Goal: Task Accomplishment & Management: Manage account settings

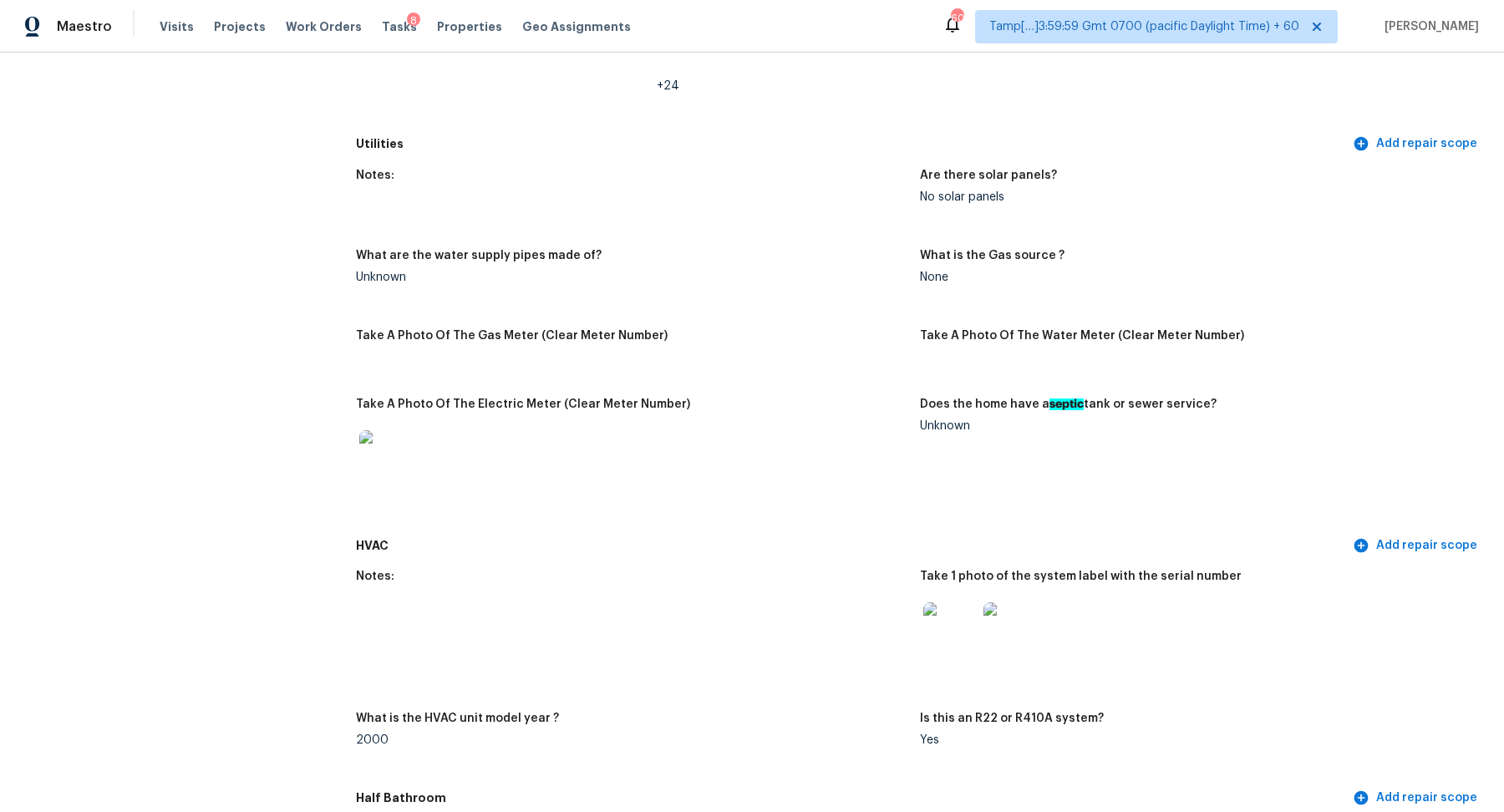
scroll to position [856, 0]
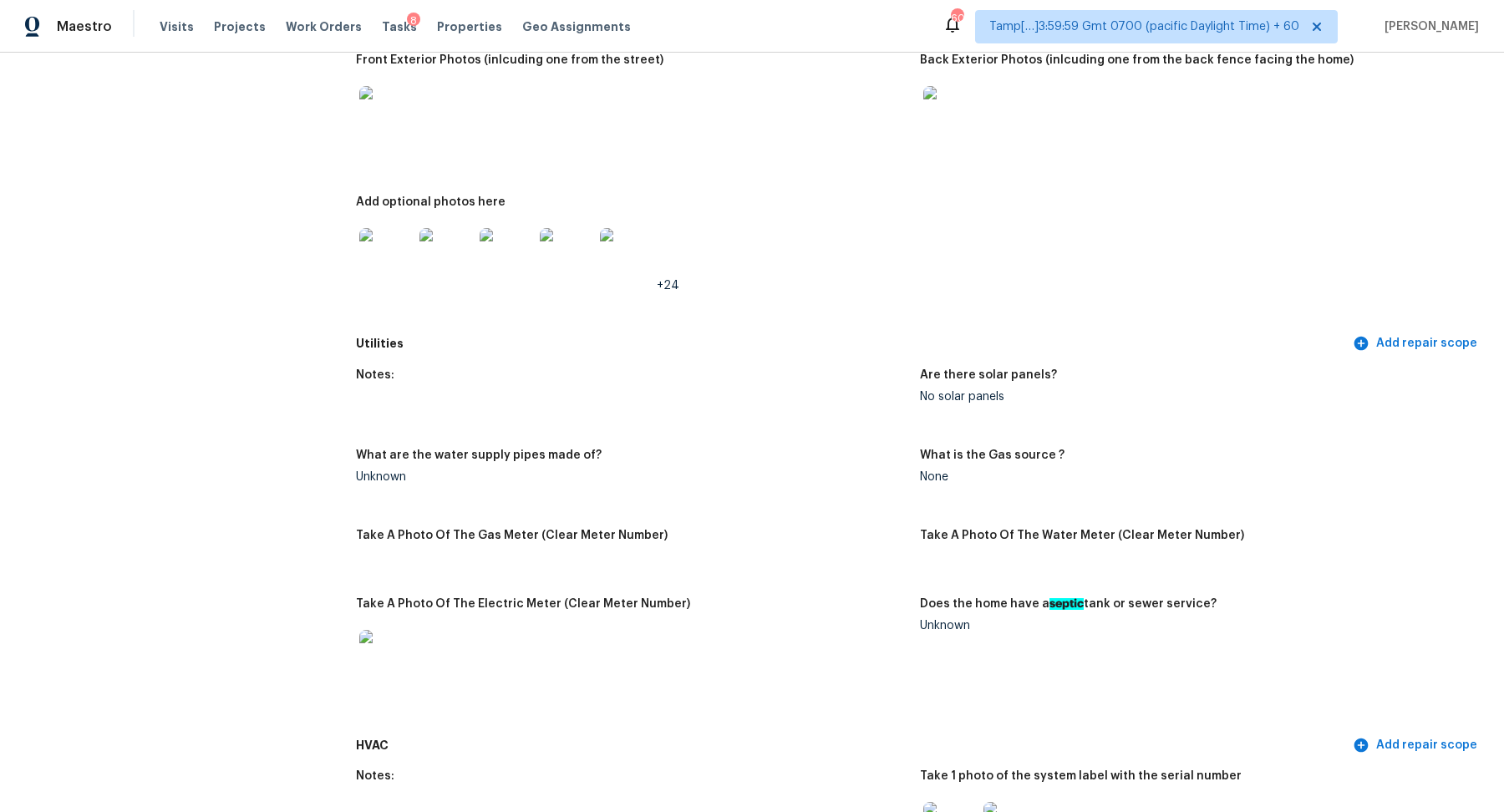
click at [389, 123] on img at bounding box center [386, 112] width 53 height 53
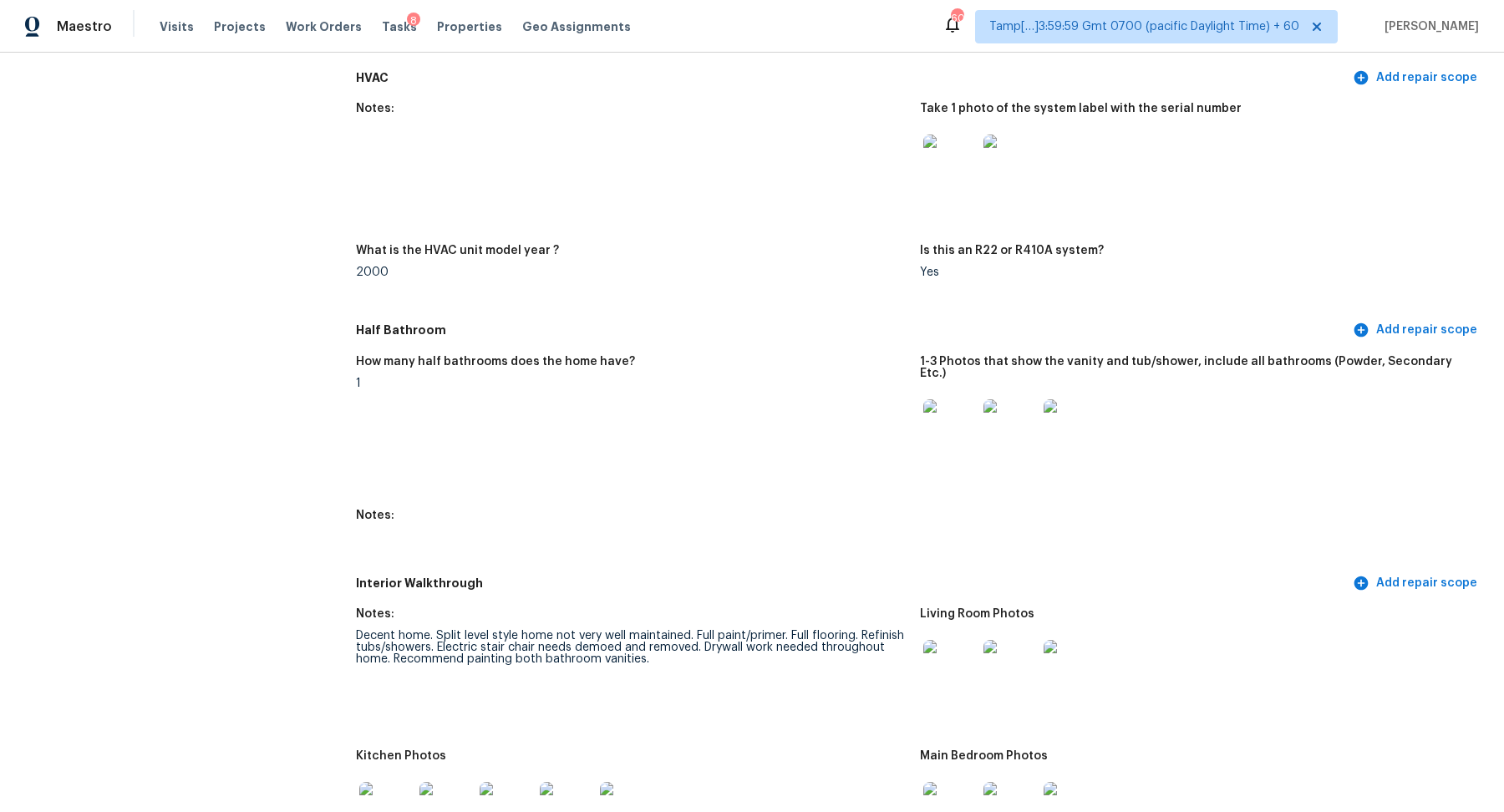
scroll to position [421, 0]
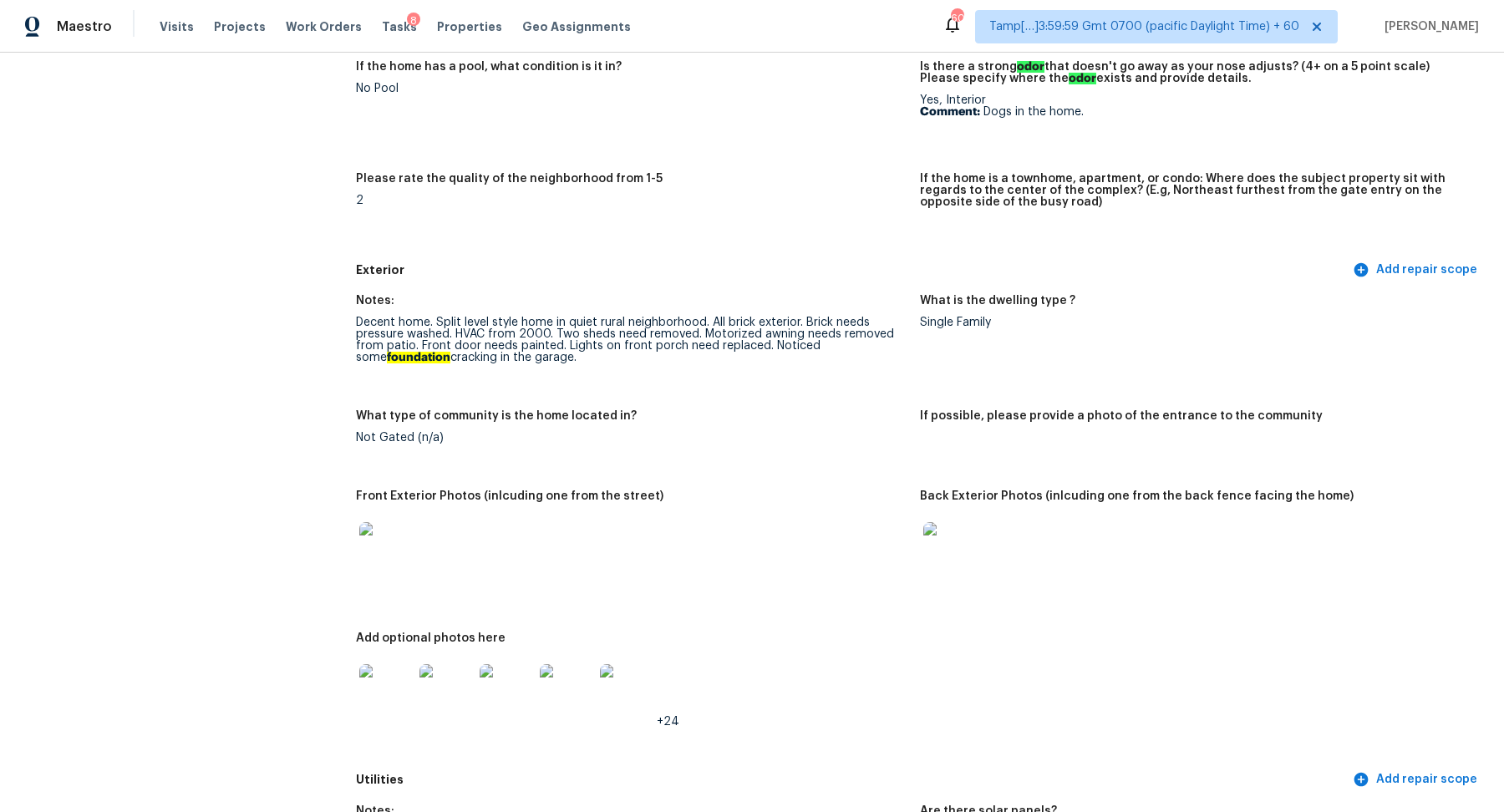
click at [393, 547] on img at bounding box center [386, 549] width 53 height 53
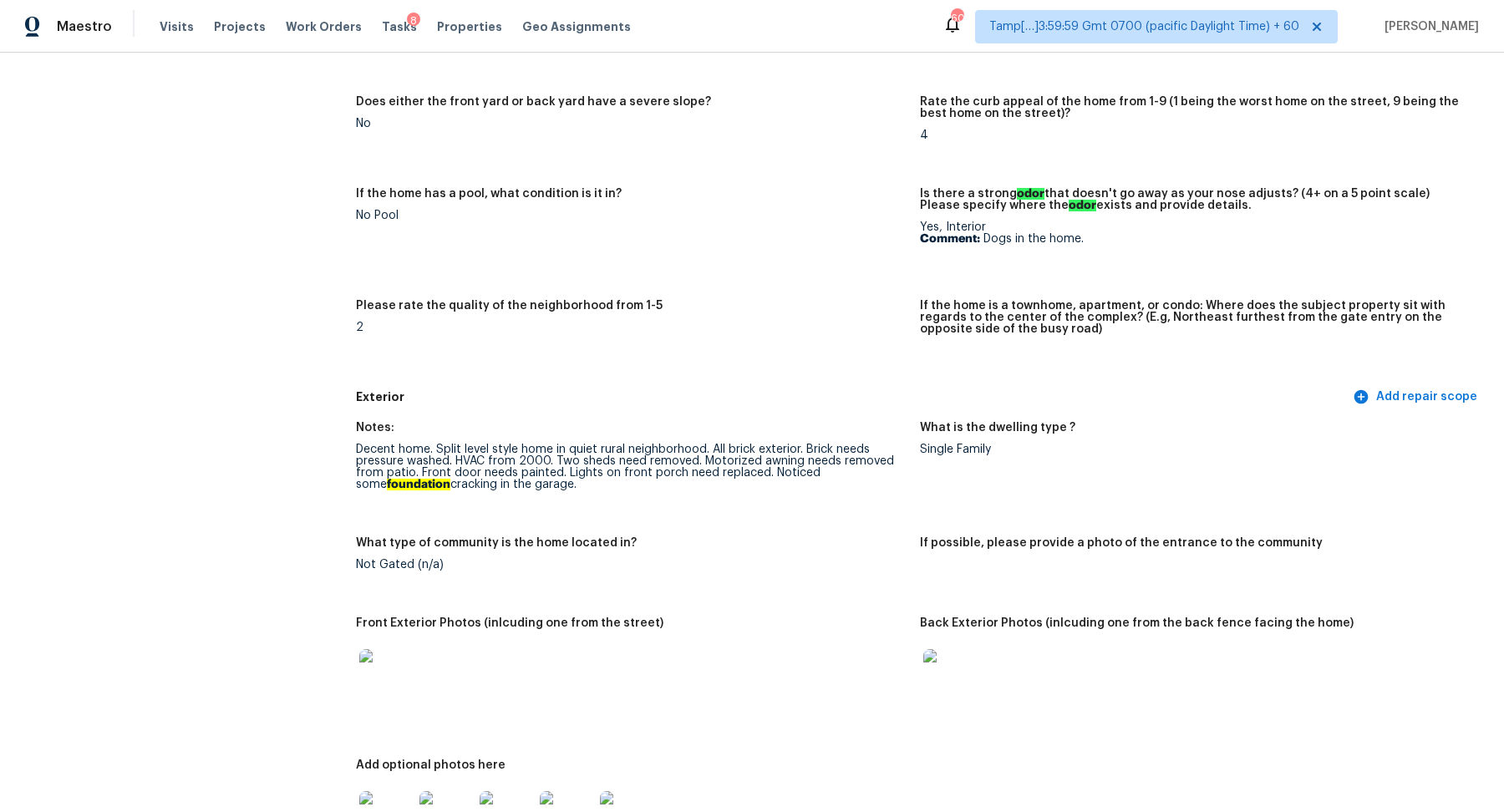
scroll to position [0, 0]
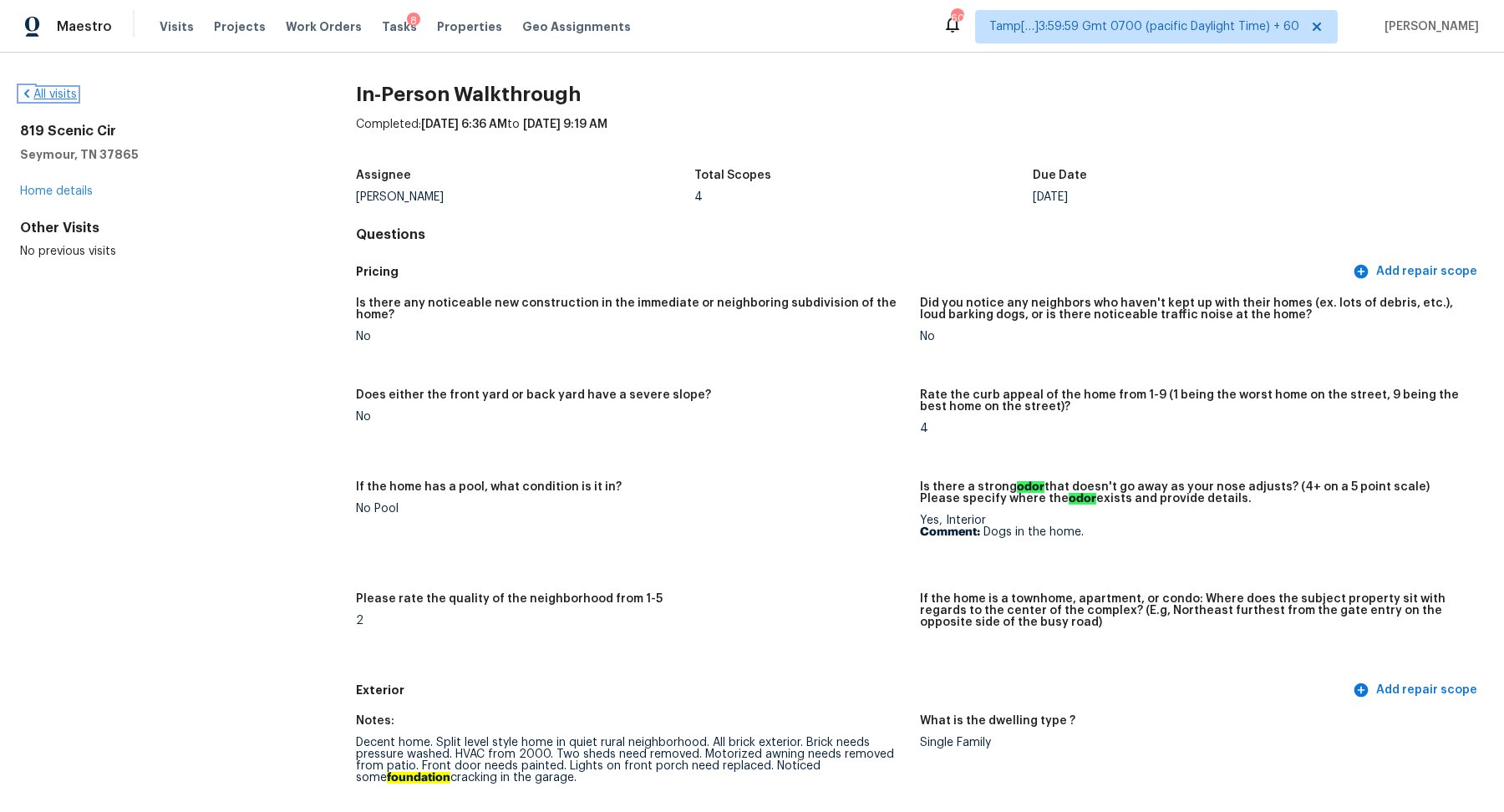
click at [41, 96] on link "All visits" at bounding box center [49, 94] width 57 height 12
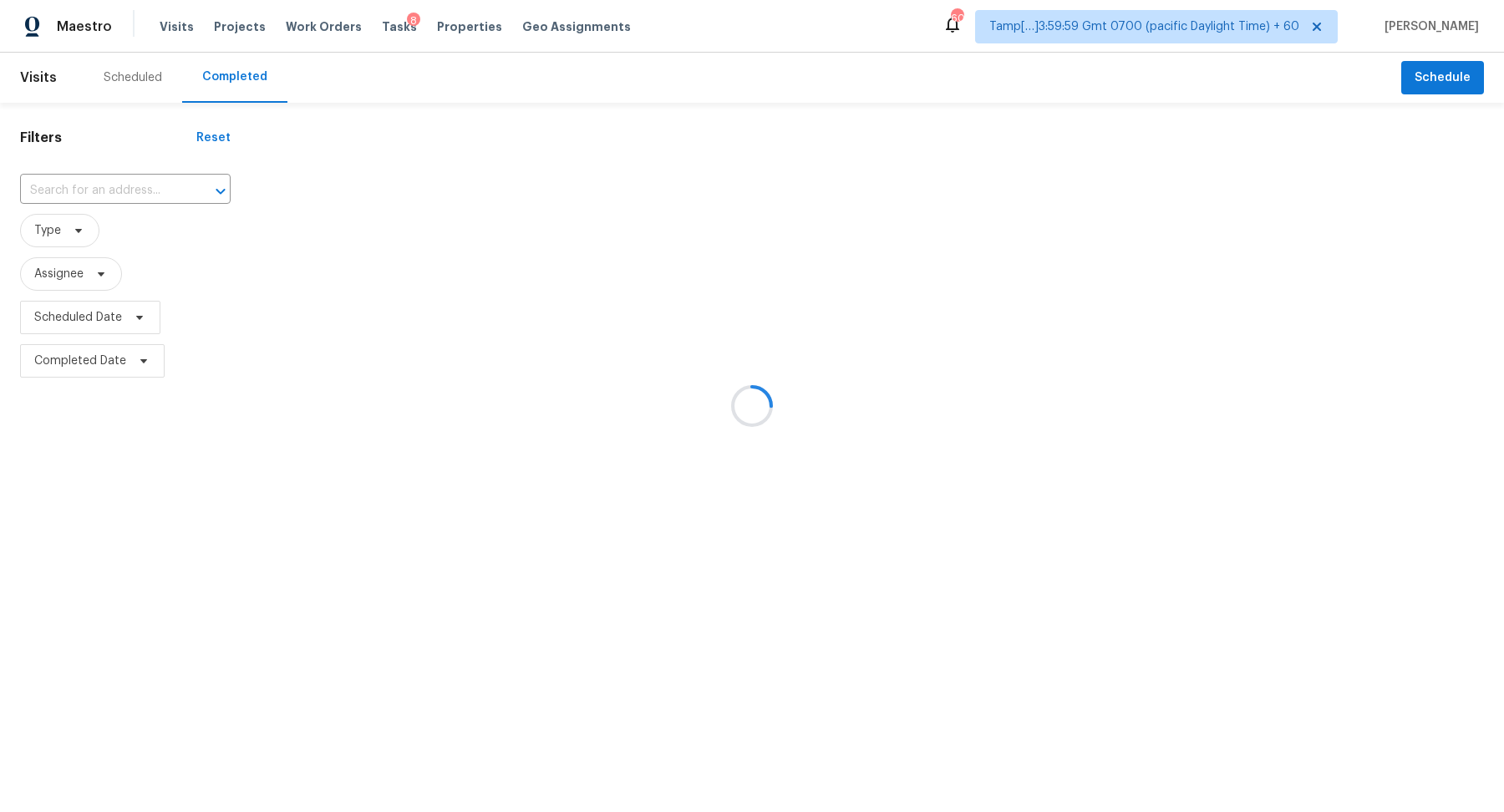
click at [106, 174] on div at bounding box center [752, 406] width 1504 height 812
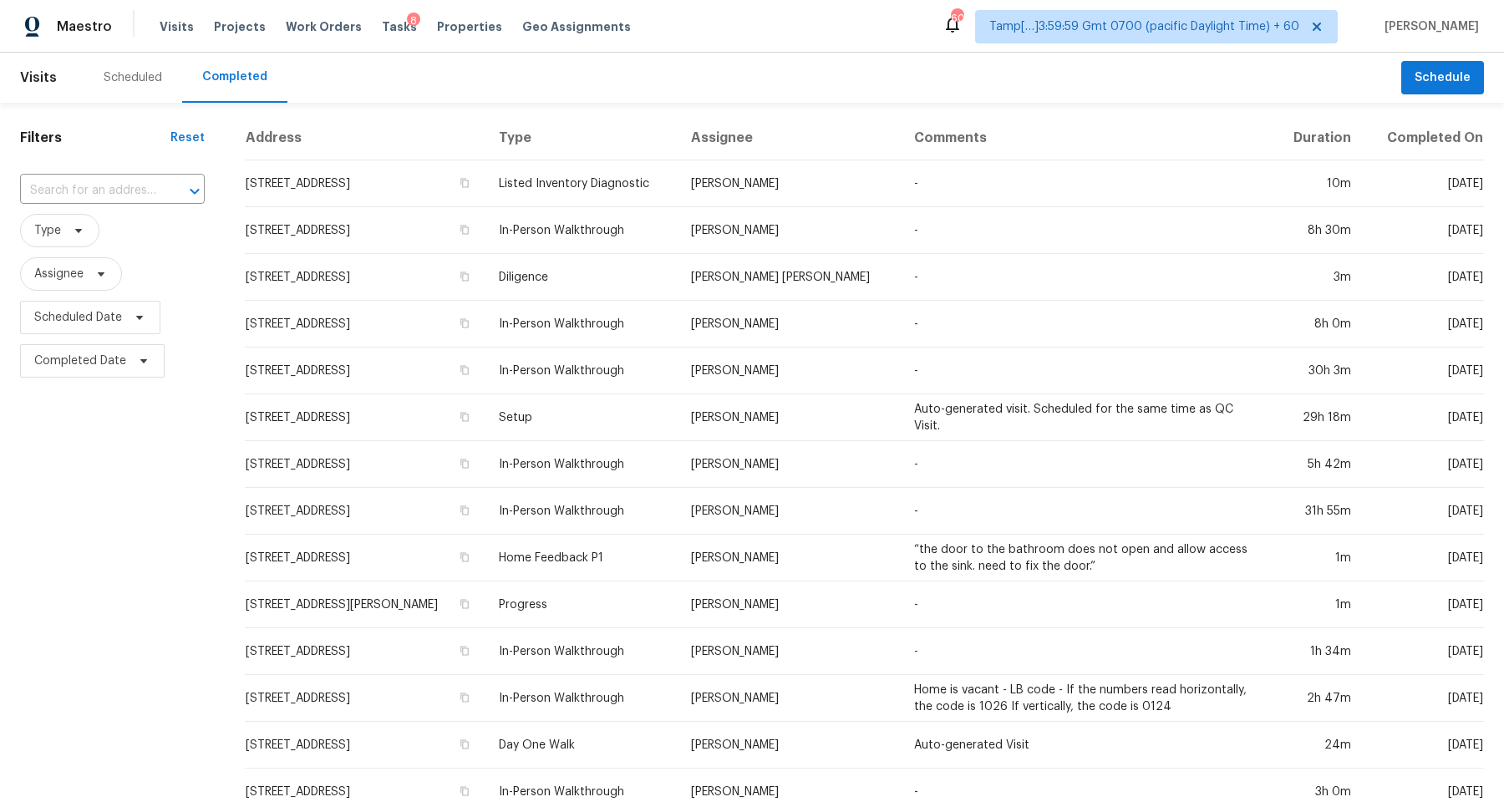
click at [134, 170] on div "Filters Reset ​ Type Assignee Scheduled Date Completed Date" at bounding box center [112, 622] width 225 height 1038
click at [126, 196] on input "text" at bounding box center [89, 190] width 138 height 26
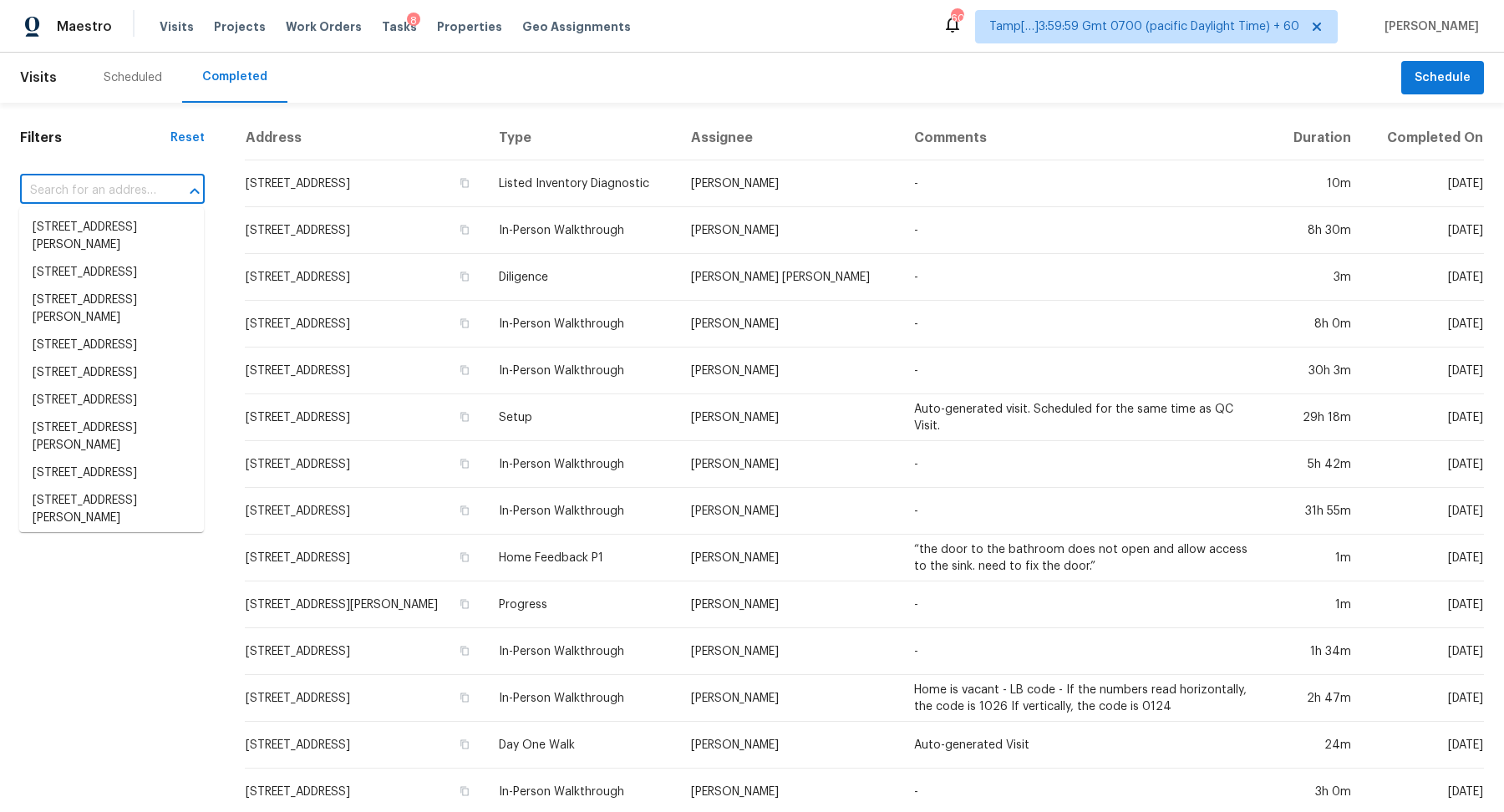
paste input "1567 NW Midlake Ln Beaverton OR 97006"
type input "1567 NW Midlake Ln Beaverton OR 97006"
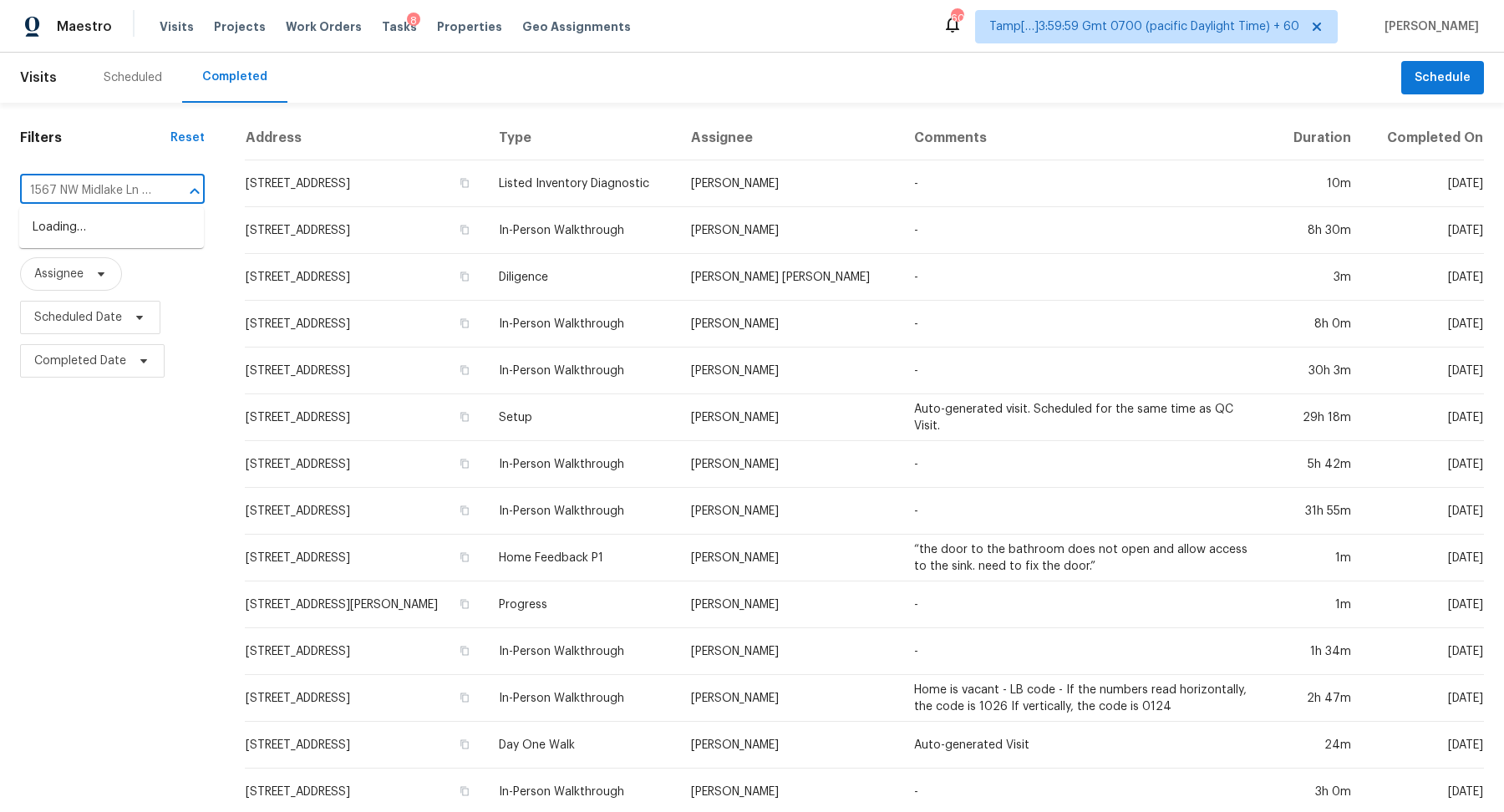
scroll to position [0, 97]
click at [84, 235] on li "1567 NW Midlake Ln, Beaverton, OR 97006" at bounding box center [112, 245] width 185 height 63
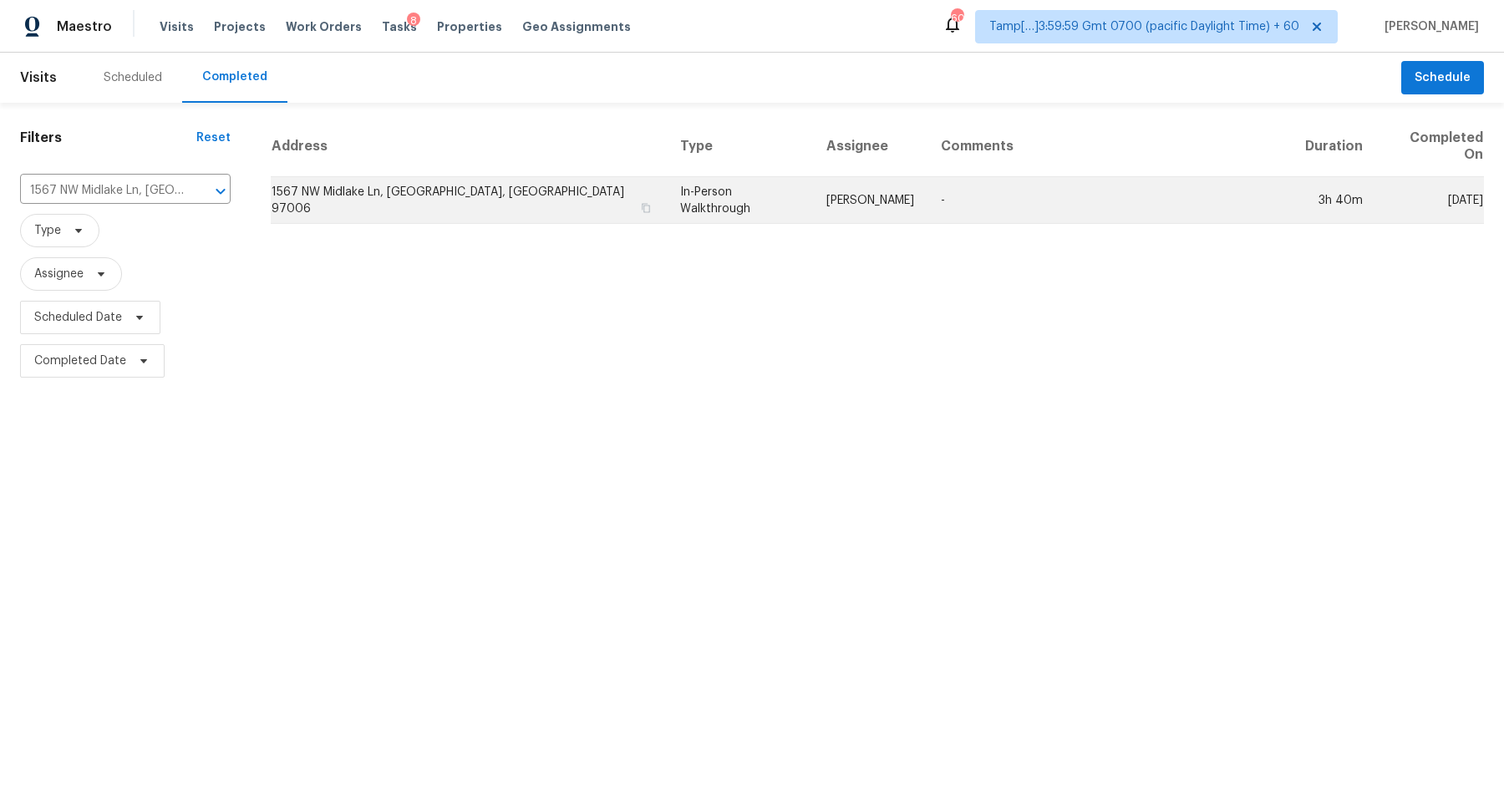
click at [457, 179] on td "1567 NW Midlake Ln, Beaverton, OR 97006" at bounding box center [469, 200] width 396 height 47
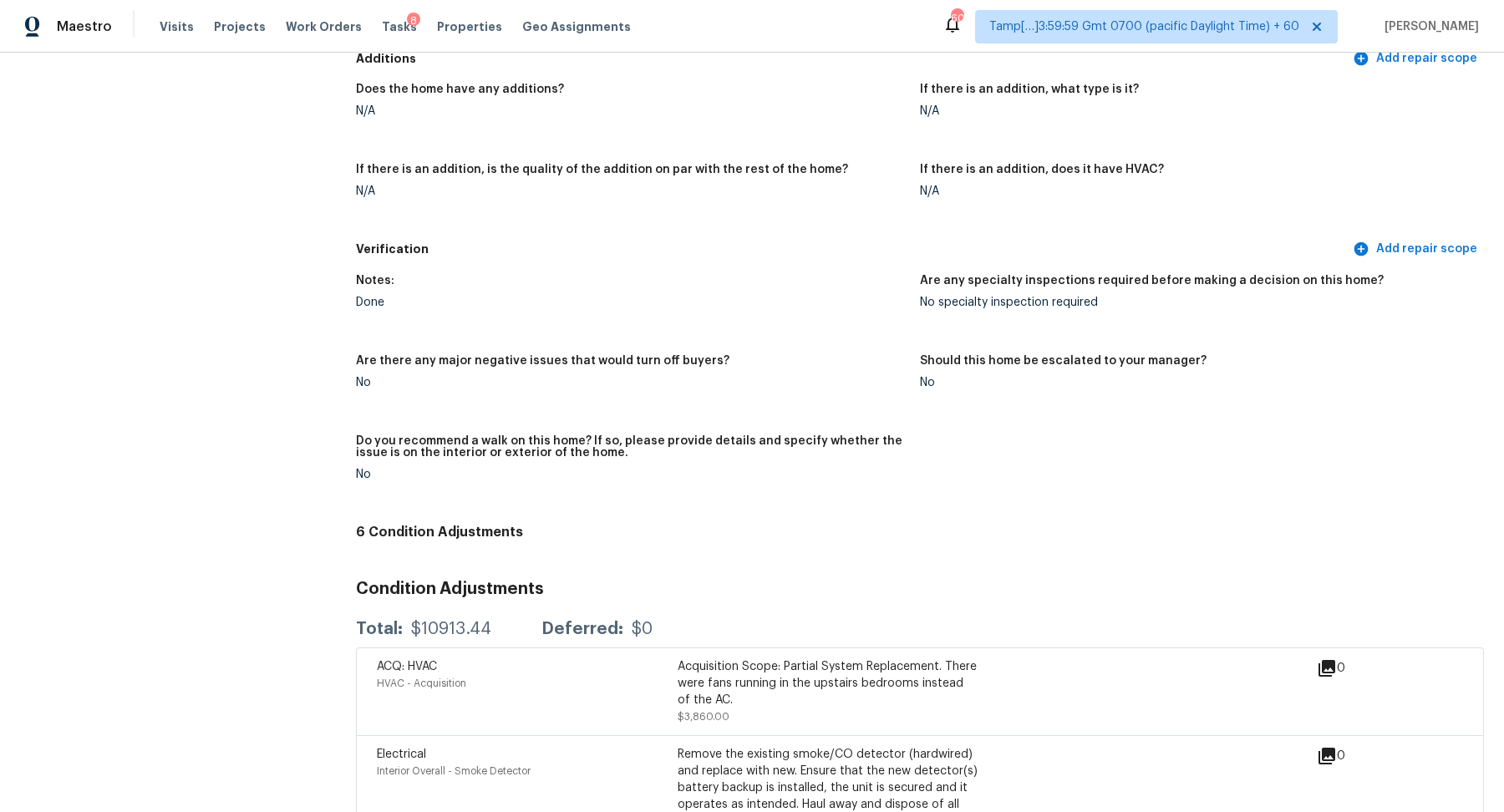
scroll to position [3249, 0]
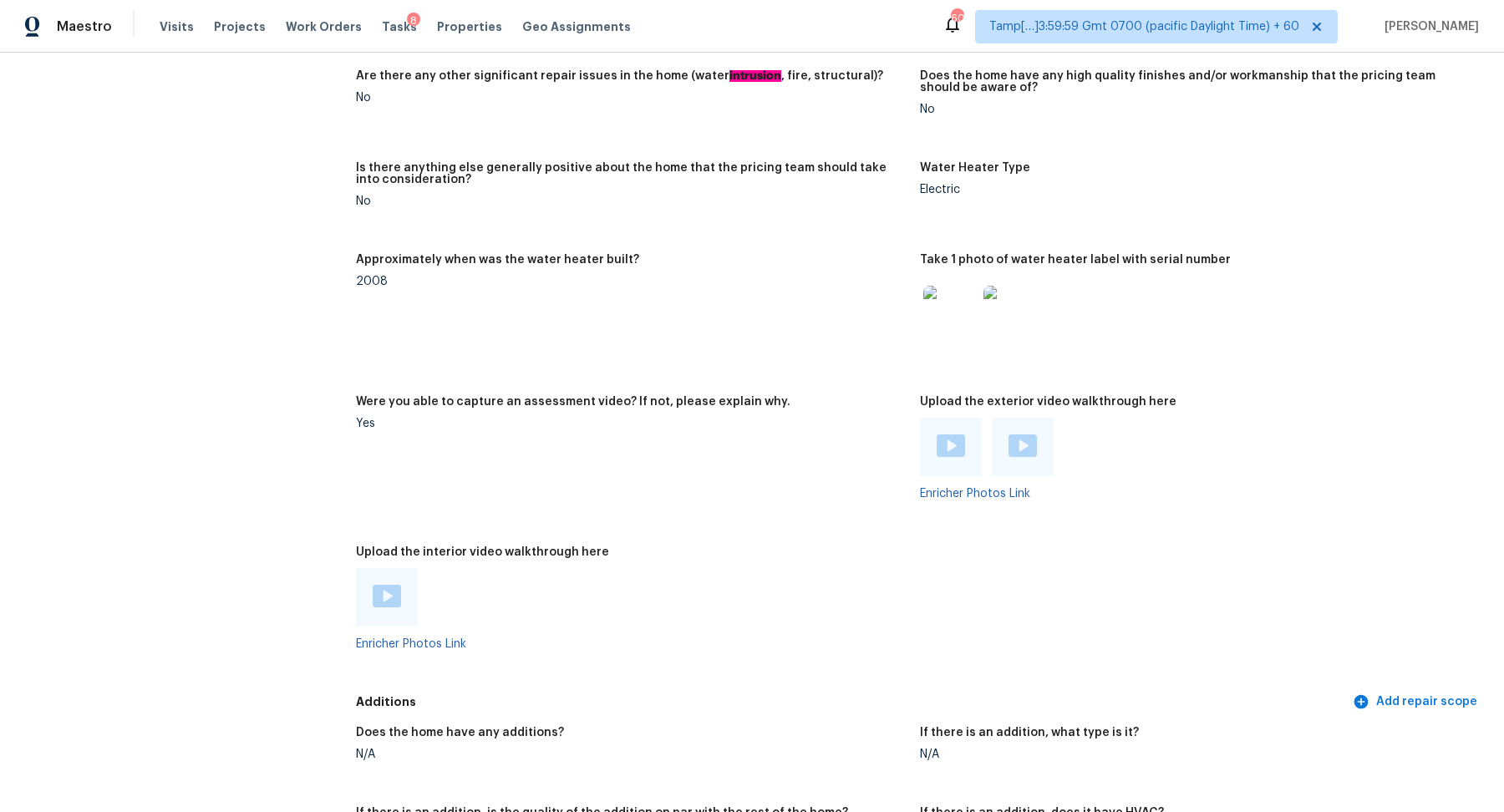
click at [392, 584] on img at bounding box center [387, 595] width 28 height 22
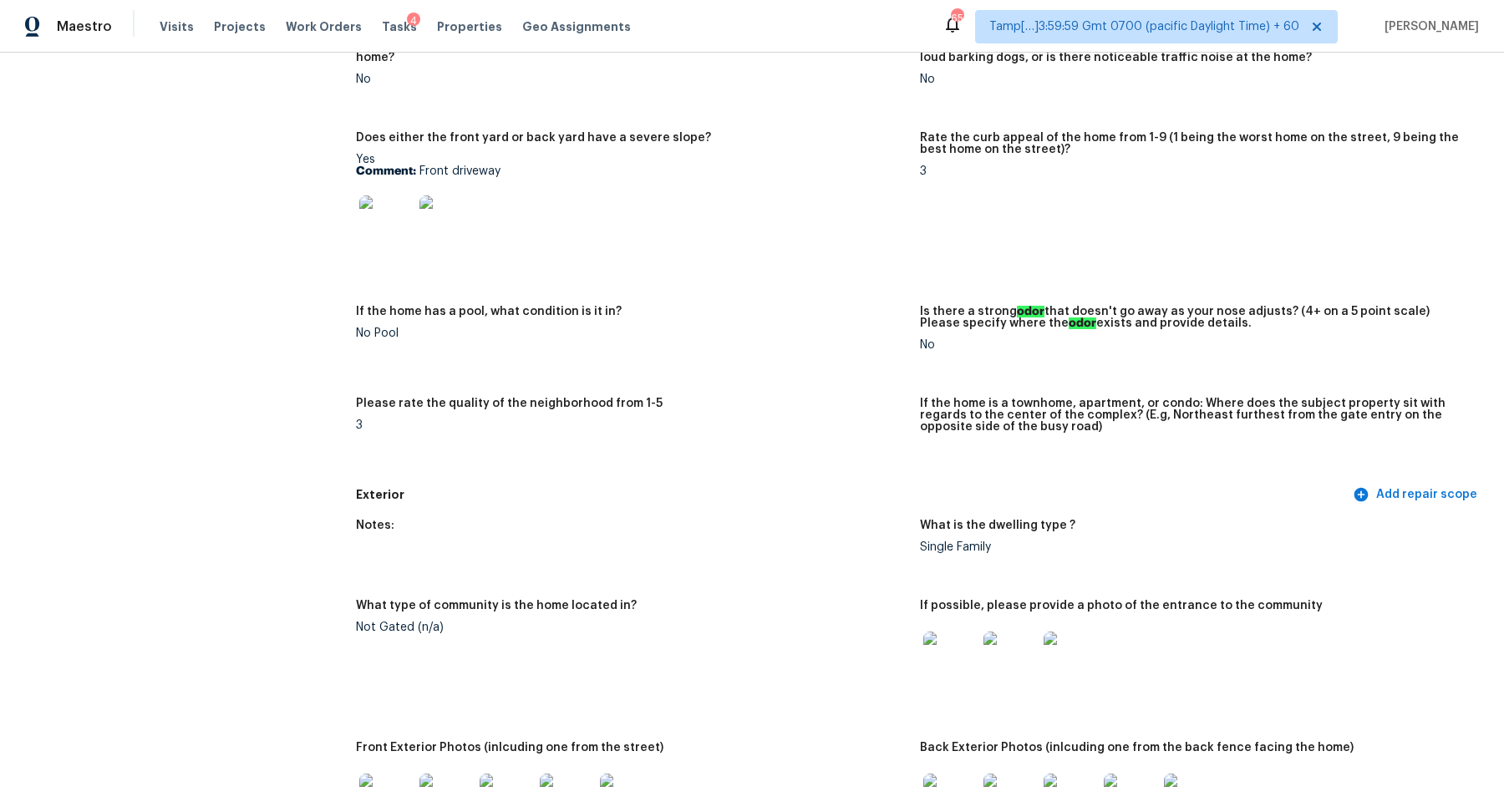
scroll to position [764, 0]
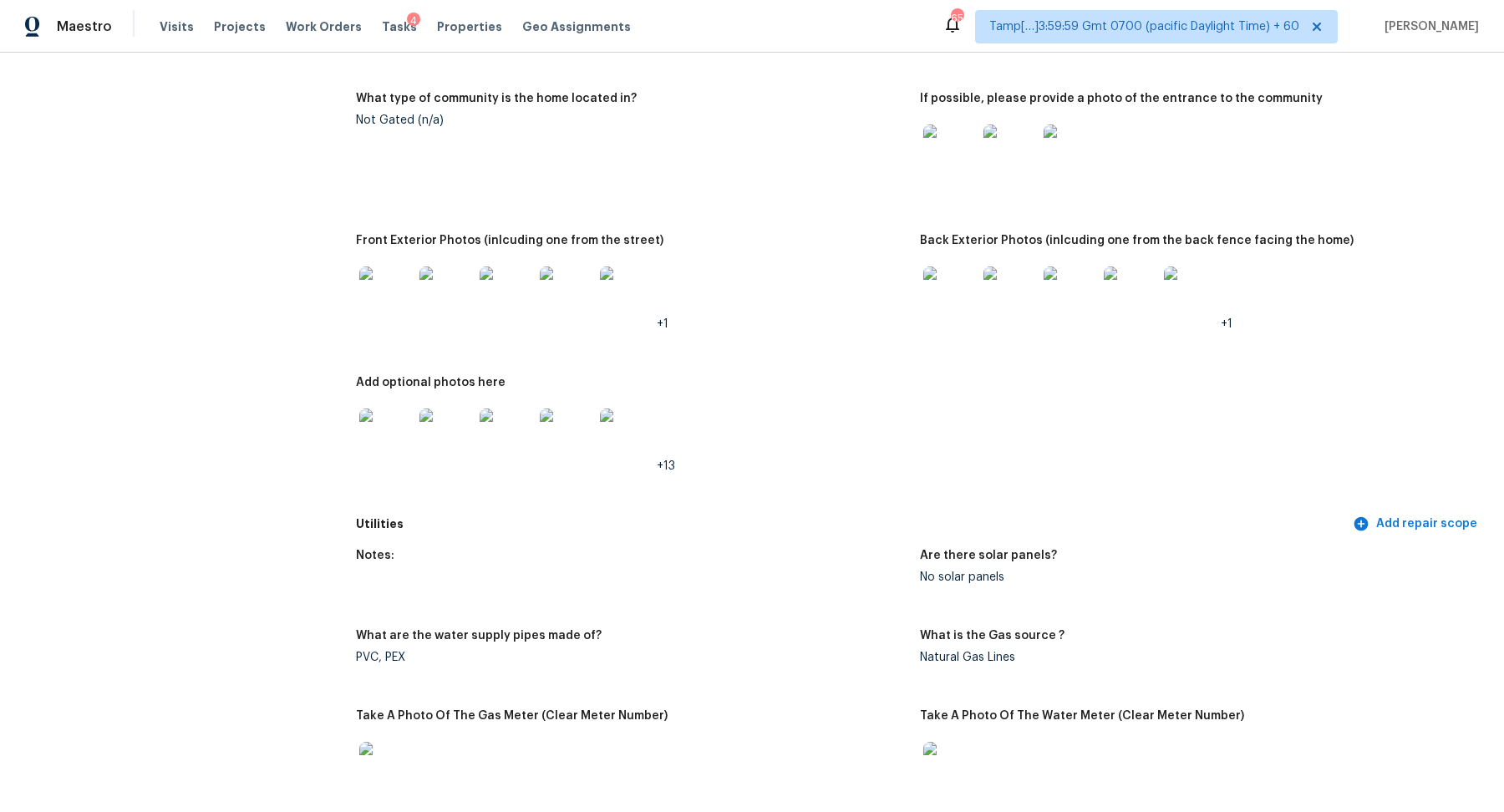
click at [946, 180] on div at bounding box center [950, 151] width 60 height 73
click at [953, 141] on img at bounding box center [950, 151] width 53 height 53
click at [386, 289] on img at bounding box center [386, 293] width 53 height 53
click at [945, 275] on img at bounding box center [950, 293] width 53 height 53
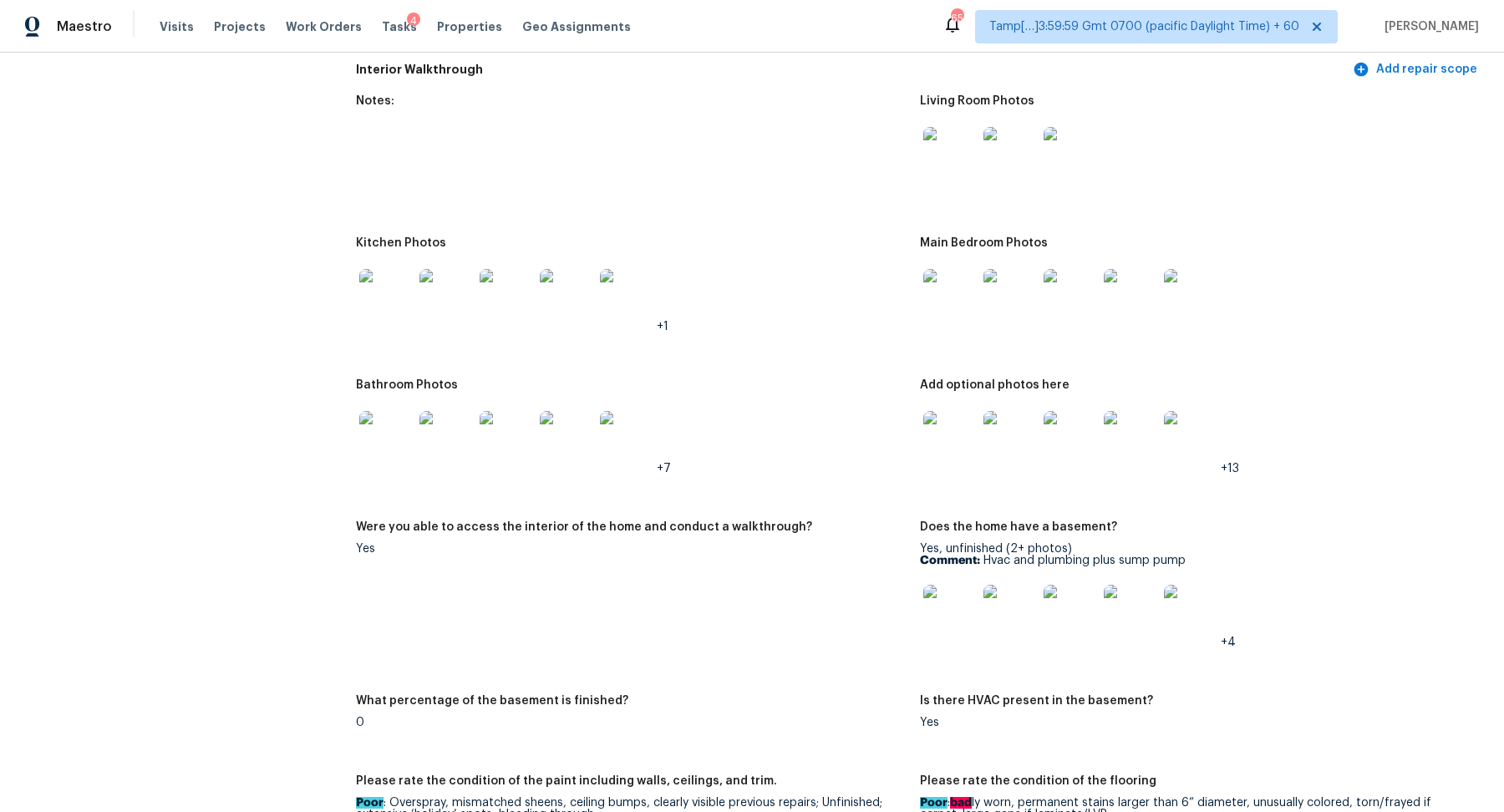
scroll to position [1972, 0]
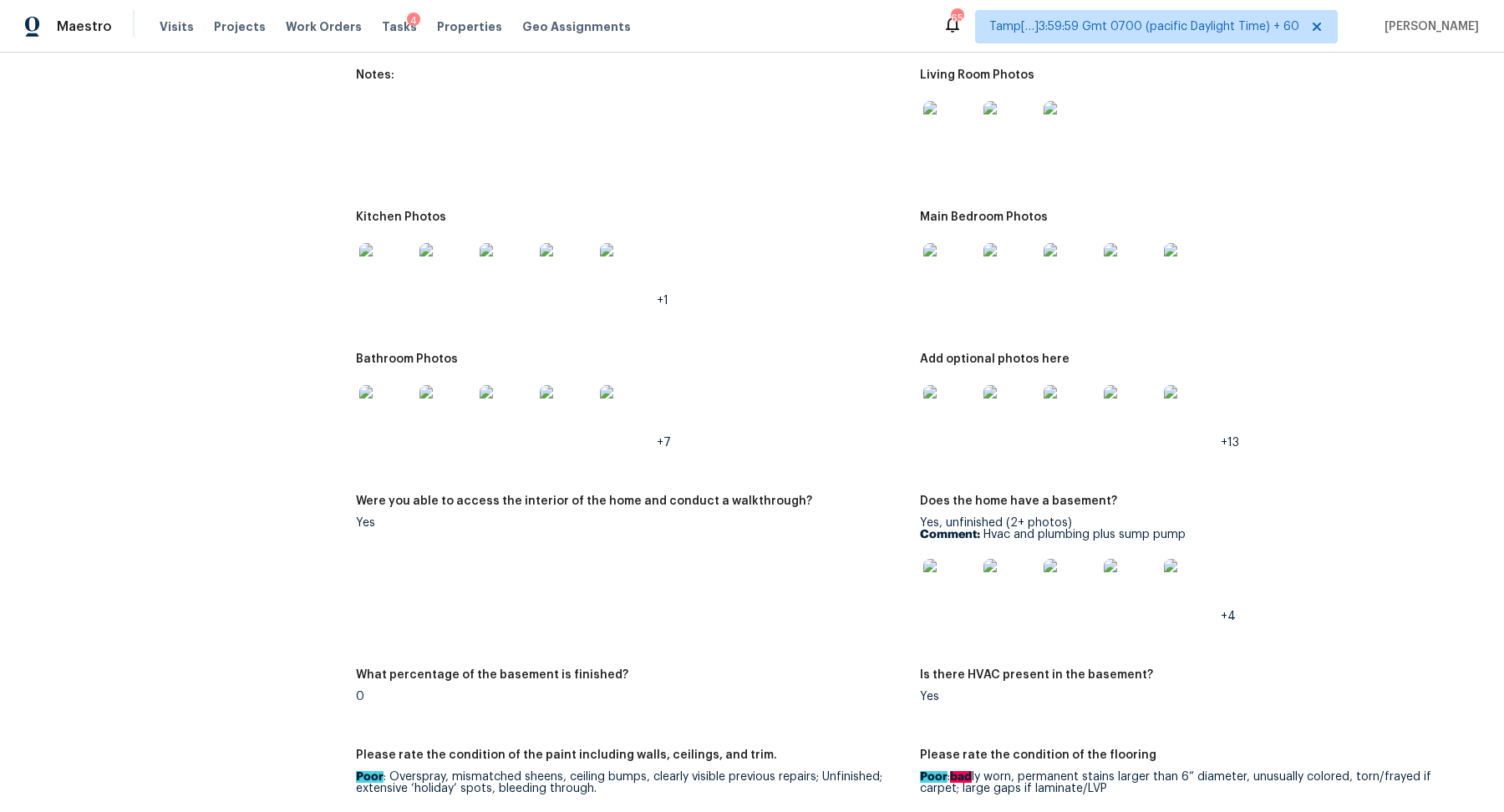
click at [376, 410] on img at bounding box center [386, 412] width 53 height 53
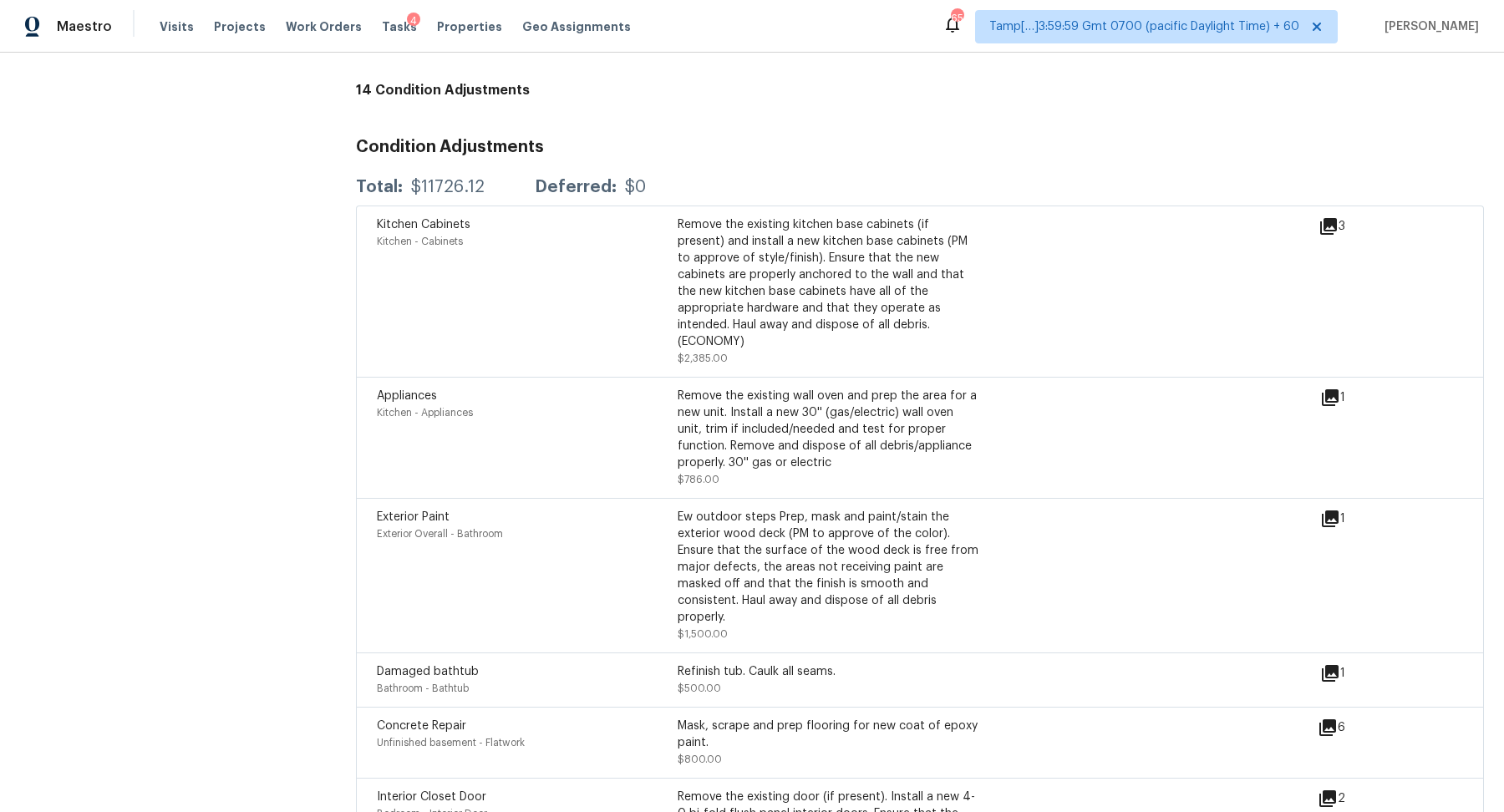
scroll to position [4145, 0]
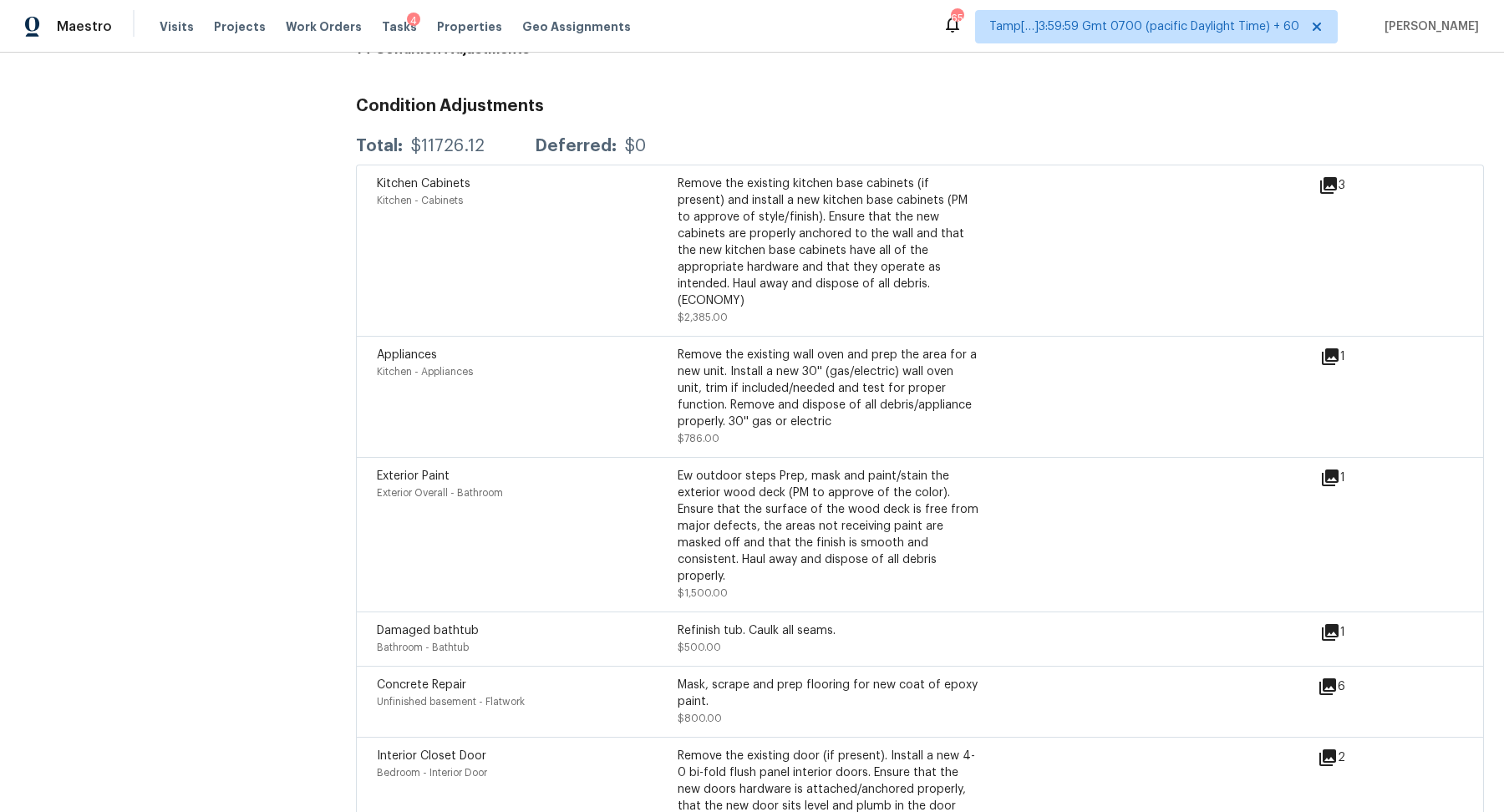
click at [1330, 624] on icon at bounding box center [1330, 632] width 17 height 17
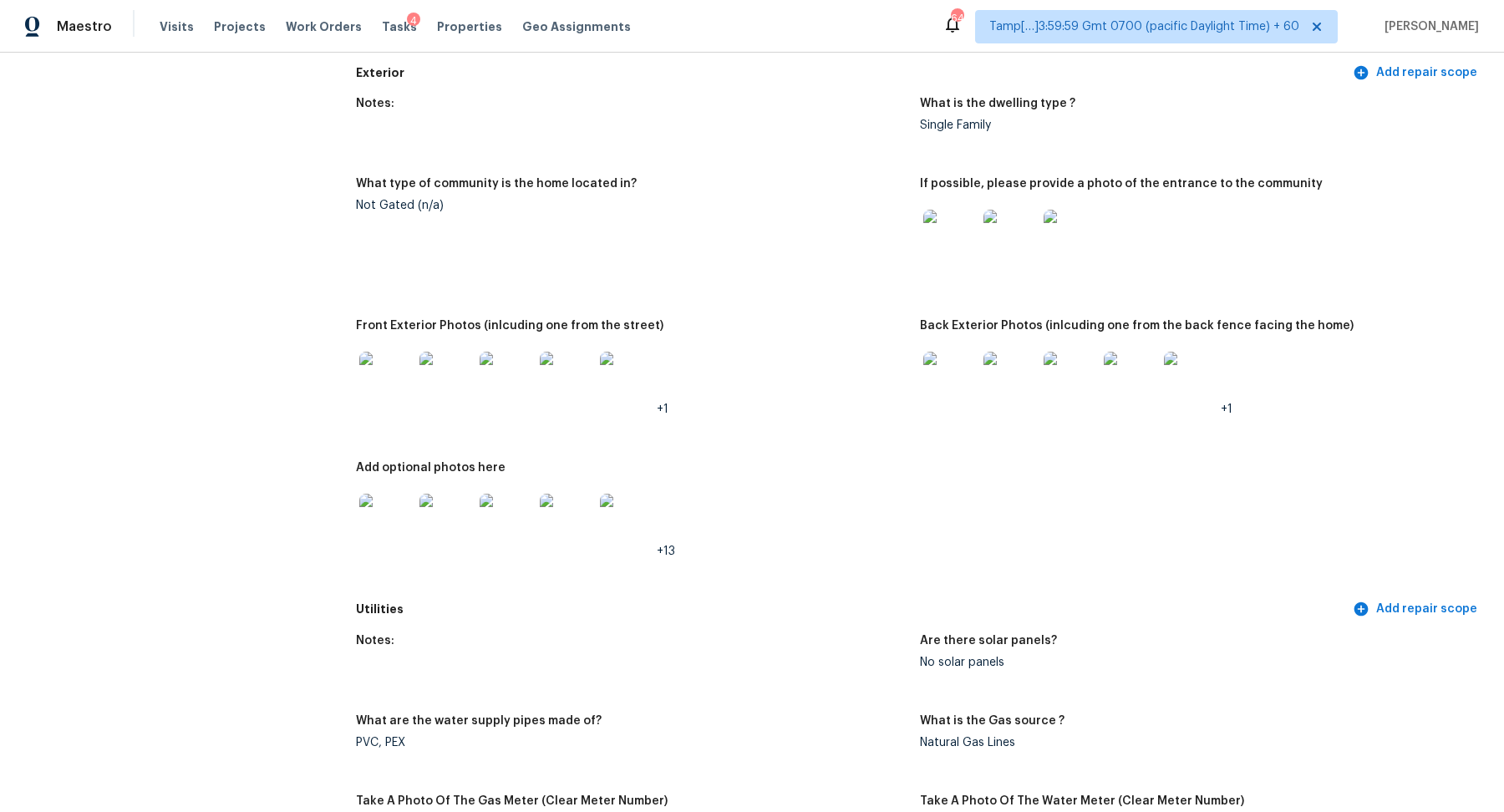
scroll to position [0, 0]
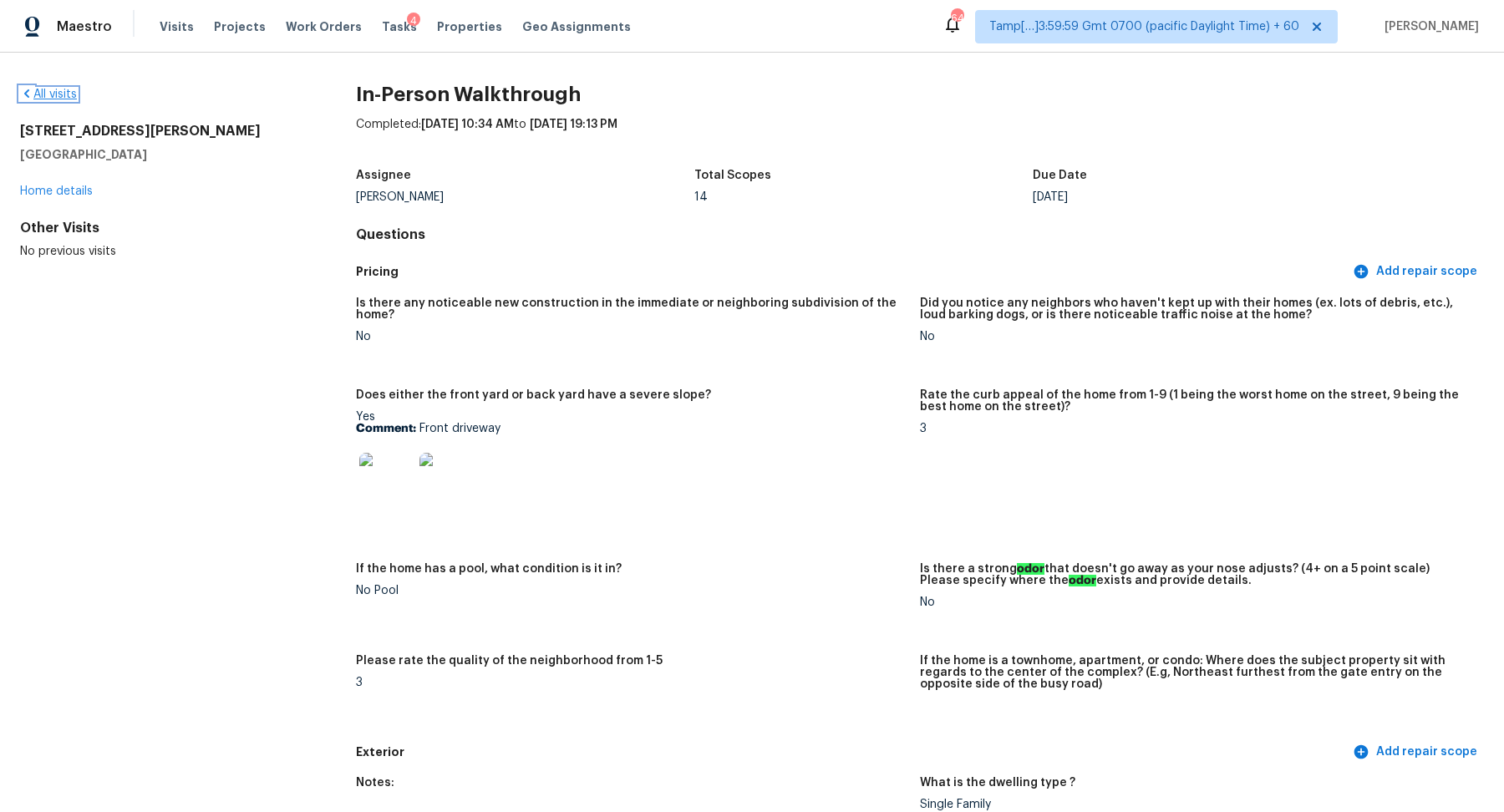
click at [51, 89] on link "All visits" at bounding box center [49, 94] width 57 height 12
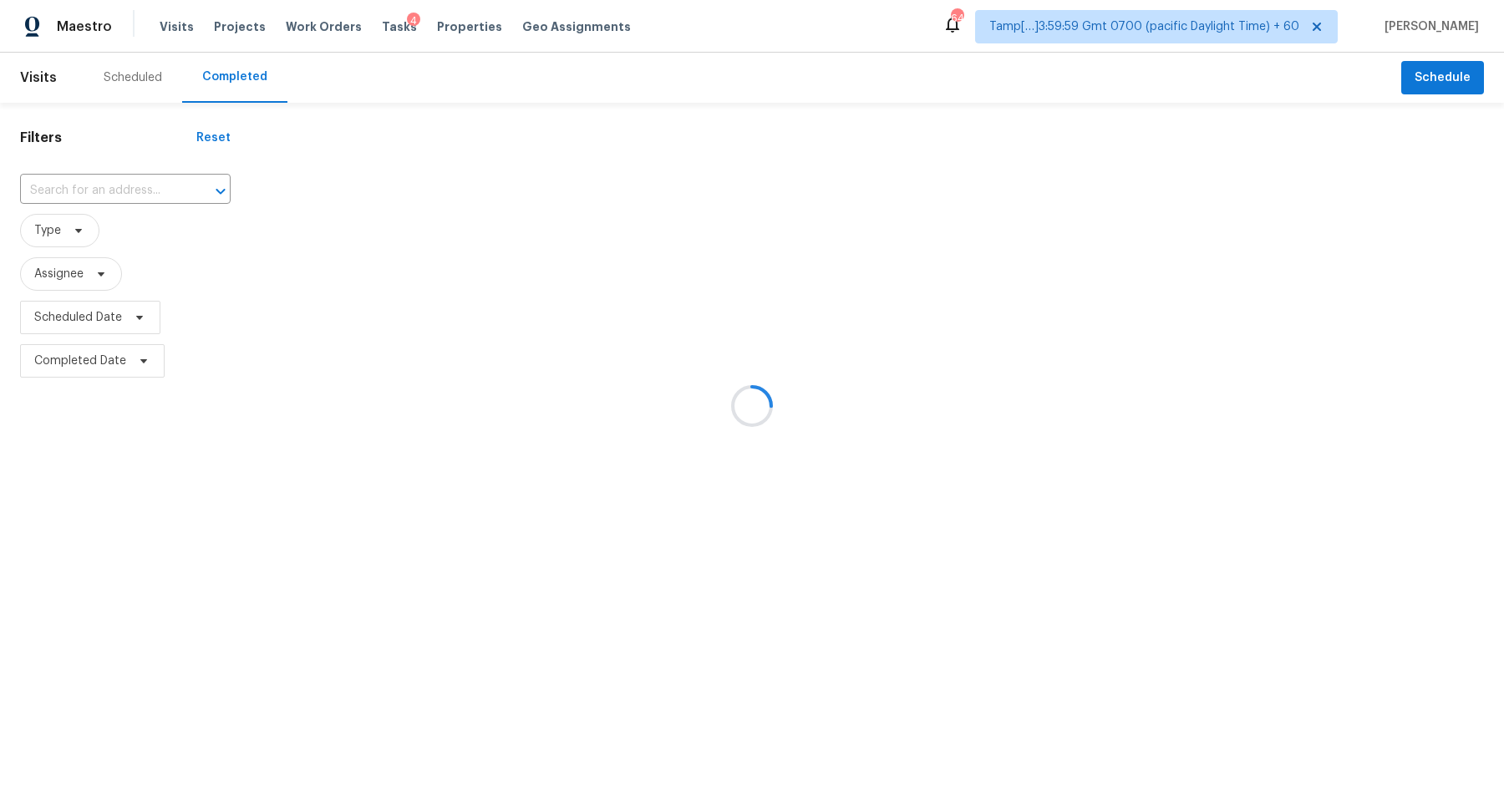
click at [118, 185] on div at bounding box center [752, 406] width 1504 height 812
click at [120, 185] on div at bounding box center [752, 406] width 1504 height 812
click at [120, 185] on input "text" at bounding box center [102, 190] width 164 height 26
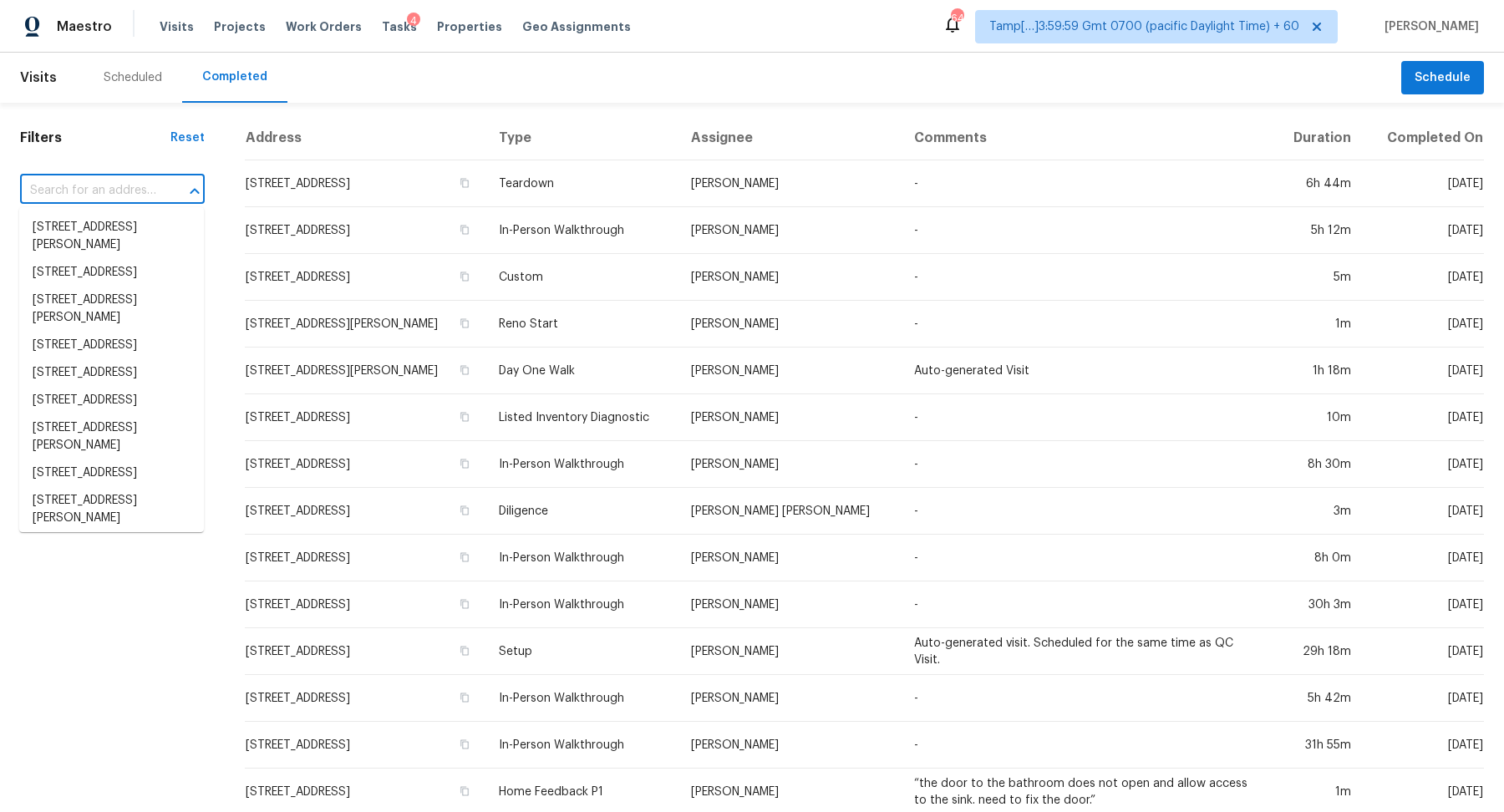
paste input "90 Valley Brook Dr Covington GA 30016"
type input "90 Valley Brook Dr Covington GA 30016"
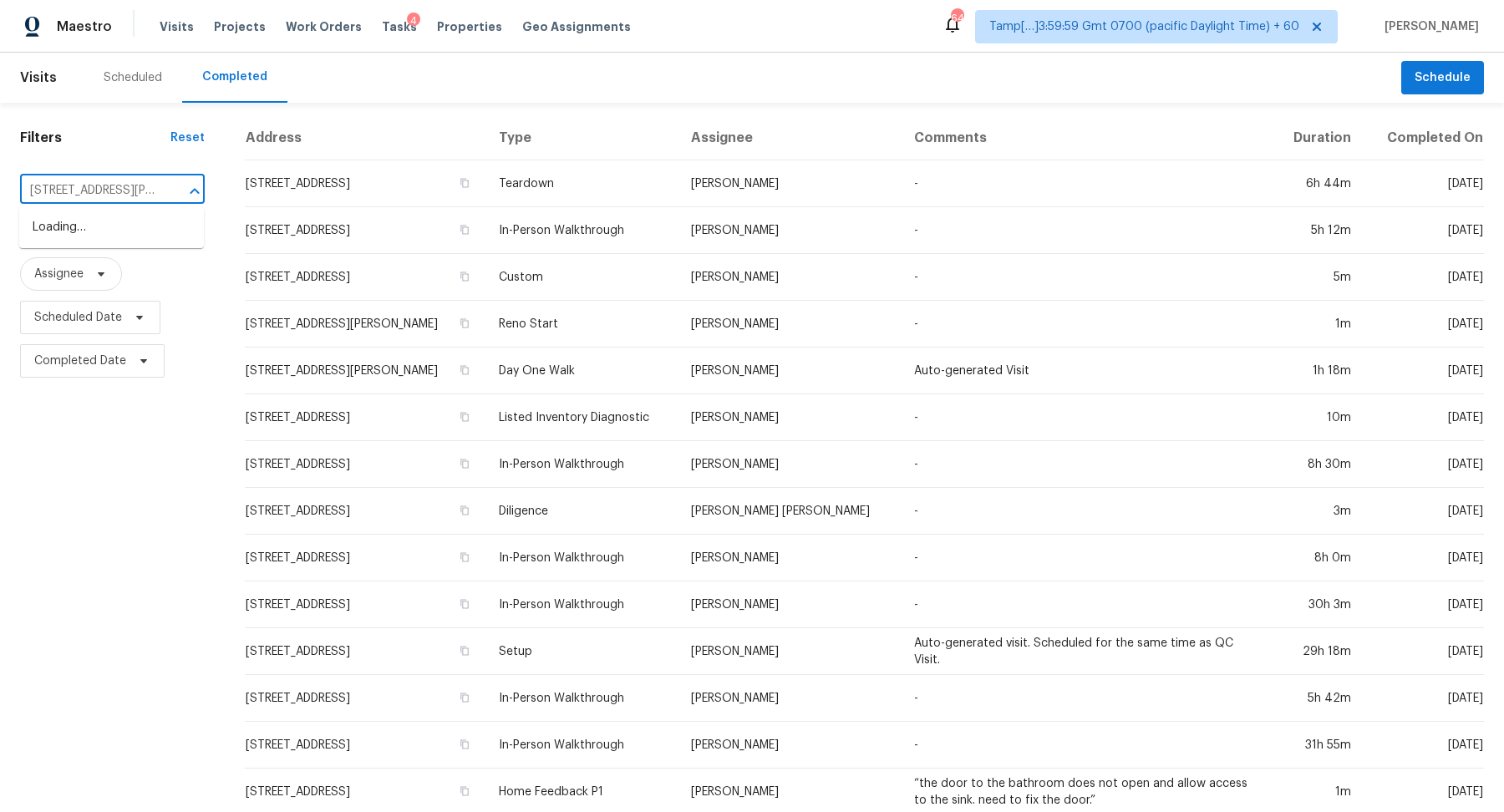
scroll to position [0, 90]
click at [100, 211] on ul "90 Valley Brook Dr, Covington, GA 30016" at bounding box center [112, 228] width 185 height 41
click at [100, 226] on li "90 Valley Brook Dr, Covington, GA 30016" at bounding box center [112, 228] width 185 height 27
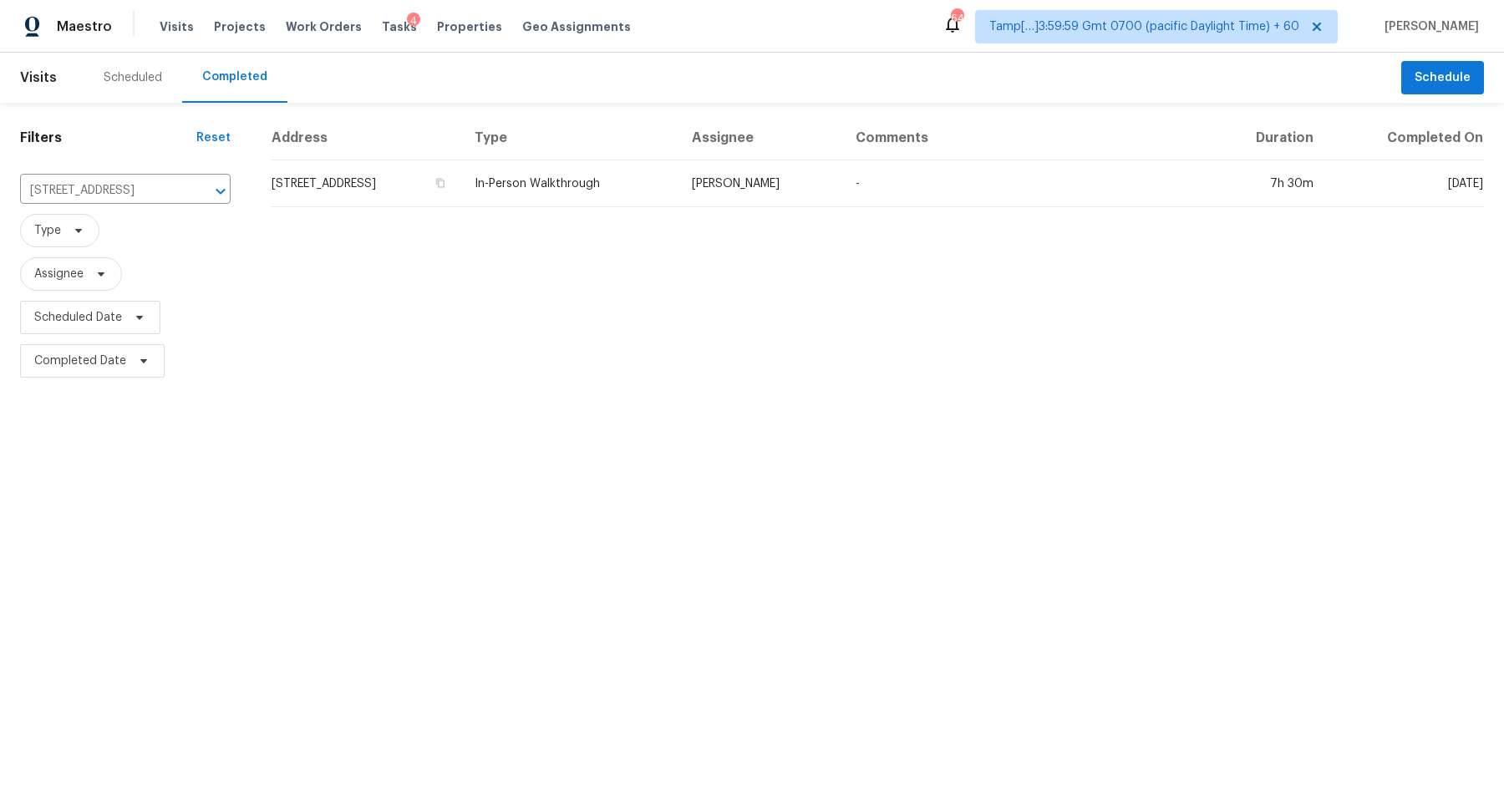
click at [398, 167] on td "90 Valley Brook Dr, Covington, GA 30016" at bounding box center [366, 183] width 190 height 47
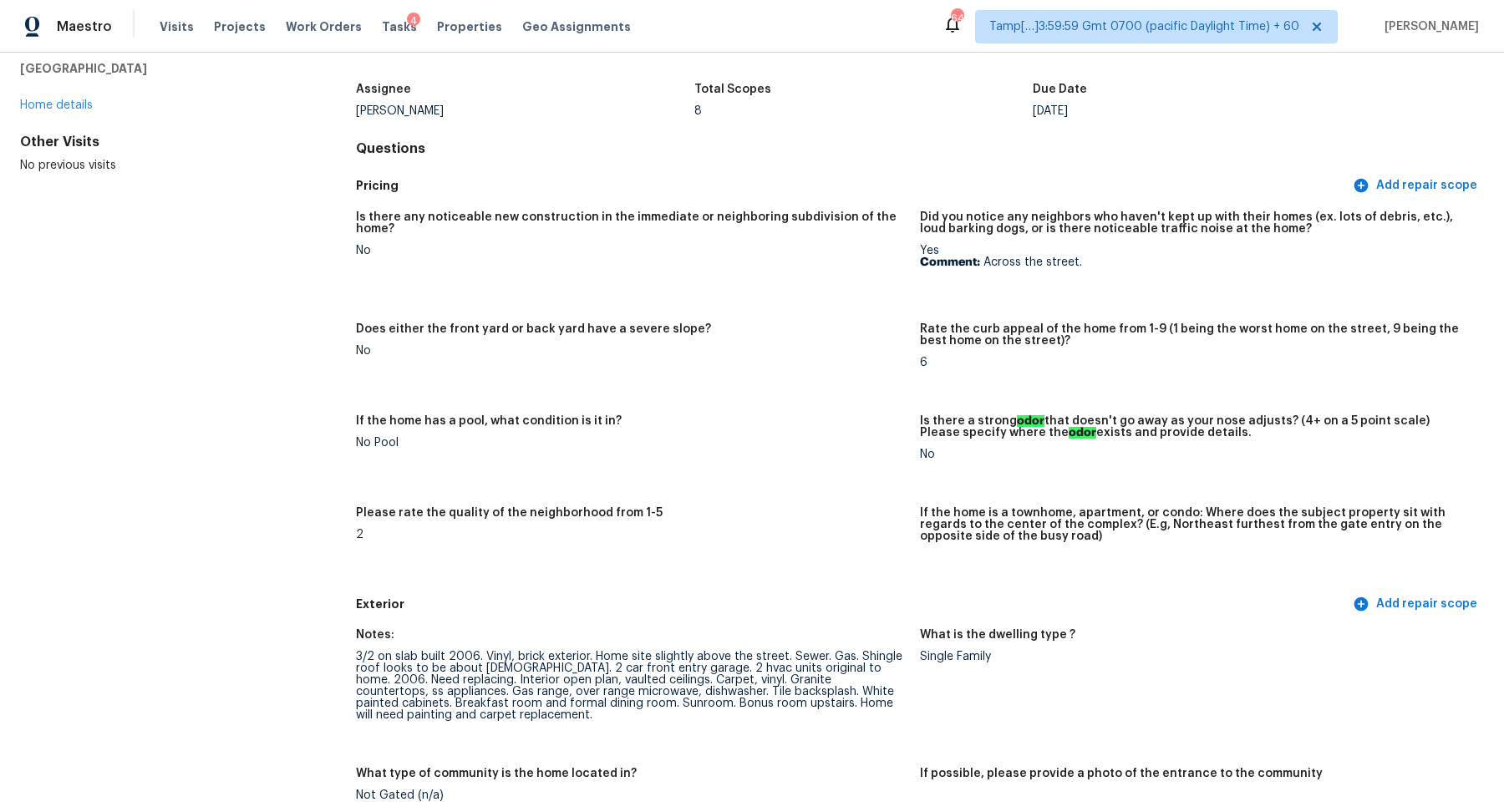
scroll to position [451, 0]
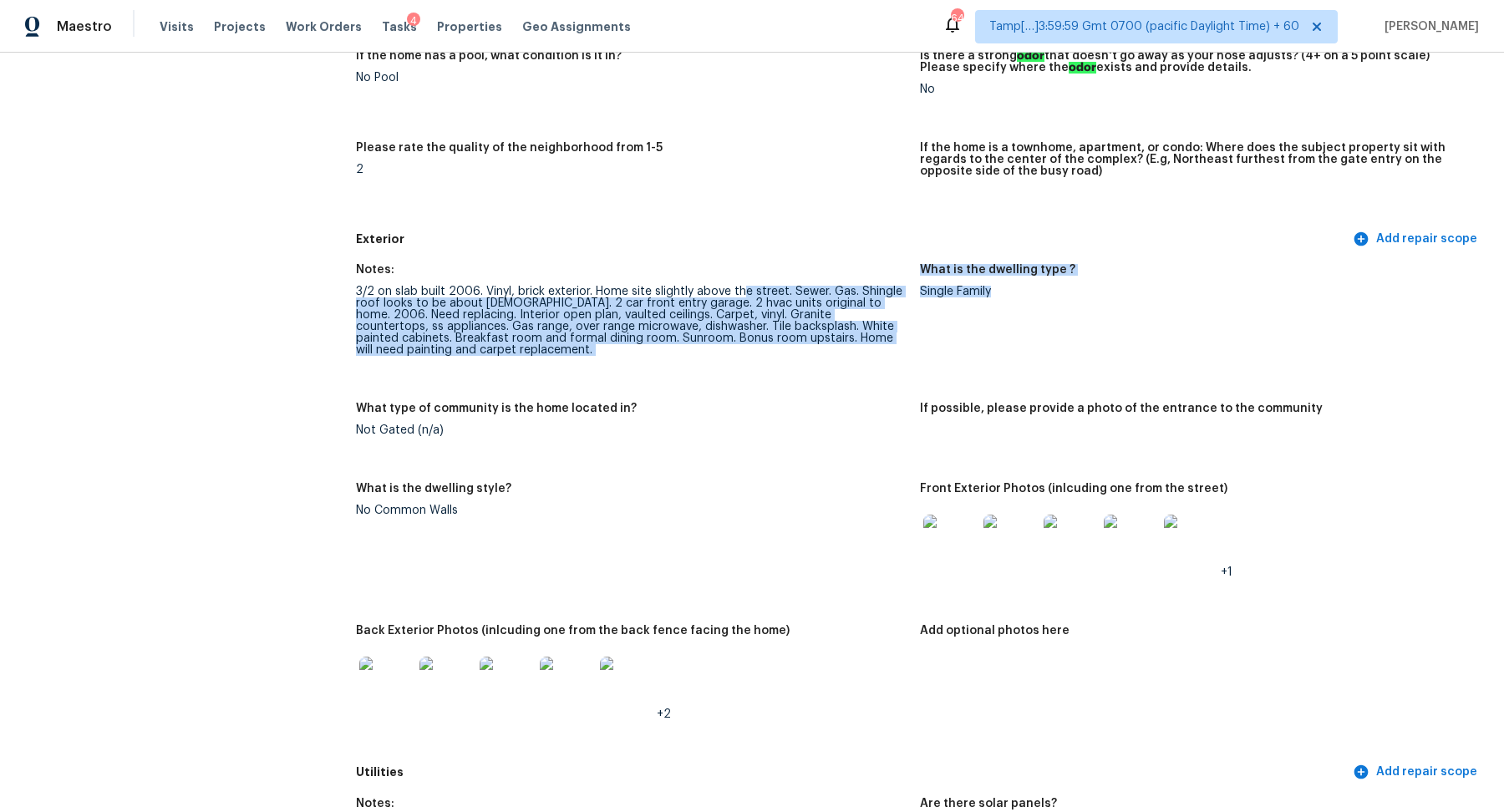
drag, startPoint x: 741, startPoint y: 297, endPoint x: 933, endPoint y: 321, distance: 193.5
click at [933, 321] on div "Notes: 3/2 on slab built 2006. Vinyl, brick exterior. Home site slightly above …" at bounding box center [920, 506] width 1128 height 503
click at [942, 530] on img at bounding box center [950, 541] width 53 height 53
click at [393, 687] on img at bounding box center [386, 684] width 53 height 53
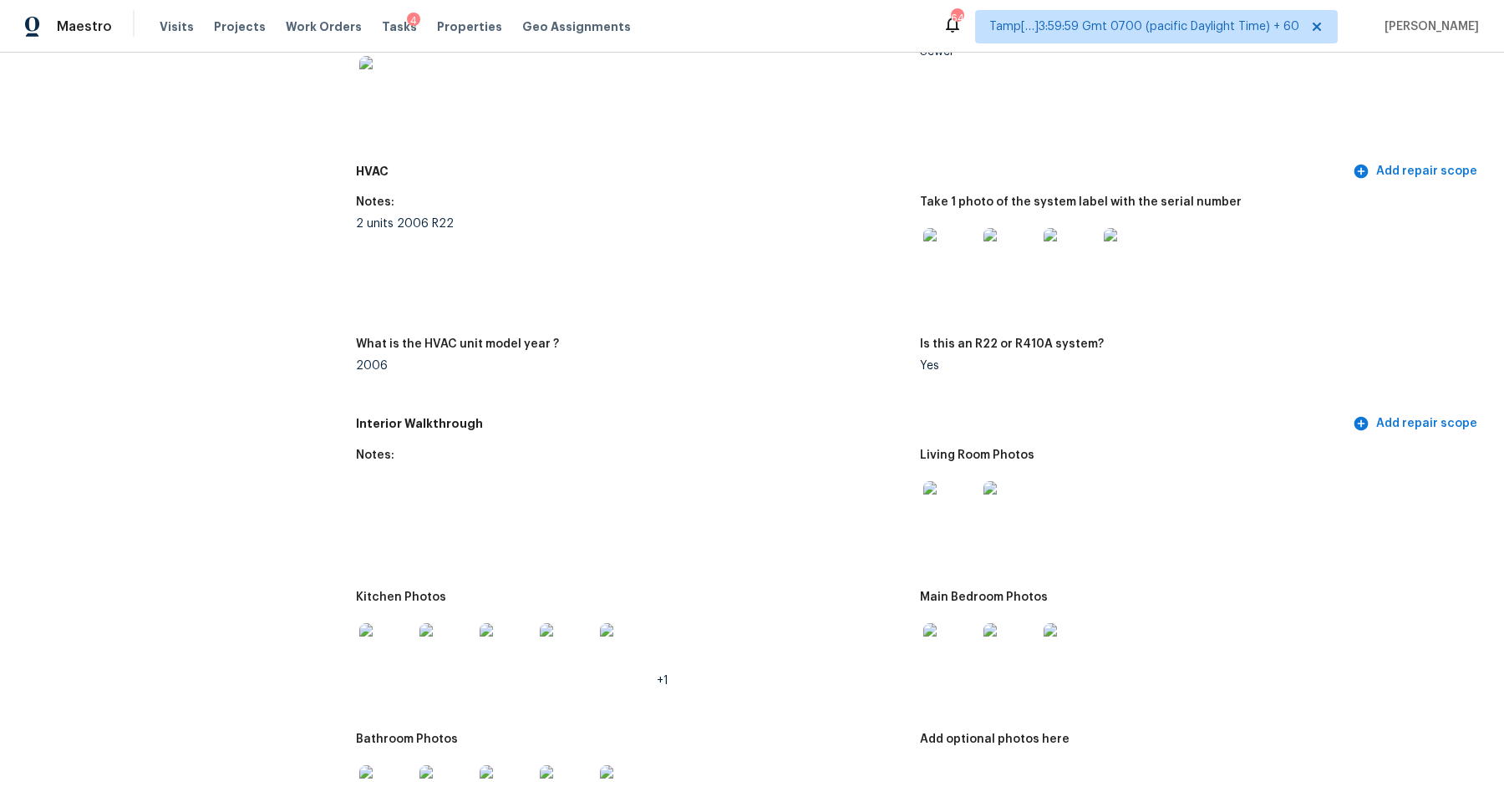
scroll to position [1644, 0]
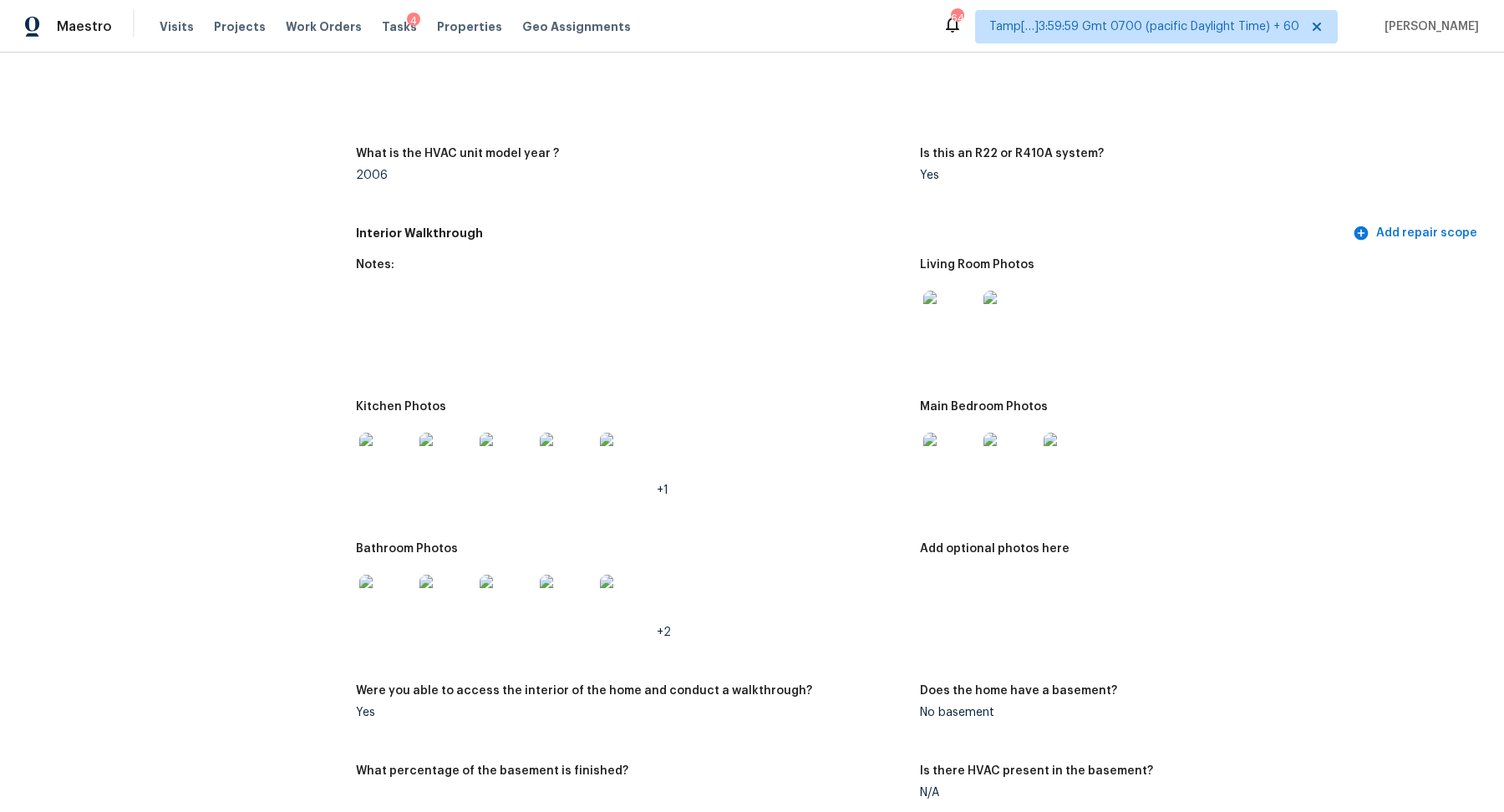
click at [417, 468] on div at bounding box center [446, 459] width 60 height 73
click at [402, 468] on img at bounding box center [386, 460] width 53 height 53
click at [938, 324] on img at bounding box center [950, 317] width 53 height 53
click at [959, 463] on img at bounding box center [950, 460] width 53 height 53
click at [368, 455] on img at bounding box center [386, 460] width 53 height 53
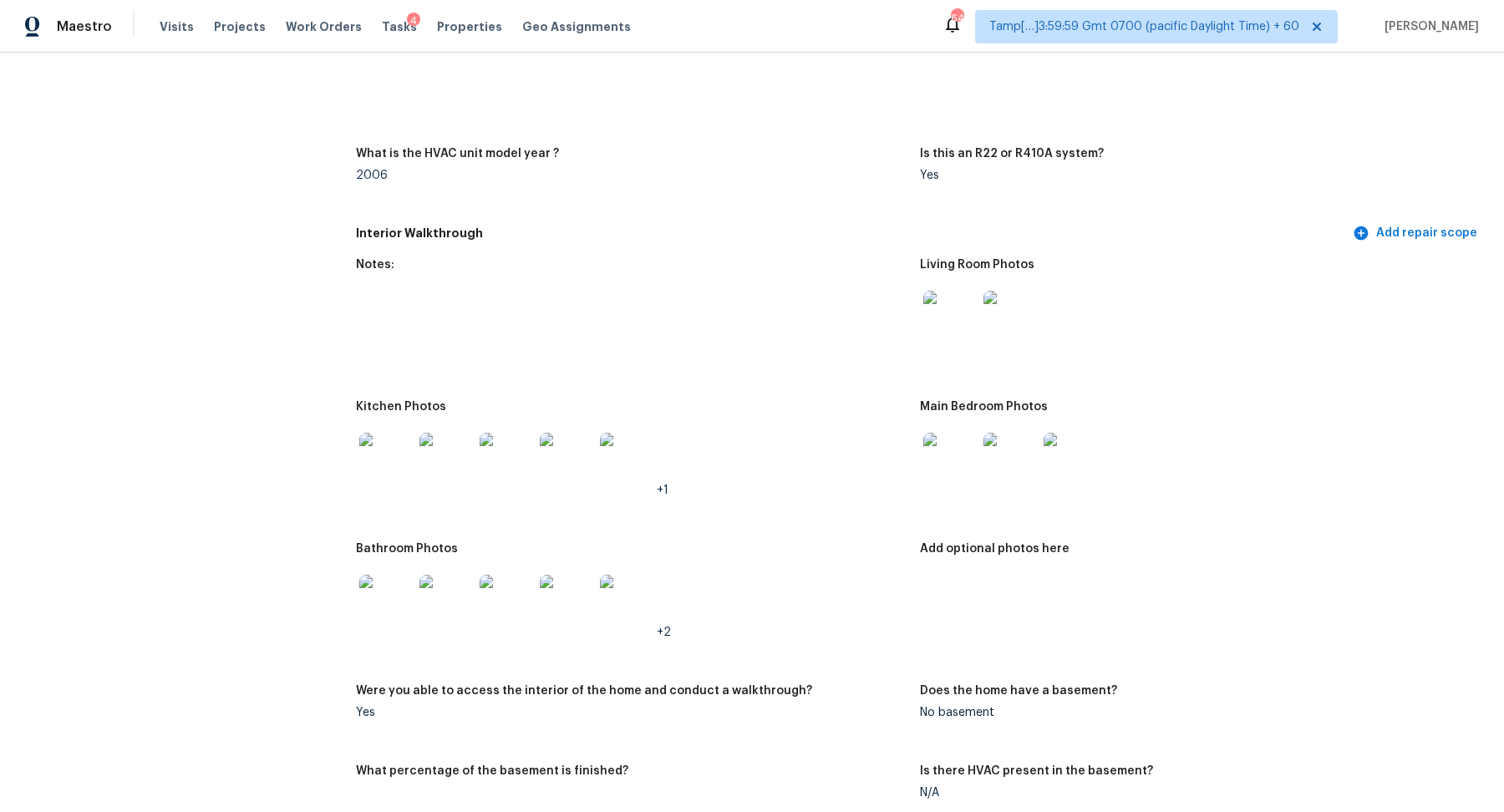
click at [402, 592] on img at bounding box center [386, 601] width 53 height 53
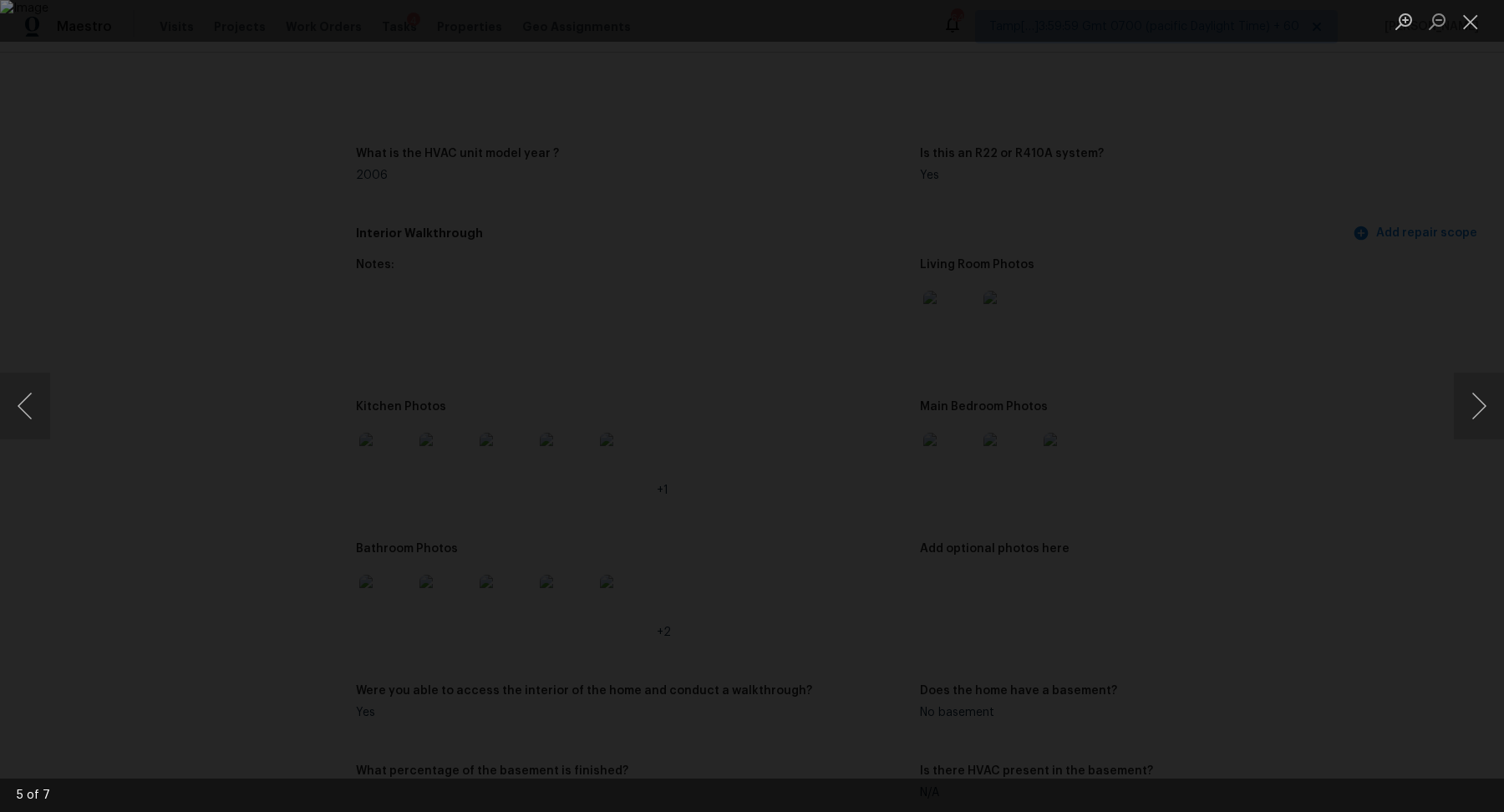
click at [718, 270] on img "Lightbox" at bounding box center [752, 406] width 1504 height 812
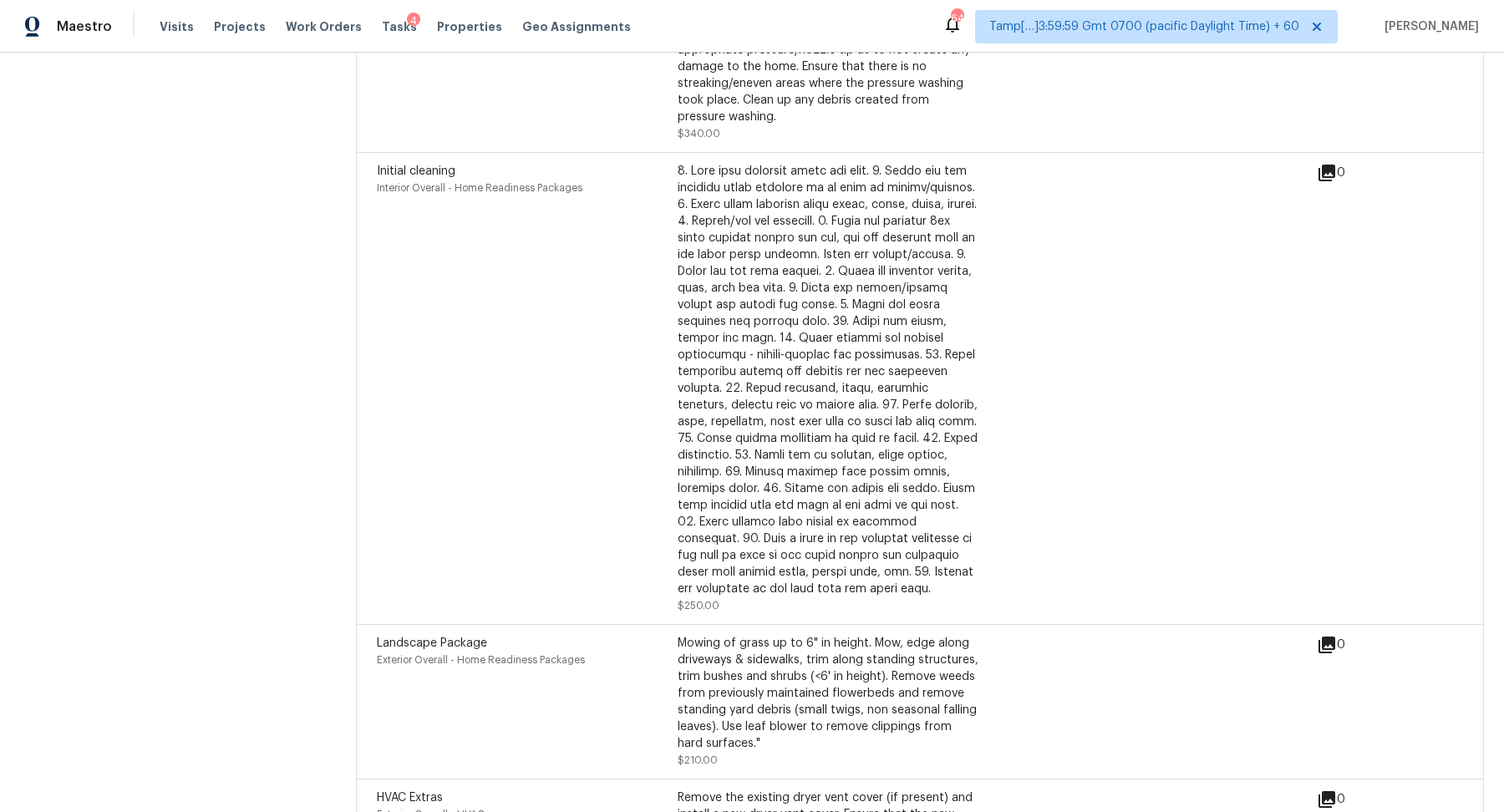
scroll to position [4427, 0]
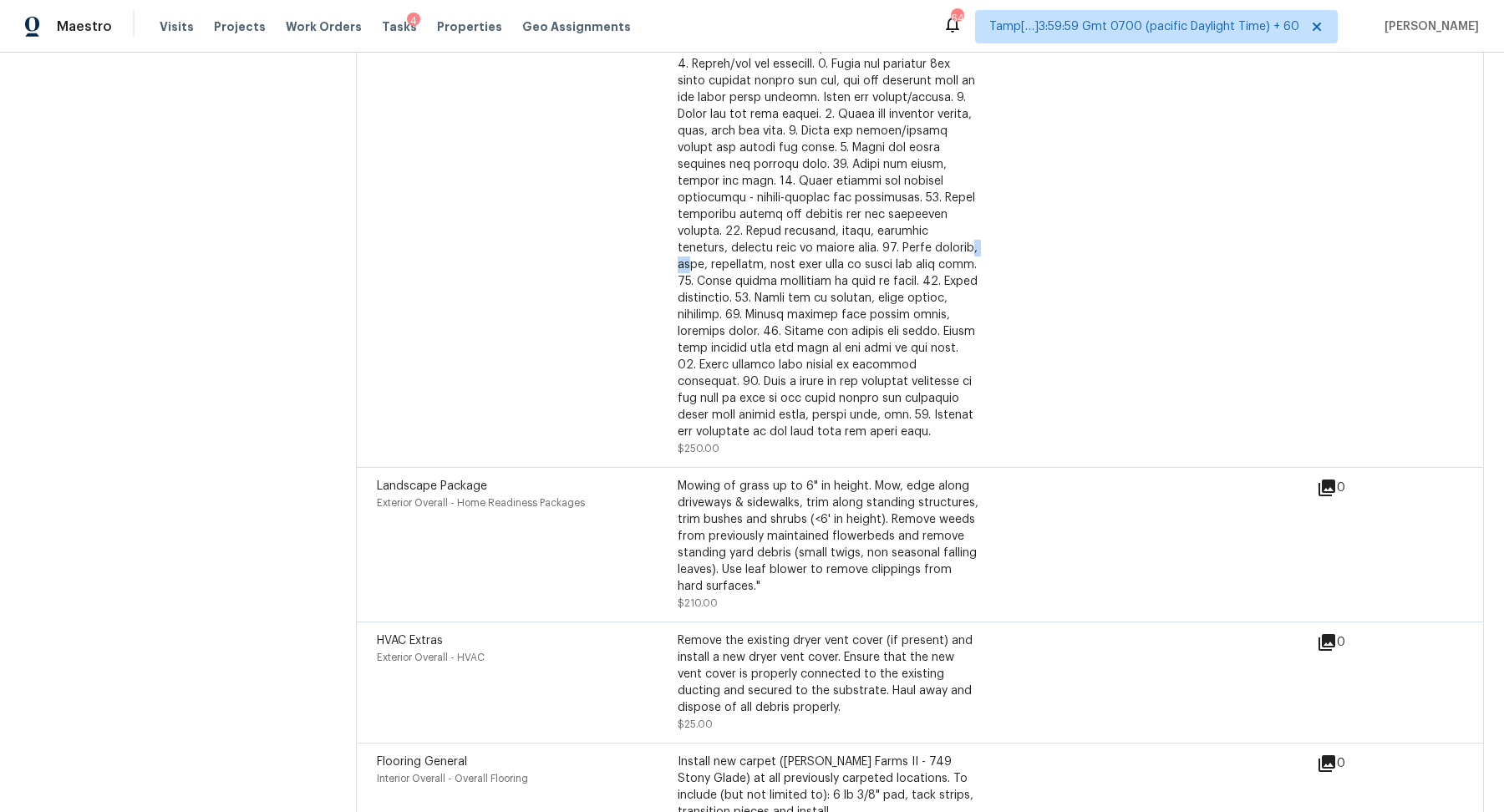
drag, startPoint x: 758, startPoint y: 253, endPoint x: 958, endPoint y: 251, distance: 200.0
click at [885, 251] on div at bounding box center [828, 223] width 301 height 435
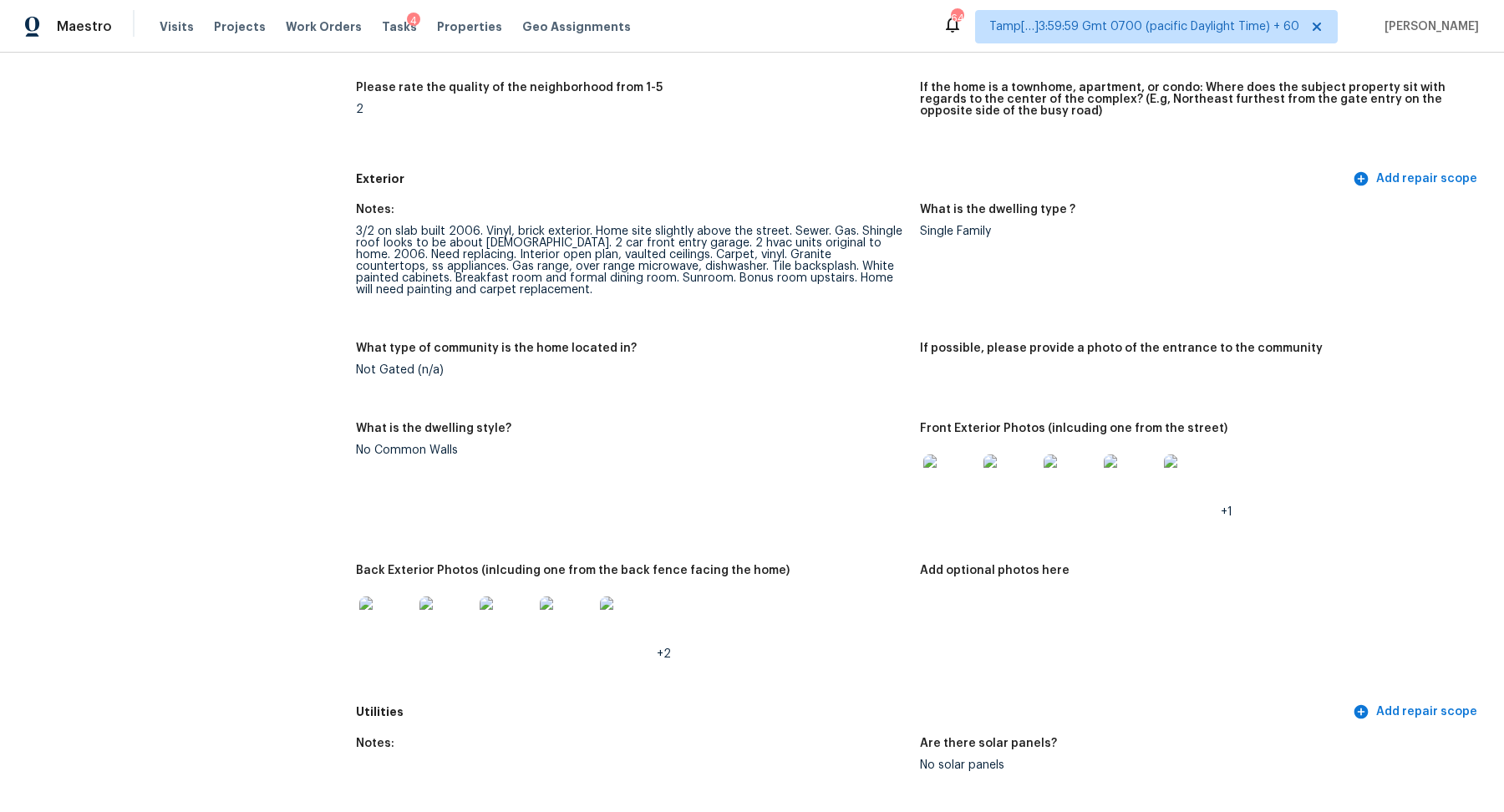
scroll to position [394, 0]
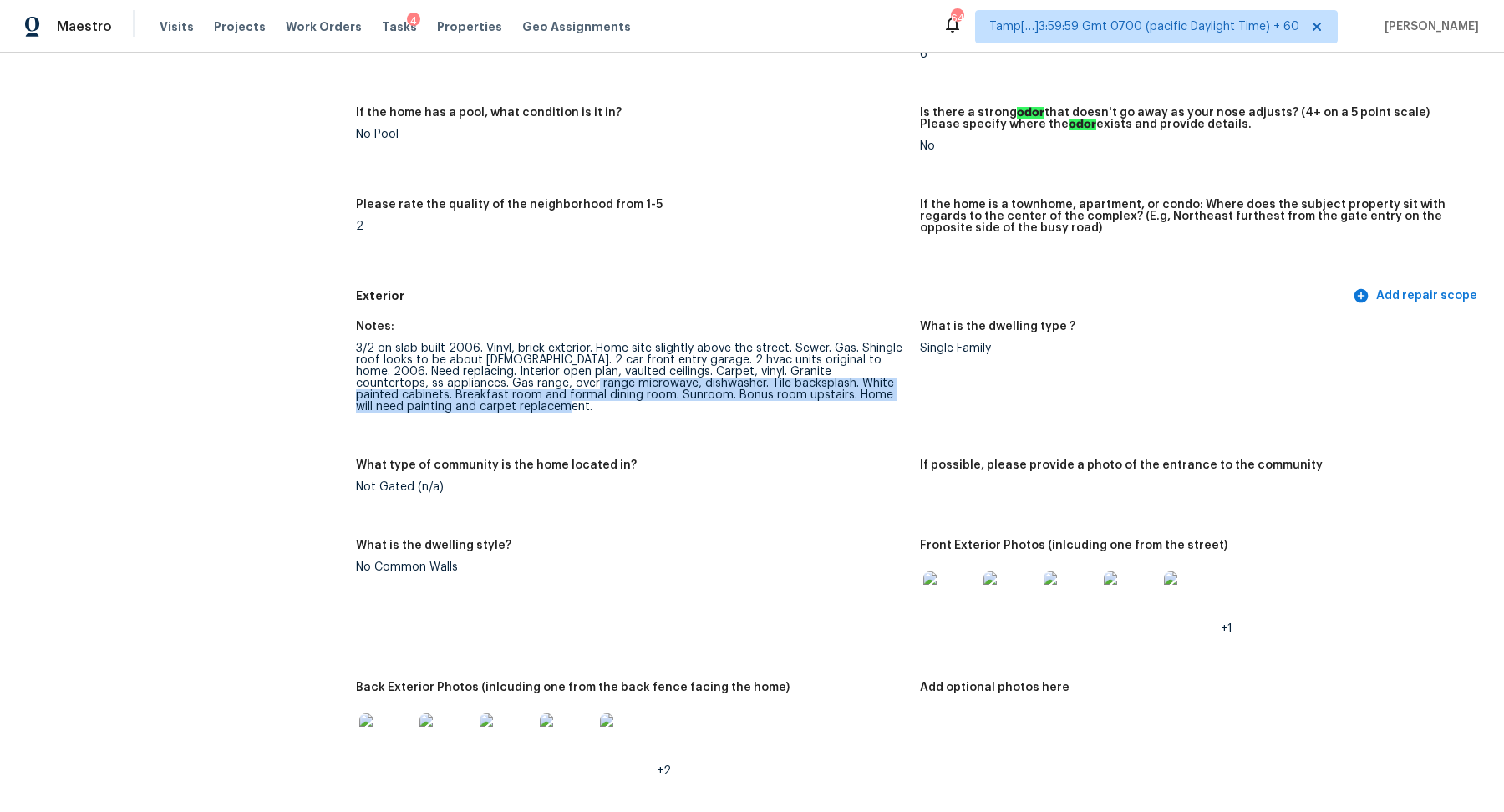
drag, startPoint x: 524, startPoint y: 387, endPoint x: 788, endPoint y: 406, distance: 264.7
click at [788, 406] on div "3/2 on slab built 2006. Vinyl, brick exterior. Home site slightly above the str…" at bounding box center [632, 377] width 551 height 70
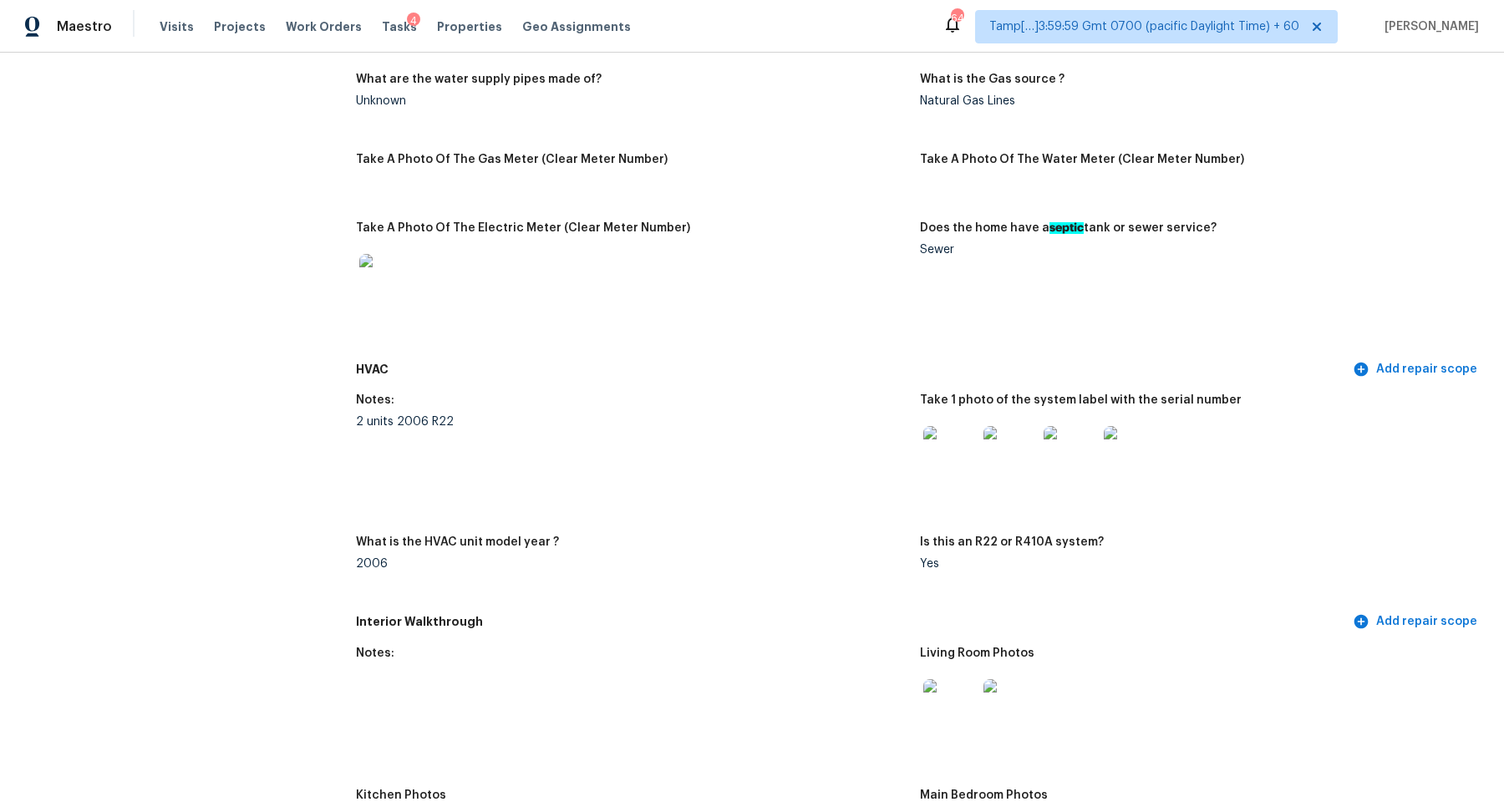
scroll to position [0, 0]
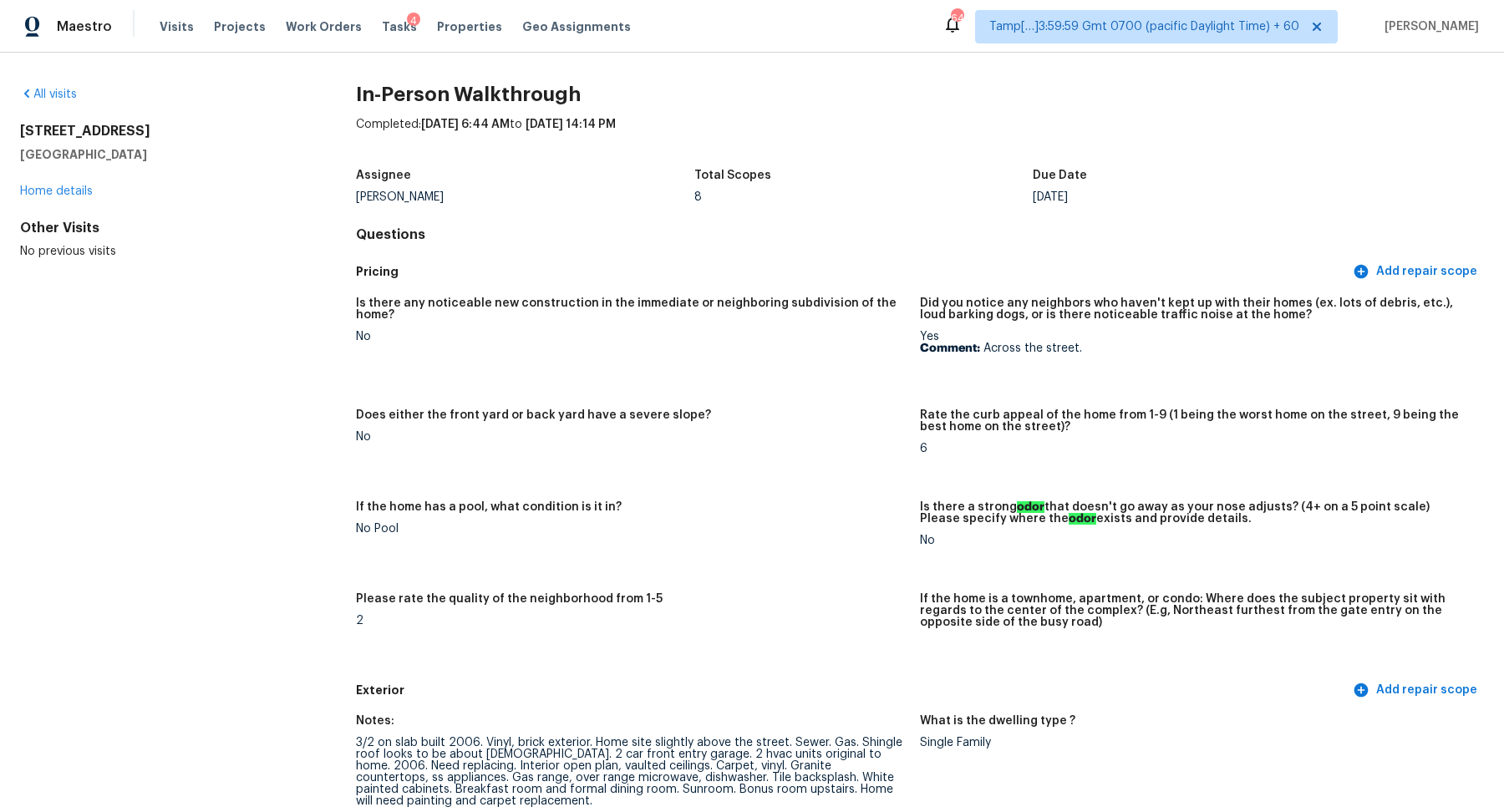
click at [47, 86] on div "All visits" at bounding box center [161, 94] width 283 height 17
click at [47, 89] on link "All visits" at bounding box center [49, 94] width 57 height 12
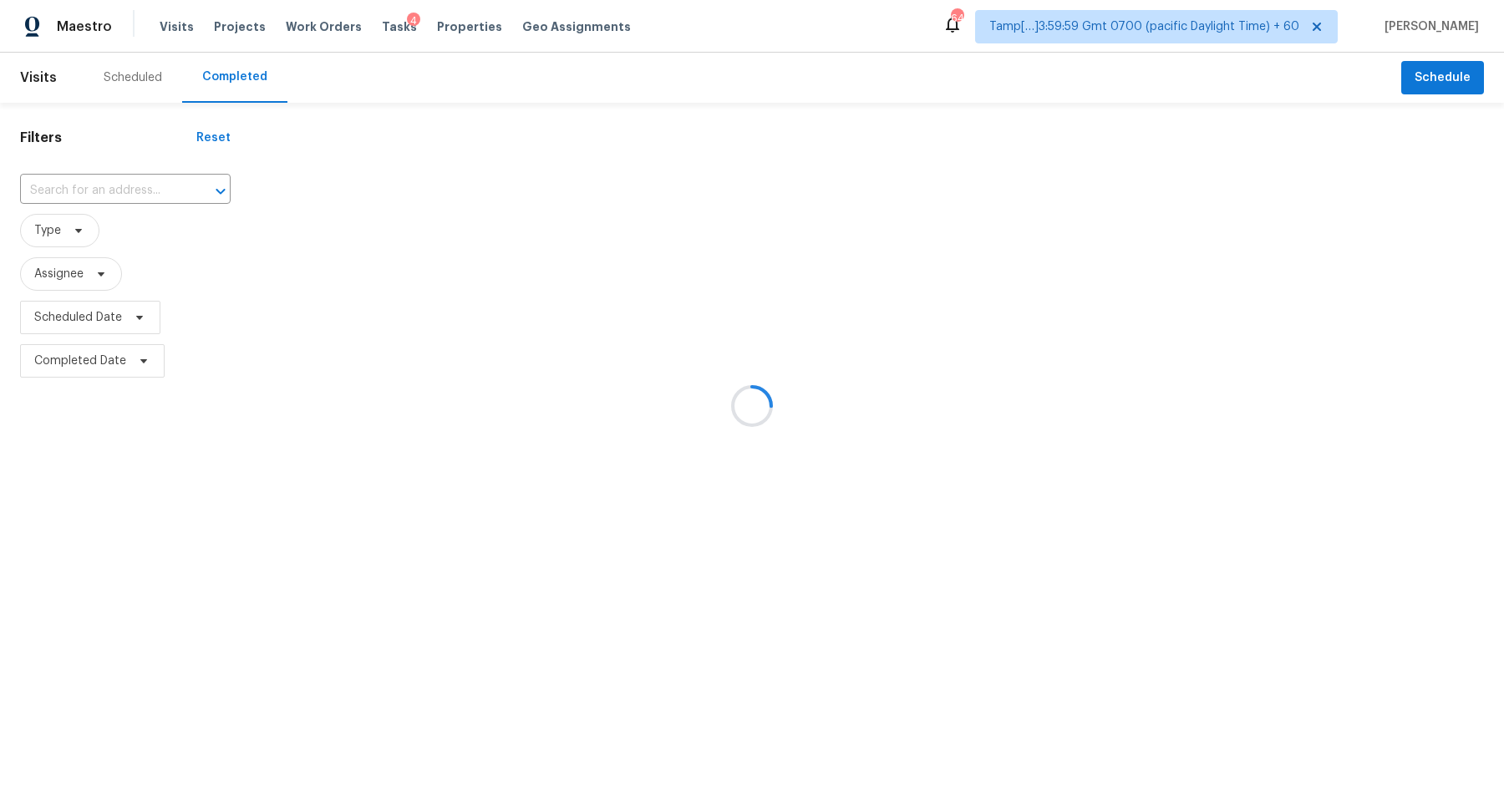
click at [89, 185] on div at bounding box center [752, 406] width 1504 height 812
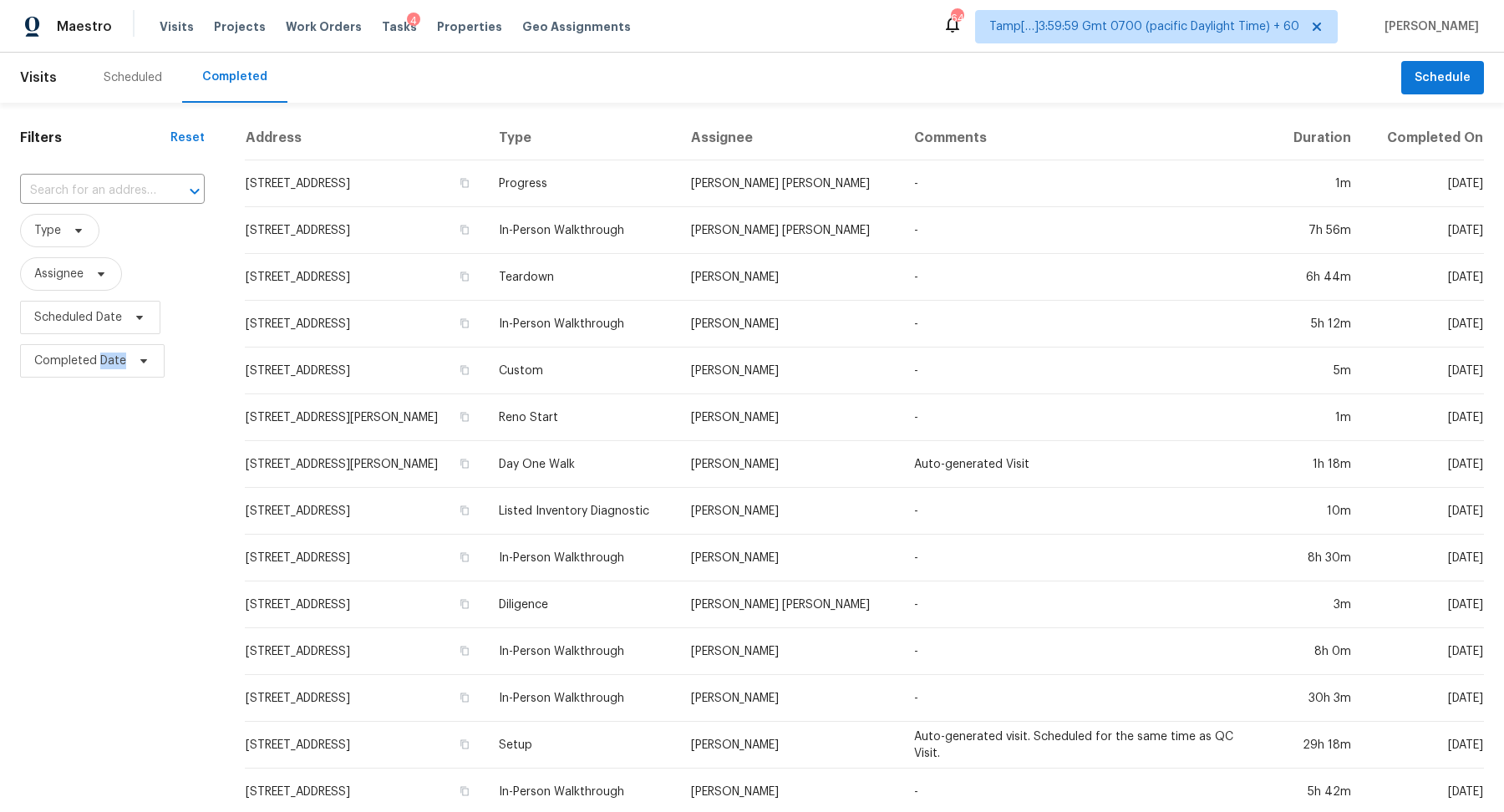
click at [89, 185] on input "text" at bounding box center [89, 190] width 138 height 26
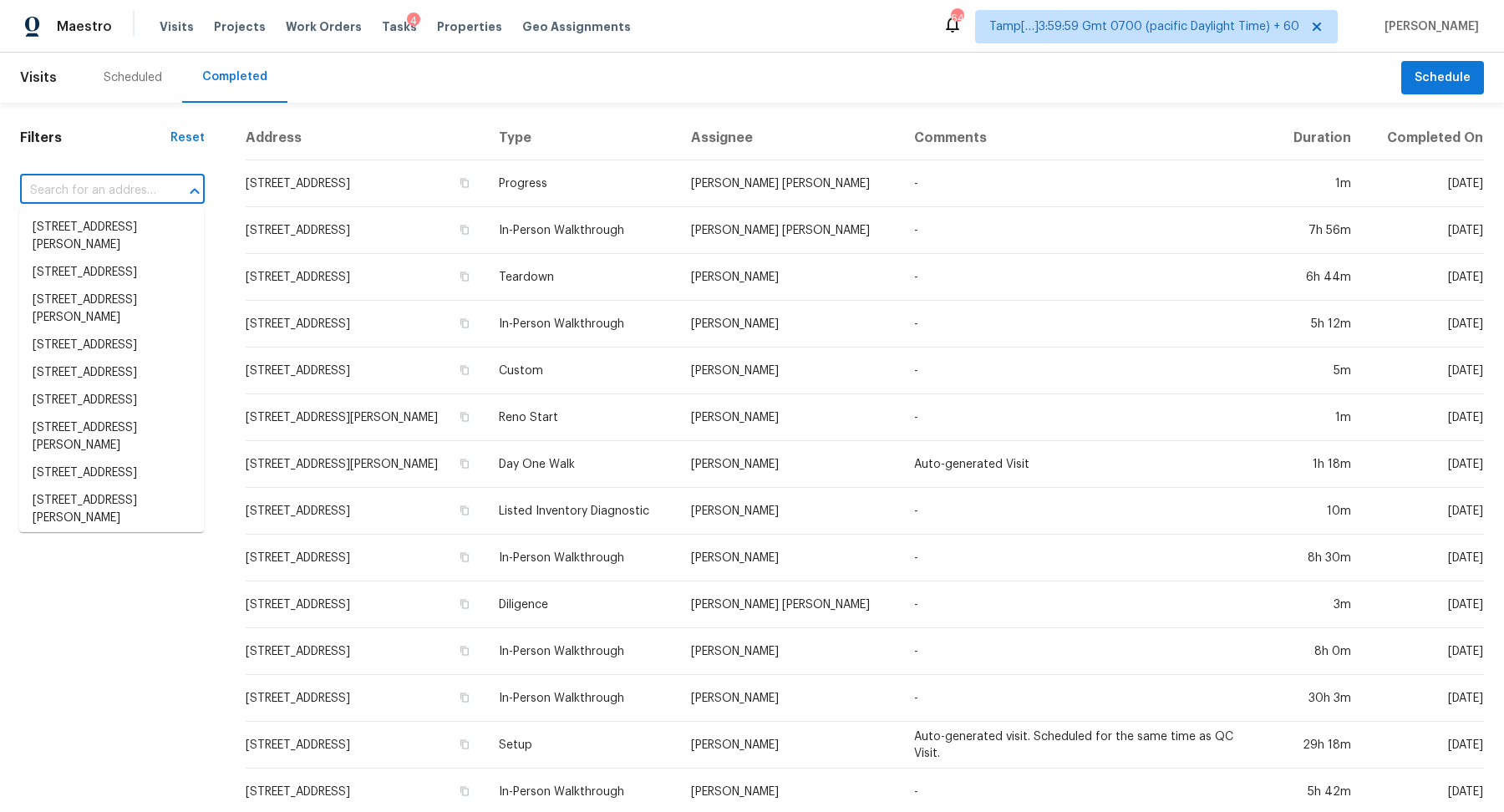
paste input "6561 Banbury Xing Brentwood TN 37027"
type input "6561 Banbury Xing Brentwood TN 37027"
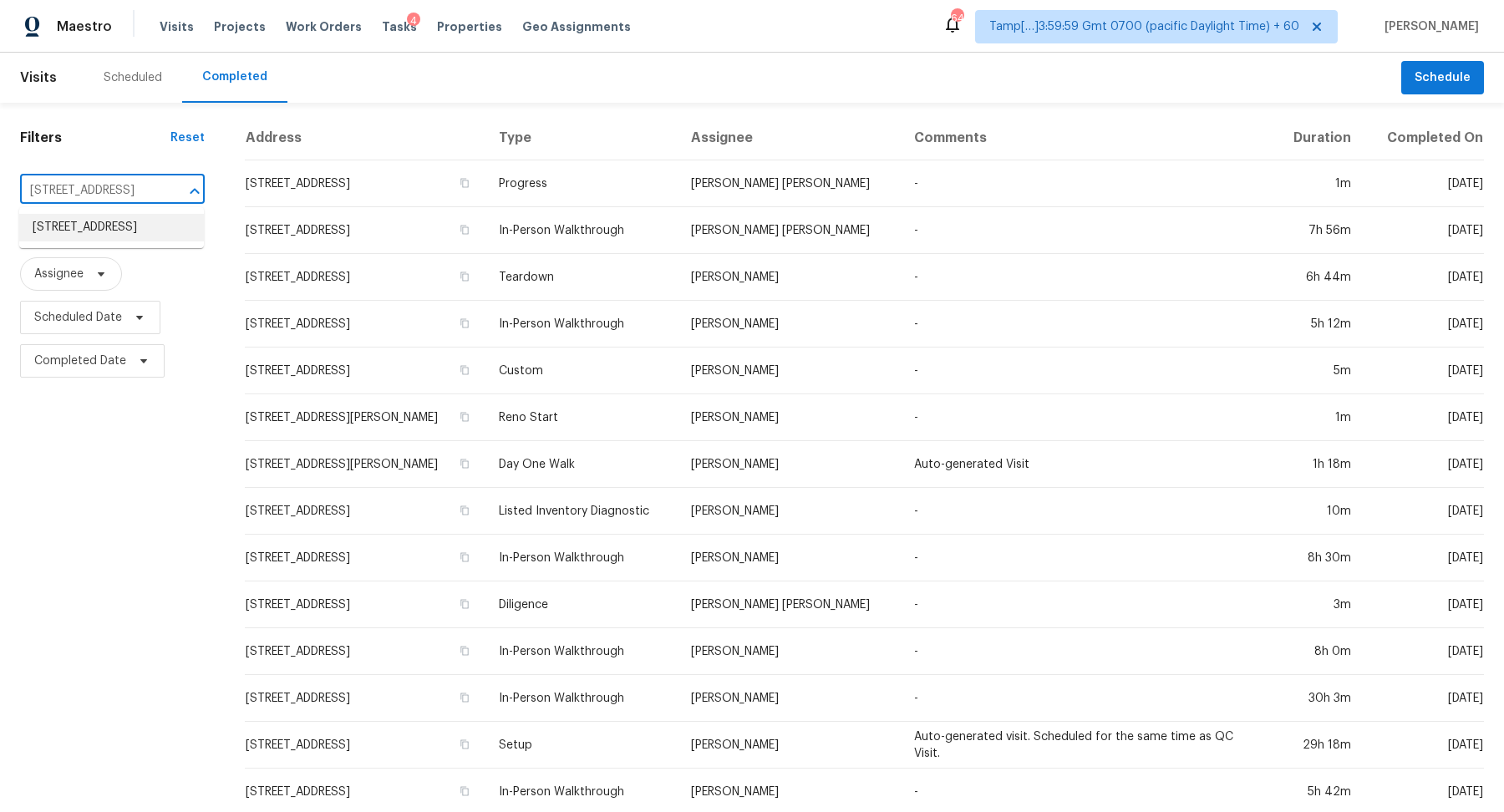
click at [163, 237] on li "6561 Banbury Xing, Brentwood, TN 37027" at bounding box center [112, 228] width 185 height 27
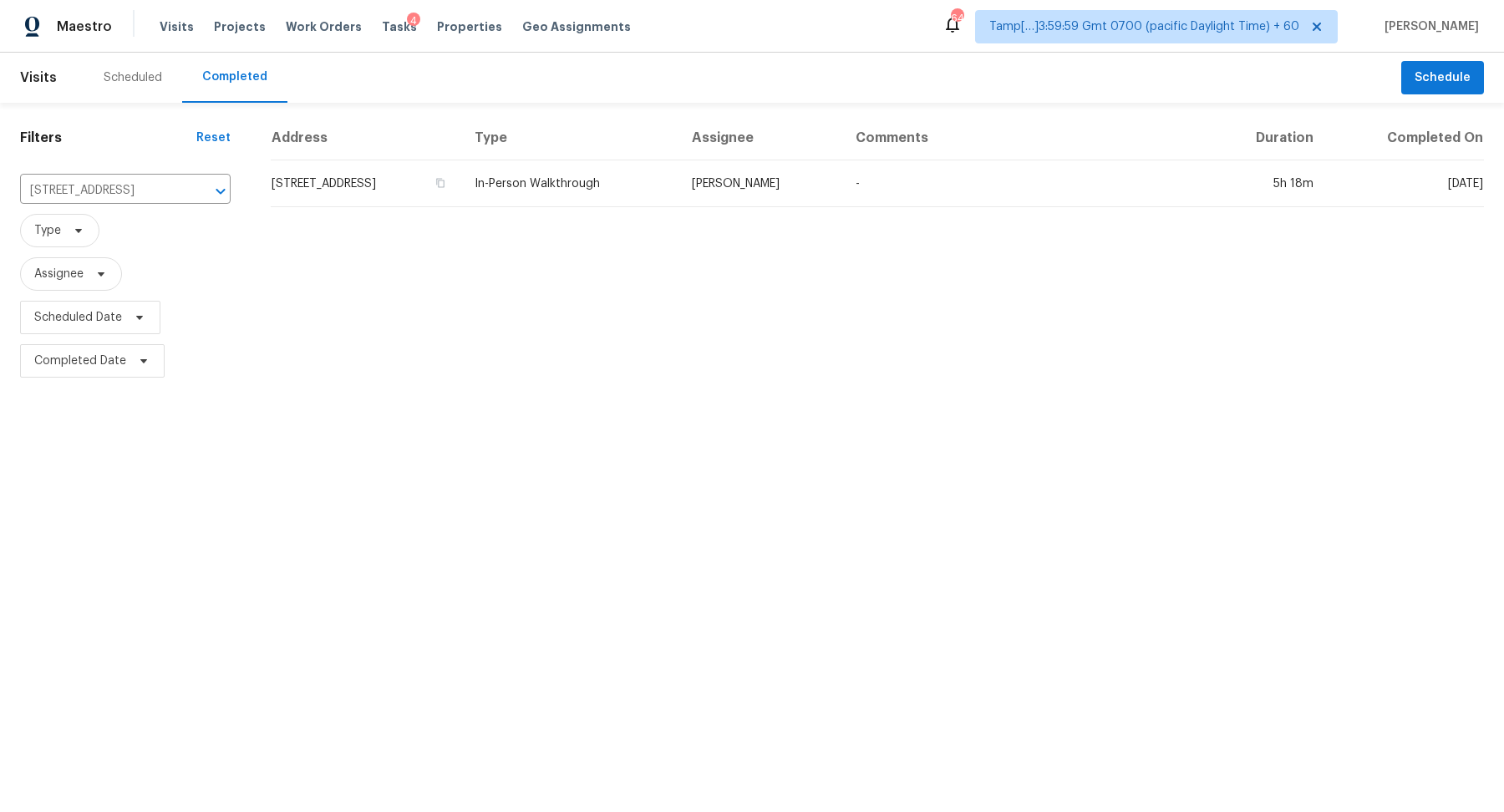
click at [461, 177] on td "6561 Banbury Xing, Brentwood, TN 37027" at bounding box center [366, 183] width 190 height 47
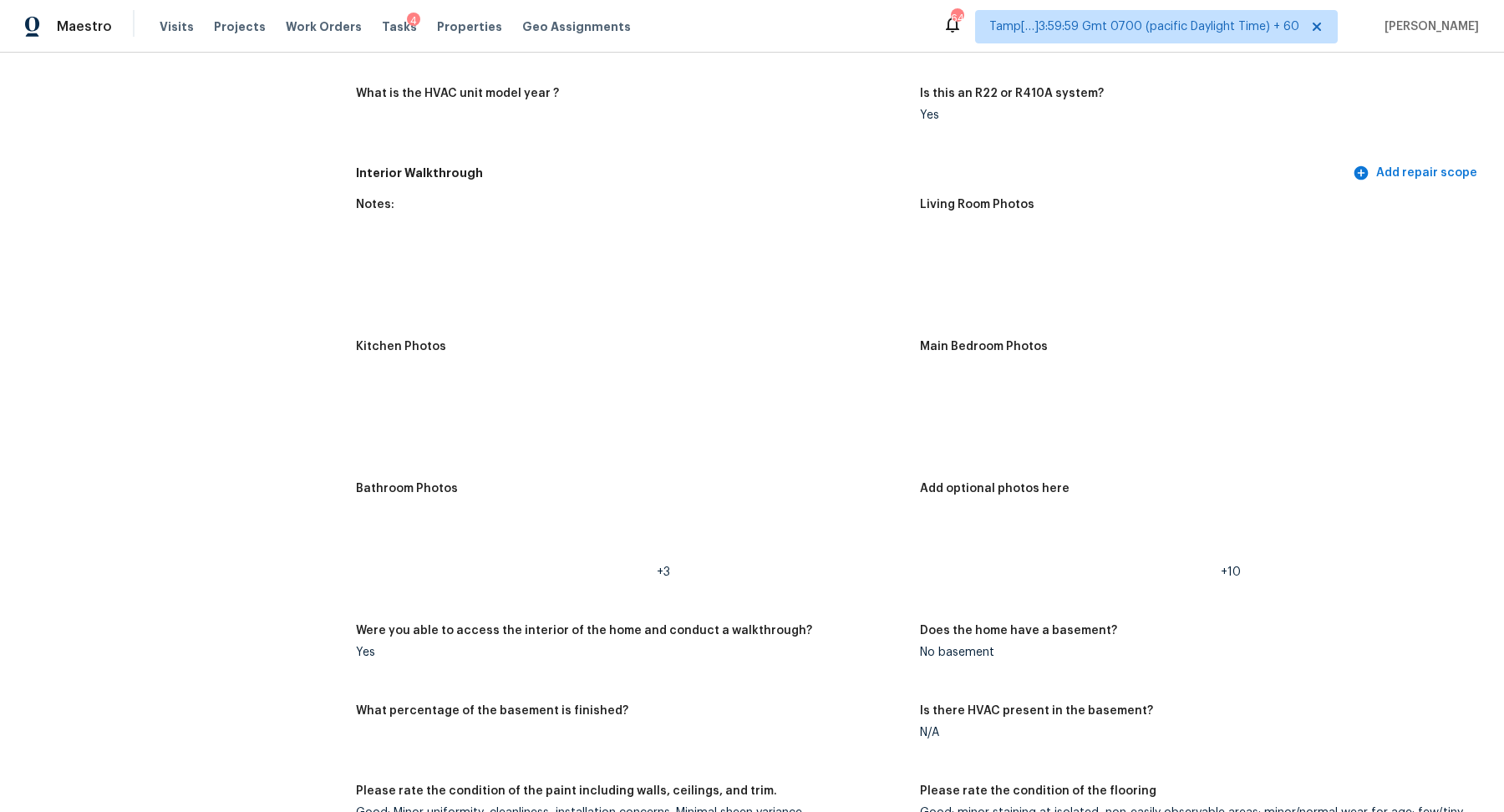
scroll to position [1767, 0]
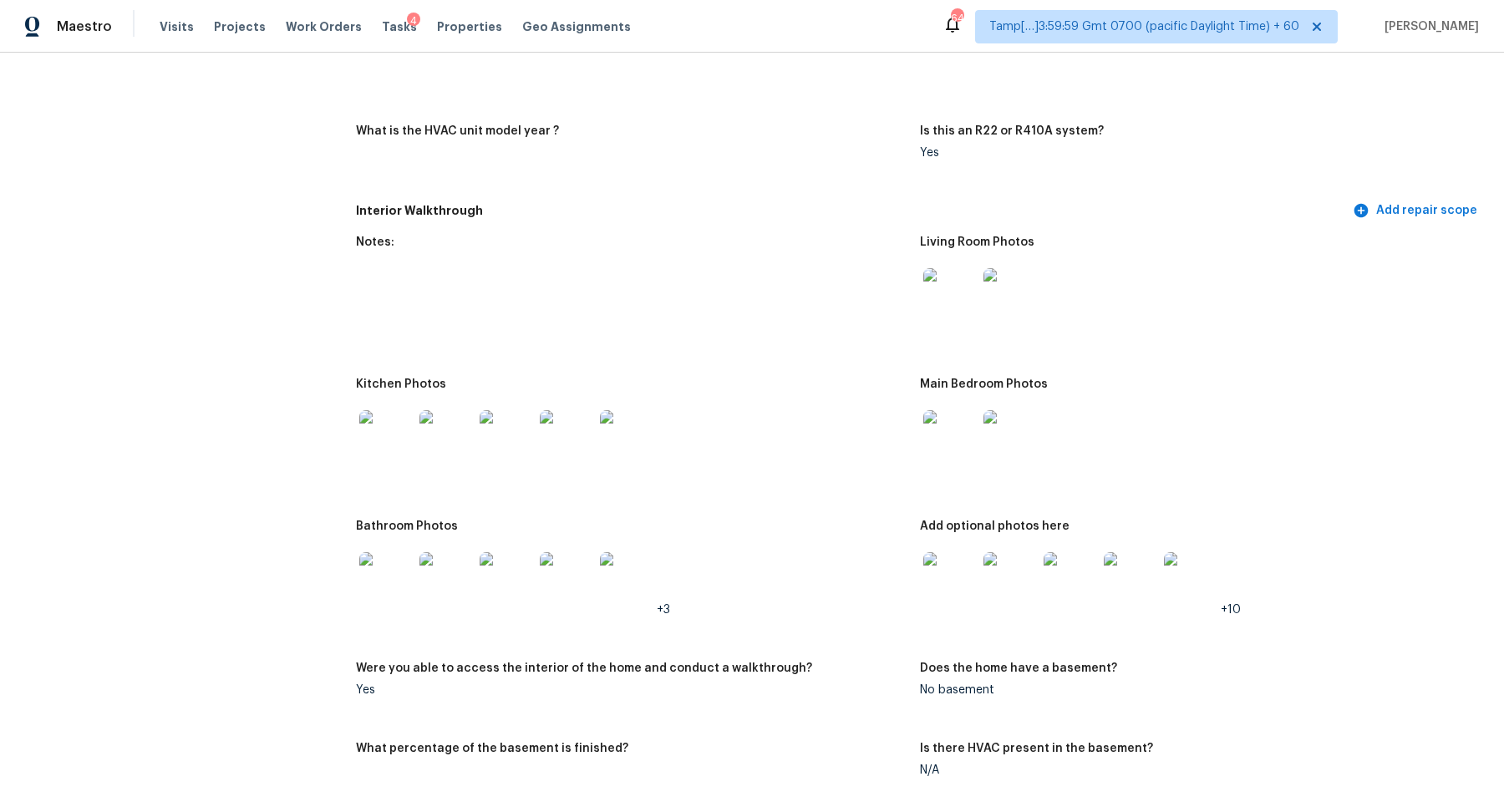
click at [401, 435] on img at bounding box center [386, 437] width 53 height 53
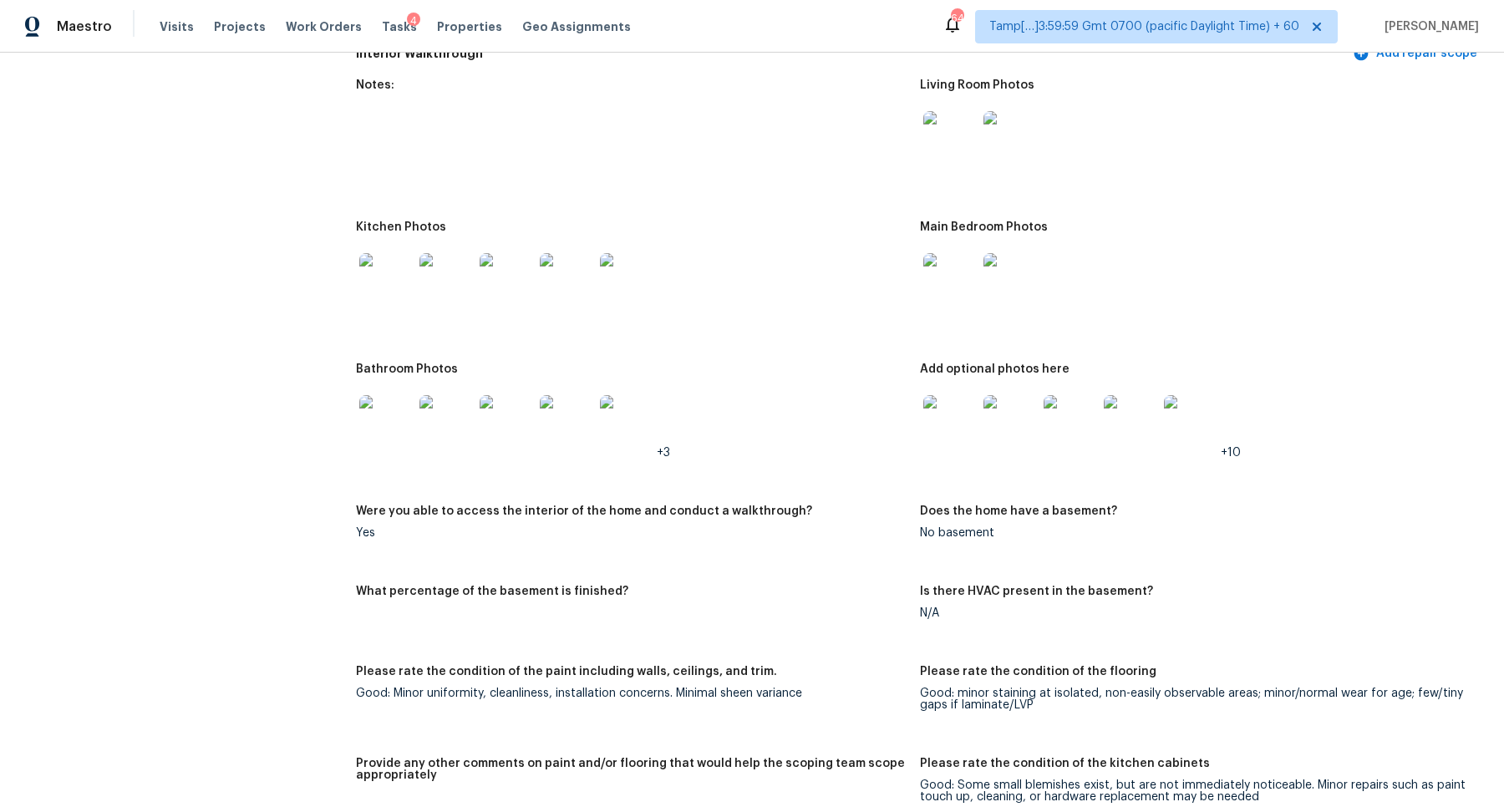
scroll to position [1450, 0]
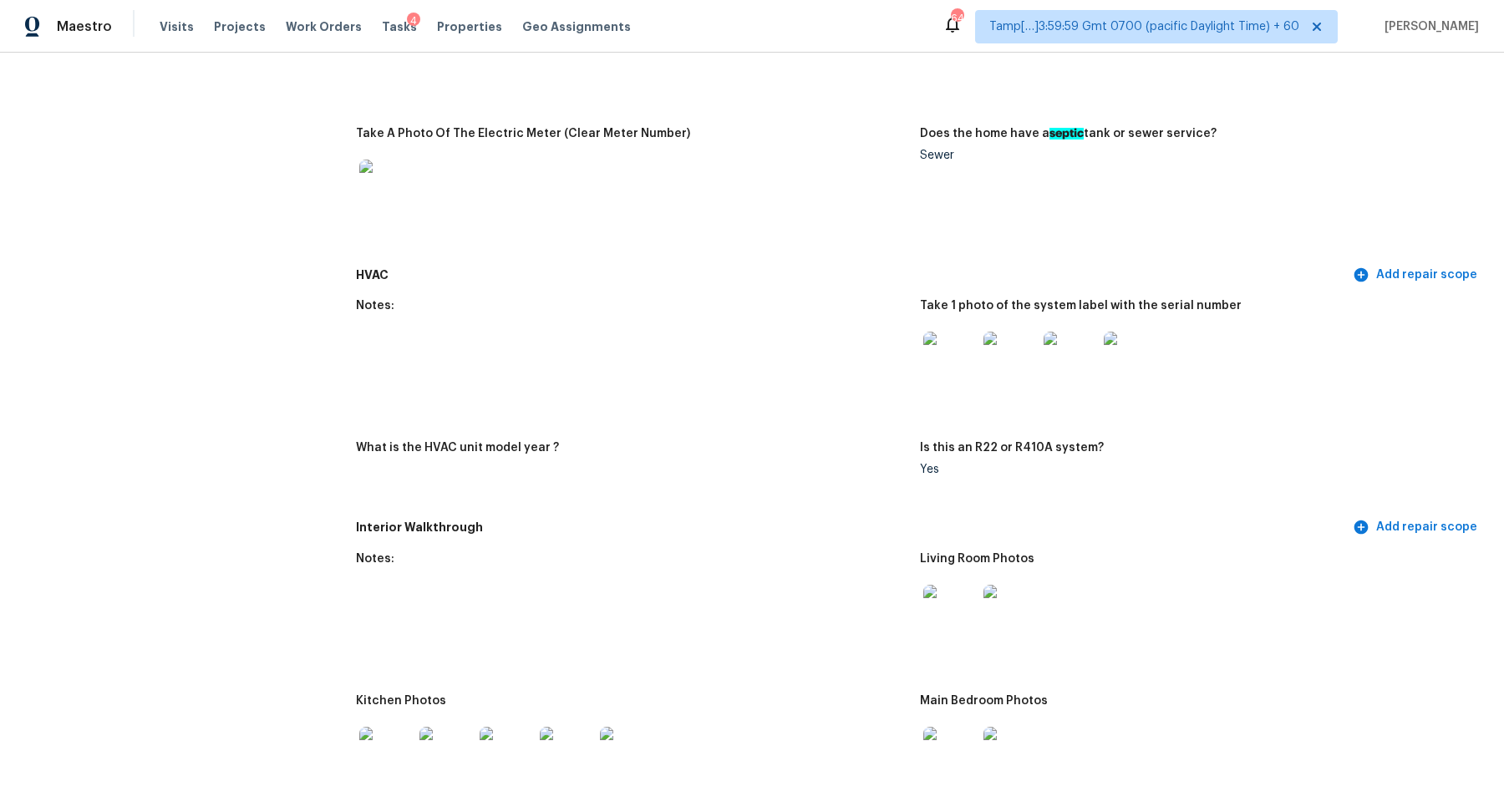
click at [965, 352] on img at bounding box center [950, 359] width 53 height 53
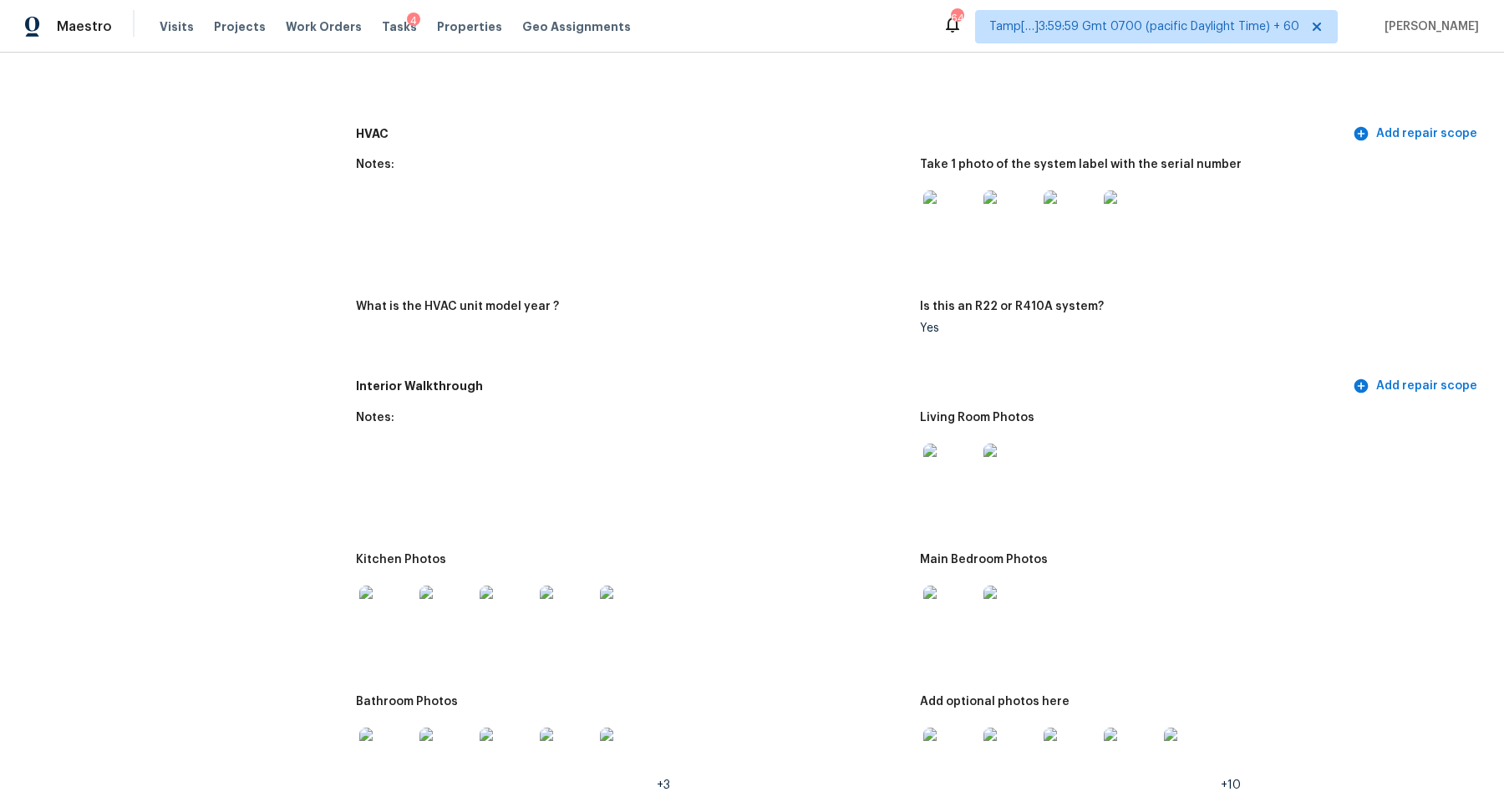
scroll to position [1795, 0]
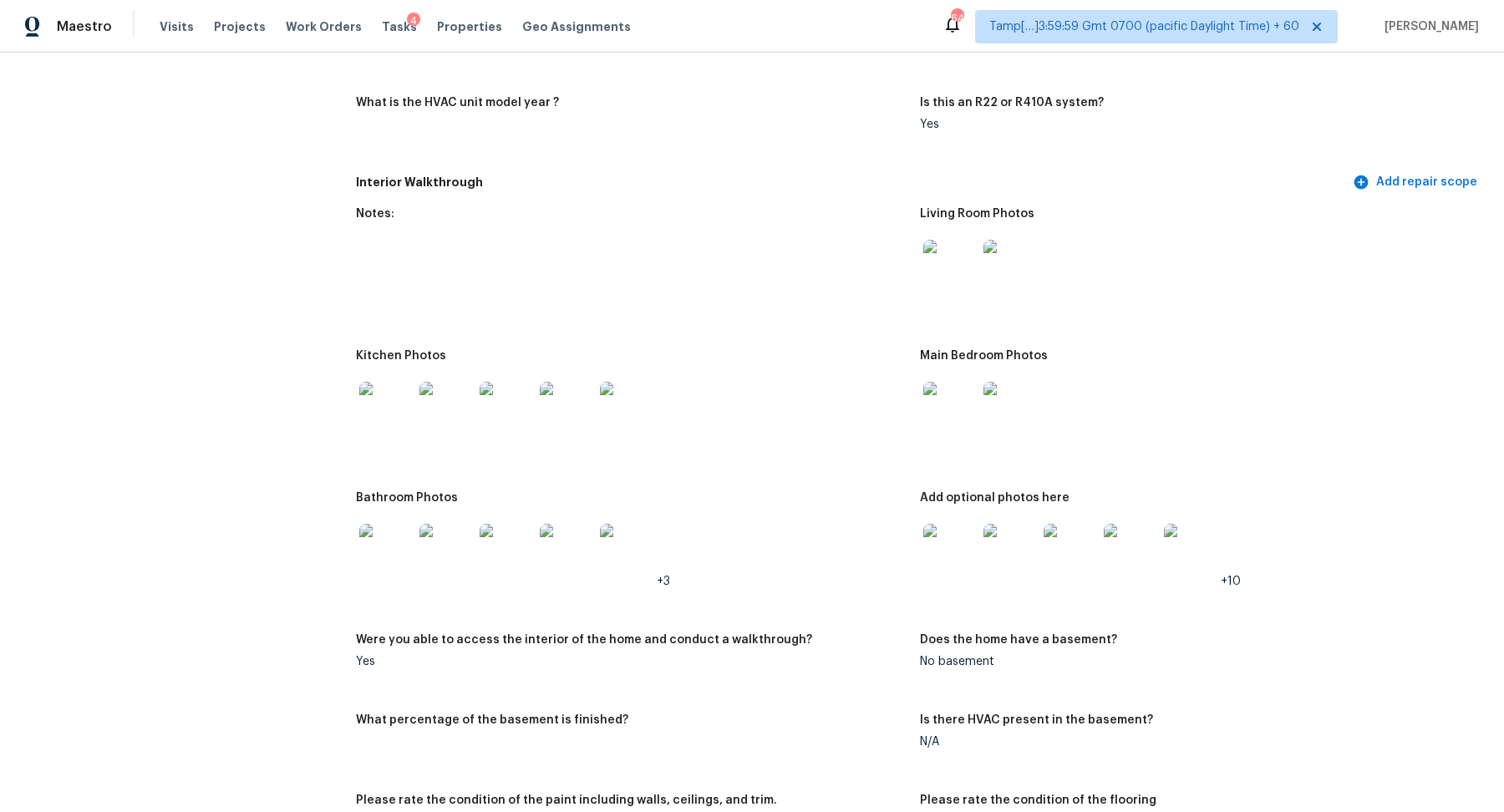
click at [384, 406] on img at bounding box center [386, 408] width 53 height 53
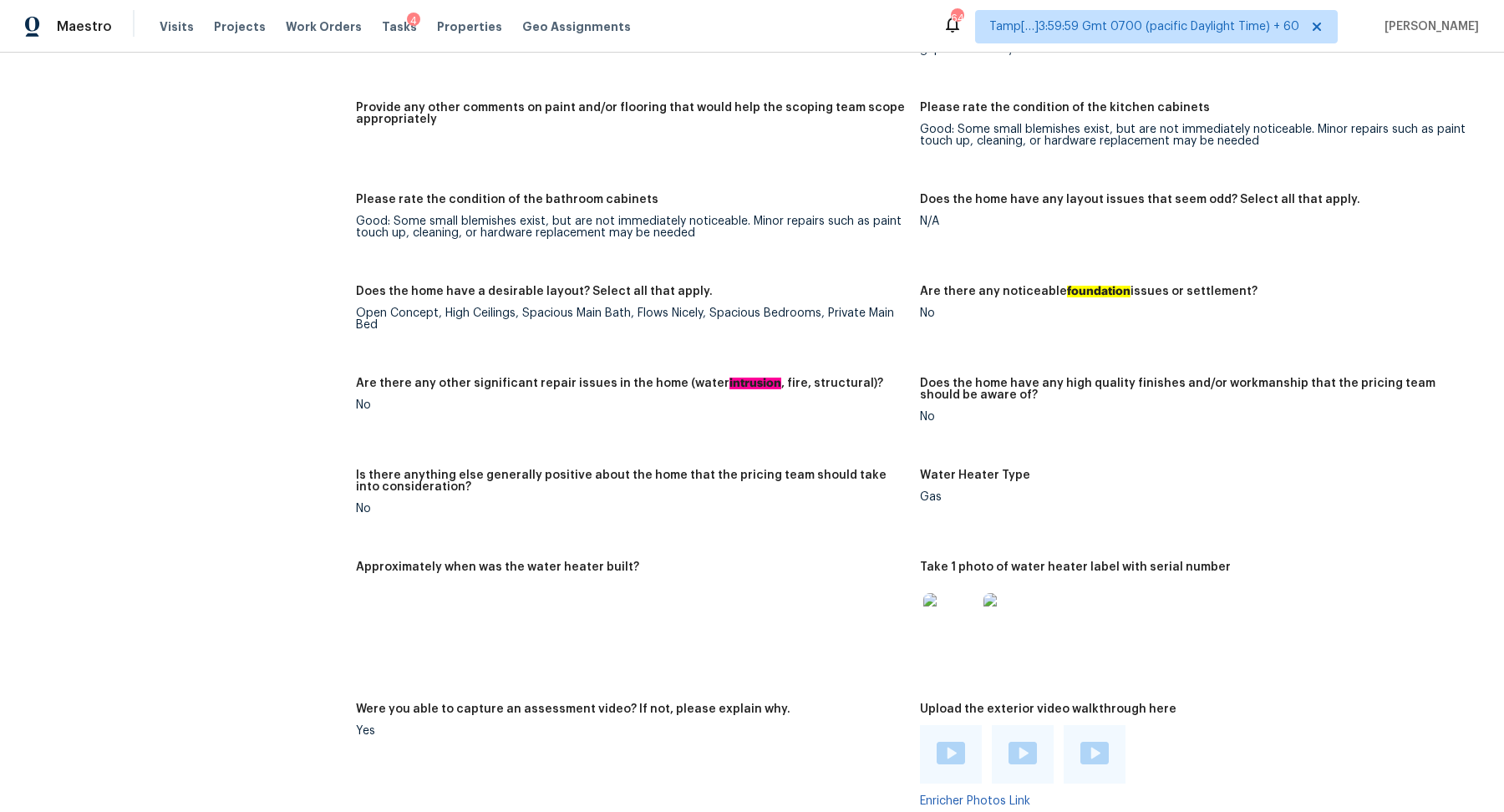
scroll to position [2002, 0]
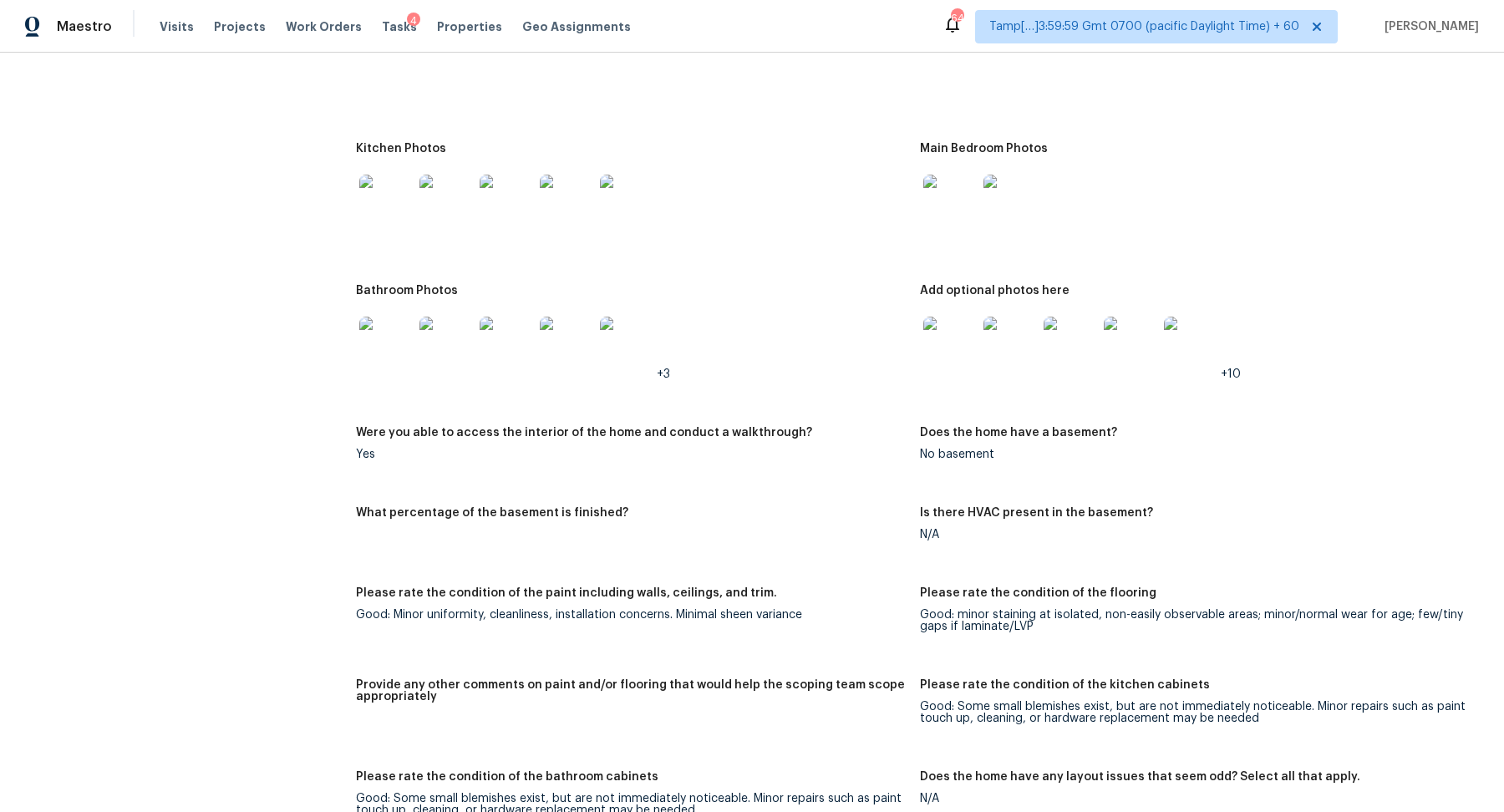
click at [401, 201] on img at bounding box center [386, 201] width 53 height 53
click at [938, 199] on img at bounding box center [950, 201] width 53 height 53
click at [388, 349] on img at bounding box center [386, 344] width 53 height 53
click at [981, 313] on div at bounding box center [1011, 343] width 60 height 73
click at [961, 322] on img at bounding box center [950, 344] width 53 height 53
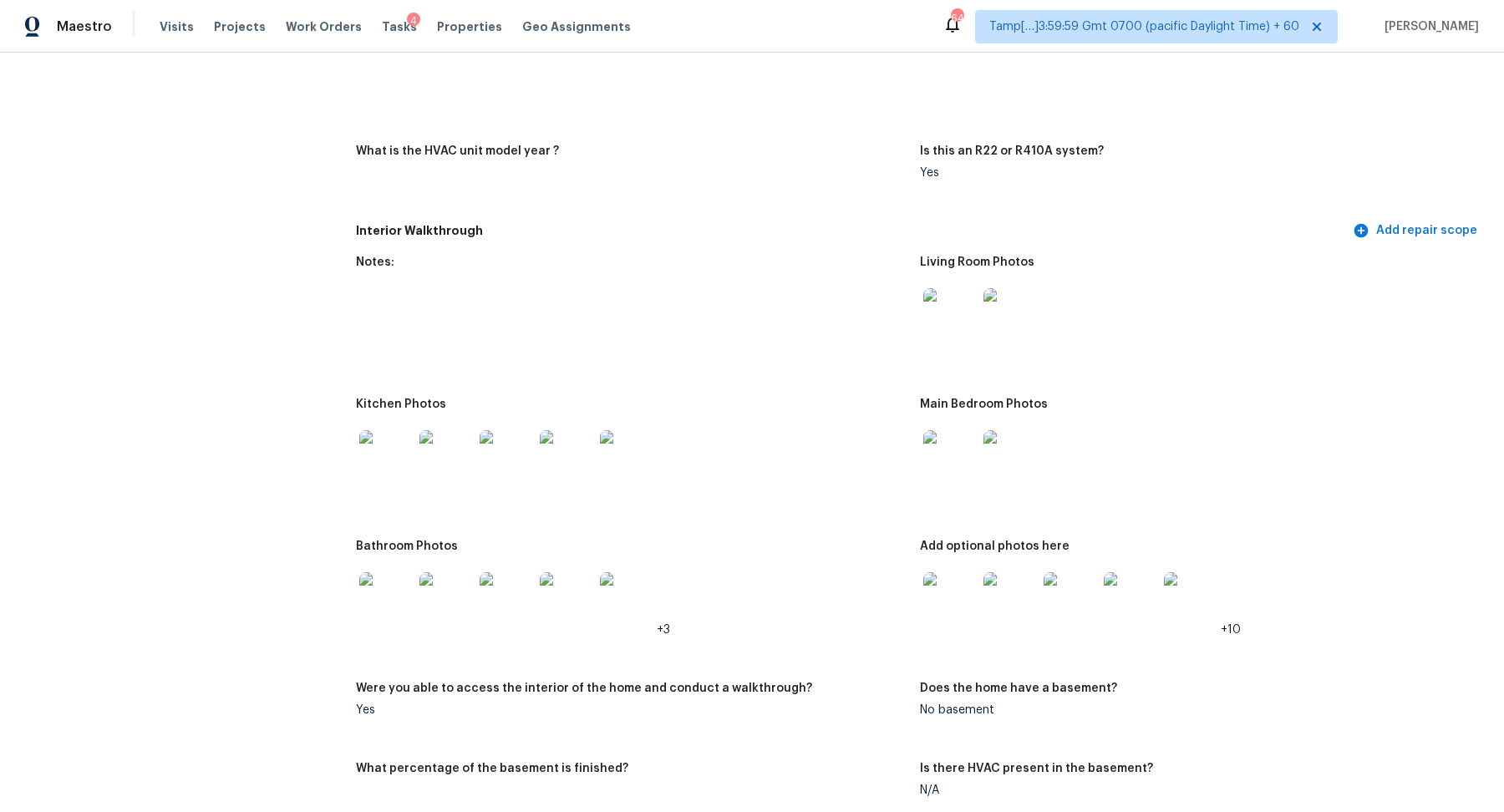
scroll to position [1903, 0]
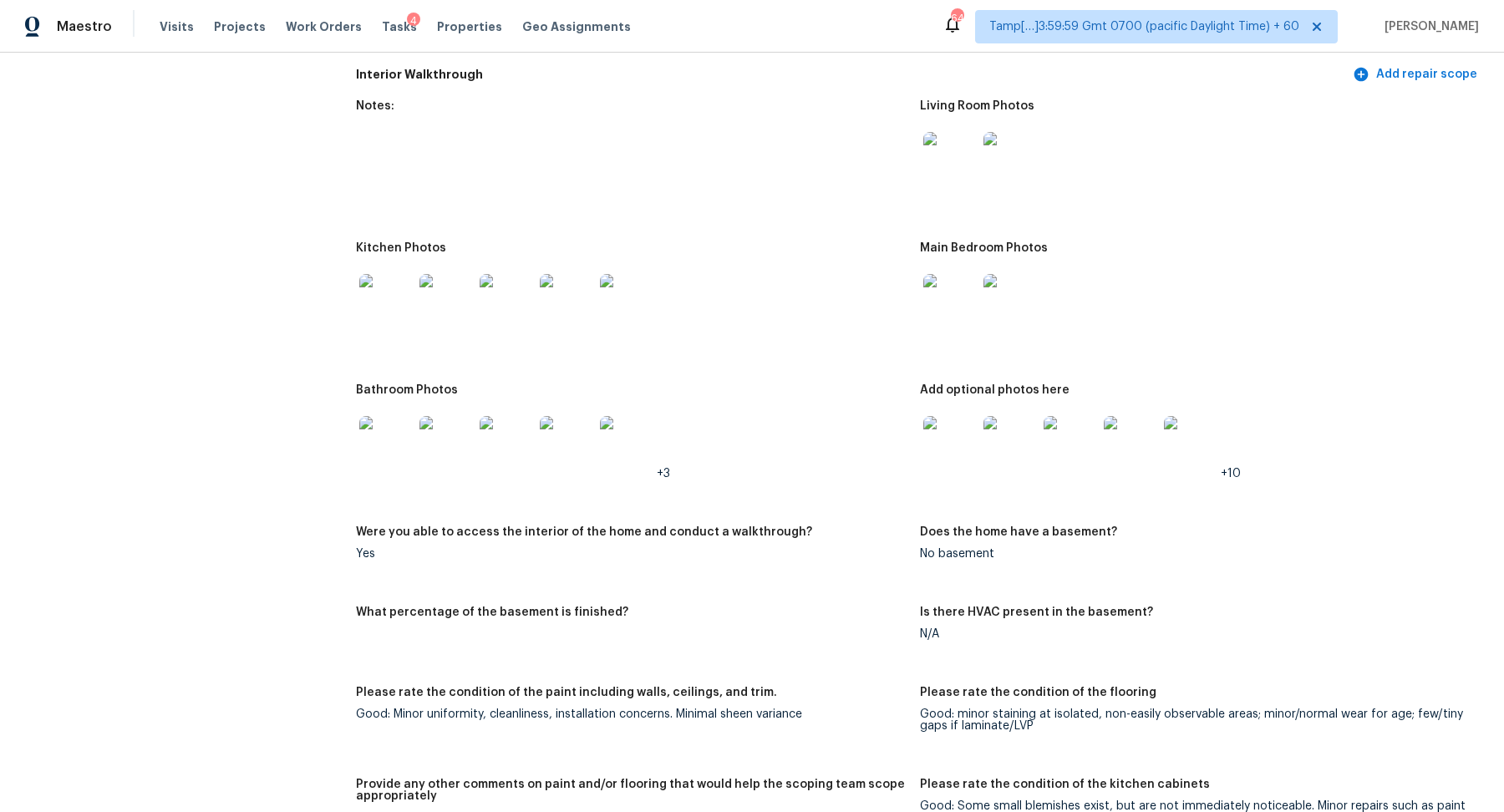
click at [933, 440] on img at bounding box center [950, 443] width 53 height 53
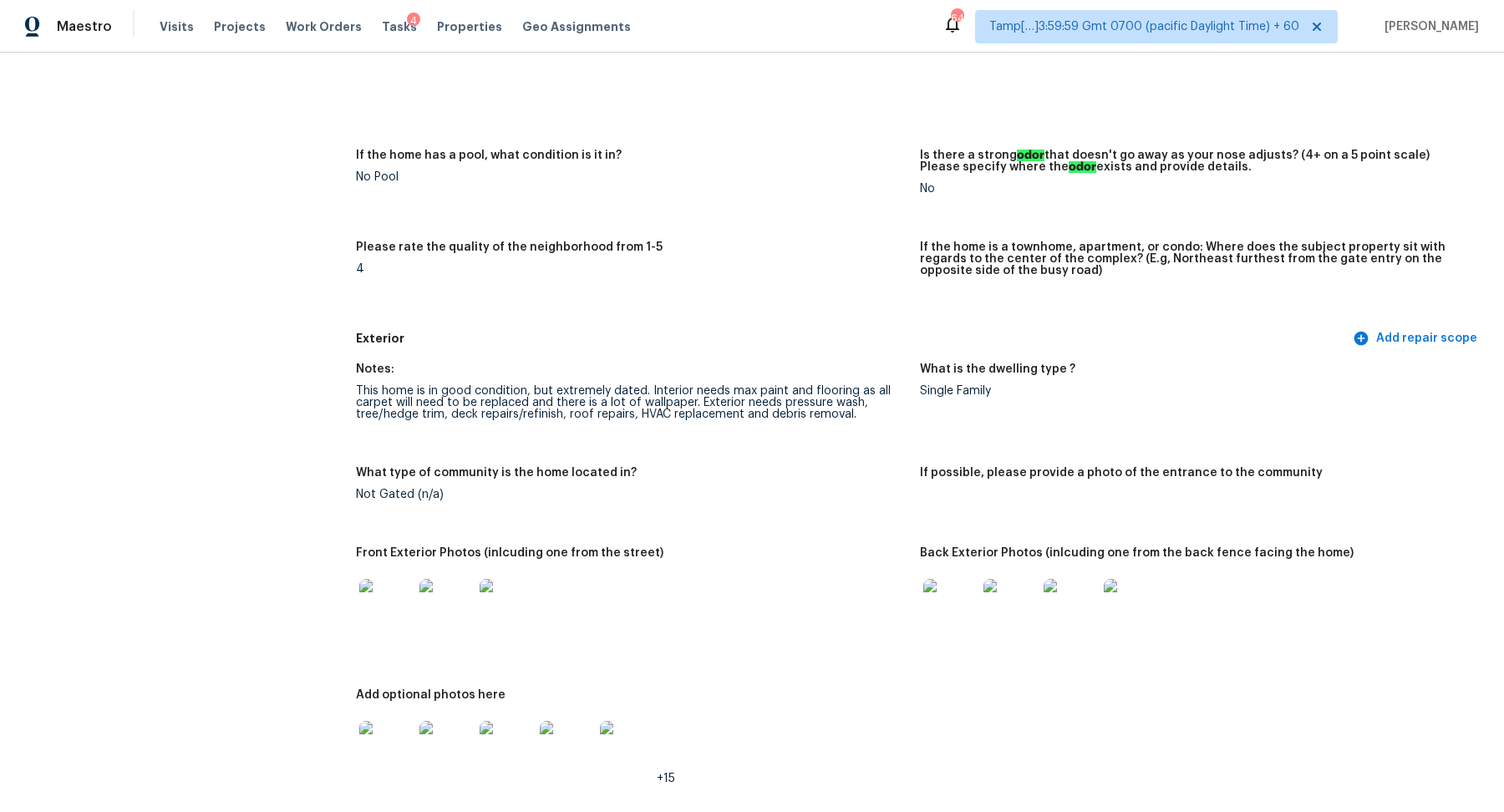
scroll to position [313, 0]
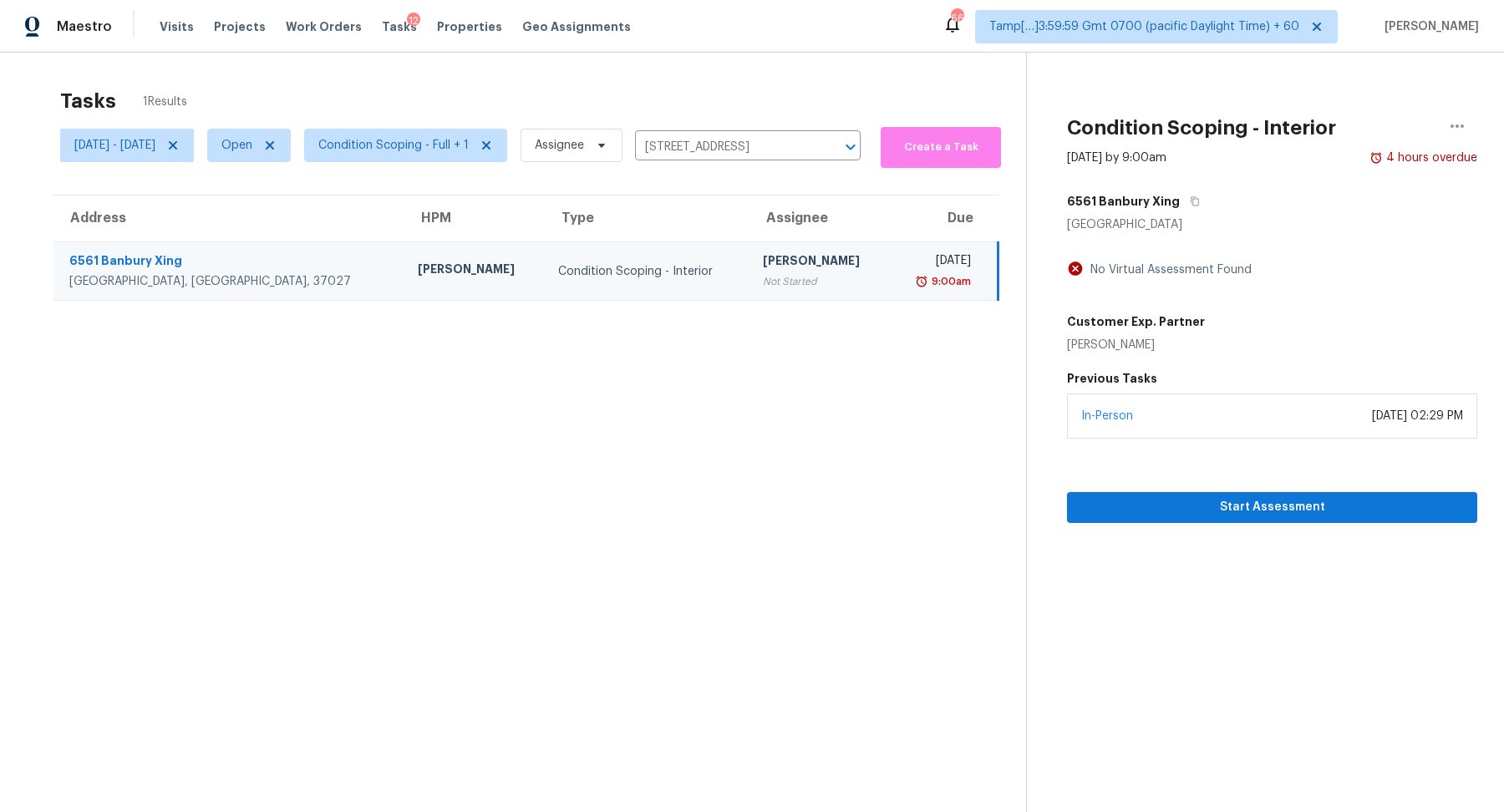
scroll to position [51, 0]
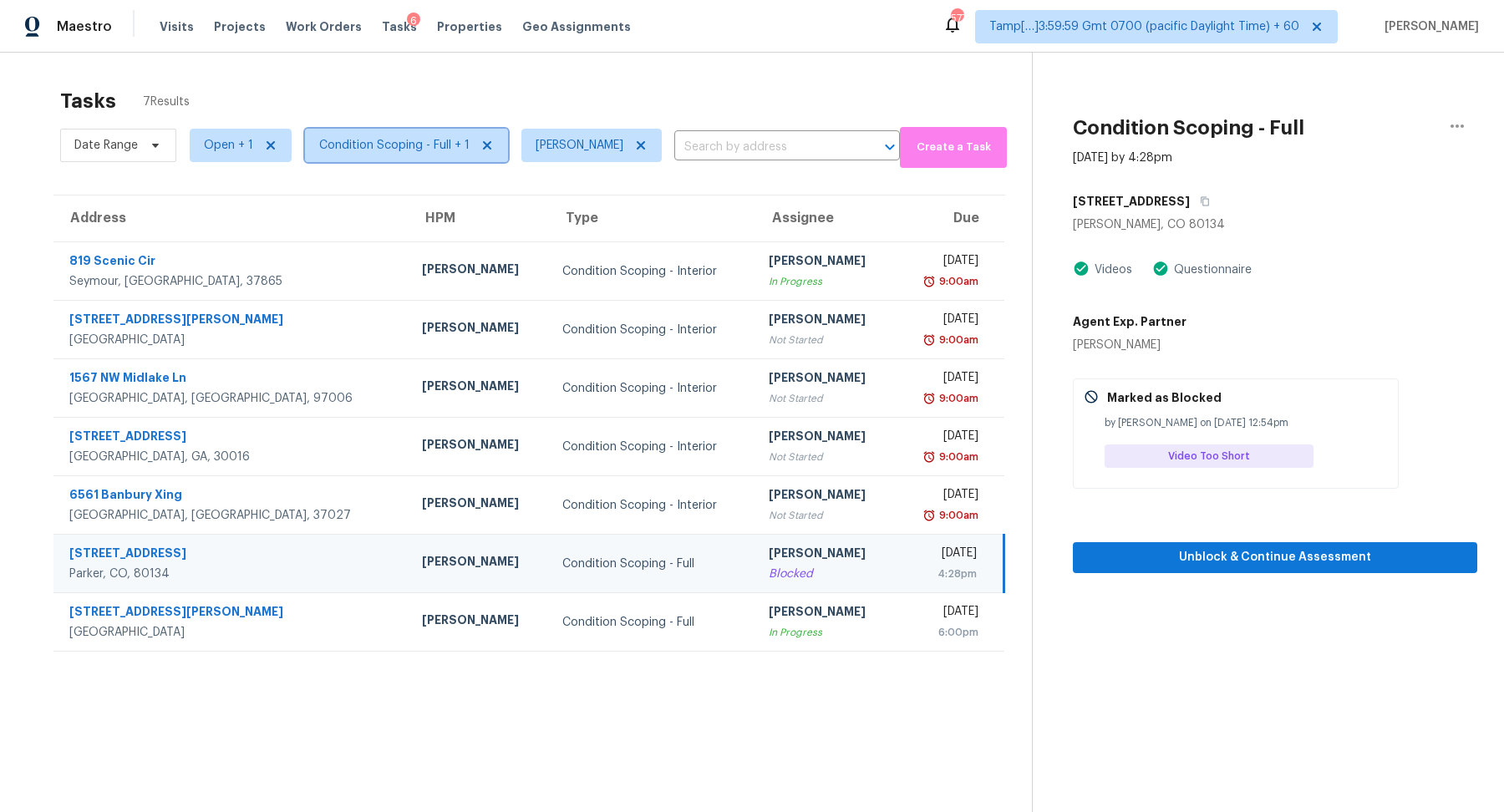
click at [384, 149] on span "Condition Scoping - Full + 1" at bounding box center [394, 145] width 151 height 17
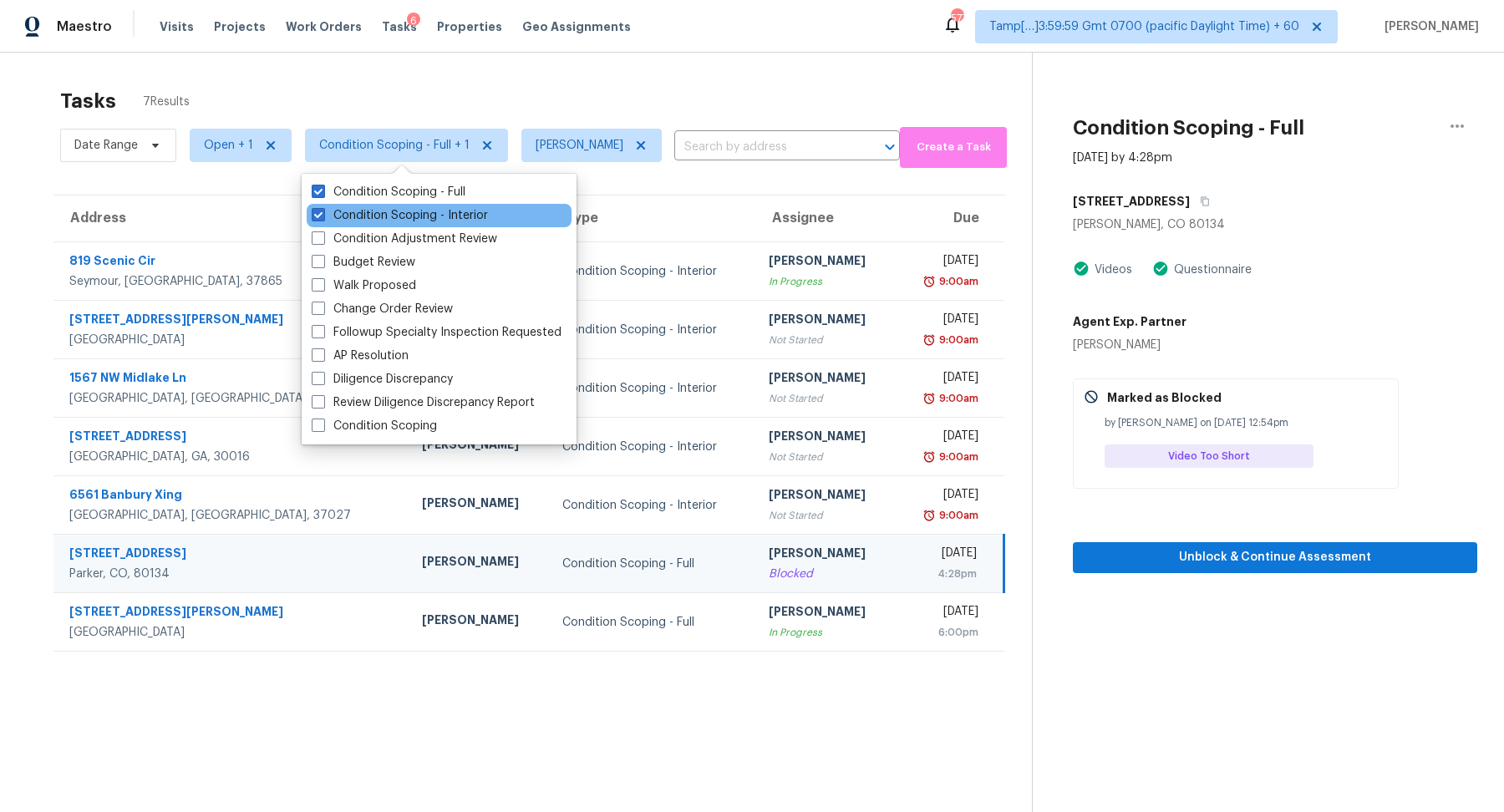
click at [393, 225] on div "Condition Scoping - Interior" at bounding box center [438, 215] width 265 height 23
click at [394, 221] on label "Condition Scoping - Interior" at bounding box center [399, 215] width 176 height 17
click at [322, 218] on input "Condition Scoping - Interior" at bounding box center [317, 213] width 11 height 11
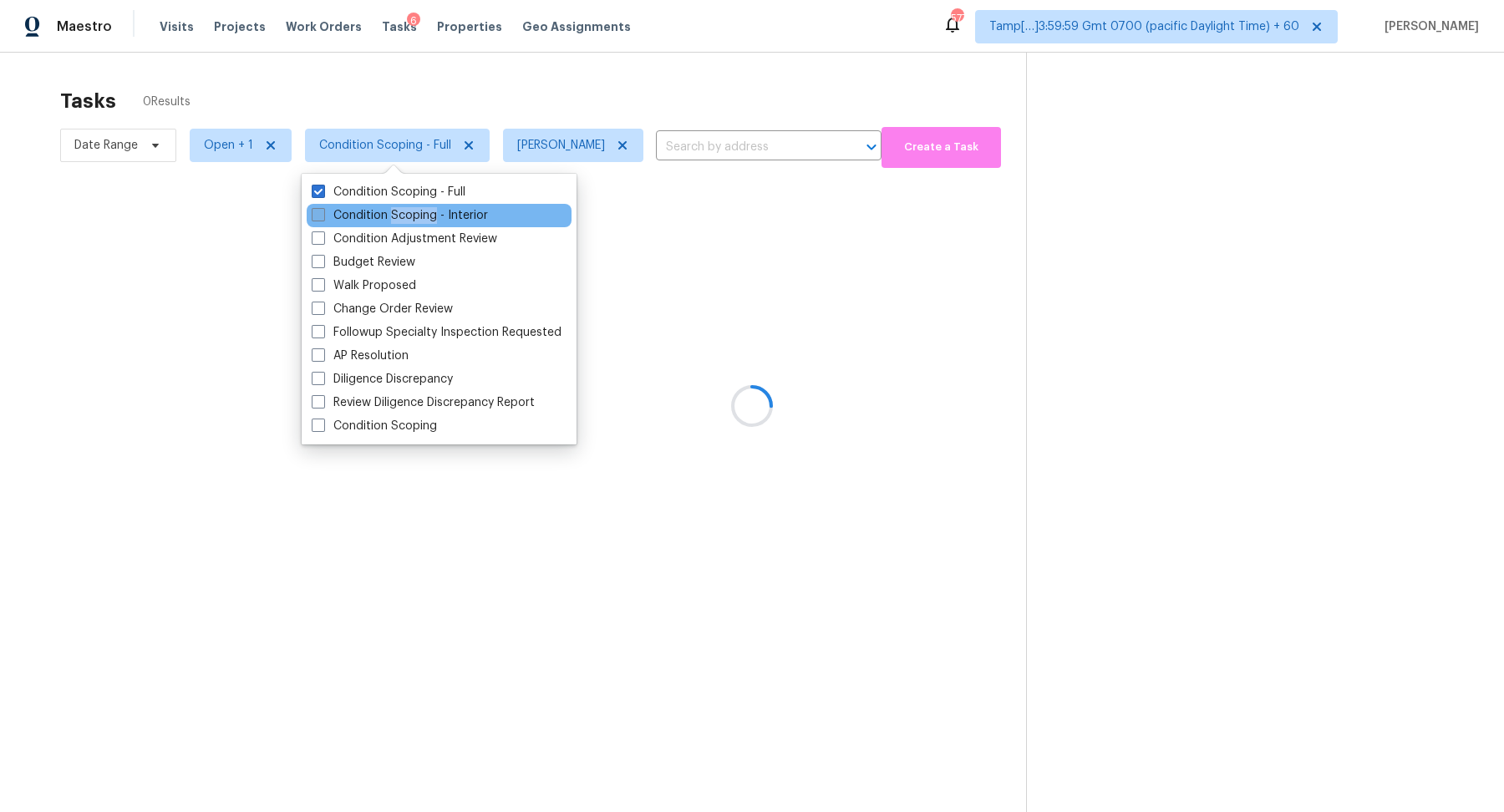
click at [394, 221] on label "Condition Scoping - Interior" at bounding box center [399, 215] width 176 height 17
click at [322, 218] on input "Condition Scoping - Interior" at bounding box center [317, 213] width 11 height 11
checkbox input "true"
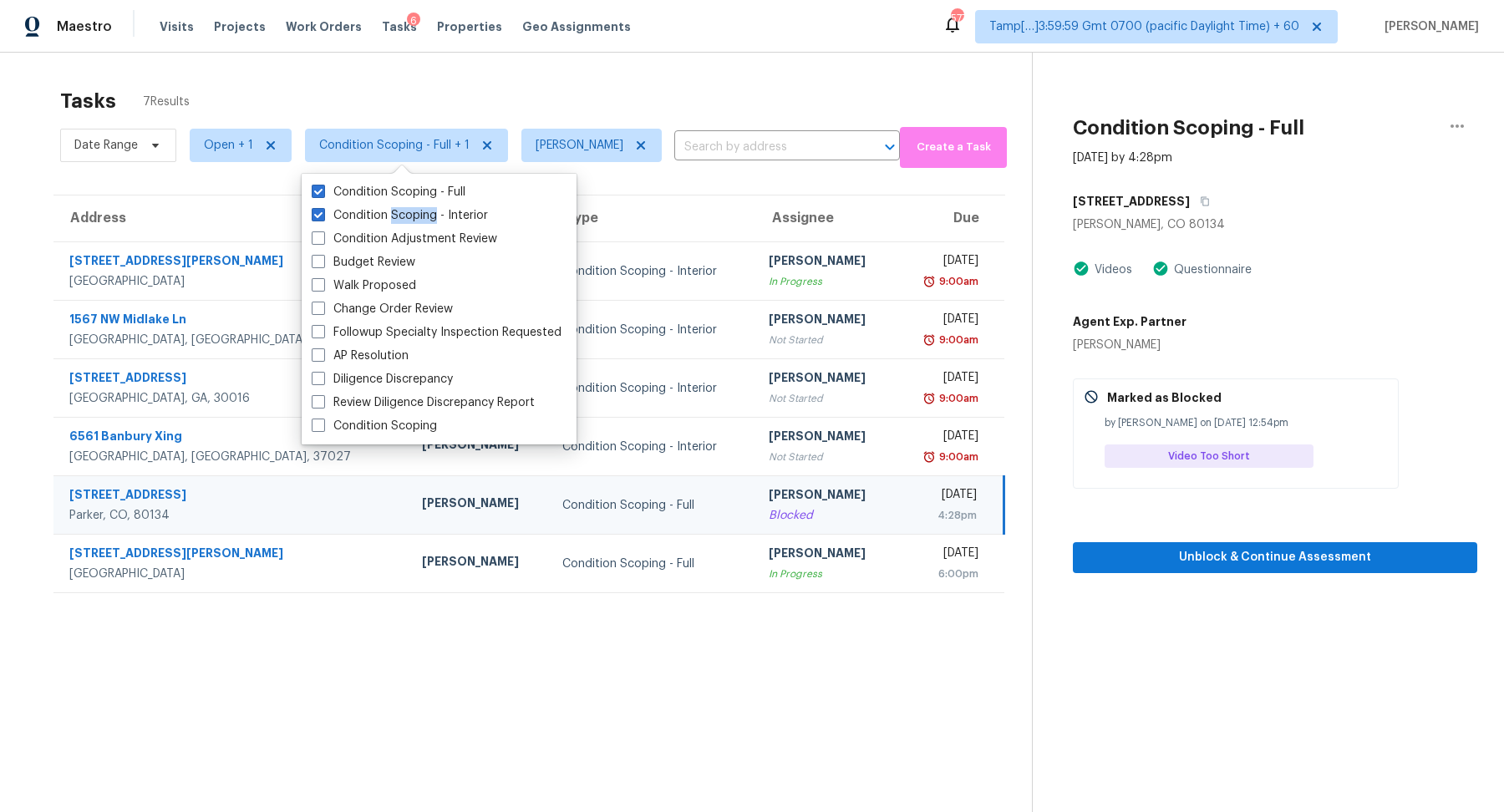
click at [619, 98] on div "Tasks 7 Results" at bounding box center [546, 101] width 972 height 43
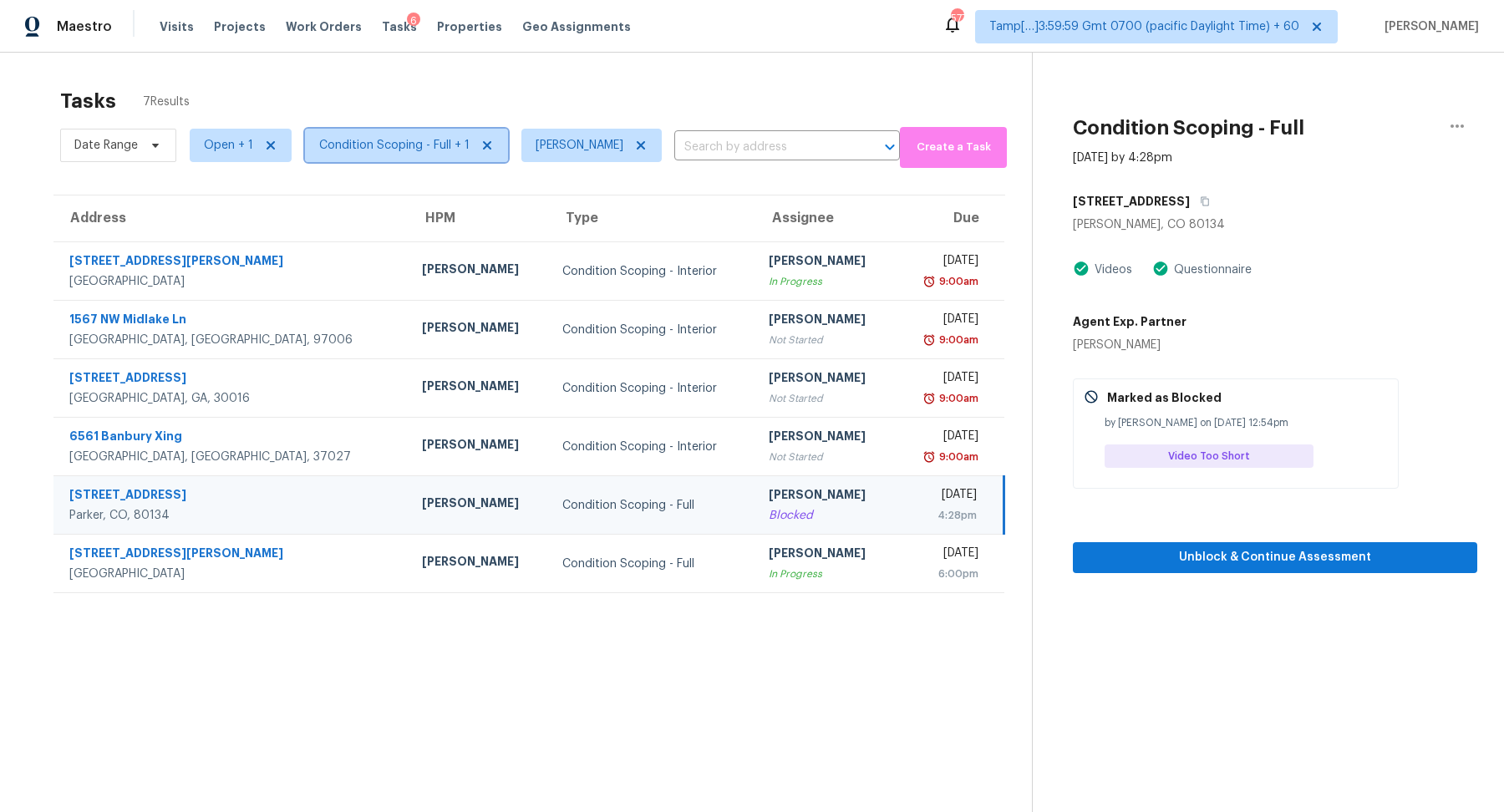
click at [370, 137] on span "Condition Scoping - Full + 1" at bounding box center [394, 145] width 151 height 17
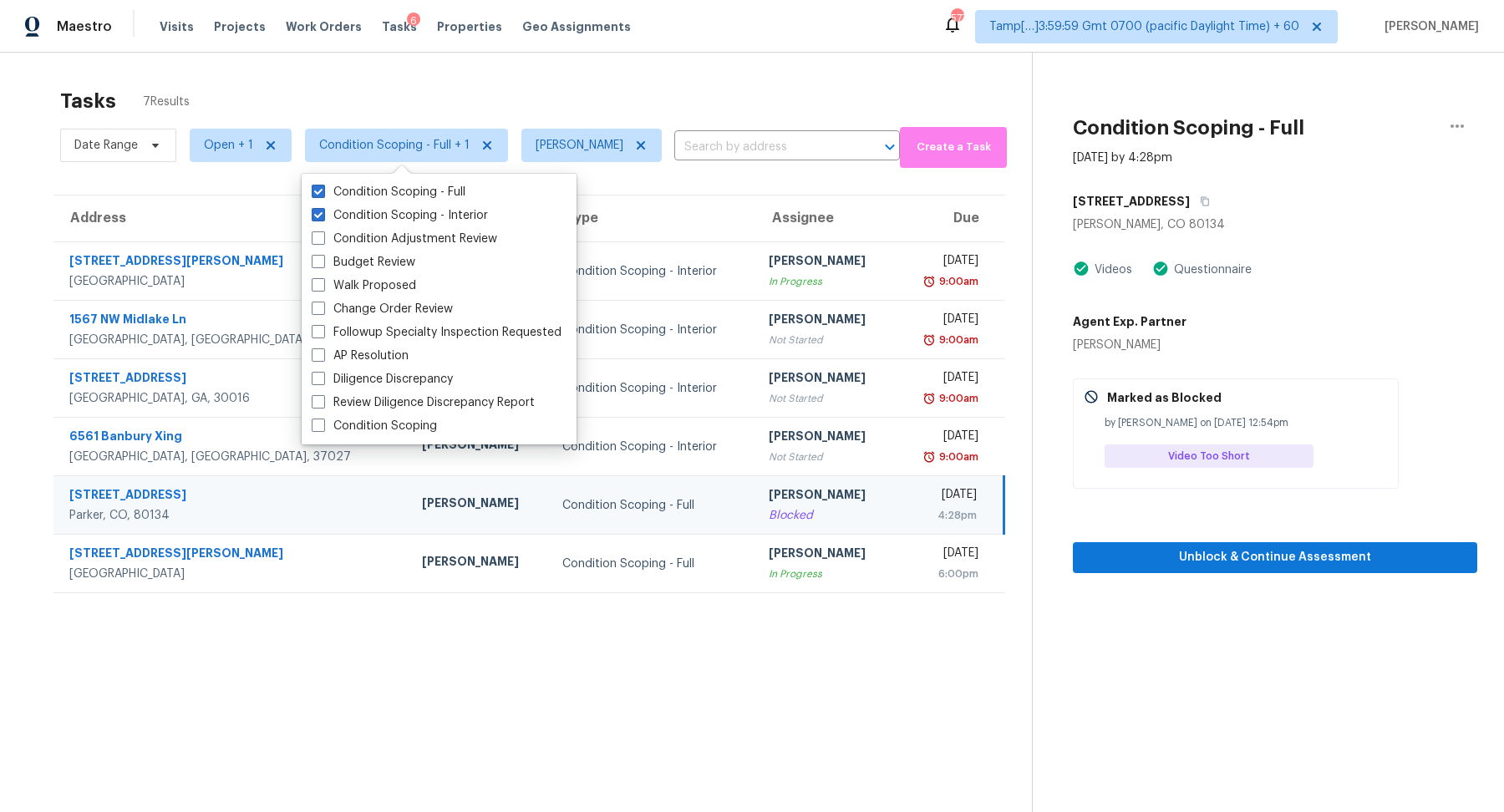
click at [589, 51] on div "Maestro Visits Projects Work Orders Tasks 6 Properties Geo Assignments 577 Tamp…" at bounding box center [752, 26] width 1504 height 52
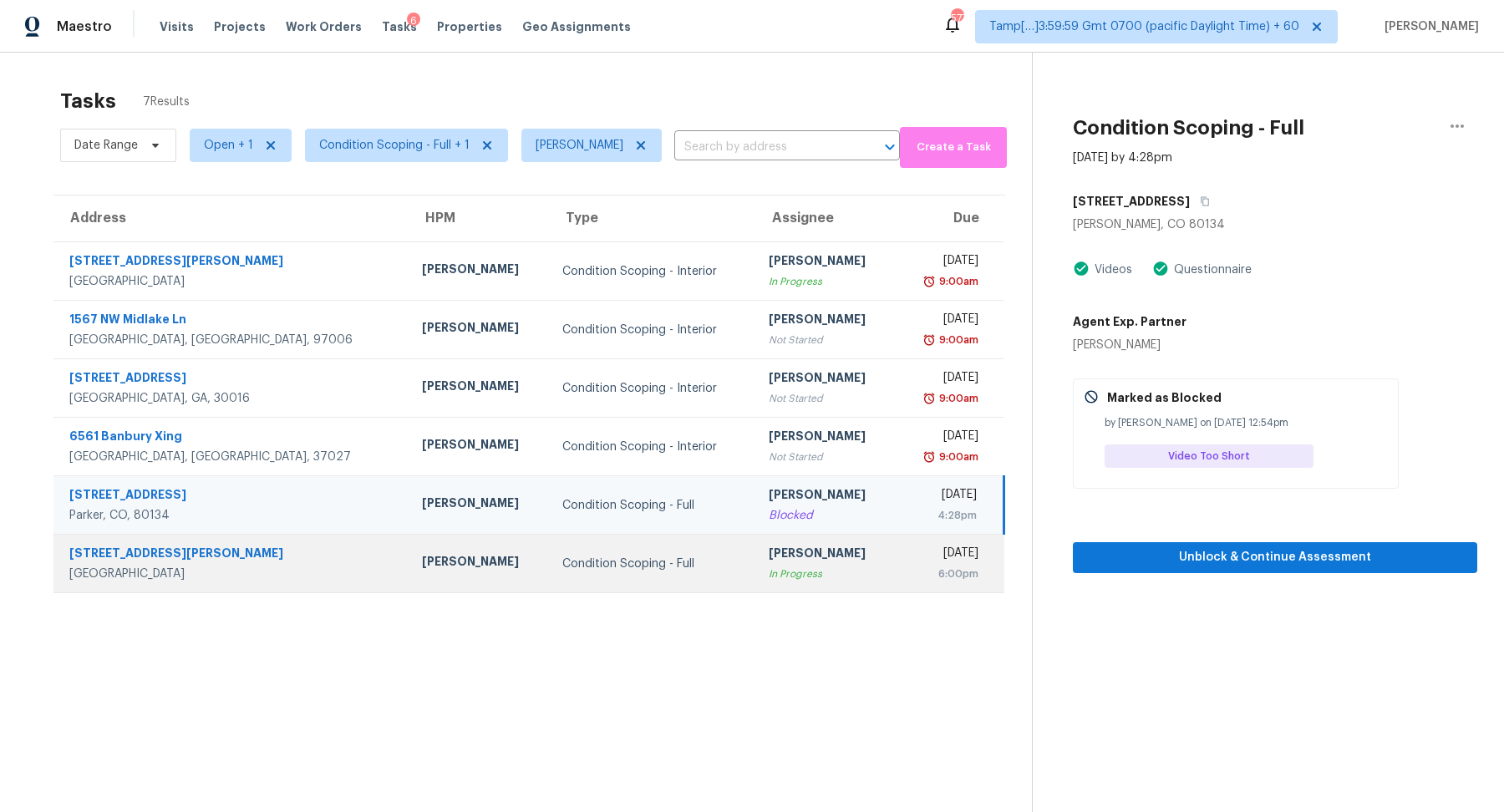
click at [756, 539] on td "Hariharan GV In Progress" at bounding box center [826, 564] width 141 height 58
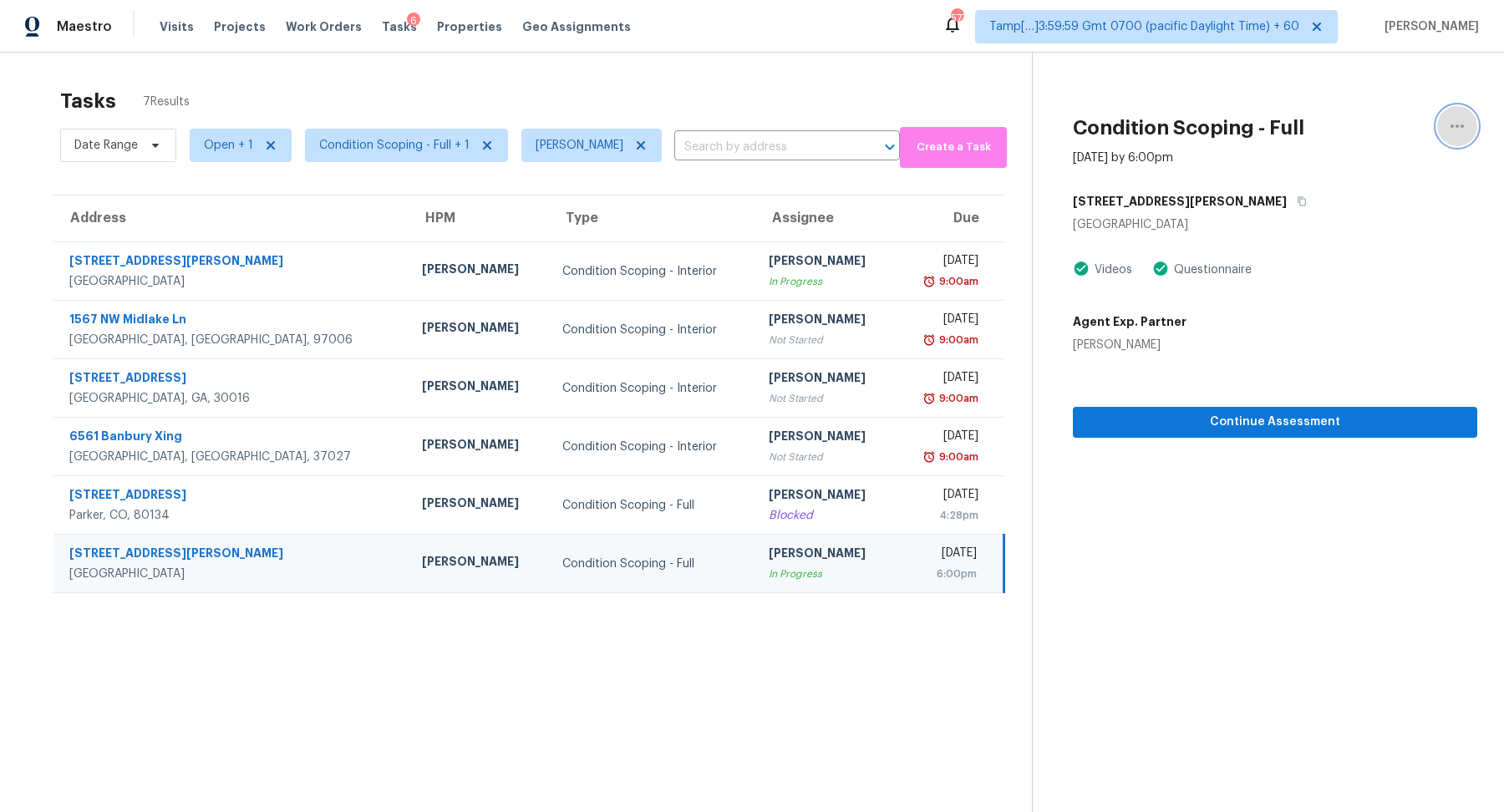
click at [1442, 133] on button "button" at bounding box center [1457, 126] width 40 height 40
click at [1337, 133] on div "Mark as Blocked" at bounding box center [1361, 129] width 130 height 17
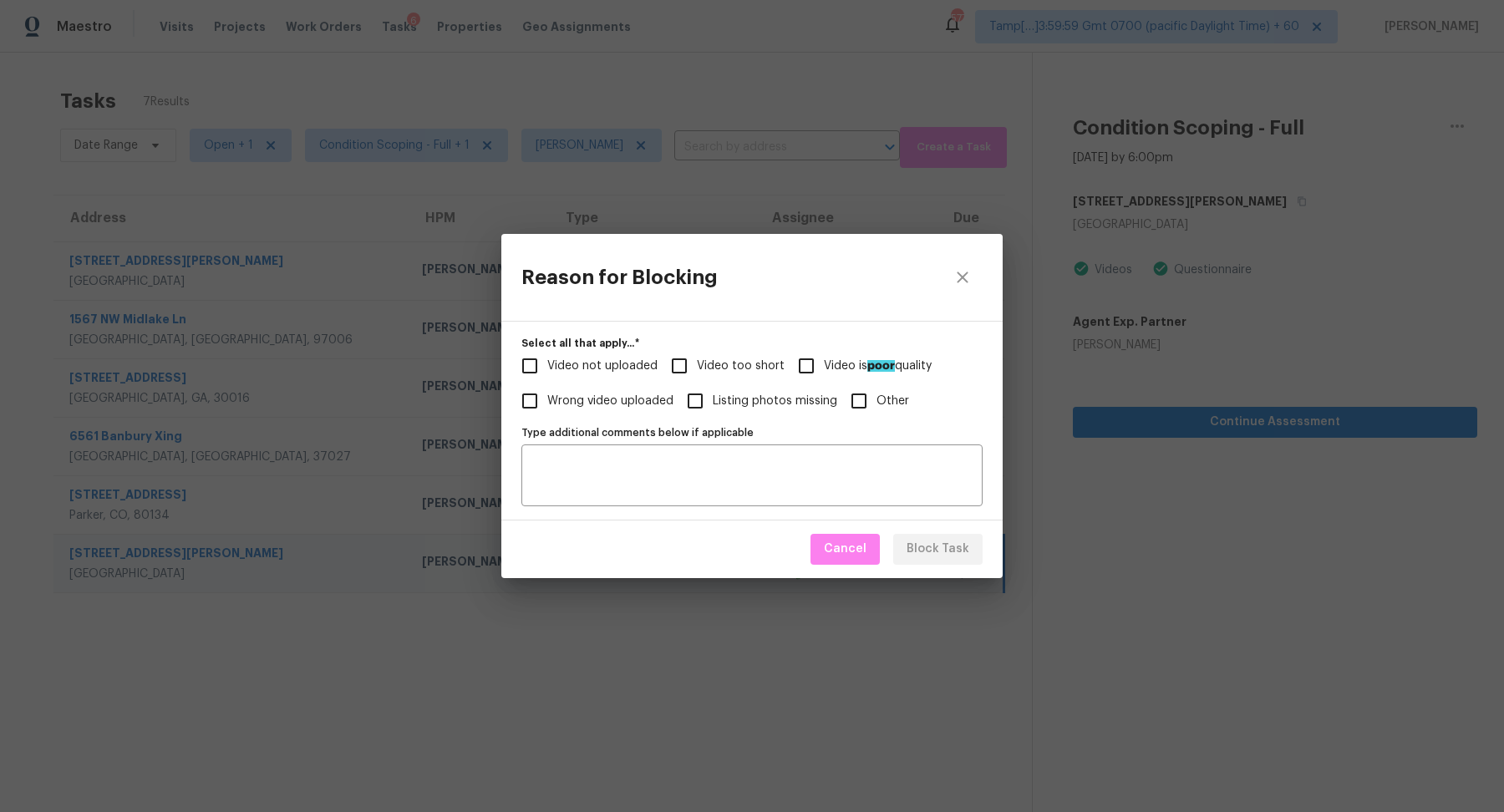
click at [756, 374] on span "Video too short" at bounding box center [740, 367] width 88 height 18
click at [697, 374] on input "Video too short" at bounding box center [679, 366] width 35 height 35
checkbox input "true"
click at [928, 545] on span "Block Task" at bounding box center [938, 550] width 63 height 21
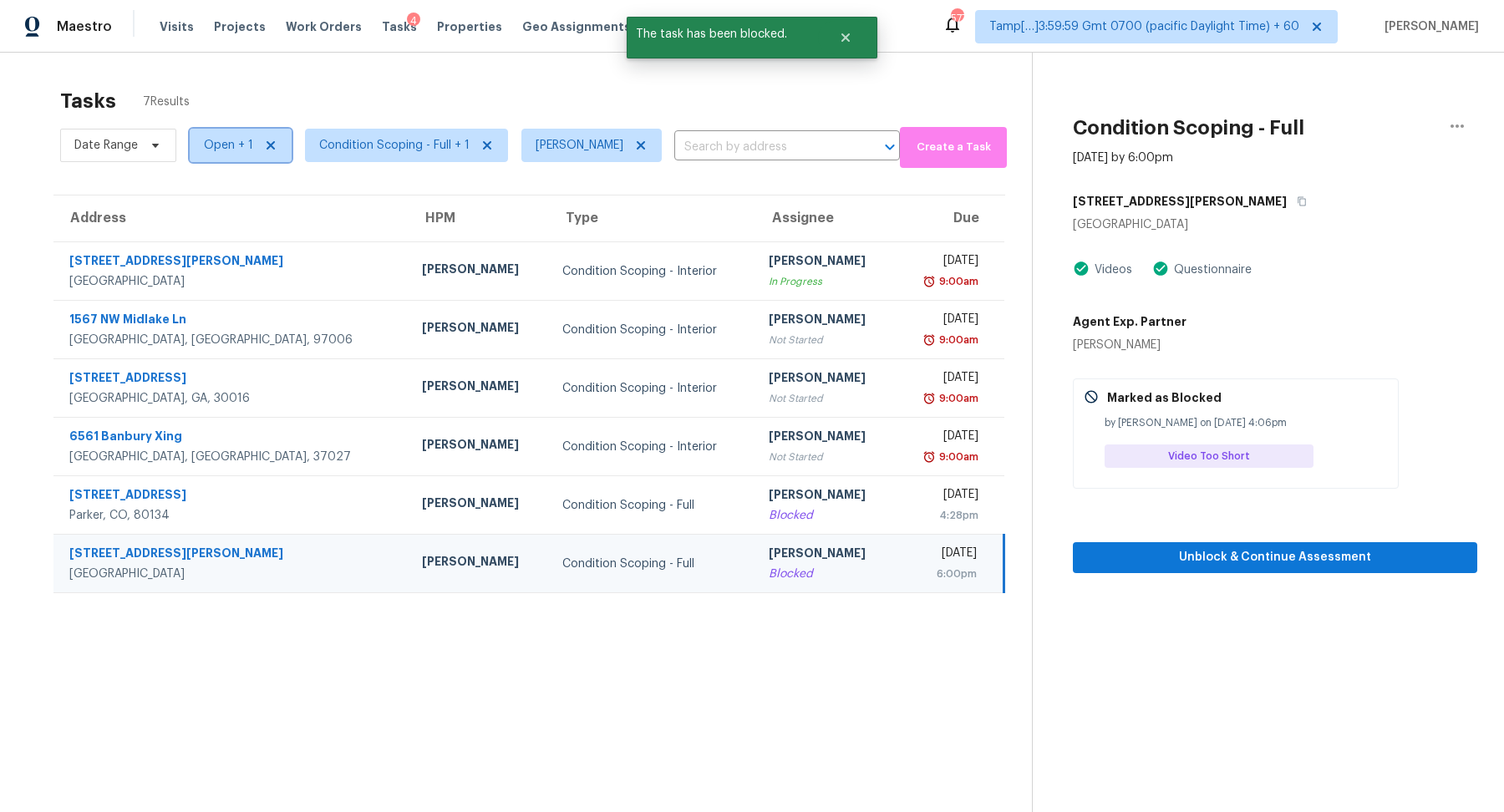
click at [217, 146] on span "Open + 1" at bounding box center [229, 145] width 50 height 17
click at [250, 198] on label "Blocked" at bounding box center [232, 192] width 66 height 17
click at [210, 195] on input "Blocked" at bounding box center [205, 189] width 11 height 11
checkbox input "false"
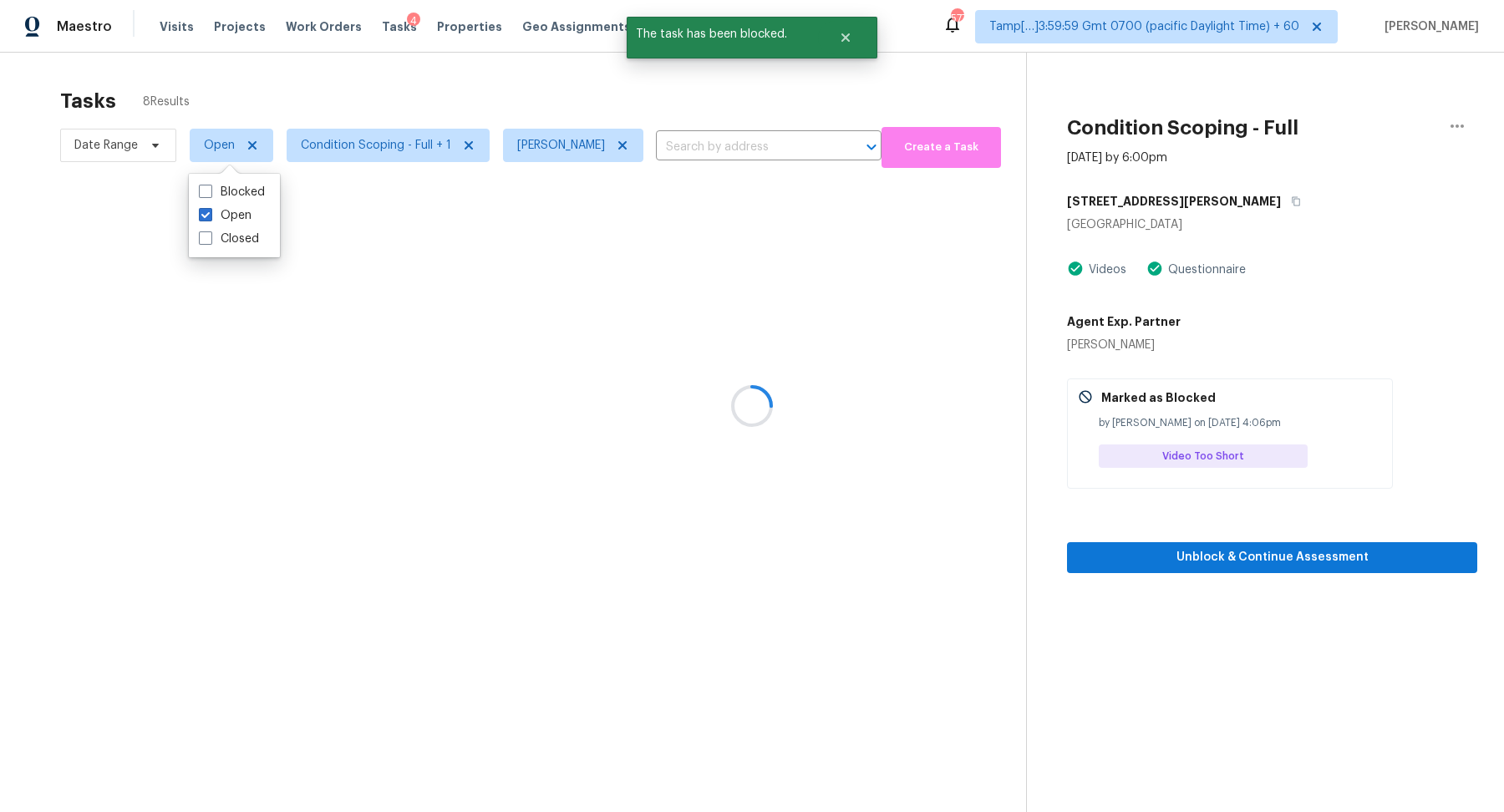
click at [406, 97] on div at bounding box center [752, 406] width 1504 height 812
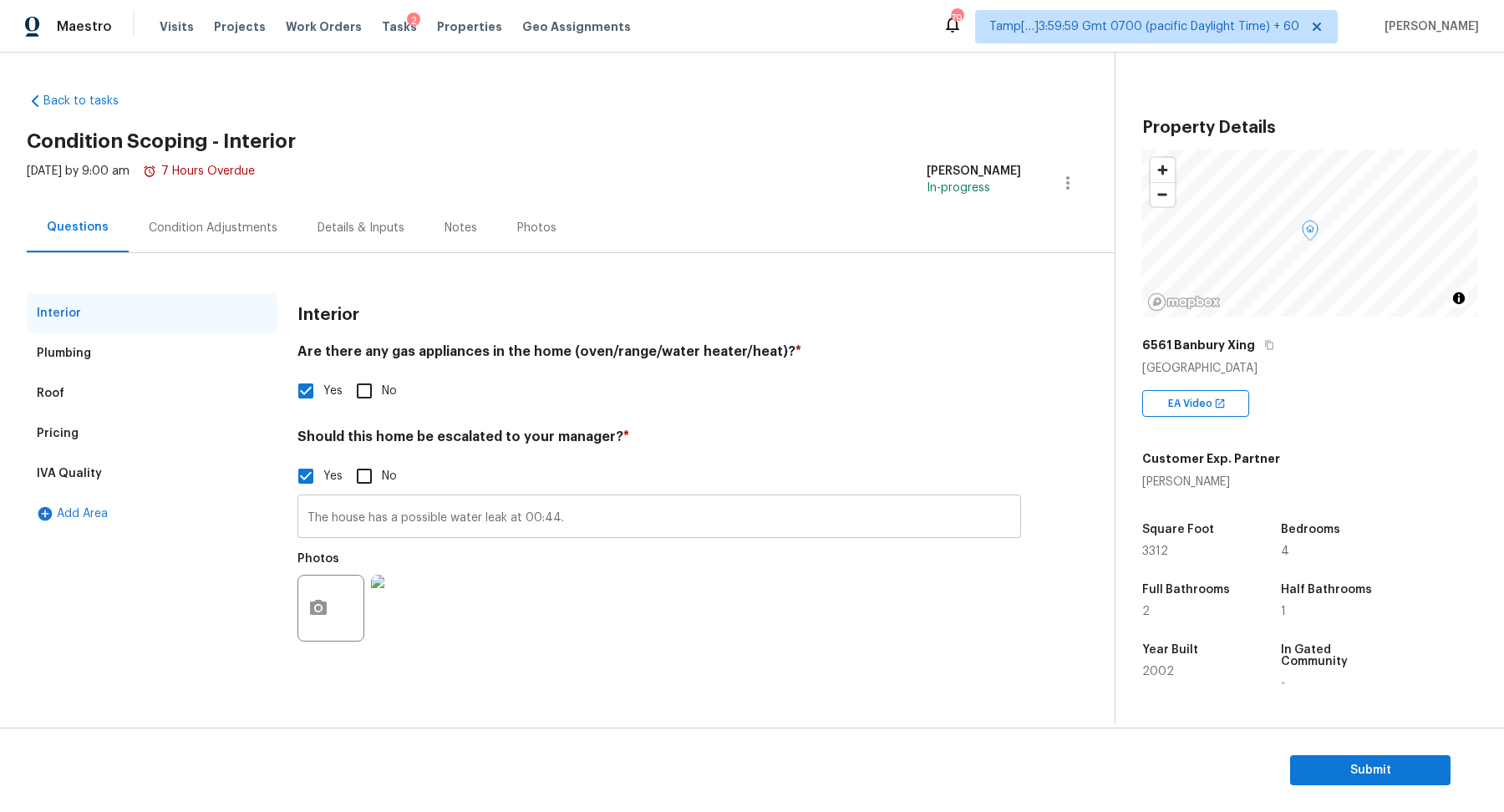
click at [586, 518] on input "The house has a possible water leak at 00:44." at bounding box center [659, 518] width 724 height 39
click at [104, 414] on div "Pricing" at bounding box center [151, 433] width 251 height 40
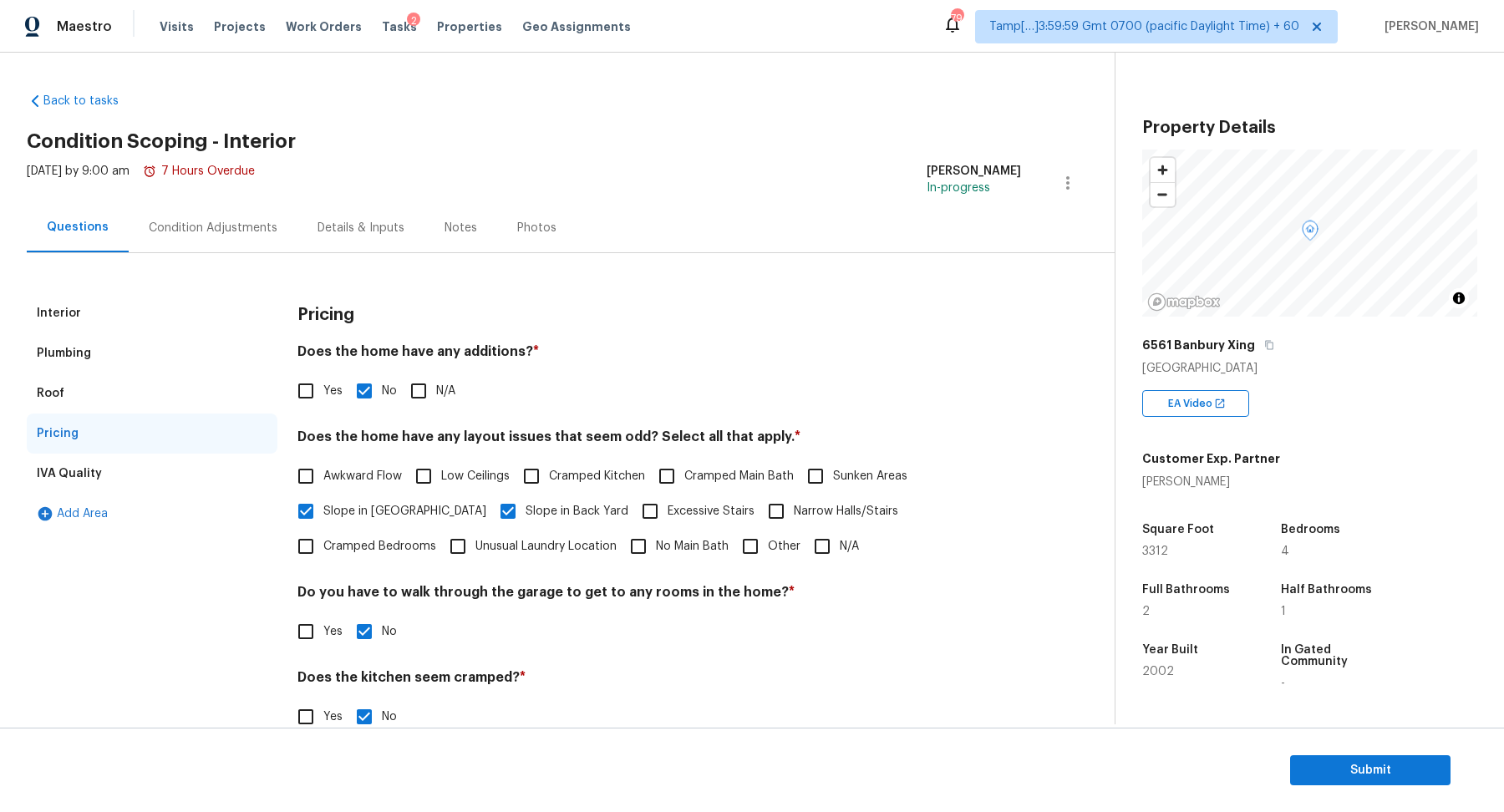
click at [205, 238] on div "Condition Adjustments" at bounding box center [213, 228] width 169 height 50
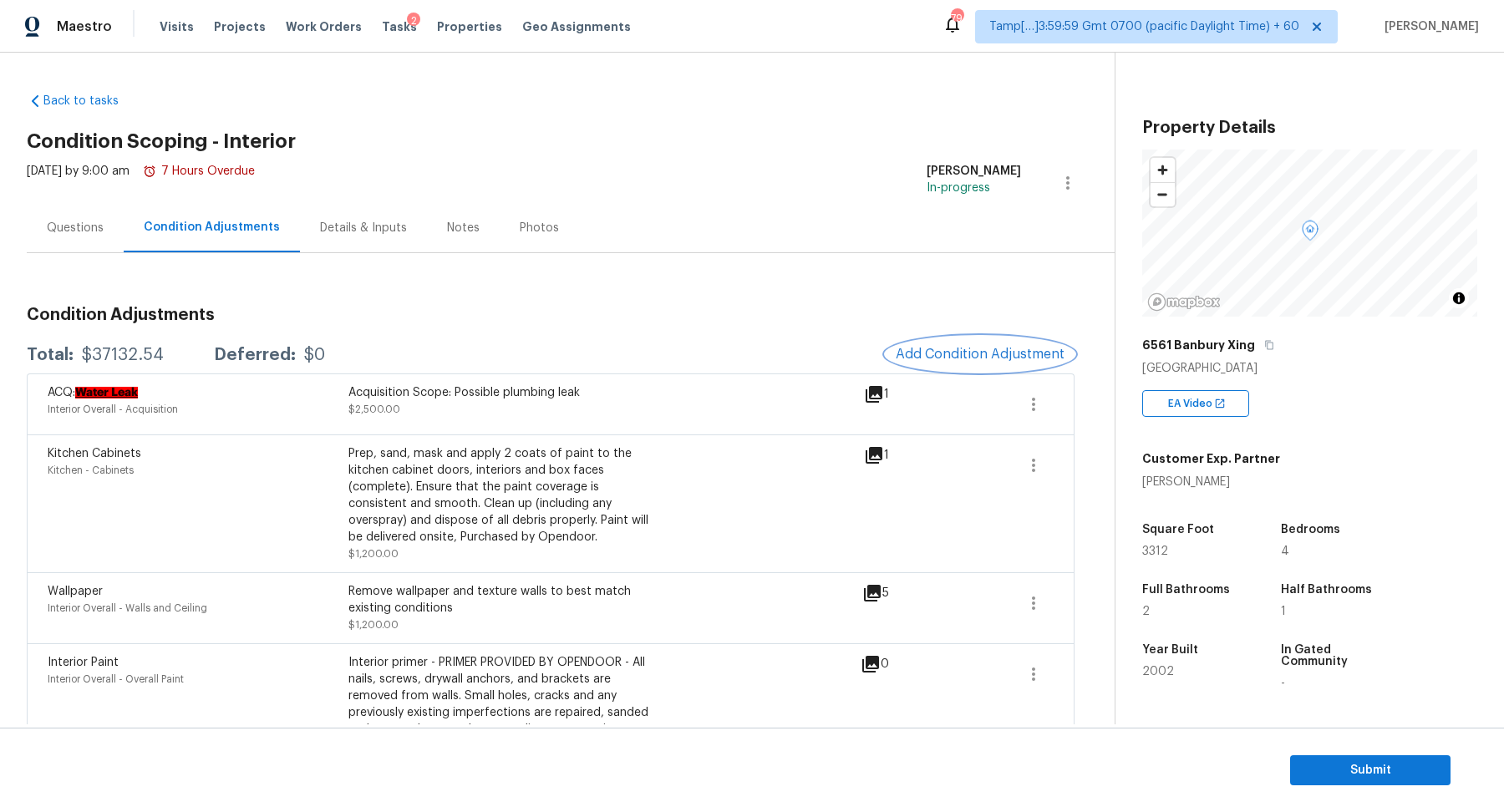
click at [926, 350] on span "Add Condition Adjustment" at bounding box center [980, 354] width 169 height 15
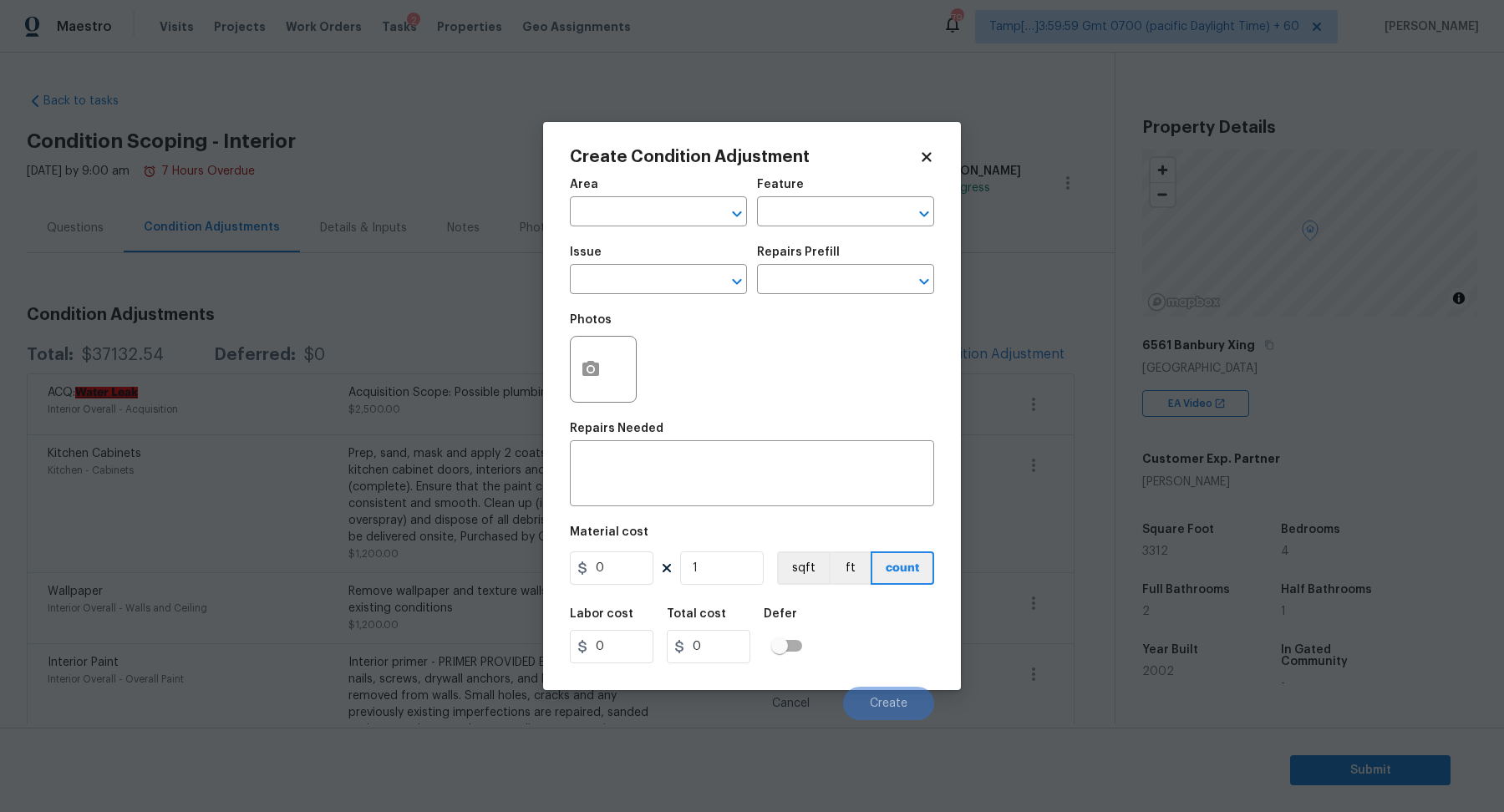
click at [621, 228] on span "Area ​" at bounding box center [658, 203] width 177 height 67
click at [621, 220] on input "text" at bounding box center [634, 213] width 130 height 26
click at [669, 291] on ul "Interior Addition Interior Overall" at bounding box center [658, 263] width 177 height 68
click at [650, 281] on li "Interior Overall" at bounding box center [658, 277] width 177 height 27
type input "Interior Overall"
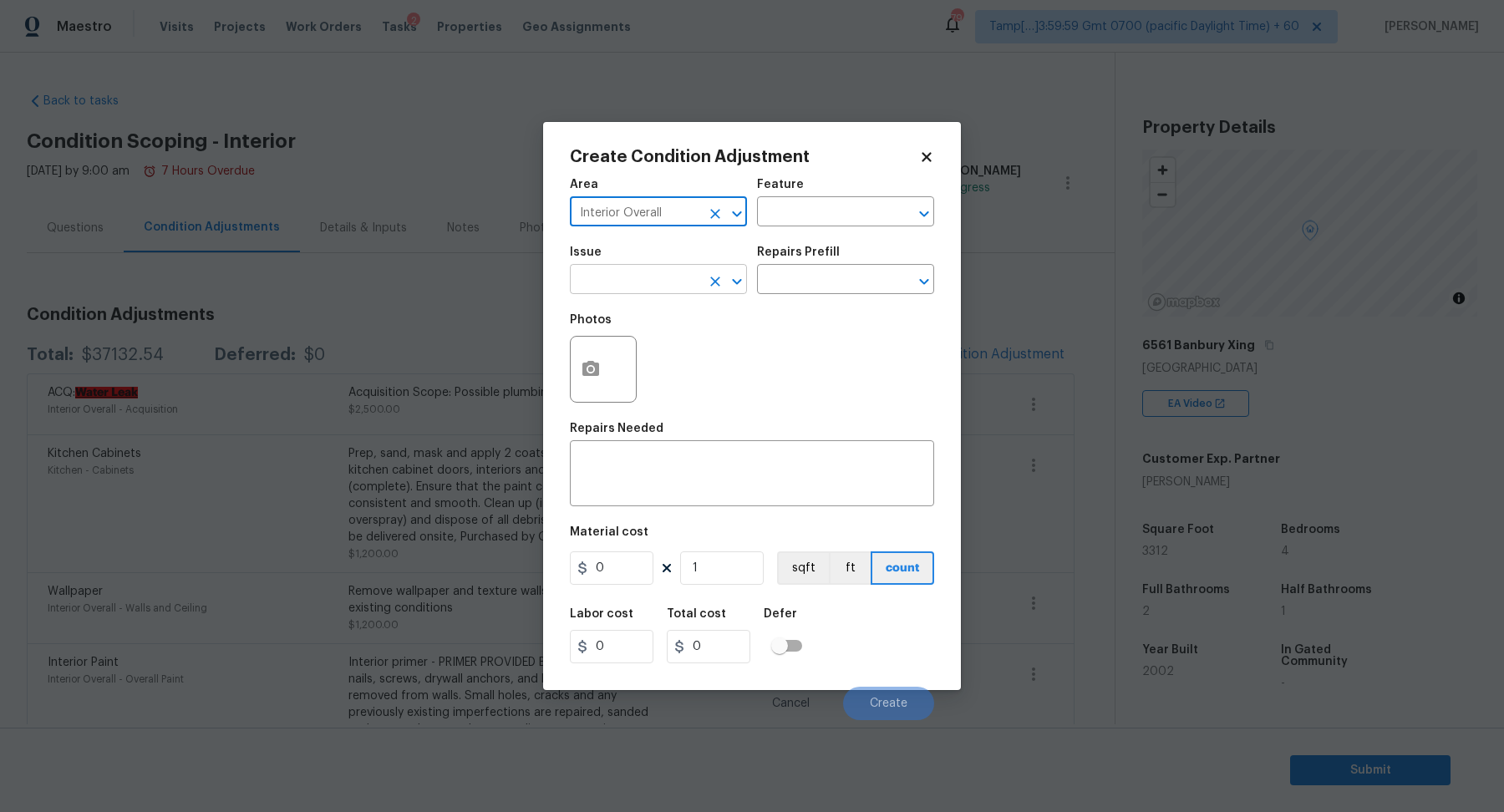
click at [659, 282] on input "text" at bounding box center [634, 281] width 130 height 26
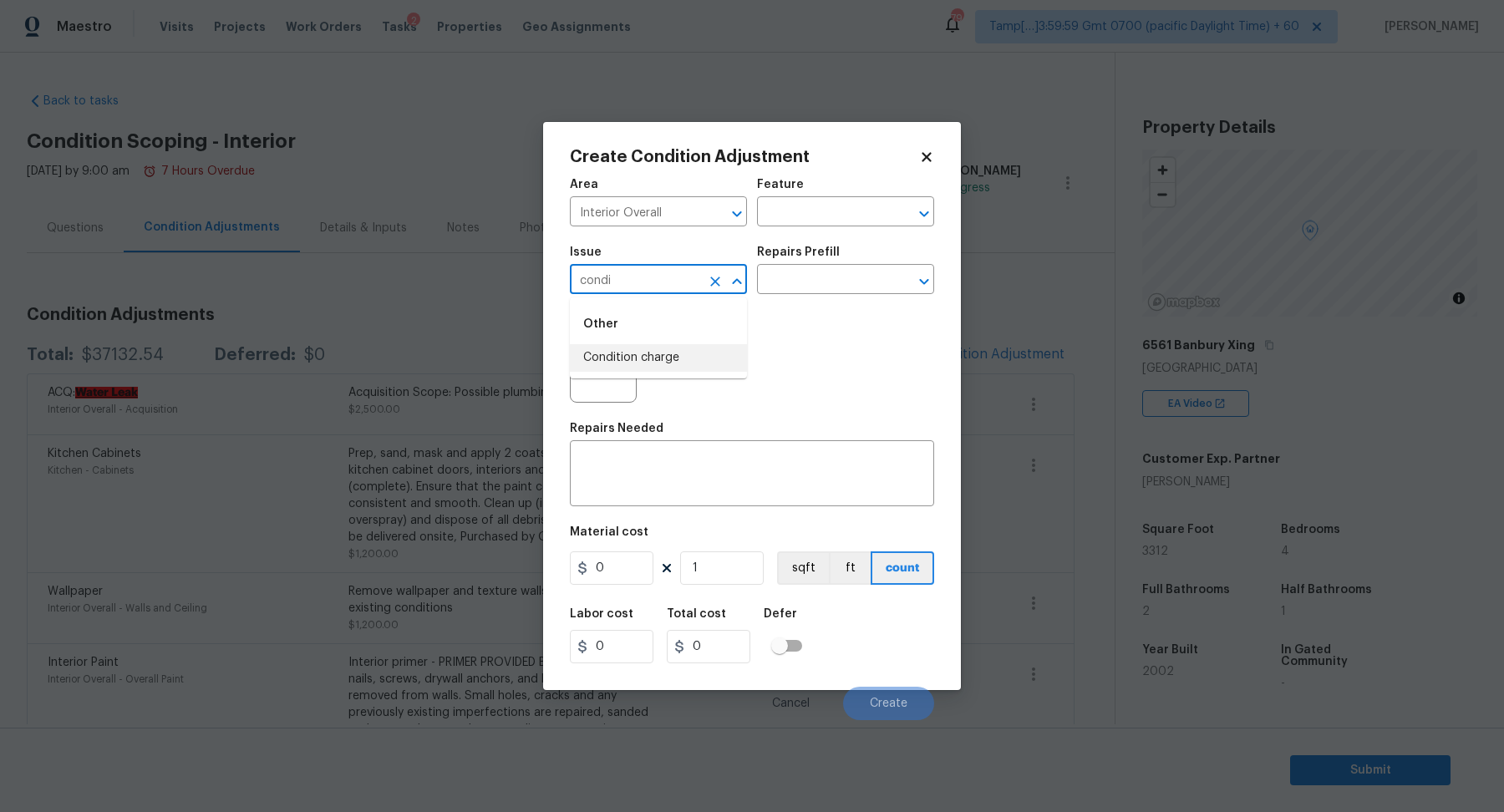
click at [674, 353] on li "Condition charge" at bounding box center [658, 358] width 177 height 27
type input "Condition charge"
click at [833, 282] on input "text" at bounding box center [822, 281] width 130 height 26
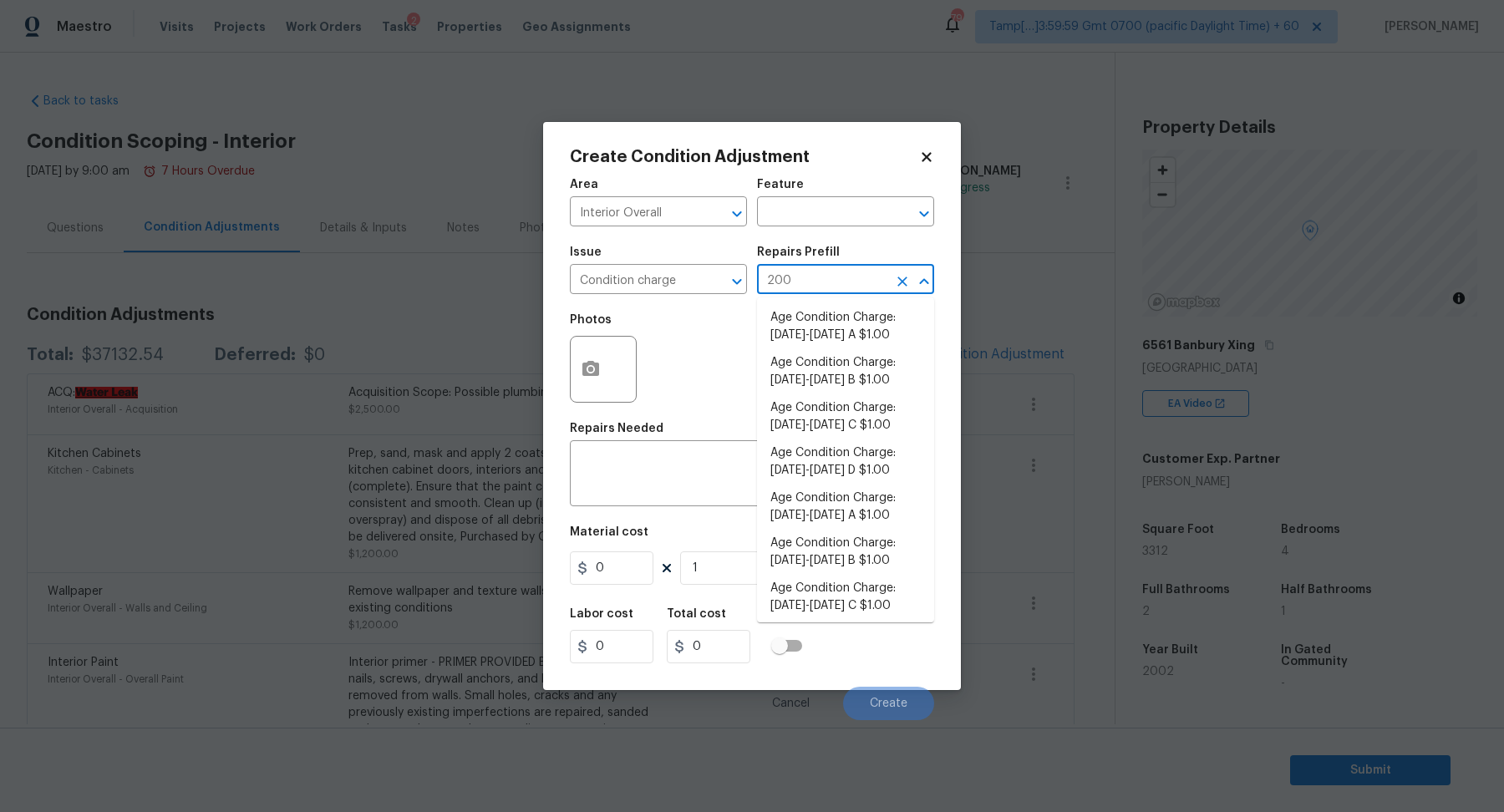
type input "2008"
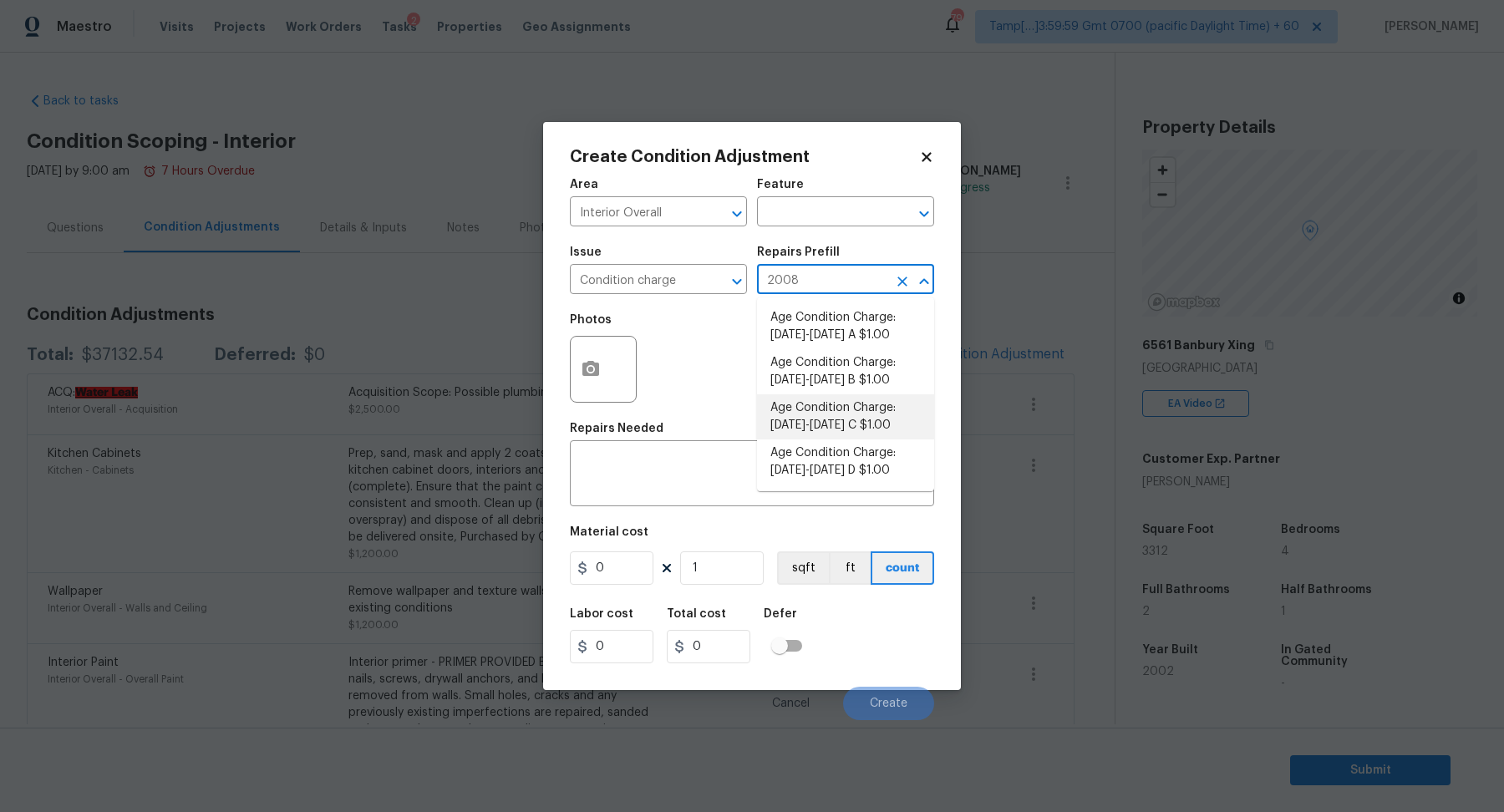
click at [854, 424] on li "Age Condition Charge: 1993-2008 C $1.00" at bounding box center [846, 416] width 177 height 45
type input "Home Readiness Packages"
type textarea "Age Condition Charge: 1993-2008 C"
type input "1"
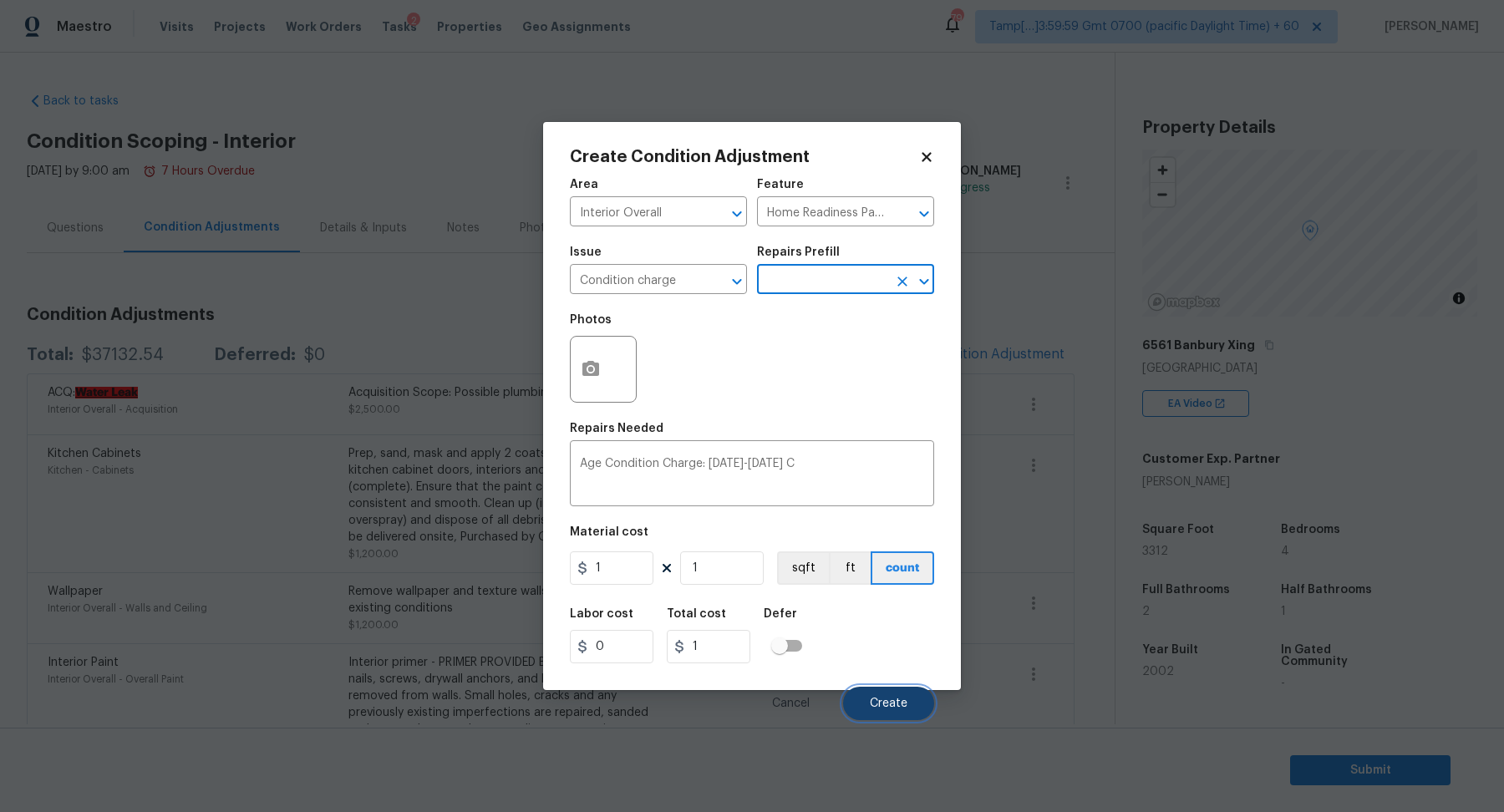
click at [872, 704] on span "Create" at bounding box center [888, 704] width 37 height 12
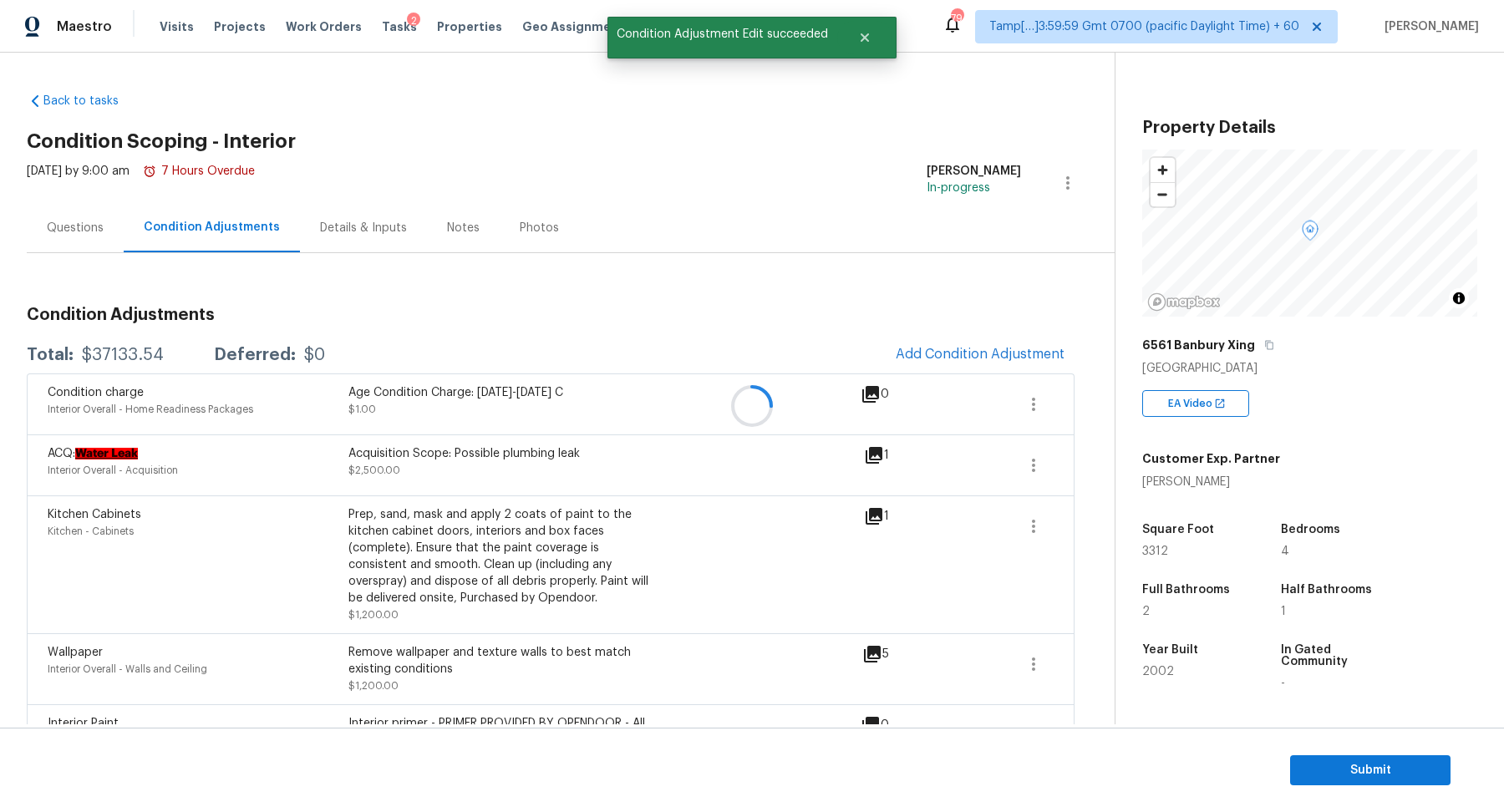
click at [122, 354] on div at bounding box center [752, 406] width 1504 height 812
click at [122, 354] on div "$37133.54" at bounding box center [122, 355] width 81 height 17
copy div "$37133.54"
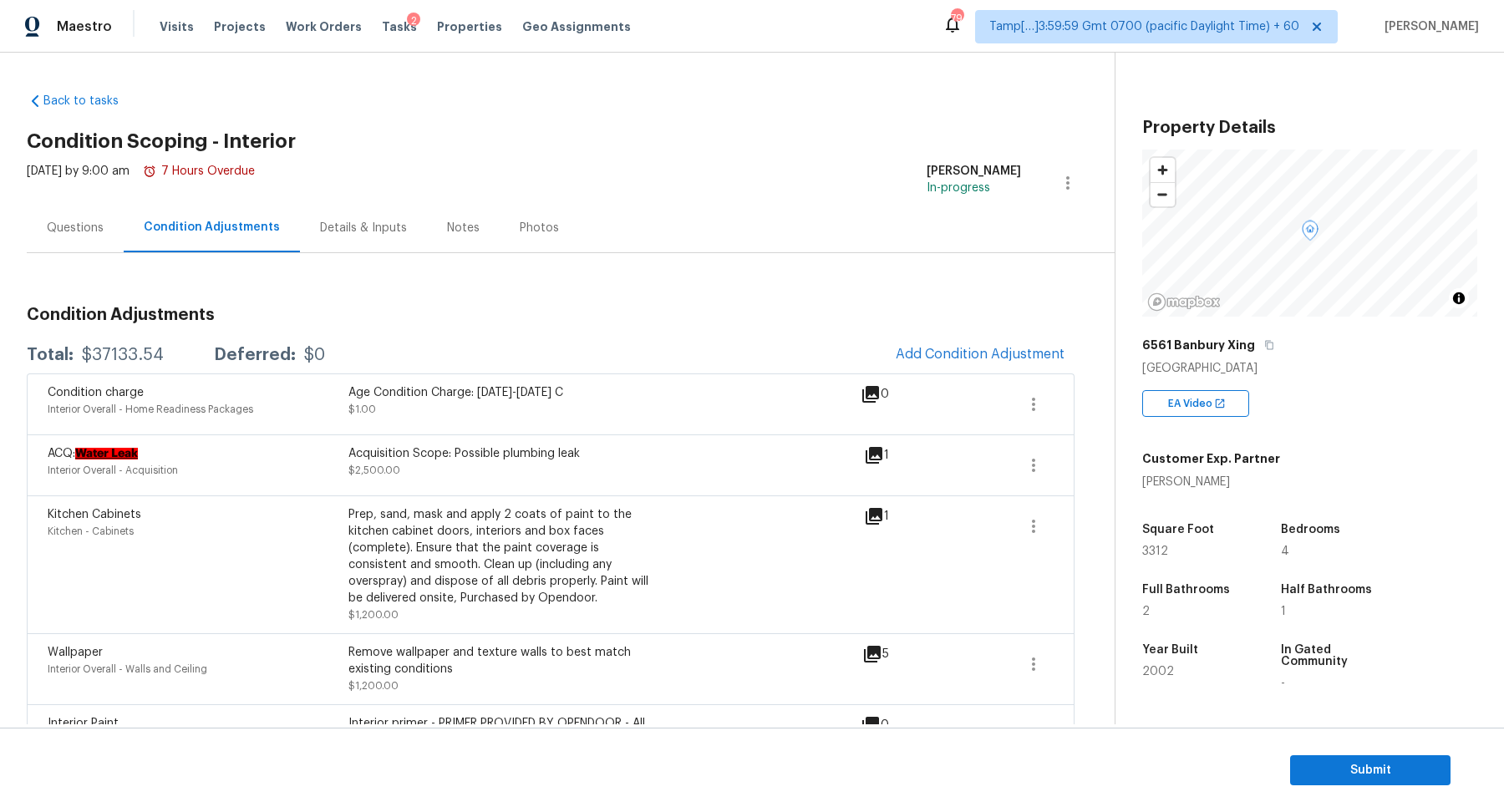
click at [97, 220] on div "Questions" at bounding box center [75, 228] width 57 height 17
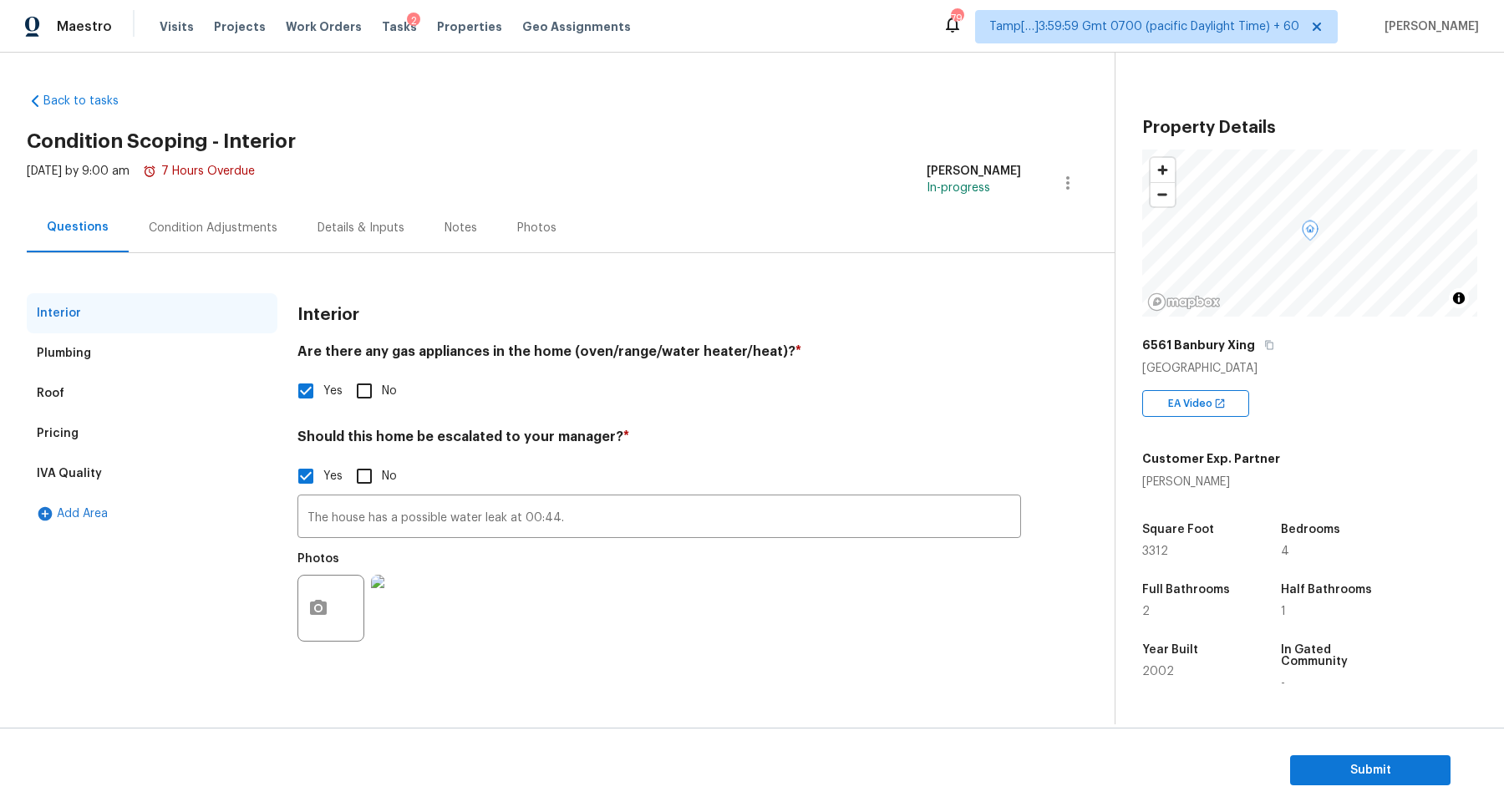
click at [111, 444] on div "Pricing" at bounding box center [151, 433] width 251 height 40
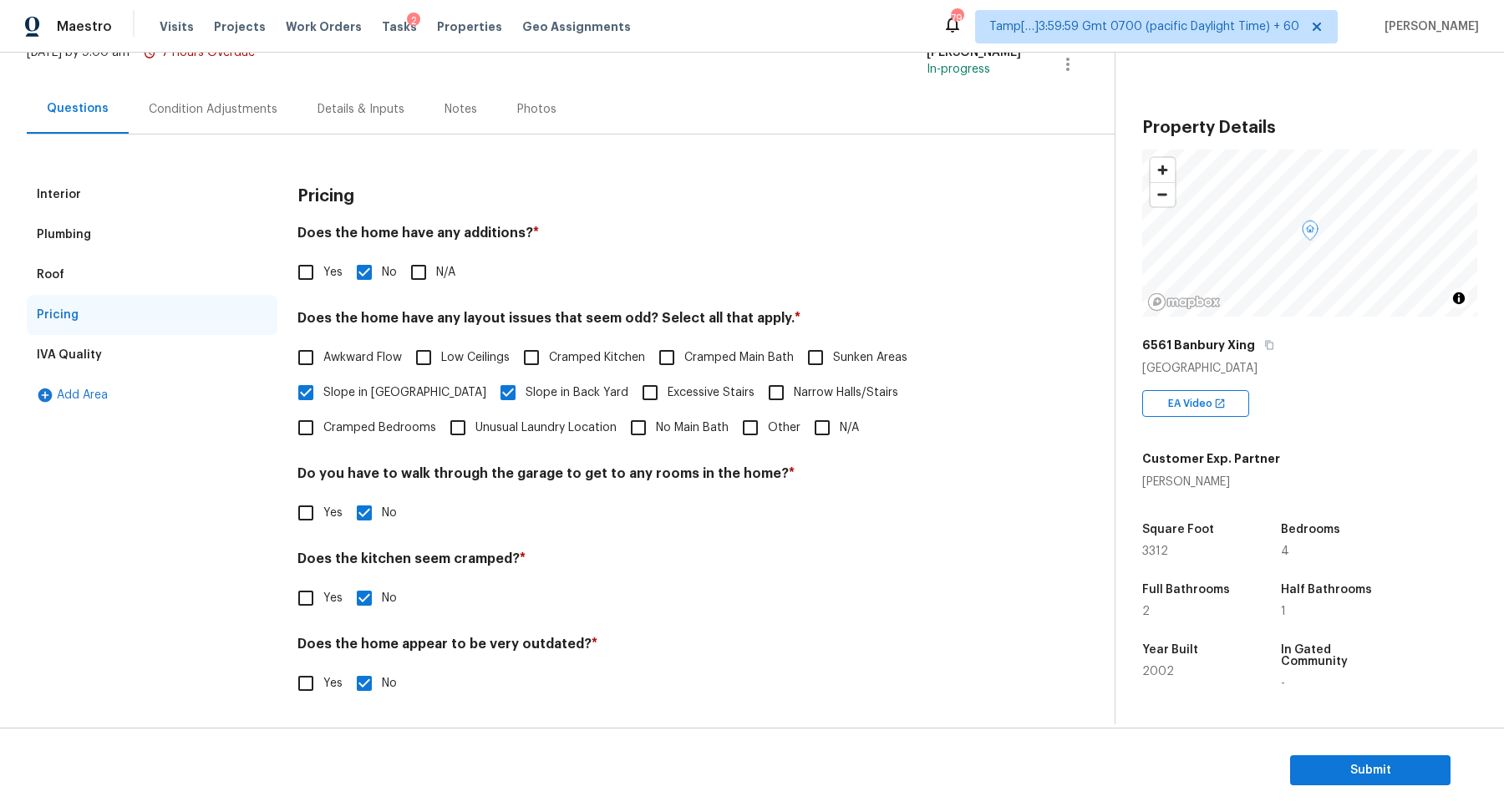
scroll to position [117, 0]
click at [96, 191] on div "Interior" at bounding box center [151, 196] width 251 height 40
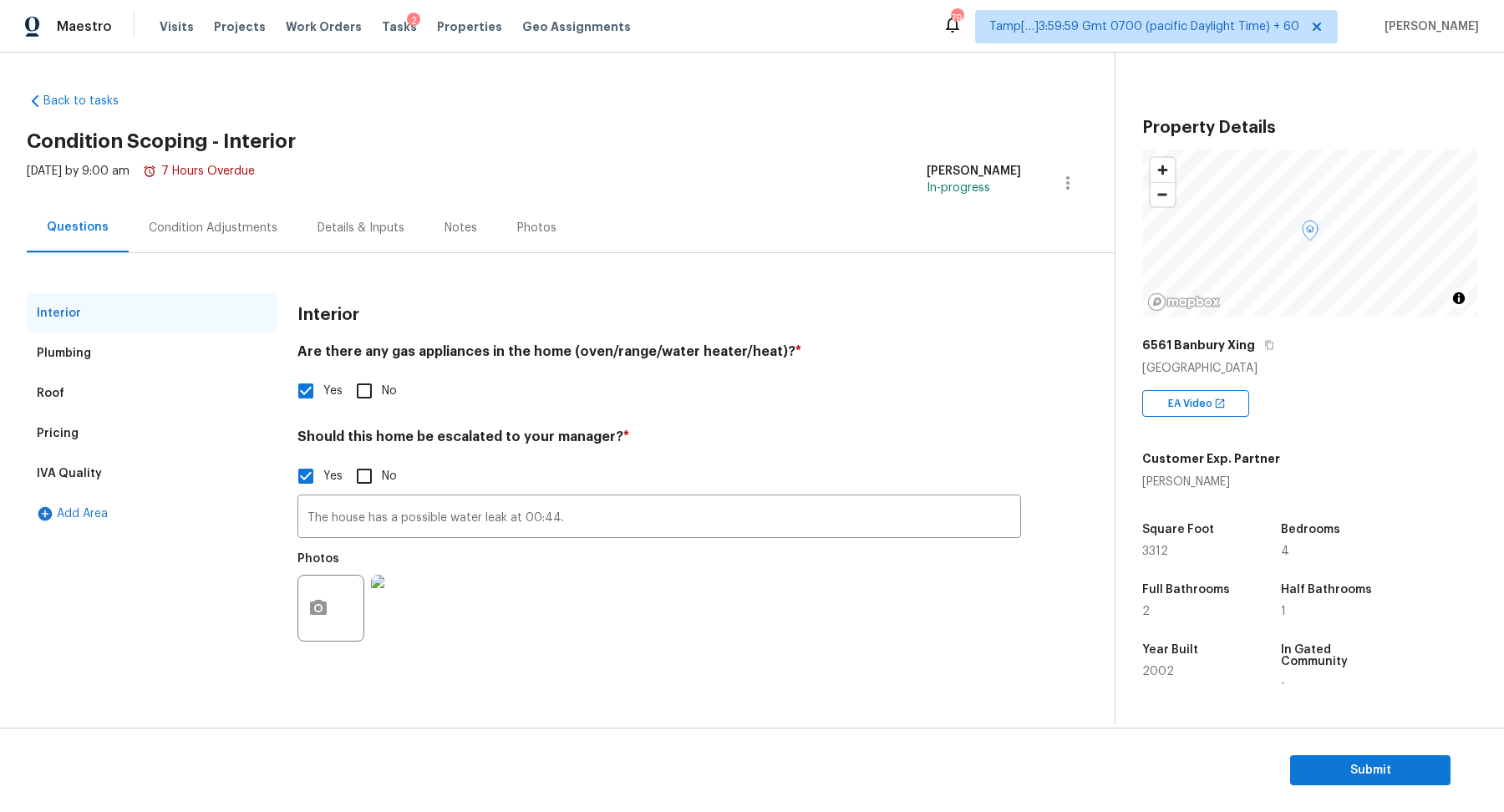
scroll to position [0, 0]
click at [345, 520] on input "The house has a possible water leak at 00:44." at bounding box center [659, 518] width 724 height 39
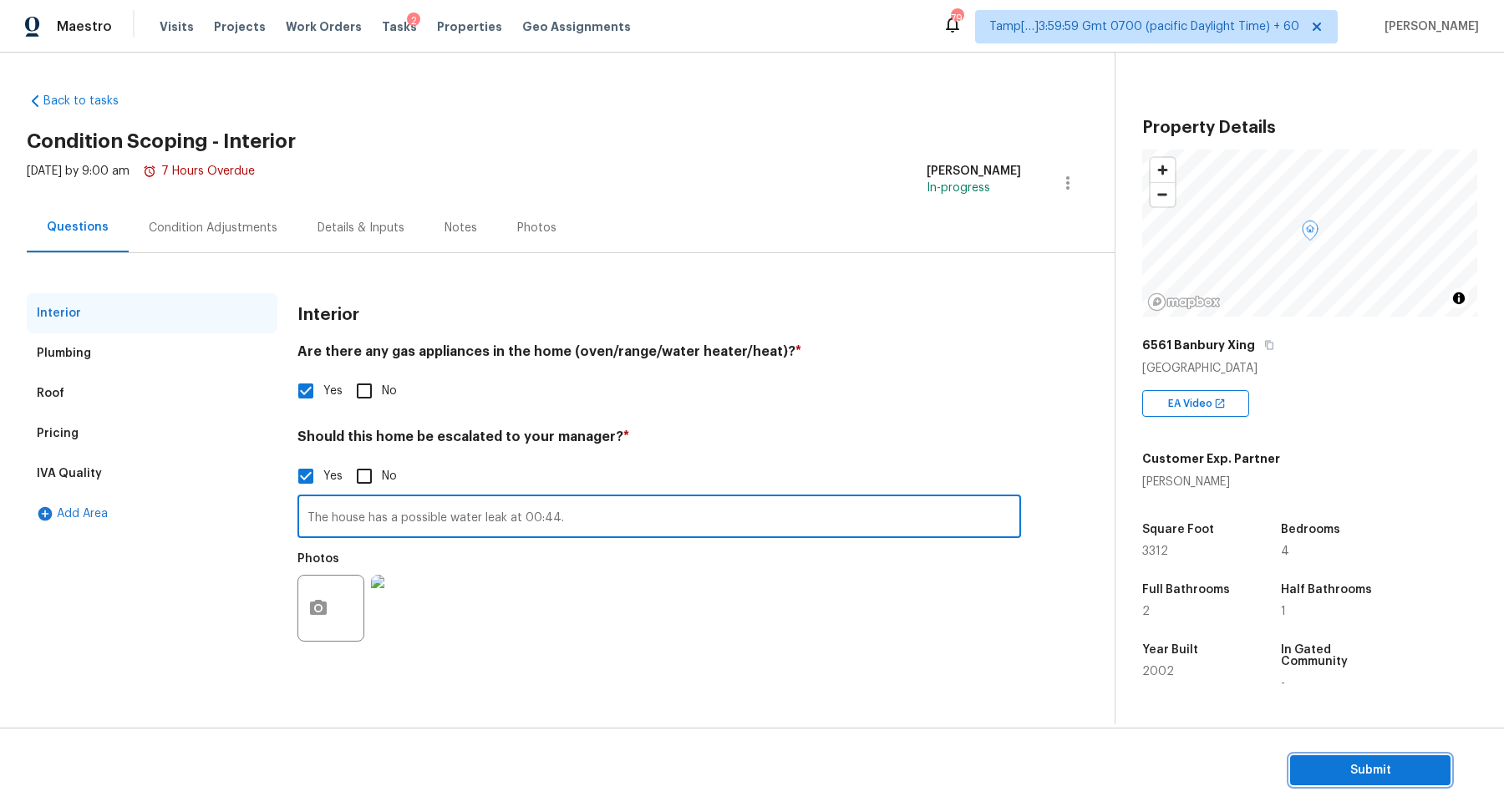
click at [1402, 770] on span "Submit" at bounding box center [1370, 771] width 134 height 21
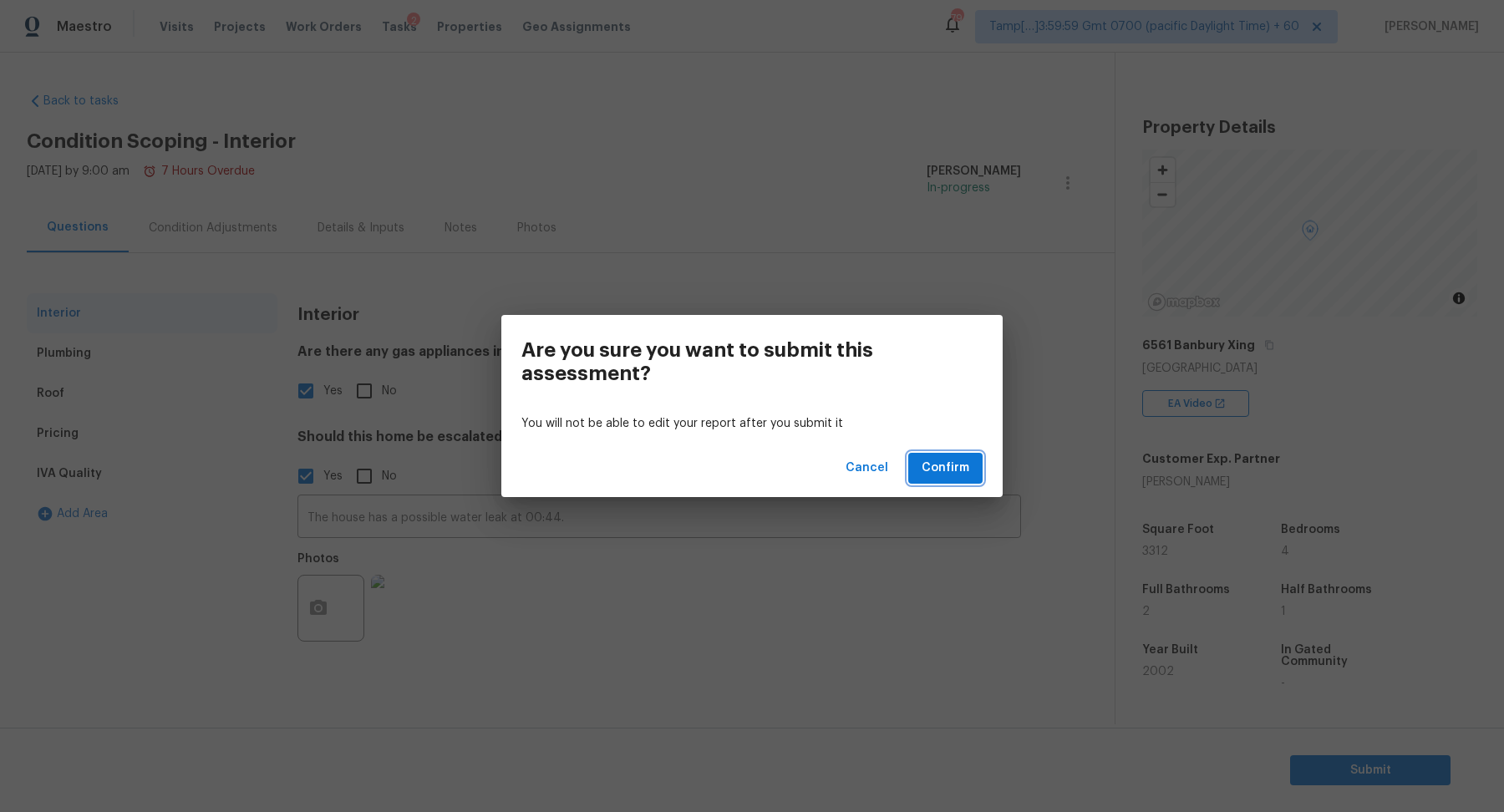
click at [929, 454] on button "Confirm" at bounding box center [946, 468] width 74 height 31
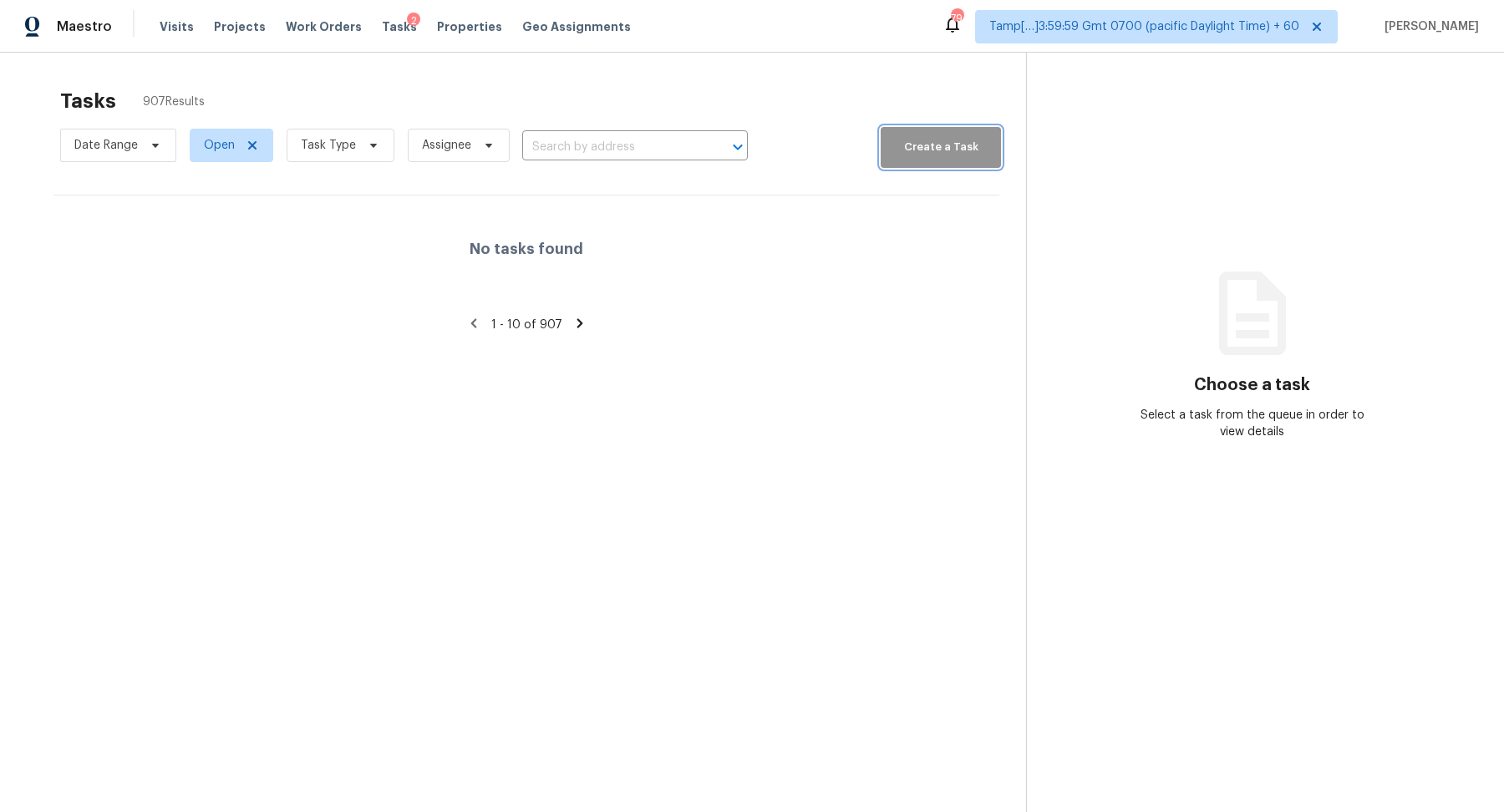
click at [920, 151] on span "Create a Task" at bounding box center [941, 148] width 104 height 19
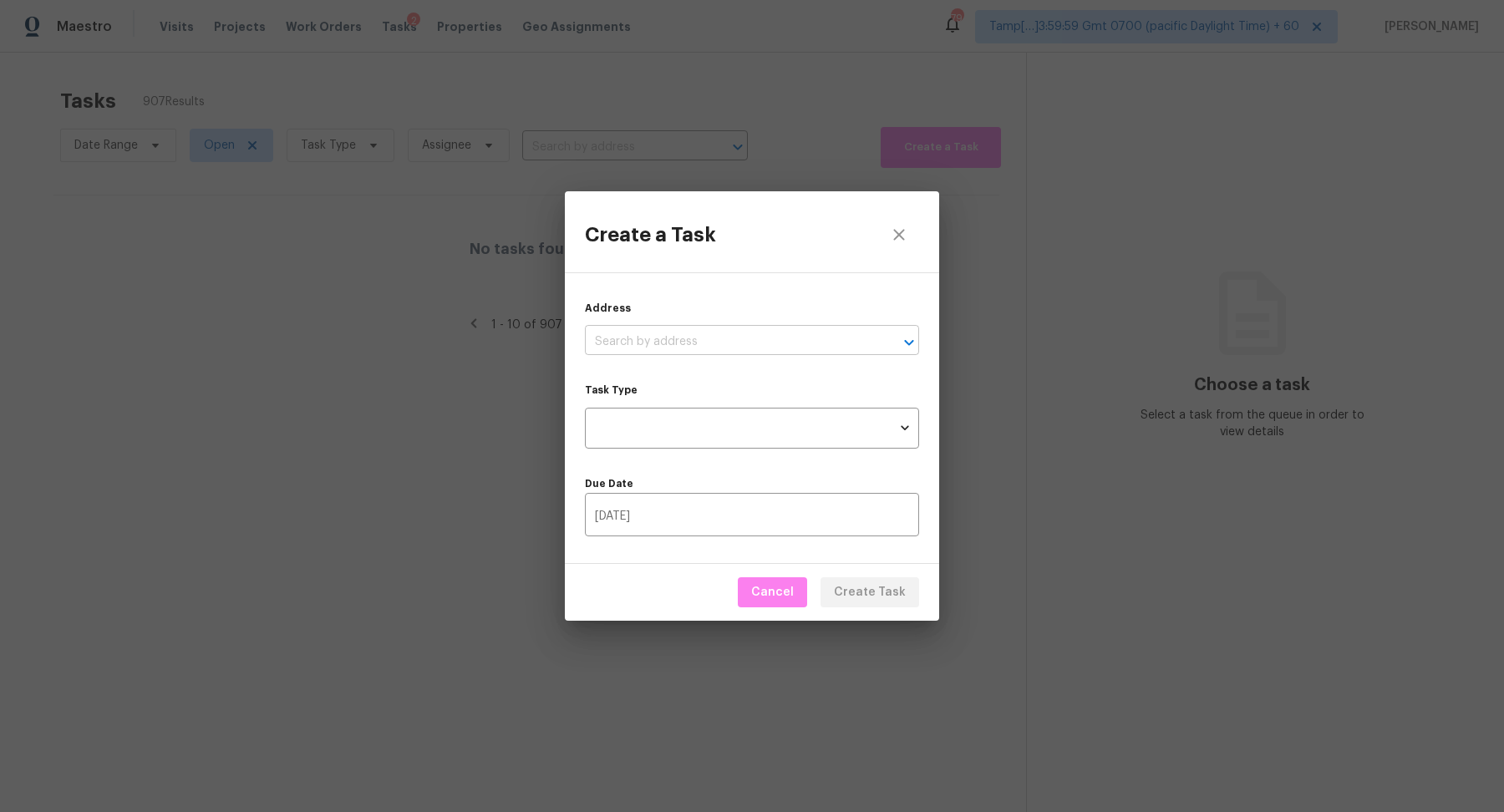
click at [692, 341] on input "text" at bounding box center [728, 342] width 288 height 26
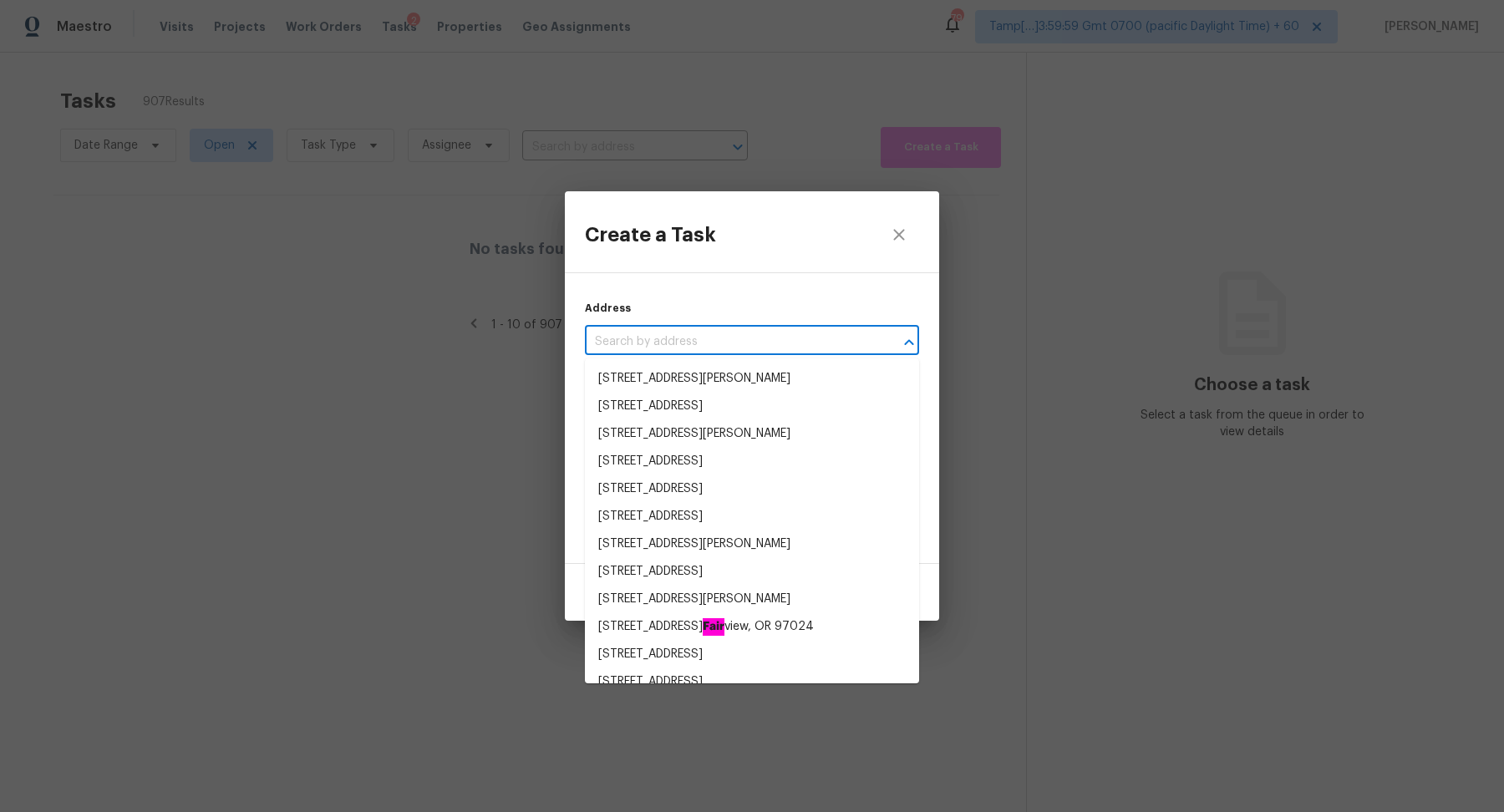
paste input "[STREET_ADDRESS]"
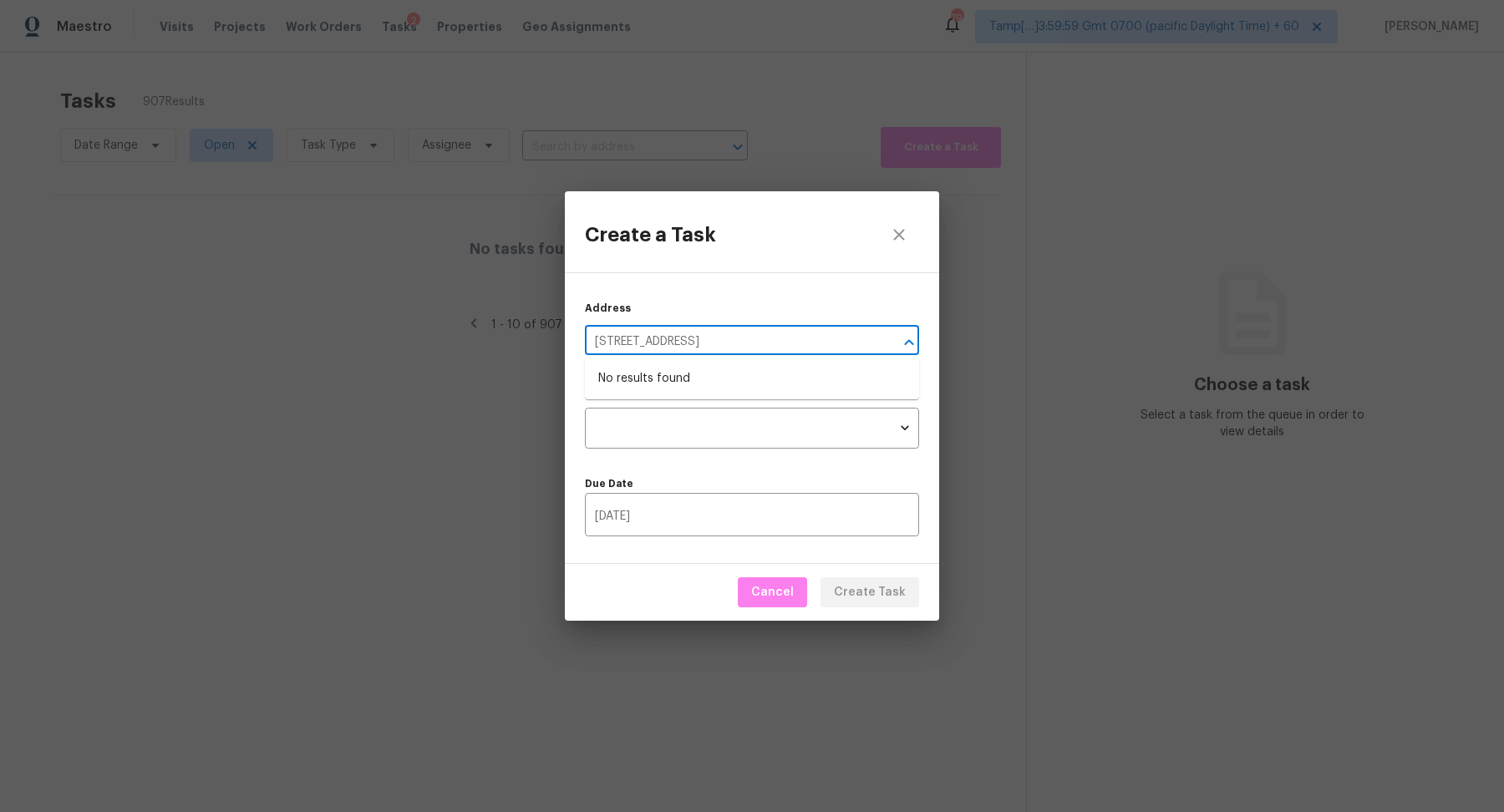
type input "[STREET_ADDRESS]"
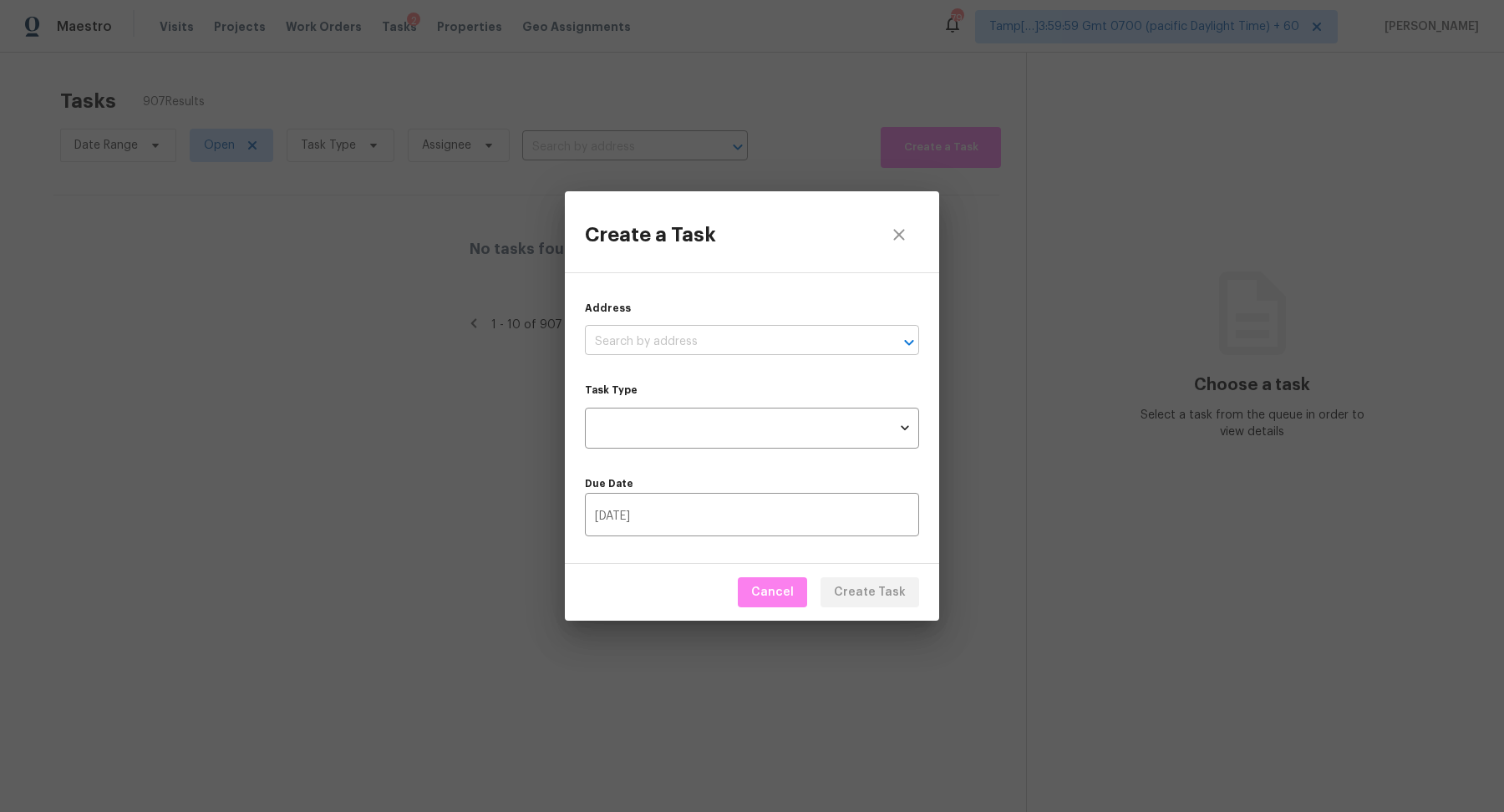
click at [683, 347] on input "text" at bounding box center [728, 342] width 288 height 26
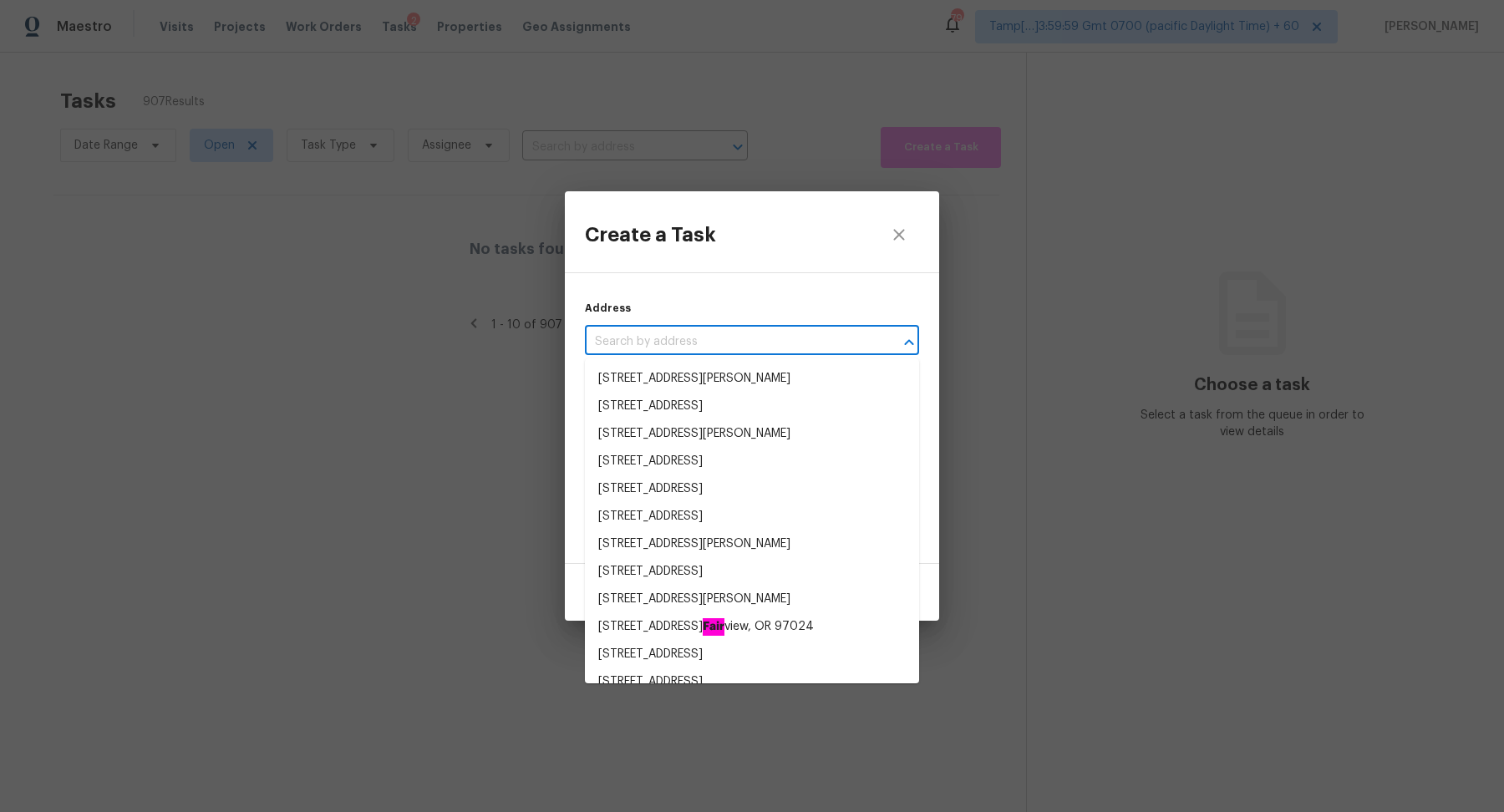
paste input "[STREET_ADDRESS]"
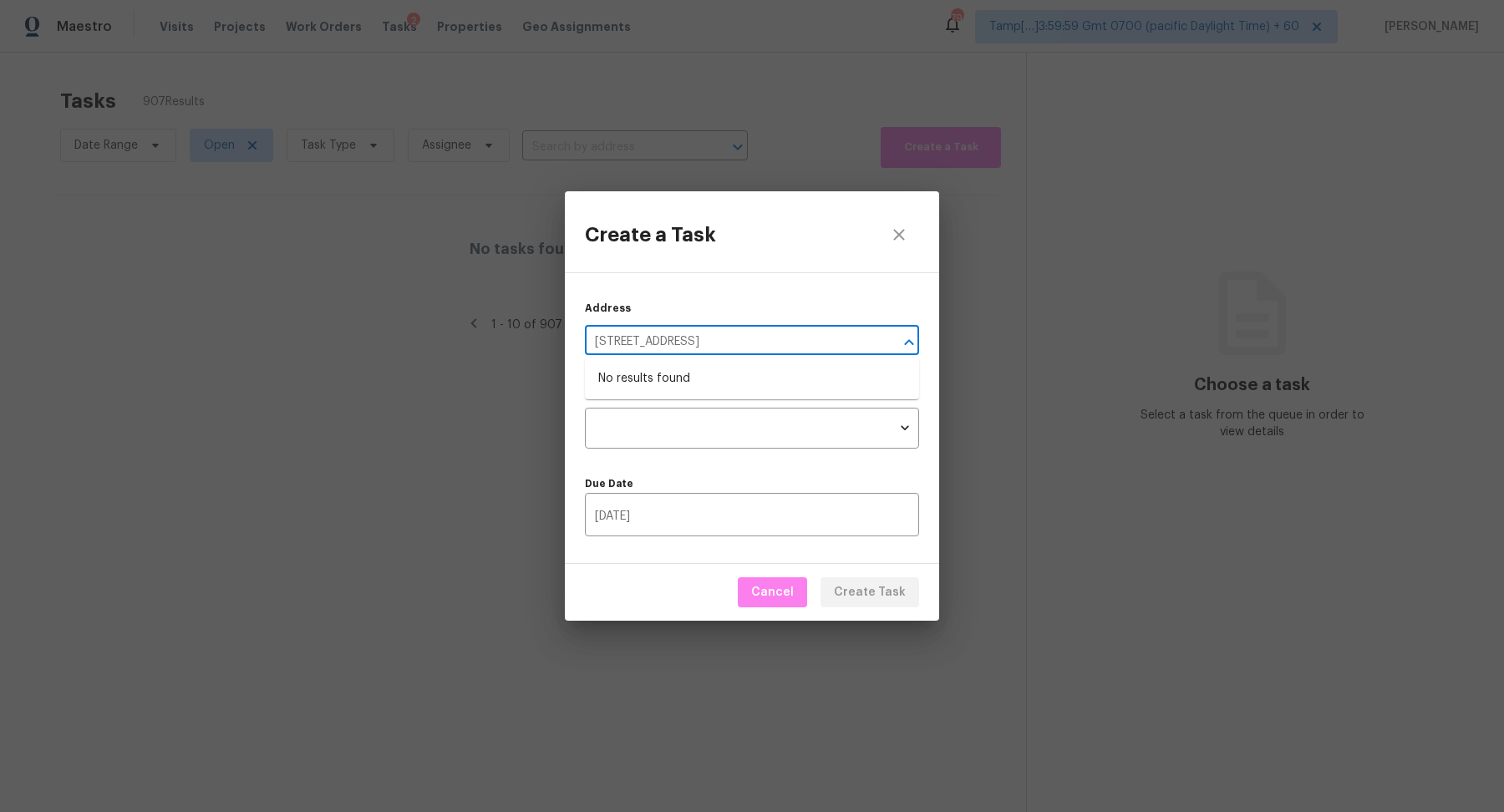
type input "[STREET_ADDRESS]"
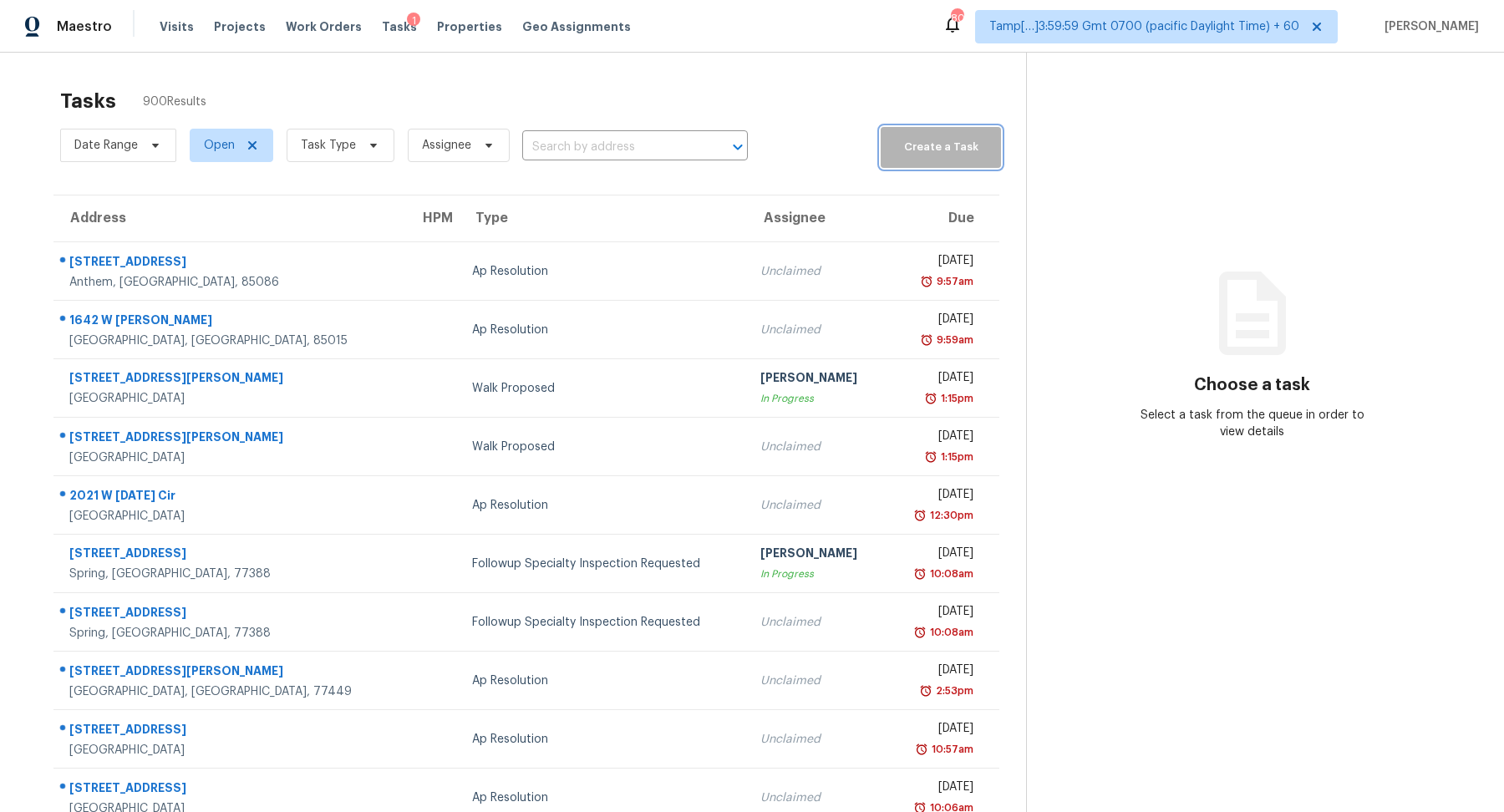
click at [903, 138] on span "Create a Task" at bounding box center [941, 148] width 104 height 19
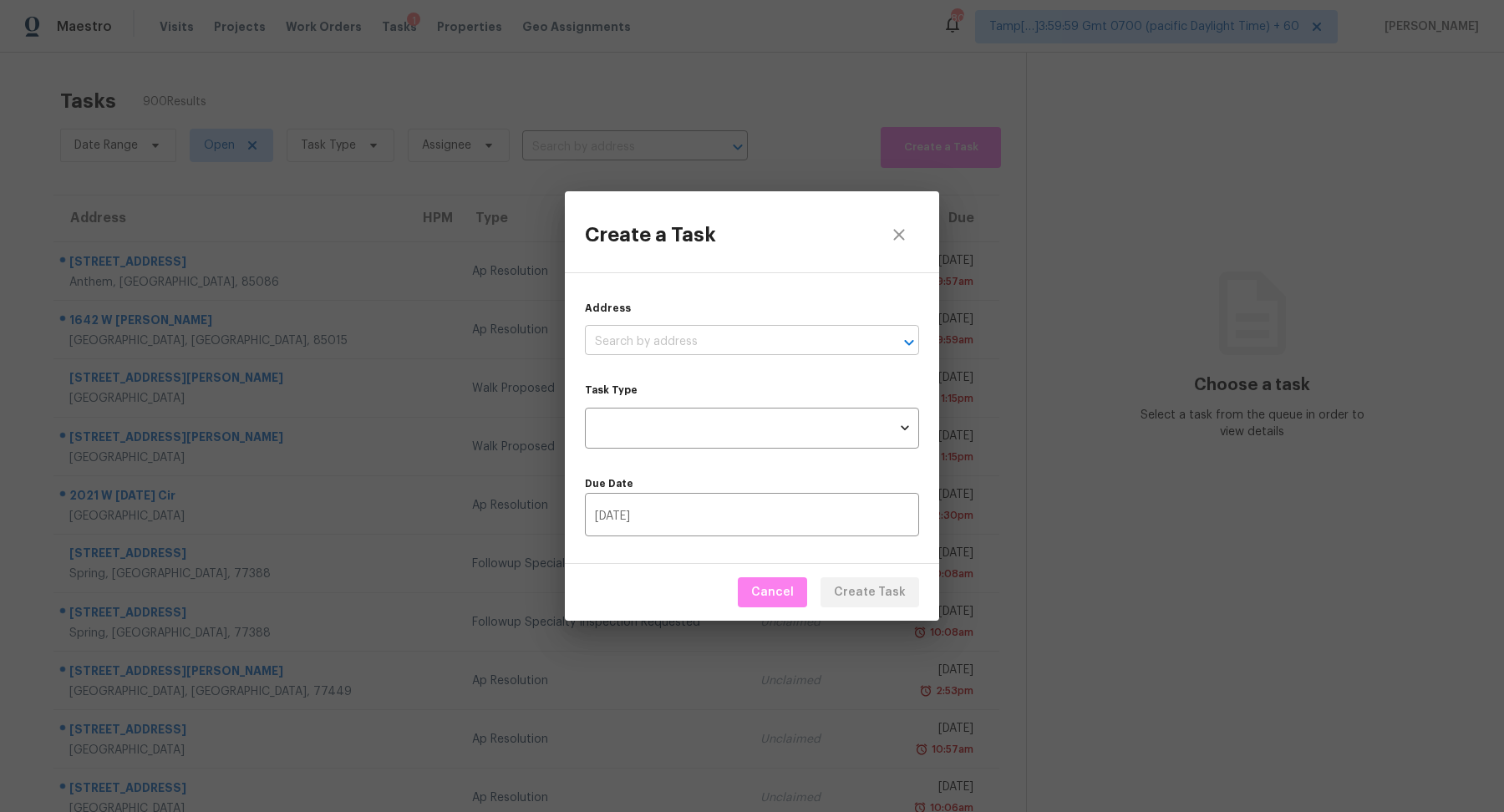
click at [661, 332] on input "text" at bounding box center [728, 342] width 288 height 26
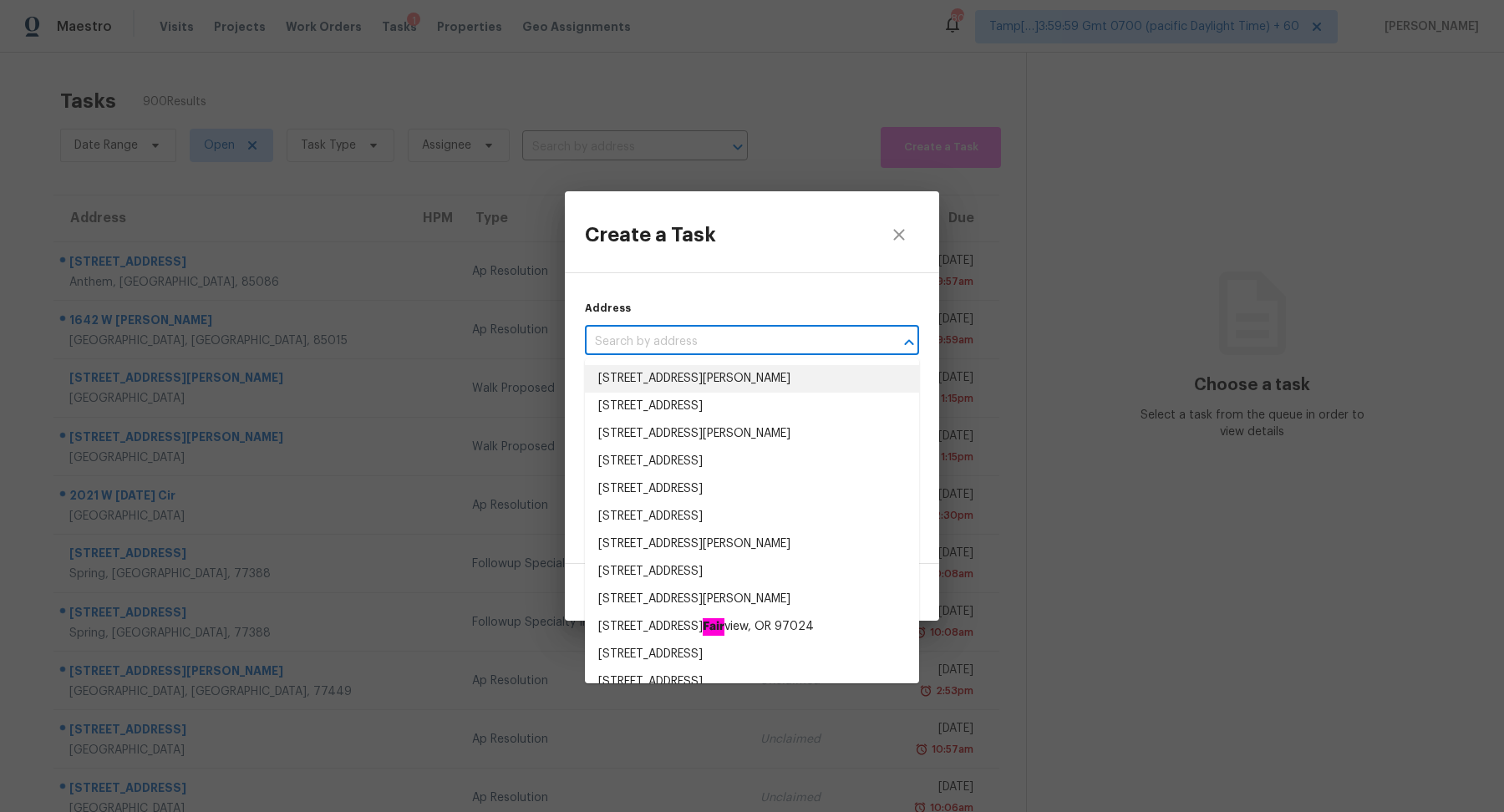
paste input "[STREET_ADDRESS]"
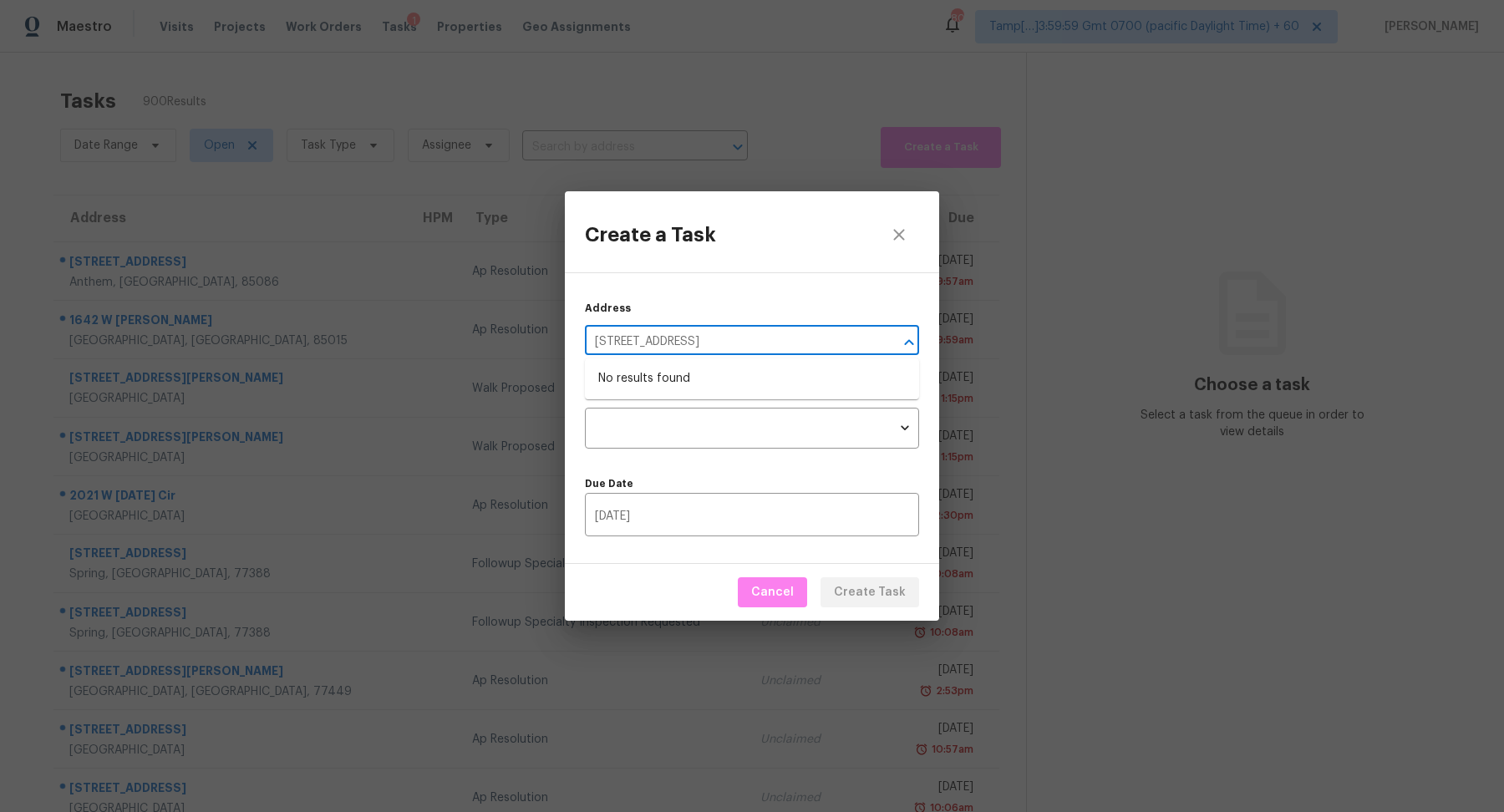
type input "[STREET_ADDRESS]"
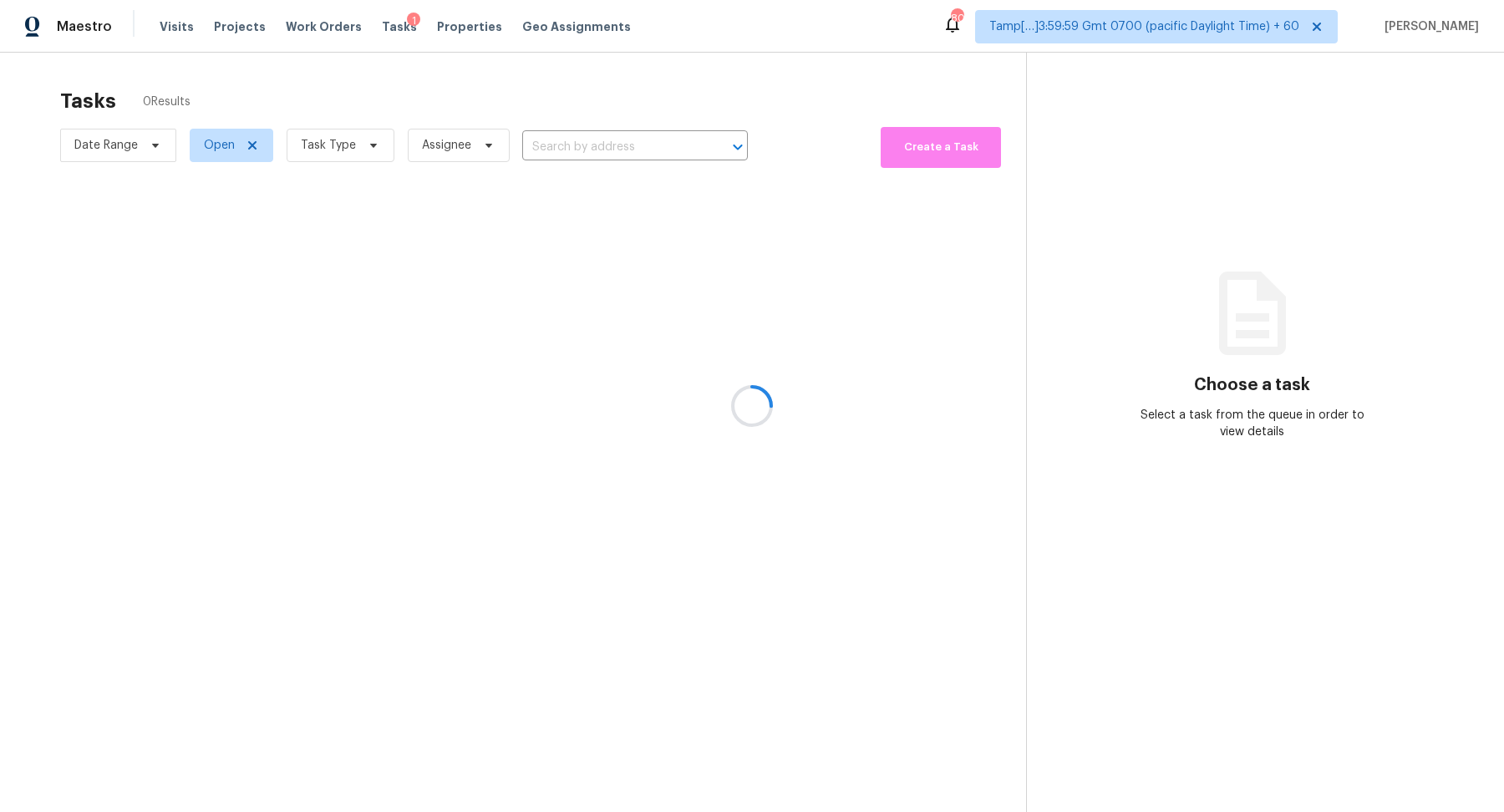
click at [911, 160] on div at bounding box center [752, 406] width 1504 height 812
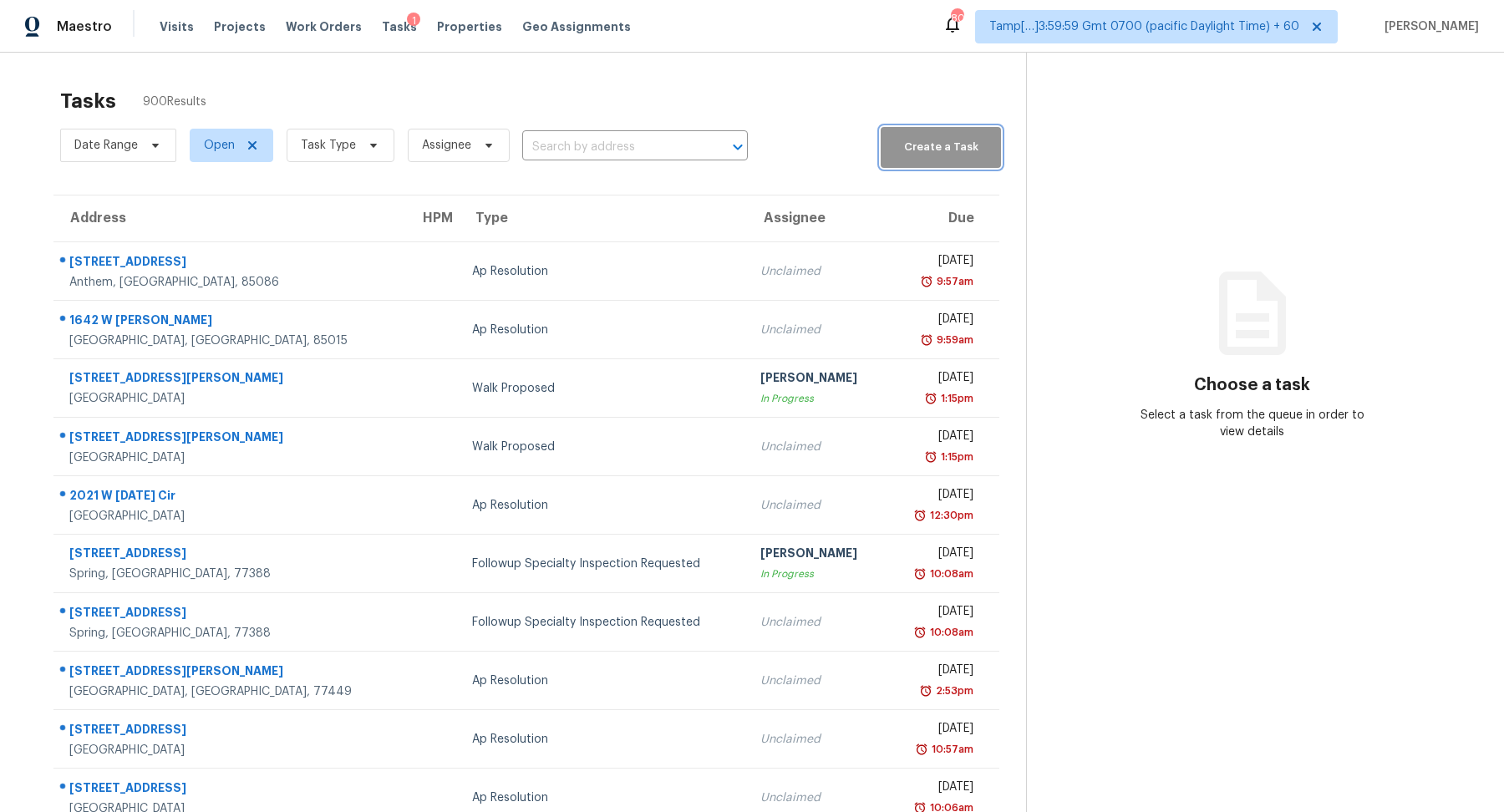
click at [919, 155] on span "Create a Task" at bounding box center [941, 148] width 104 height 19
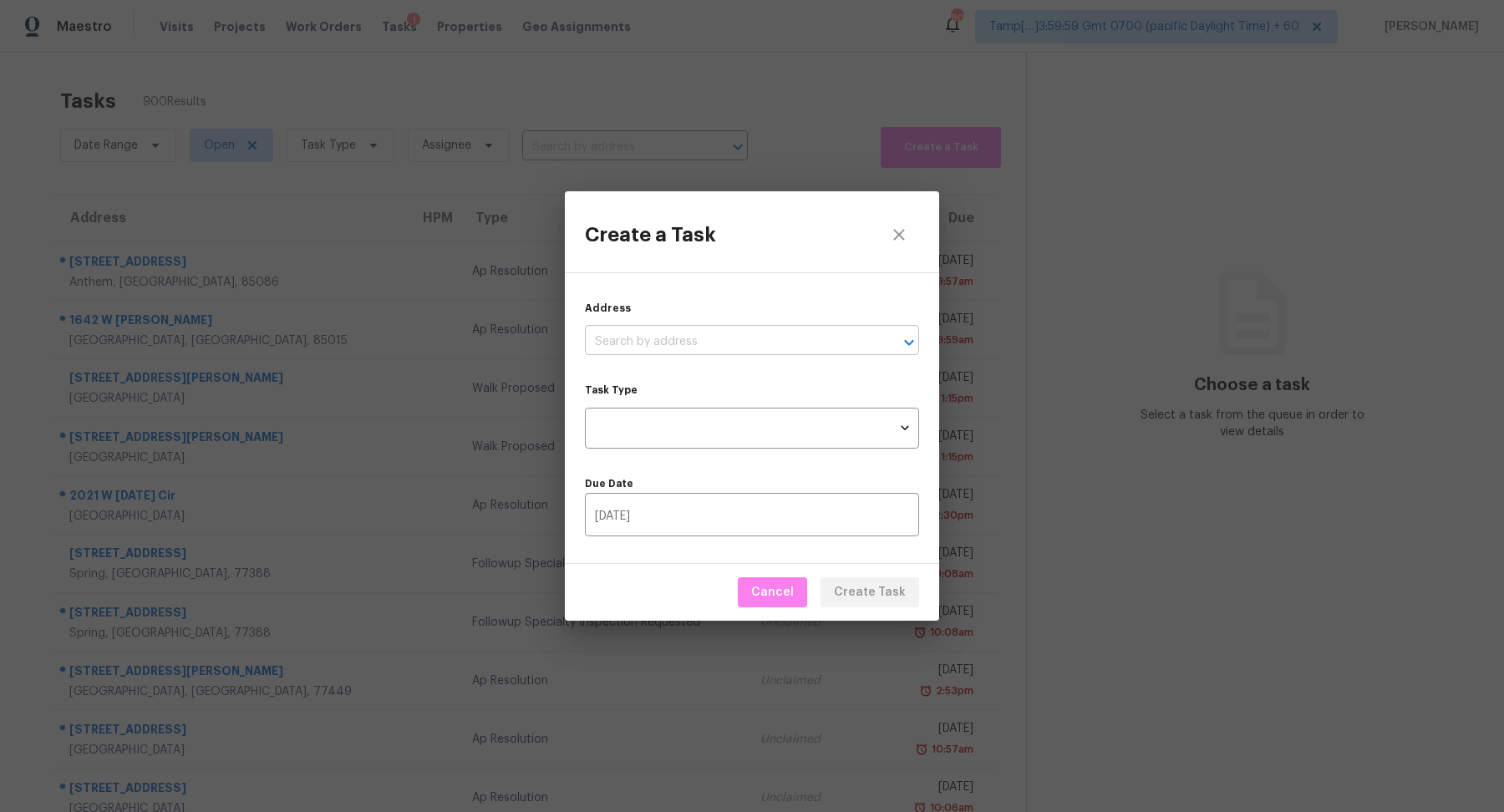
click at [689, 334] on input "text" at bounding box center [728, 342] width 288 height 26
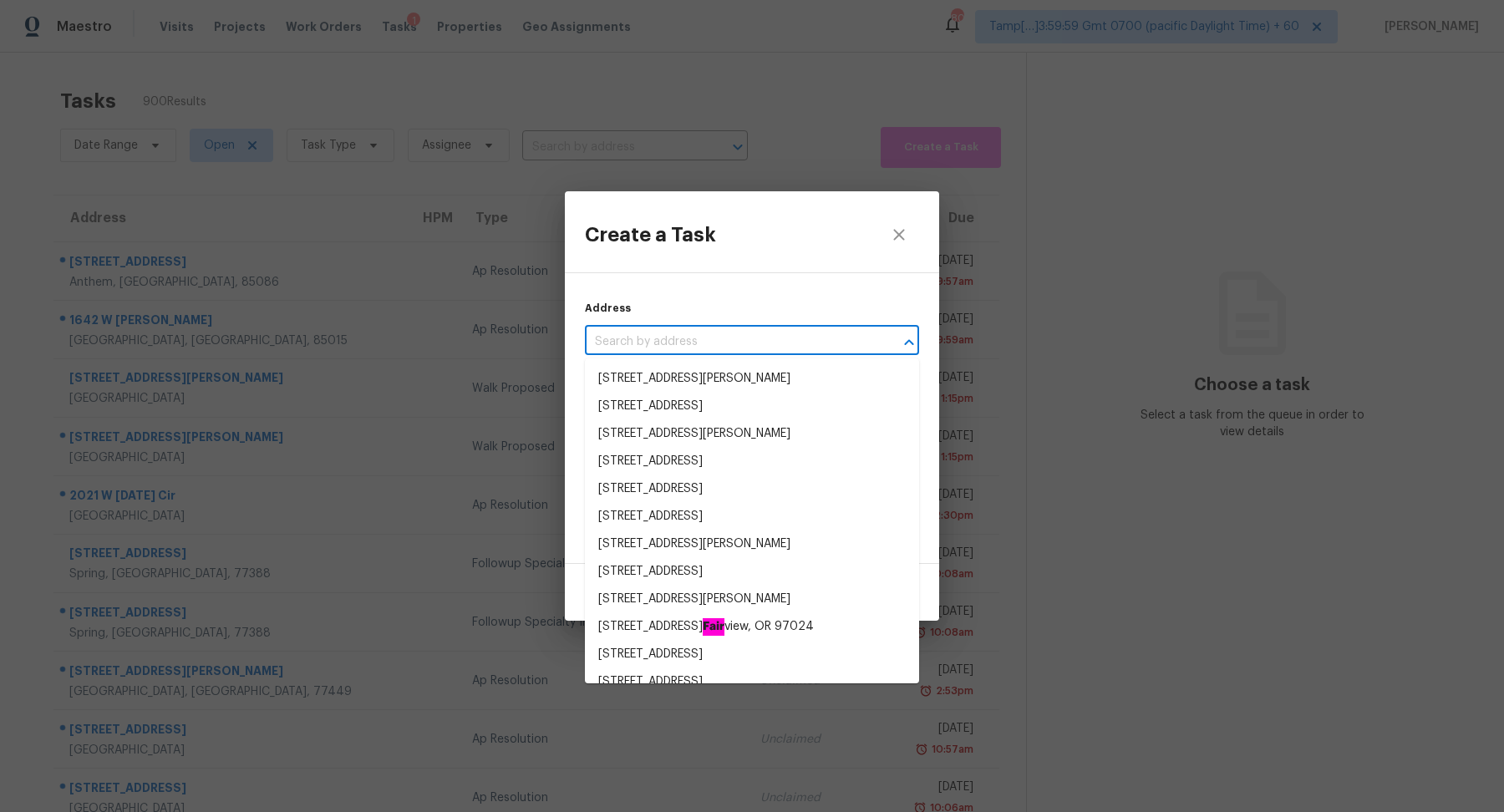
paste input "[STREET_ADDRESS]"
type input "[STREET_ADDRESS]"
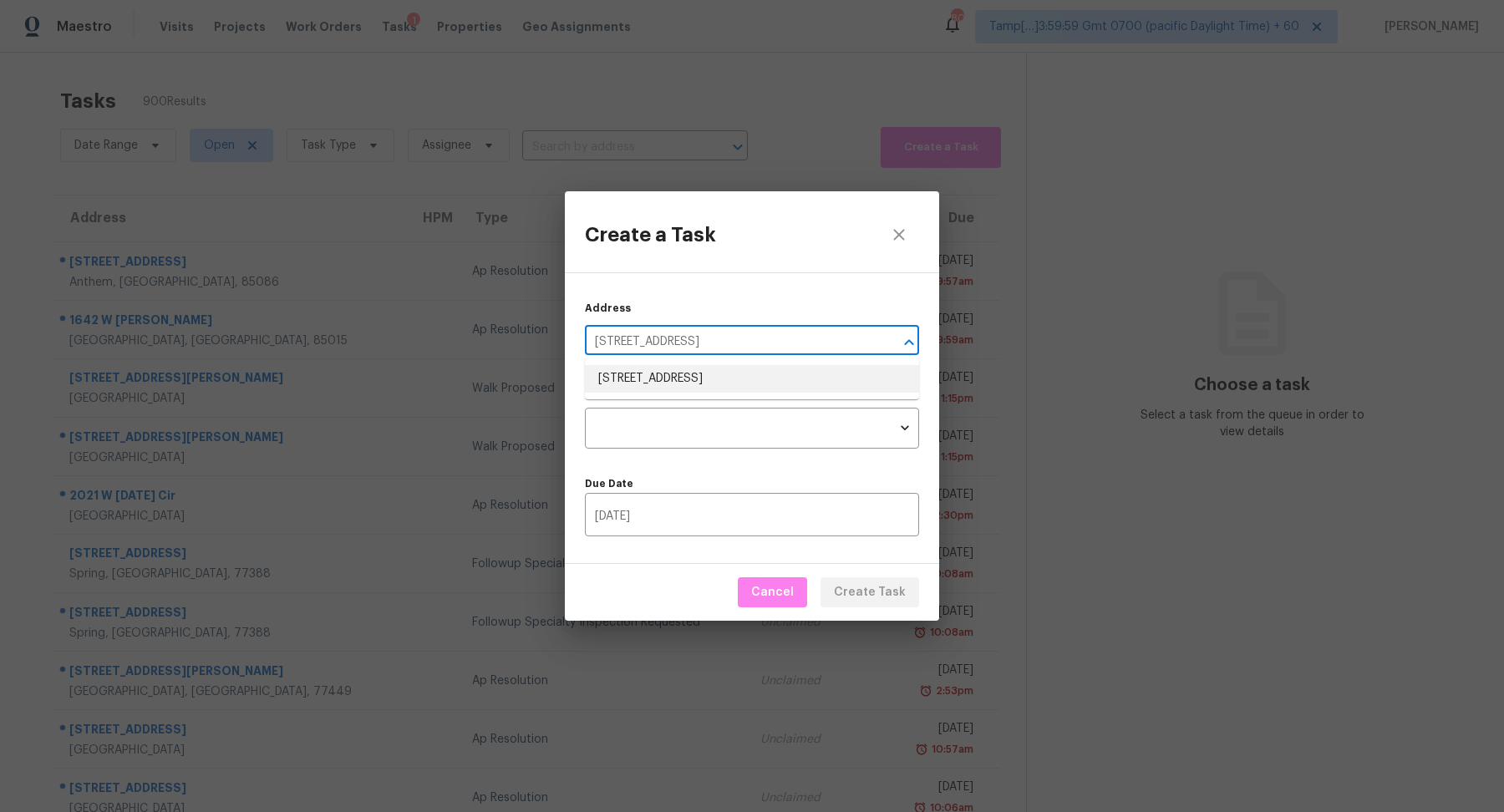
click at [732, 387] on li "[STREET_ADDRESS]" at bounding box center [751, 378] width 334 height 27
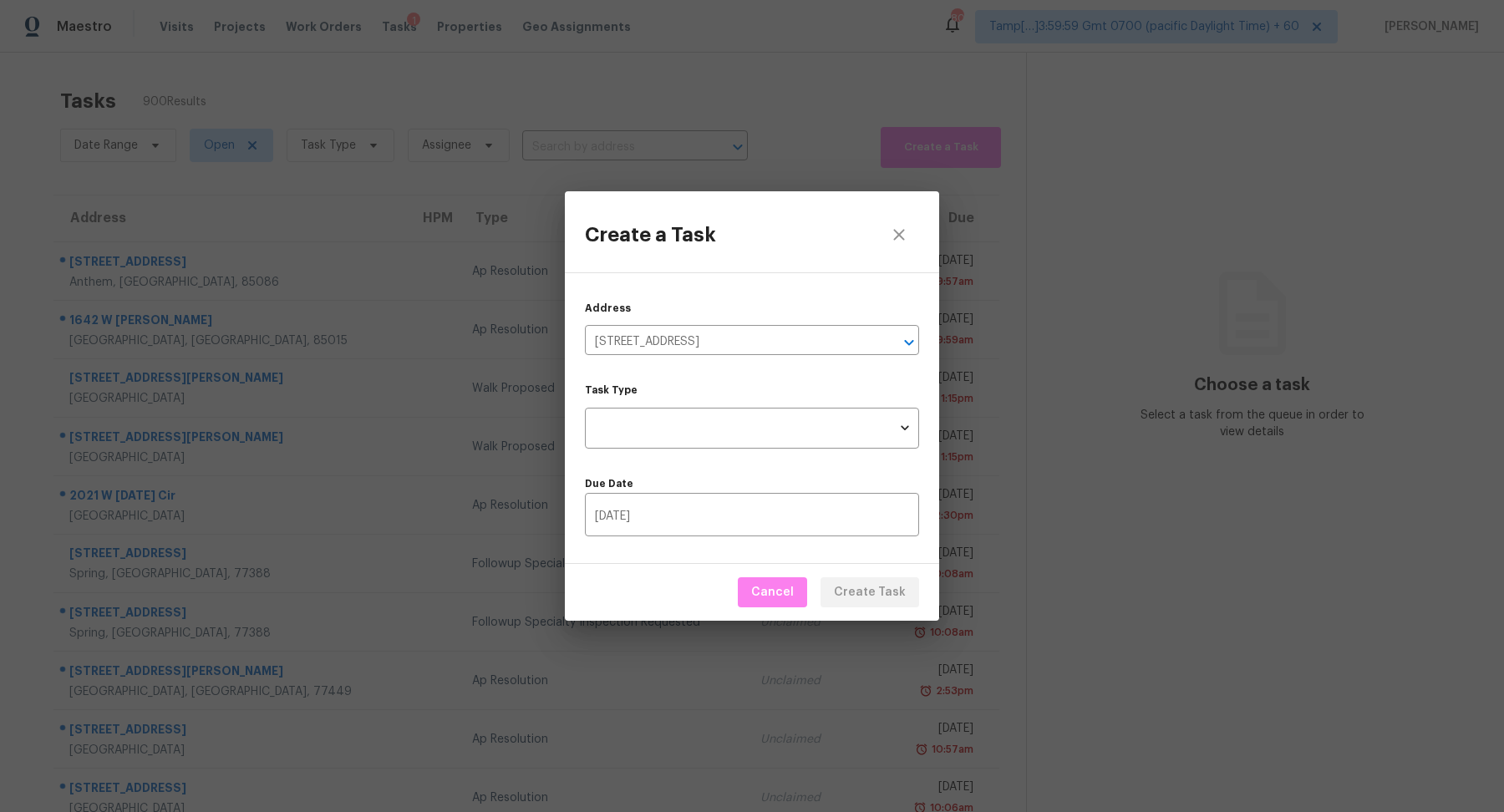
click at [717, 451] on div "Address 2021 Brentwood Ln, Carrollton, TX 75006 ​ Task Type ​ Task Type Due Dat…" at bounding box center [752, 418] width 375 height 291
click at [736, 429] on body "Maestro Visits Projects Work Orders Tasks 1 Properties Geo Assignments 802 Tamp…" at bounding box center [752, 406] width 1504 height 812
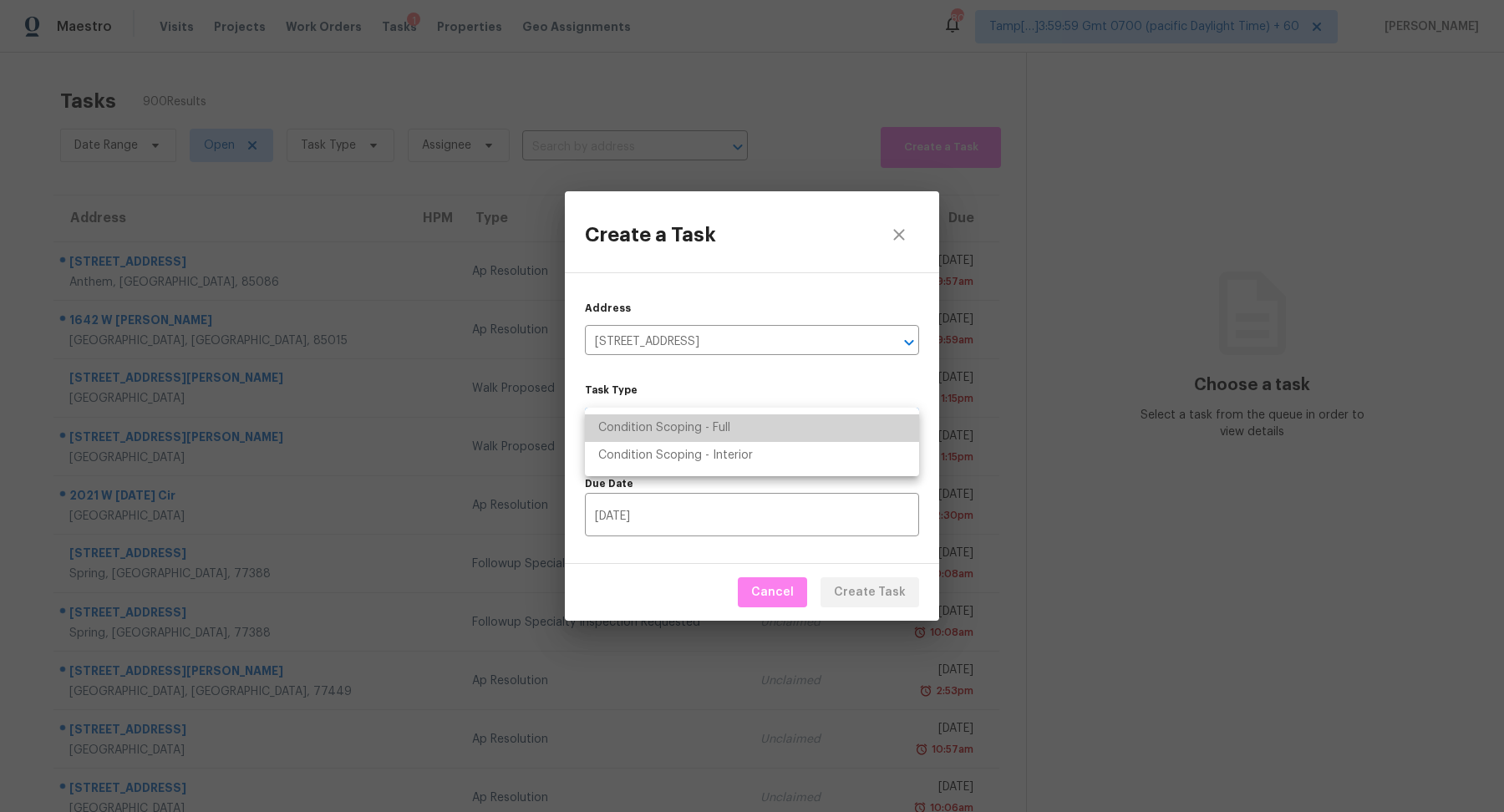
click at [746, 437] on li "Condition Scoping - Full" at bounding box center [751, 428] width 334 height 27
type input "virtual_full_assessment"
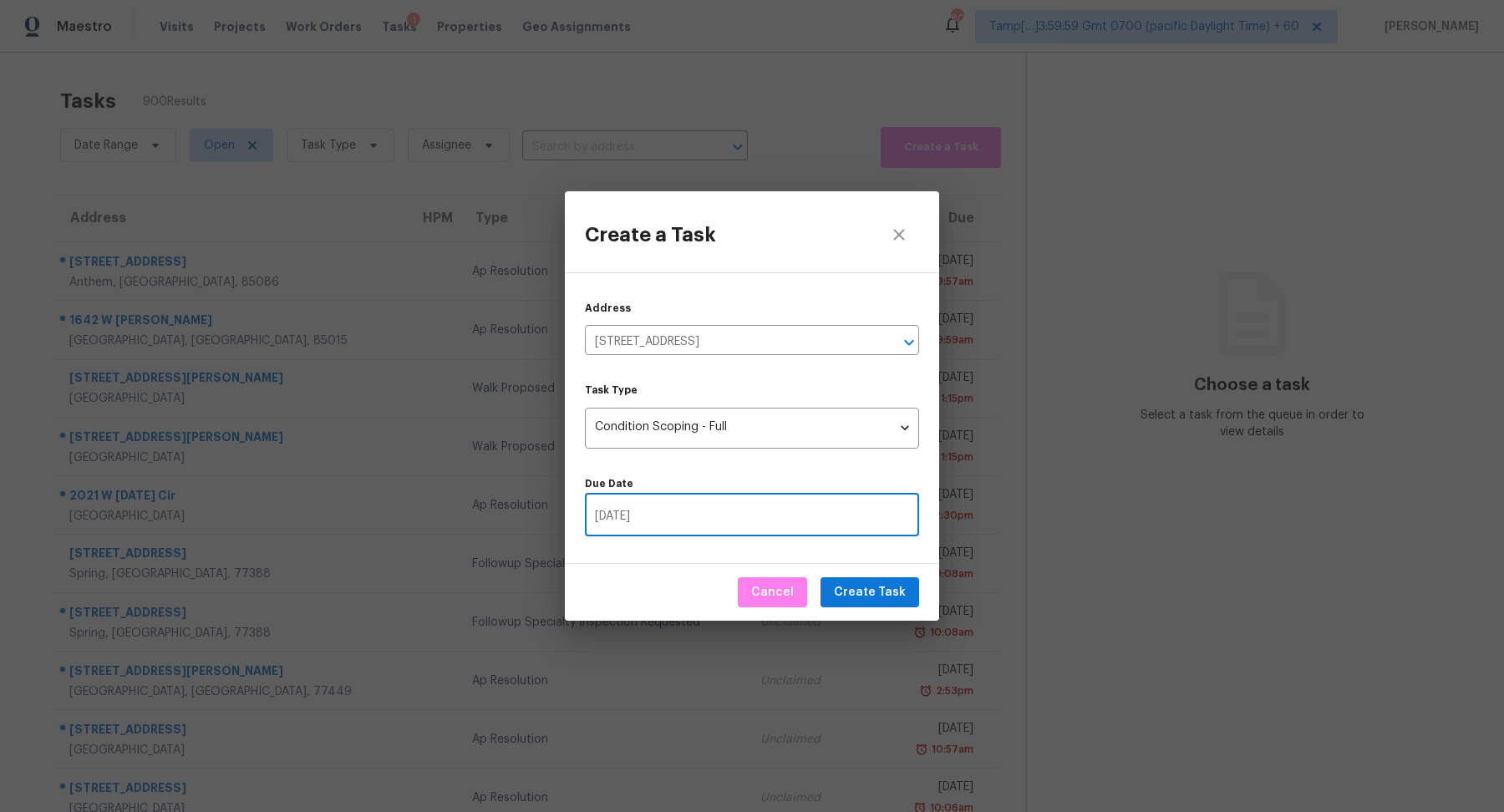
click at [692, 510] on input "08/14/2025" at bounding box center [751, 516] width 334 height 39
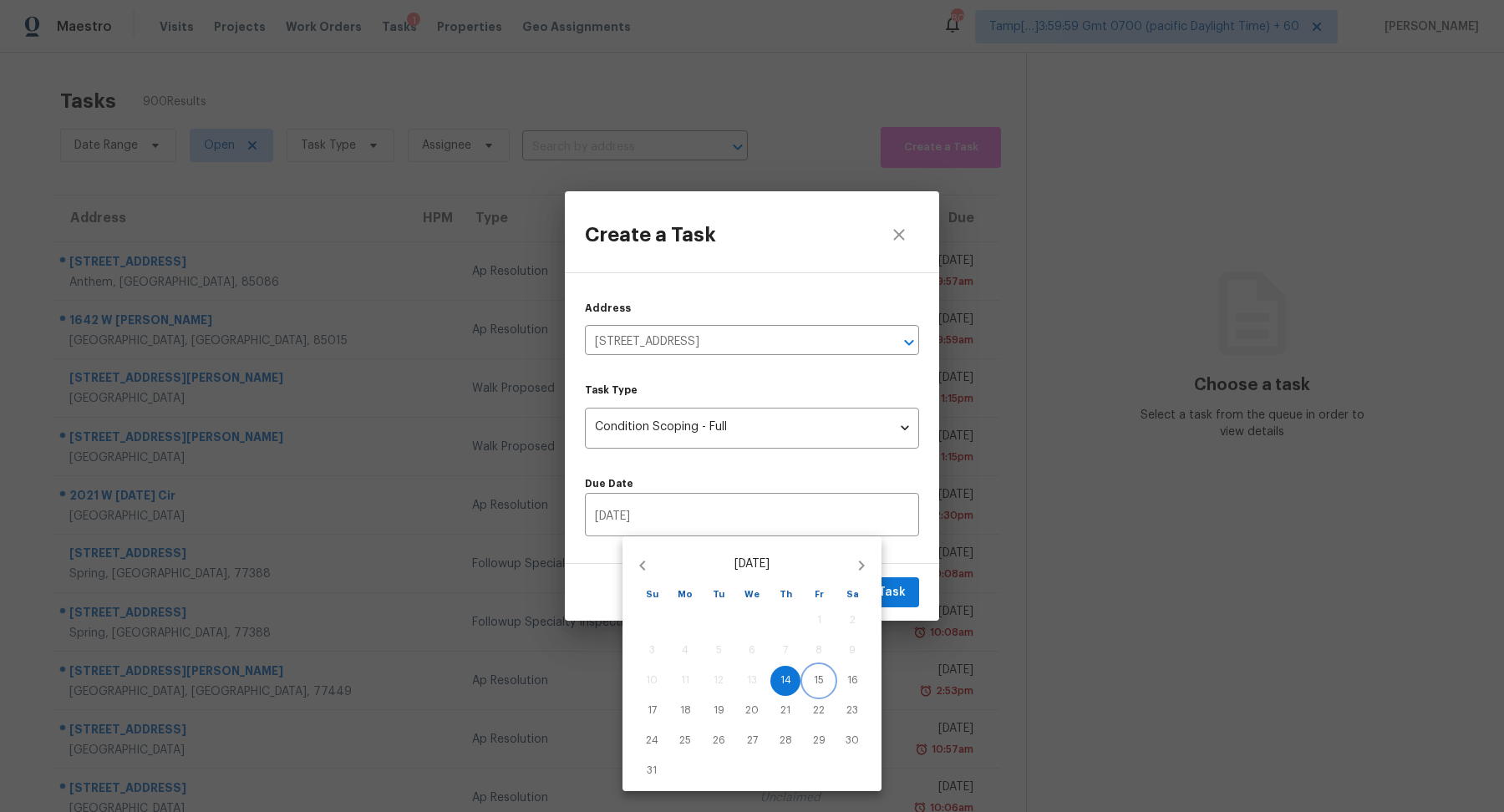
click at [813, 681] on span "15" at bounding box center [819, 680] width 30 height 14
type input "08/15/2025"
click at [908, 564] on div at bounding box center [752, 406] width 1504 height 812
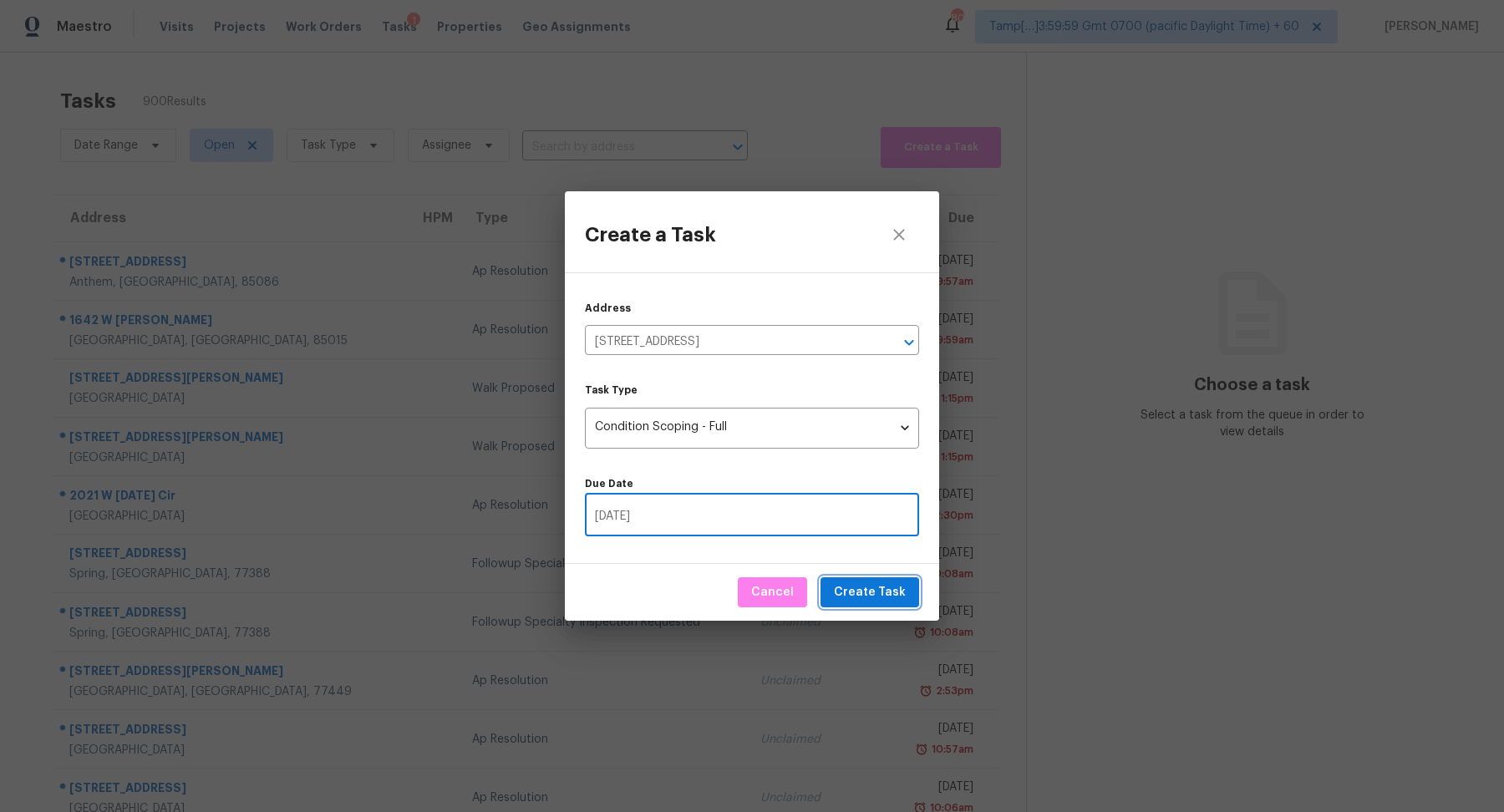
click at [899, 585] on span "Create Task" at bounding box center [870, 593] width 72 height 21
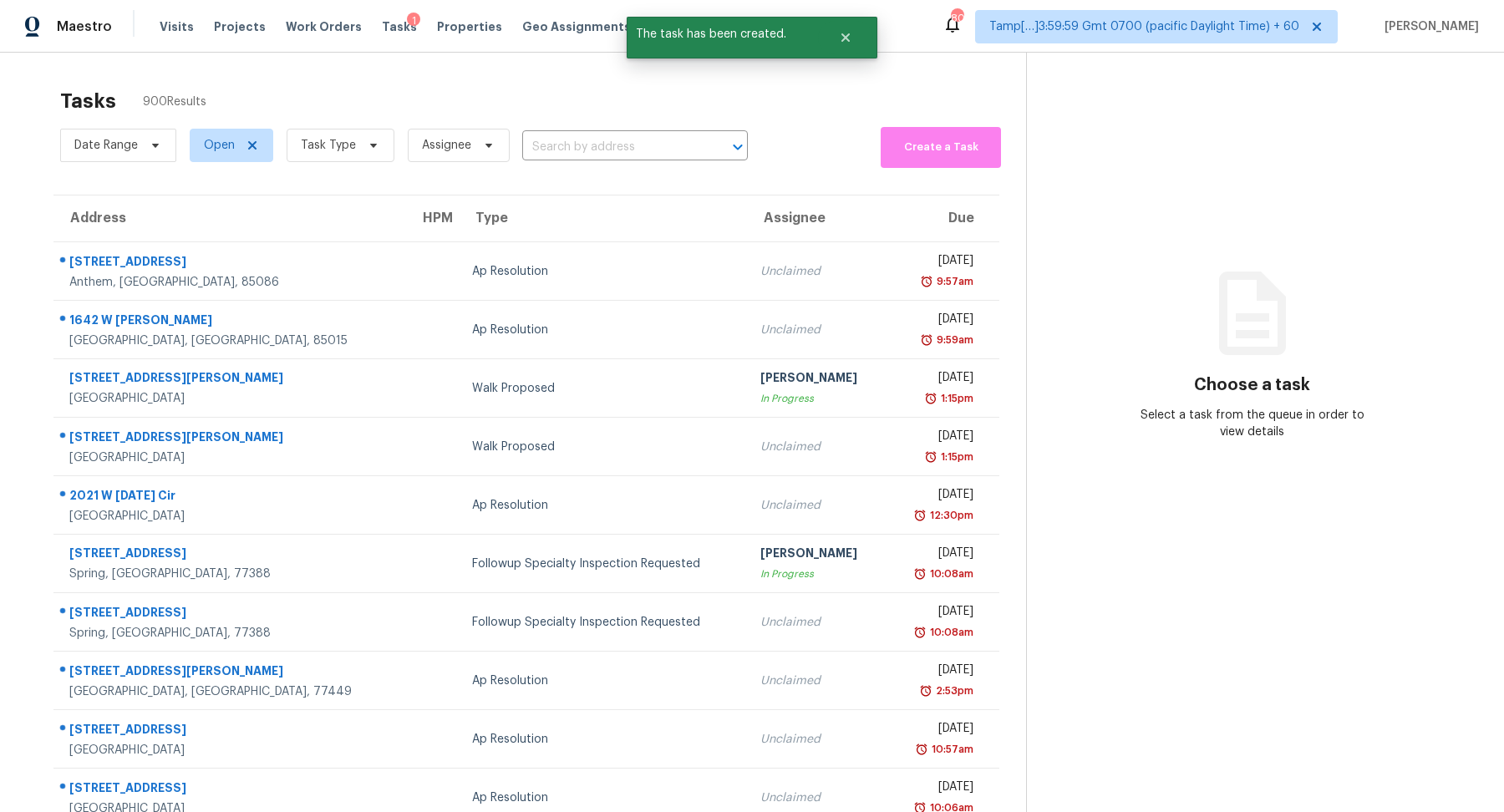
click at [604, 129] on div "Date Range Open Task Type Assignee ​" at bounding box center [404, 145] width 687 height 45
click at [619, 138] on input "text" at bounding box center [612, 147] width 179 height 26
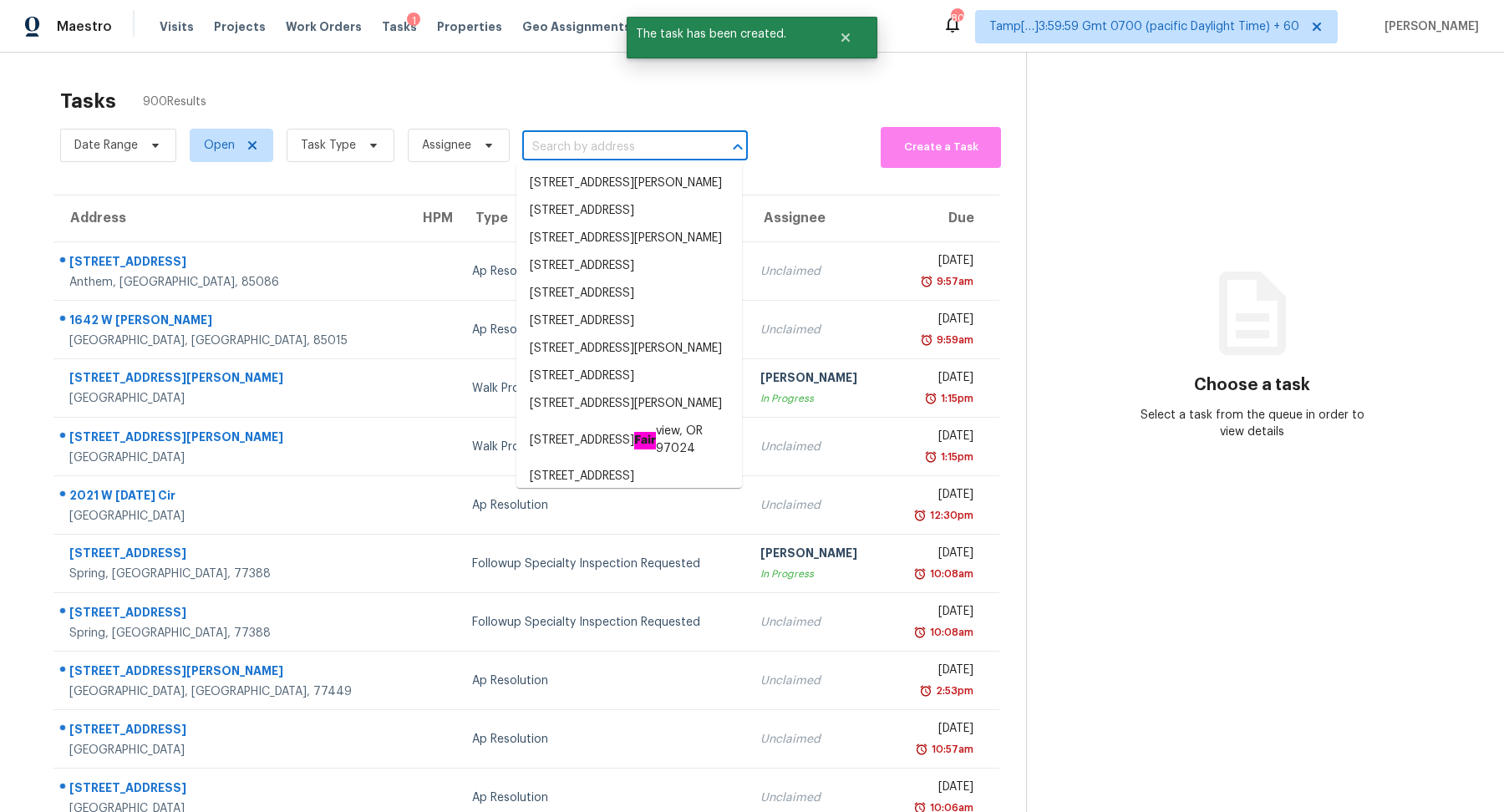
paste input "2021 Brentwood Ln, Carrollton, TX 75006"
type input "2021 Brentwood Ln, Carrollton, TX 75006"
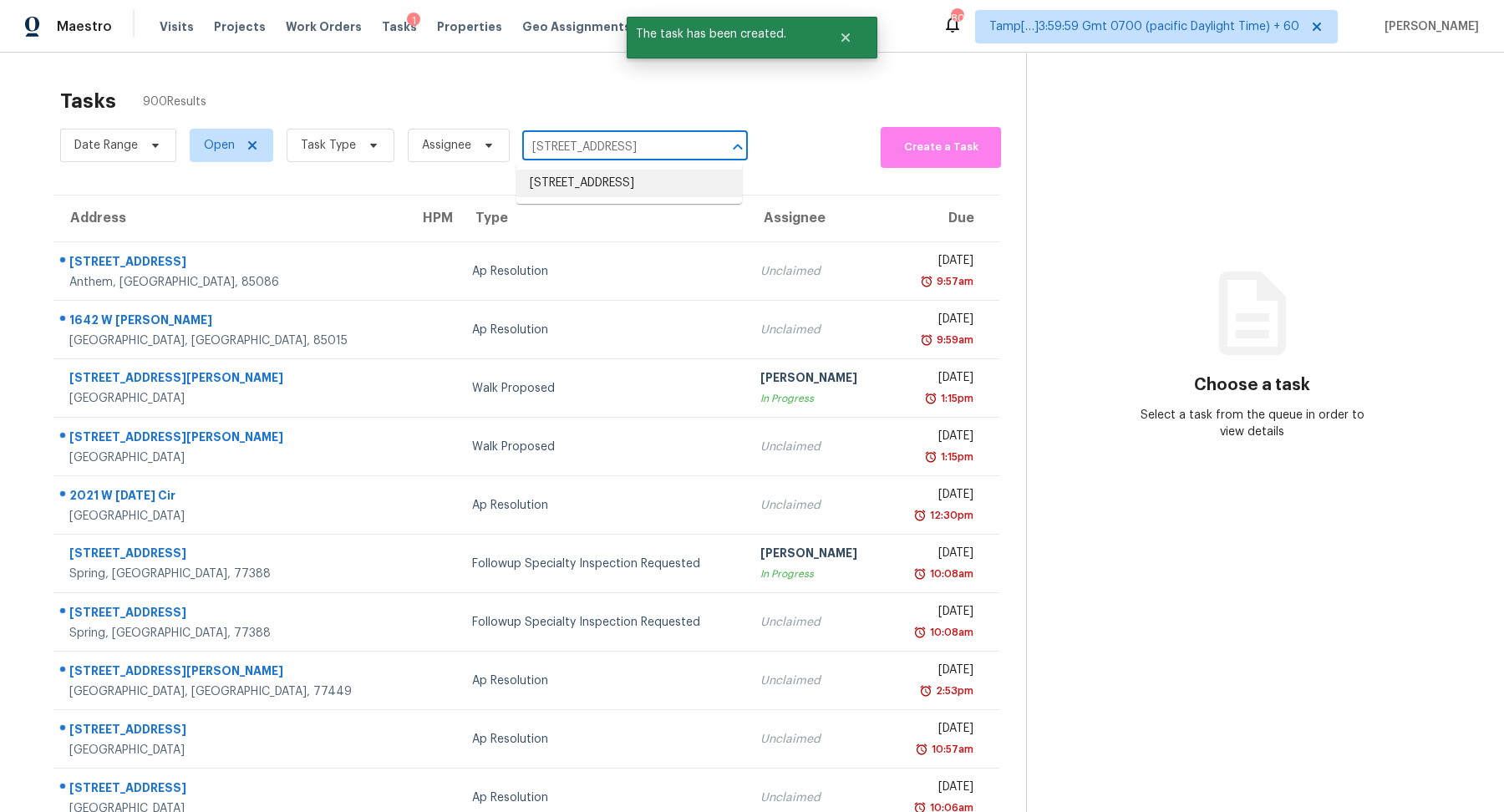
click at [642, 188] on li "2021 Brentwood Ln, Carrollton, TX 75006" at bounding box center [629, 183] width 226 height 27
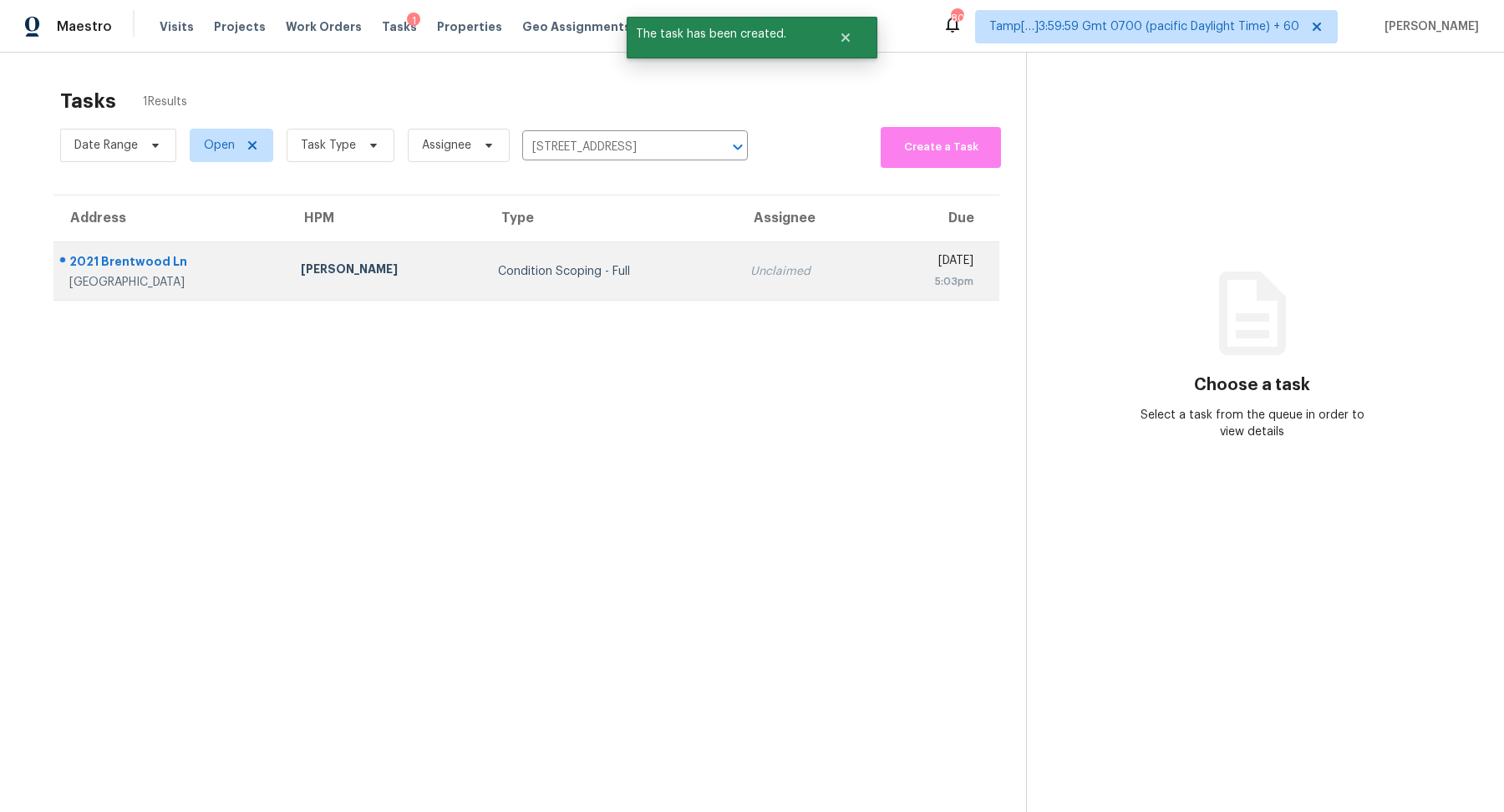
click at [640, 252] on td "Condition Scoping - Full" at bounding box center [611, 272] width 253 height 58
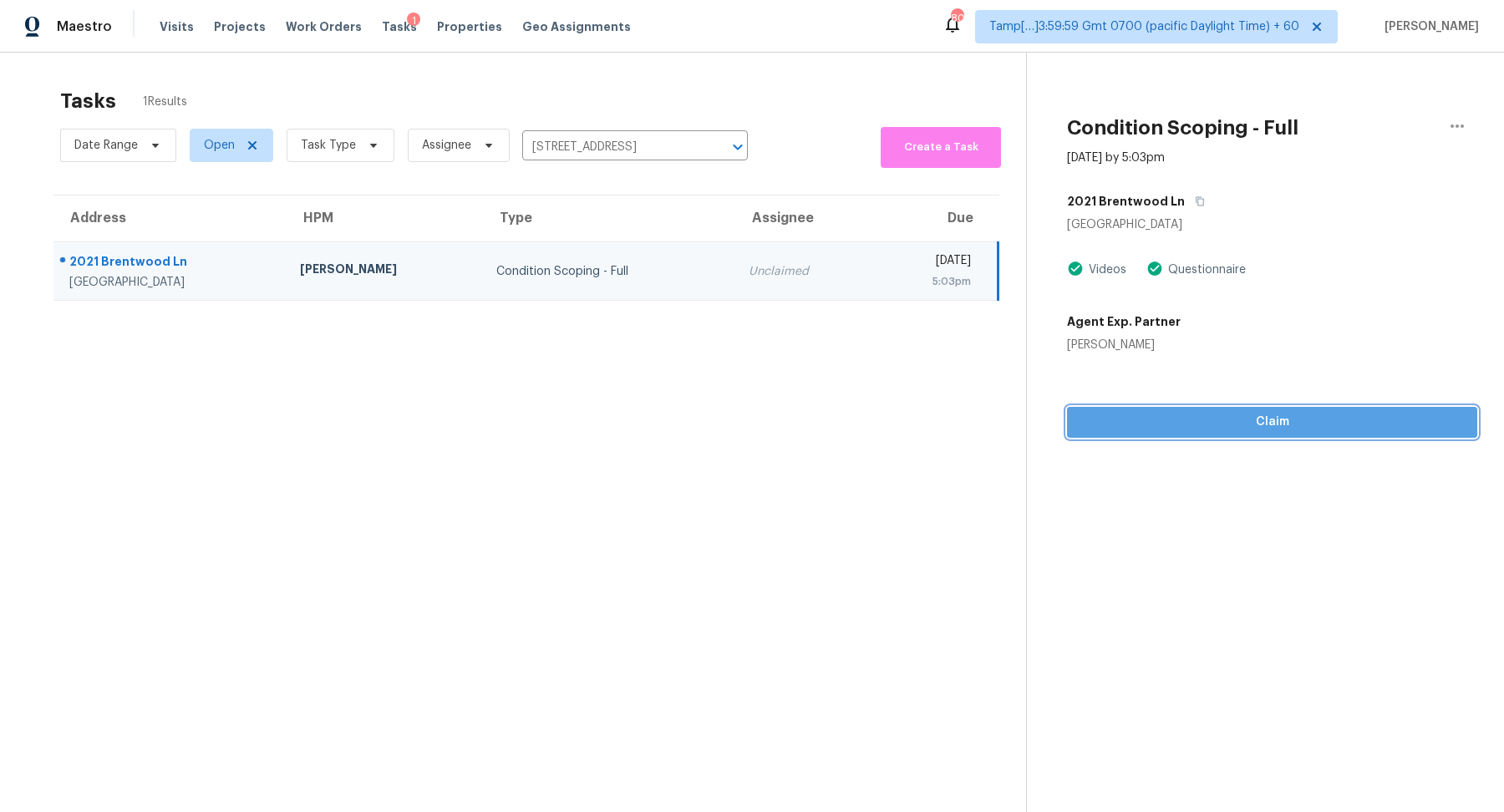
click at [1190, 430] on span "Claim" at bounding box center [1272, 422] width 384 height 21
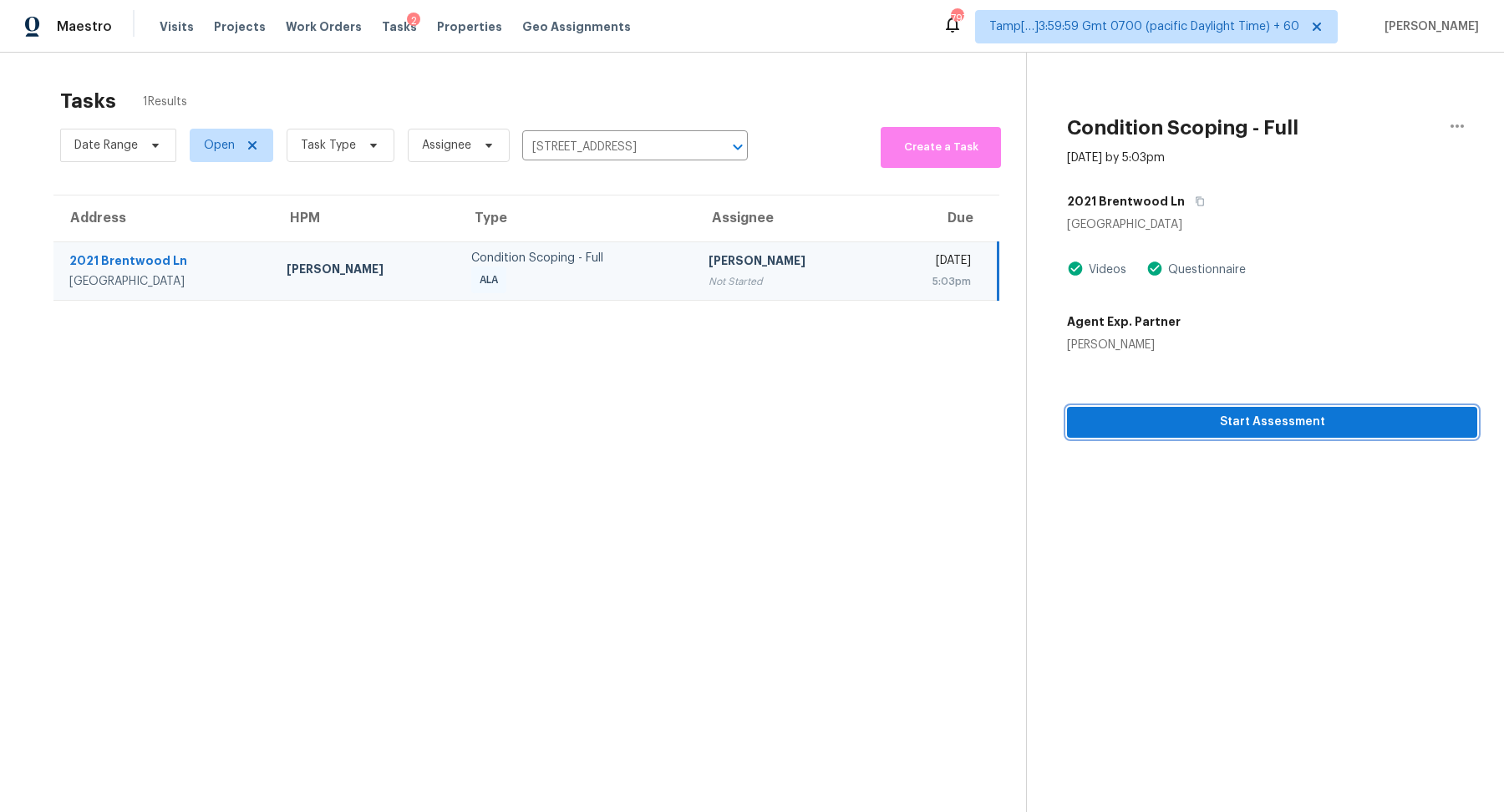
click at [1105, 414] on span "Start Assessment" at bounding box center [1272, 422] width 384 height 21
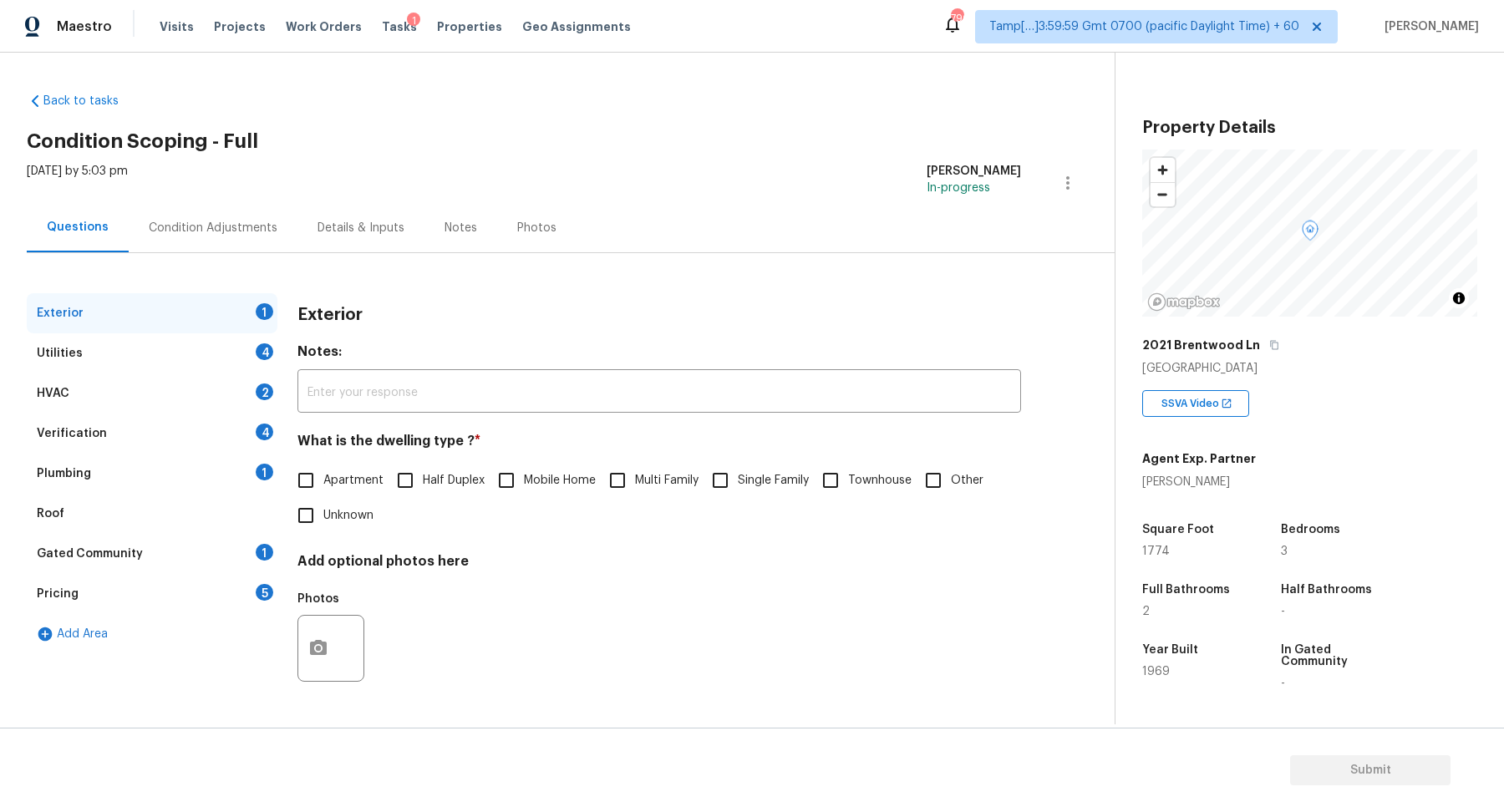
click at [750, 483] on span "Single Family" at bounding box center [773, 481] width 71 height 18
click at [738, 483] on input "Single Family" at bounding box center [720, 481] width 35 height 35
checkbox input "true"
click at [296, 355] on div "Exterior Utilities 4 HVAC 2 Verification 4 Plumbing 1 Roof Gated Community 1 Pr…" at bounding box center [550, 502] width 1048 height 419
click at [236, 355] on div "Utilities 4" at bounding box center [151, 352] width 251 height 40
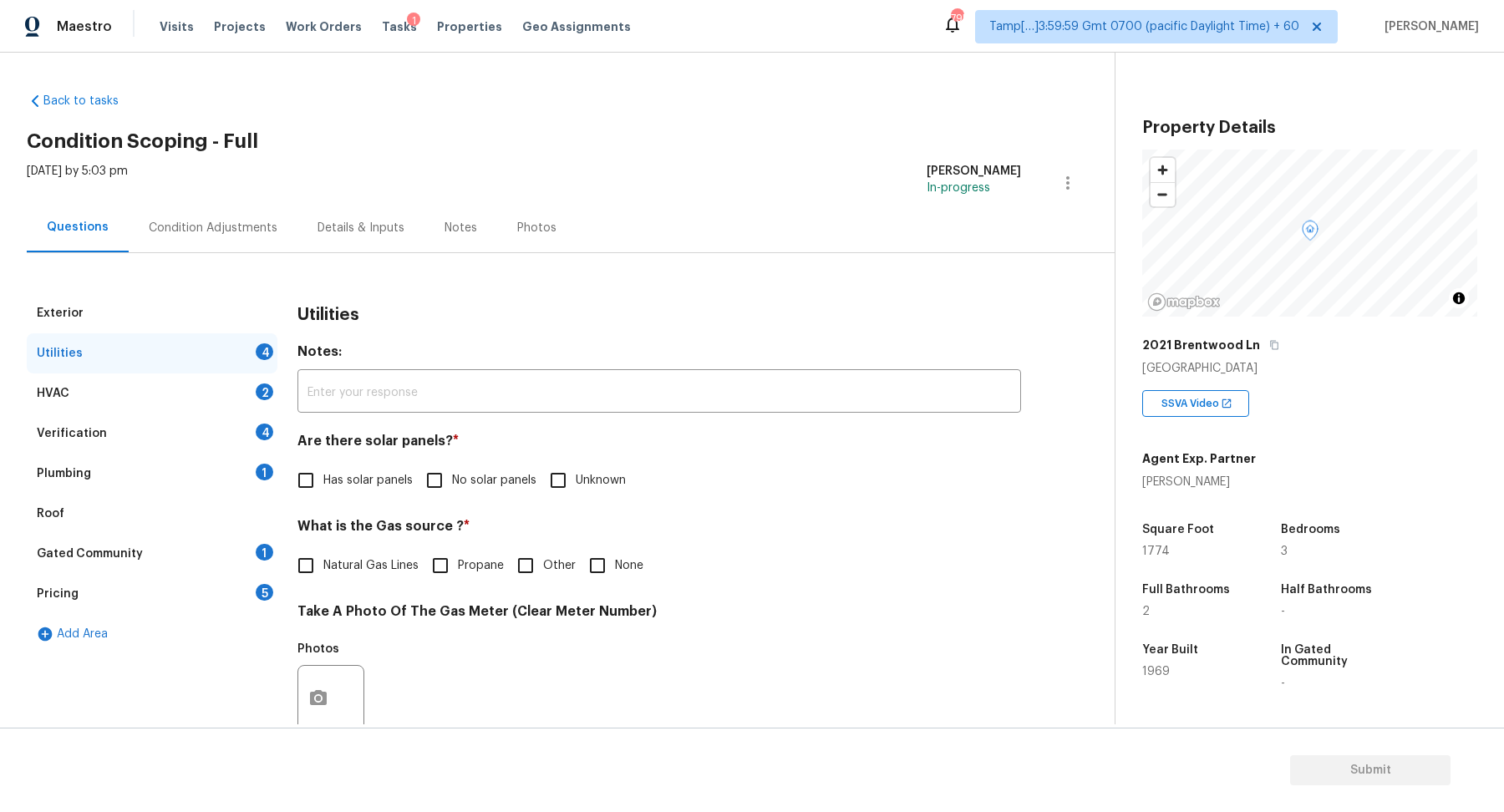
click at [446, 463] on input "No solar panels" at bounding box center [435, 481] width 35 height 35
checkbox input "true"
click at [338, 566] on span "Natural Gas Lines" at bounding box center [371, 568] width 96 height 18
click at [323, 566] on input "Natural Gas Lines" at bounding box center [306, 568] width 35 height 35
checkbox input "true"
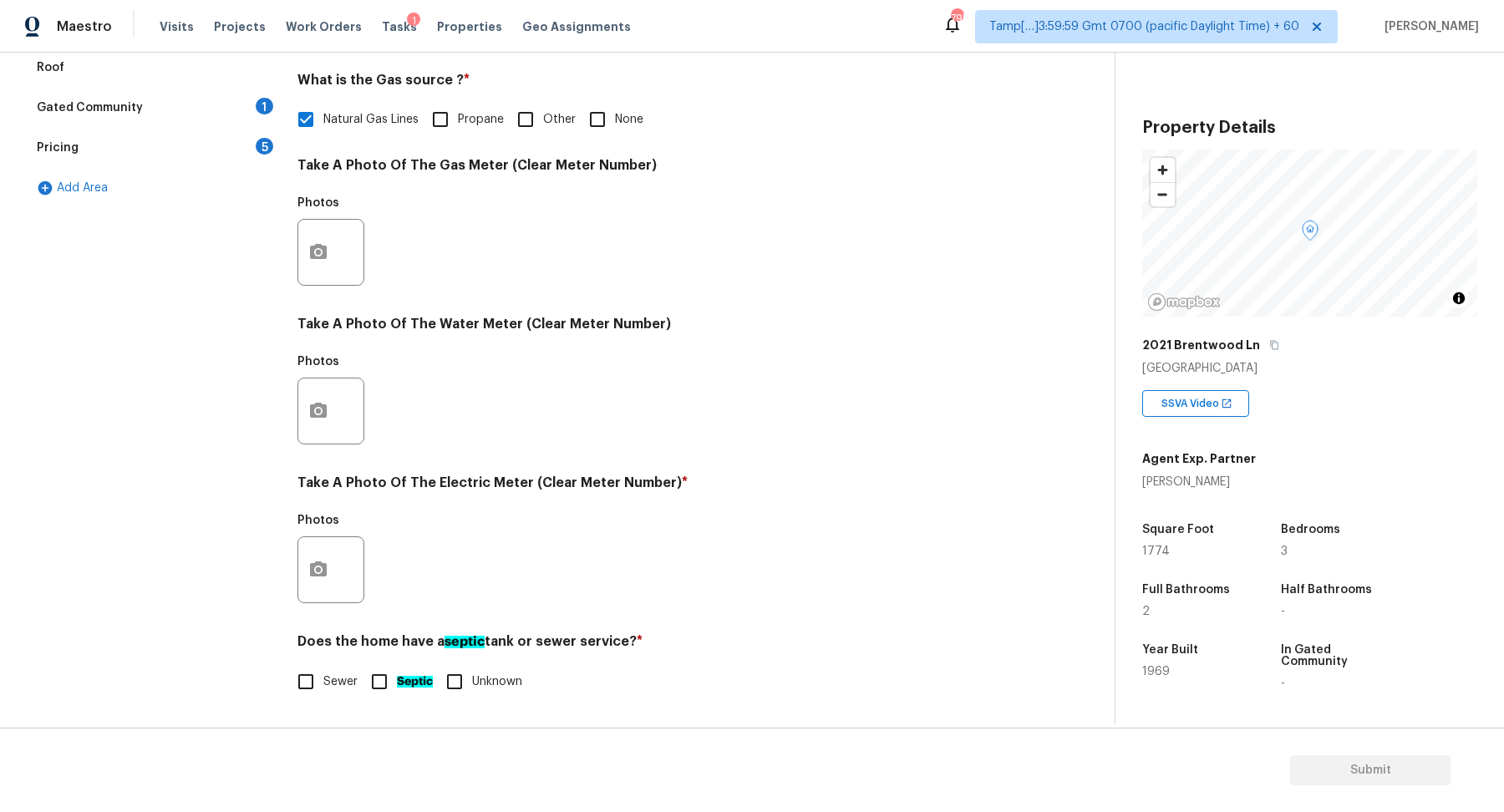
scroll to position [445, 0]
click at [318, 599] on button "button" at bounding box center [318, 572] width 40 height 66
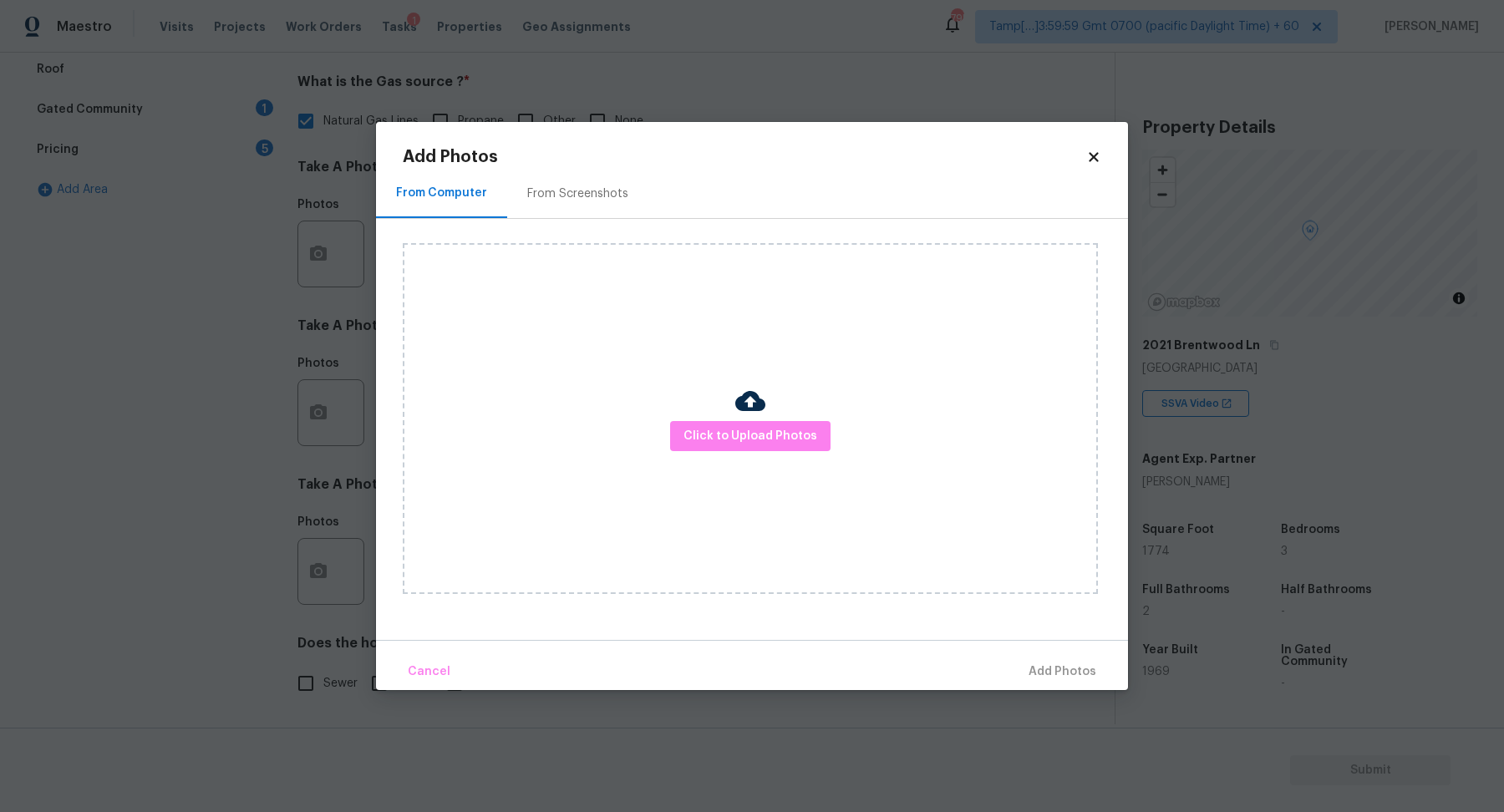
click at [231, 571] on body "Maestro Visits Projects Work Orders Tasks 1 Properties Geo Assignments 795 Tamp…" at bounding box center [752, 406] width 1504 height 812
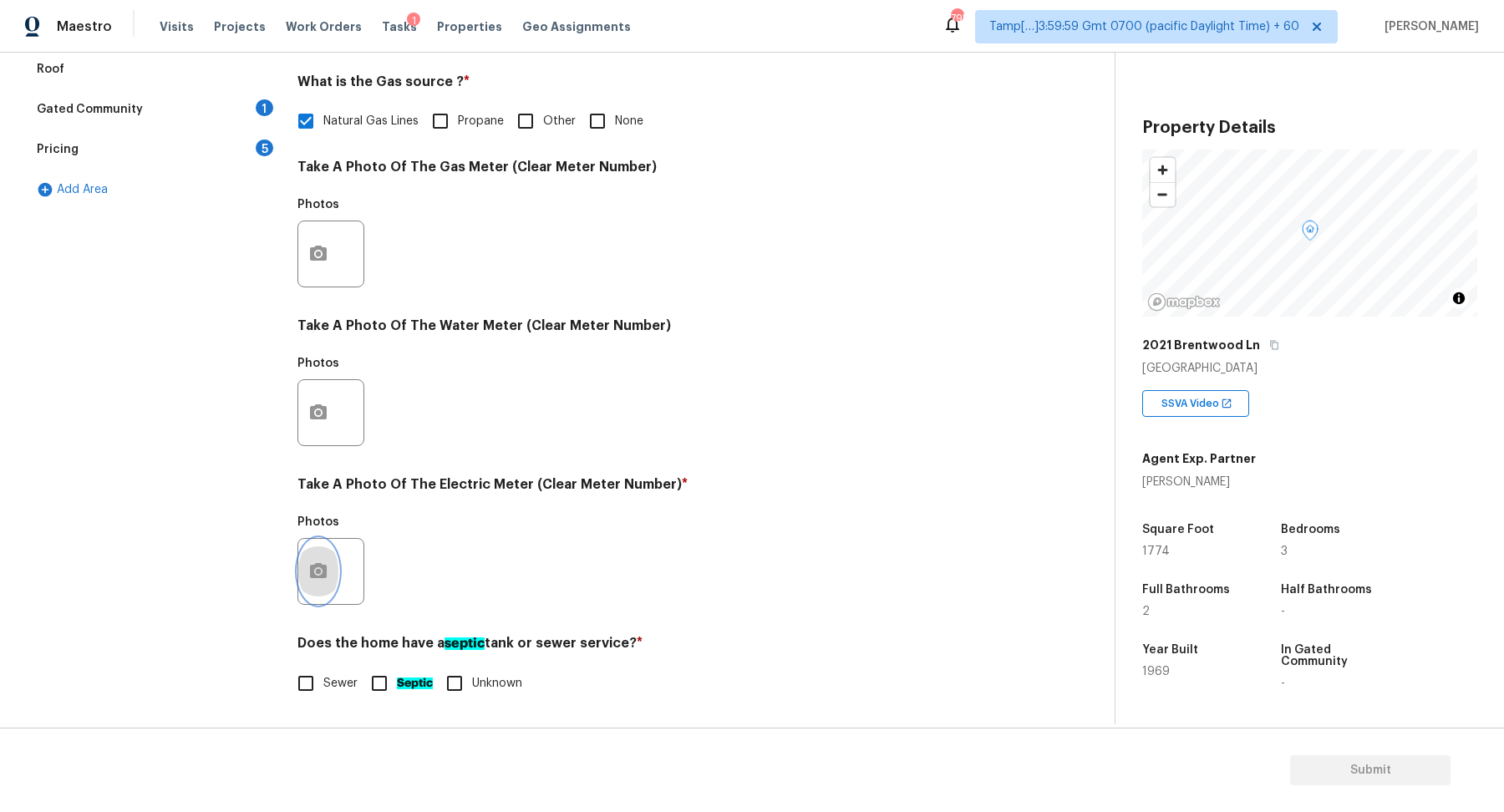
click at [323, 563] on icon "button" at bounding box center [318, 571] width 20 height 20
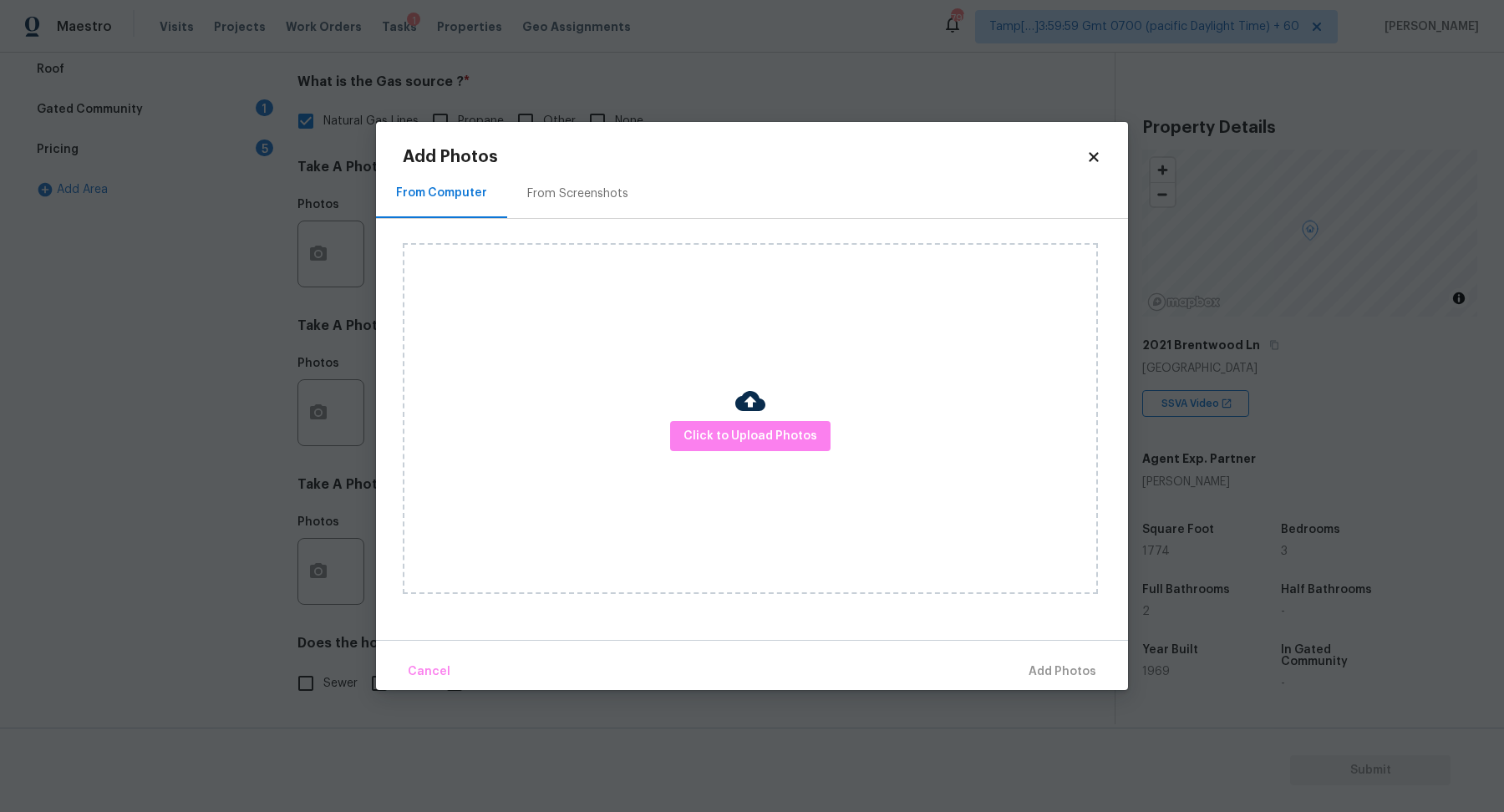
click at [283, 270] on body "Maestro Visits Projects Work Orders Tasks 1 Properties Geo Assignments 795 Tamp…" at bounding box center [752, 406] width 1504 height 812
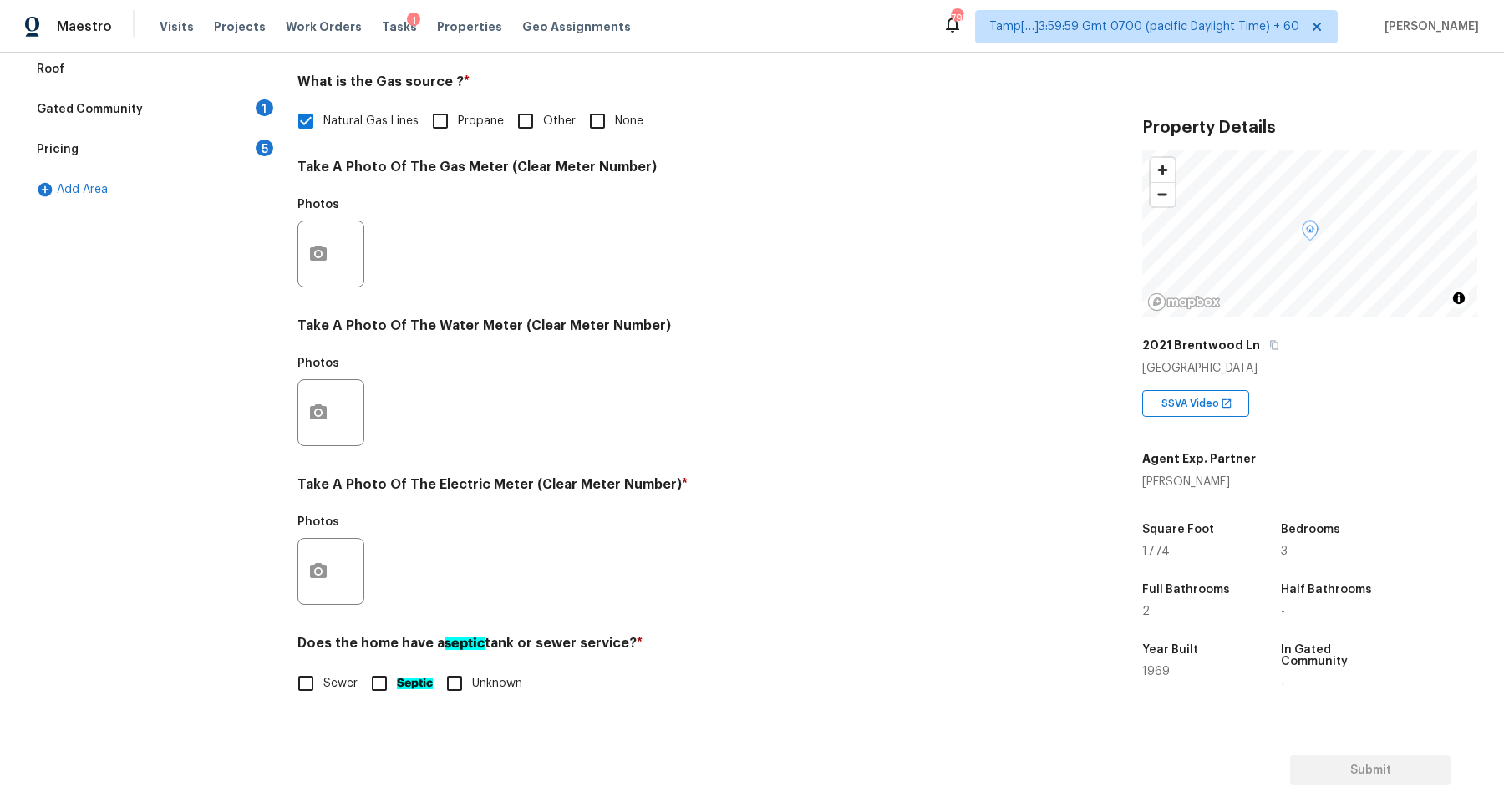
click at [574, 121] on div "Natural Gas Lines Propane Other None" at bounding box center [659, 121] width 724 height 35
click at [594, 126] on input "None" at bounding box center [598, 121] width 35 height 35
checkbox input "true"
checkbox input "false"
click at [319, 563] on icon "button" at bounding box center [318, 570] width 17 height 15
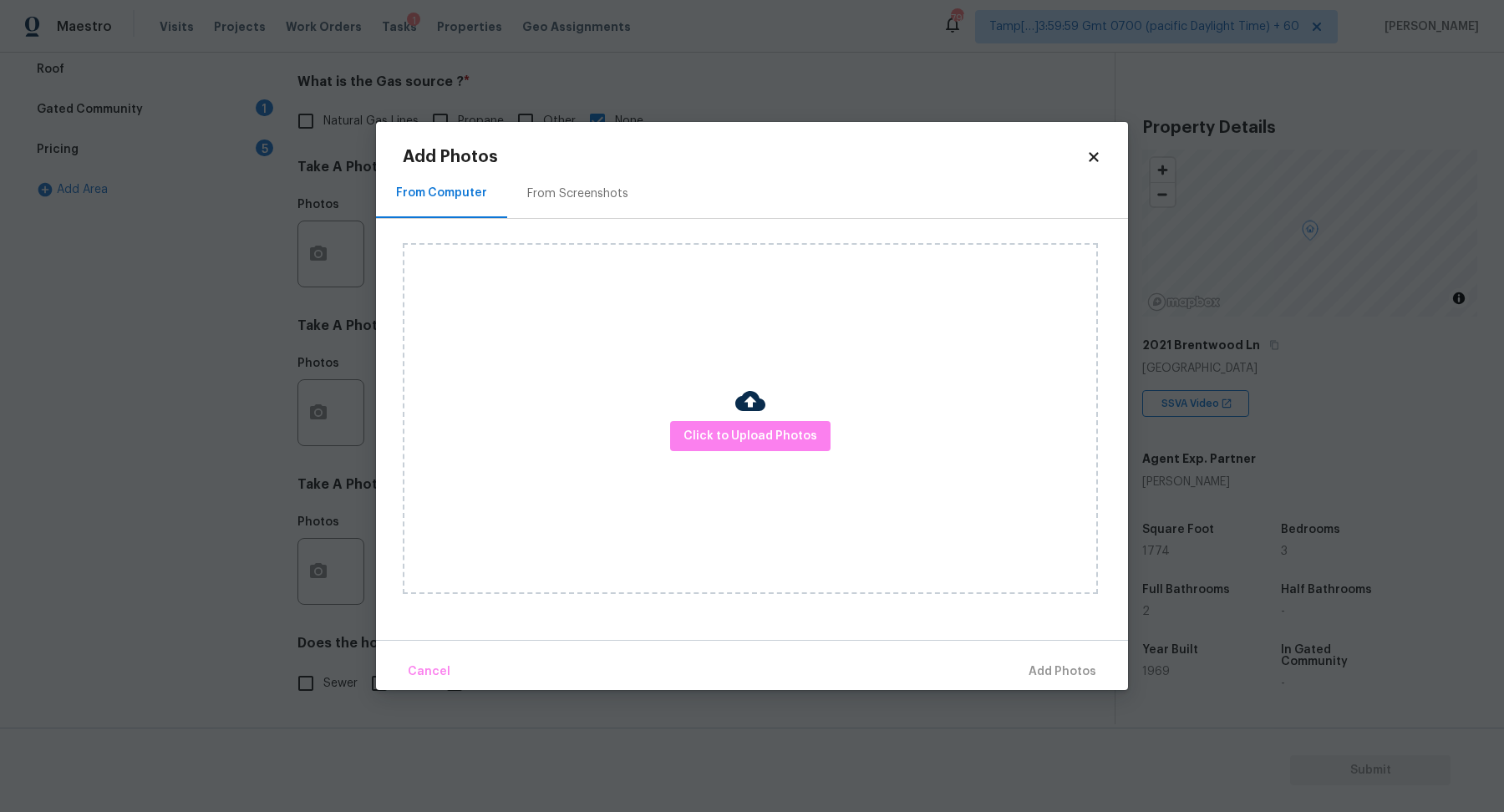
click at [699, 458] on div "Click to Upload Photos" at bounding box center [750, 419] width 695 height 351
click at [715, 447] on button "Click to Upload Photos" at bounding box center [750, 437] width 160 height 31
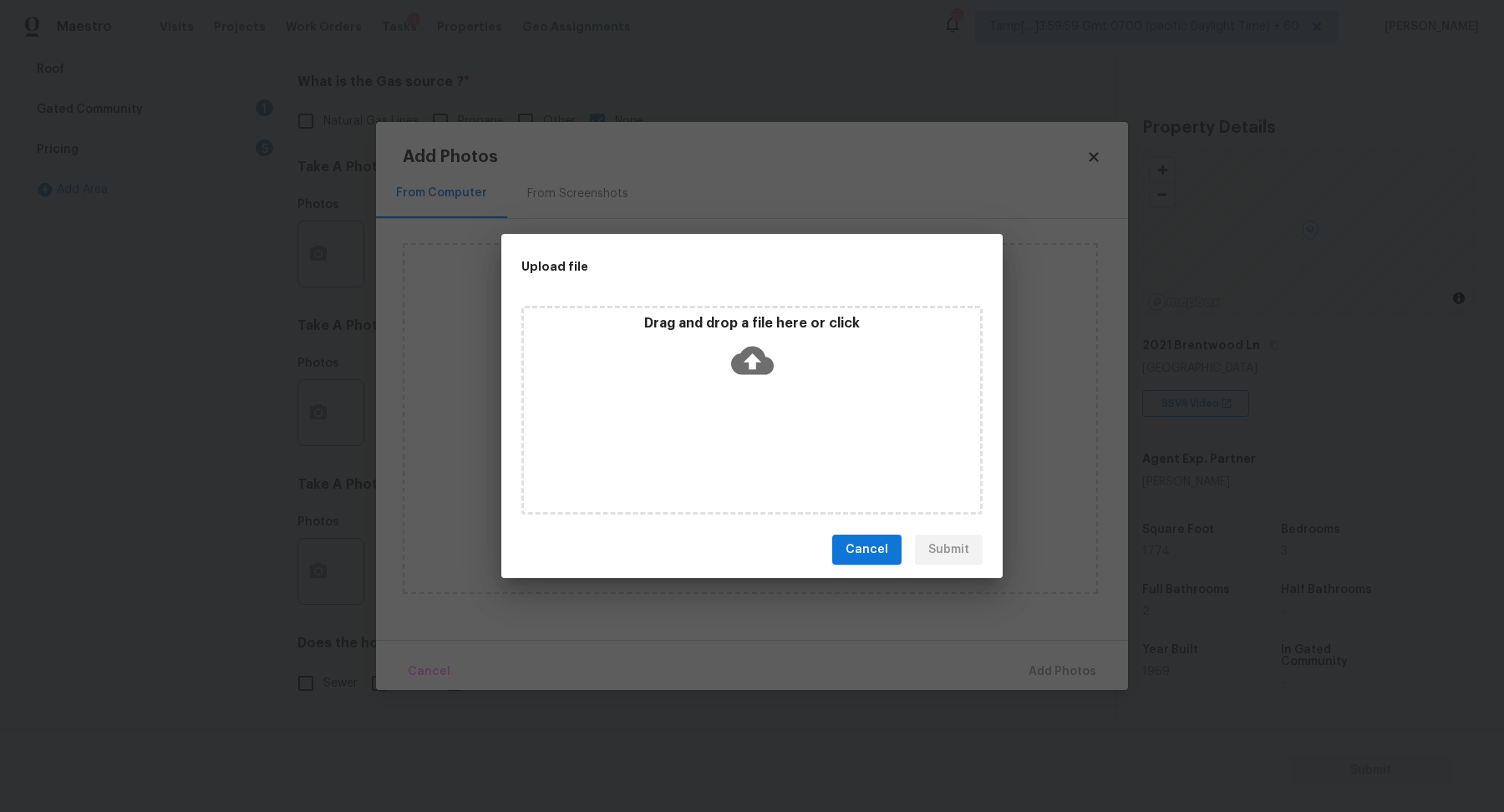
click at [740, 406] on div "Drag and drop a file here or click" at bounding box center [752, 410] width 461 height 209
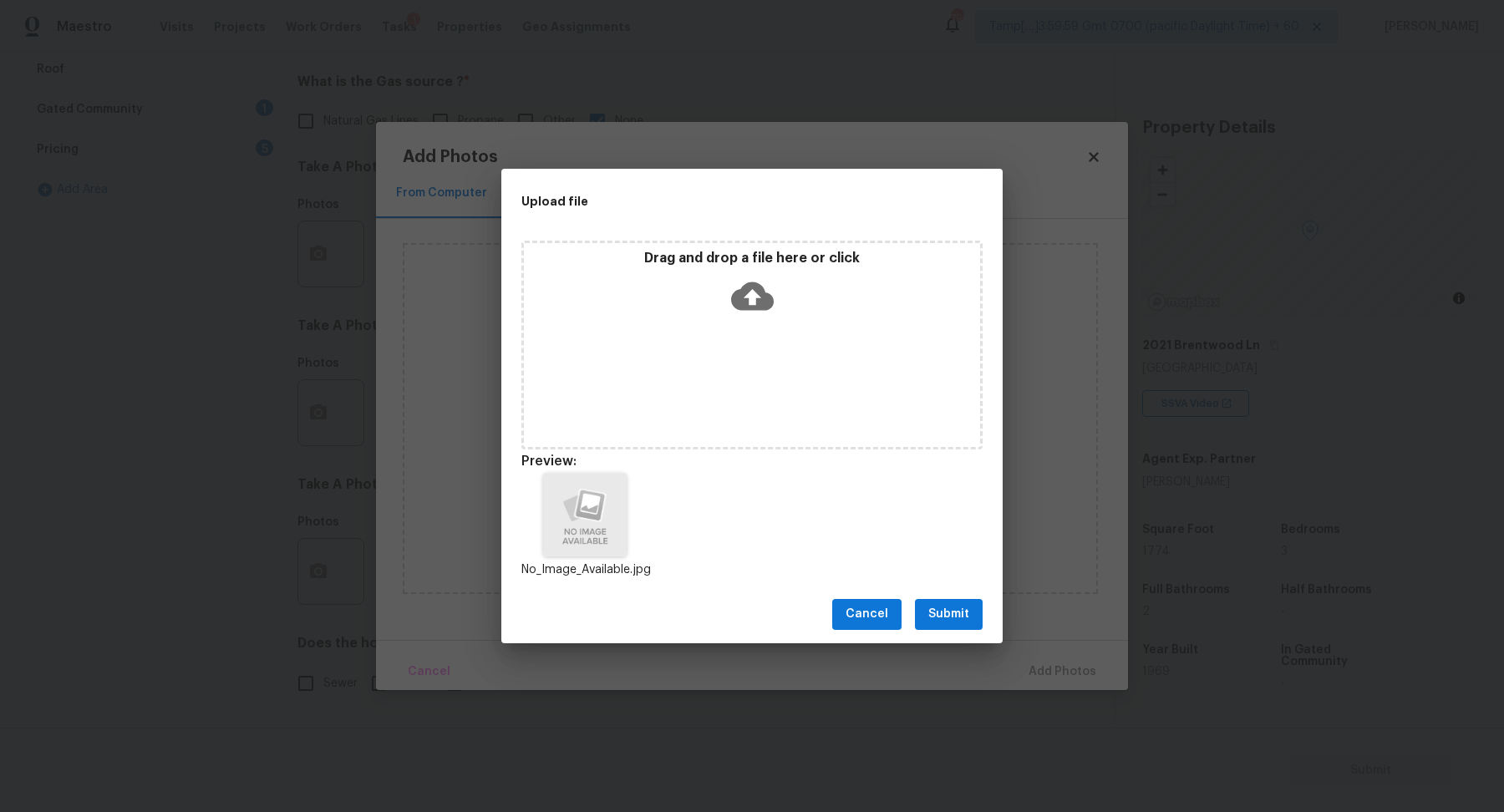
click at [953, 607] on span "Submit" at bounding box center [949, 615] width 41 height 21
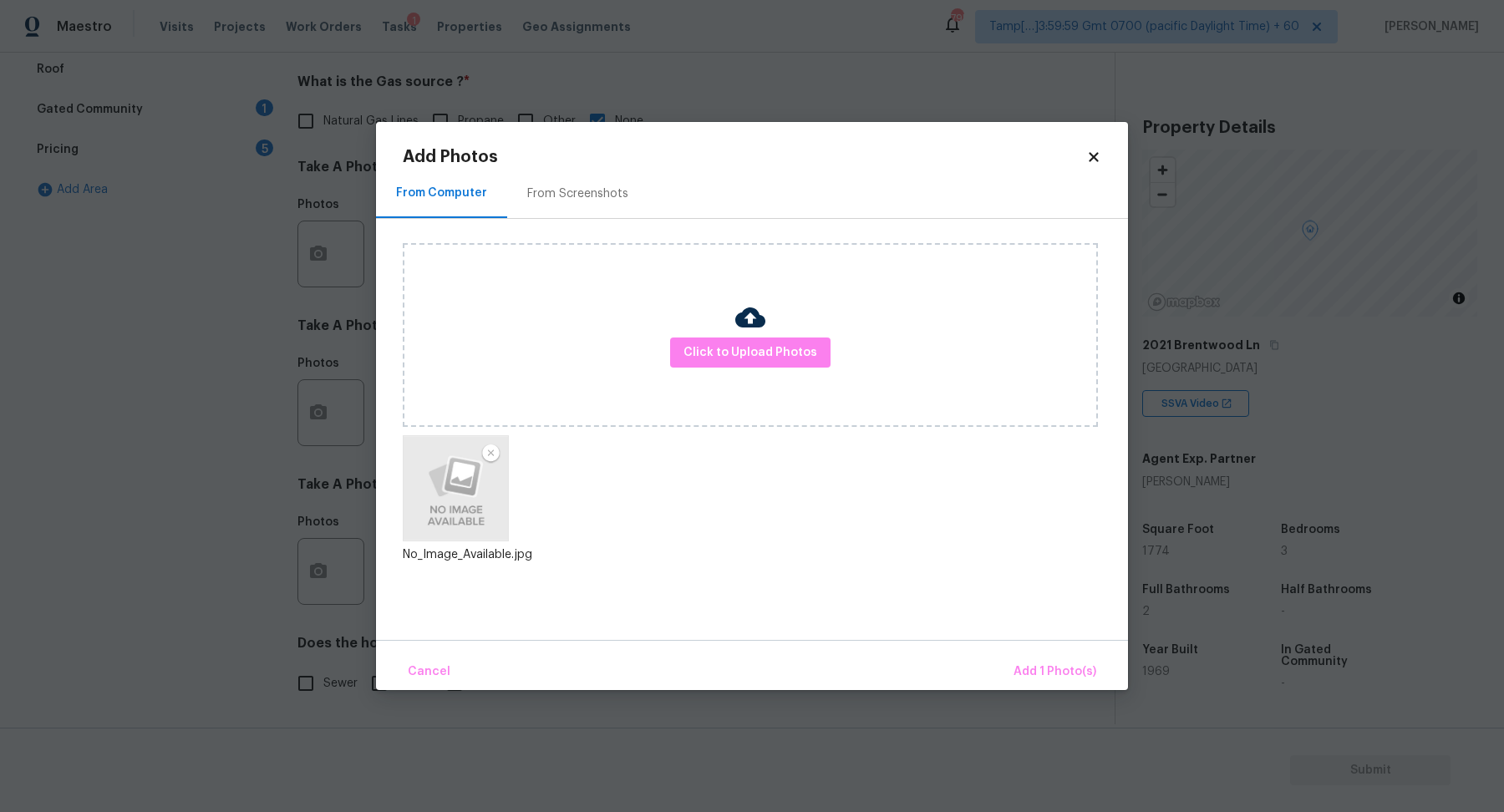
click at [1036, 643] on div "Cancel Add 1 Photo(s)" at bounding box center [752, 665] width 752 height 50
click at [1036, 661] on button "Add 1 Photo(s)" at bounding box center [1055, 672] width 96 height 36
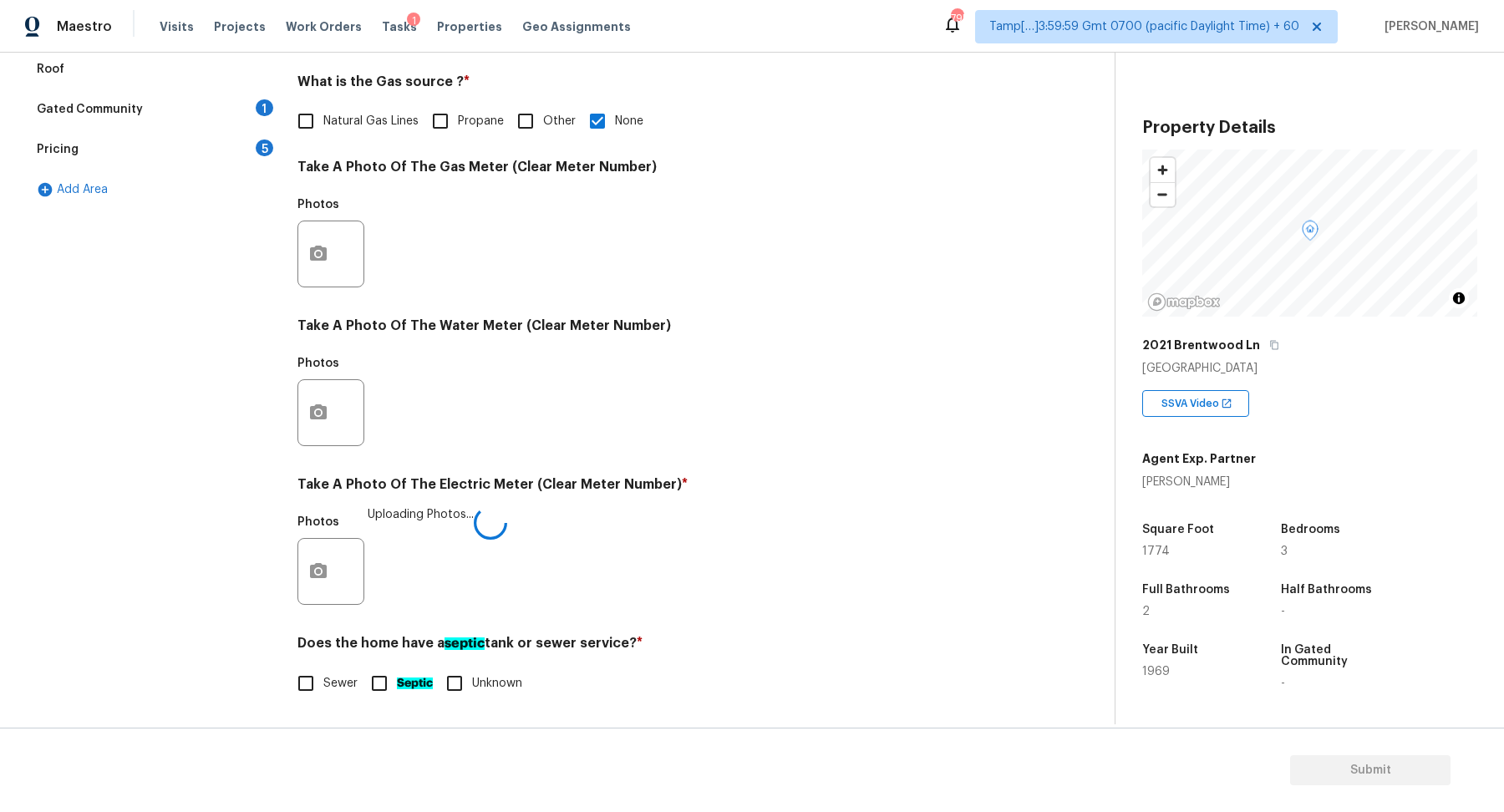
click at [337, 688] on span "Sewer" at bounding box center [340, 684] width 35 height 18
click at [323, 688] on input "Sewer" at bounding box center [306, 684] width 35 height 35
checkbox input "true"
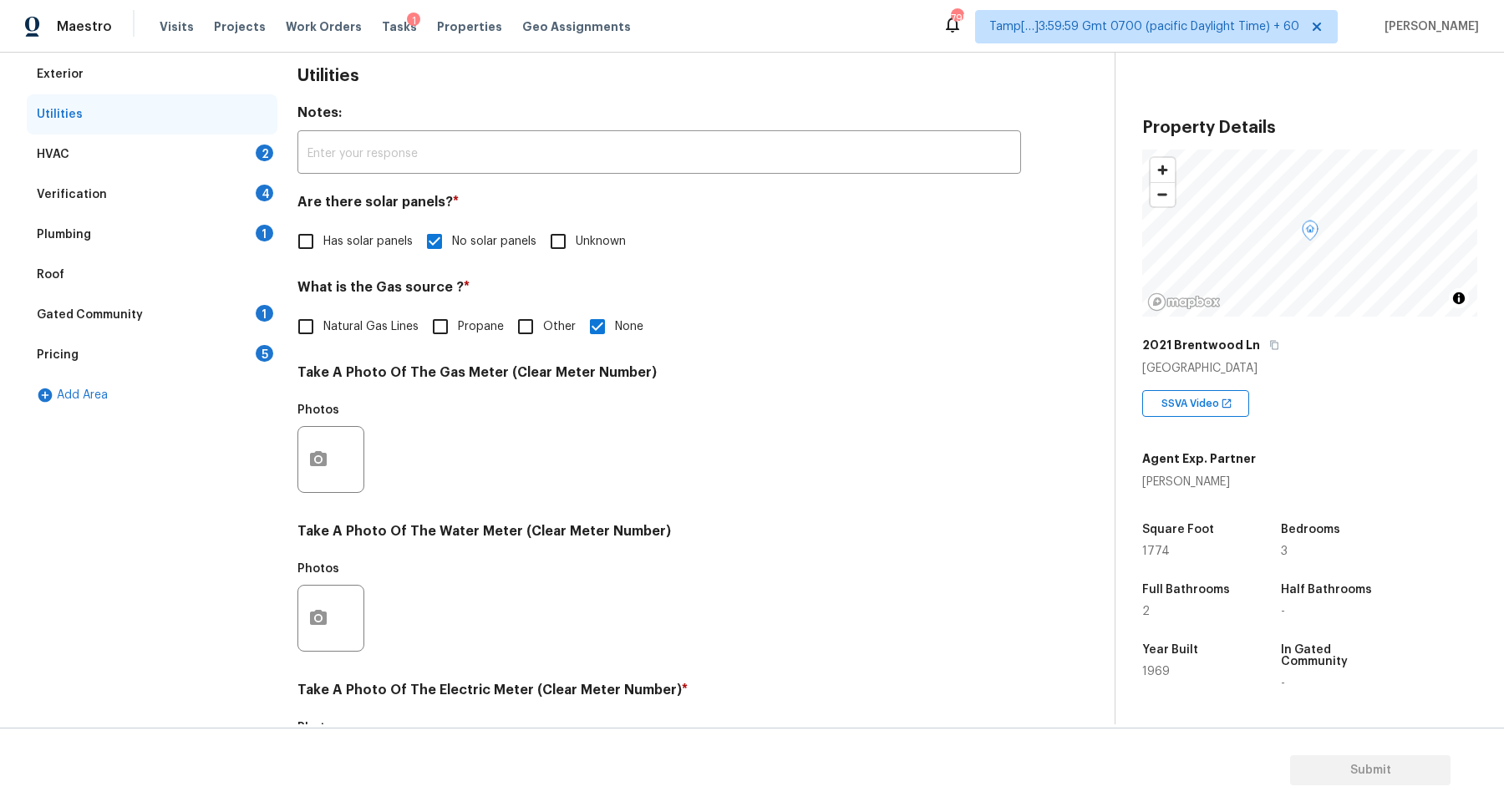
click at [193, 167] on div "HVAC 2" at bounding box center [151, 154] width 251 height 40
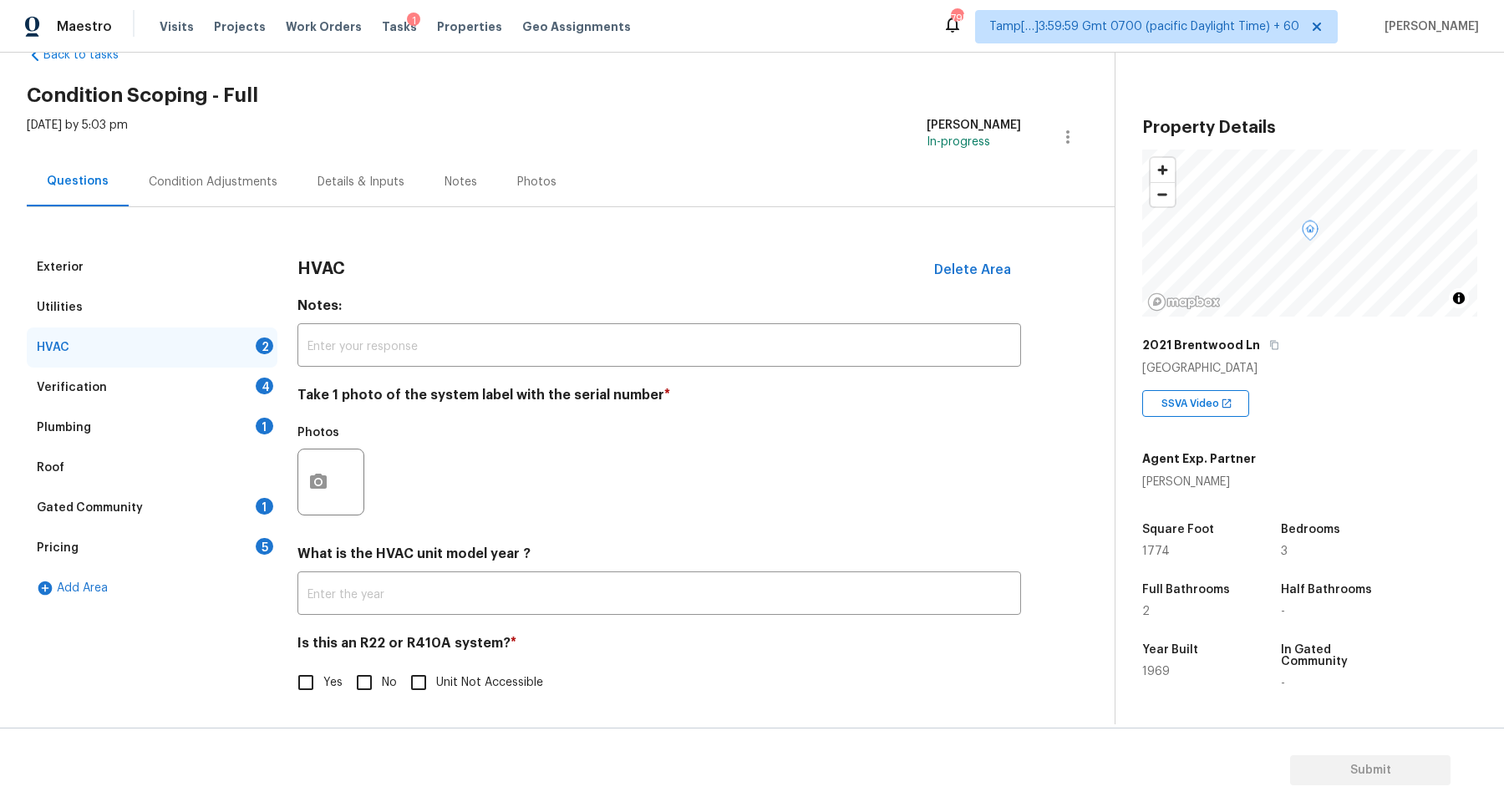
click at [295, 494] on div "Exterior Utilities HVAC 2 Verification 4 Plumbing 1 Roof Gated Community 1 Pric…" at bounding box center [550, 483] width 1048 height 473
click at [322, 489] on icon "button" at bounding box center [318, 482] width 20 height 20
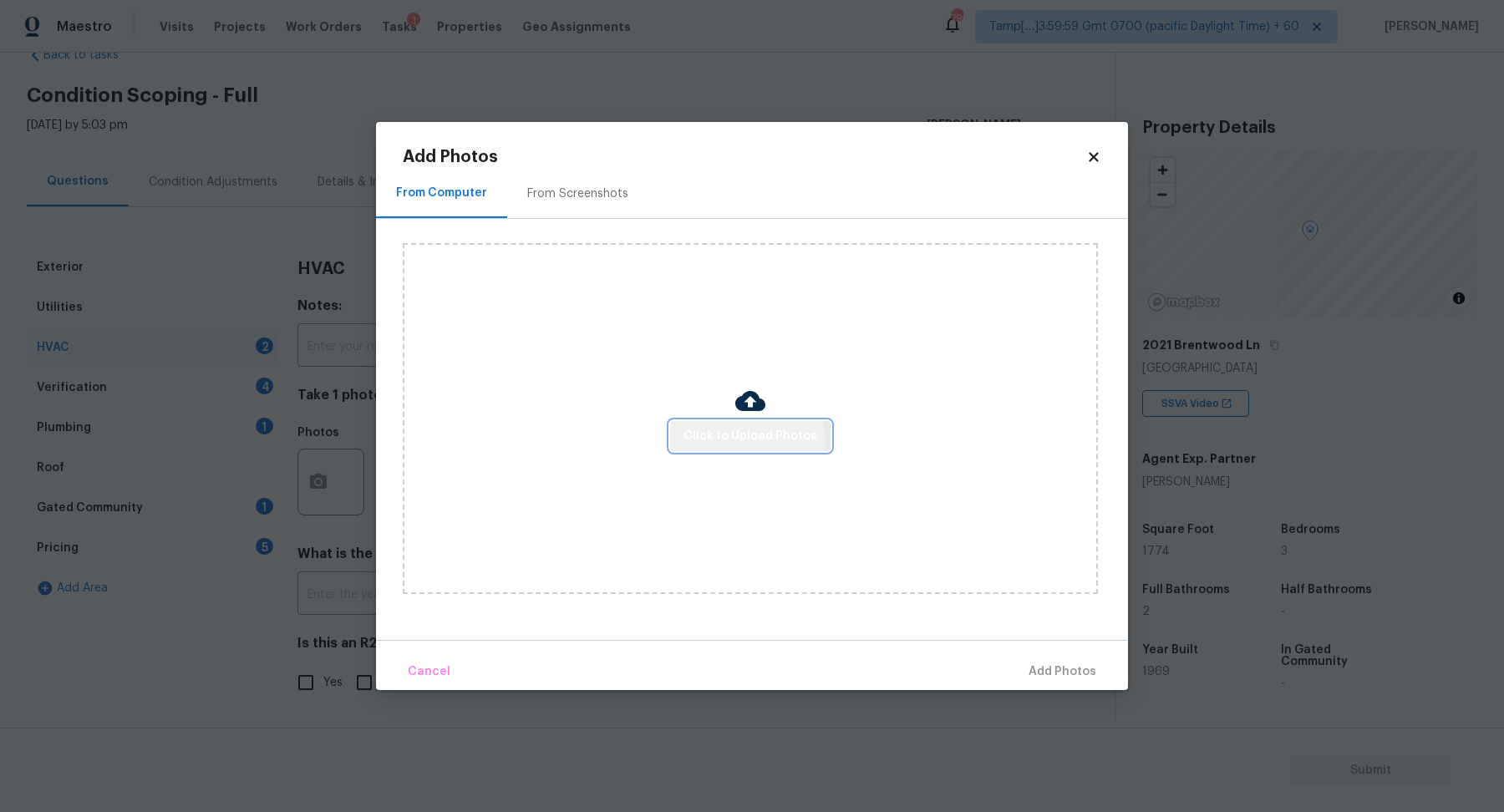
click at [694, 442] on span "Click to Upload Photos" at bounding box center [750, 437] width 134 height 21
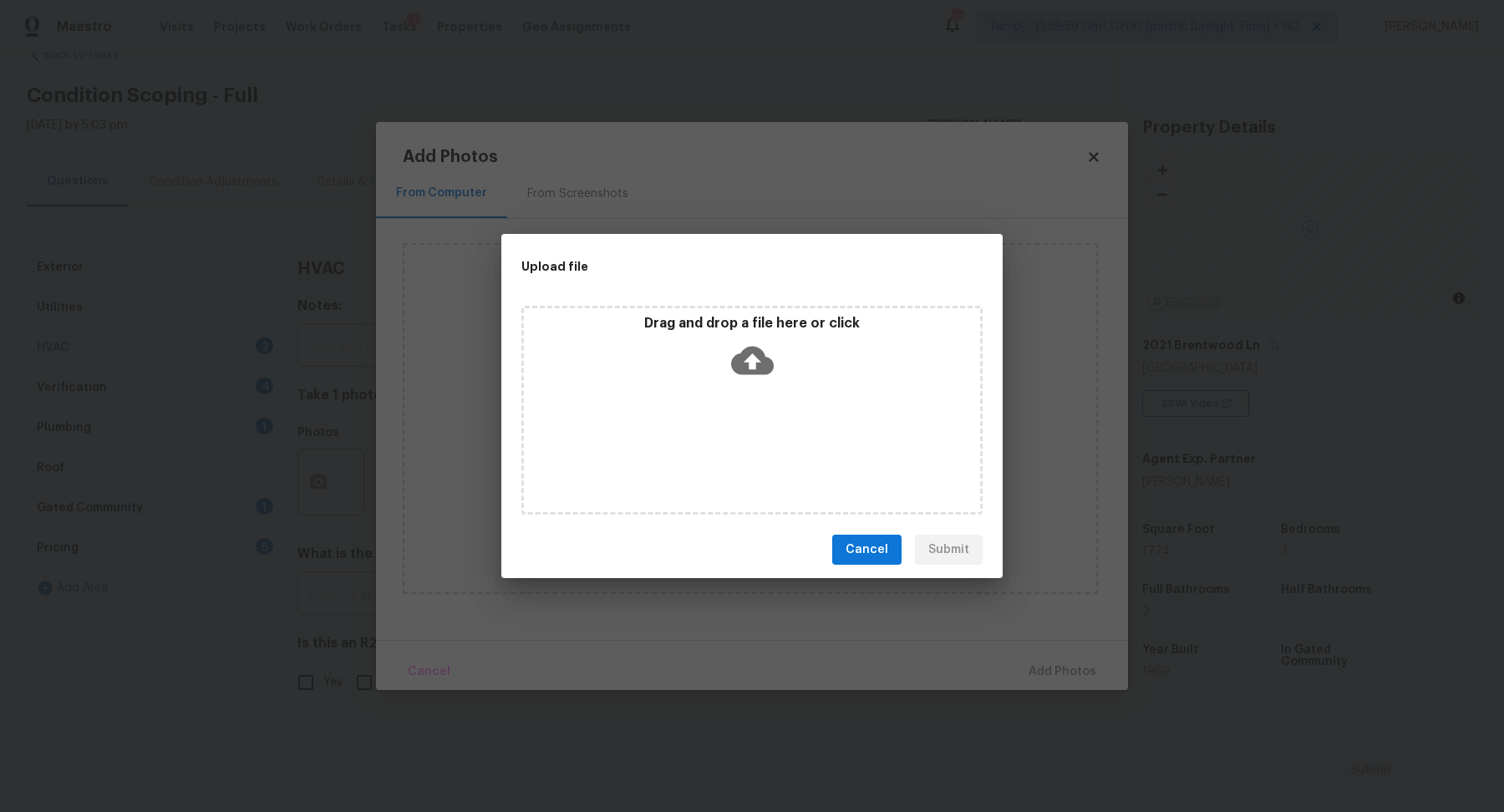
click at [787, 347] on div "Drag and drop a file here or click" at bounding box center [752, 351] width 456 height 72
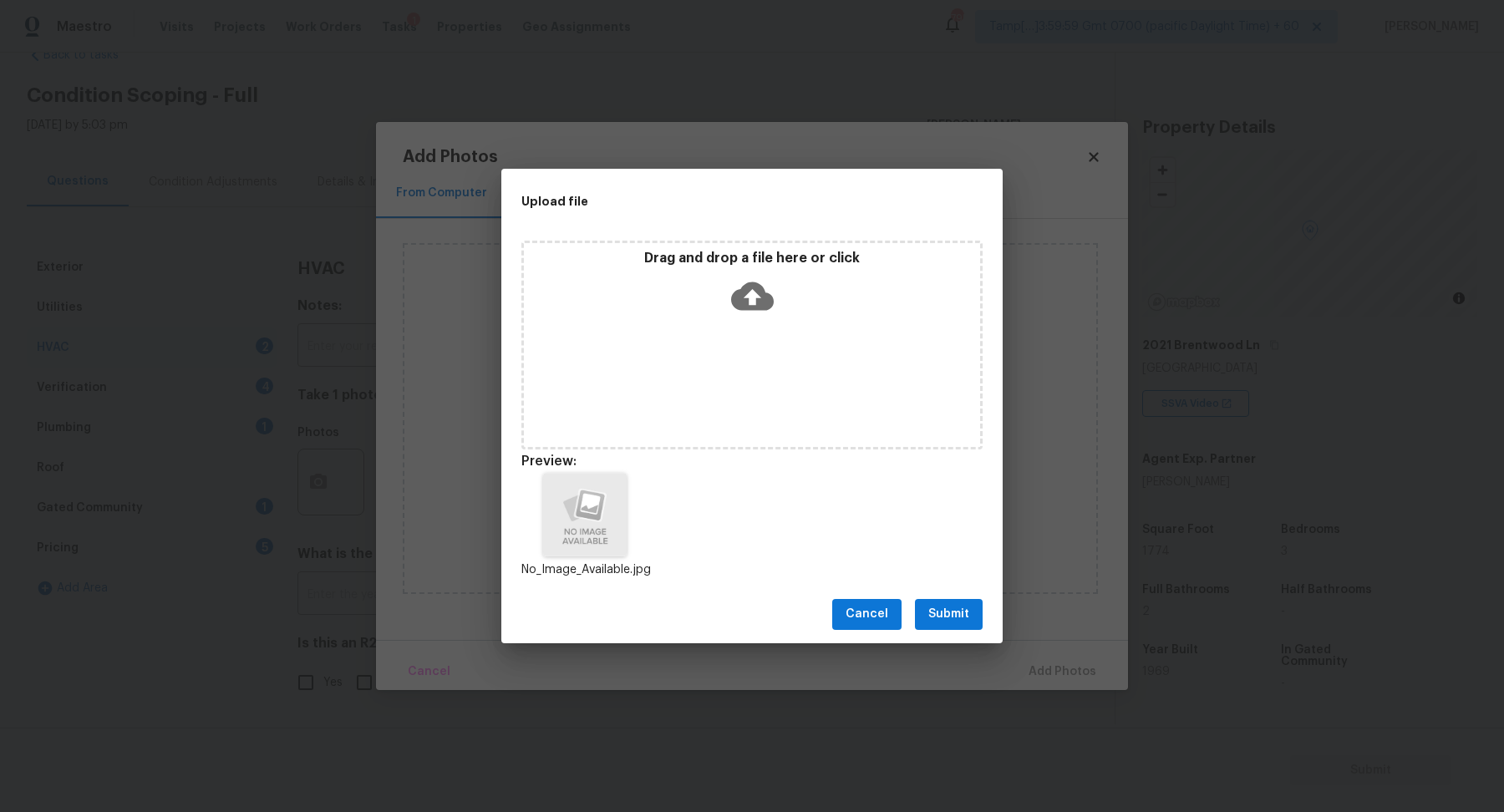
click at [968, 607] on span "Submit" at bounding box center [949, 615] width 41 height 21
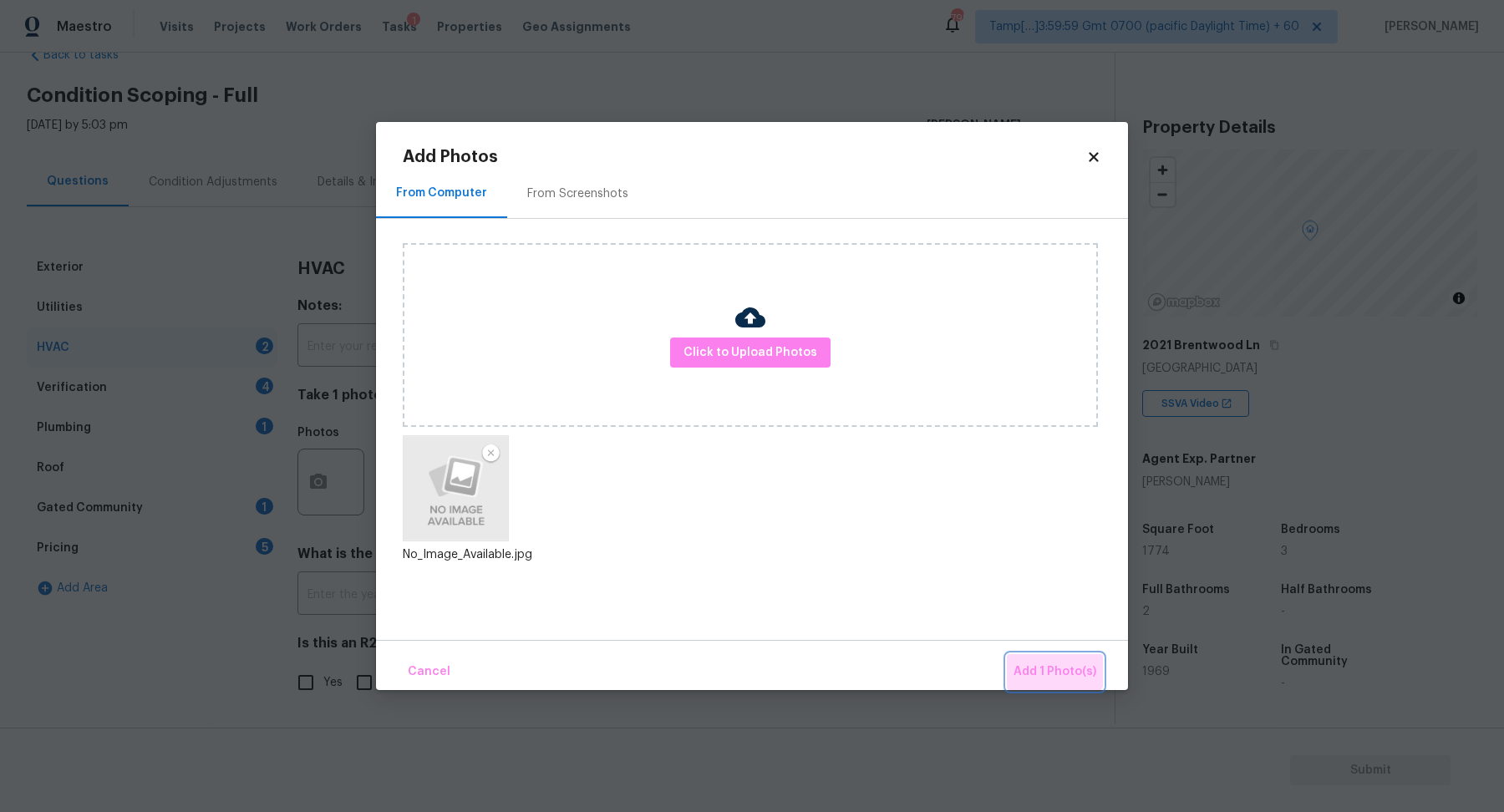
click at [1037, 660] on button "Add 1 Photo(s)" at bounding box center [1055, 672] width 96 height 36
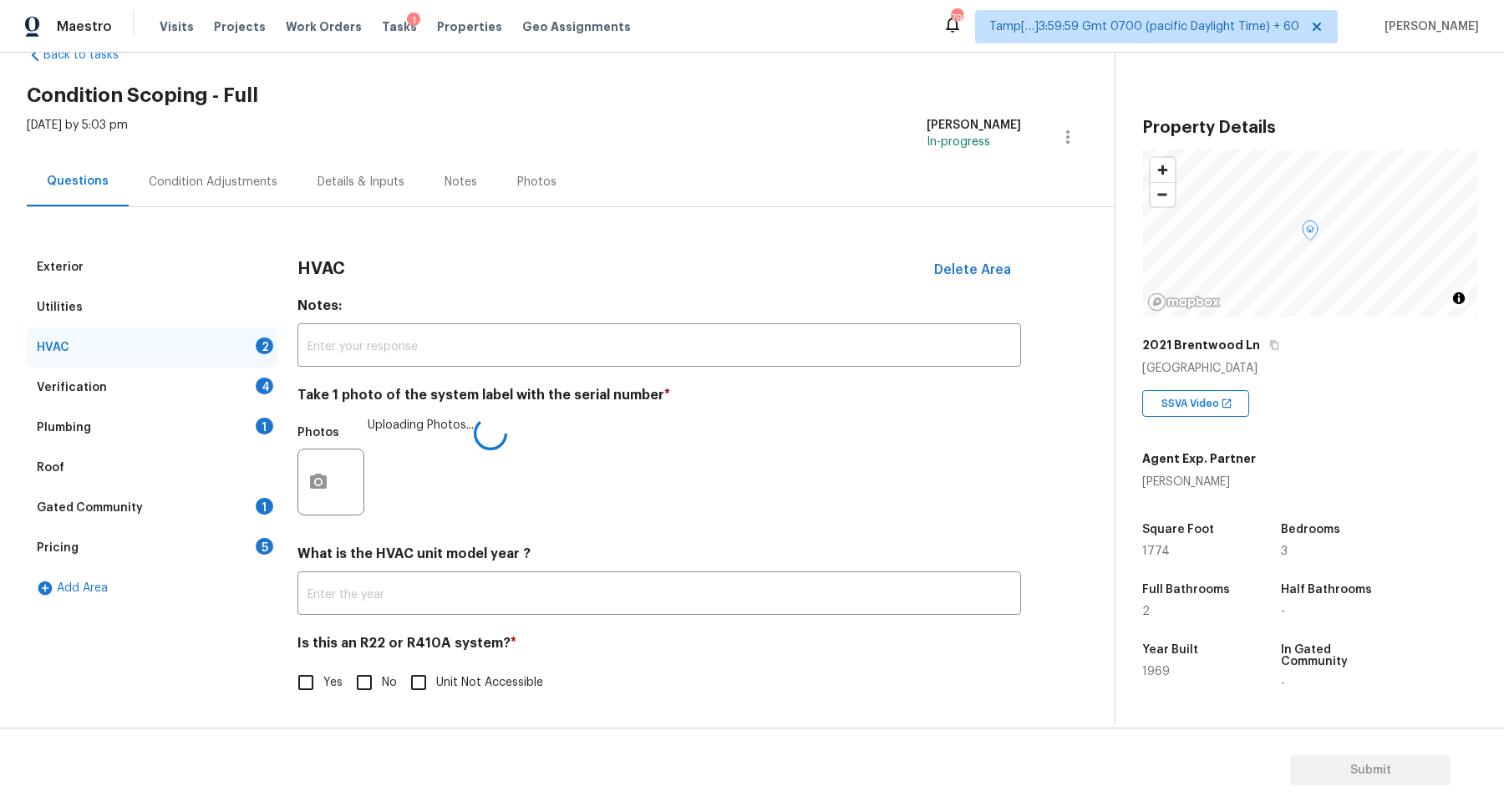
click at [349, 665] on input "No" at bounding box center [365, 683] width 35 height 35
checkbox input "true"
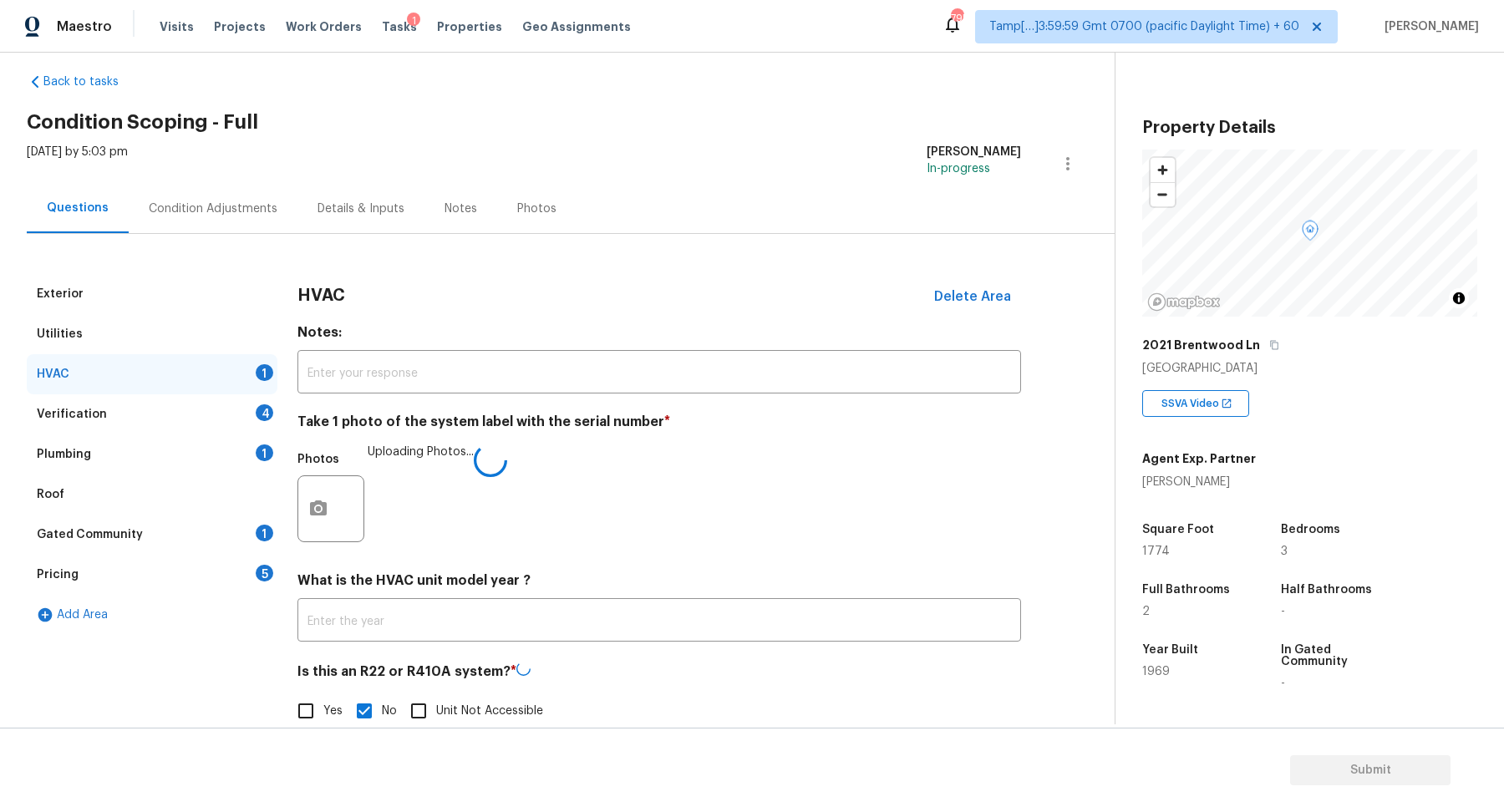
scroll to position [3, 0]
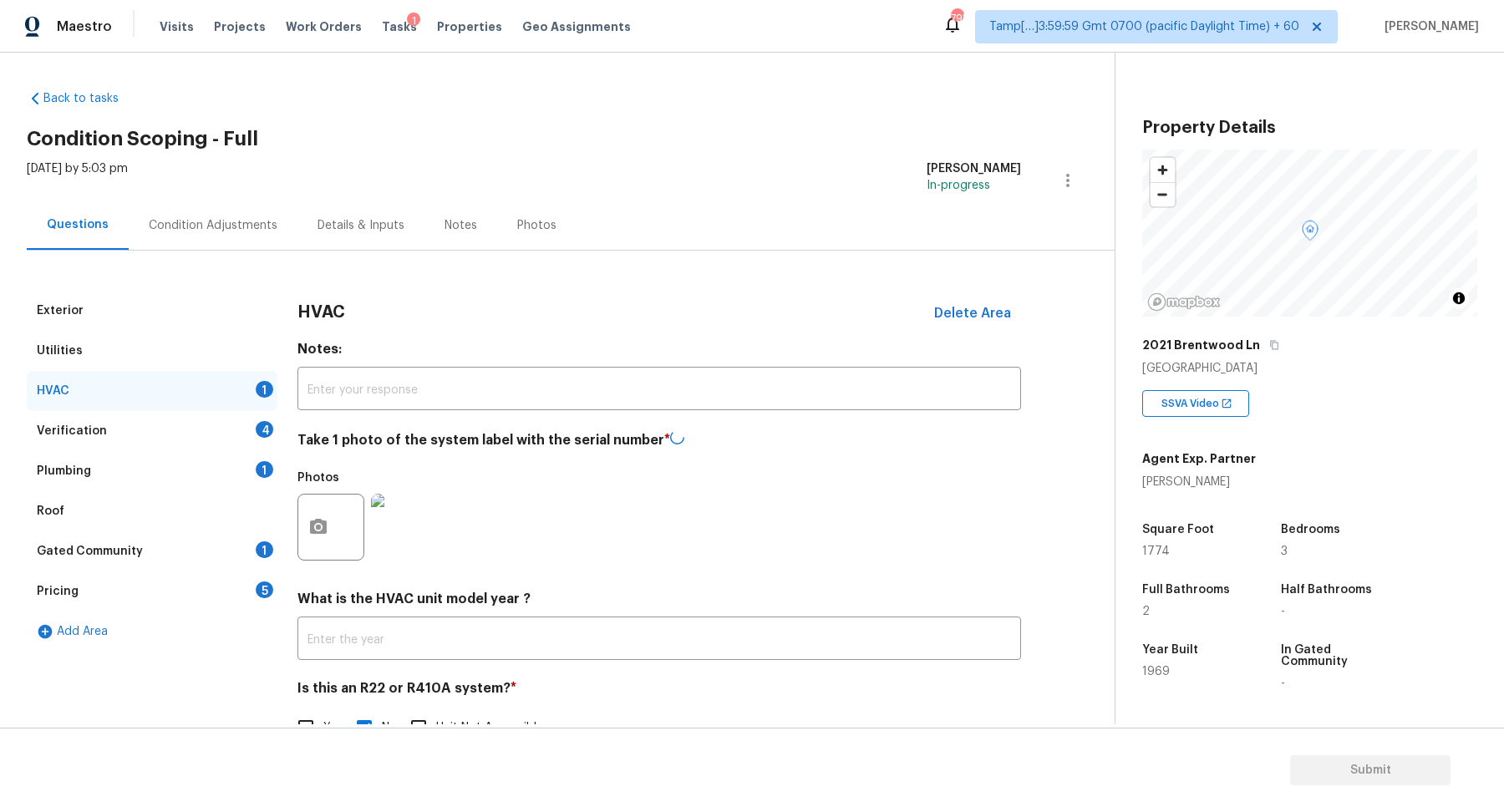
click at [217, 421] on div "Verification 4" at bounding box center [151, 430] width 251 height 40
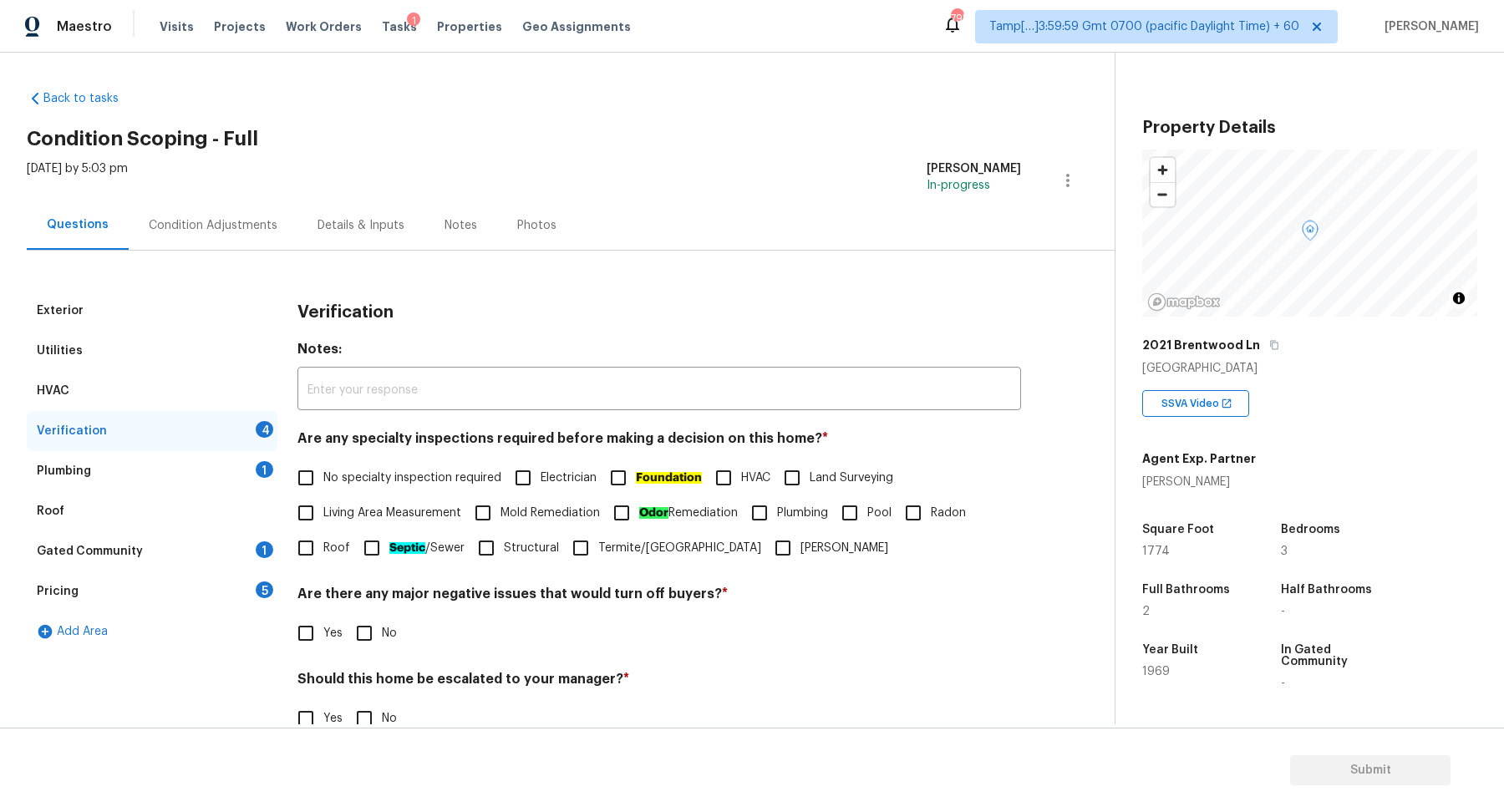
click at [346, 463] on label "No specialty inspection required" at bounding box center [394, 478] width 213 height 35
click at [323, 463] on input "No specialty inspection required" at bounding box center [306, 478] width 35 height 35
checkbox input "true"
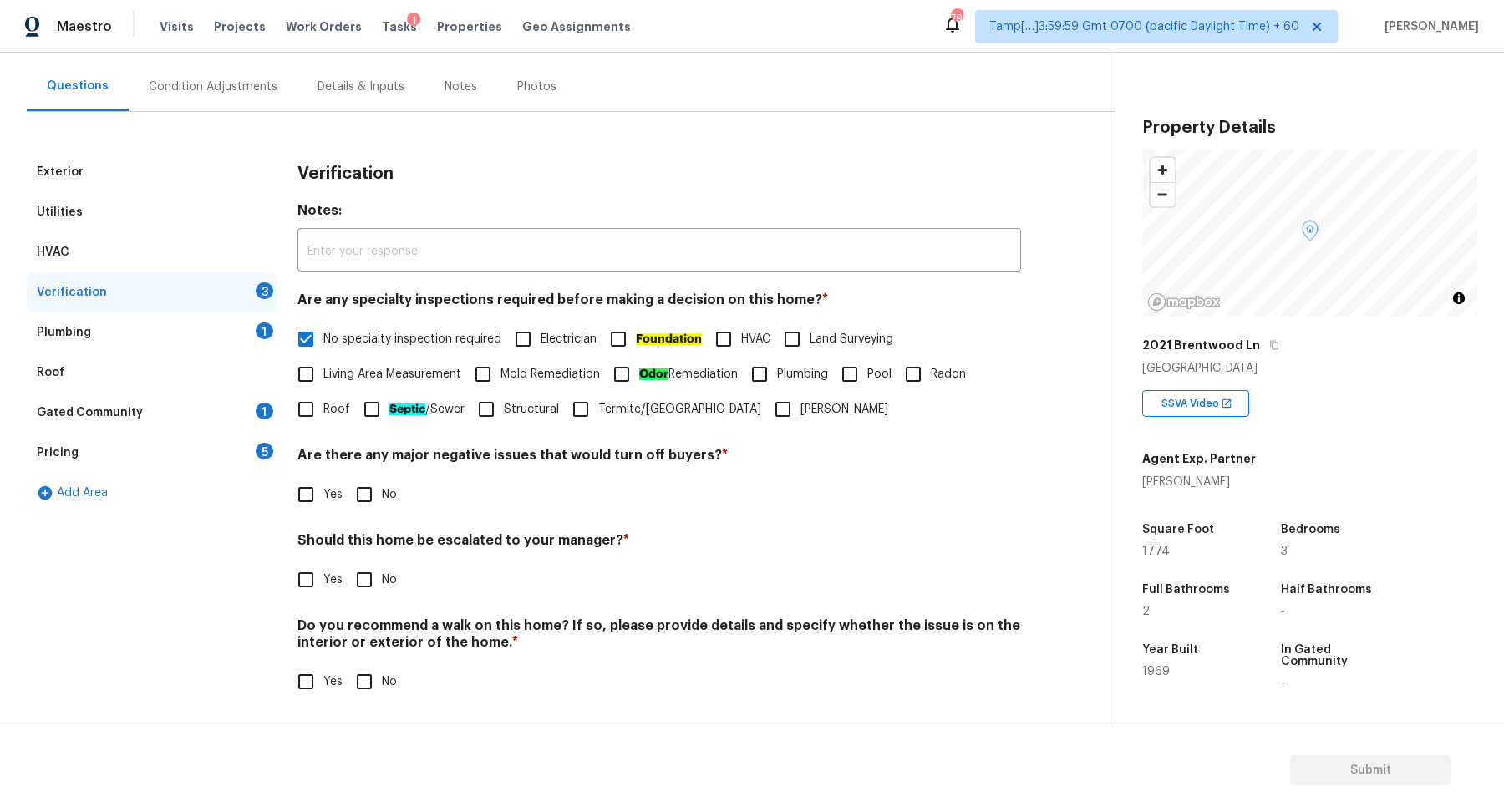
click at [369, 476] on div "Are there any major negative issues that would turn off buyers? * Yes No" at bounding box center [659, 480] width 724 height 66
click at [362, 499] on input "No" at bounding box center [365, 497] width 35 height 35
checkbox input "true"
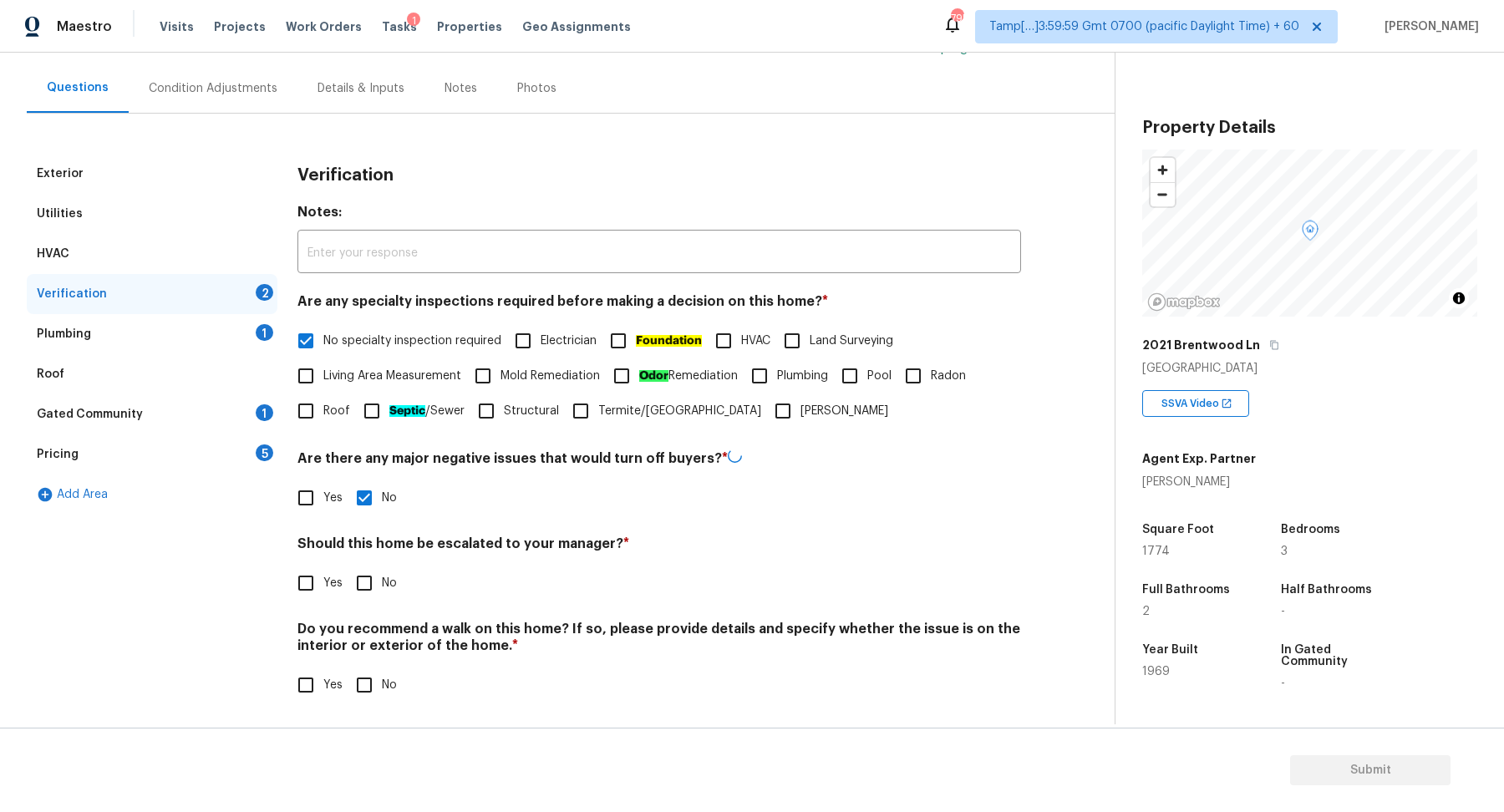
click at [293, 573] on input "Yes" at bounding box center [306, 584] width 35 height 35
checkbox input "true"
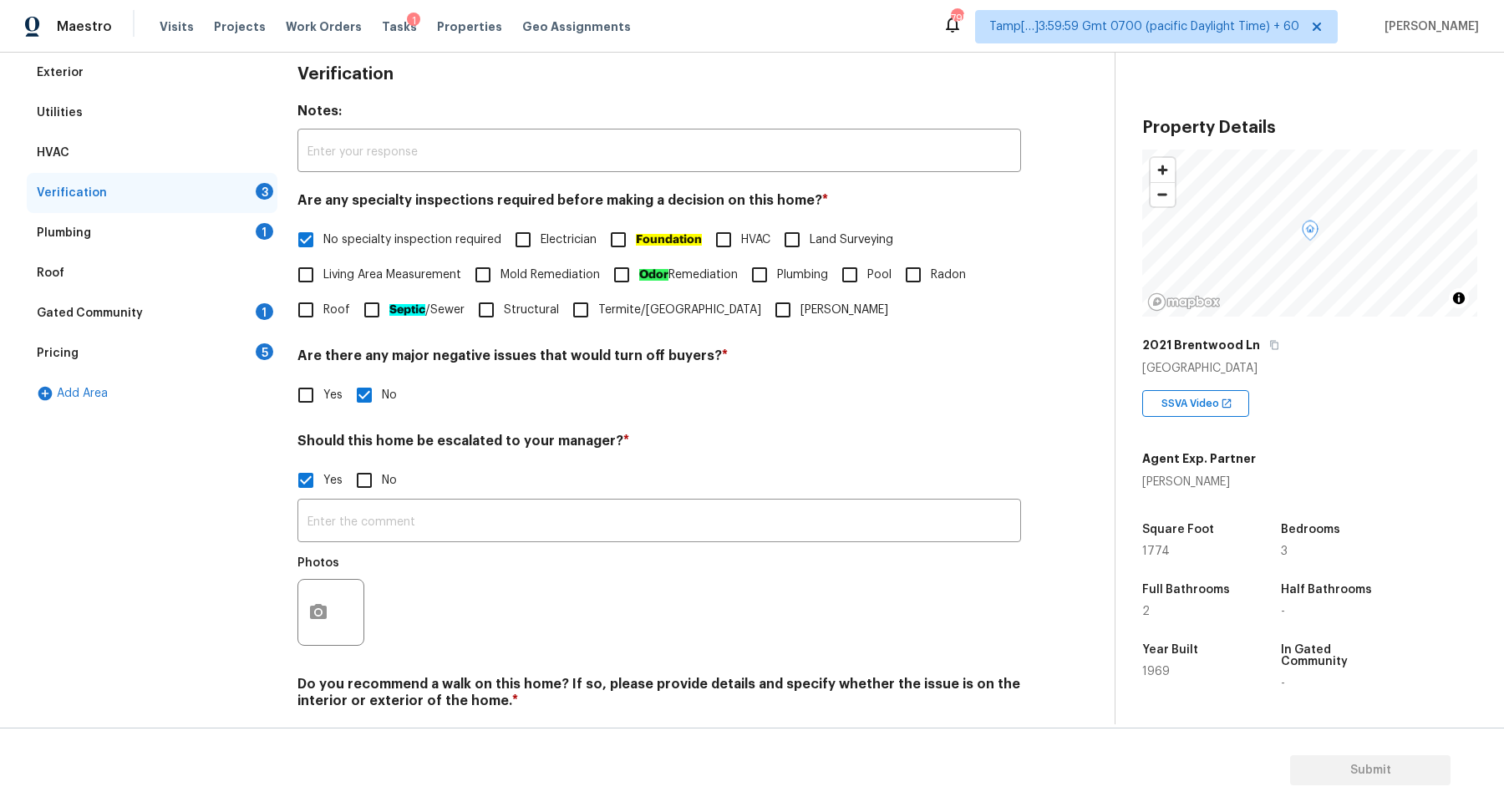
scroll to position [297, 0]
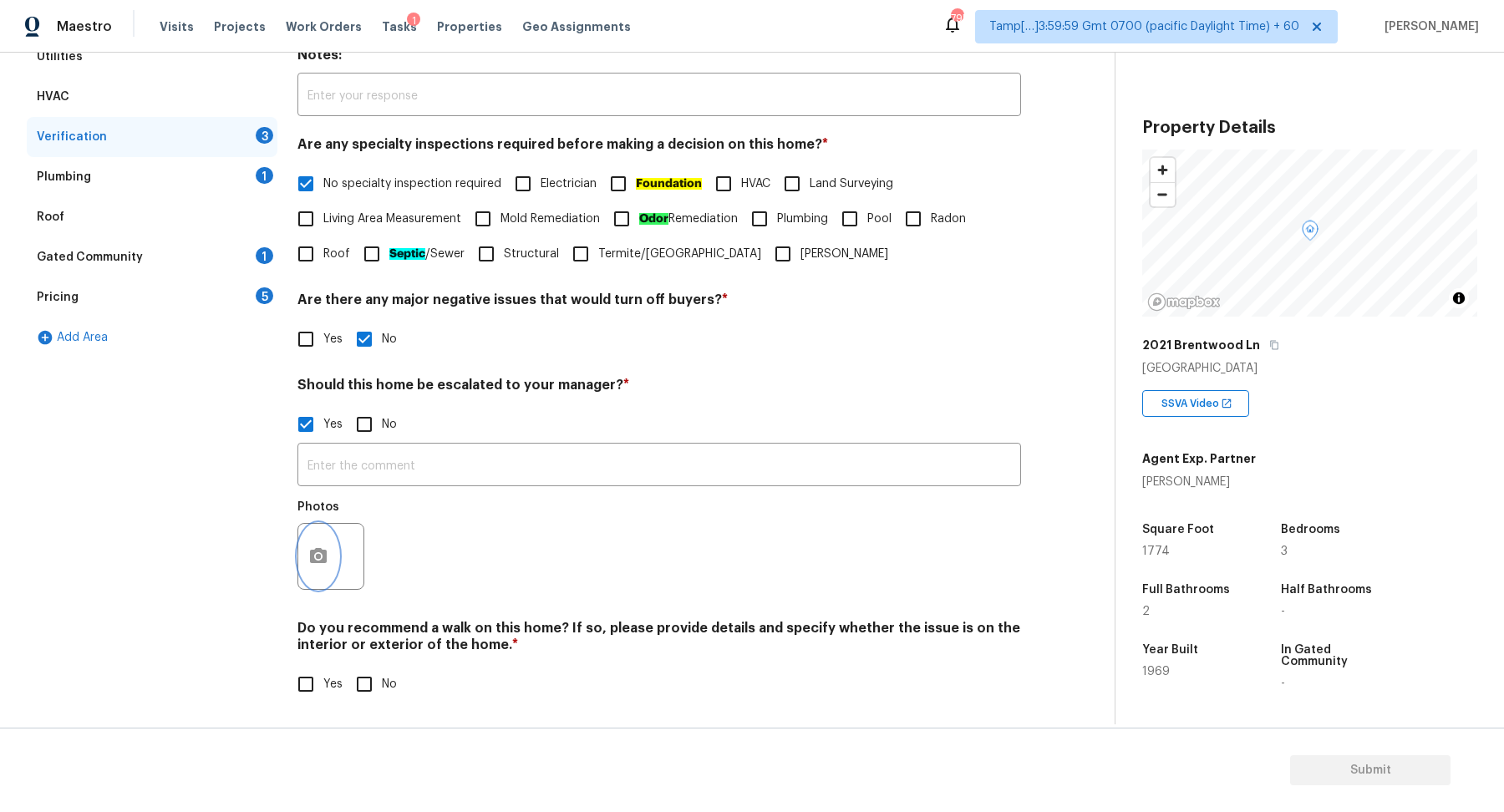
click at [318, 563] on icon "button" at bounding box center [318, 556] width 20 height 20
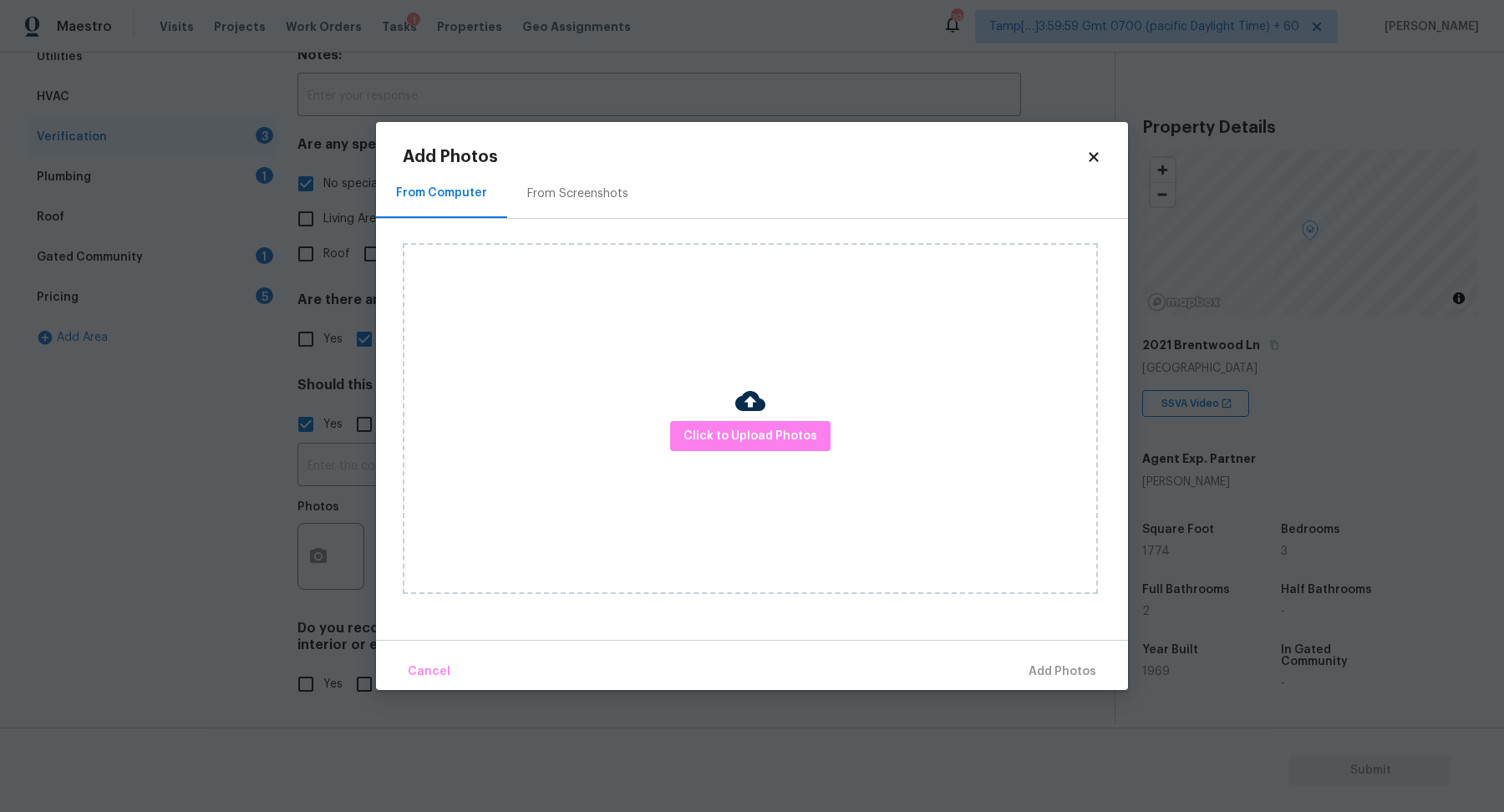
click at [708, 456] on div "Click to Upload Photos" at bounding box center [750, 419] width 695 height 351
click at [735, 436] on span "Click to Upload Photos" at bounding box center [750, 437] width 134 height 21
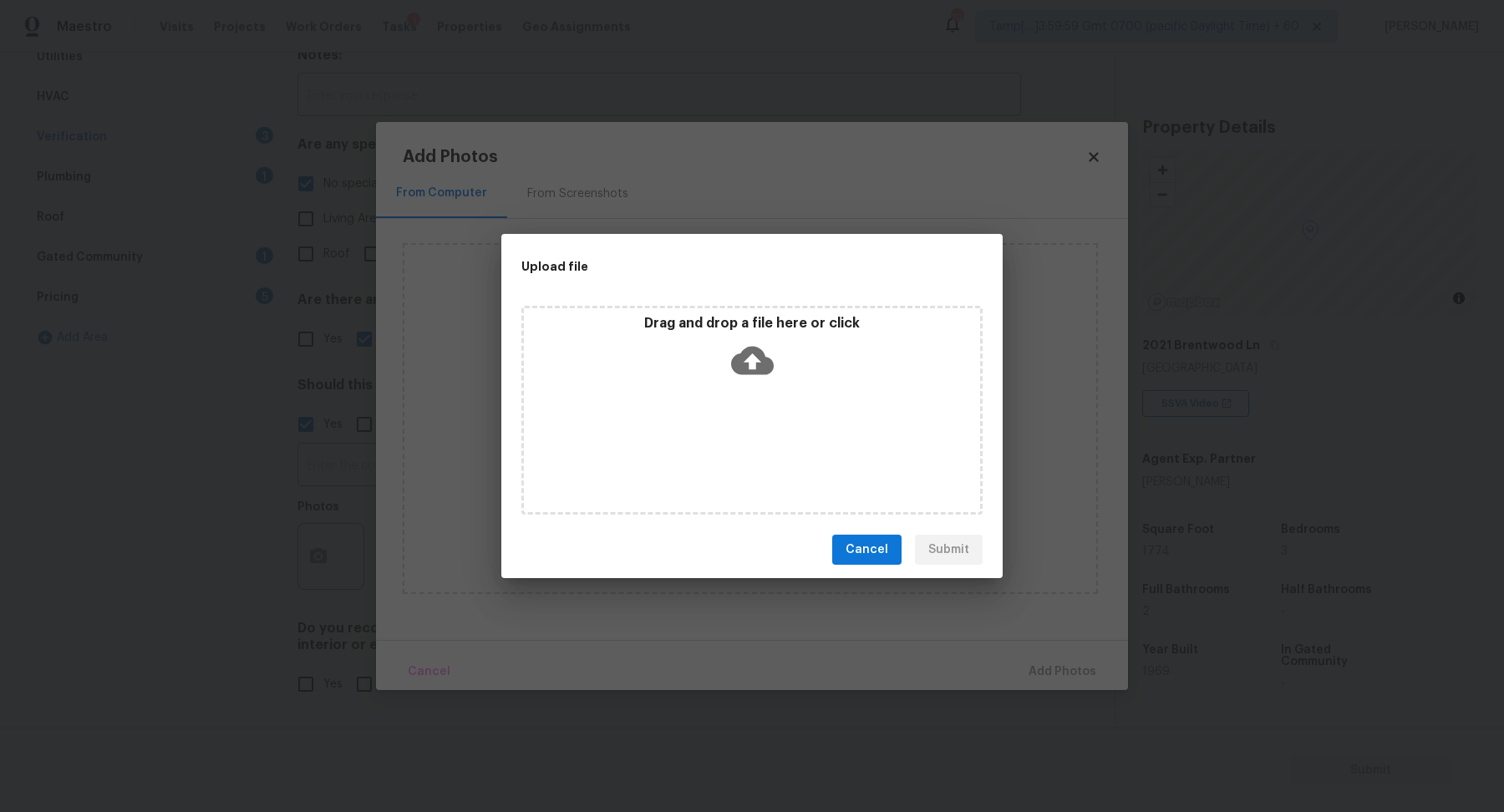
click at [799, 375] on div "Drag and drop a file here or click" at bounding box center [752, 351] width 456 height 72
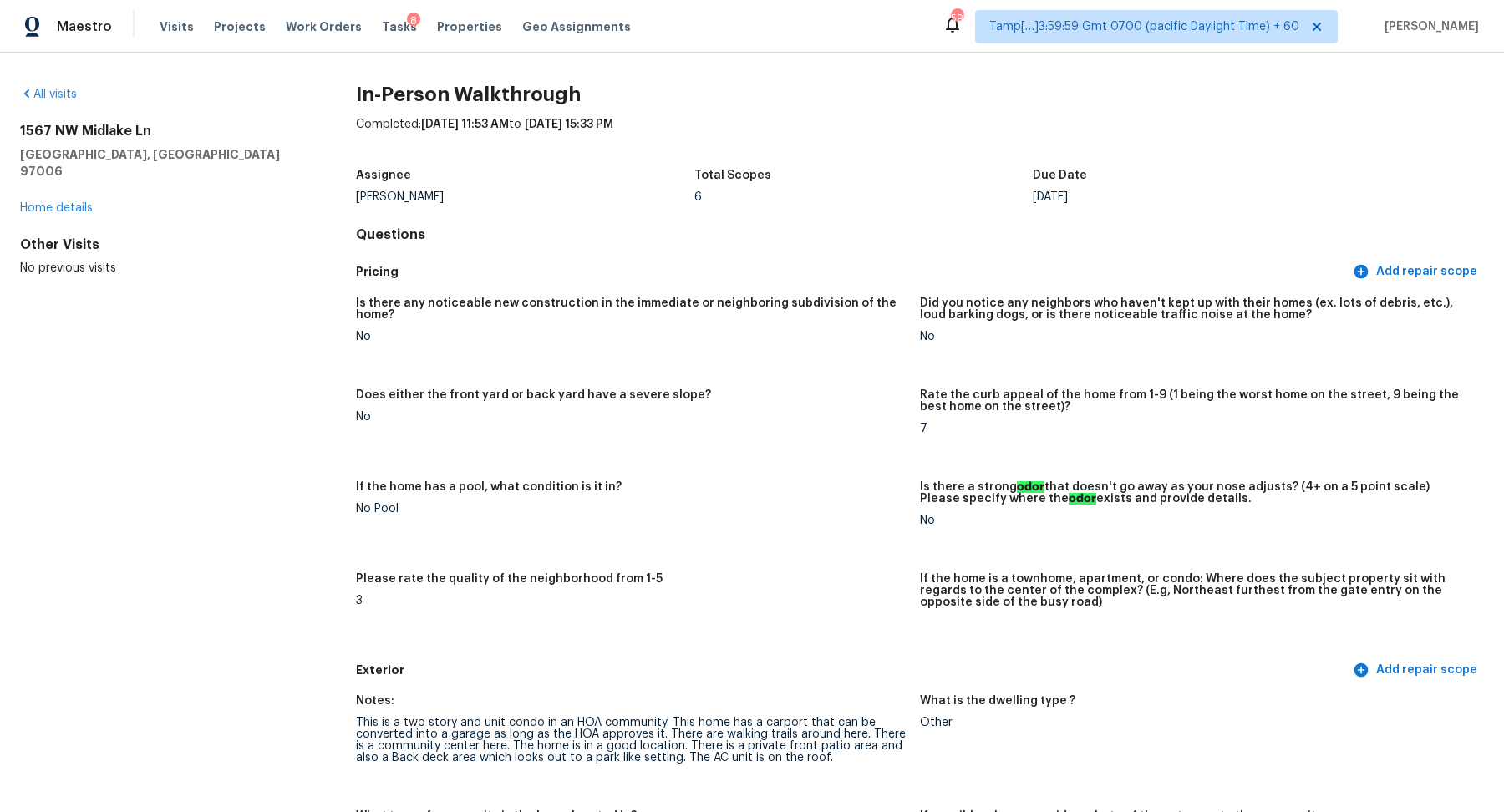
scroll to position [3249, 0]
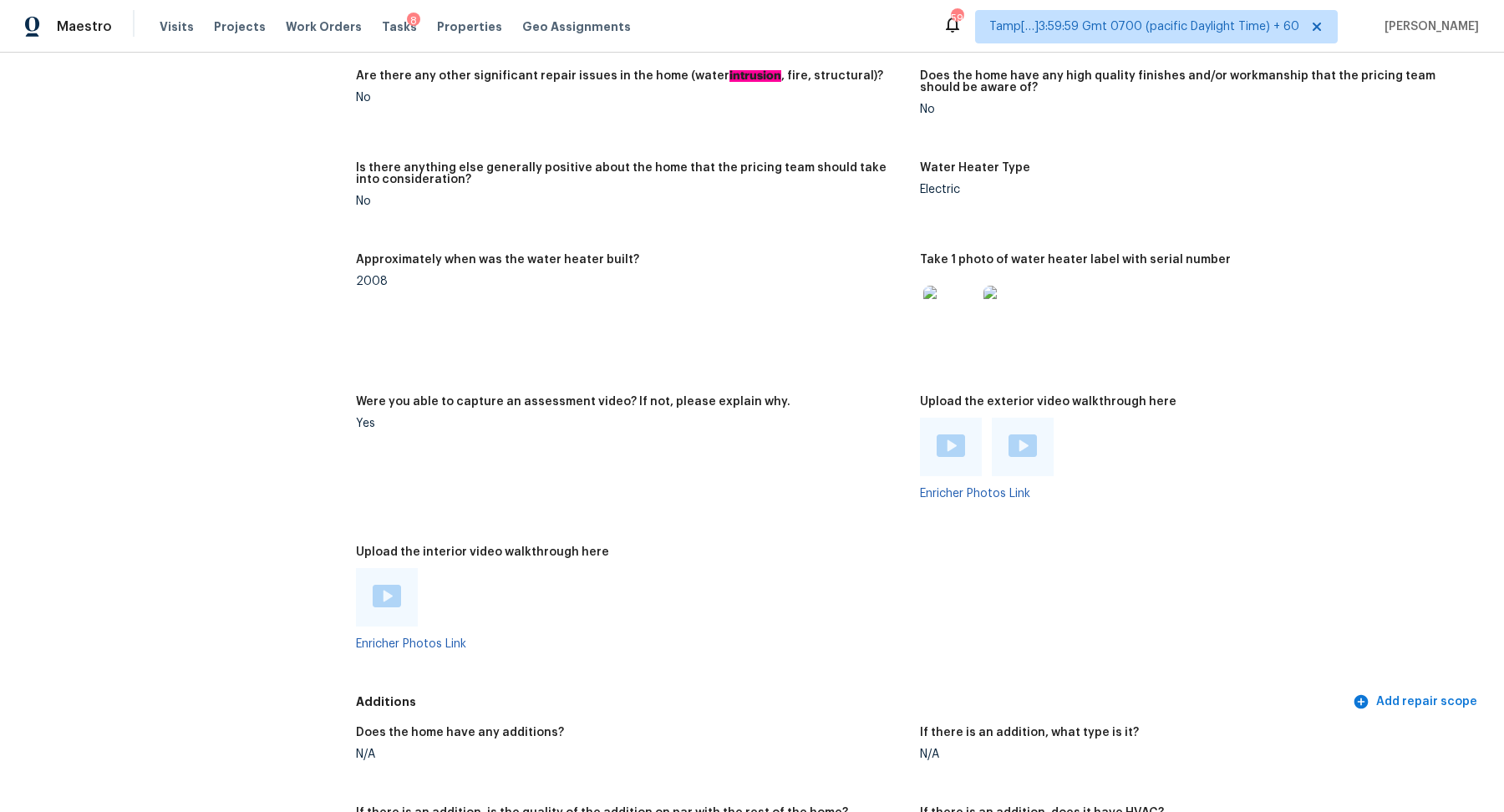
click at [384, 584] on img at bounding box center [387, 595] width 28 height 22
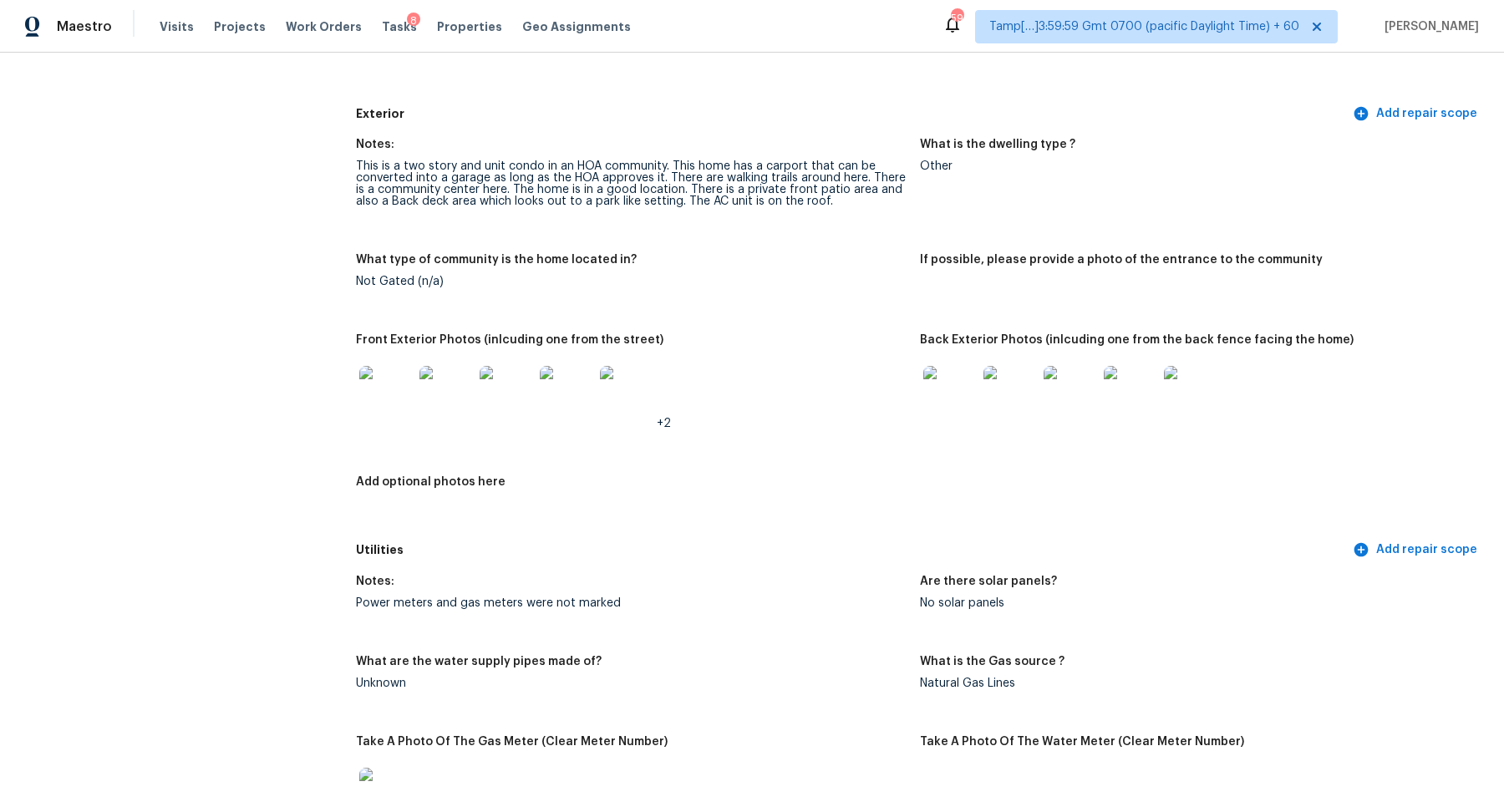
scroll to position [654, 0]
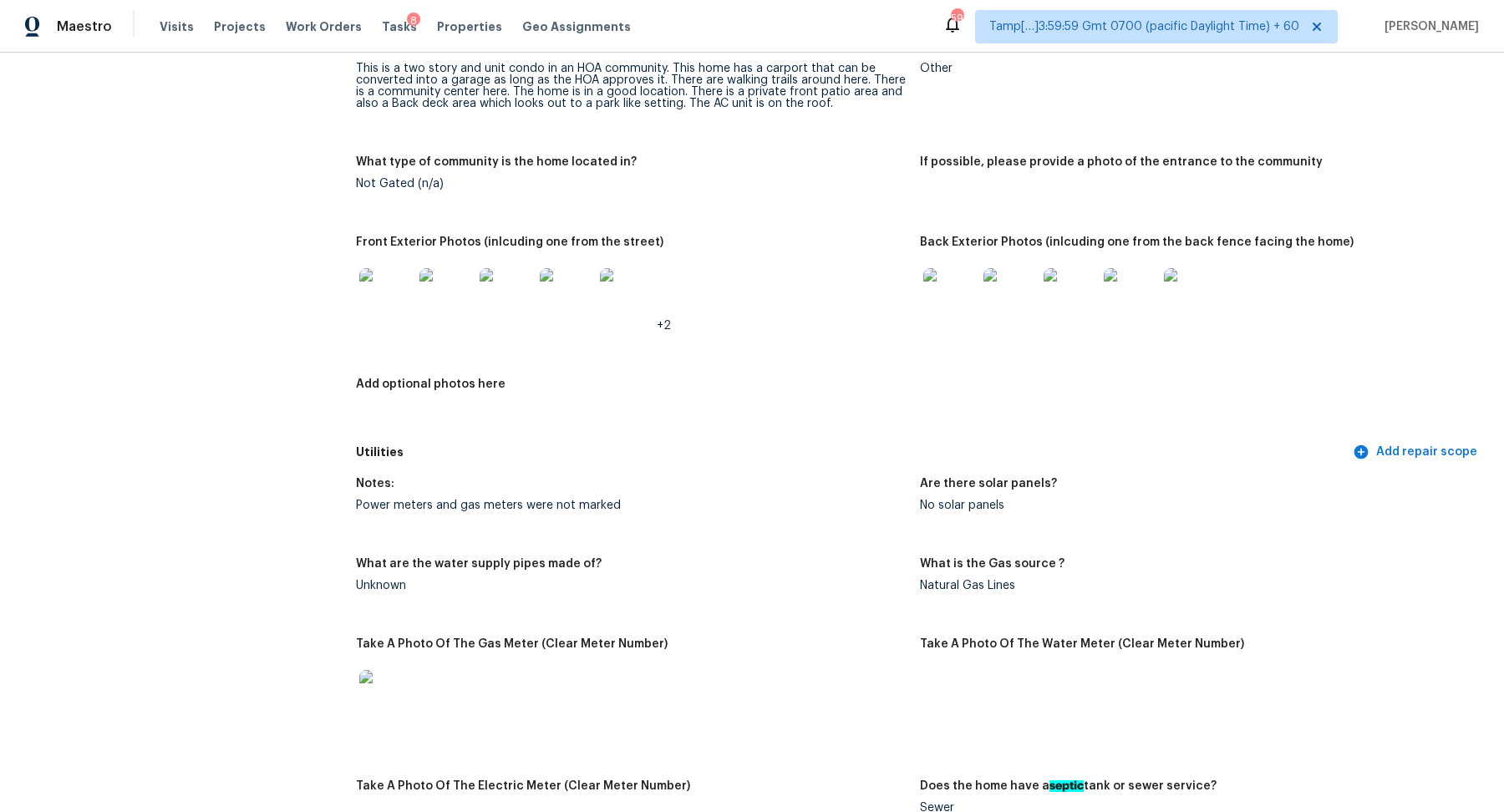
click at [377, 292] on img at bounding box center [386, 295] width 53 height 53
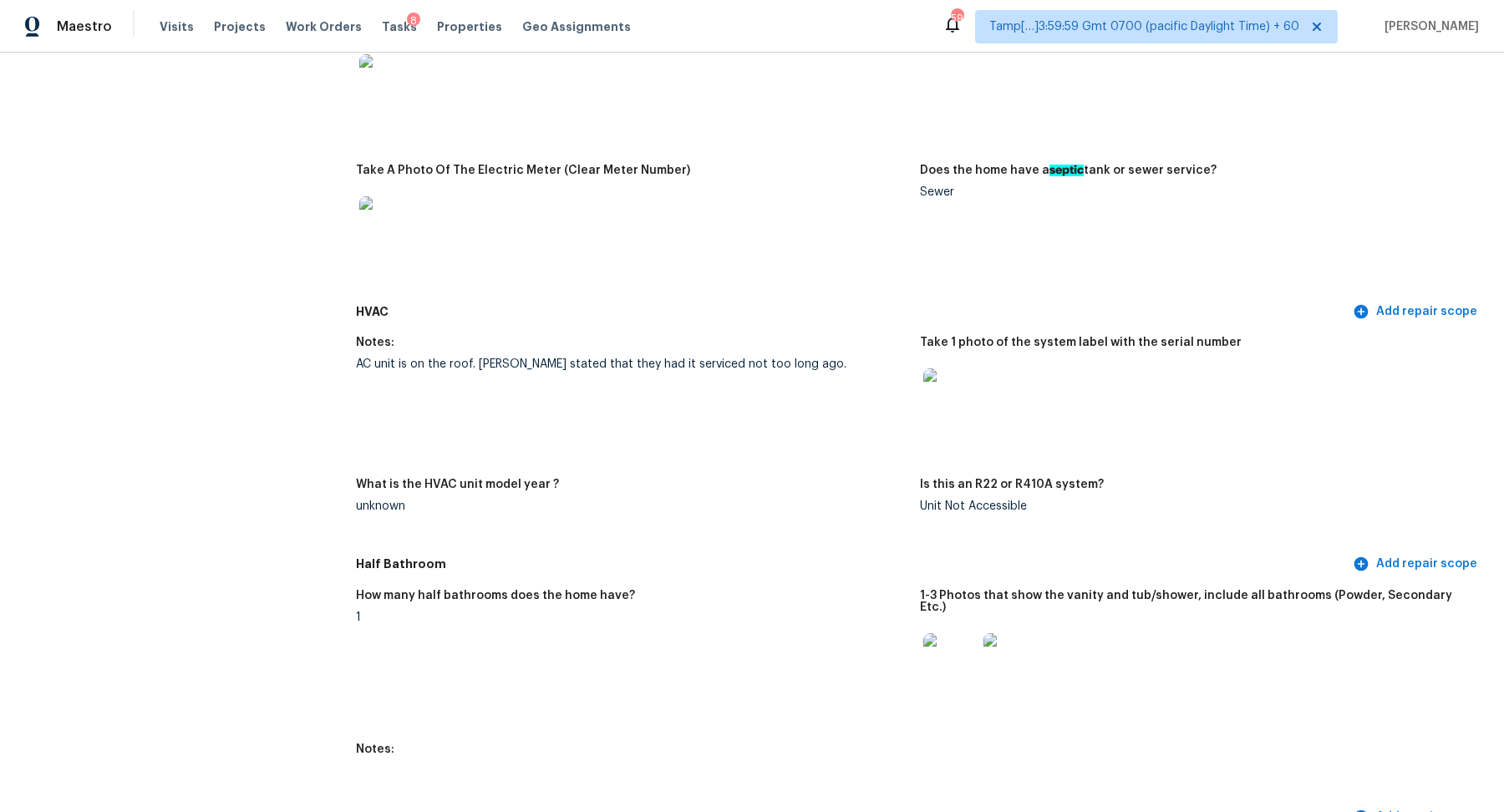
scroll to position [1341, 0]
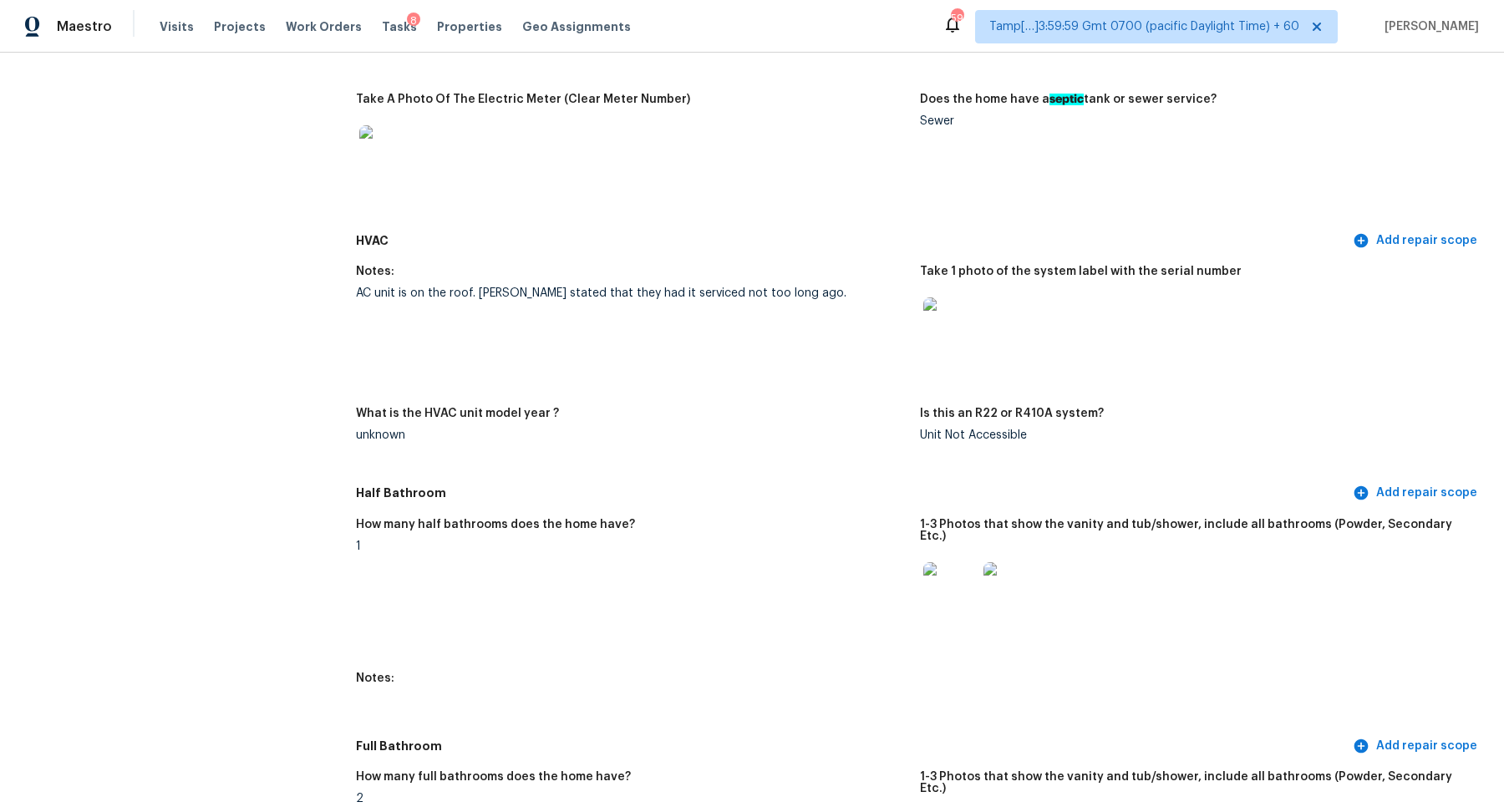
click at [949, 347] on img at bounding box center [950, 324] width 53 height 53
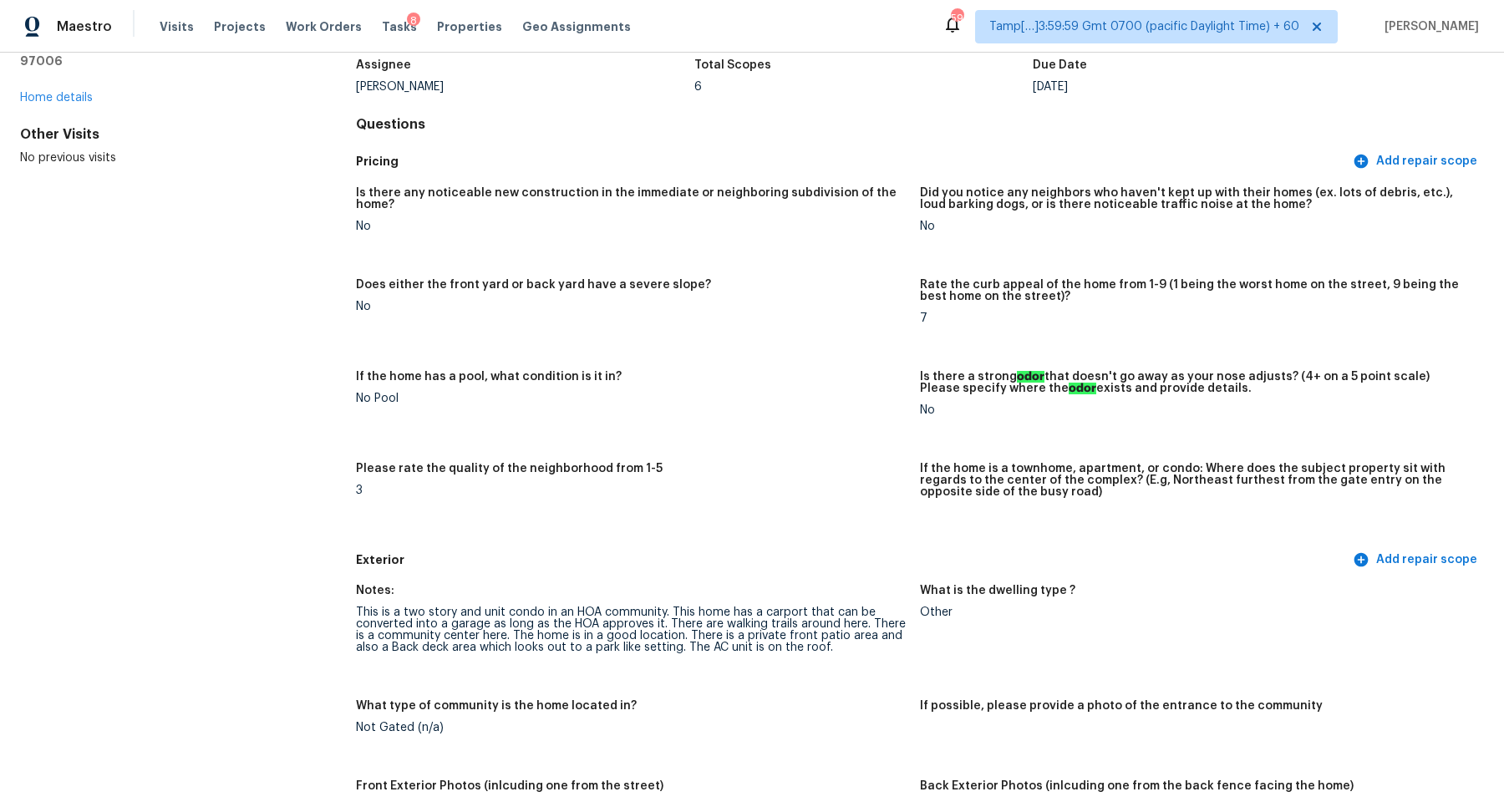
scroll to position [0, 0]
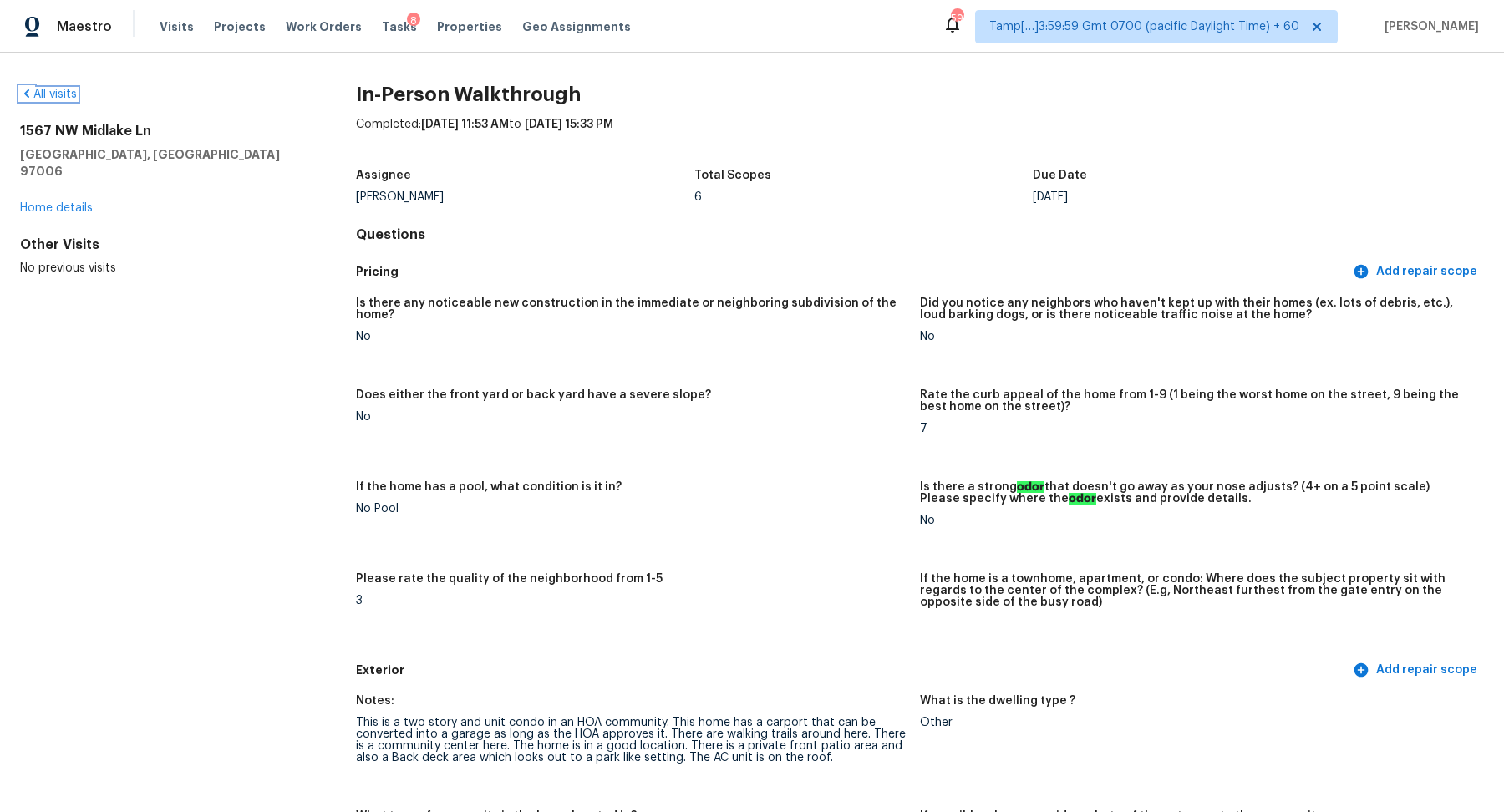
click at [56, 96] on link "All visits" at bounding box center [49, 94] width 57 height 12
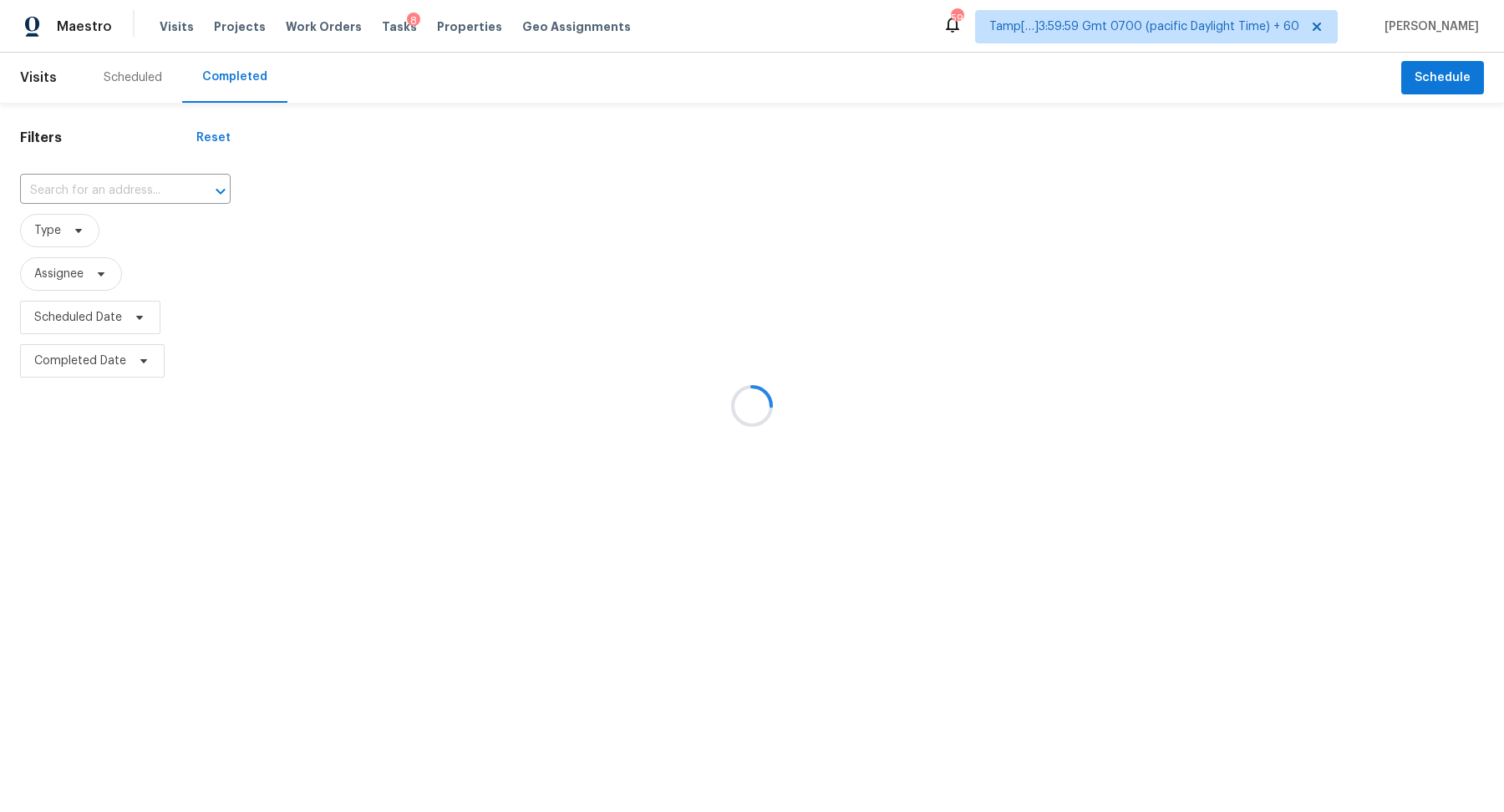
click at [139, 189] on div at bounding box center [752, 406] width 1504 height 812
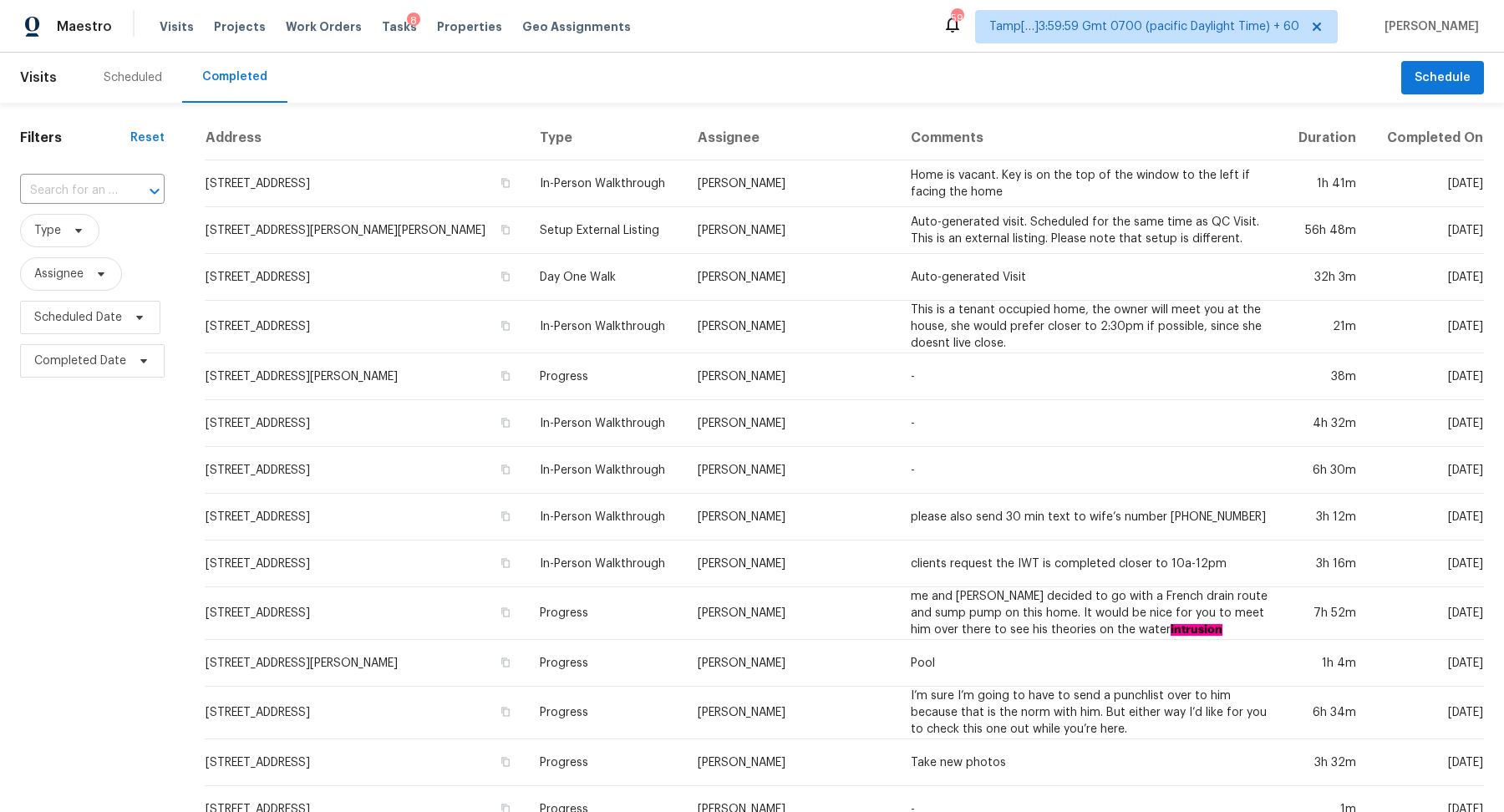
click at [139, 189] on div at bounding box center [143, 191] width 43 height 23
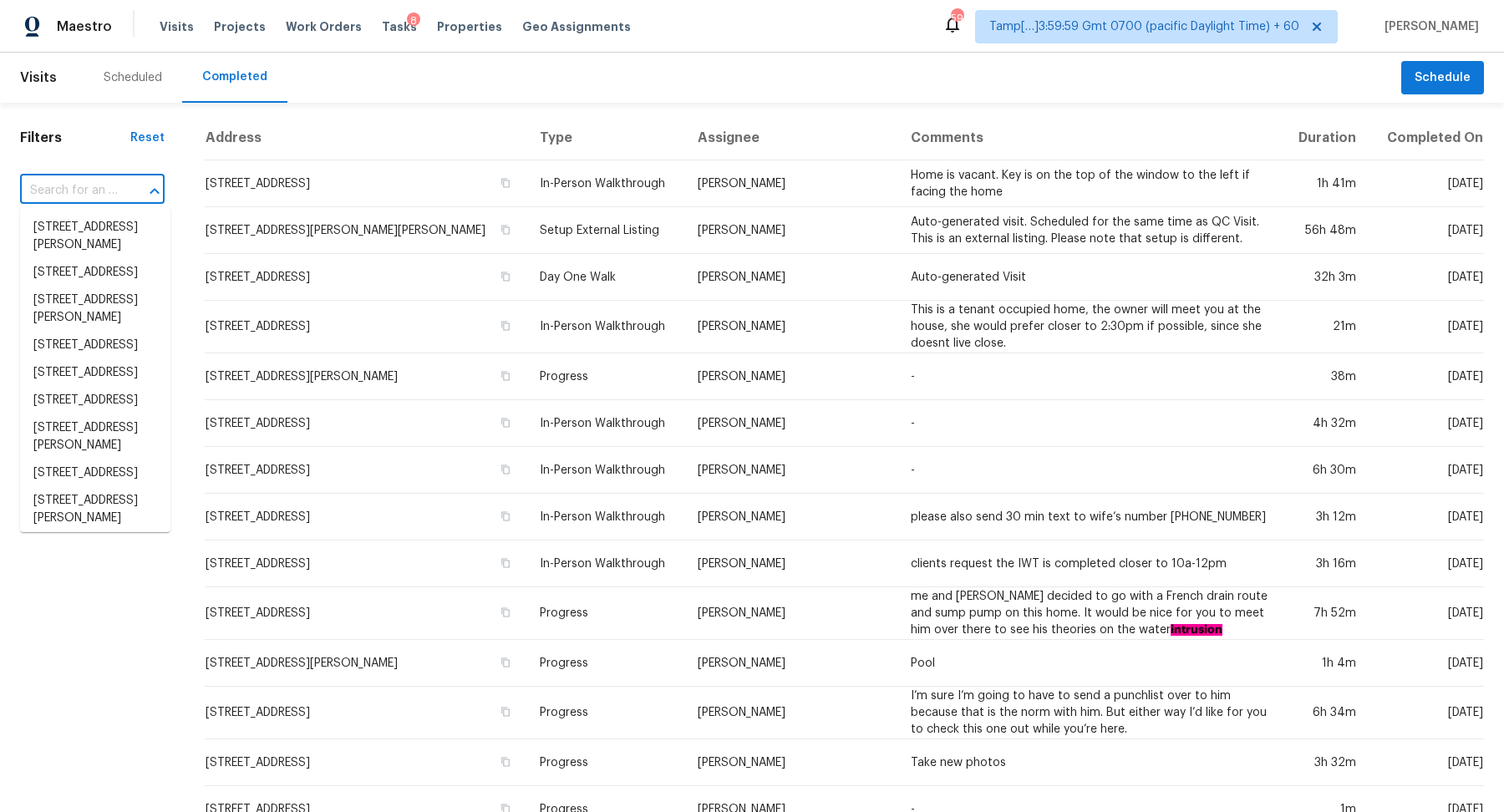
paste input "727 Harpeth Pkwy W, Nashville, TN 37221"
type input "727 Harpeth Pkwy W, Nashville, TN 37221"
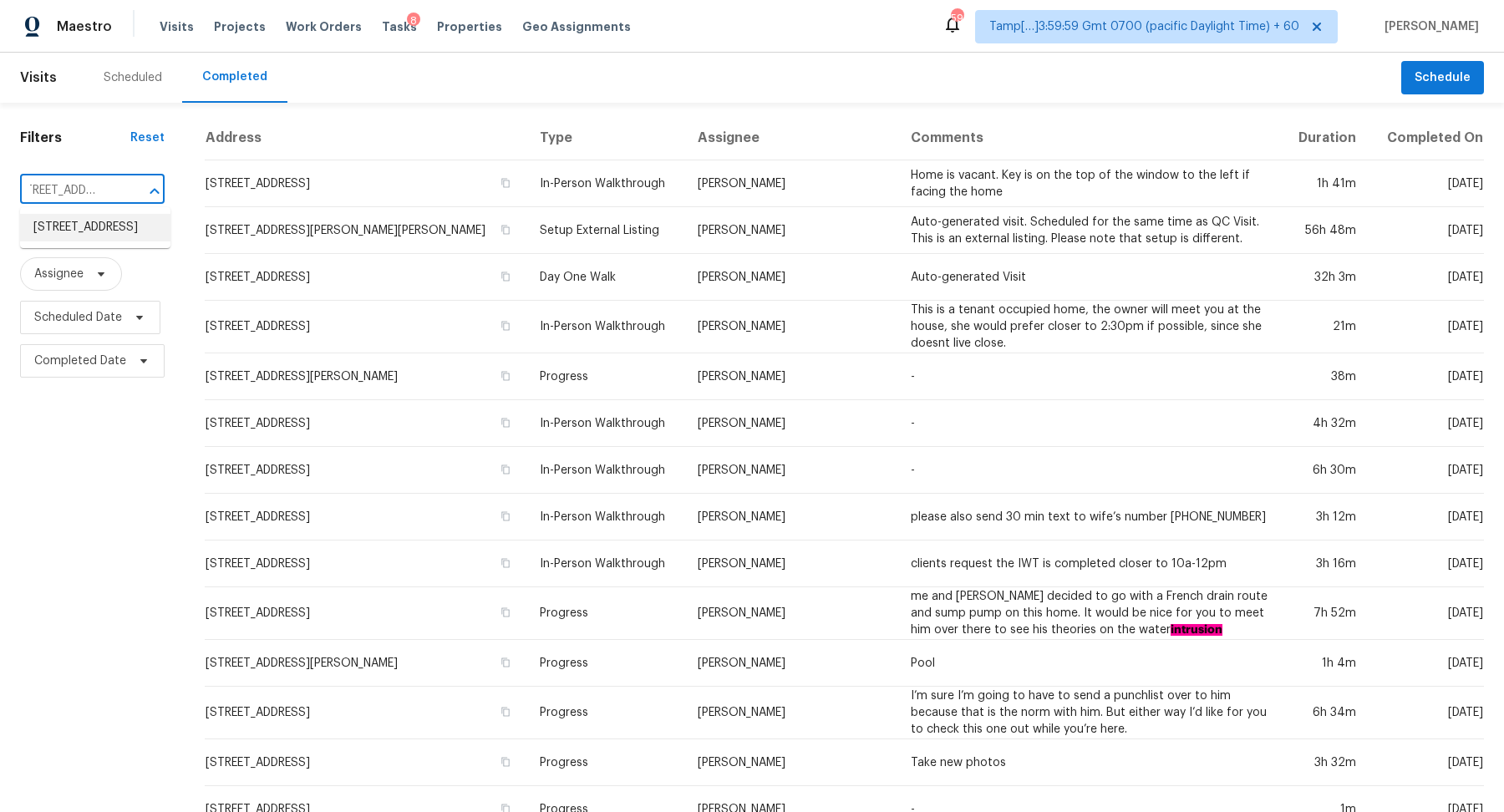
click at [133, 221] on li "727 Harpeth Pkwy W, Nashville, TN 37221" at bounding box center [96, 228] width 151 height 27
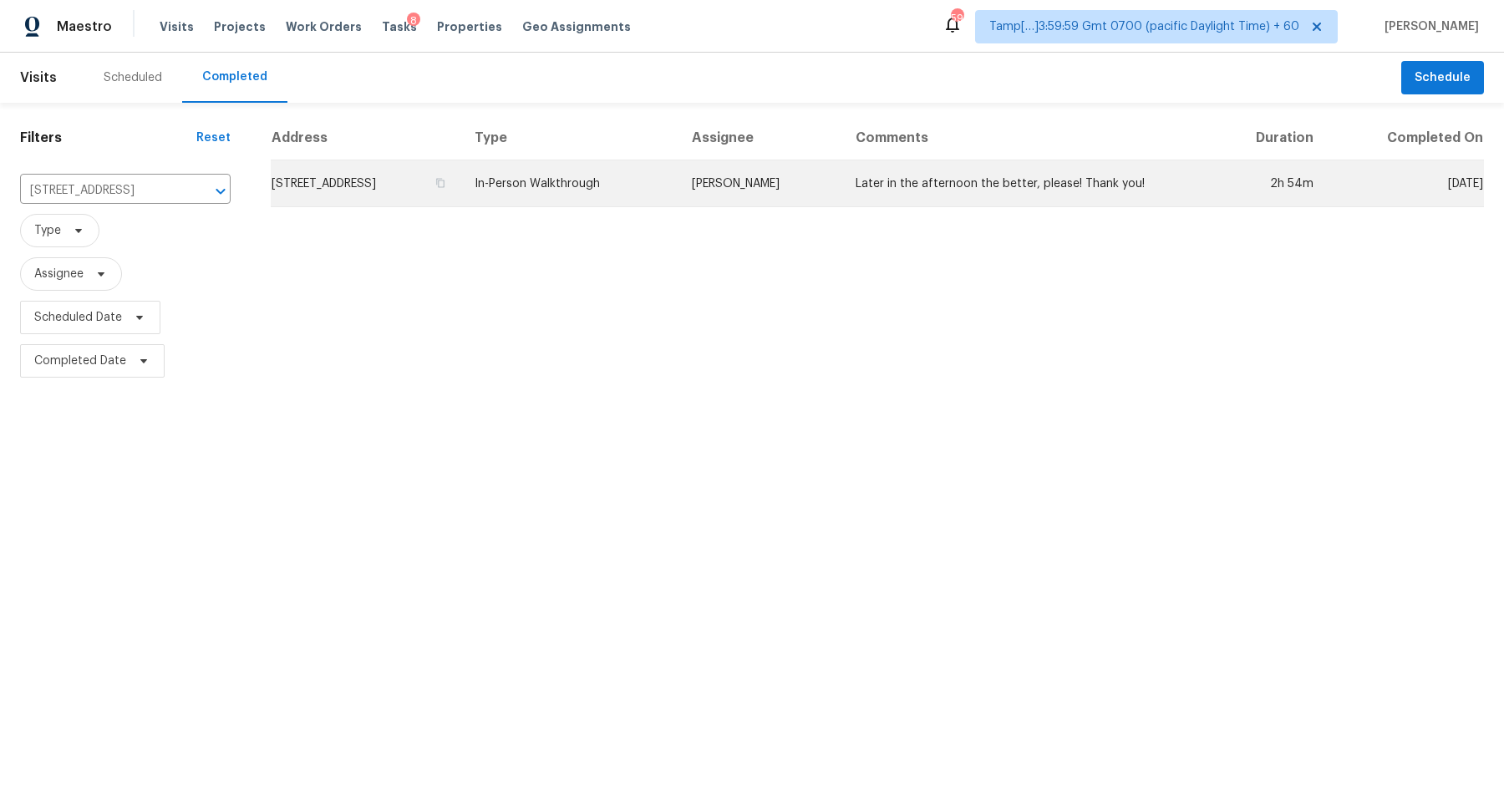
click at [347, 202] on td "727 Harpeth Pkwy W, Nashville, TN 37221" at bounding box center [366, 183] width 190 height 47
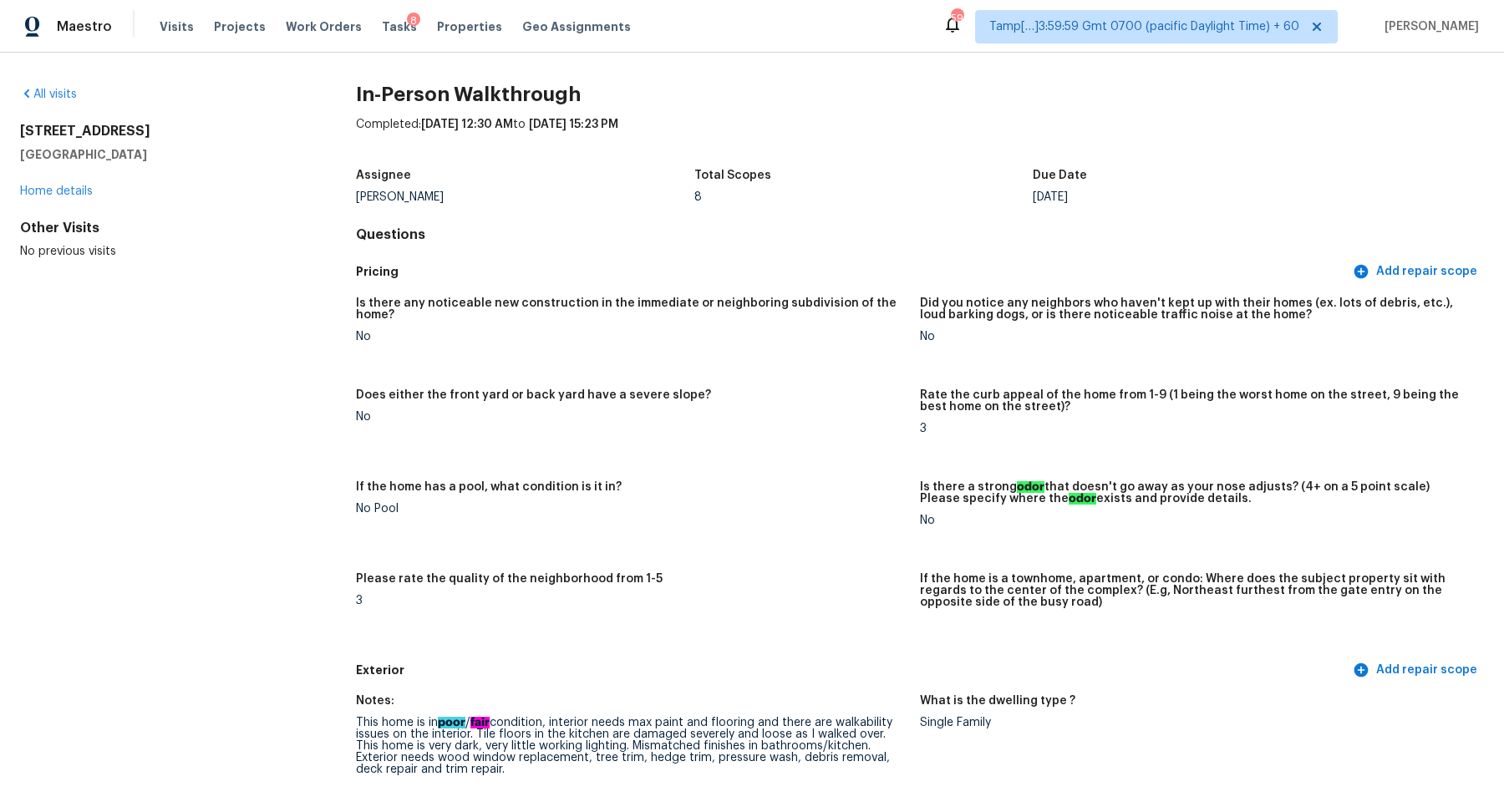
click at [57, 86] on div "All visits" at bounding box center [161, 94] width 283 height 17
click at [57, 89] on link "All visits" at bounding box center [49, 94] width 57 height 12
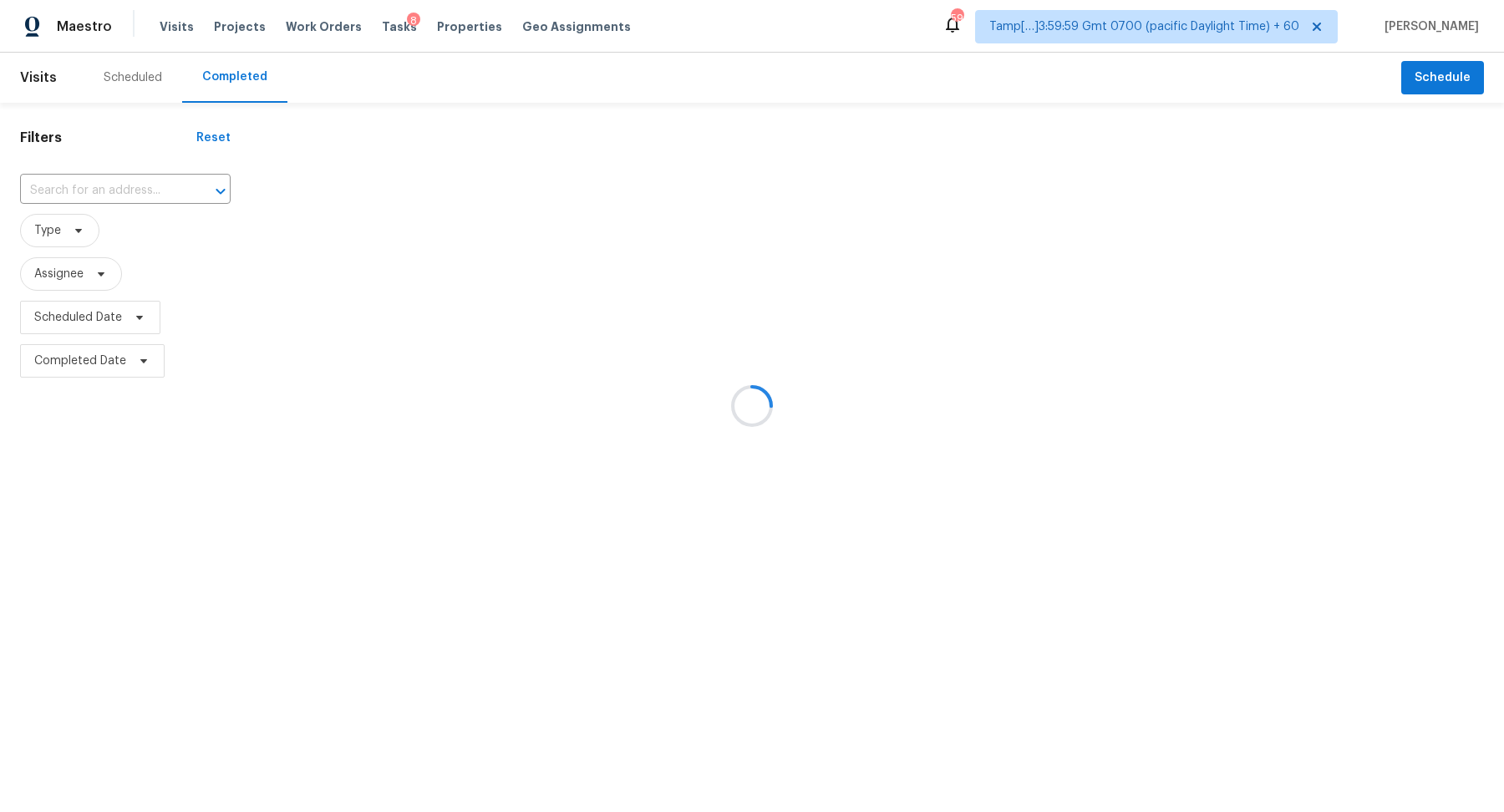
click at [134, 184] on div at bounding box center [752, 406] width 1504 height 812
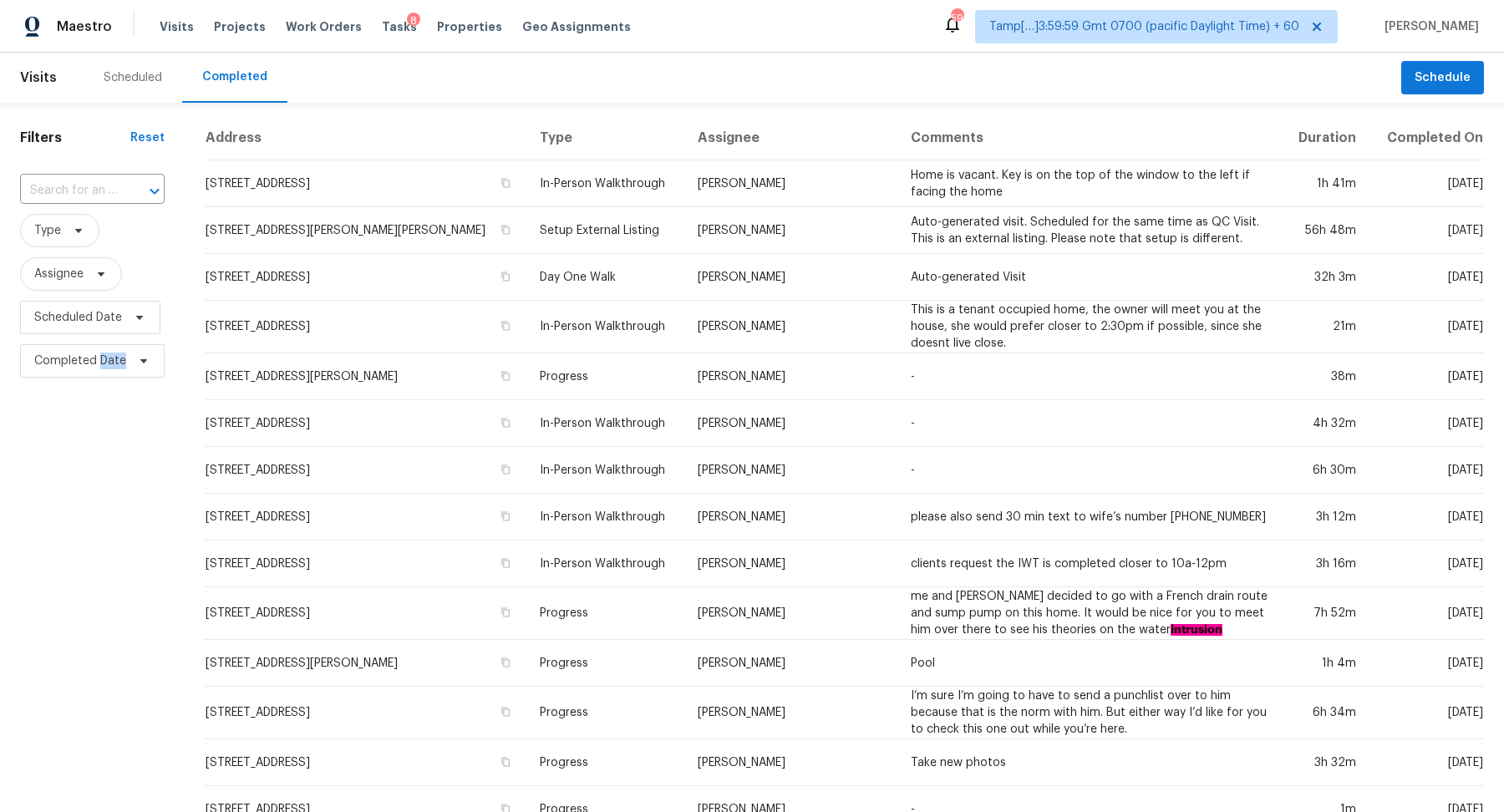
click at [134, 184] on div at bounding box center [143, 191] width 43 height 23
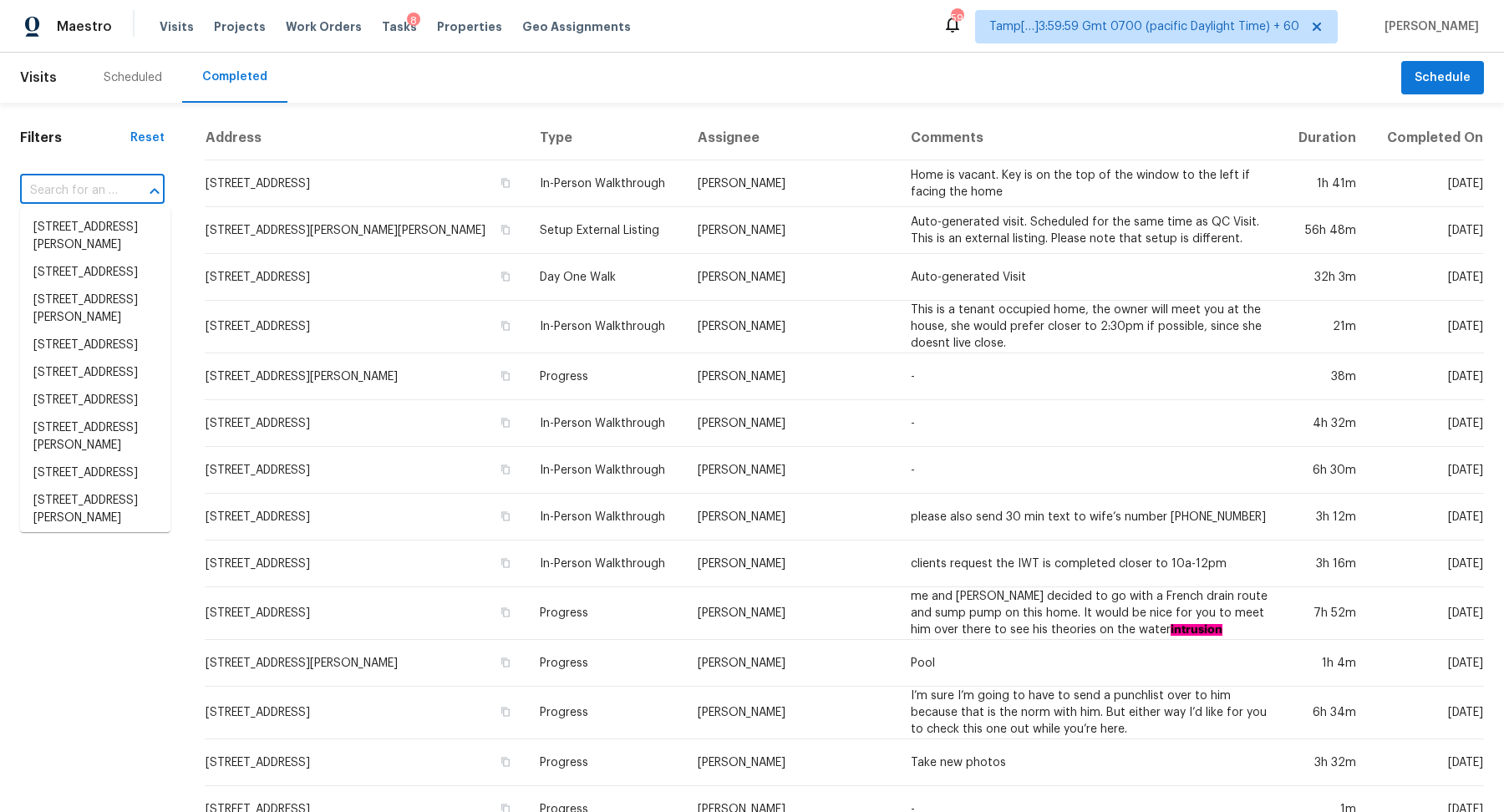
paste input "2821 25th Ave, Oakland, CA 94601"
type input "2821 25th Ave, Oakland, CA 94601"
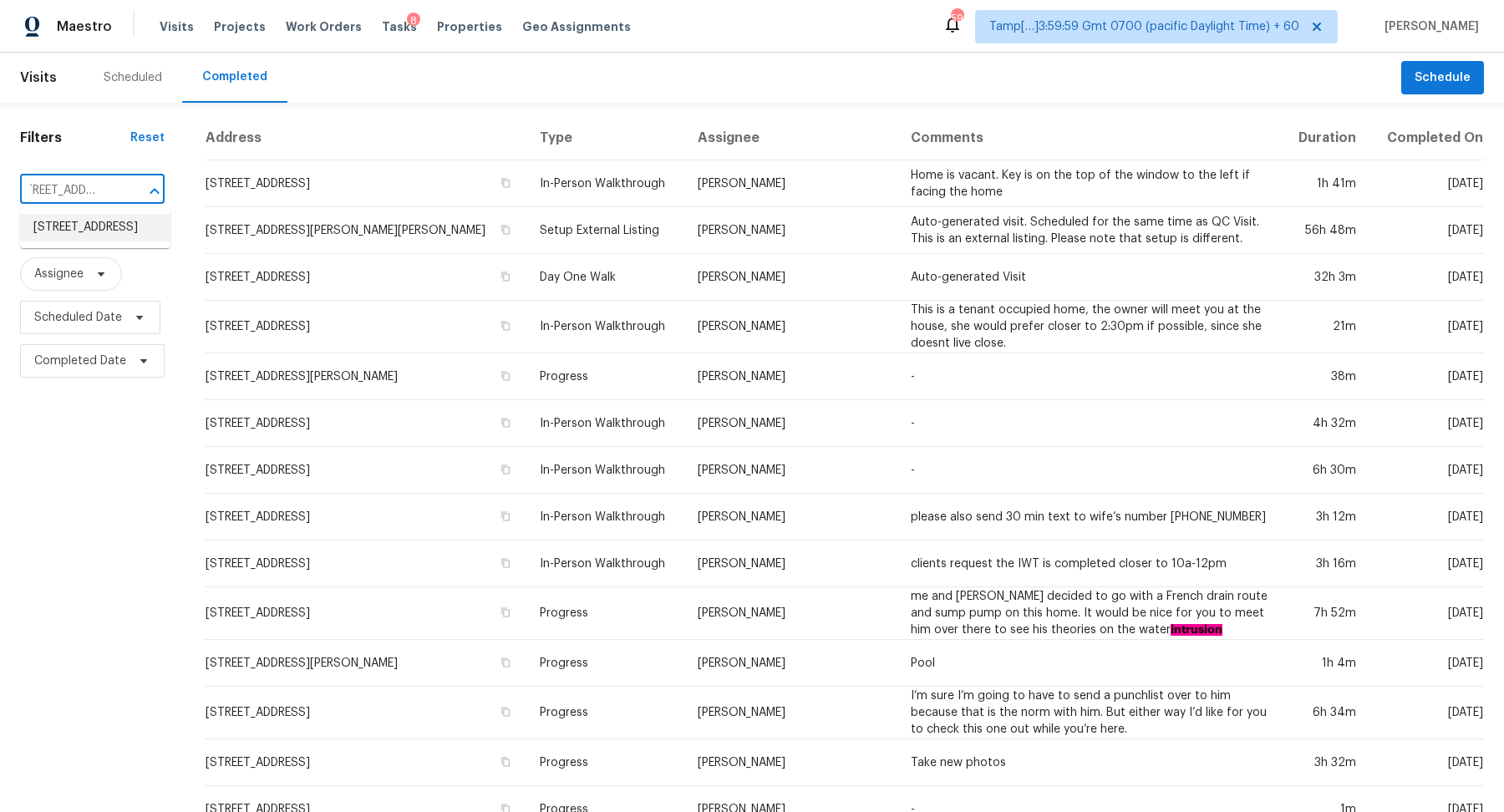
click at [126, 217] on li "2821 25th Ave, Oakland, CA 94601" at bounding box center [96, 228] width 151 height 27
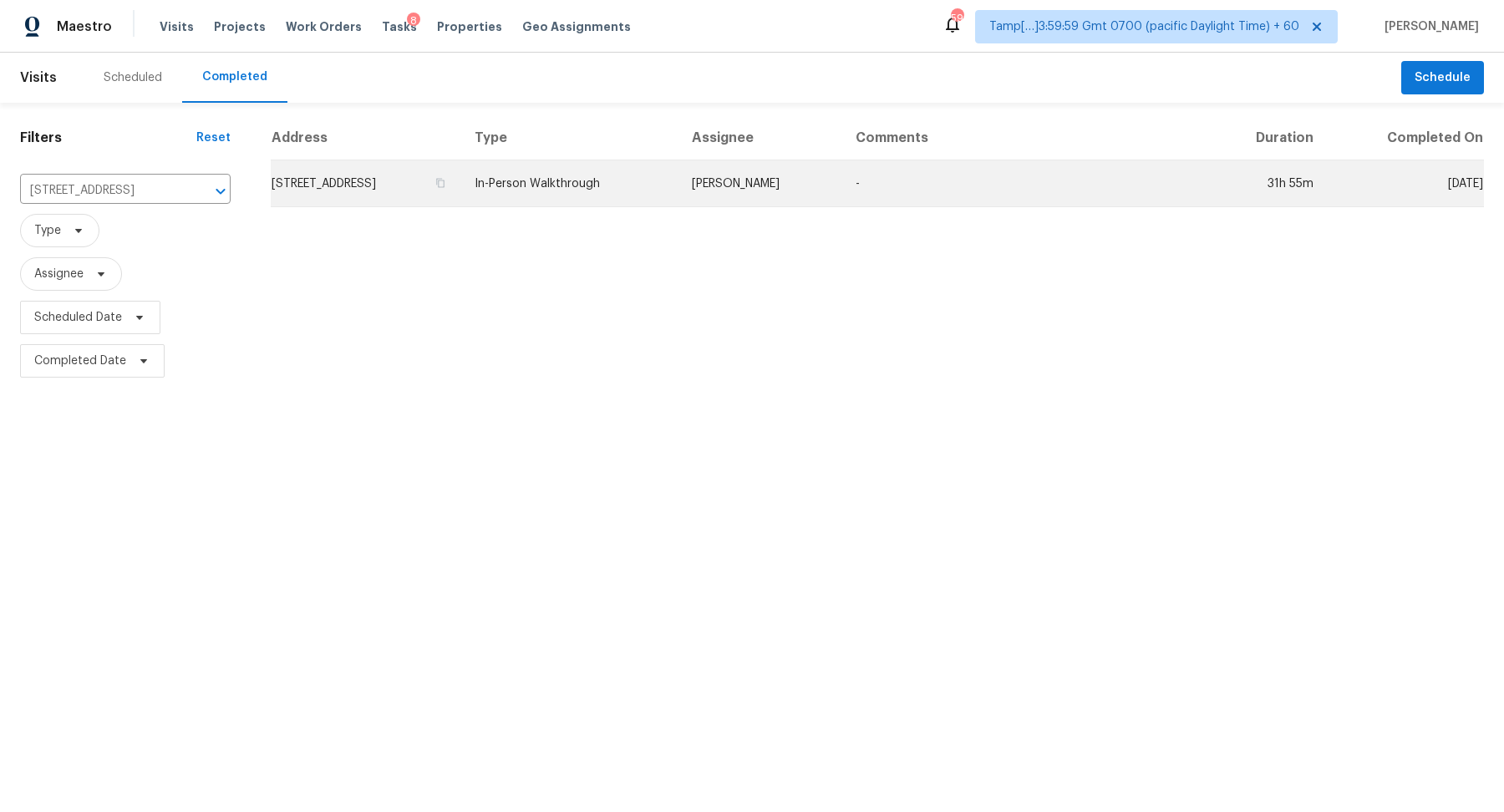
click at [305, 186] on td "2821 25th Ave, Oakland, CA 94601" at bounding box center [366, 183] width 190 height 47
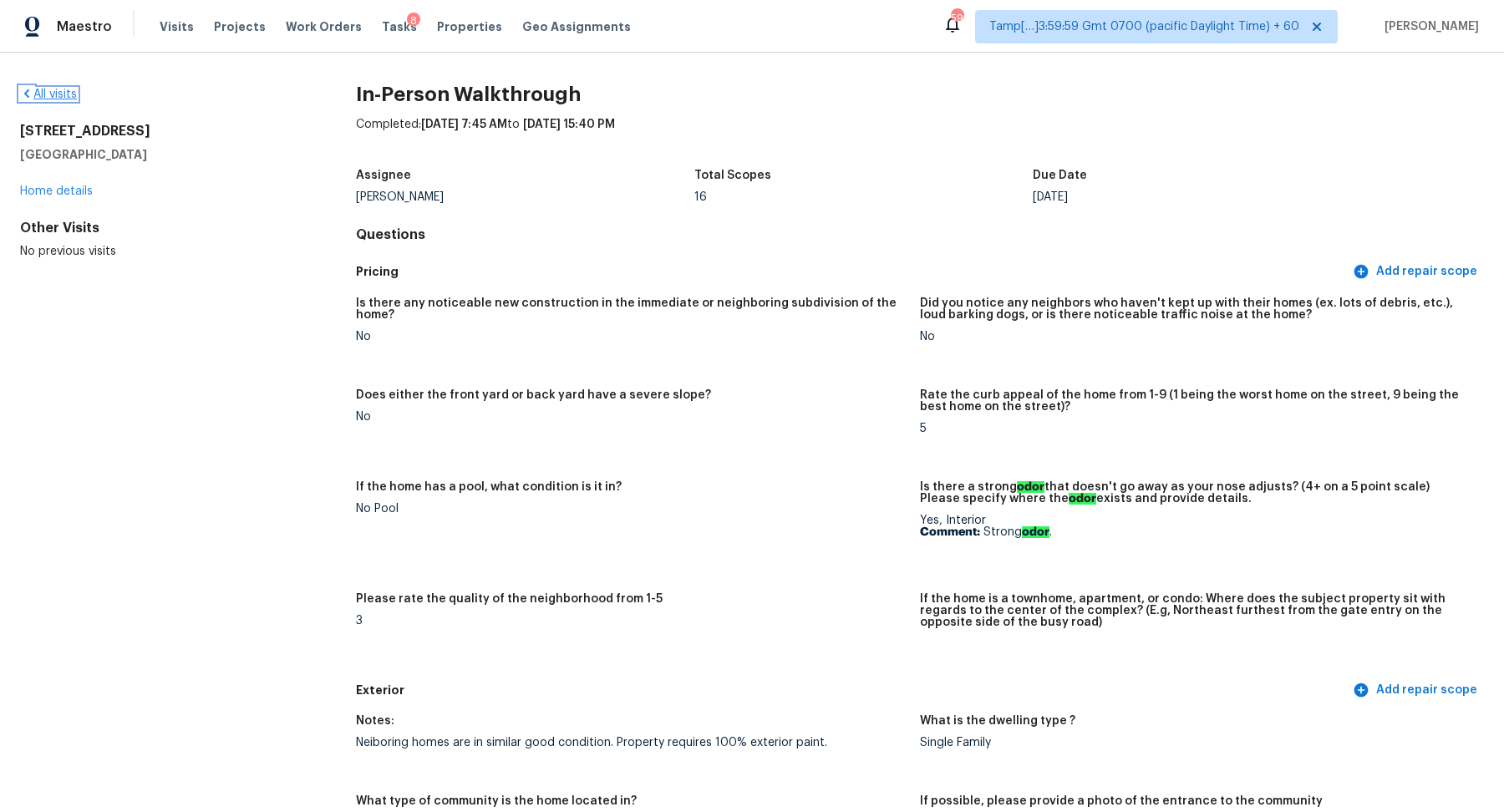
click at [43, 99] on link "All visits" at bounding box center [49, 94] width 57 height 12
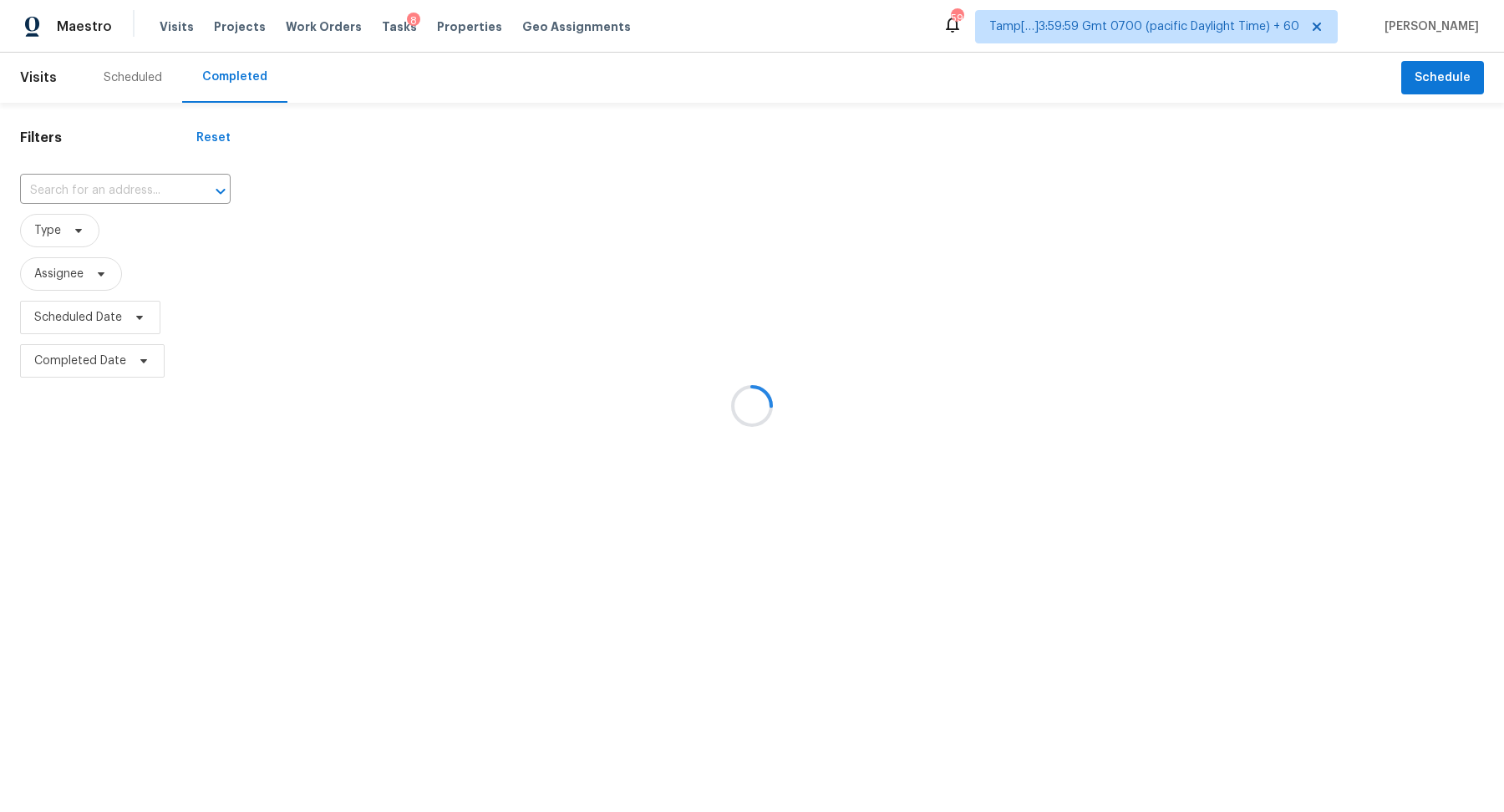
click at [105, 171] on div at bounding box center [752, 406] width 1504 height 812
click at [111, 182] on div at bounding box center [752, 406] width 1504 height 812
click at [123, 189] on div at bounding box center [752, 406] width 1504 height 812
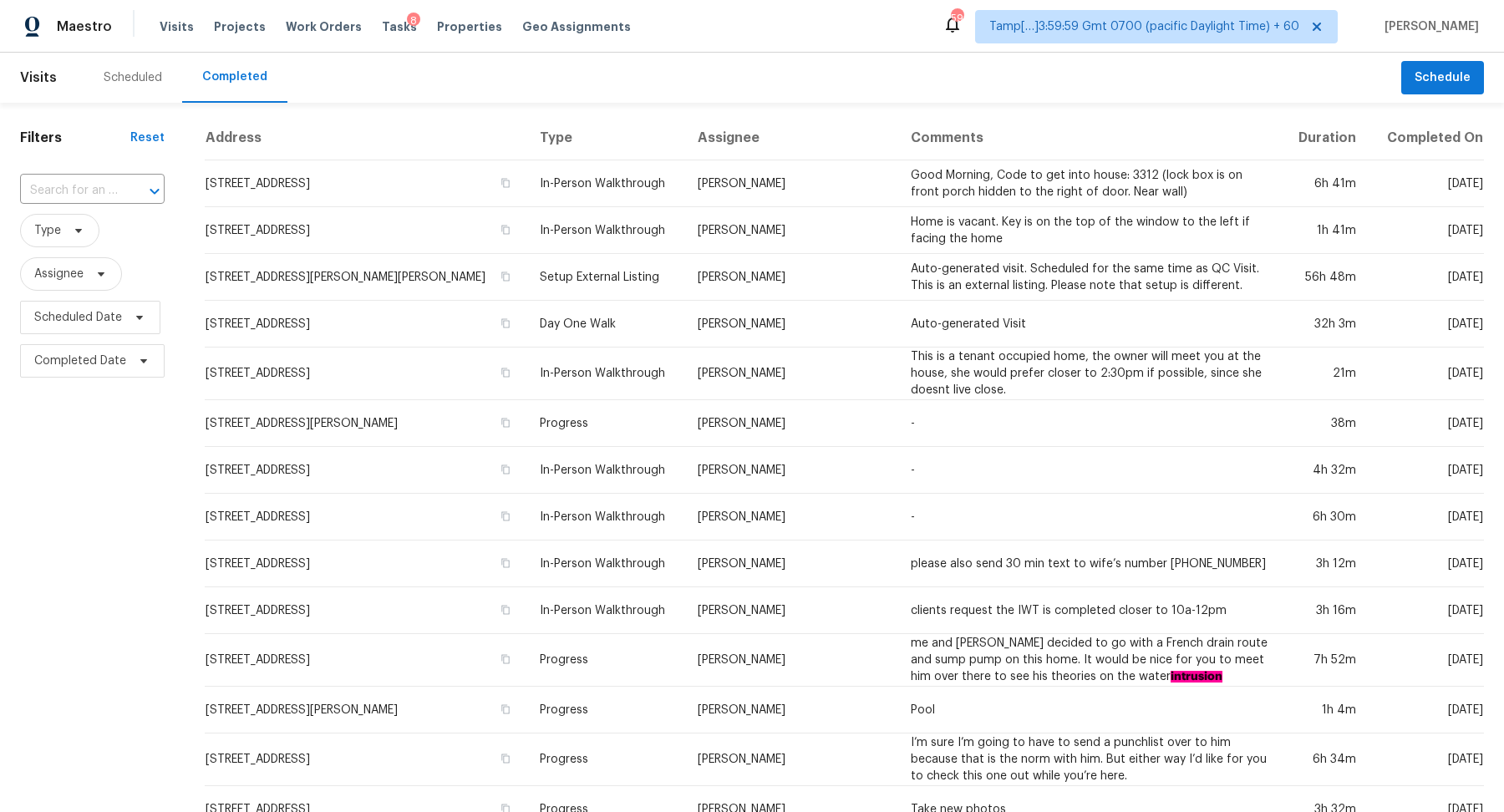
click at [118, 189] on input "text" at bounding box center [69, 190] width 97 height 26
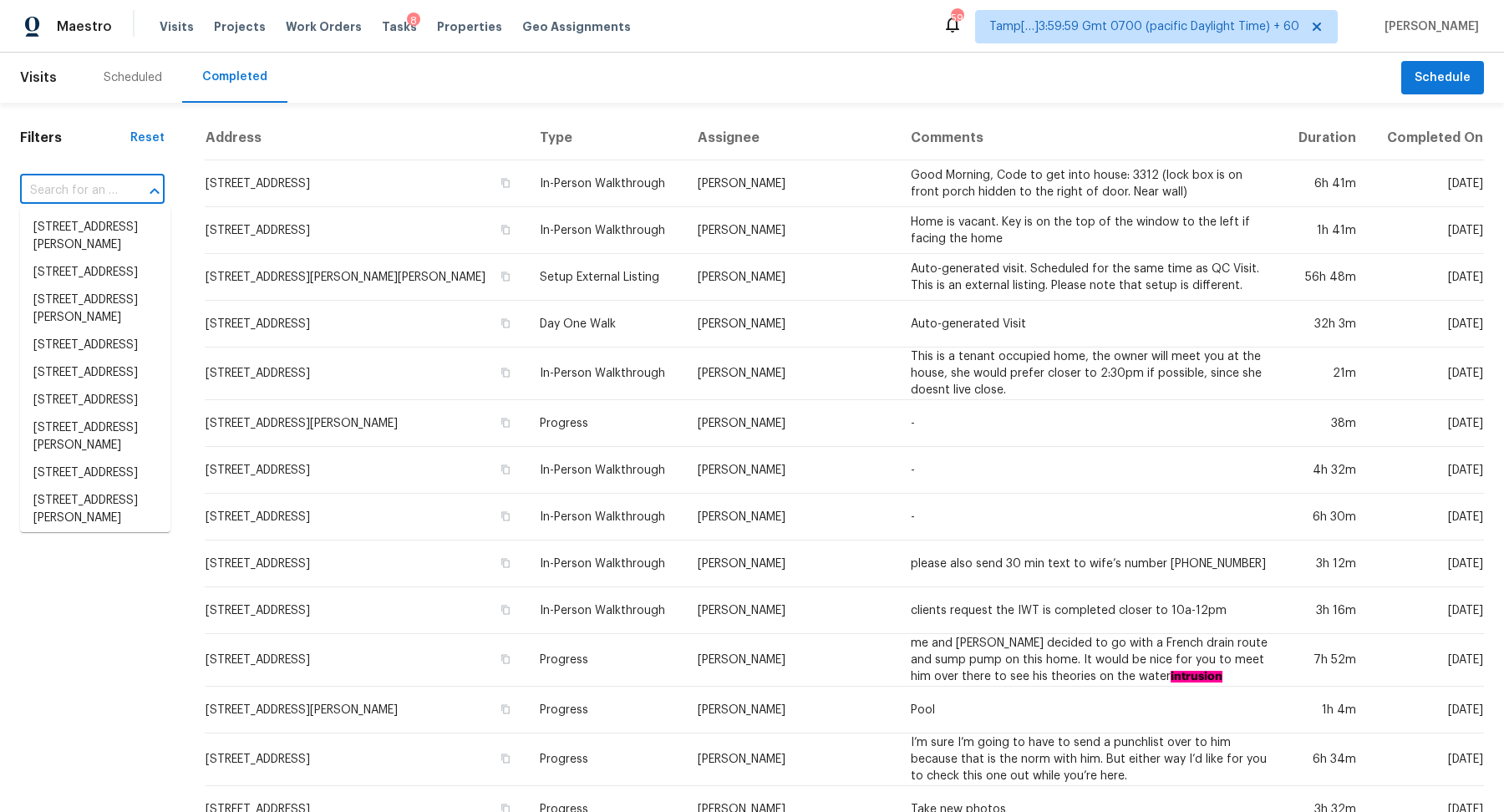
paste input "26053 W Tonopah Dr, Buckeye, AZ 85396"
type input "26053 W Tonopah Dr, Buckeye, AZ 85396"
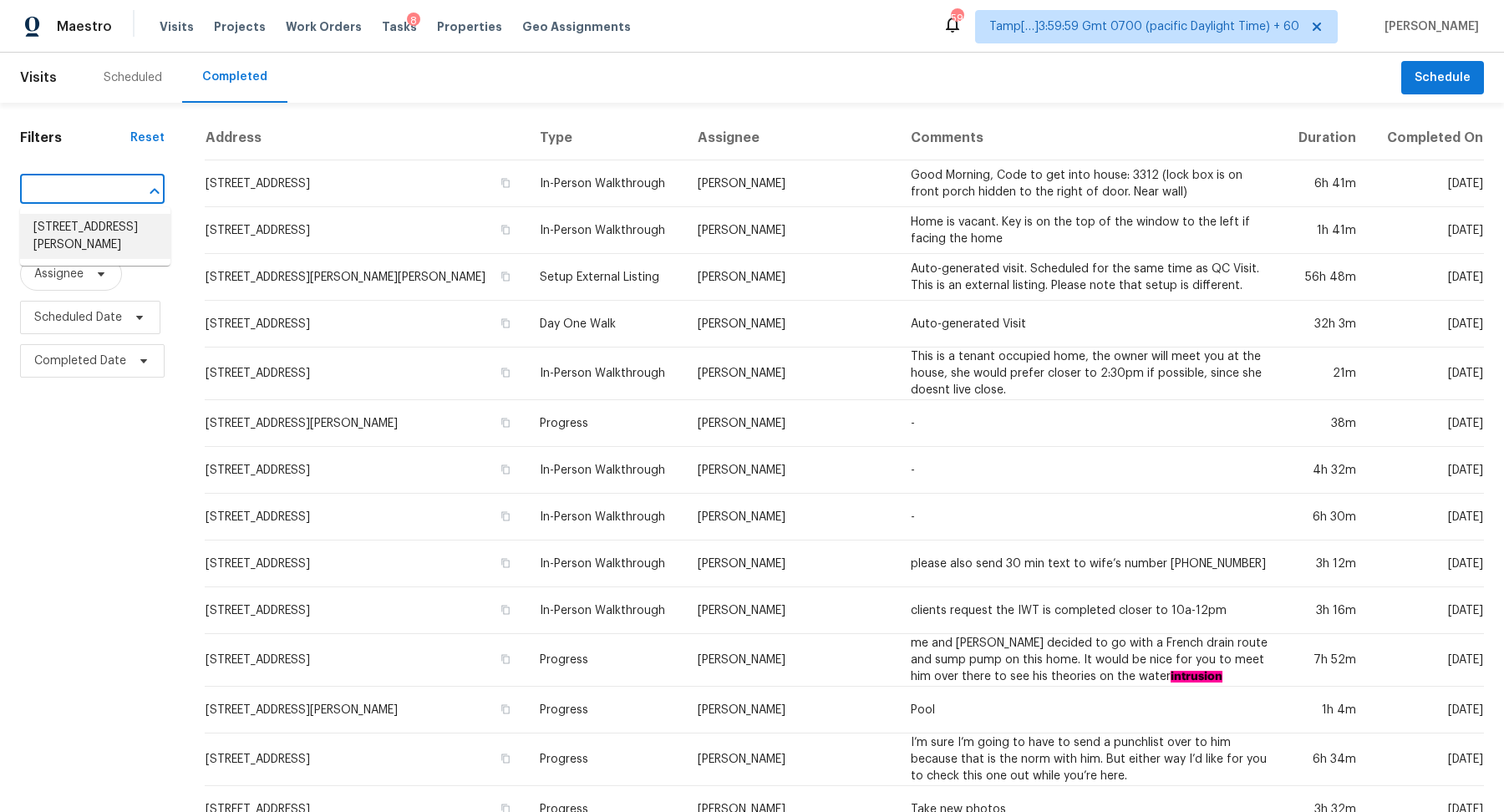
click at [107, 225] on li "26053 W Tonopah Dr, Buckeye, AZ 85396" at bounding box center [96, 236] width 151 height 45
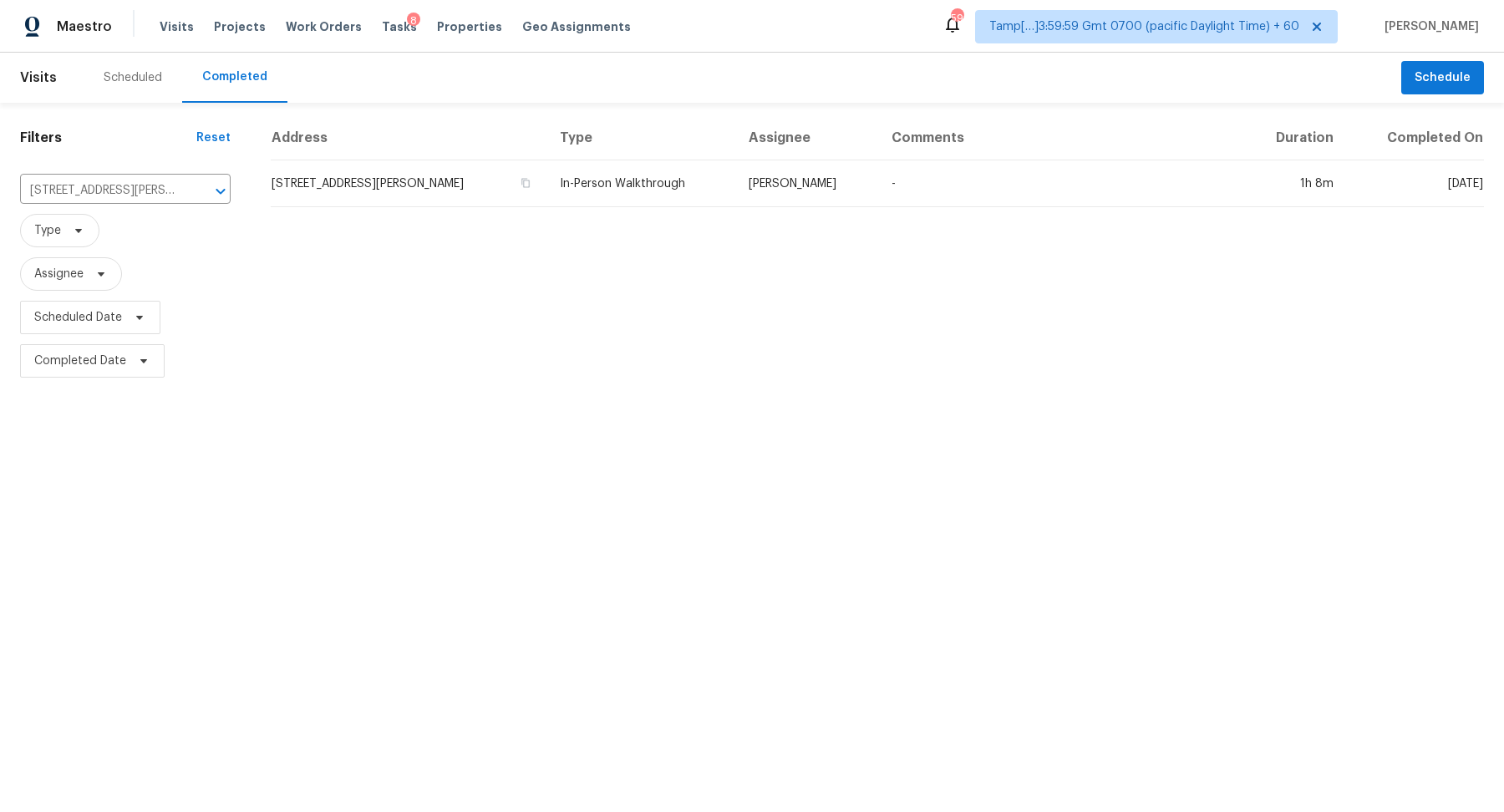
click at [285, 181] on td "26053 W Tonopah Dr, Buckeye, AZ 85396" at bounding box center [408, 183] width 275 height 47
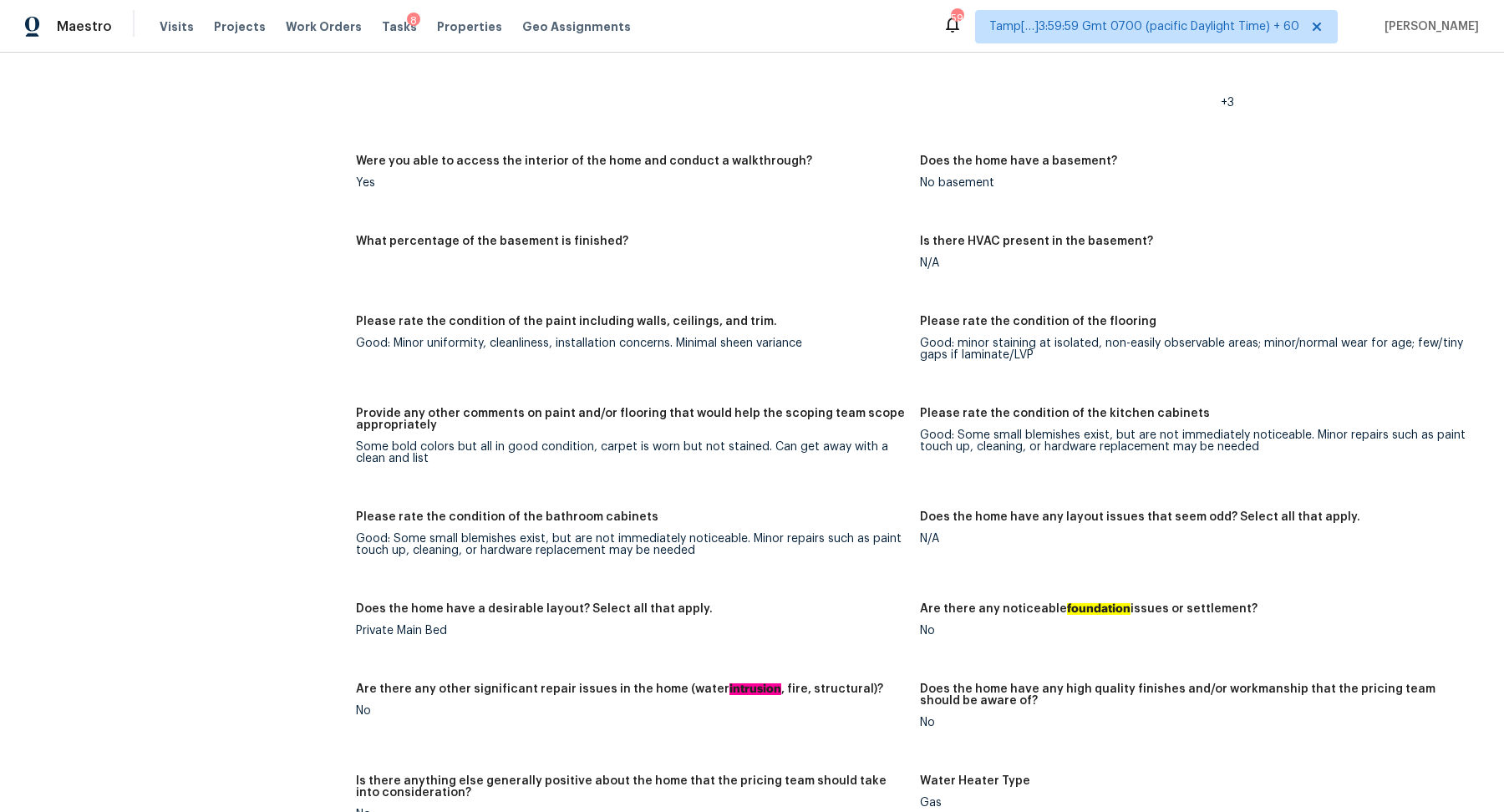
scroll to position [2016, 0]
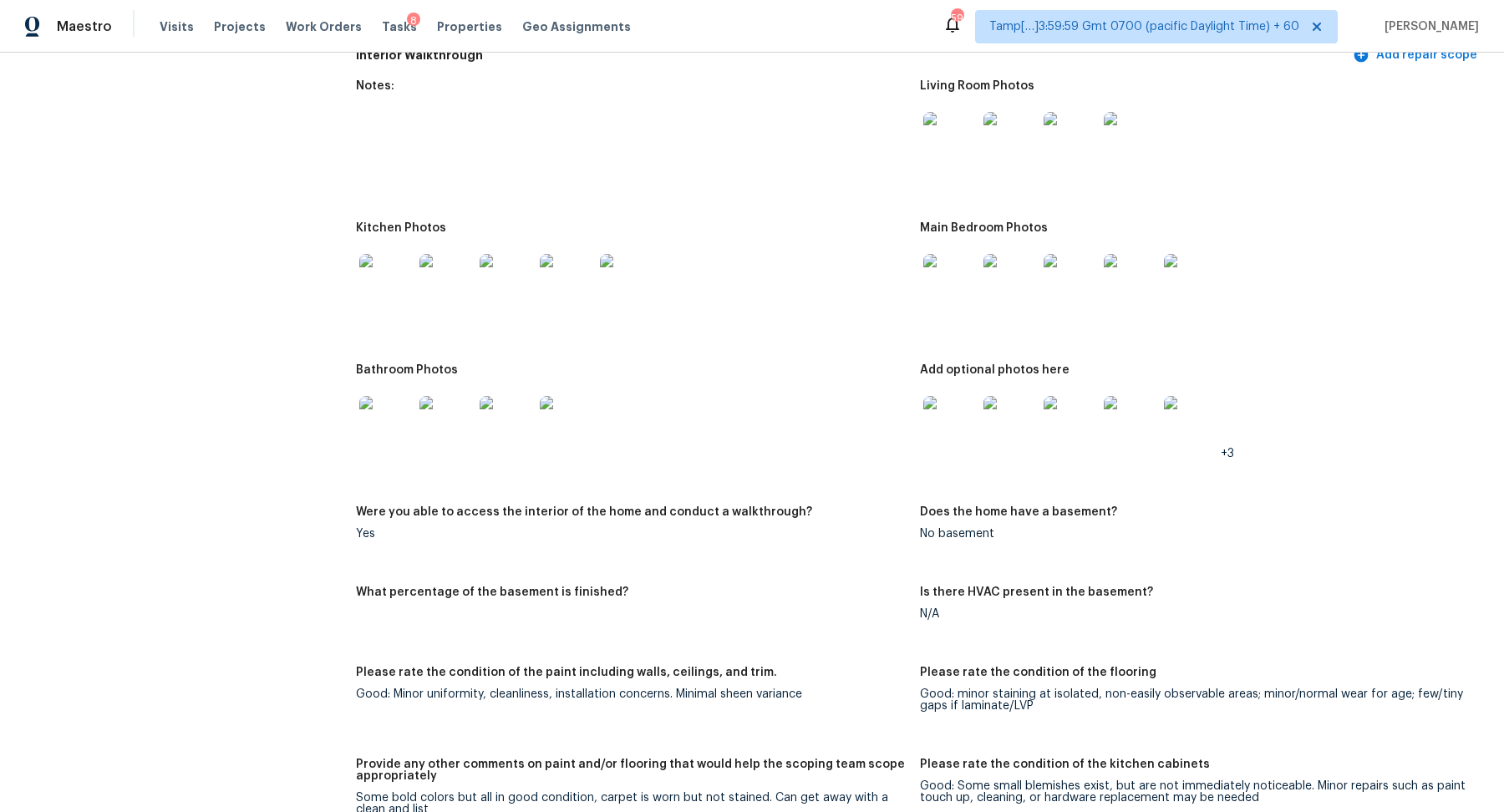
click at [954, 275] on img at bounding box center [950, 281] width 53 height 53
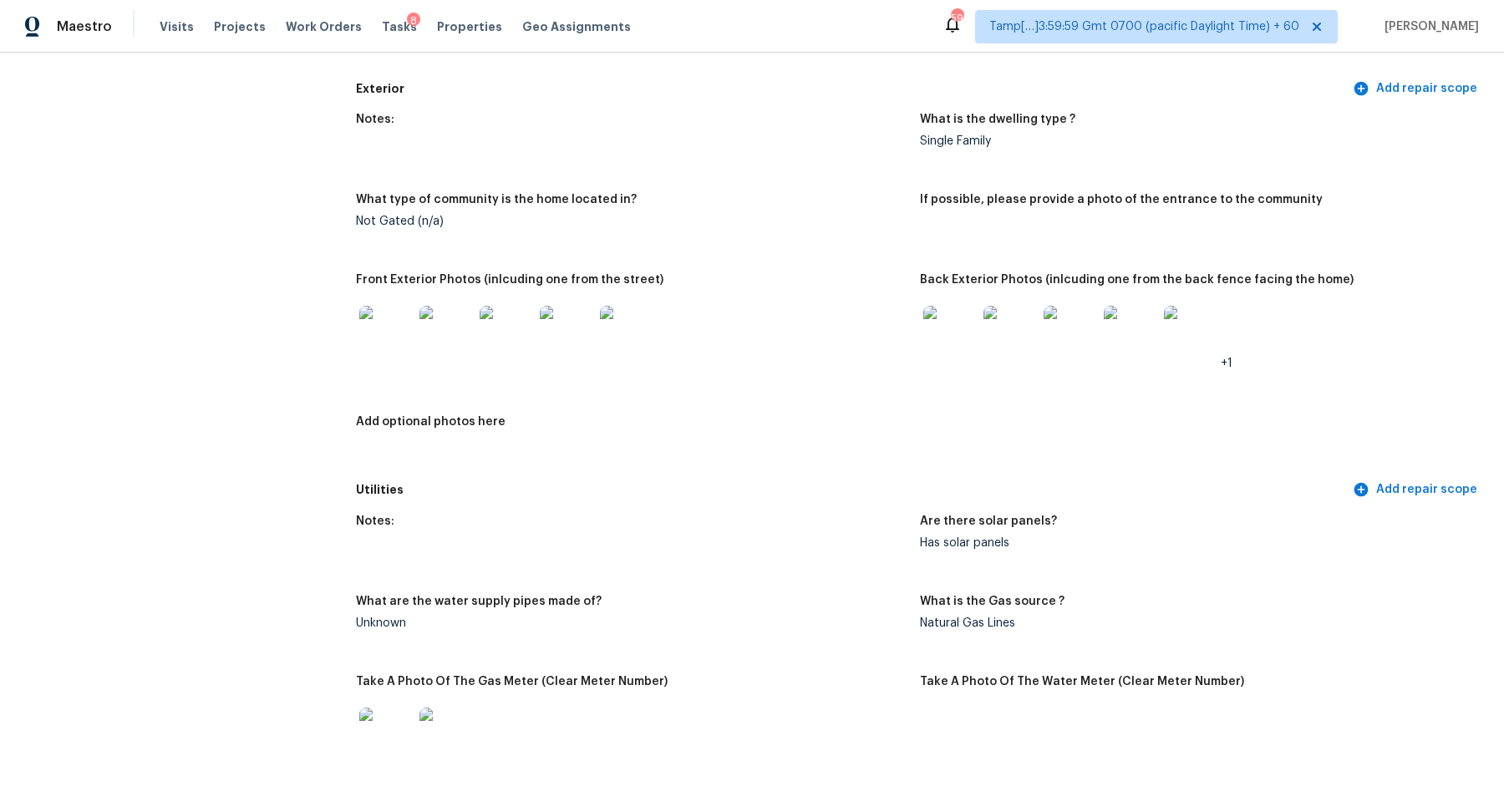
scroll to position [0, 0]
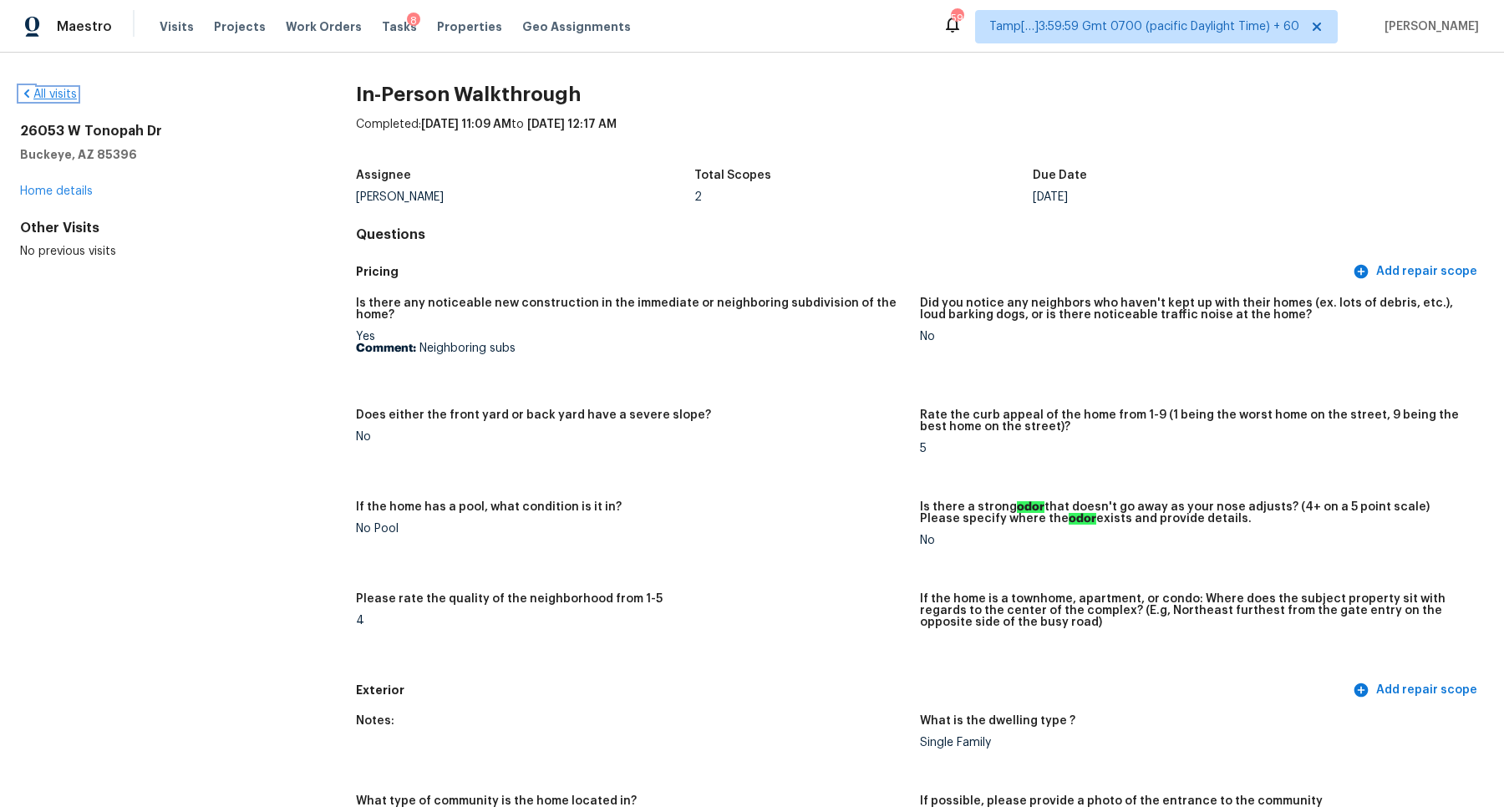
click at [71, 92] on link "All visits" at bounding box center [49, 94] width 57 height 12
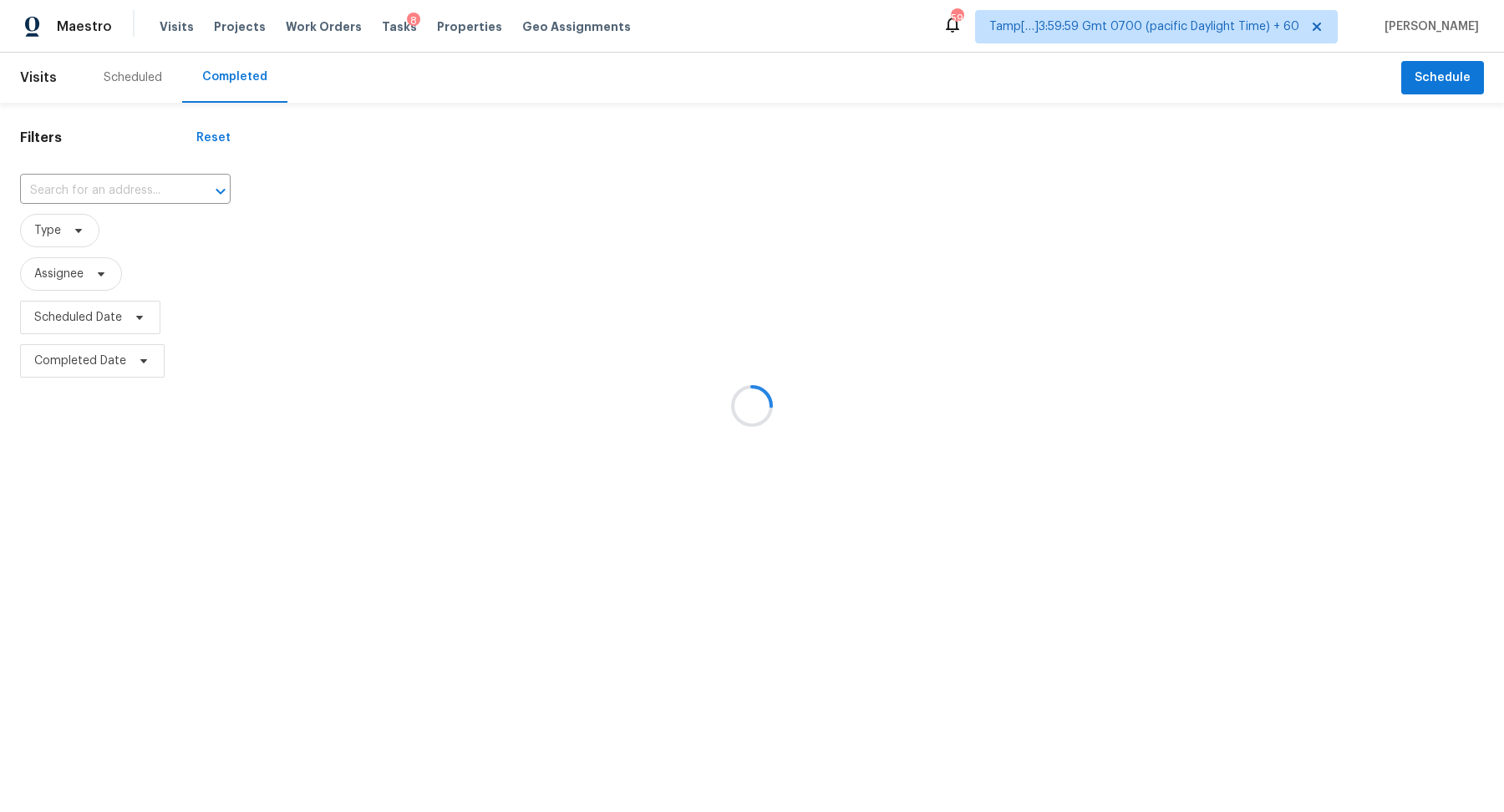
click at [126, 188] on div at bounding box center [752, 406] width 1504 height 812
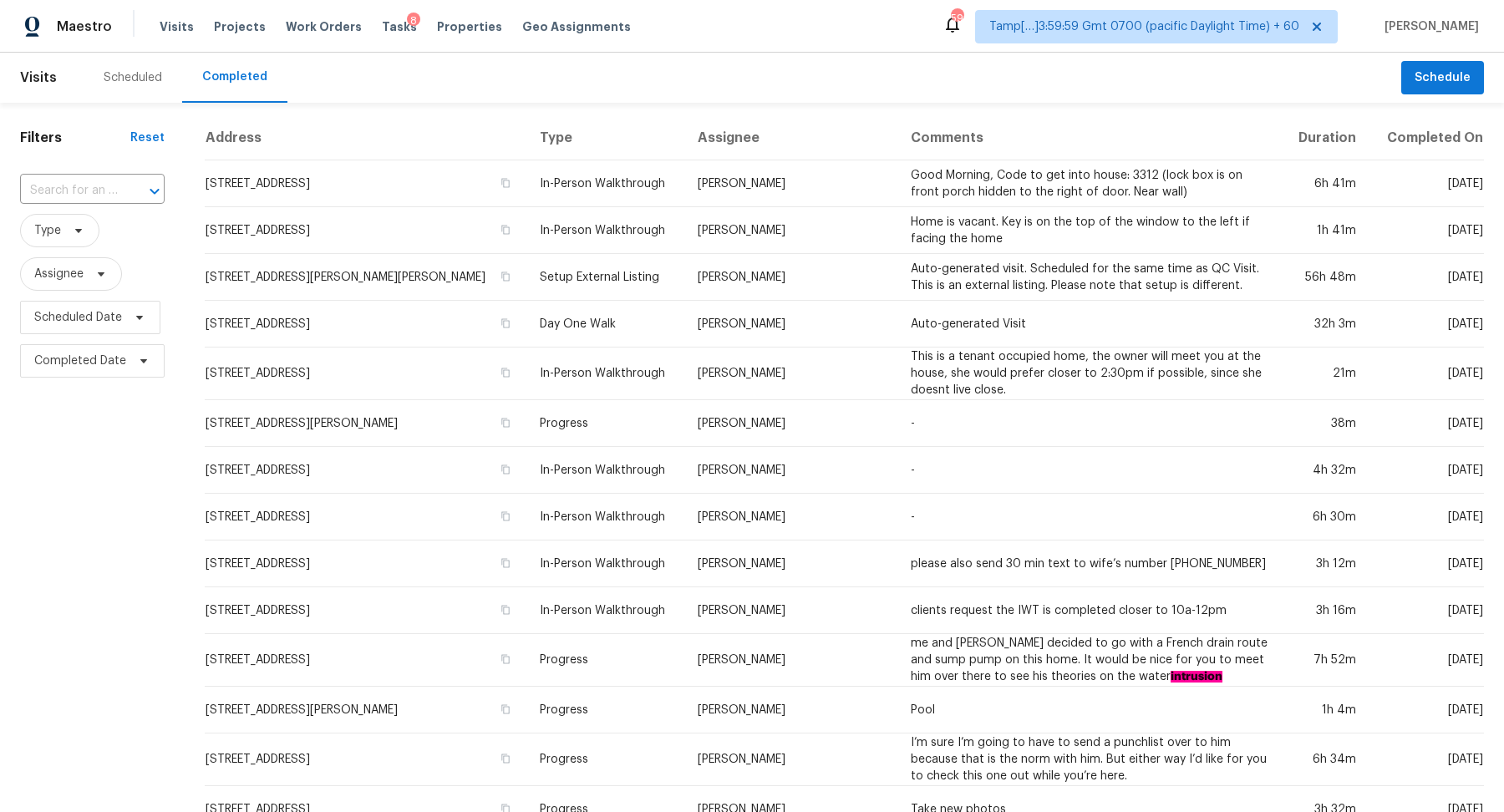
click at [126, 188] on div "​" at bounding box center [92, 190] width 144 height 26
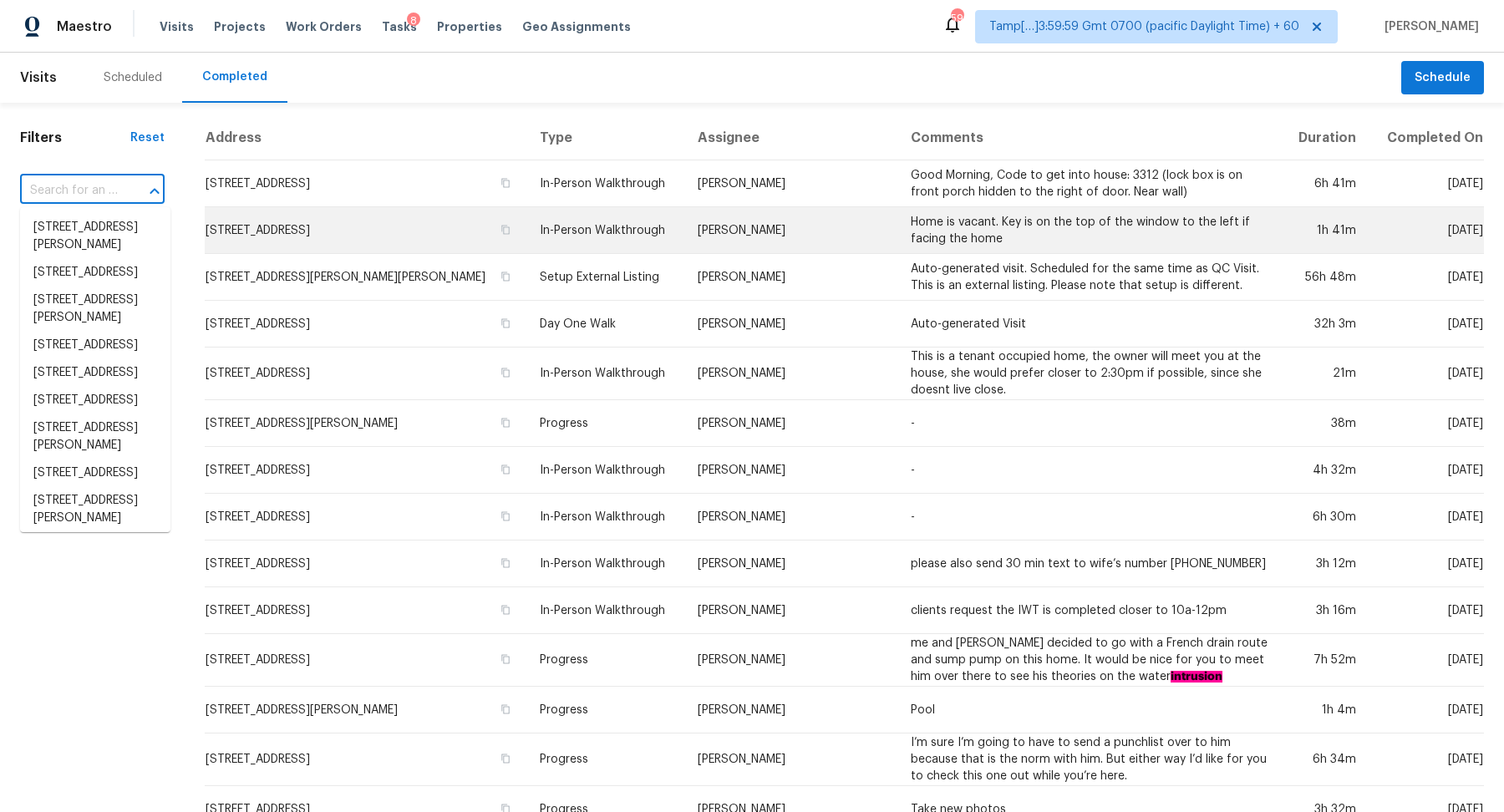
paste input "2924 Sand Hills Dr, Chester, VA 23831"
type input "2924 Sand Hills Dr, Chester, VA 23831"
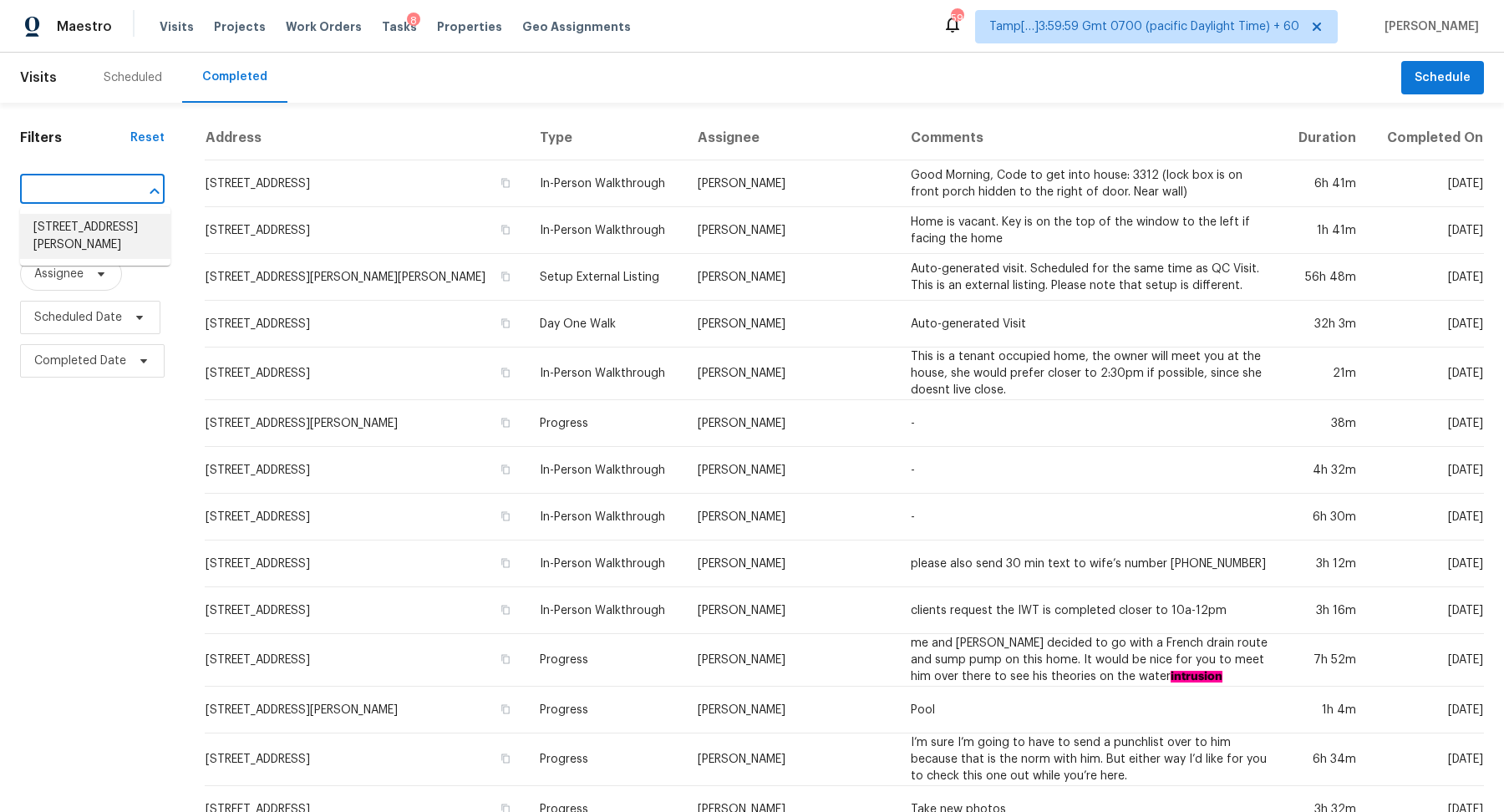
click at [82, 224] on li "2924 Sand Hills Dr, Chester, VA 23831" at bounding box center [96, 236] width 151 height 45
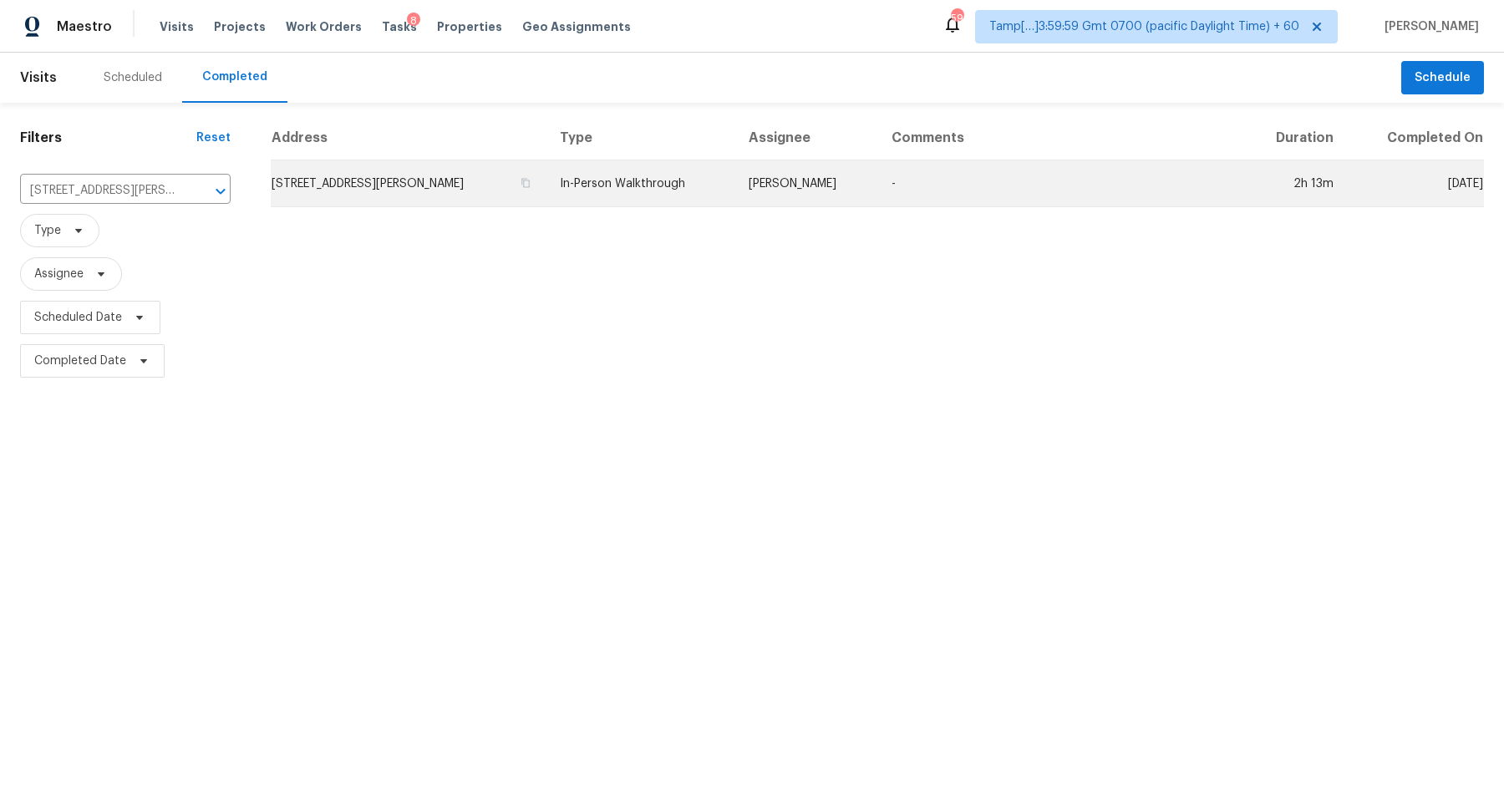
click at [393, 170] on td "2924 Sand Hills Dr, Chester, VA 23831" at bounding box center [408, 183] width 275 height 47
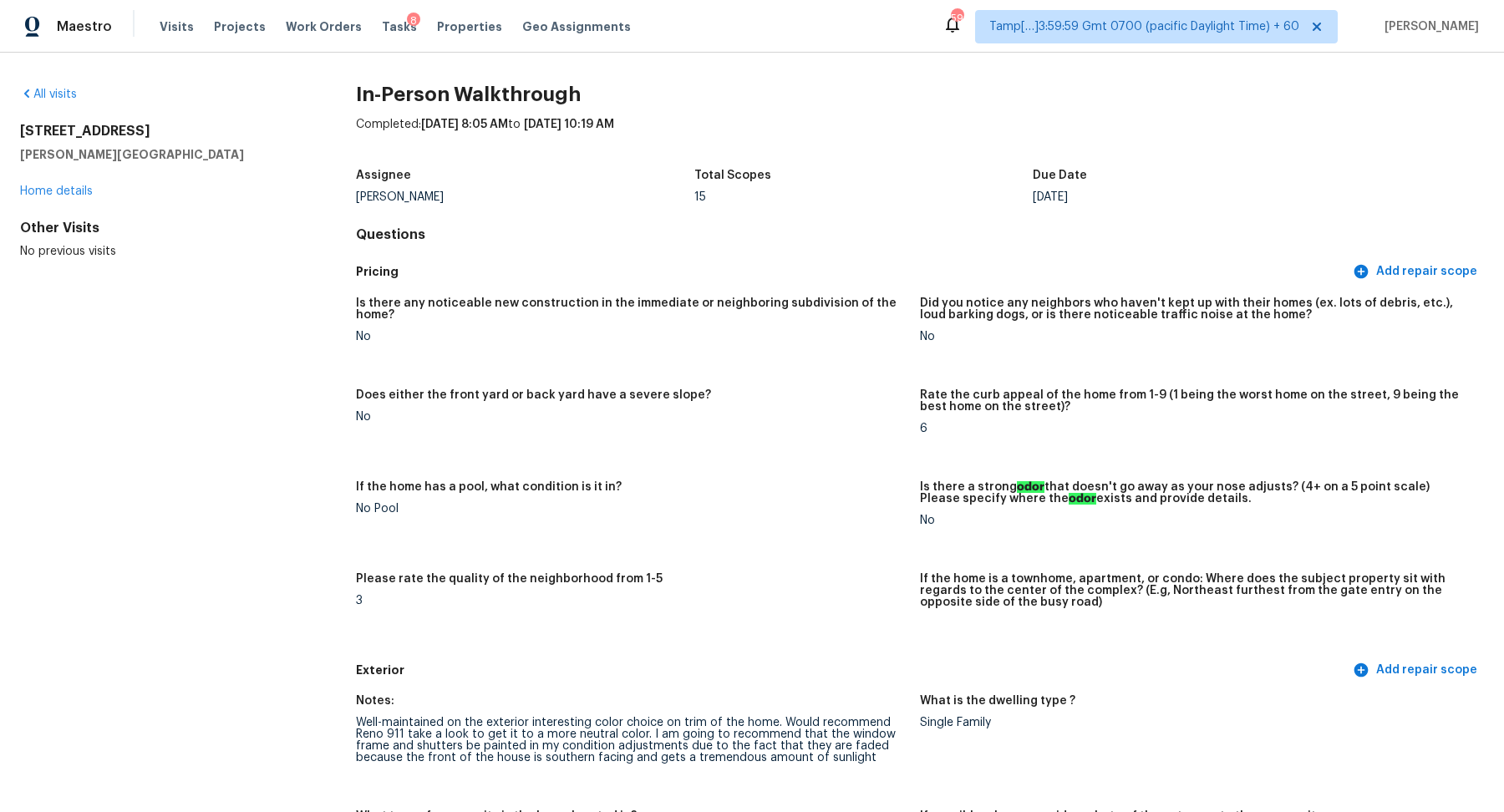
click at [55, 84] on div "All visits 2924 Sand Hills Dr Chester, VA 23831 Home details Other Visits No pr…" at bounding box center [752, 432] width 1504 height 760
click at [57, 94] on link "All visits" at bounding box center [49, 94] width 57 height 12
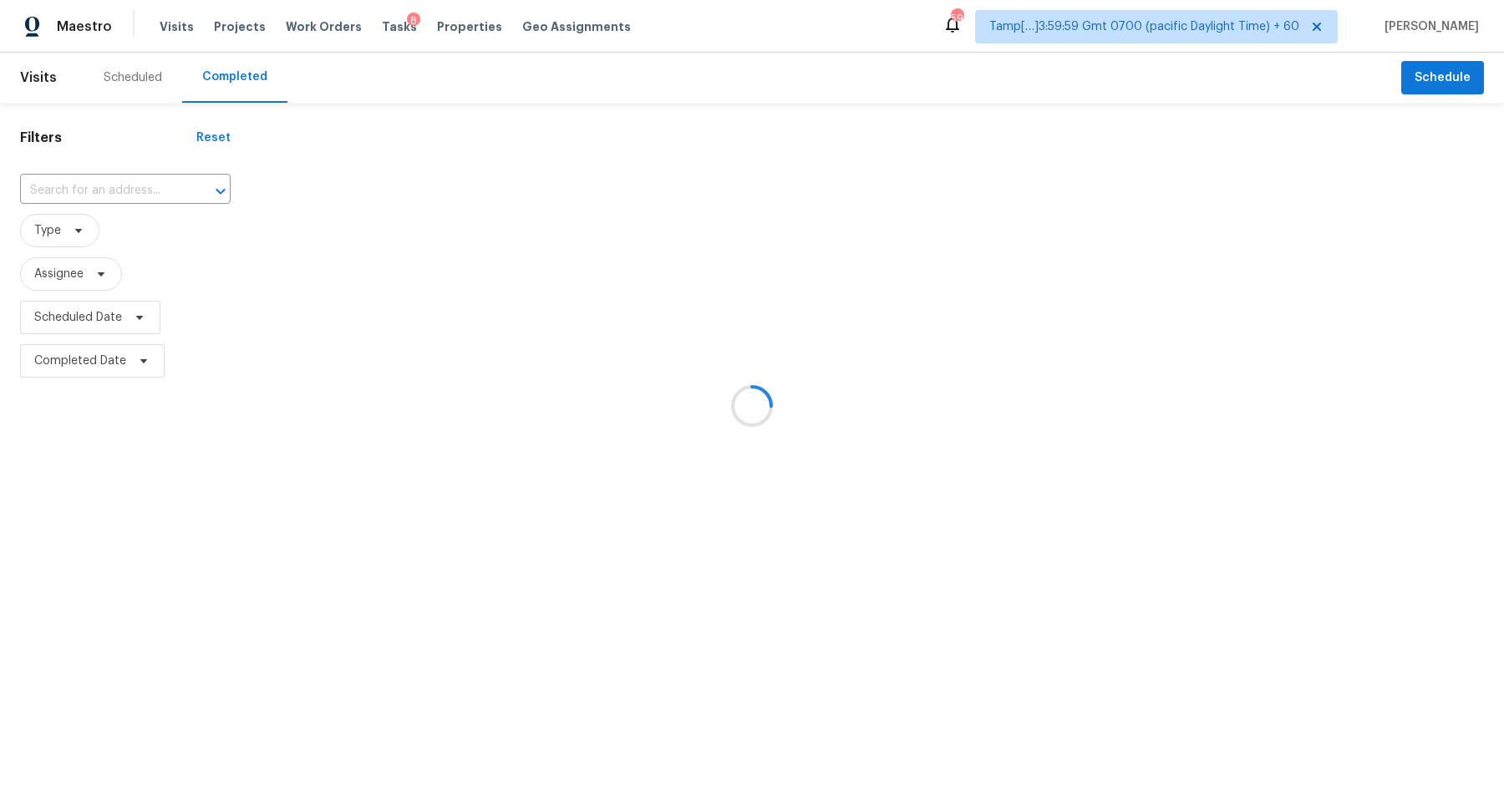
click at [109, 196] on div at bounding box center [752, 406] width 1504 height 812
click at [112, 196] on div at bounding box center [752, 406] width 1504 height 812
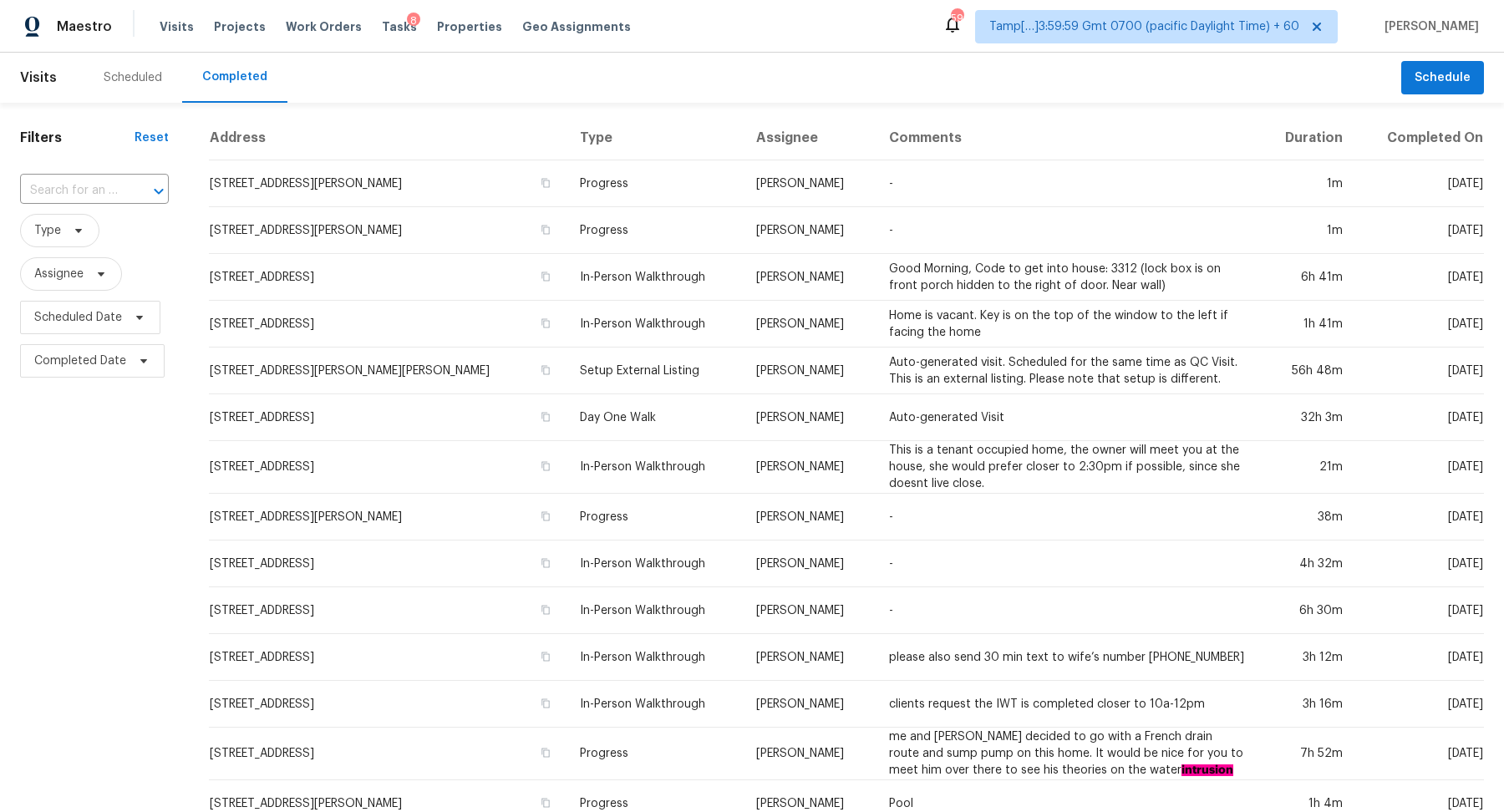
click at [119, 195] on input "text" at bounding box center [71, 190] width 102 height 26
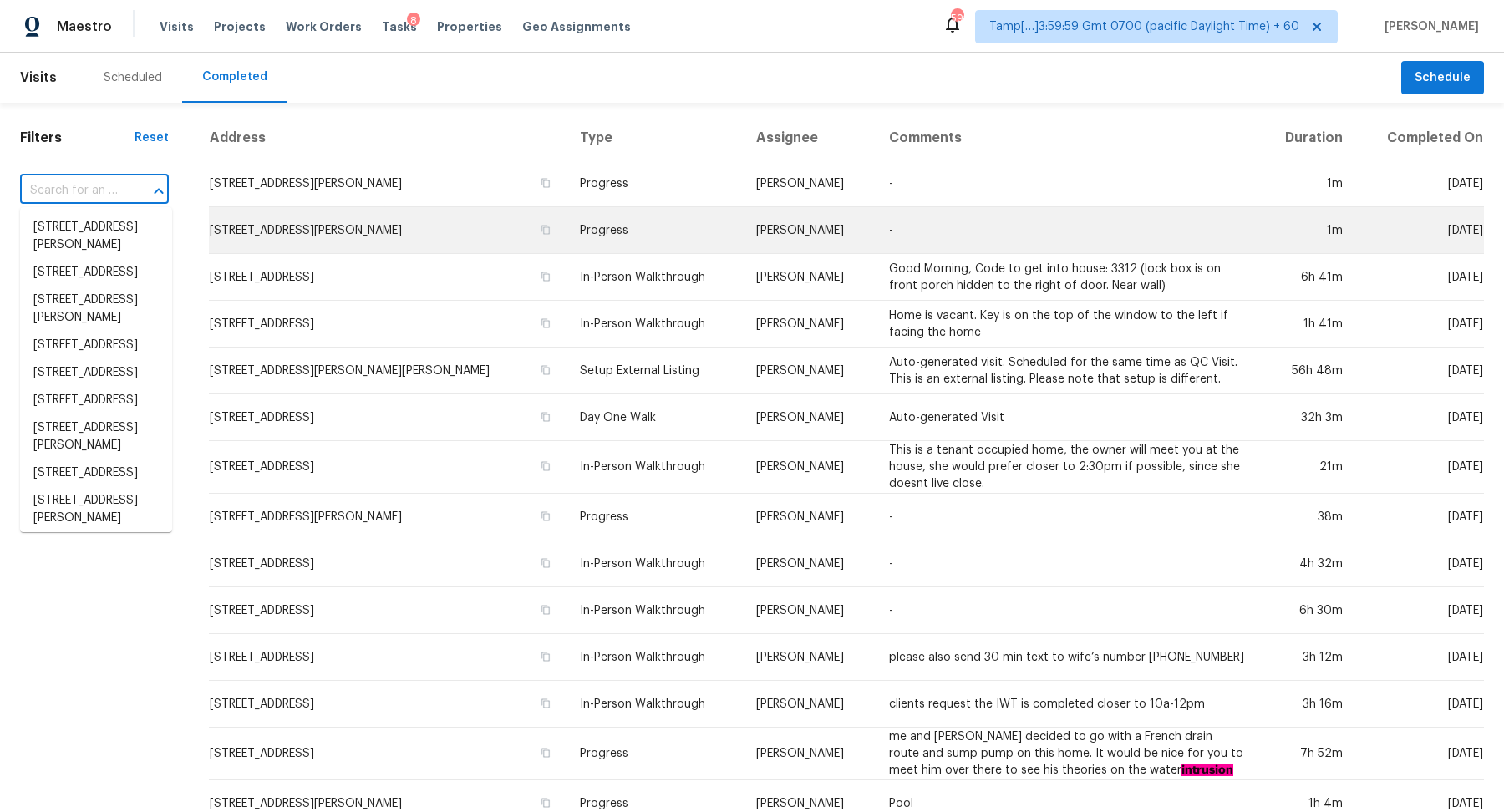
paste input "1982 Golden Glow Ln, Jacksonville, FL 32210"
type input "1982 Golden Glow Ln, Jacksonville, FL 32210"
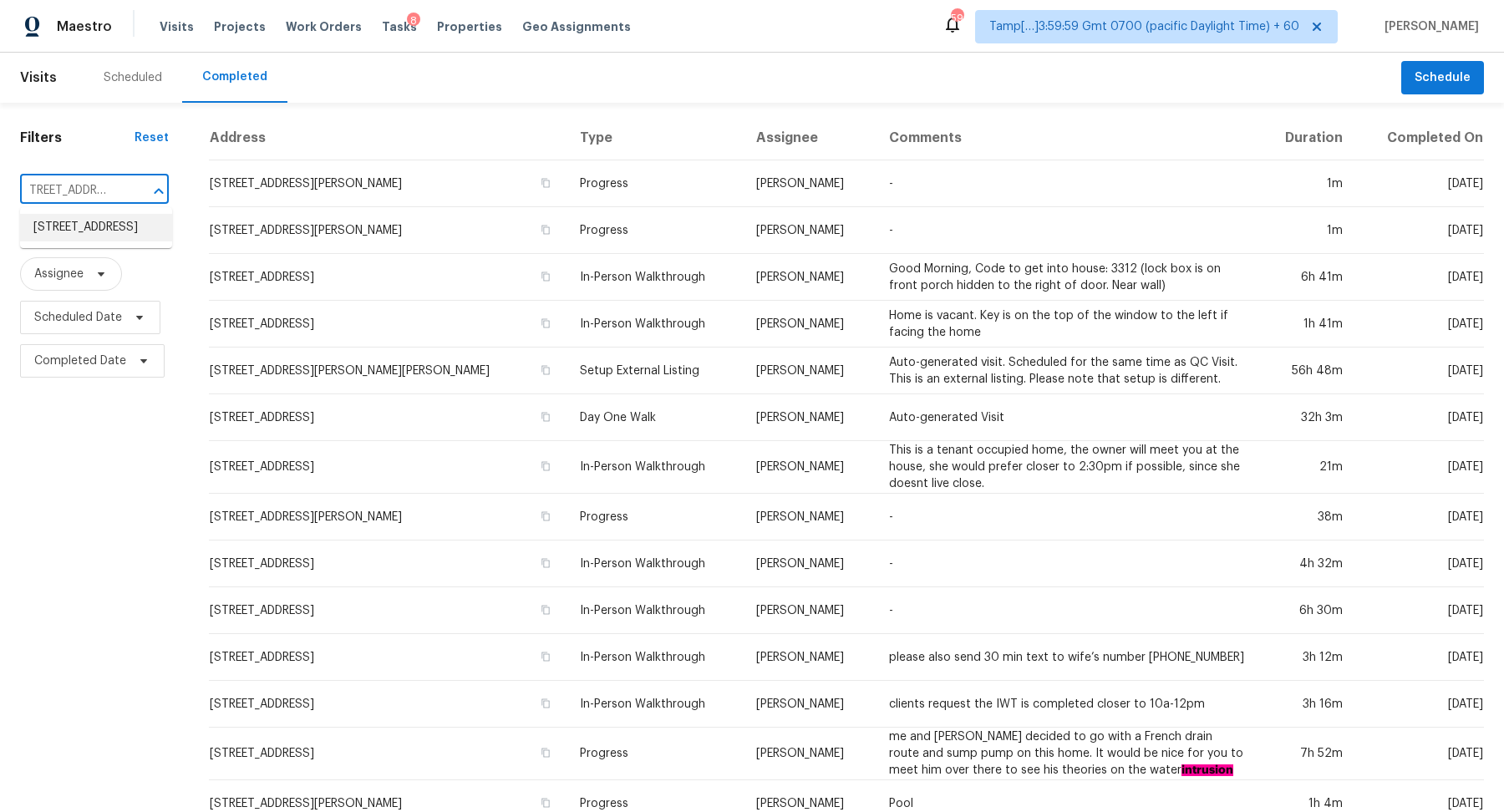
click at [96, 230] on li "1982 Golden Glow Ln, Jacksonville, FL 32210" at bounding box center [97, 228] width 152 height 27
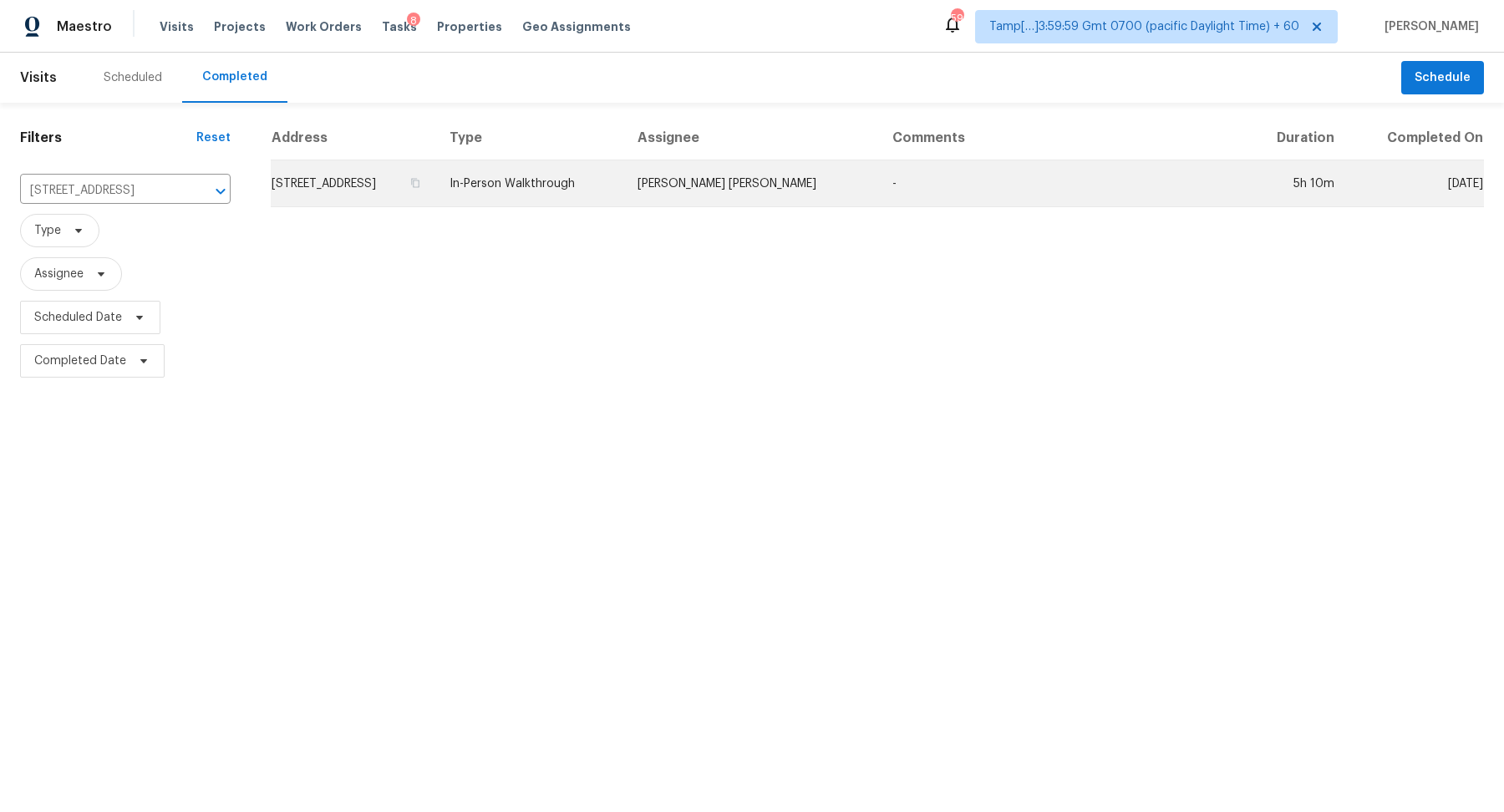
click at [404, 193] on td "1982 Golden Glow Ln, Jacksonville, FL 32210" at bounding box center [353, 183] width 166 height 47
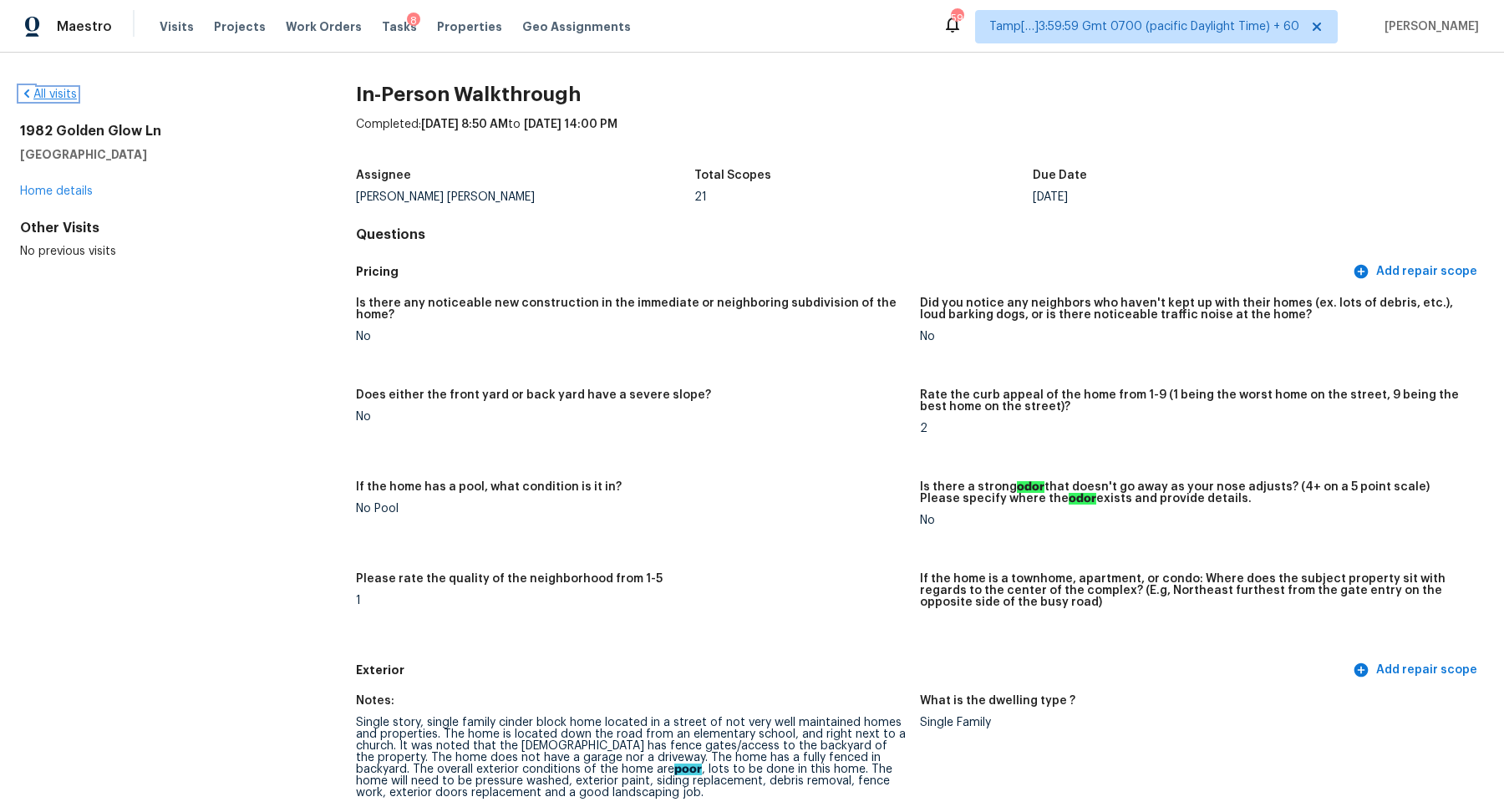
click at [41, 97] on link "All visits" at bounding box center [49, 94] width 57 height 12
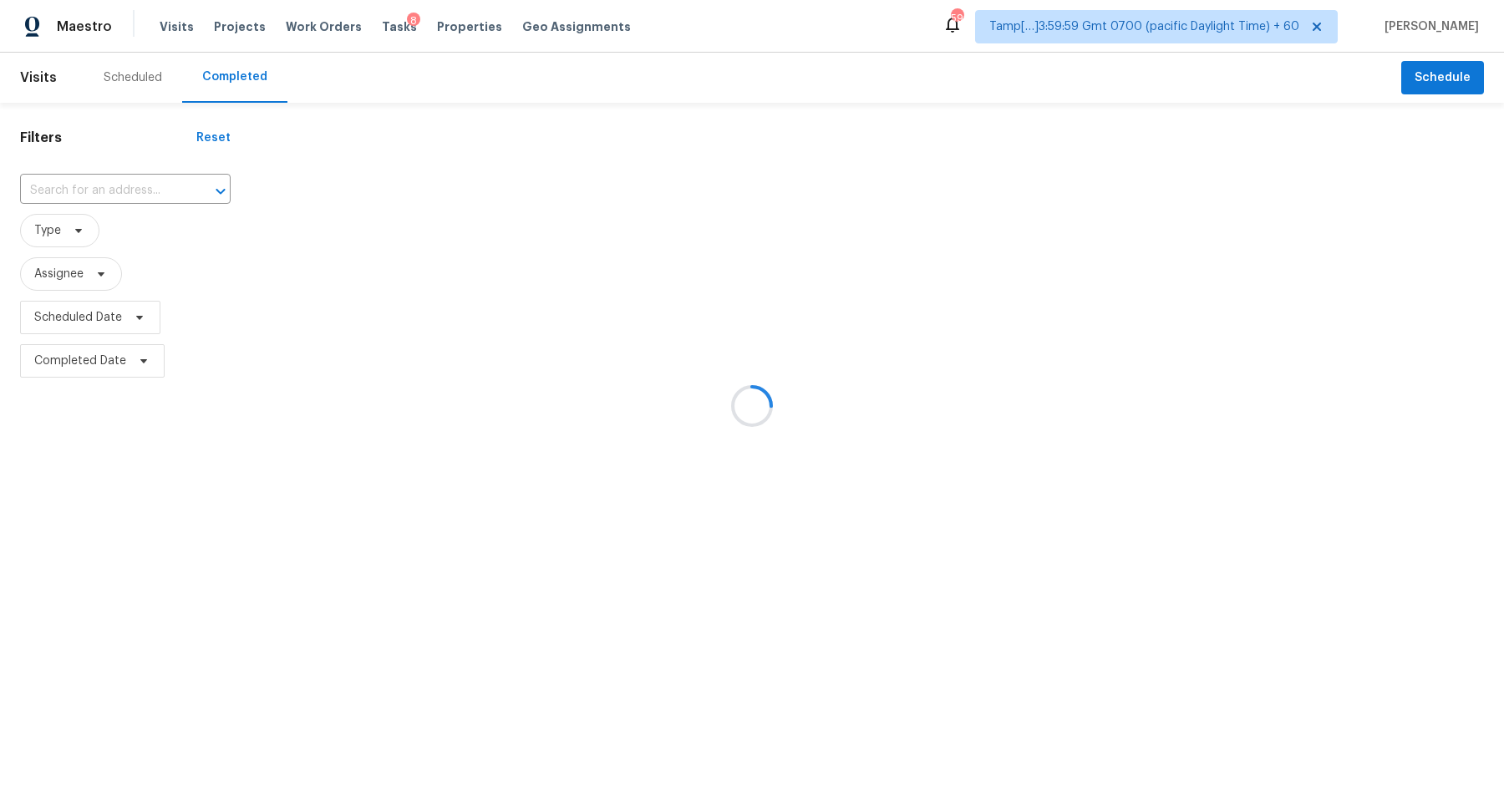
click at [90, 176] on div at bounding box center [752, 406] width 1504 height 812
click at [105, 183] on div at bounding box center [752, 406] width 1504 height 812
click at [120, 187] on div at bounding box center [752, 406] width 1504 height 812
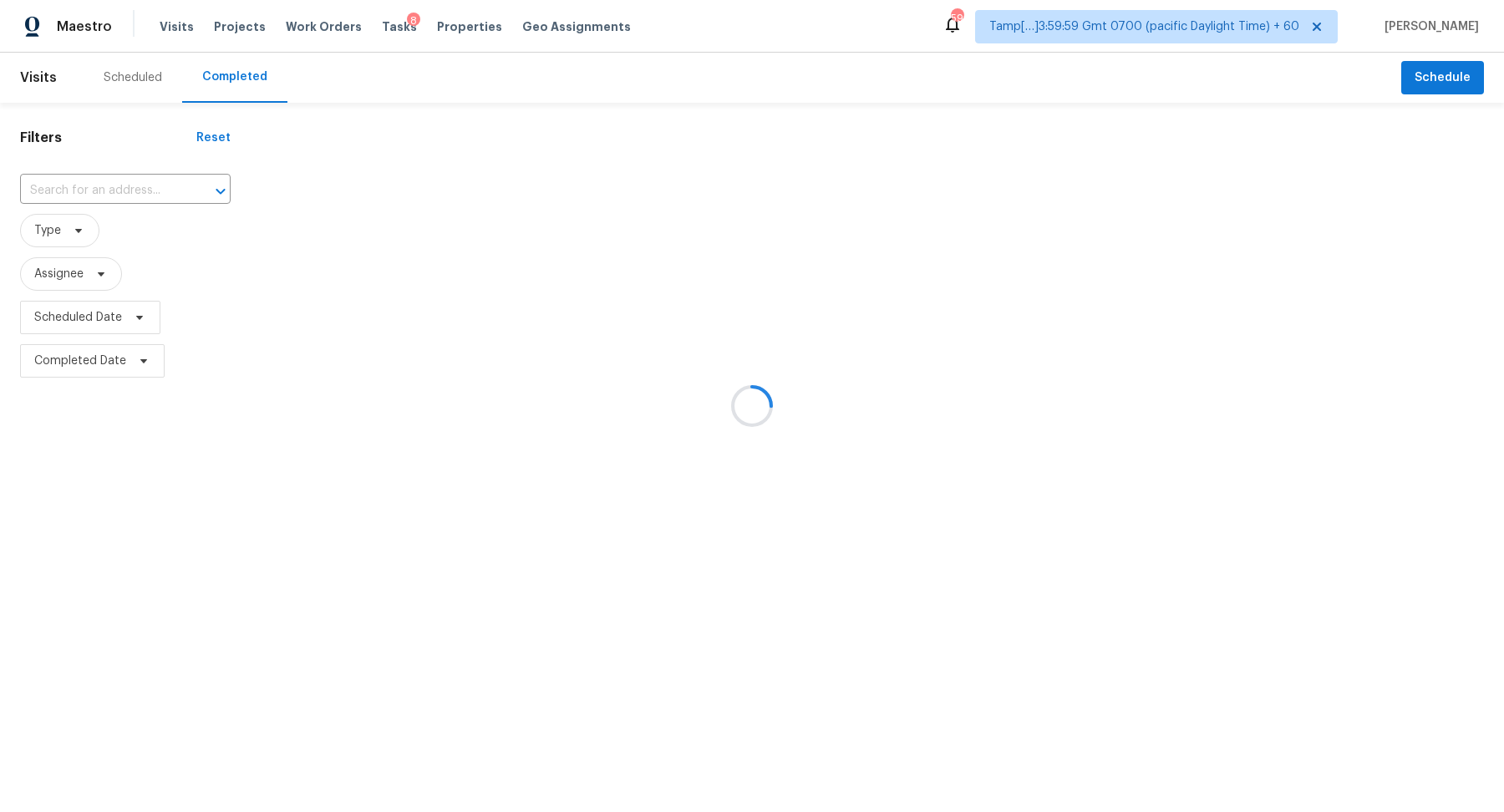
click at [120, 187] on div at bounding box center [752, 406] width 1504 height 812
click at [120, 200] on div at bounding box center [752, 406] width 1504 height 812
click at [122, 196] on div at bounding box center [752, 406] width 1504 height 812
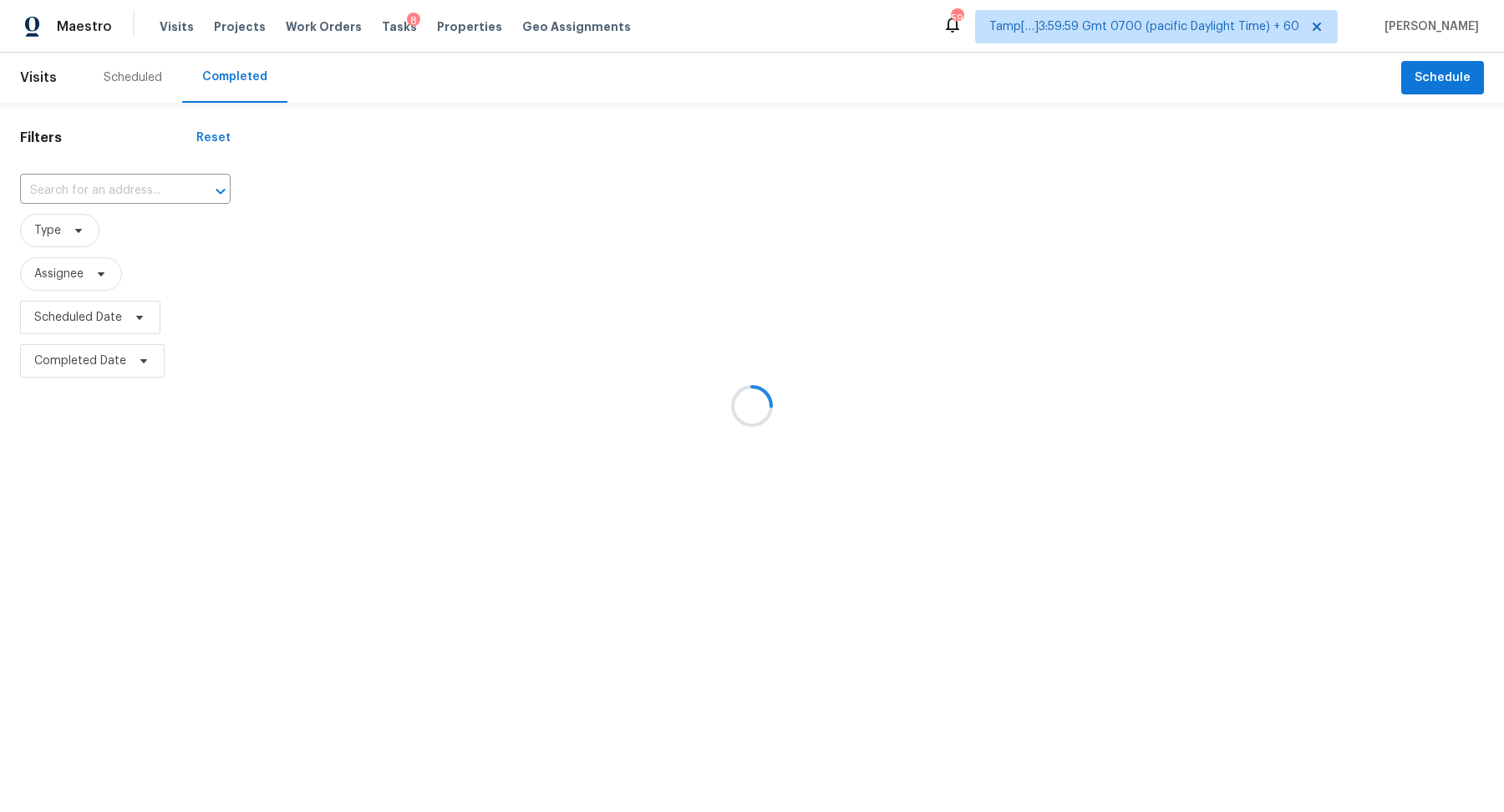
click at [122, 196] on div at bounding box center [752, 406] width 1504 height 812
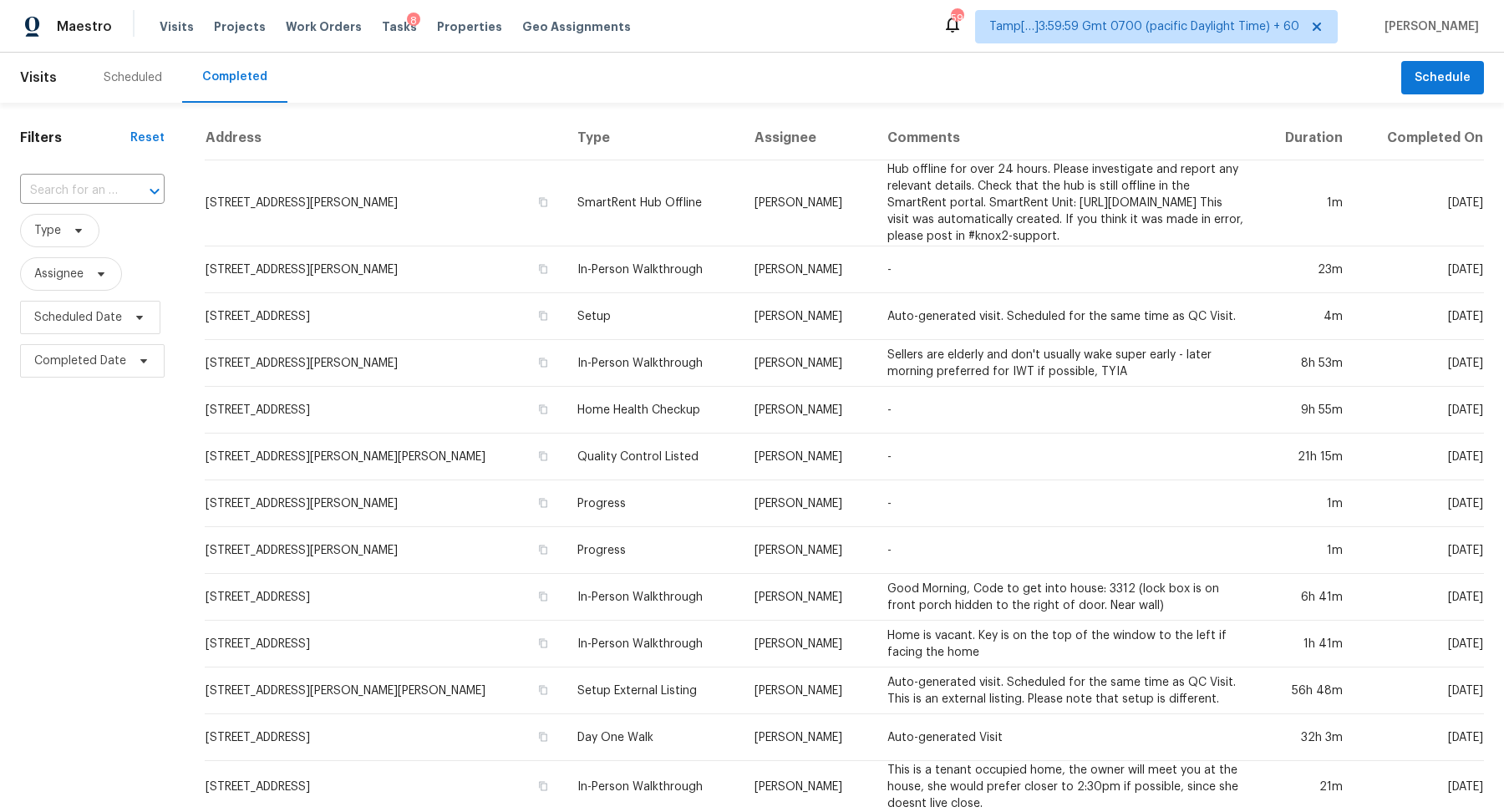
click at [164, 178] on div "Filters Reset ​ Type Assignee Scheduled Date Completed Date" at bounding box center [92, 646] width 185 height 1088
click at [125, 184] on div at bounding box center [143, 191] width 43 height 23
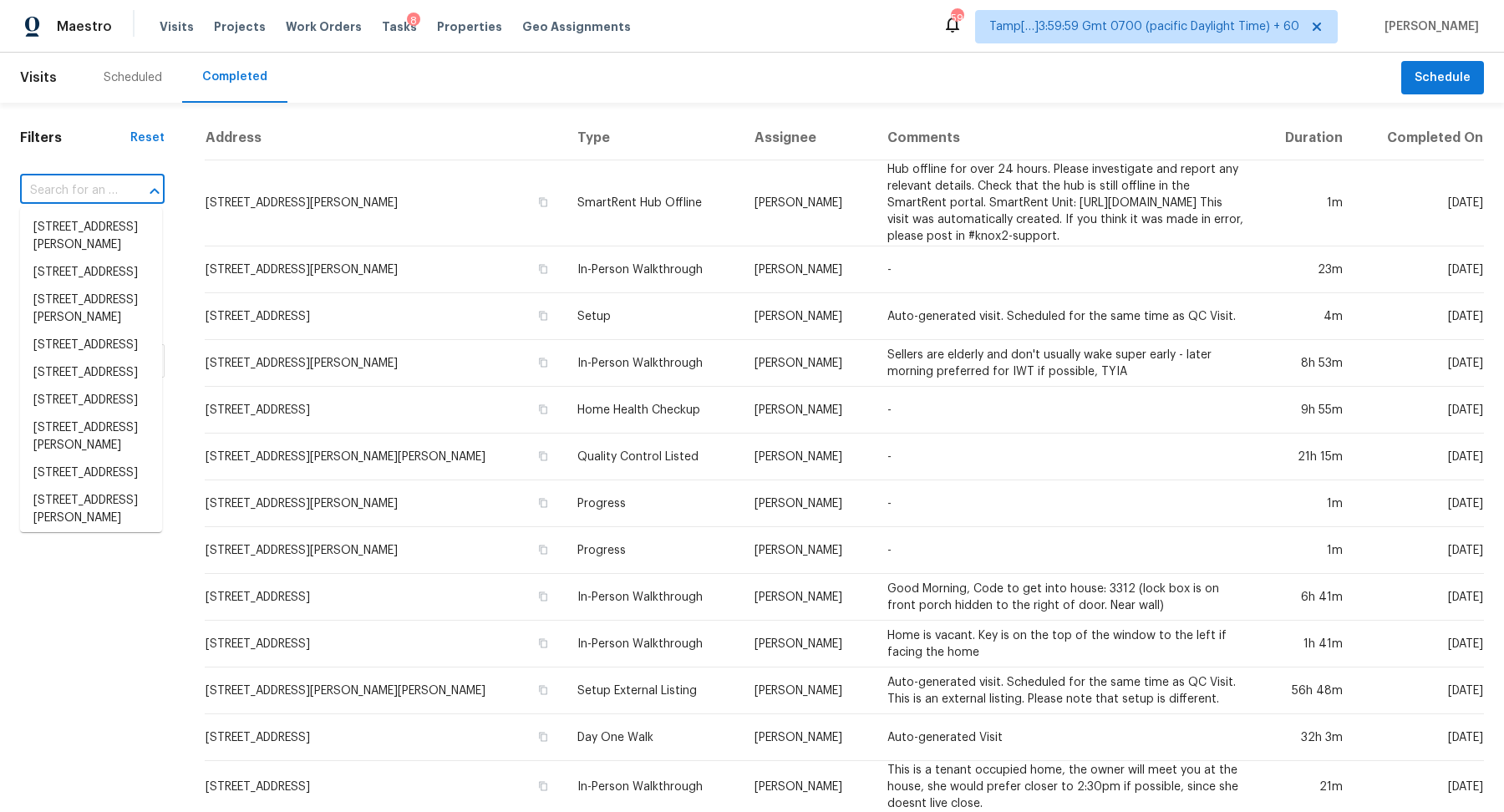
paste input "26053 W Tonopah Dr, Buckeye, AZ 85396"
type input "26053 W Tonopah Dr, Buckeye, AZ 85396"
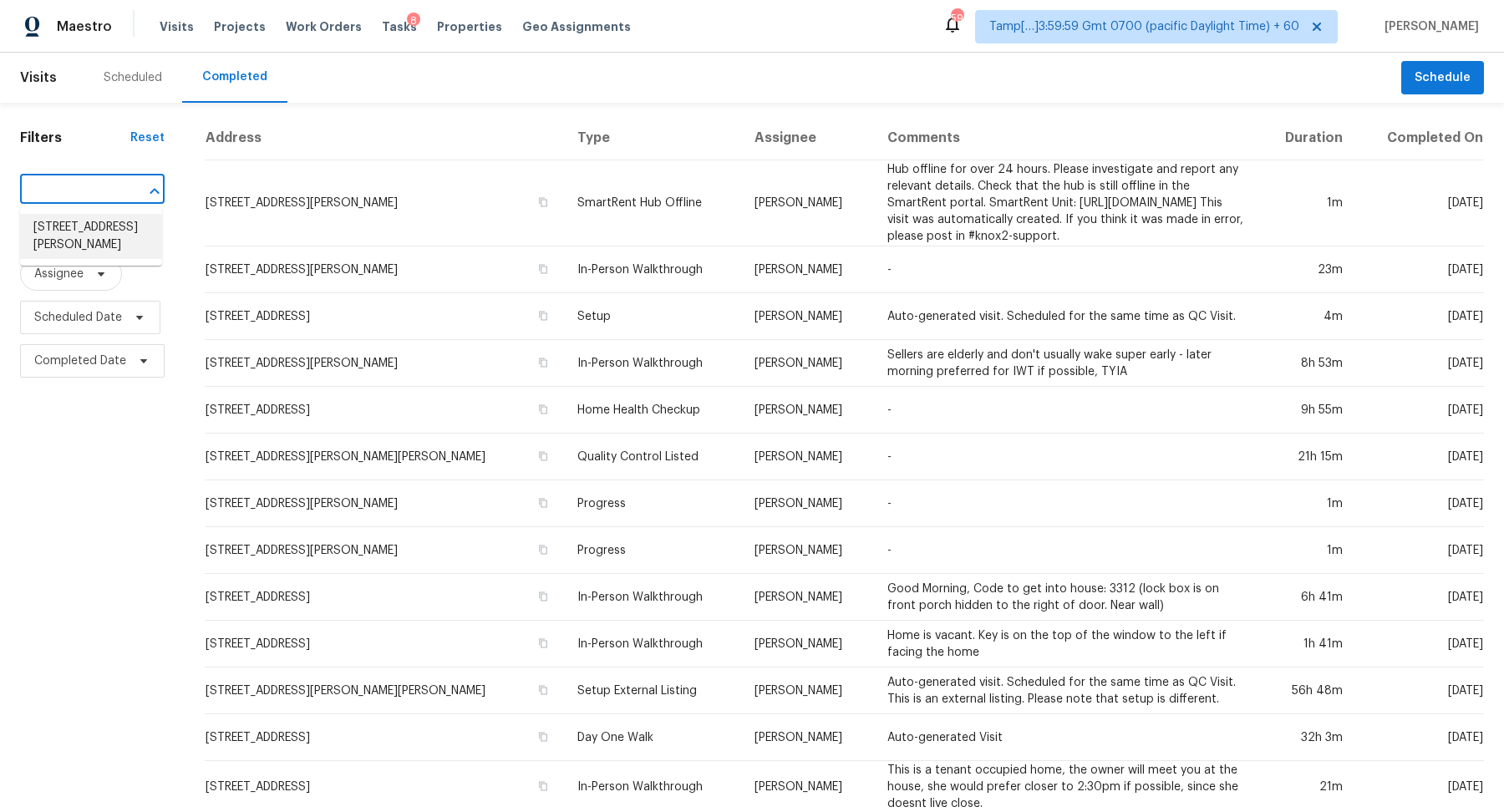
click at [40, 254] on li "26053 W Tonopah Dr, Buckeye, AZ 85396" at bounding box center [91, 236] width 142 height 45
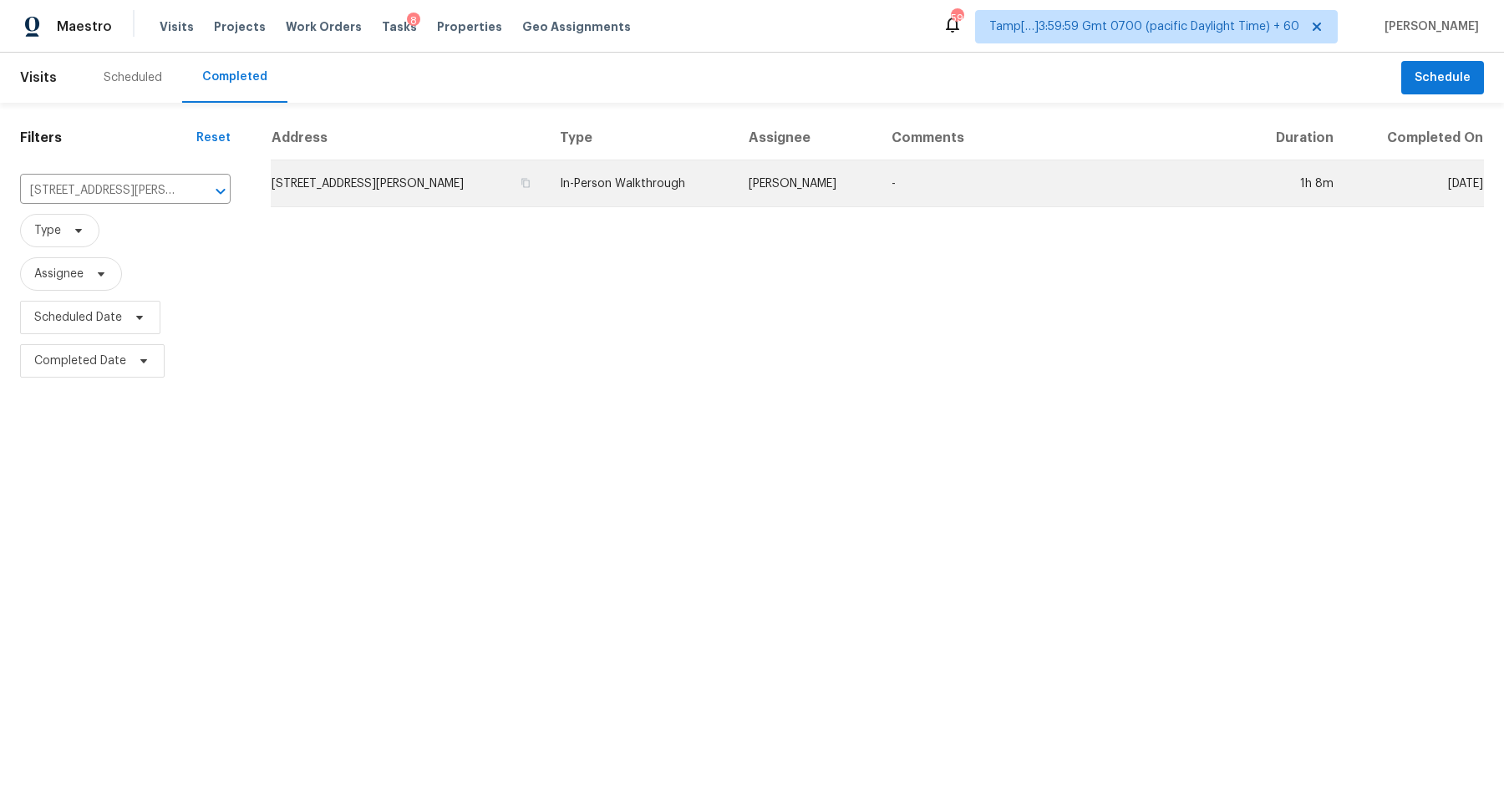
click at [458, 181] on td "26053 W Tonopah Dr, Buckeye, AZ 85396" at bounding box center [408, 183] width 275 height 47
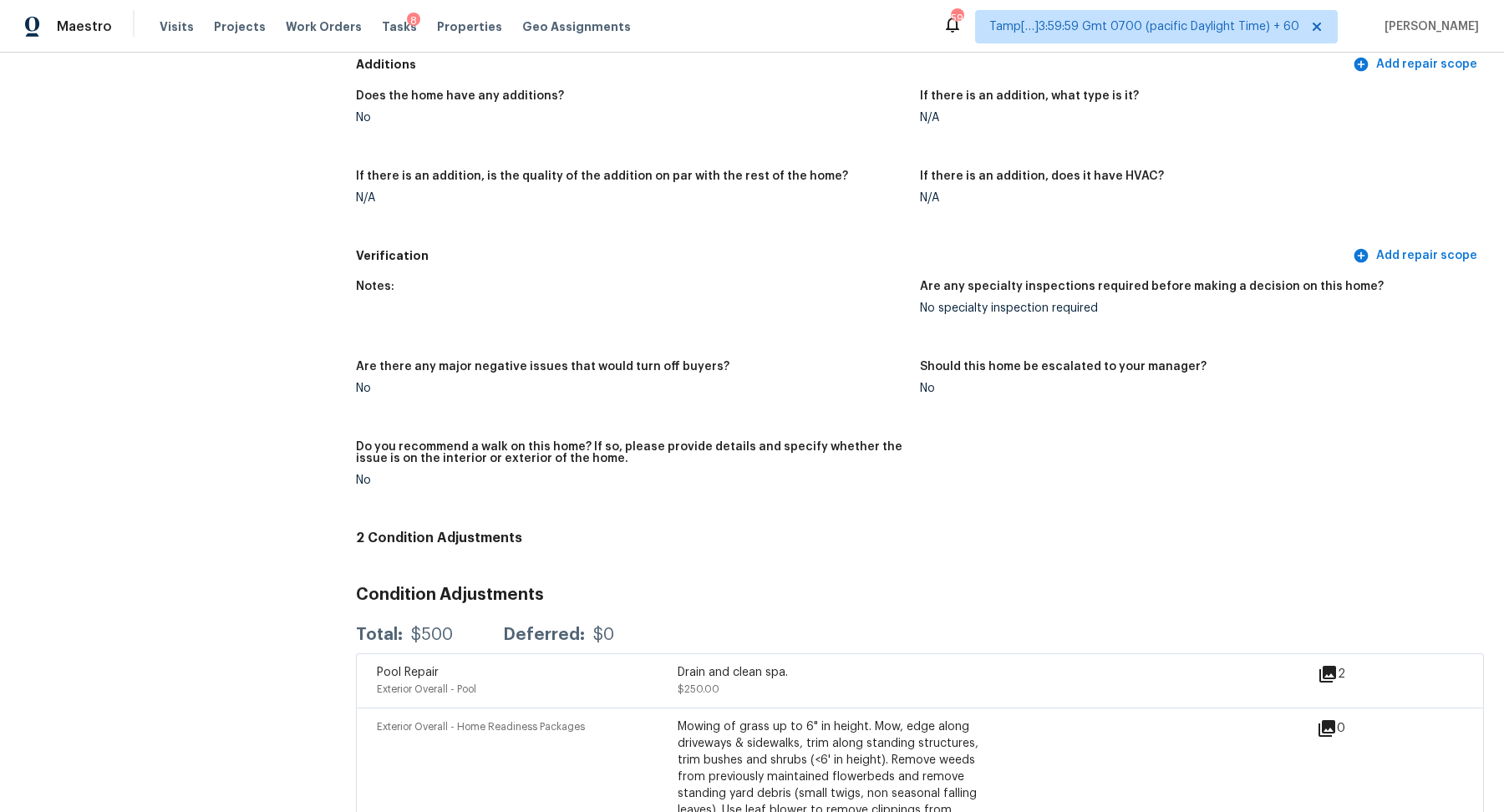
scroll to position [3700, 0]
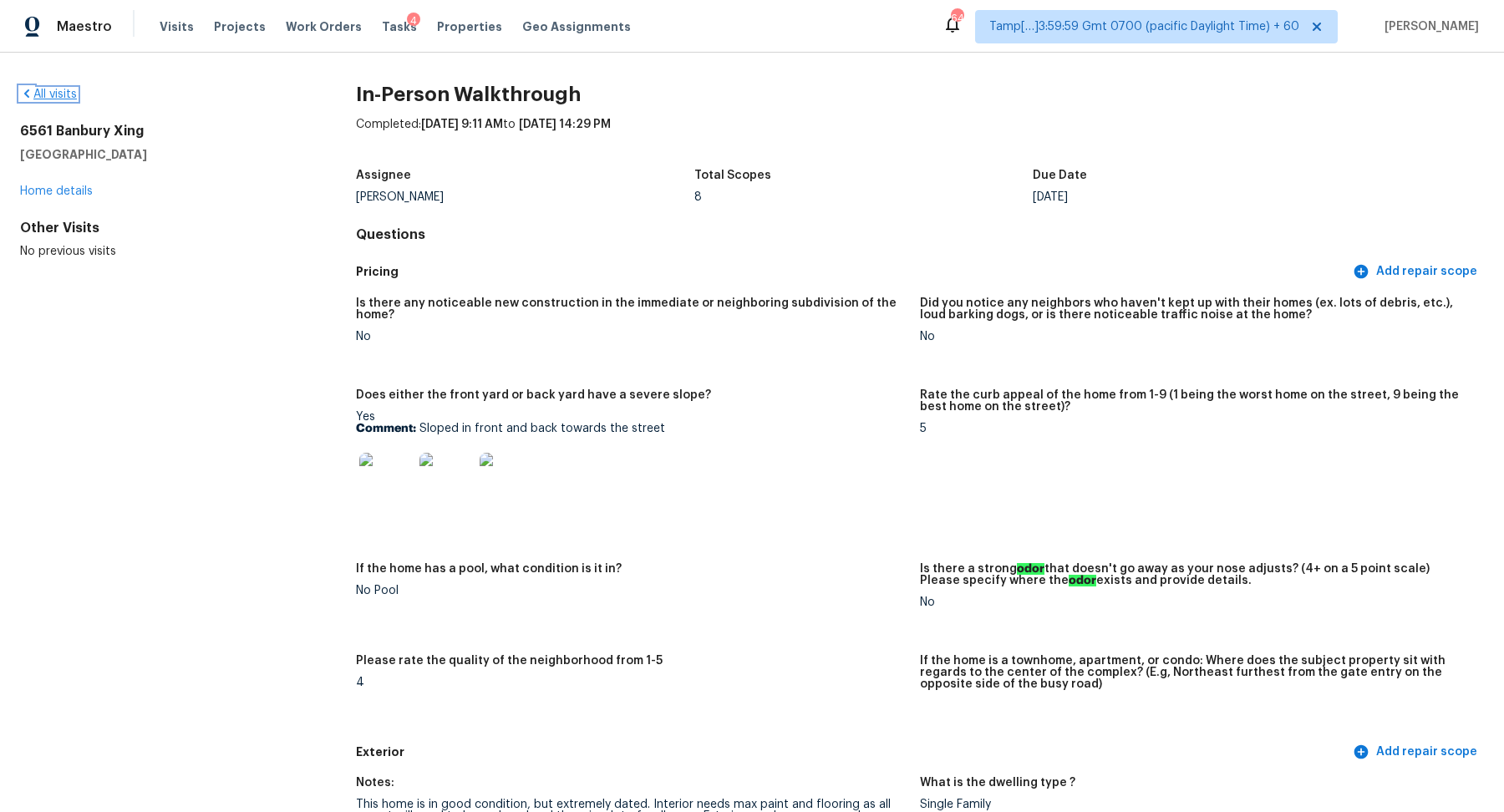
click at [48, 95] on link "All visits" at bounding box center [49, 94] width 57 height 12
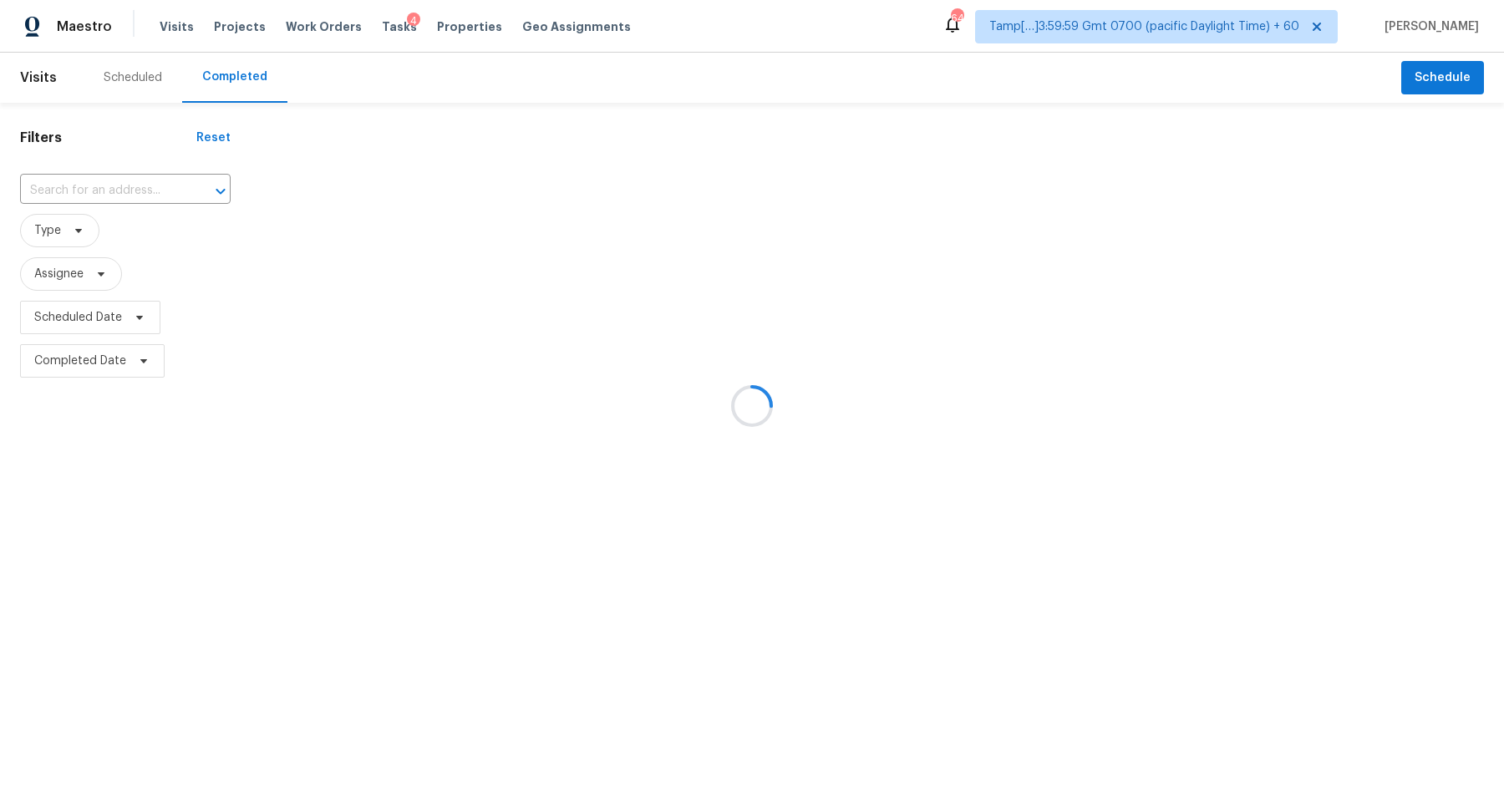
click at [127, 194] on div at bounding box center [752, 406] width 1504 height 812
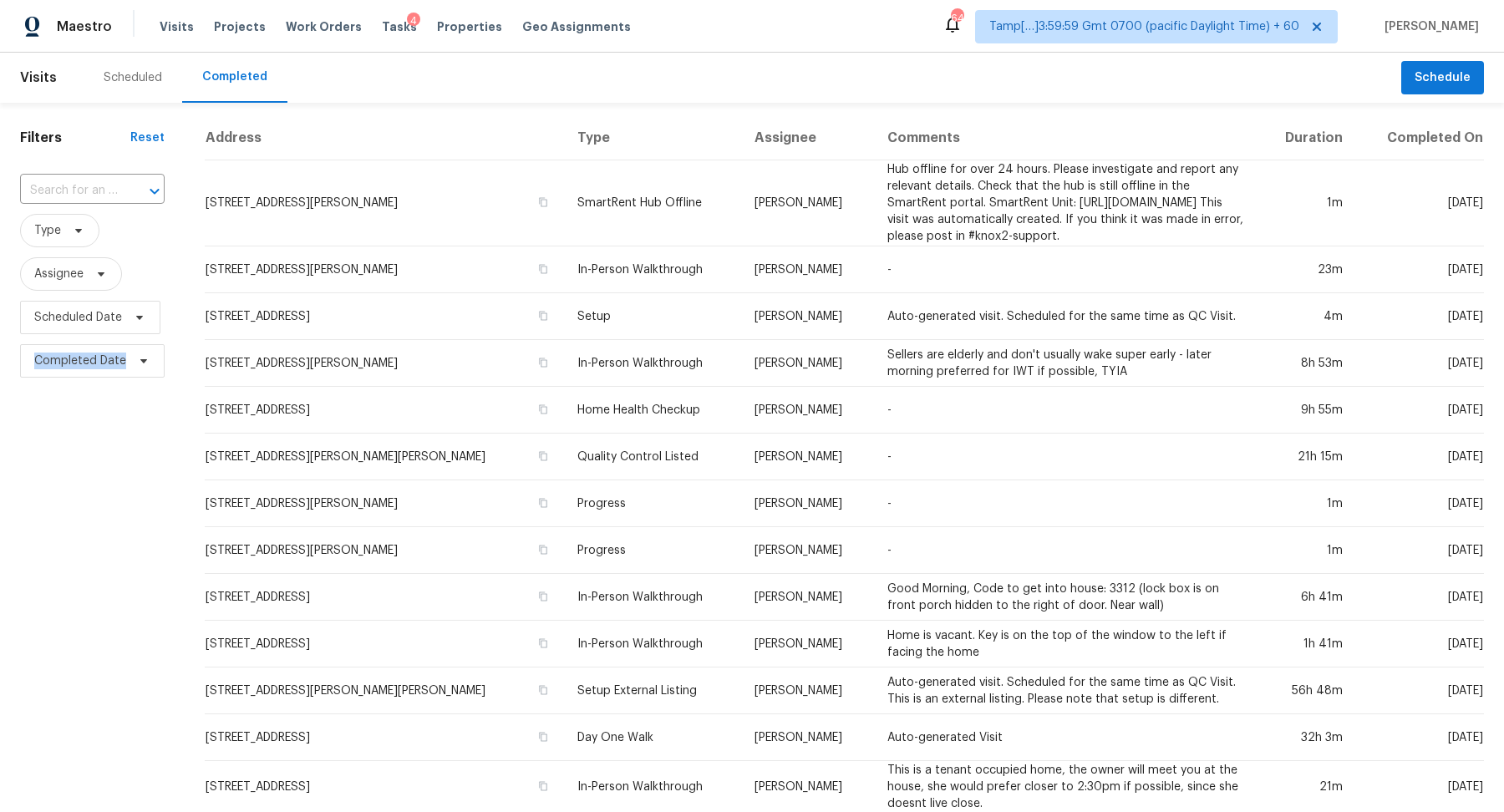
click at [127, 194] on div at bounding box center [143, 191] width 43 height 23
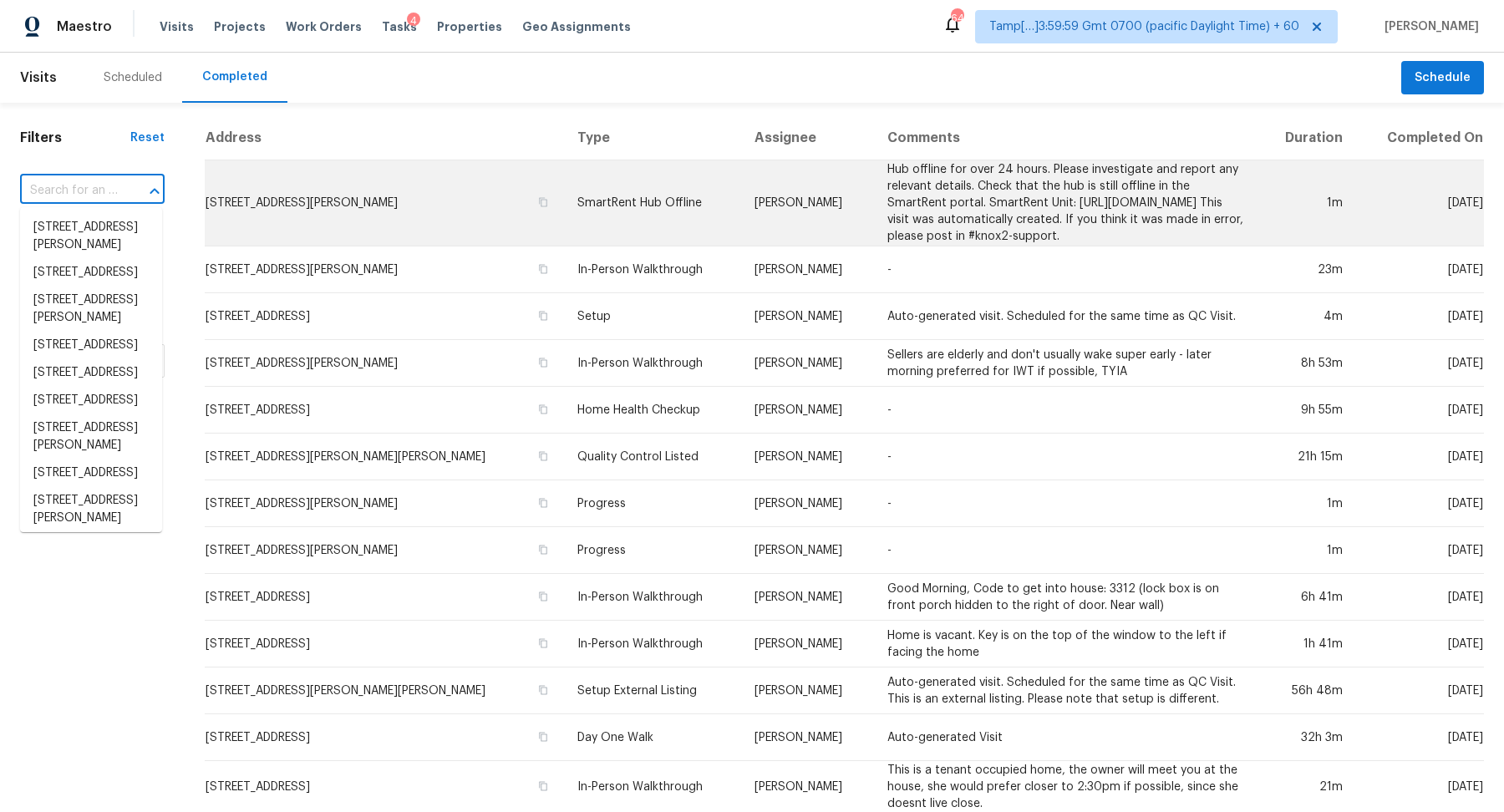
type input "v"
paste input "[STREET_ADDRESS]"
type input "[STREET_ADDRESS]"
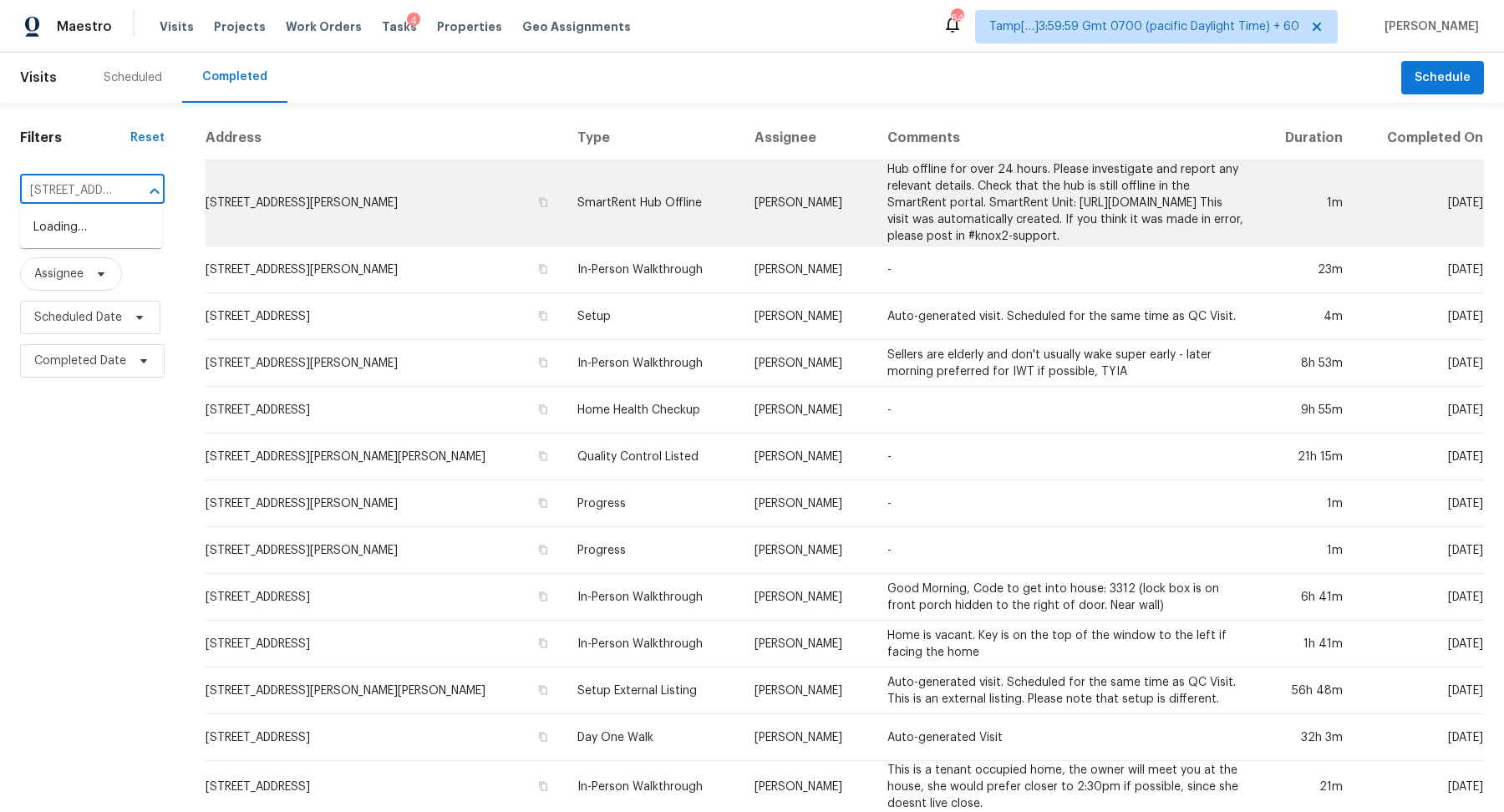
scroll to position [0, 128]
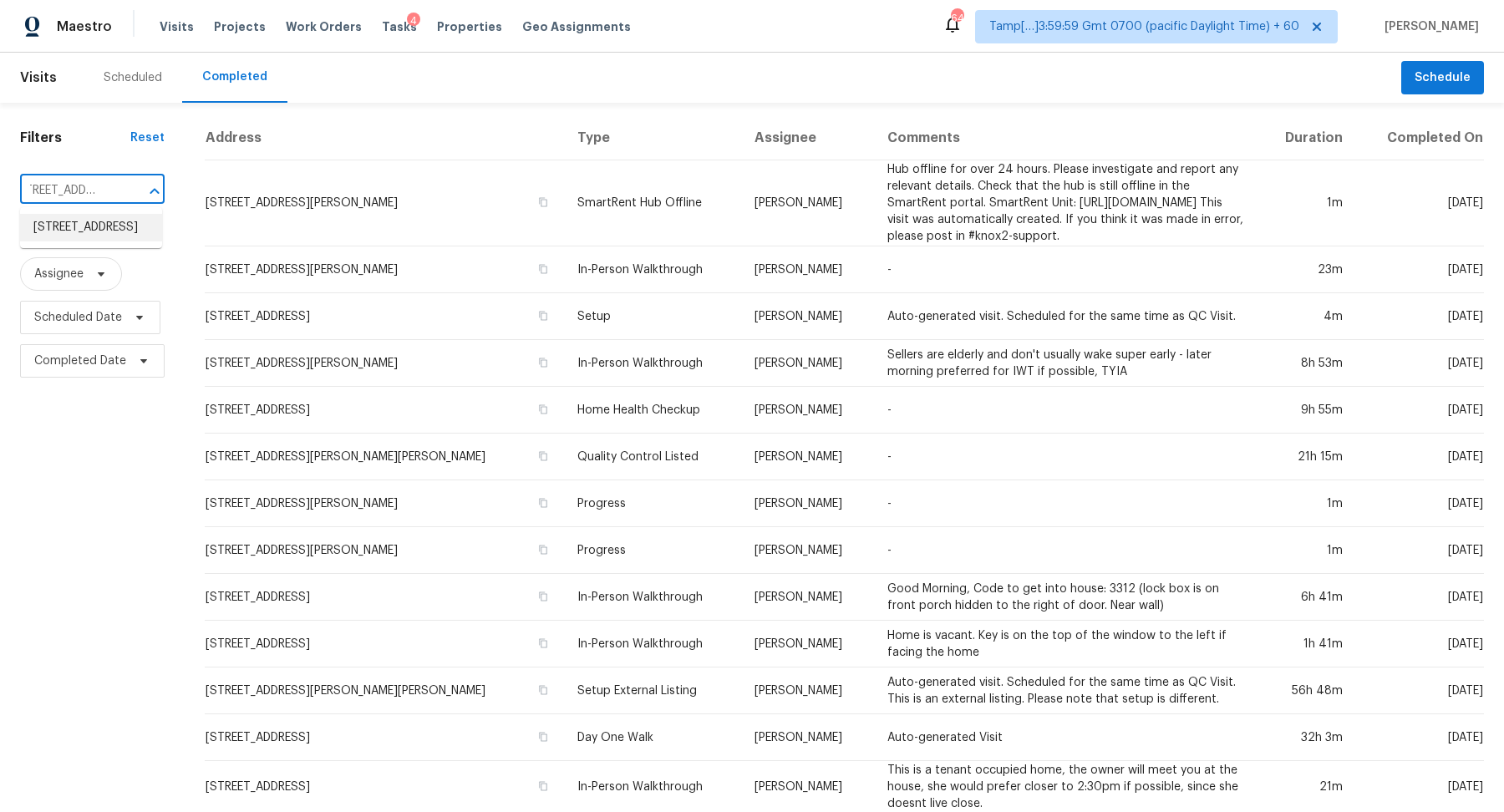
click at [110, 230] on li "[STREET_ADDRESS]" at bounding box center [91, 228] width 142 height 27
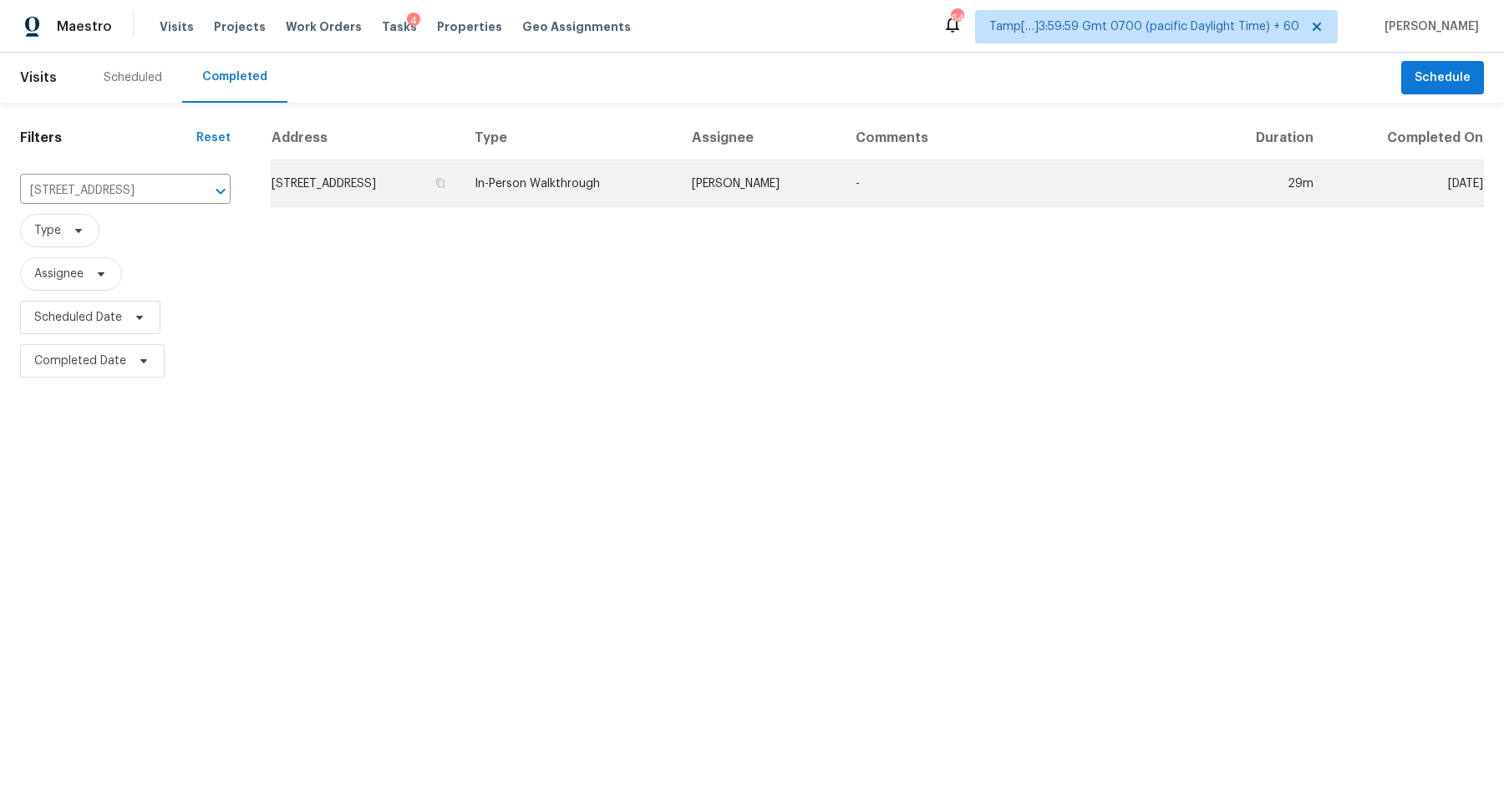
click at [461, 169] on td "[STREET_ADDRESS]" at bounding box center [366, 183] width 190 height 47
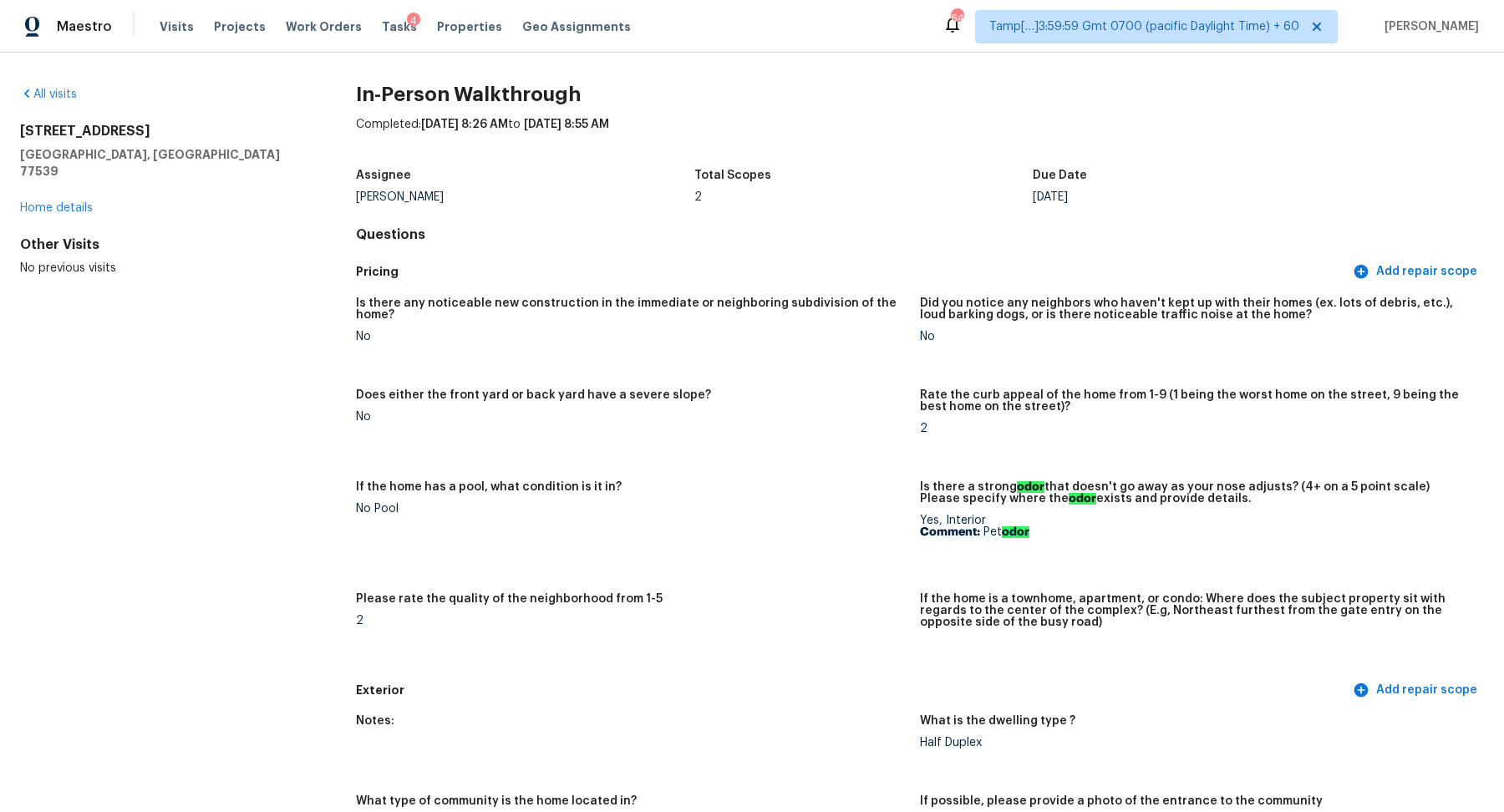
click at [64, 104] on div "All visits [STREET_ADDRESS][PERSON_NAME] Home details Other Visits No previous …" at bounding box center [161, 181] width 283 height 190
click at [60, 96] on link "All visits" at bounding box center [49, 94] width 57 height 12
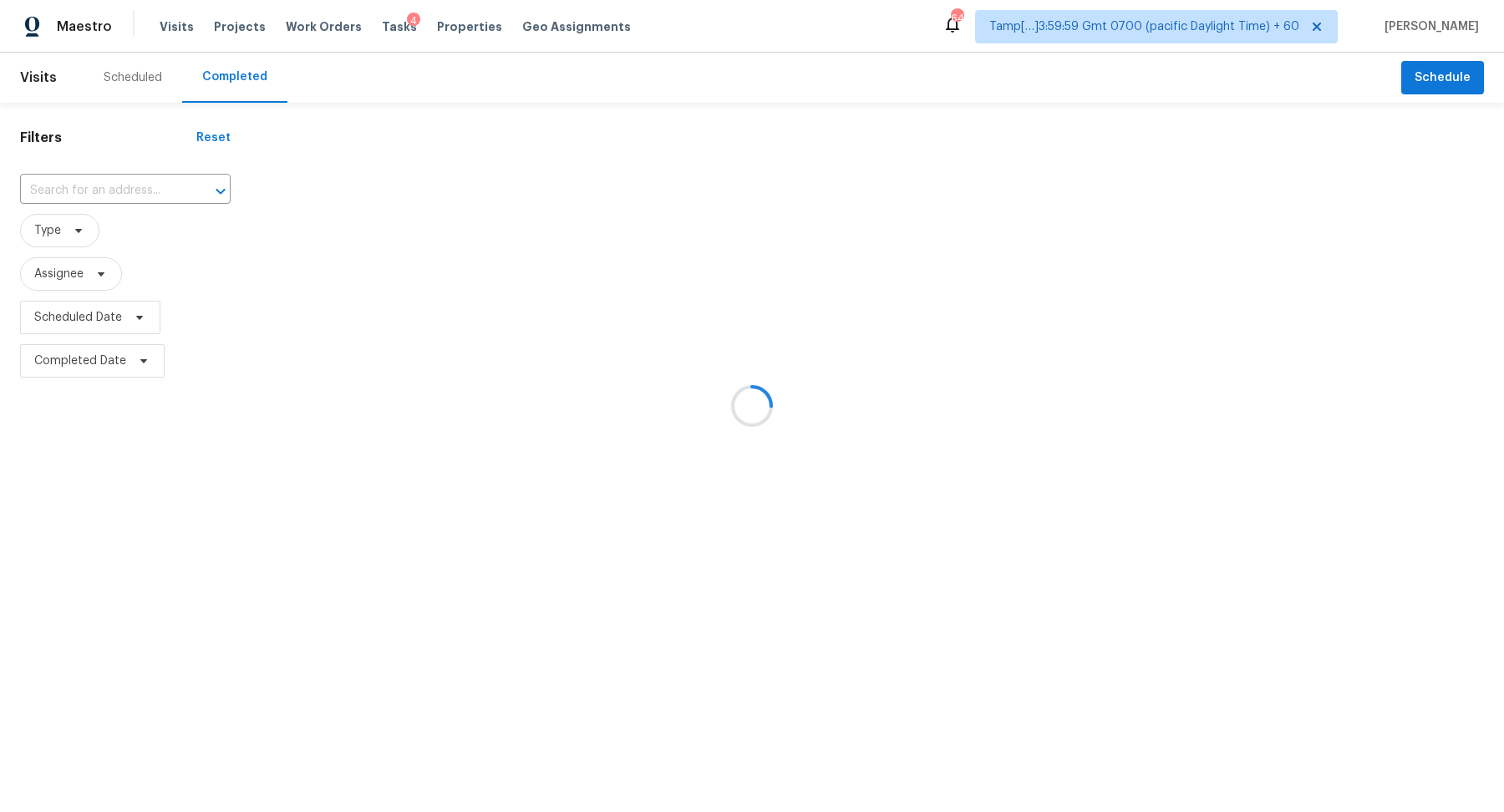
click at [141, 213] on div at bounding box center [752, 406] width 1504 height 812
click at [148, 204] on div at bounding box center [752, 406] width 1504 height 812
click at [163, 190] on div at bounding box center [752, 406] width 1504 height 812
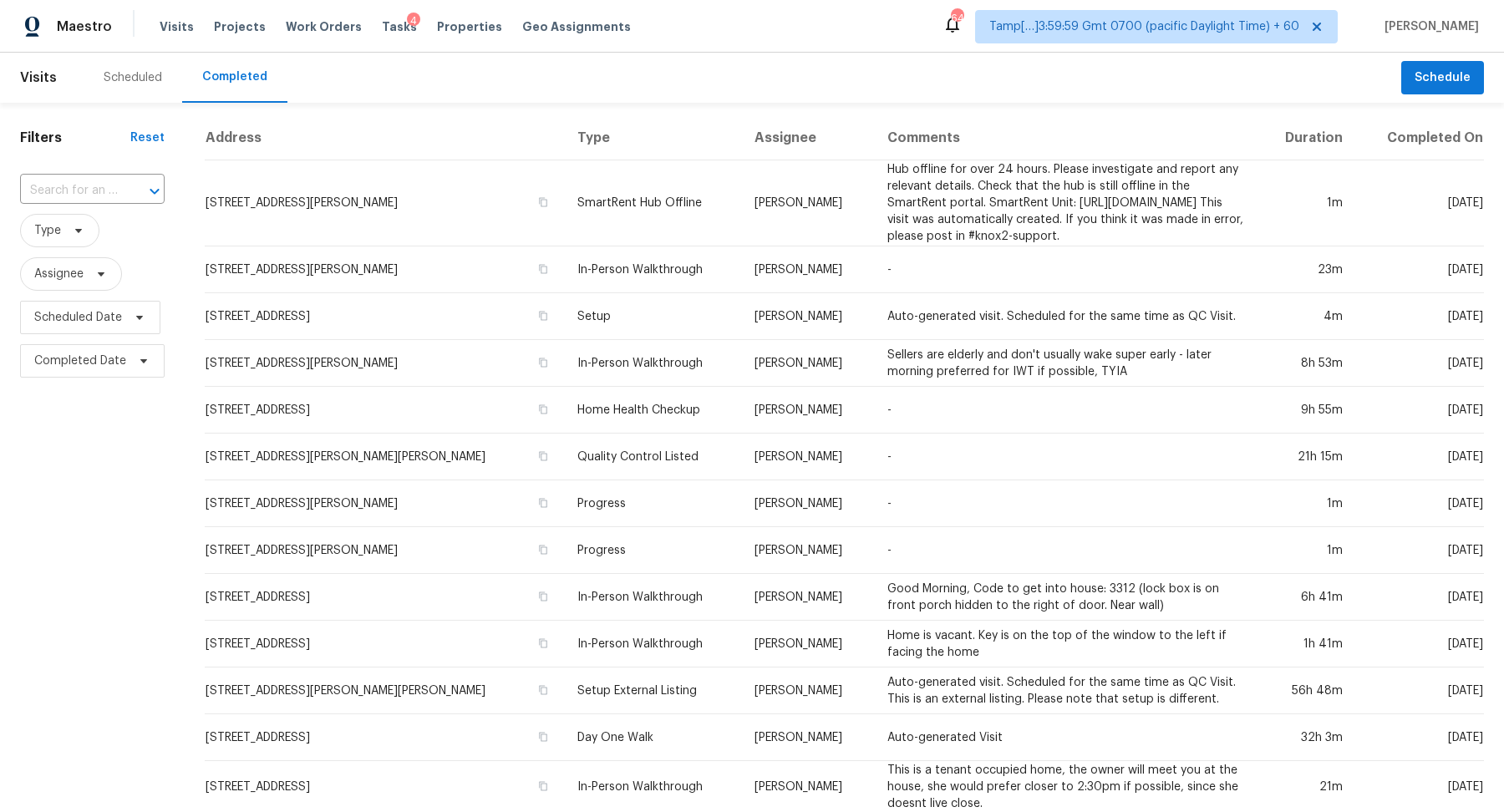
click at [163, 190] on button "Open" at bounding box center [154, 191] width 23 height 23
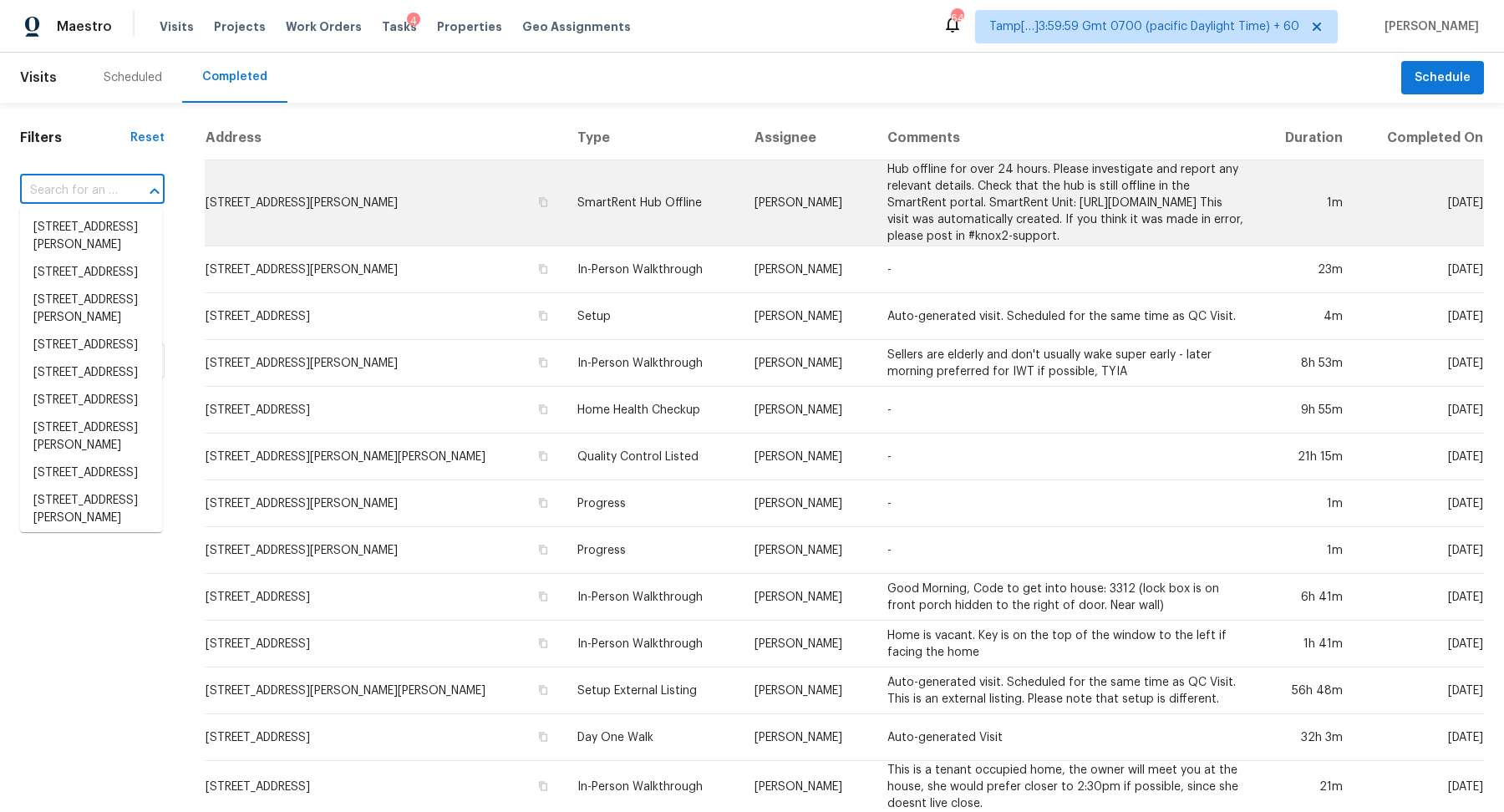
paste input "[STREET_ADDRESS][PERSON_NAME]"
type input "[STREET_ADDRESS][PERSON_NAME]"
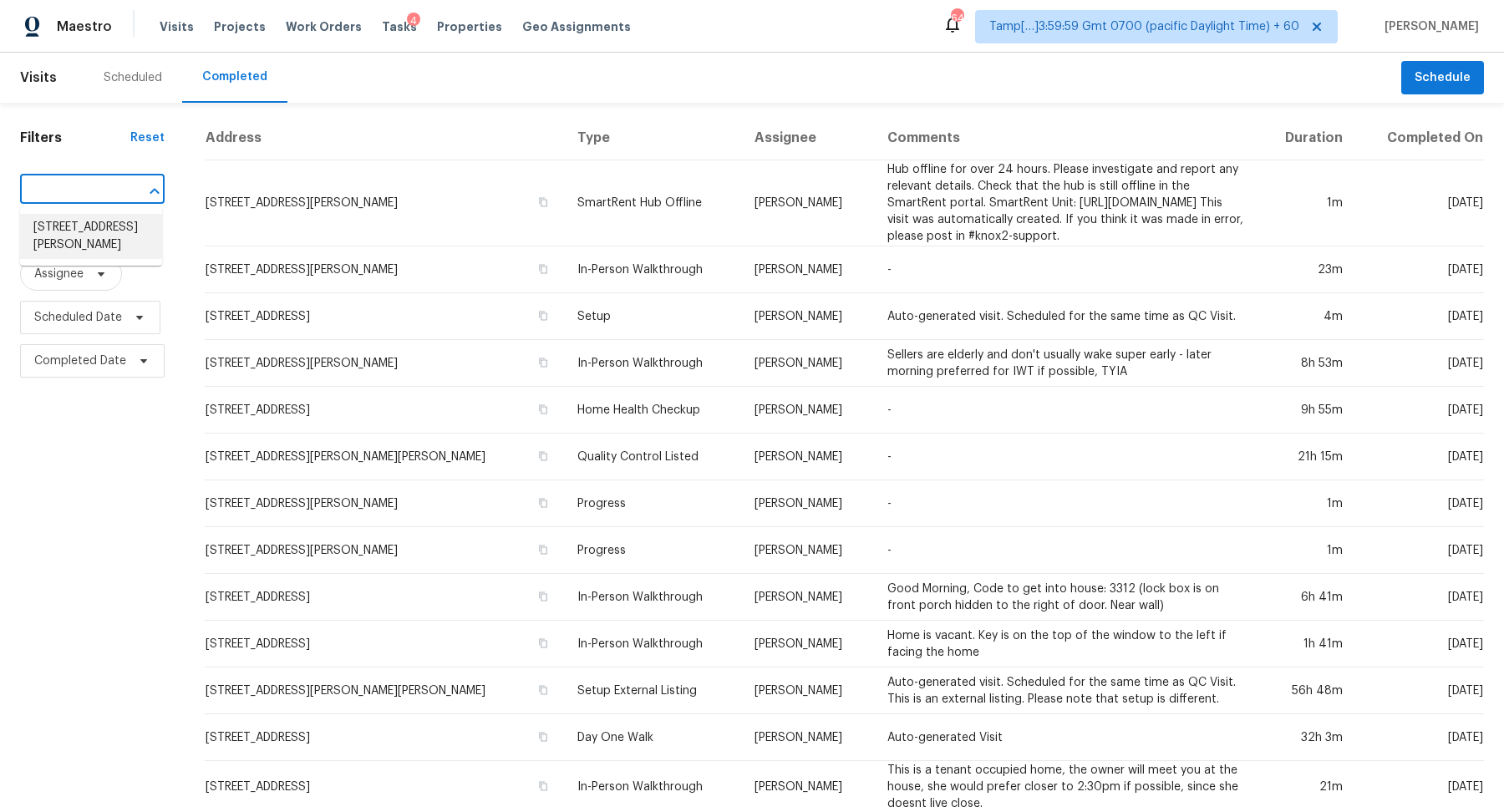
click at [86, 241] on li "[STREET_ADDRESS][PERSON_NAME]" at bounding box center [91, 236] width 142 height 45
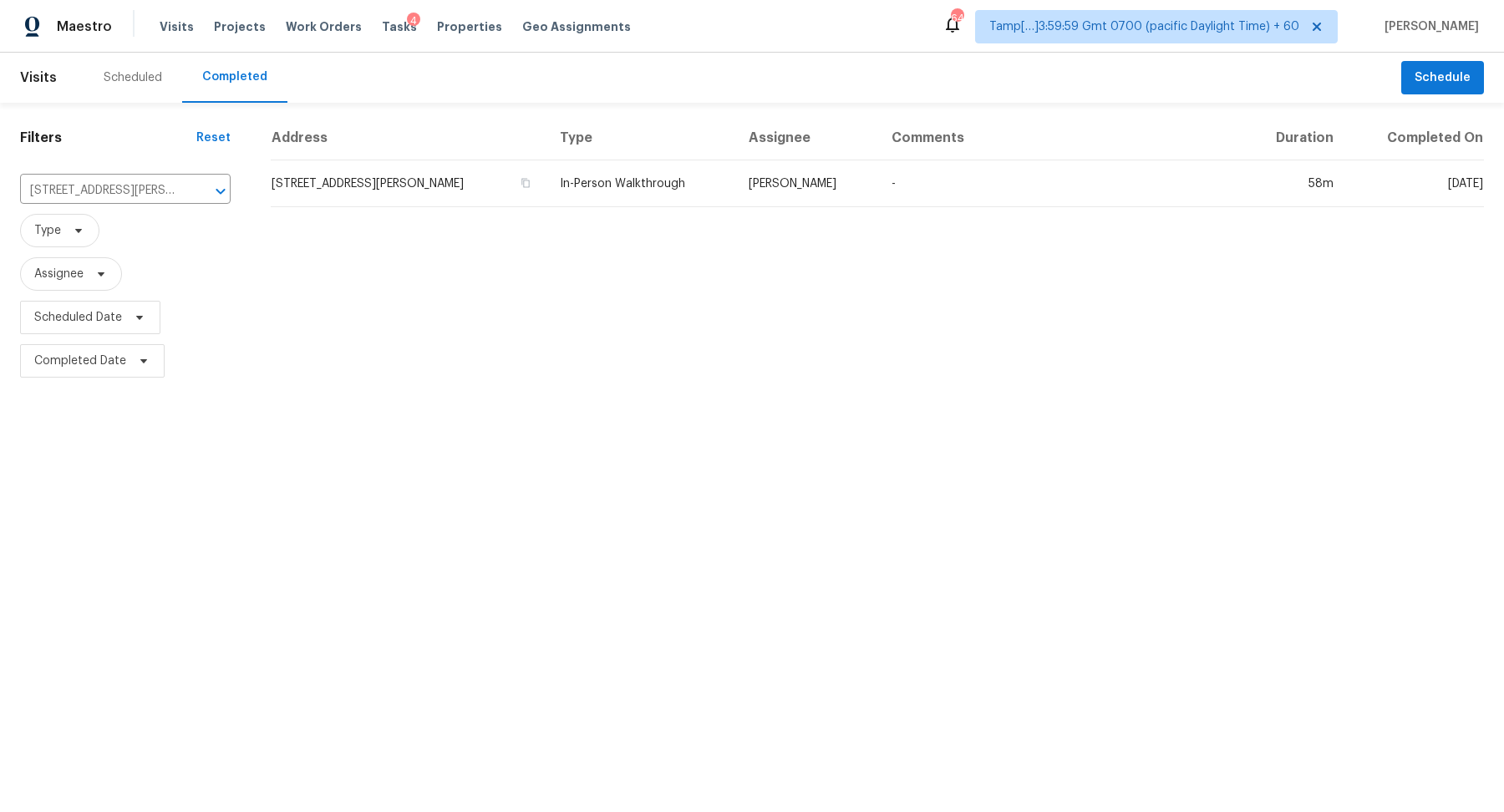
click at [376, 174] on td "[STREET_ADDRESS][PERSON_NAME]" at bounding box center [408, 183] width 275 height 47
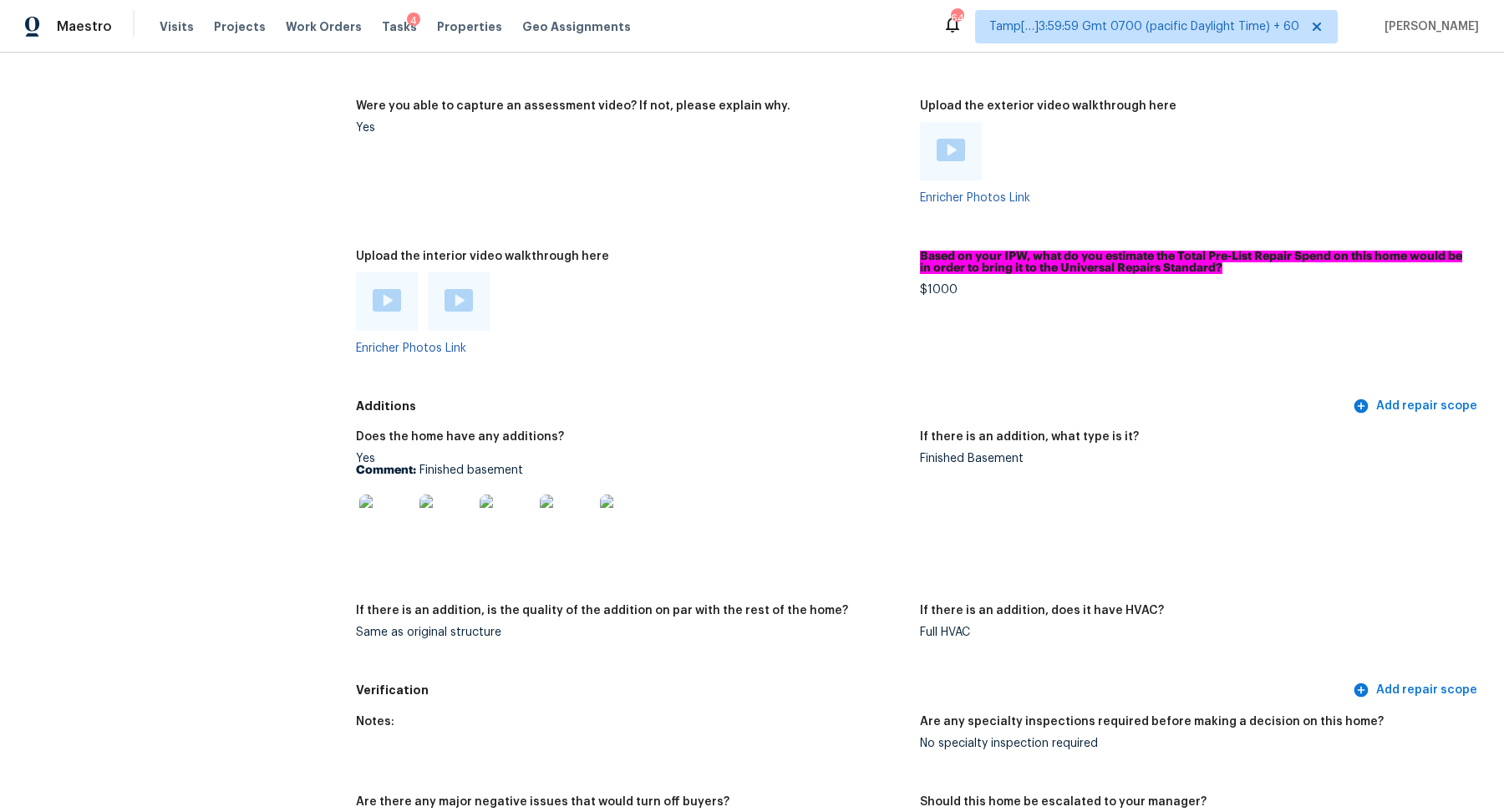
scroll to position [3309, 0]
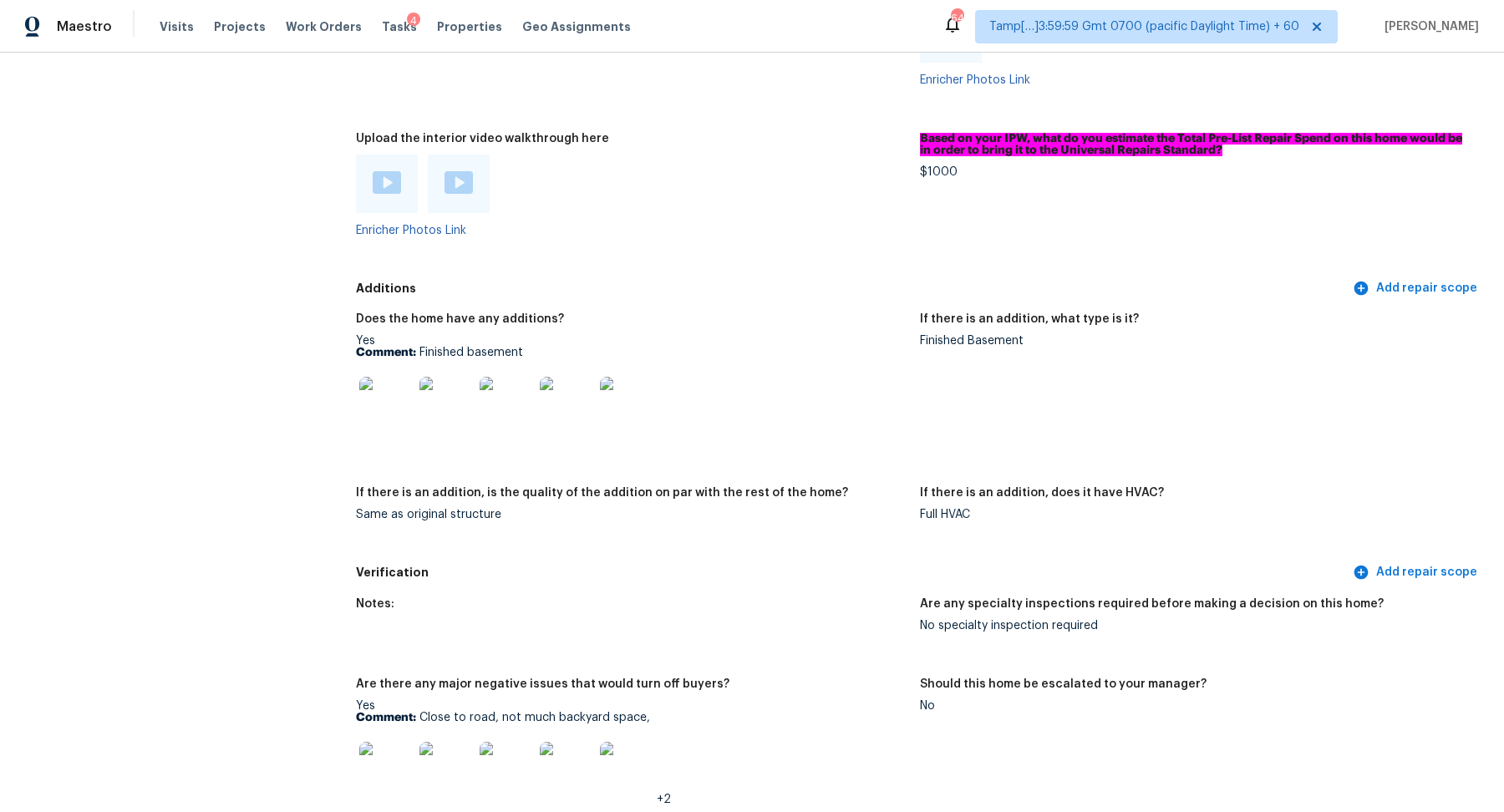
click at [403, 394] on img at bounding box center [386, 403] width 53 height 53
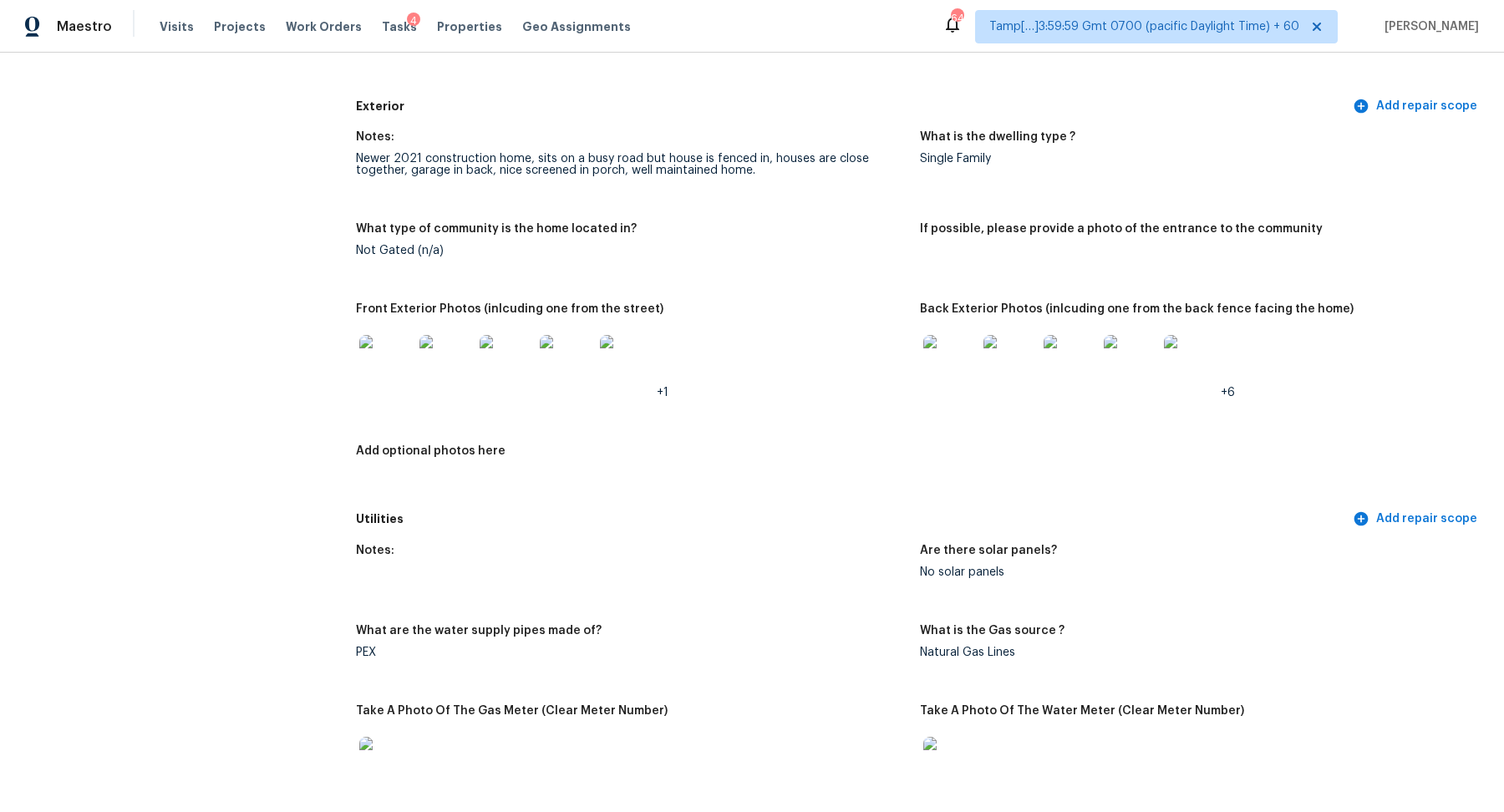
scroll to position [576, 0]
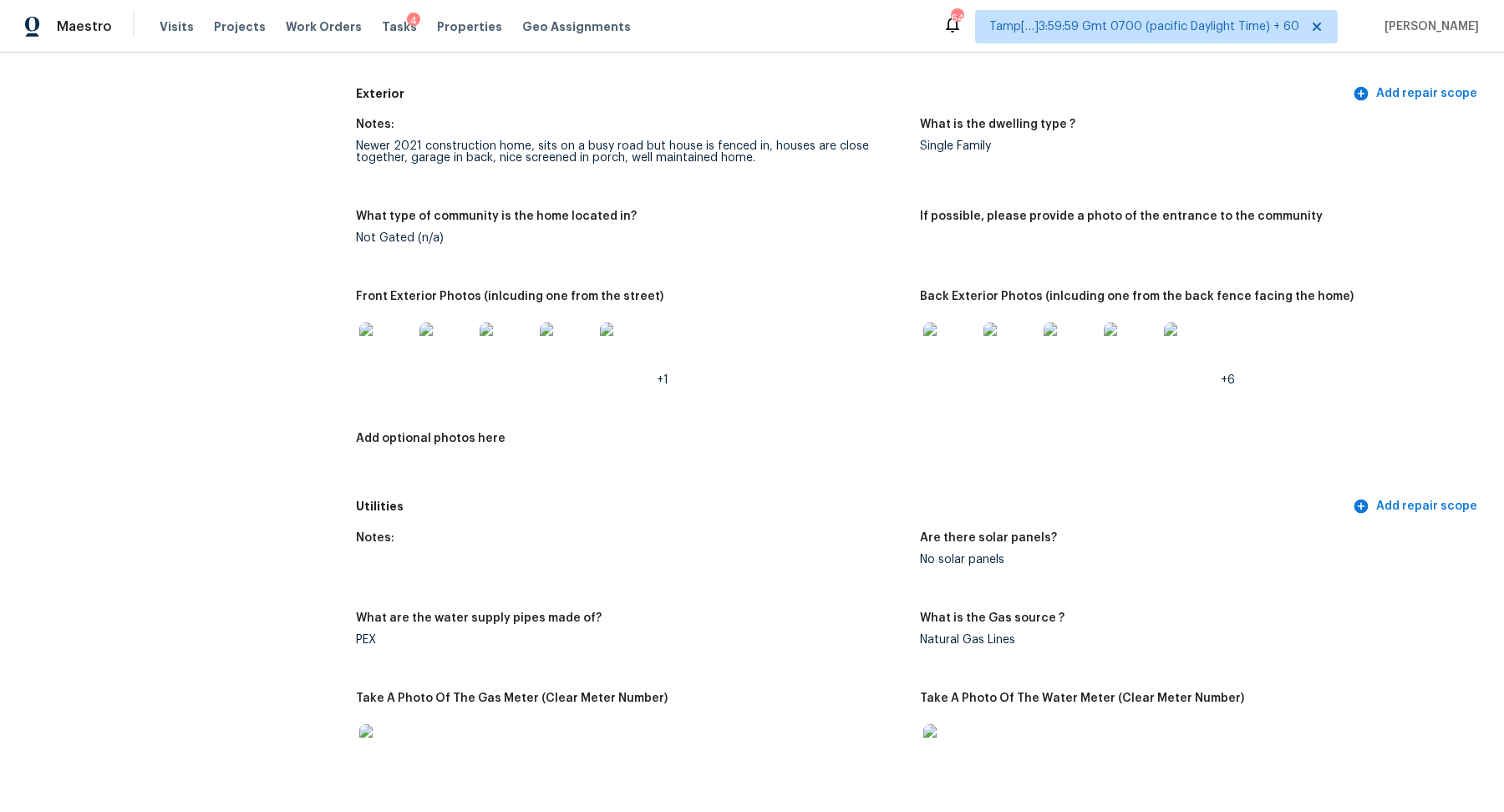
click at [935, 360] on img at bounding box center [950, 349] width 53 height 53
click at [367, 362] on img at bounding box center [386, 349] width 53 height 53
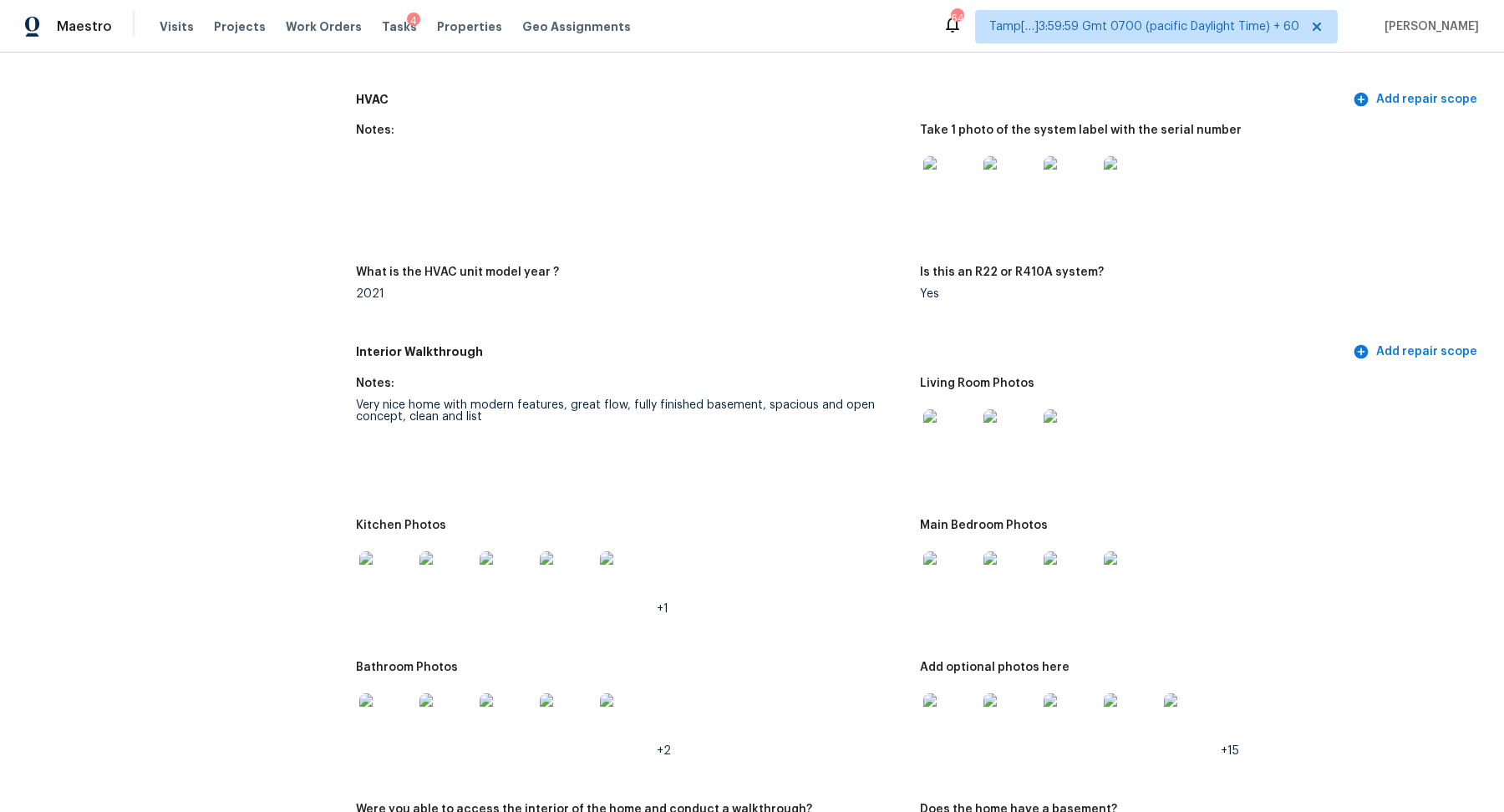
scroll to position [1713, 0]
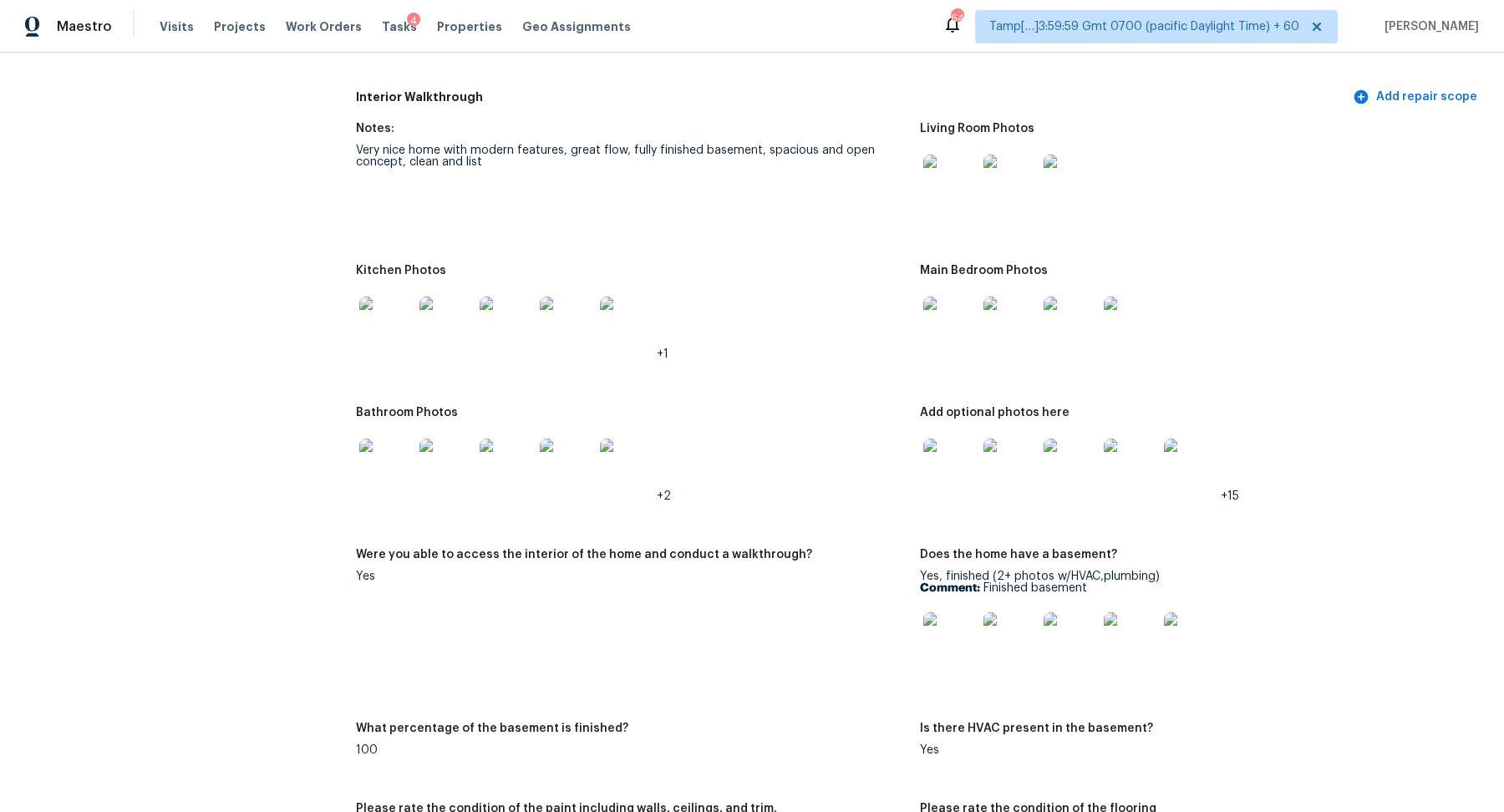
click at [944, 314] on img at bounding box center [950, 323] width 53 height 53
click at [391, 464] on img at bounding box center [386, 465] width 53 height 53
click at [934, 449] on img at bounding box center [950, 465] width 53 height 53
click at [949, 329] on img at bounding box center [950, 323] width 53 height 53
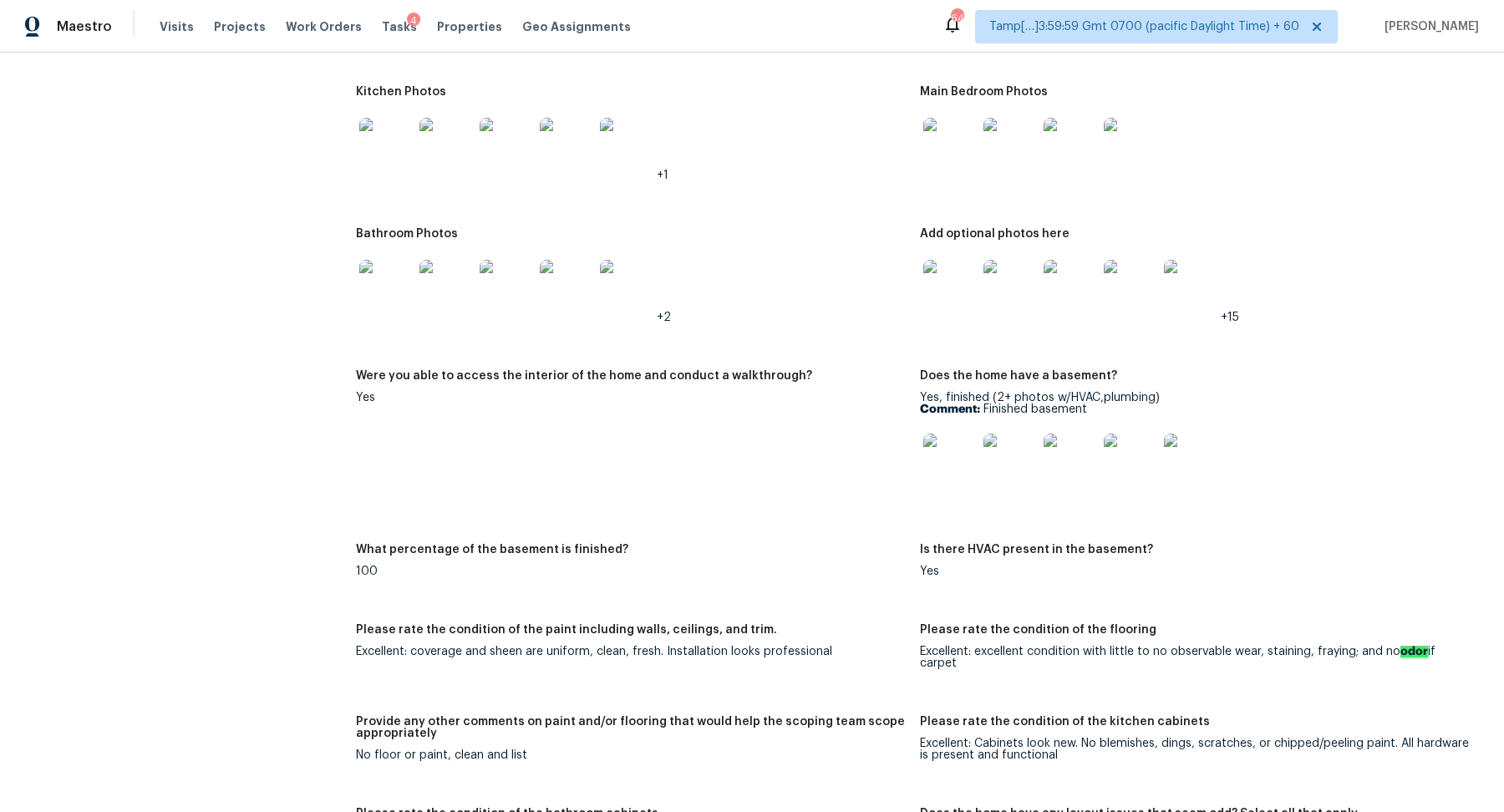
click at [958, 453] on img at bounding box center [950, 460] width 53 height 53
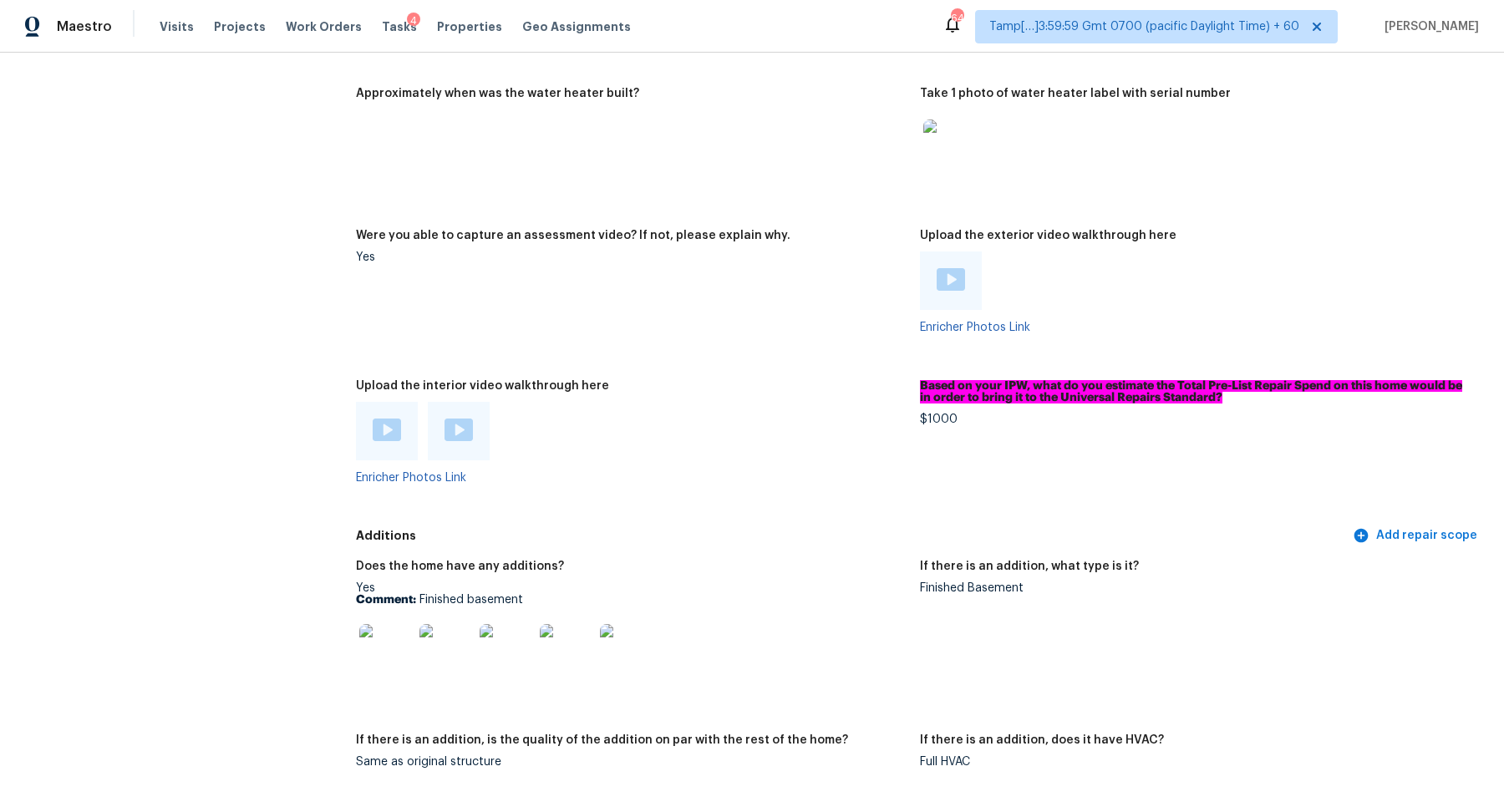
scroll to position [3199, 0]
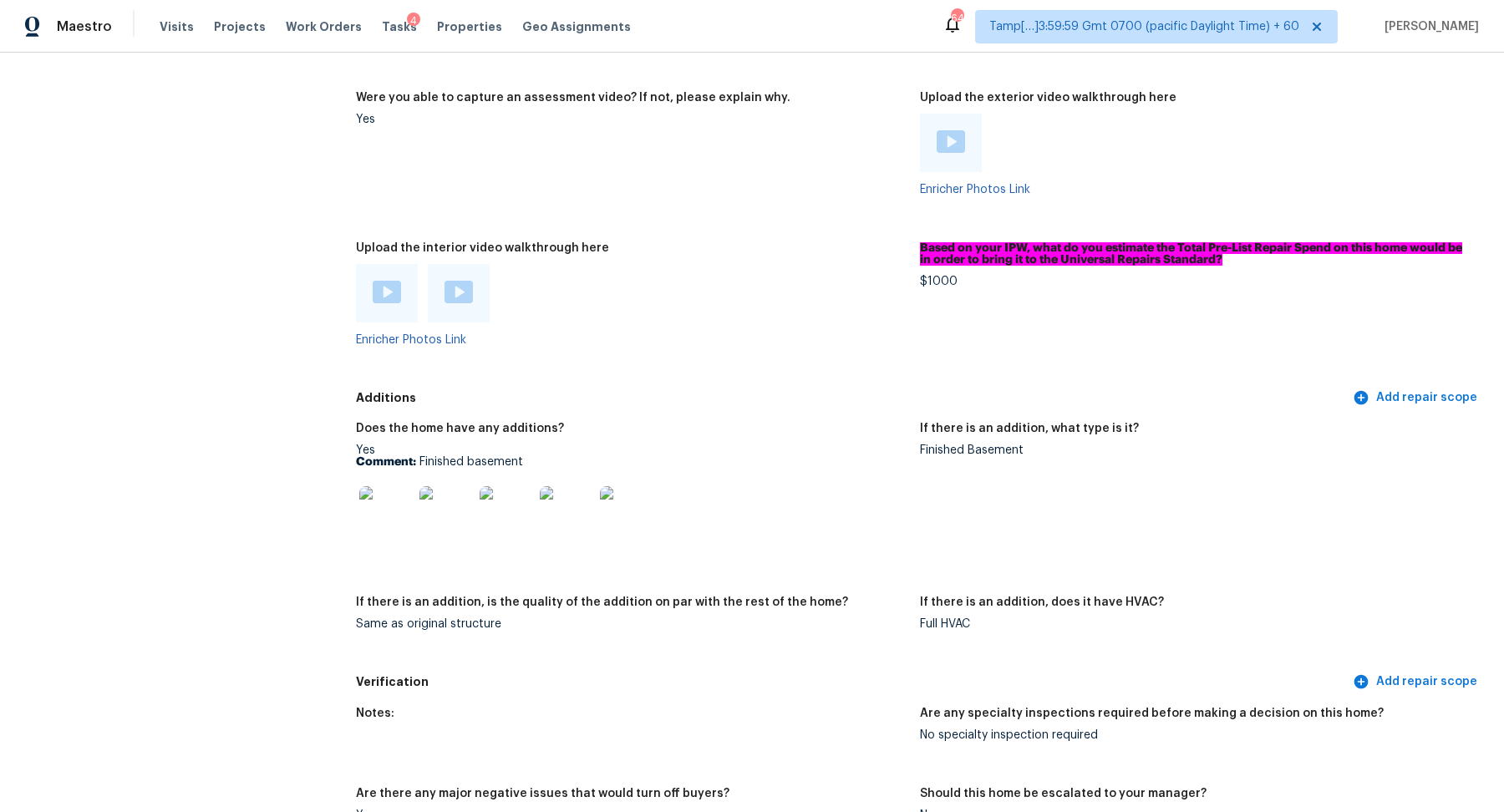
click at [385, 536] on img at bounding box center [386, 513] width 53 height 53
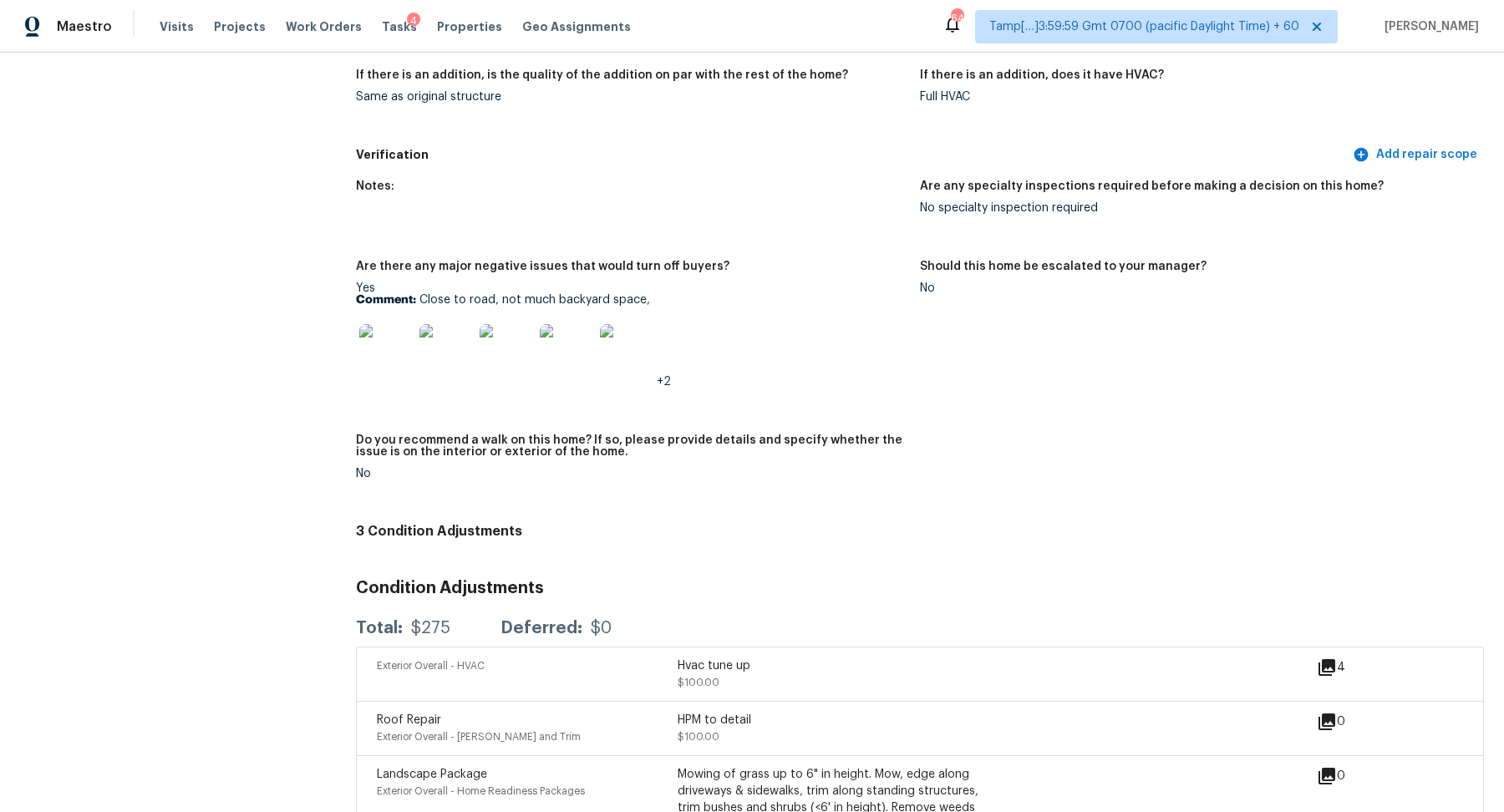
scroll to position [3590, 0]
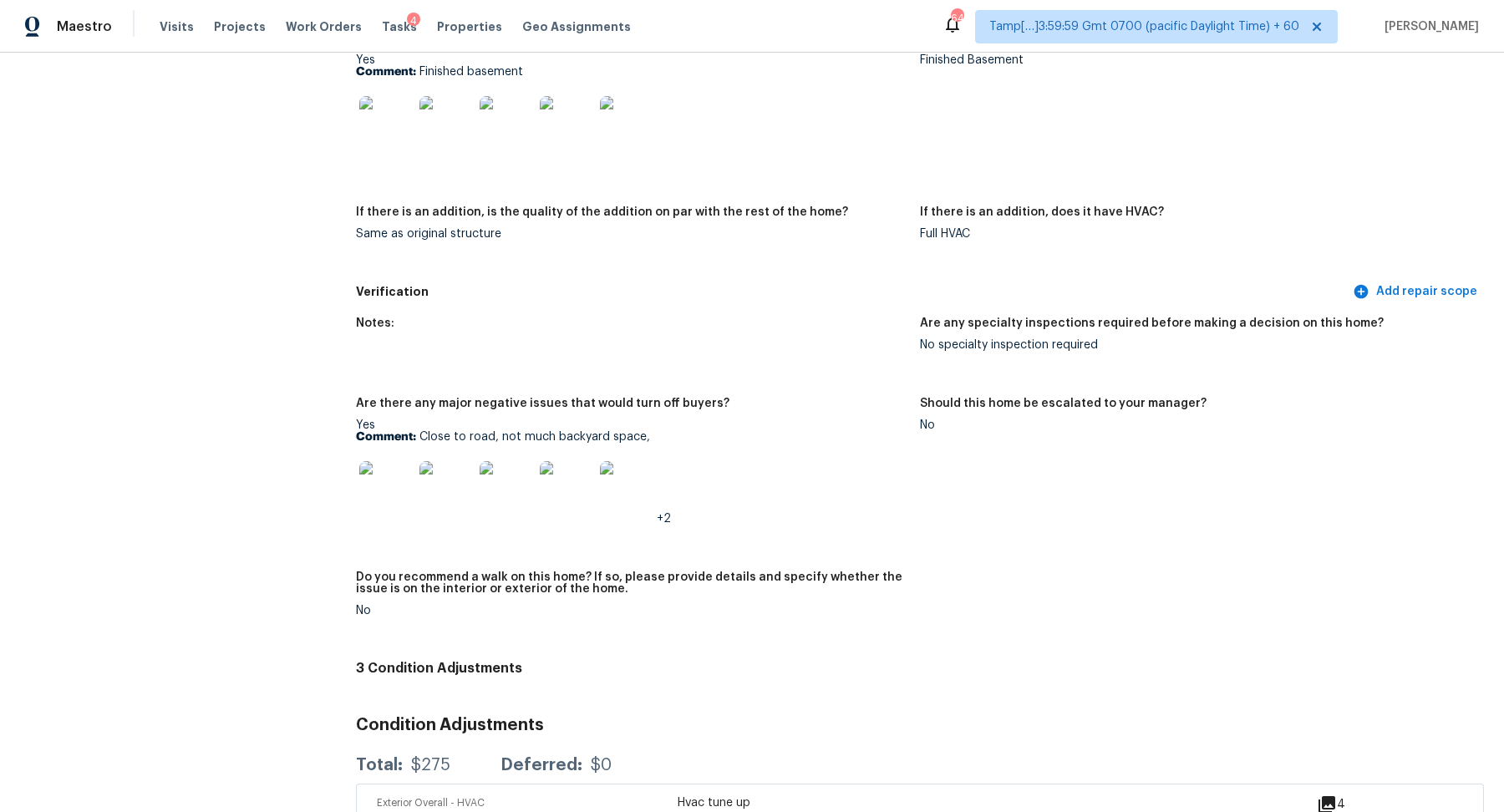
click at [401, 486] on img at bounding box center [386, 488] width 53 height 53
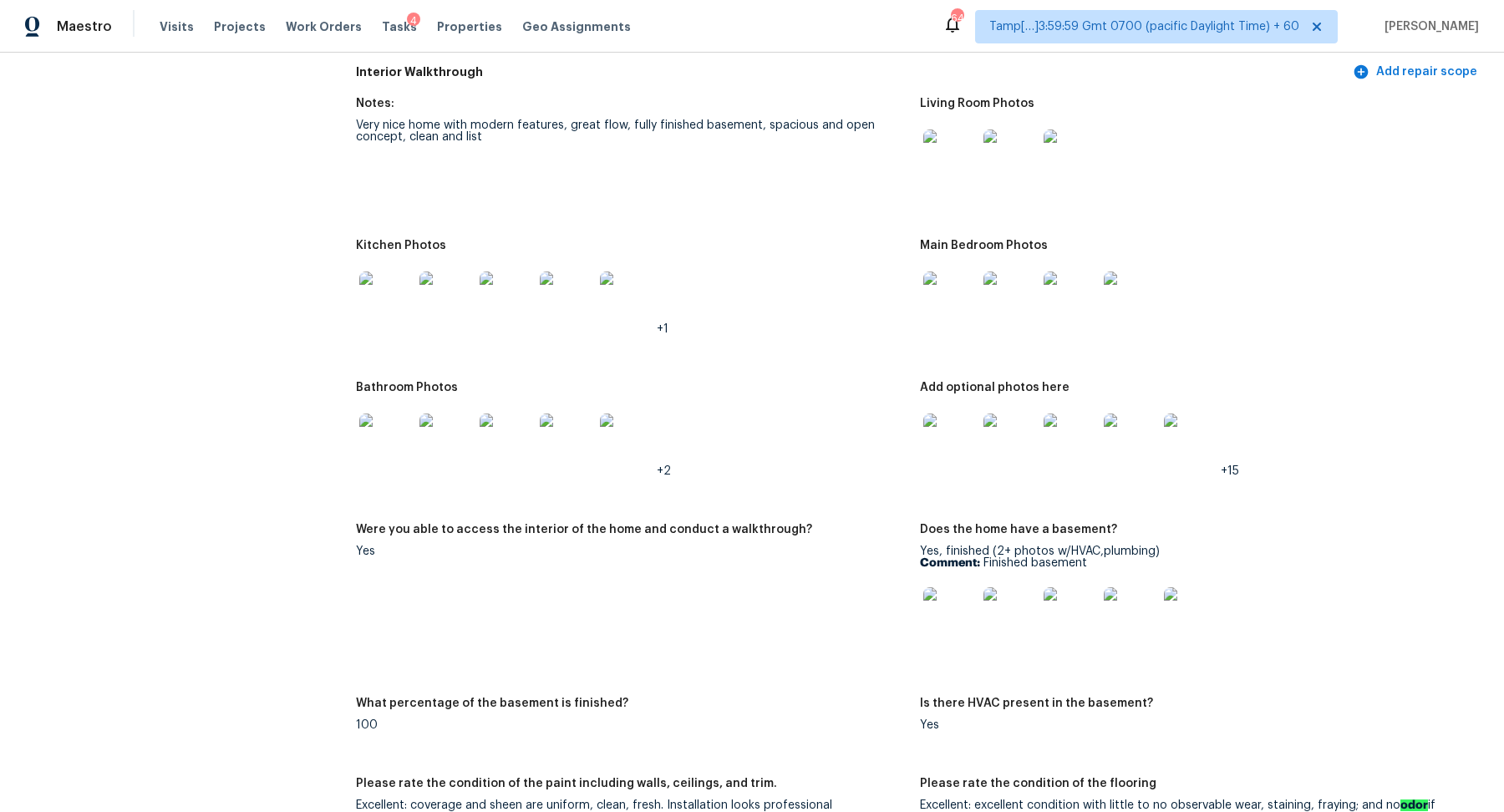
scroll to position [1722, 0]
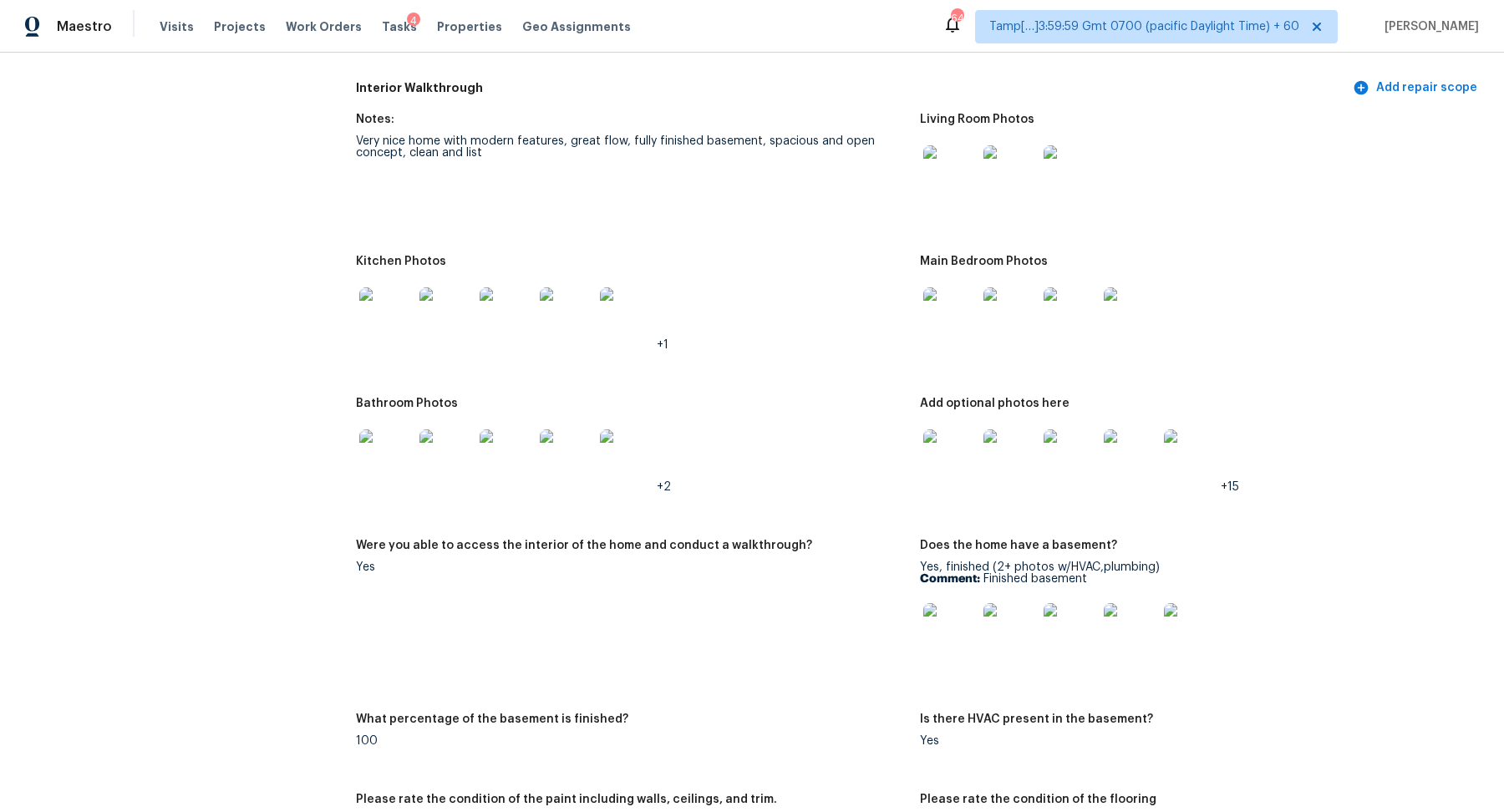
click at [972, 298] on img at bounding box center [950, 314] width 53 height 53
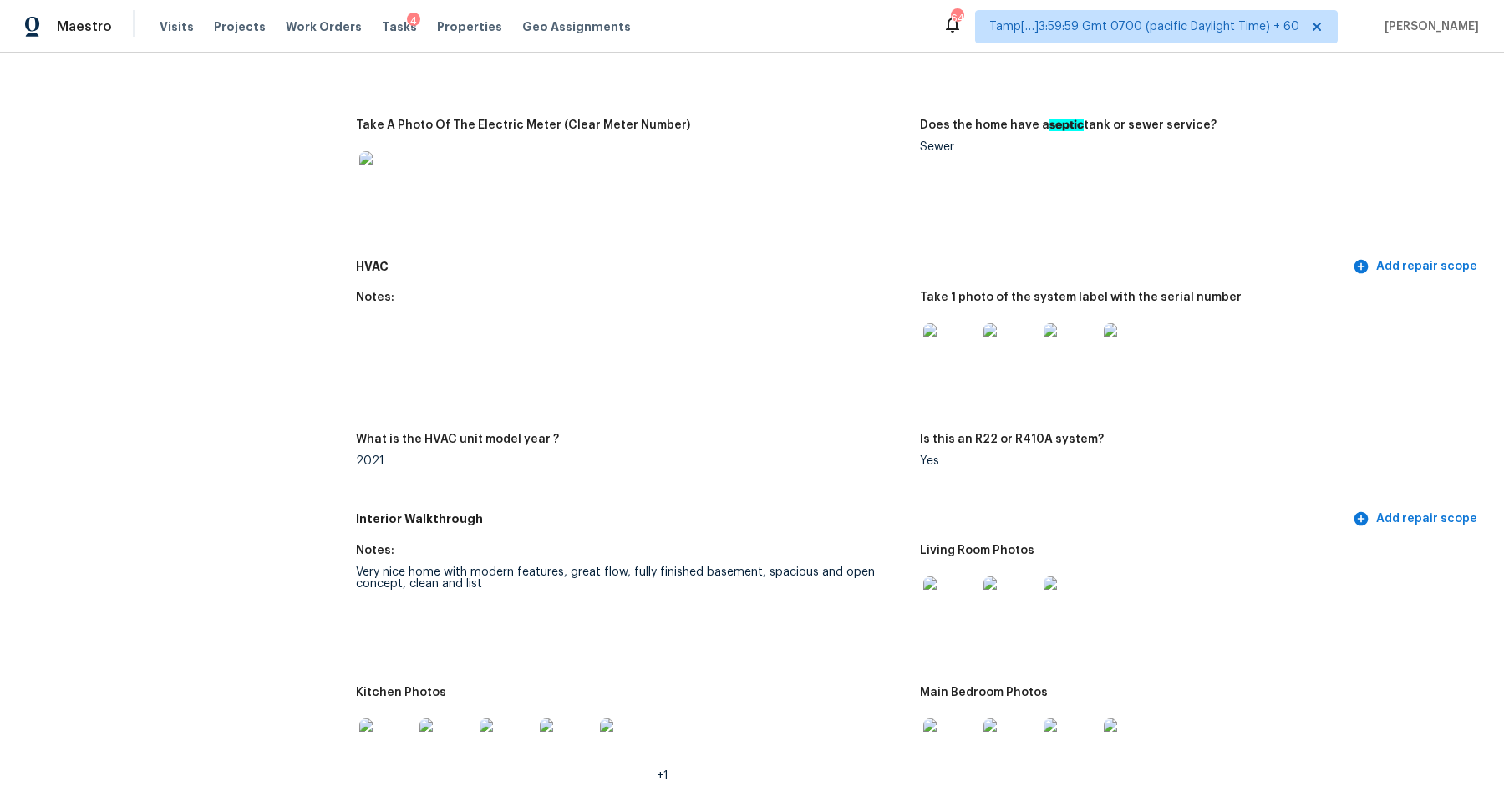
scroll to position [978, 0]
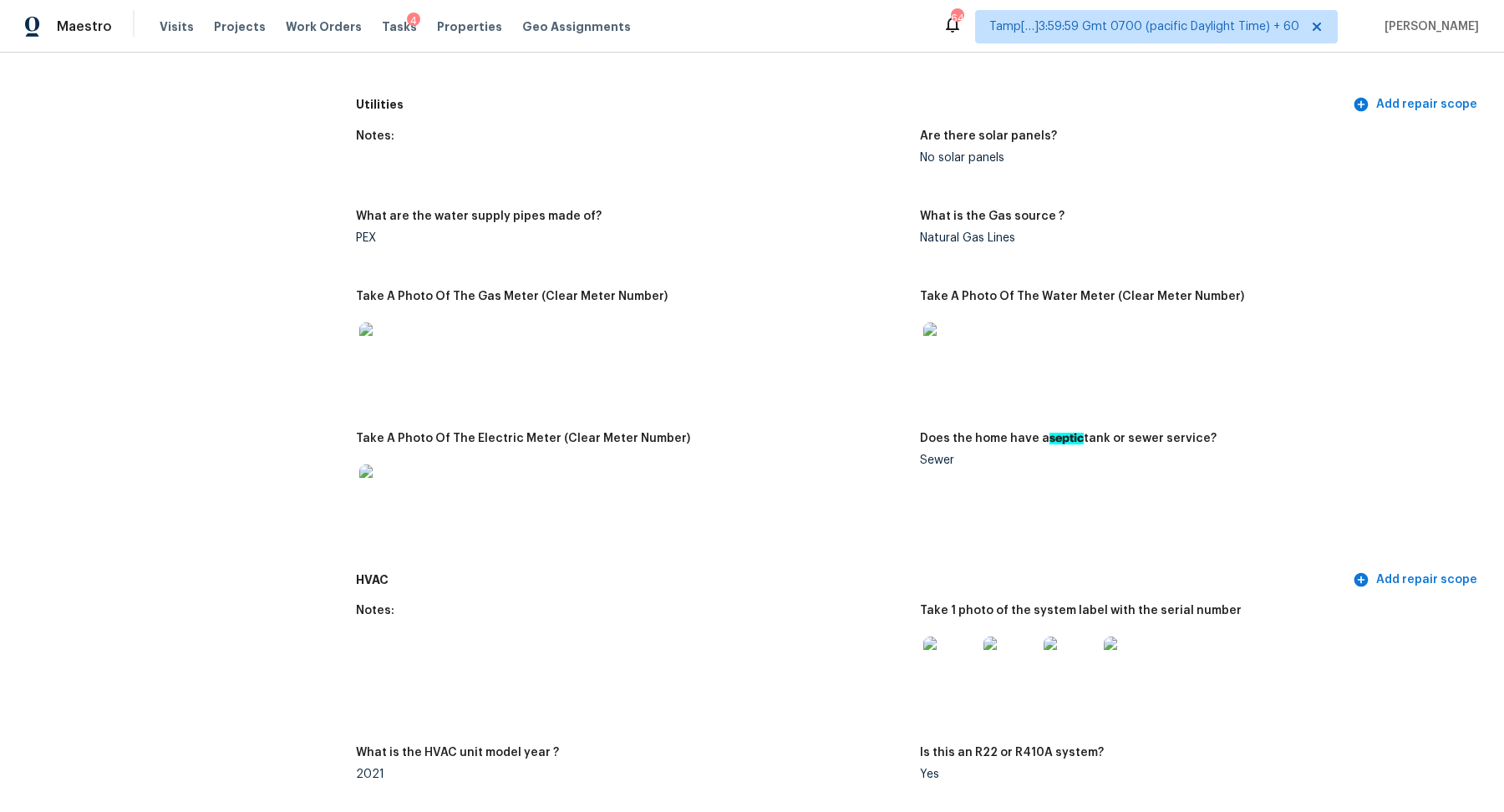
click at [976, 669] on img at bounding box center [950, 663] width 53 height 53
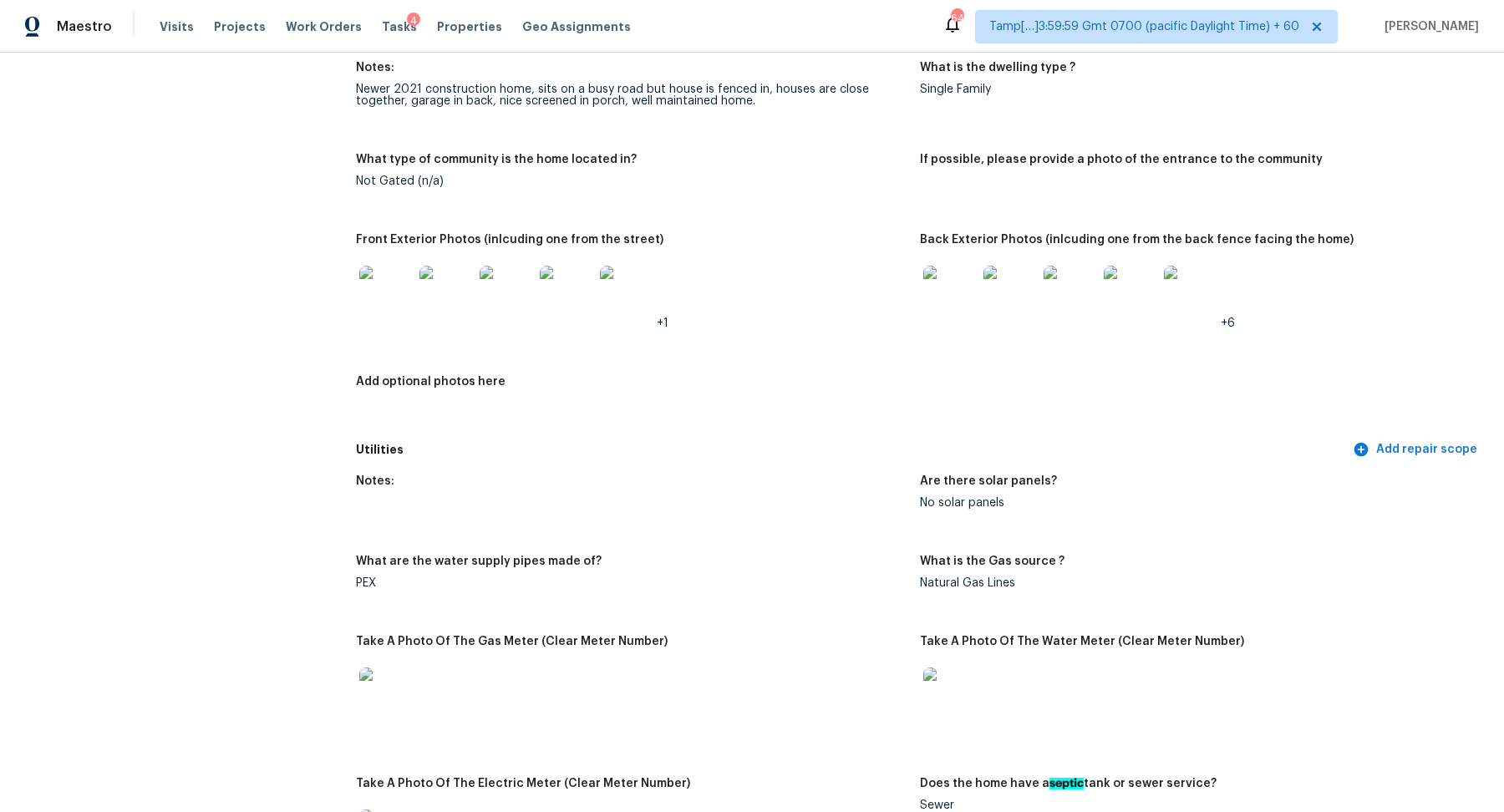
scroll to position [447, 0]
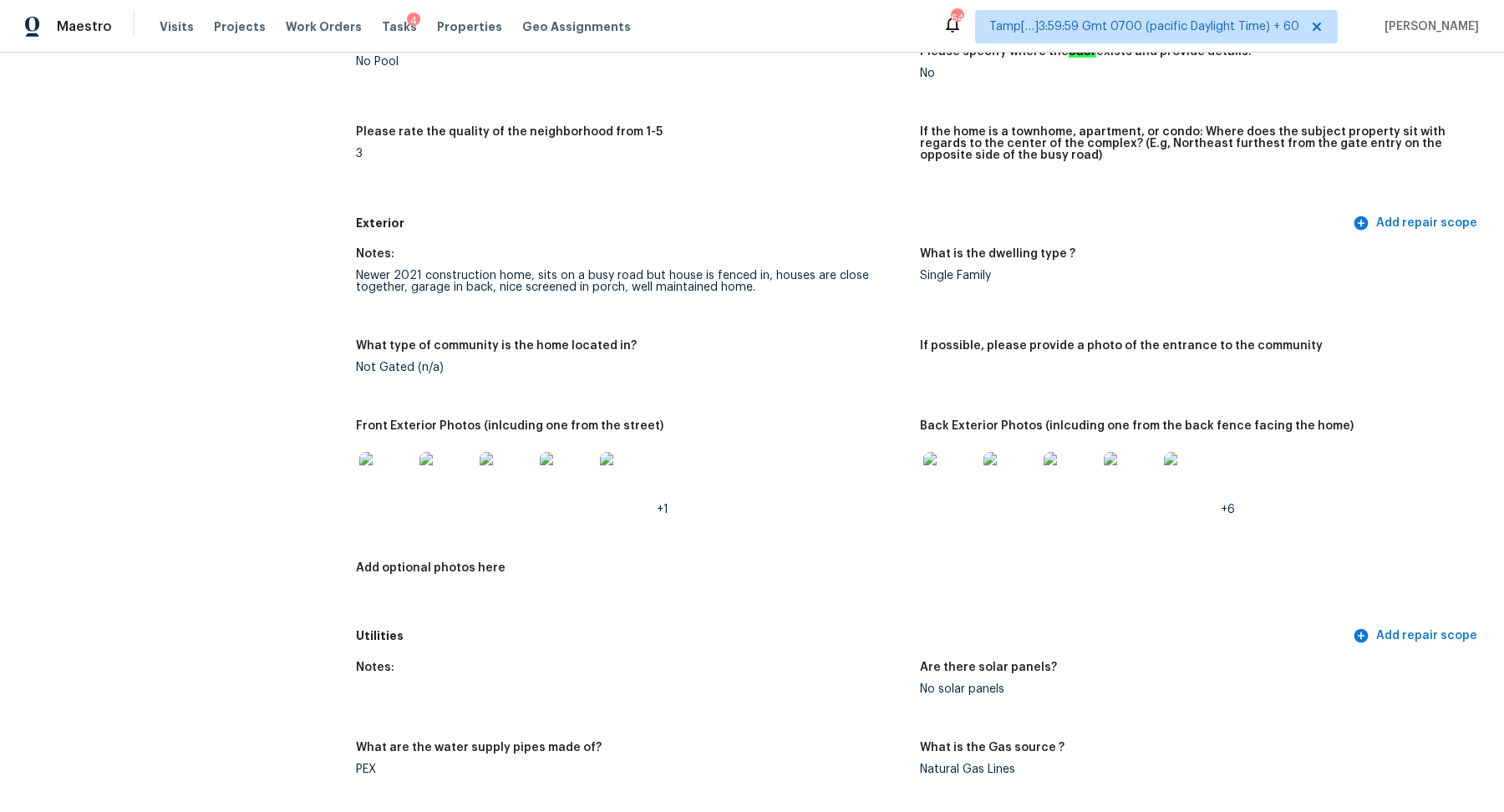
click at [377, 479] on img at bounding box center [386, 478] width 53 height 53
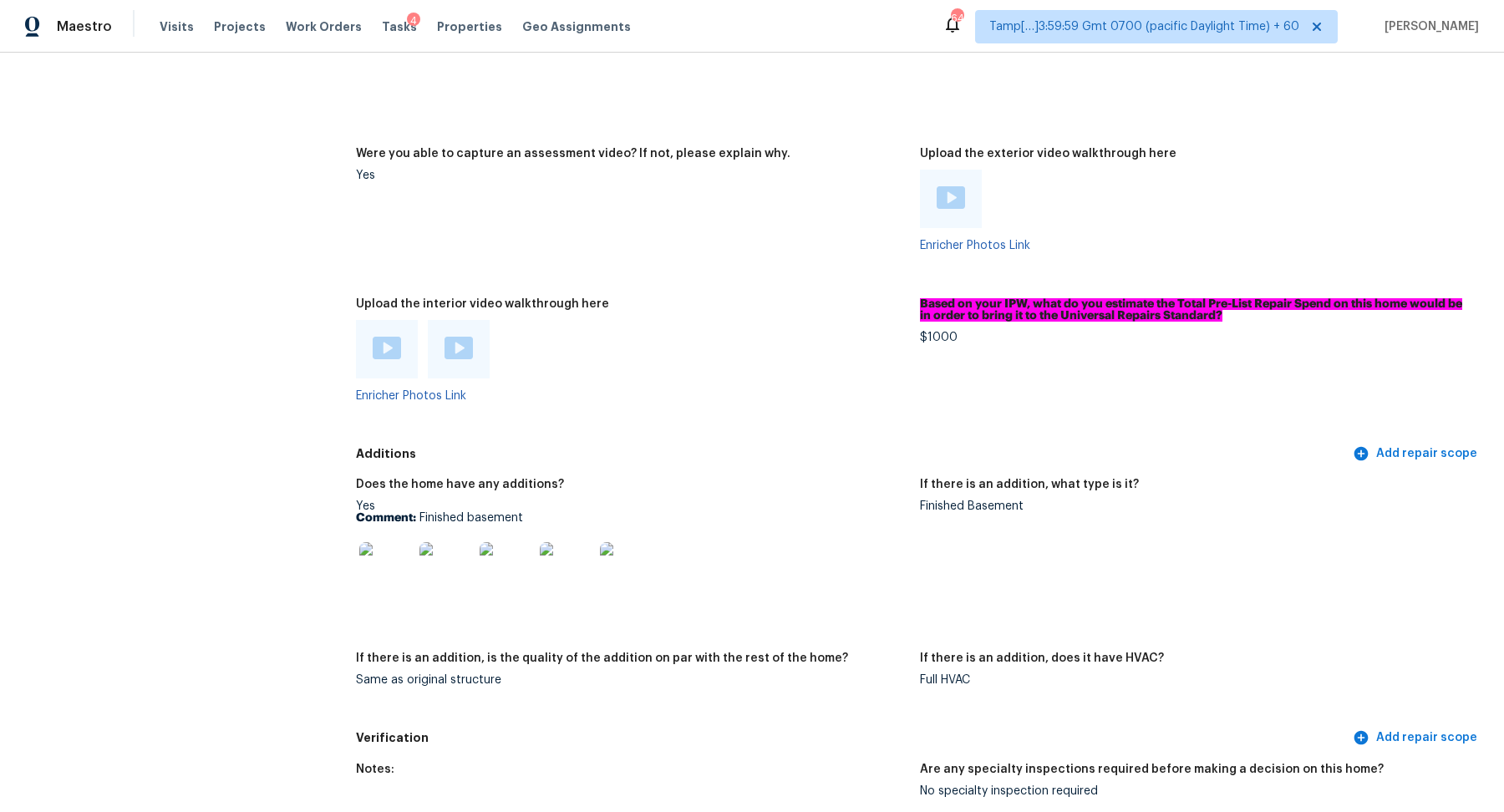
scroll to position [3438, 0]
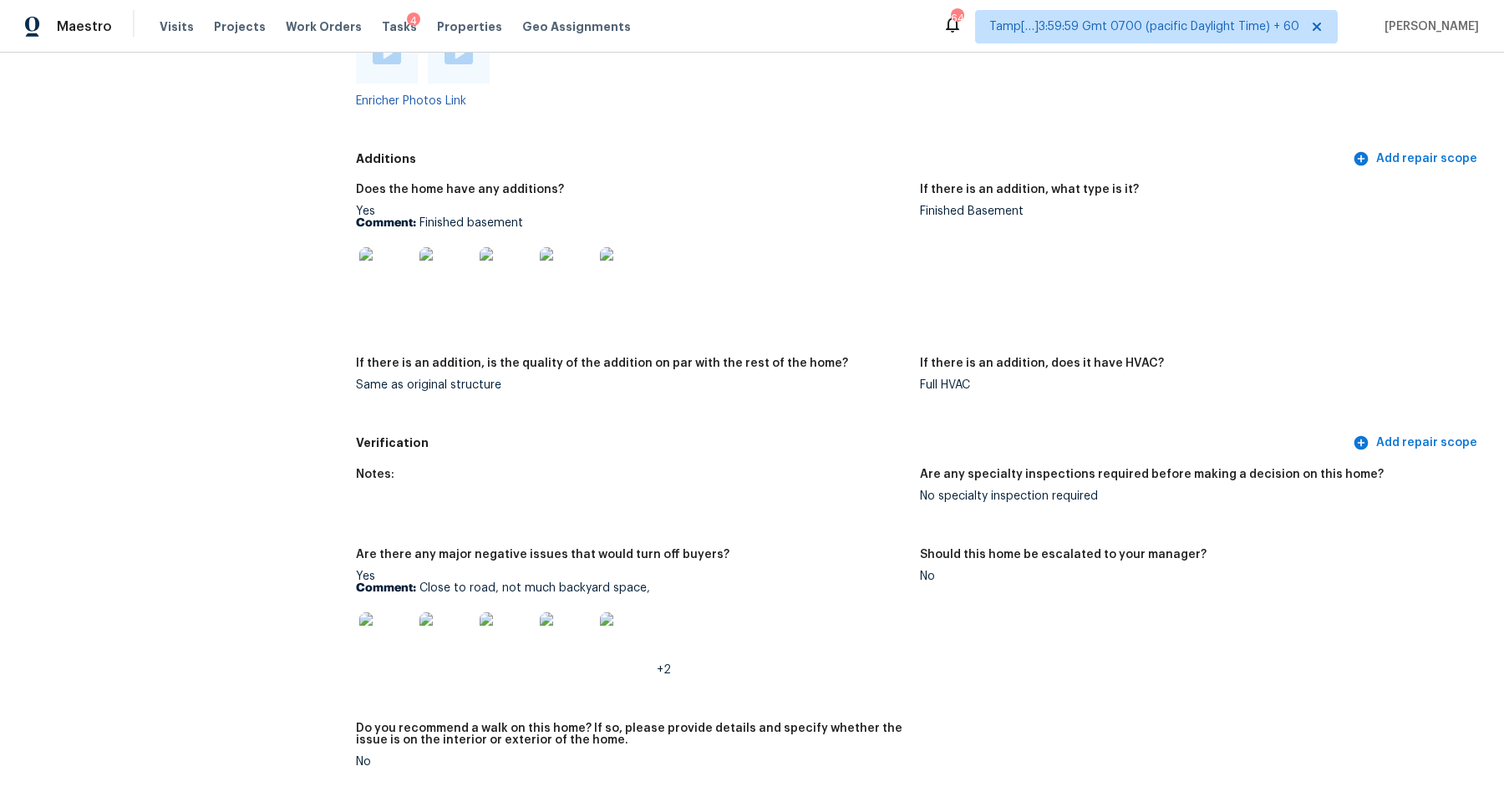
click at [389, 279] on img at bounding box center [386, 274] width 53 height 53
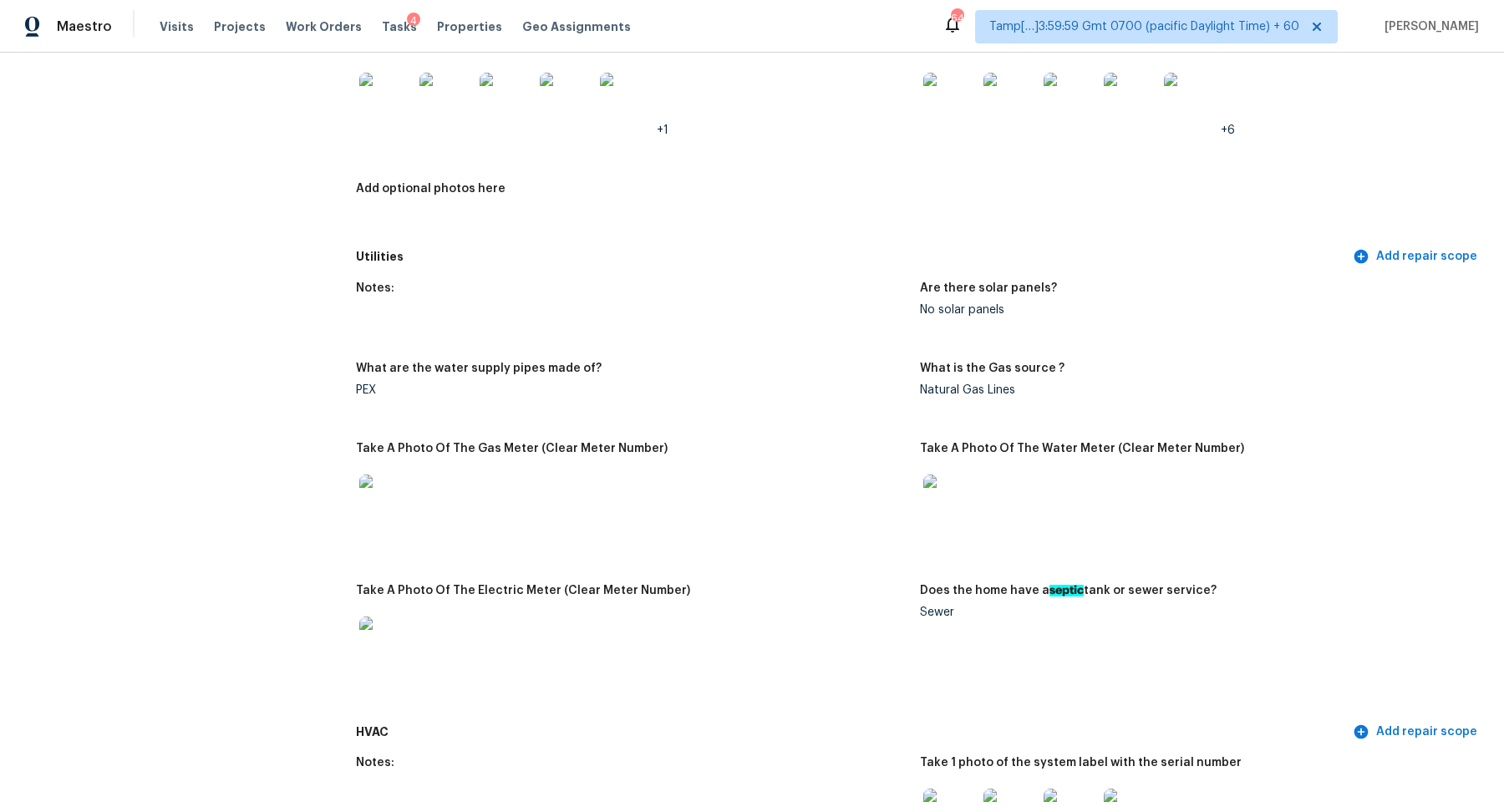
scroll to position [681, 0]
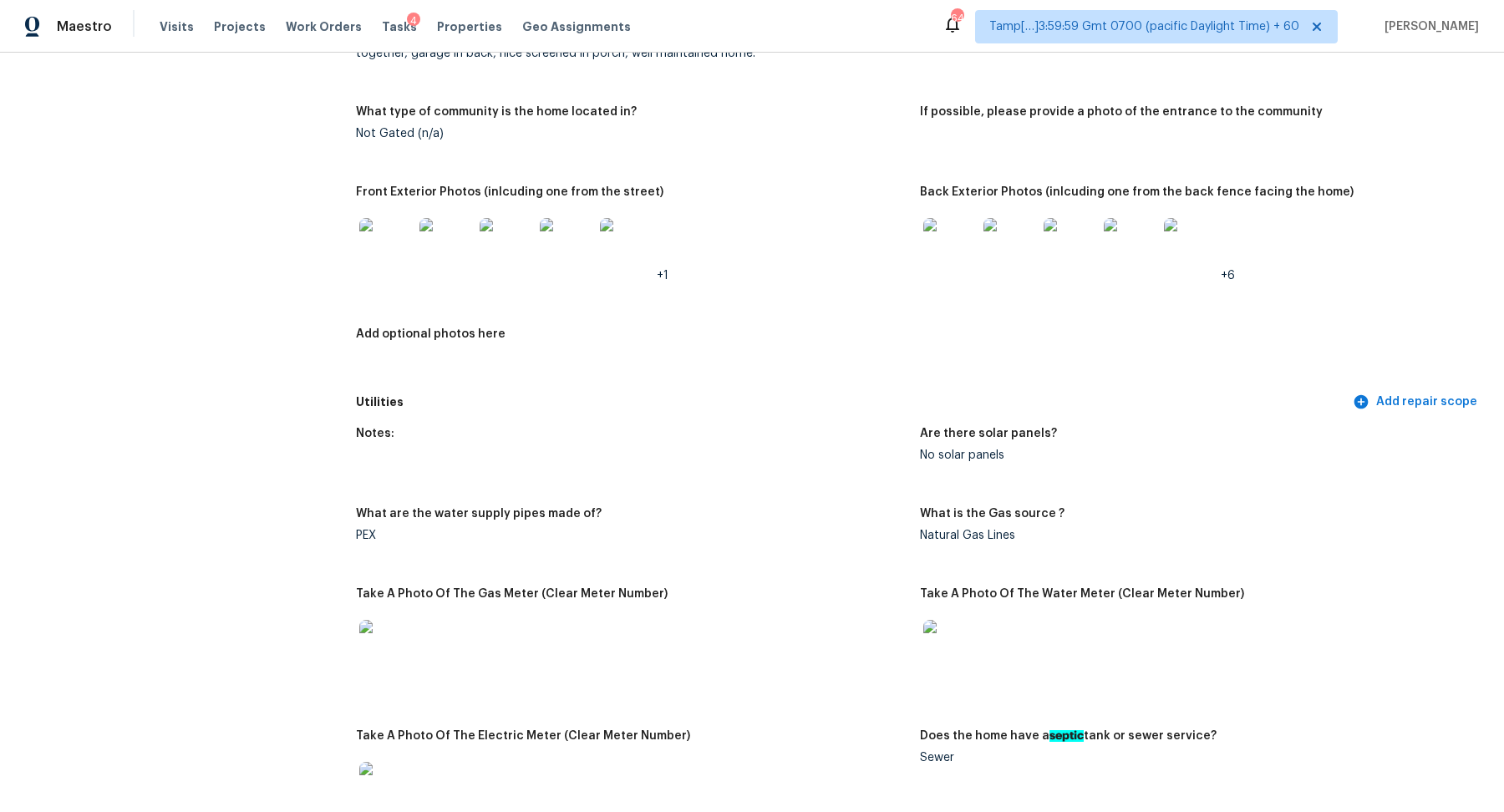
click at [959, 251] on img at bounding box center [950, 244] width 53 height 53
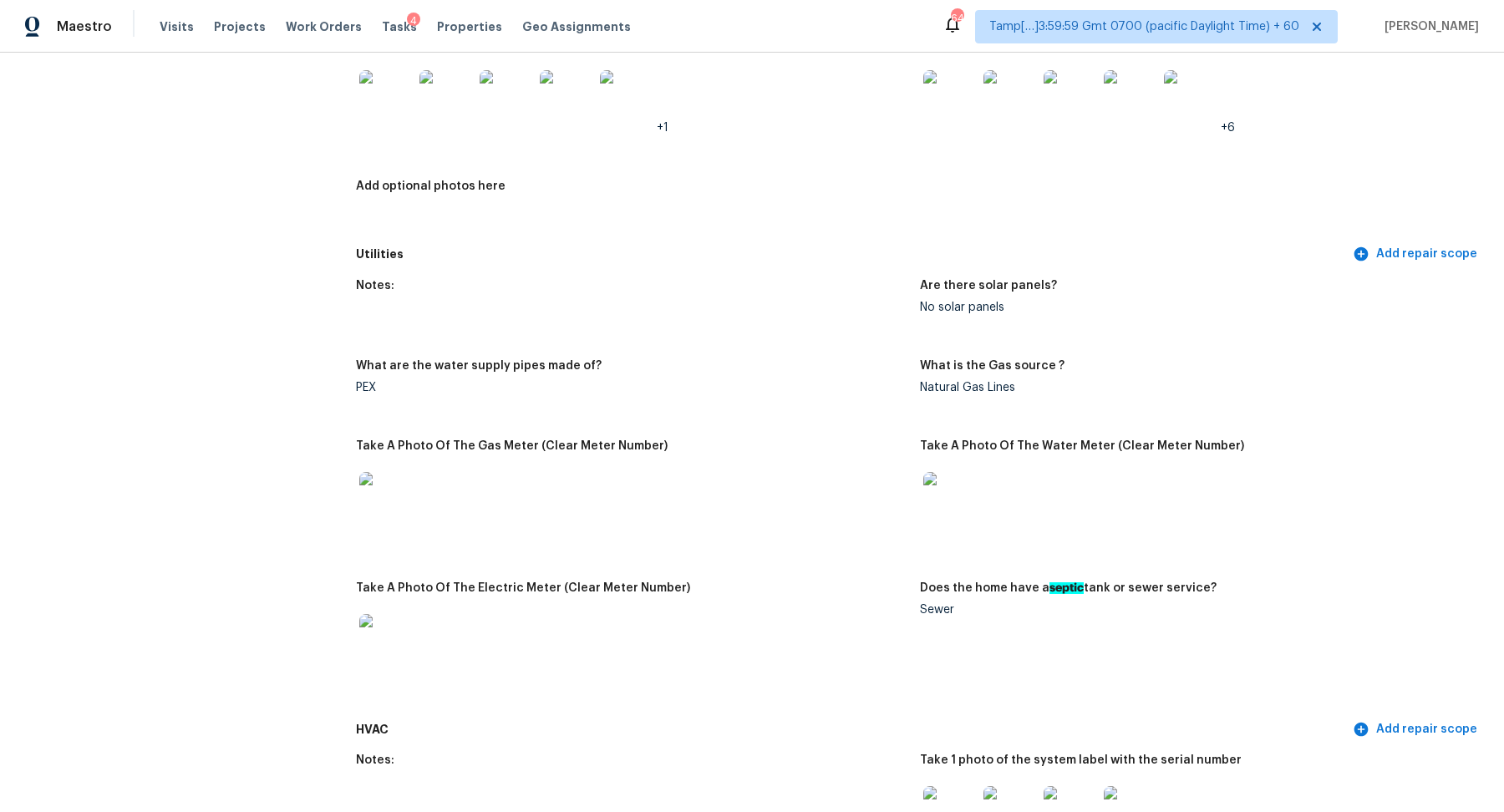
scroll to position [0, 0]
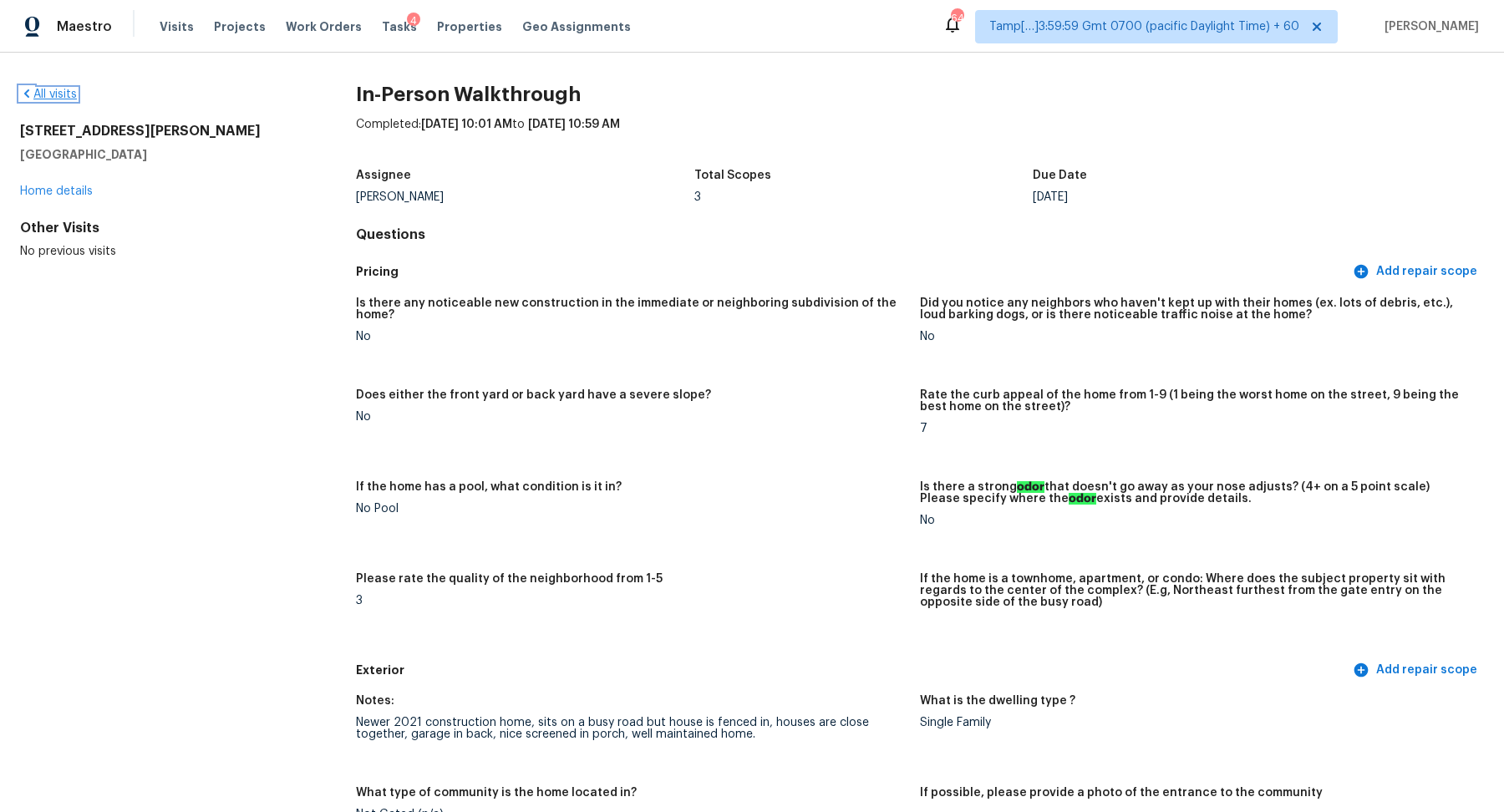
click at [45, 95] on link "All visits" at bounding box center [49, 94] width 57 height 12
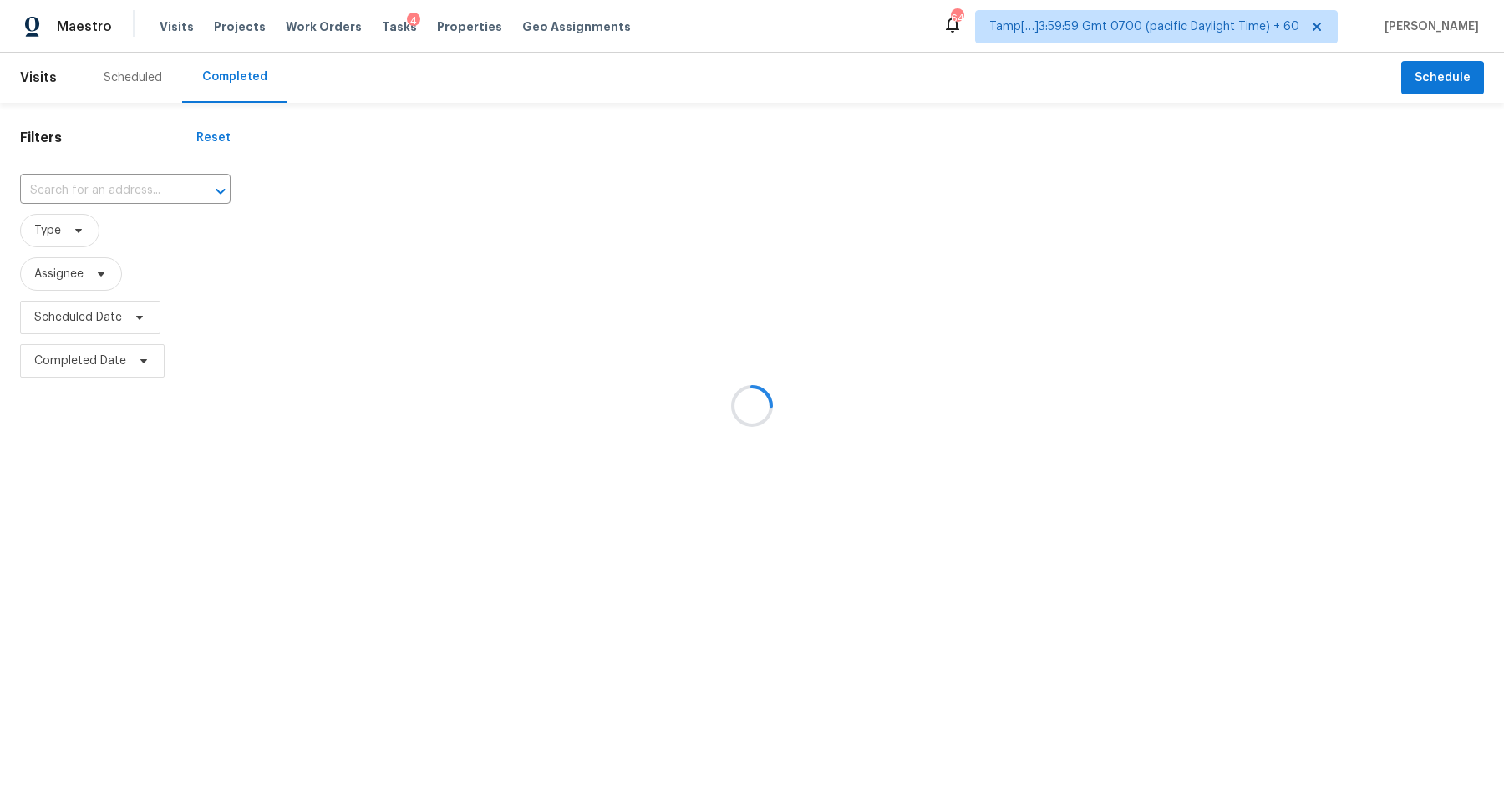
click at [99, 176] on div at bounding box center [752, 406] width 1504 height 812
click at [109, 181] on div at bounding box center [752, 406] width 1504 height 812
click at [151, 173] on div at bounding box center [752, 406] width 1504 height 812
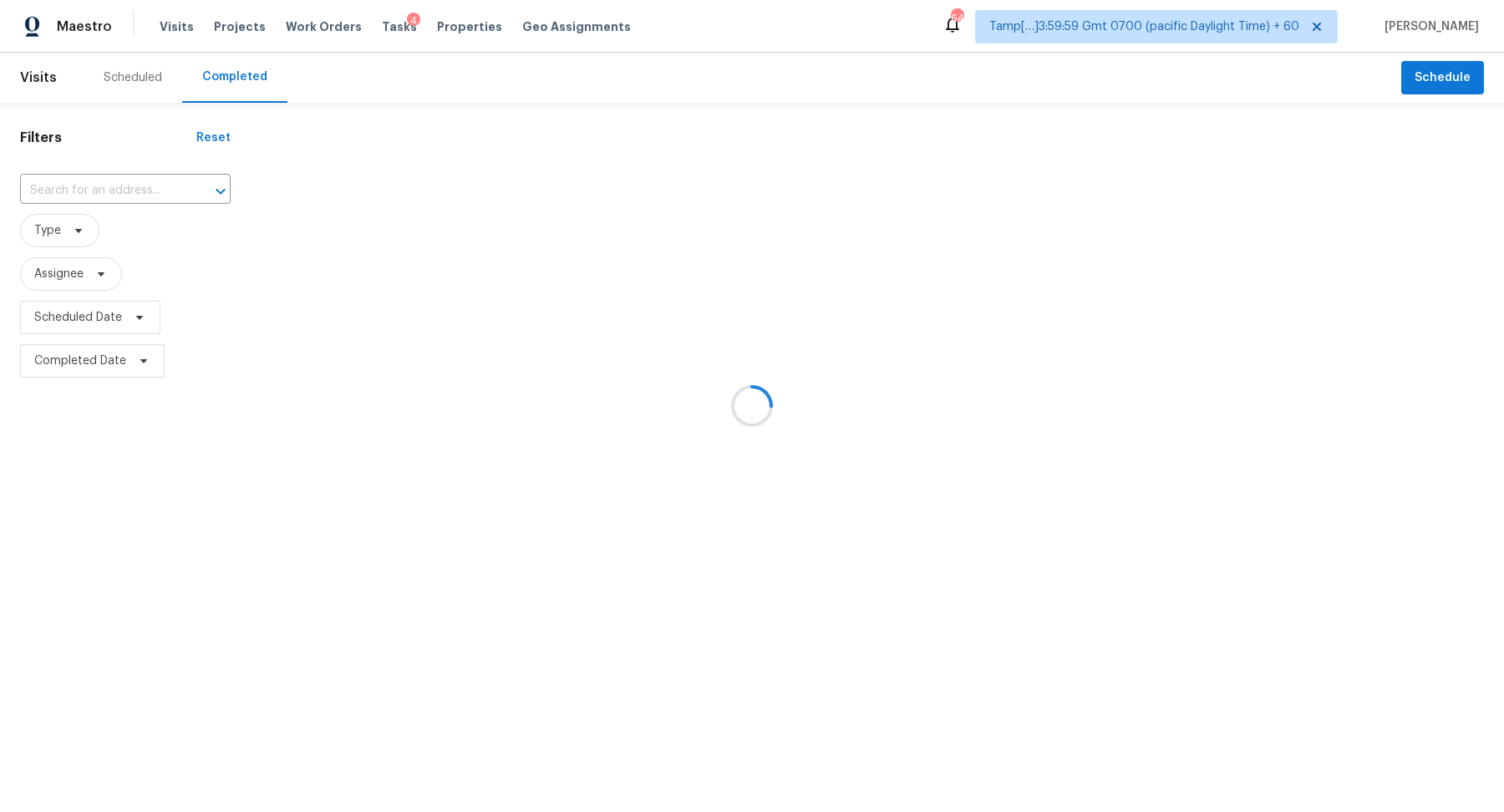
click at [126, 191] on div at bounding box center [752, 406] width 1504 height 812
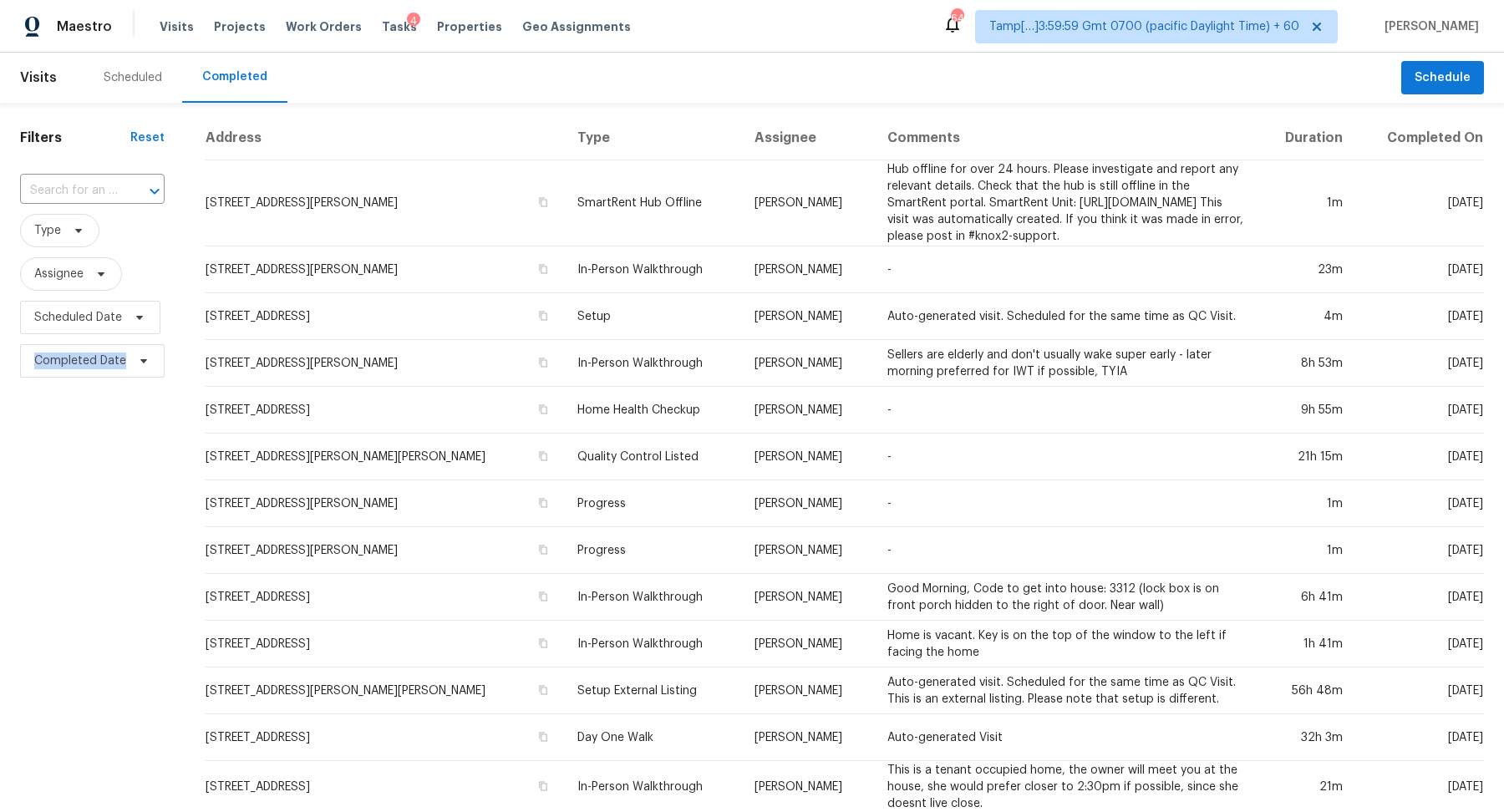
click at [126, 191] on div at bounding box center [143, 191] width 43 height 23
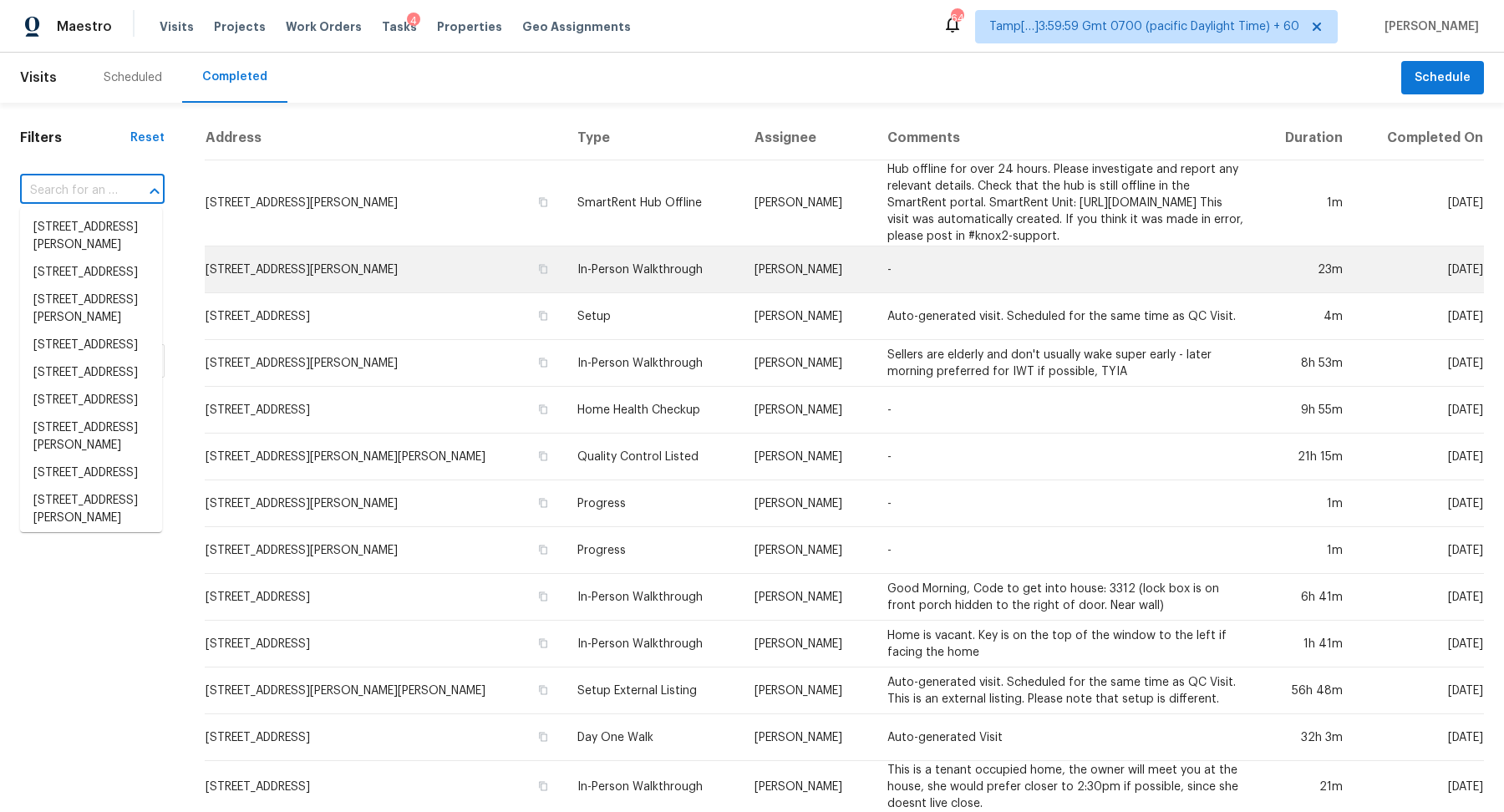
paste input "[STREET_ADDRESS]"
type input "[STREET_ADDRESS]"
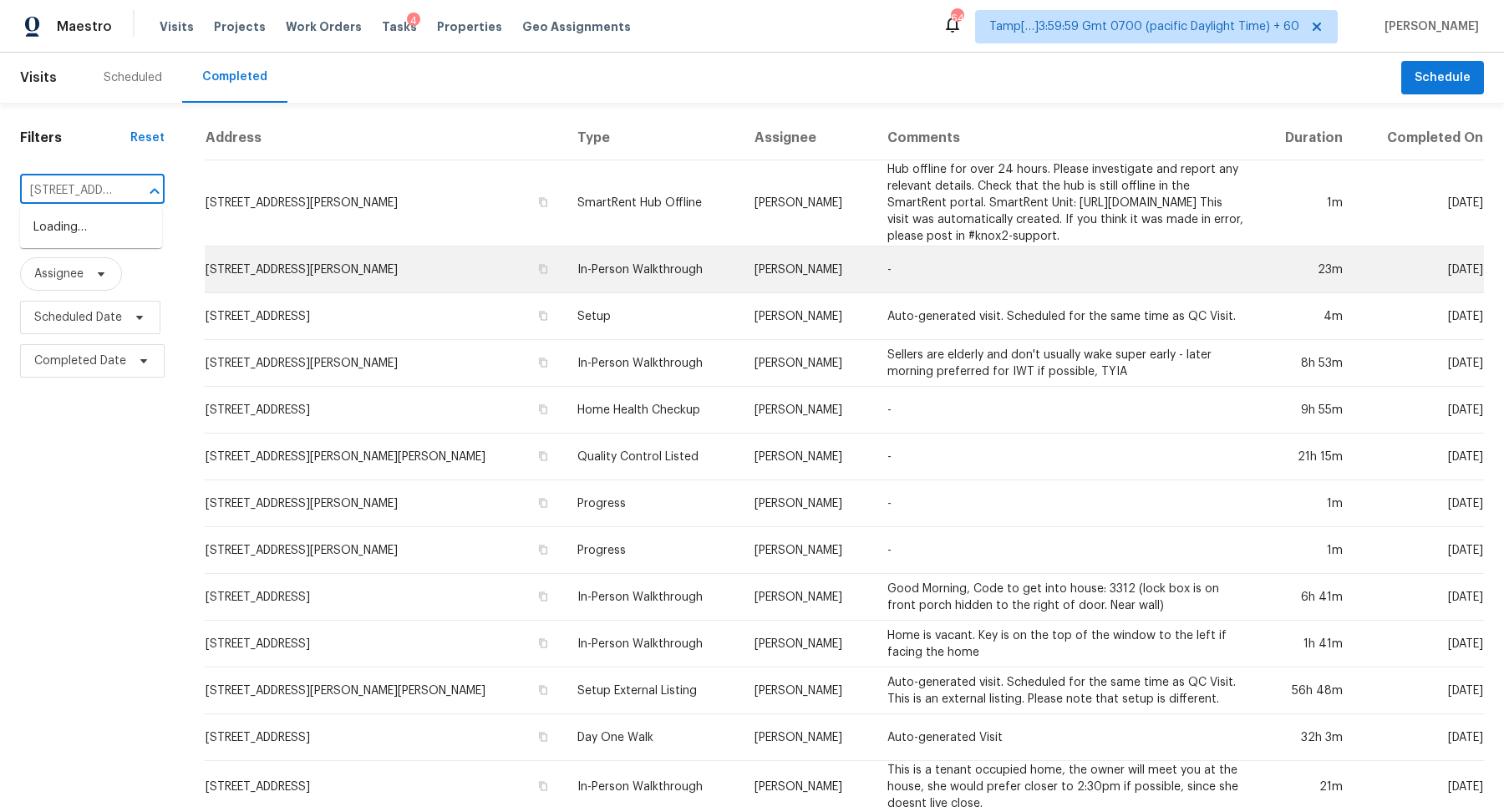
scroll to position [0, 131]
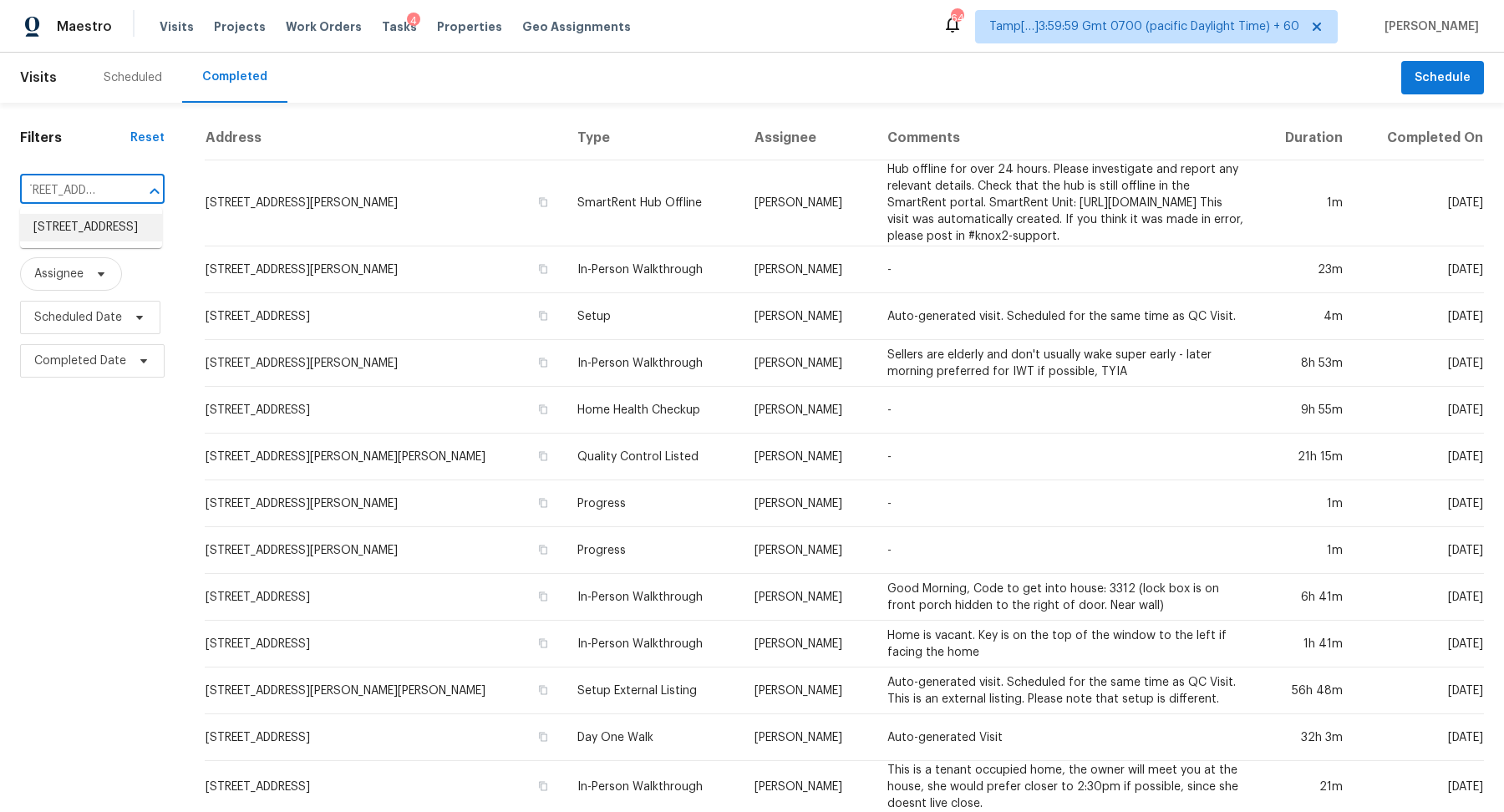
click at [55, 236] on li "[STREET_ADDRESS]" at bounding box center [91, 228] width 142 height 27
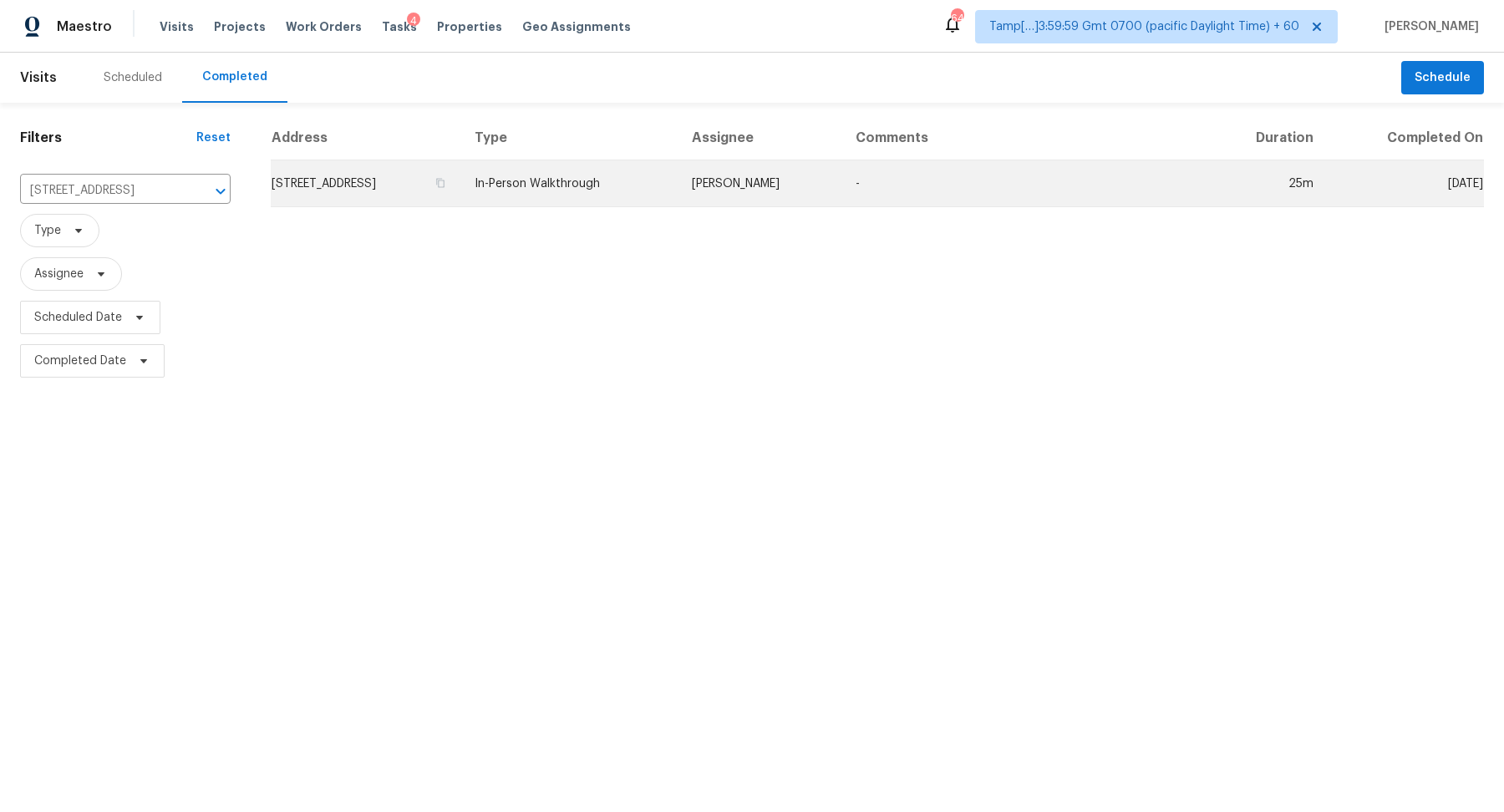
click at [358, 192] on td "[STREET_ADDRESS]" at bounding box center [366, 183] width 190 height 47
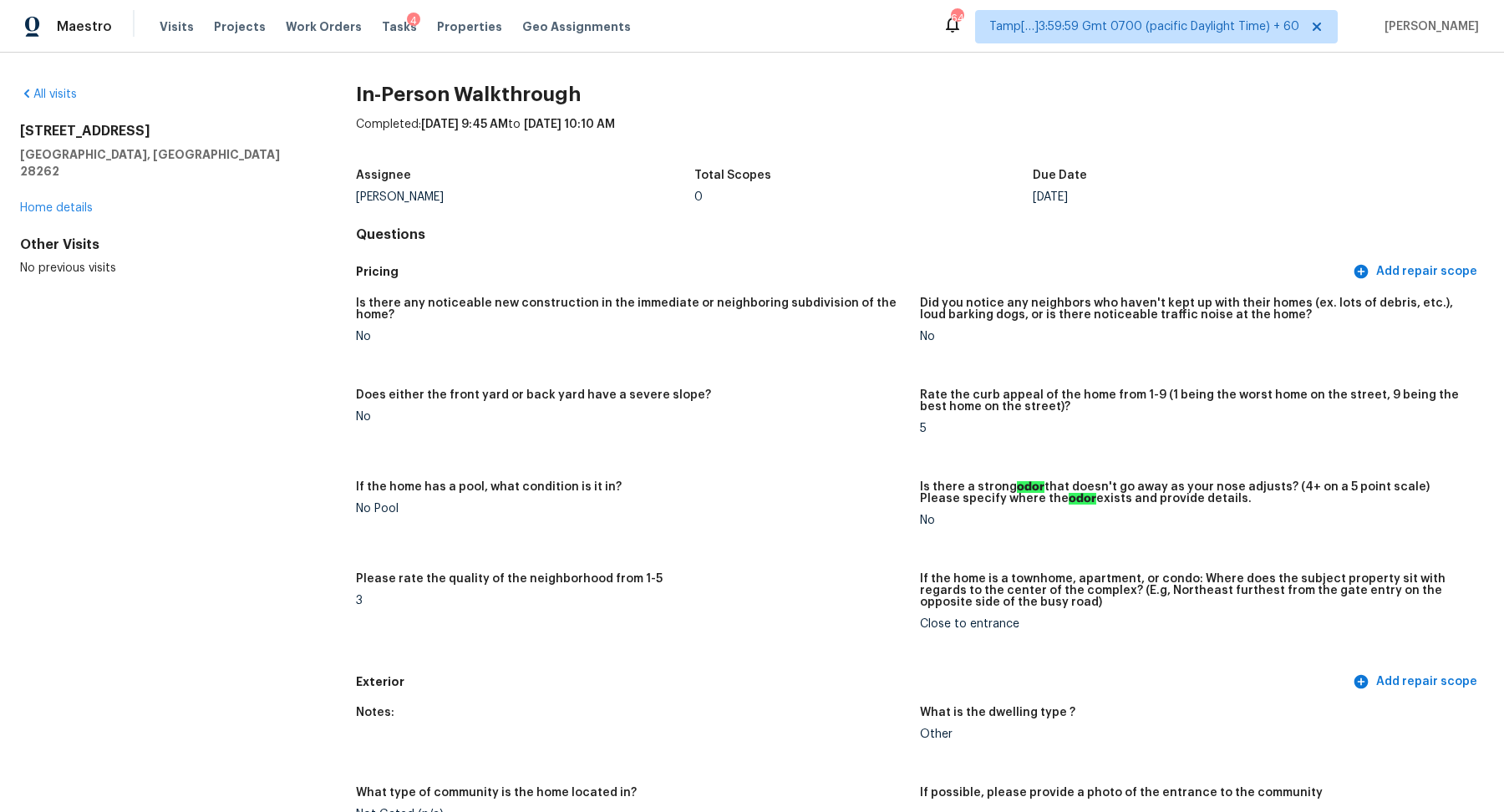
click at [853, 520] on figure "If the home has a pool, what condition is it in? No Pool" at bounding box center [638, 516] width 564 height 72
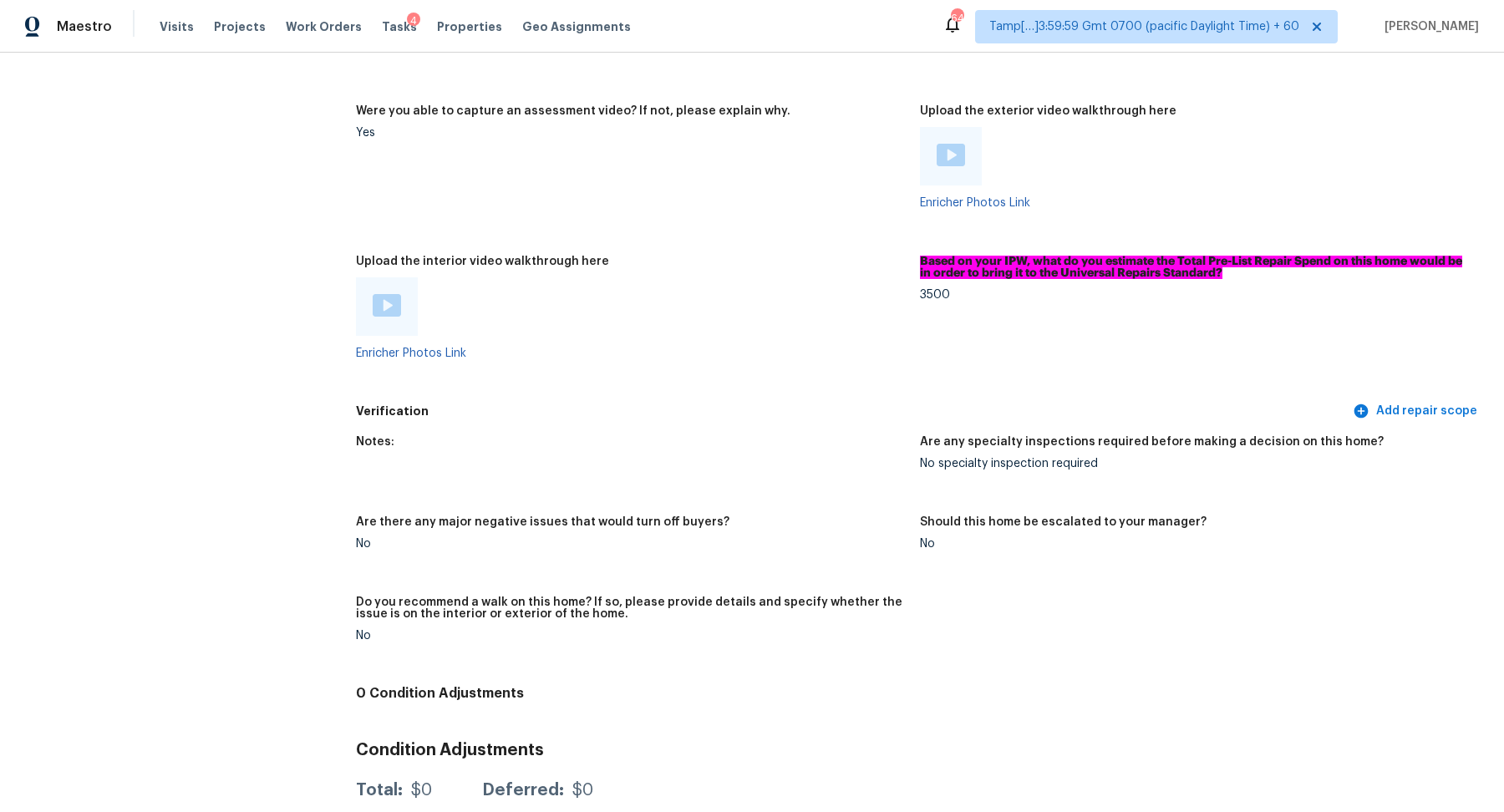
scroll to position [2963, 0]
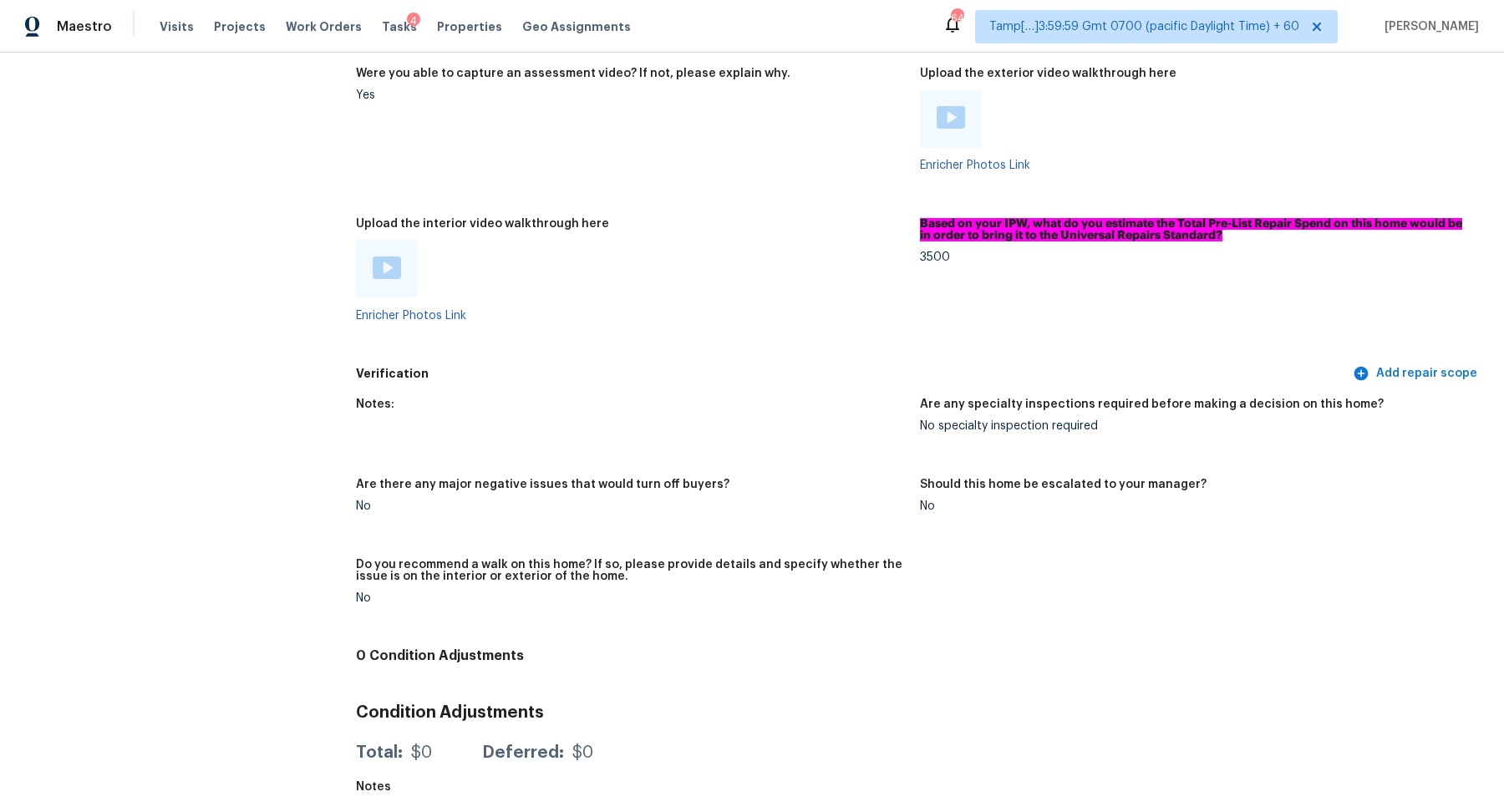
click at [367, 257] on div at bounding box center [387, 269] width 62 height 58
click at [394, 269] on img at bounding box center [387, 267] width 28 height 22
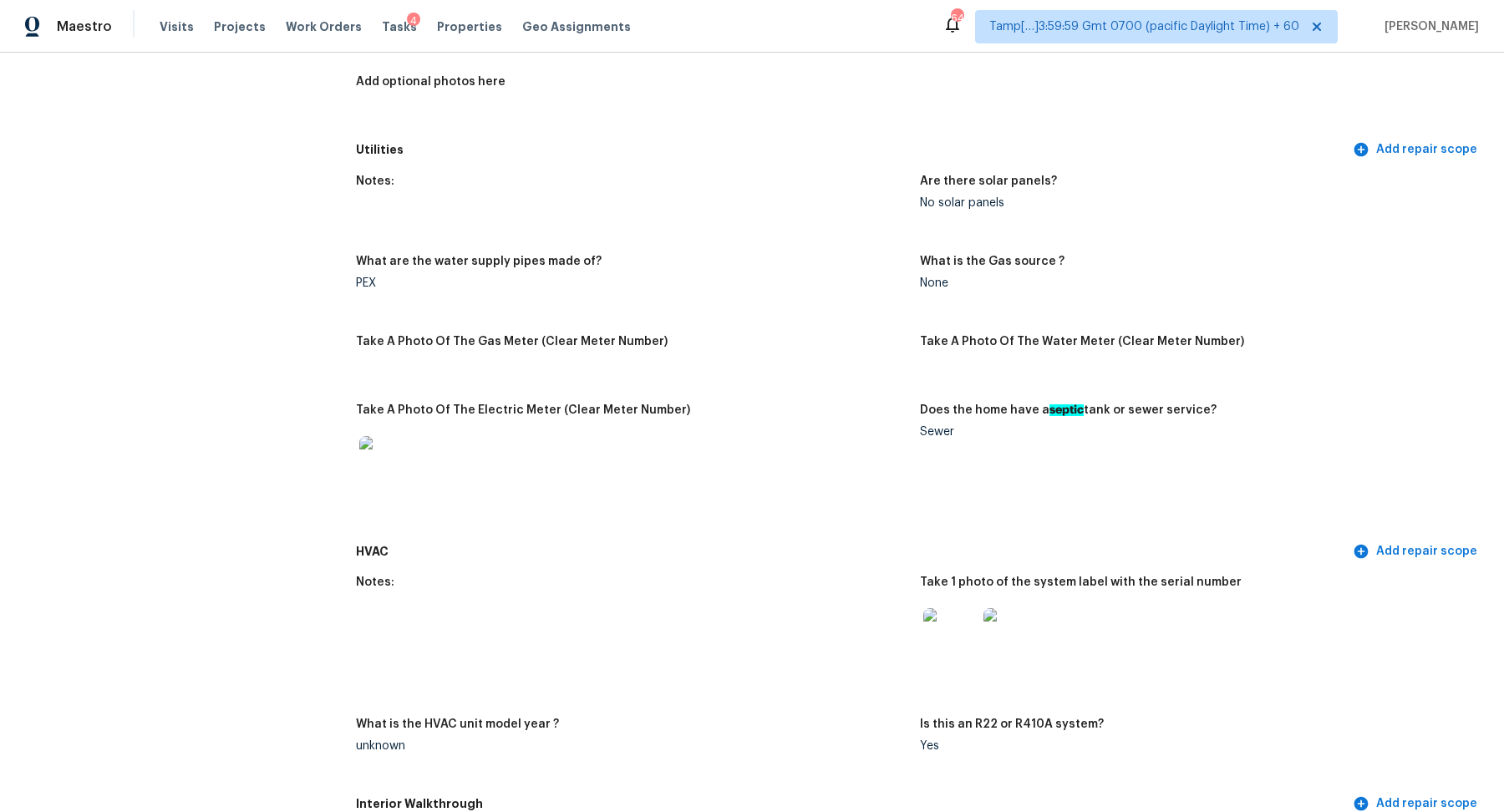
scroll to position [669, 0]
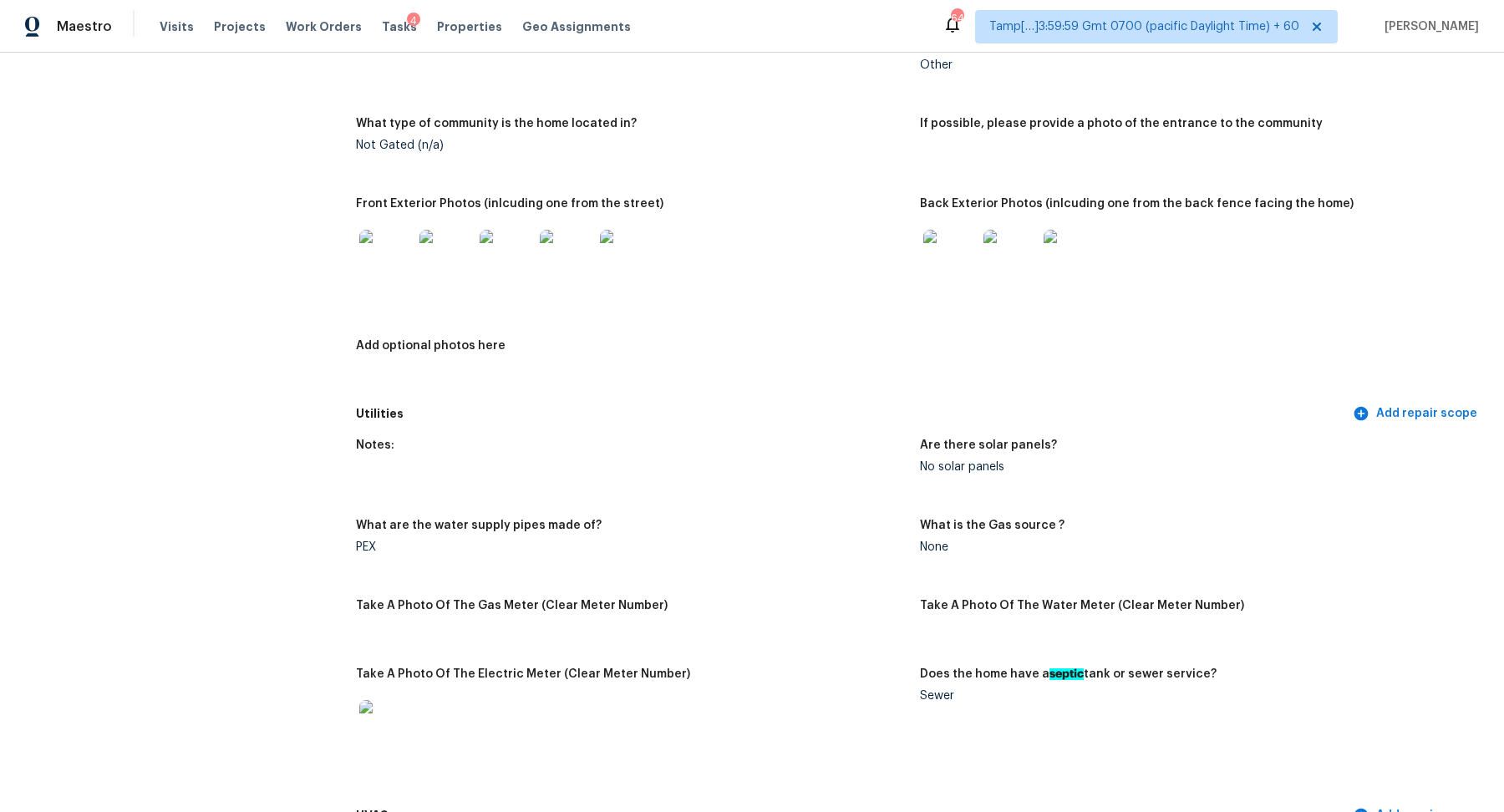
click at [384, 266] on img at bounding box center [386, 256] width 53 height 53
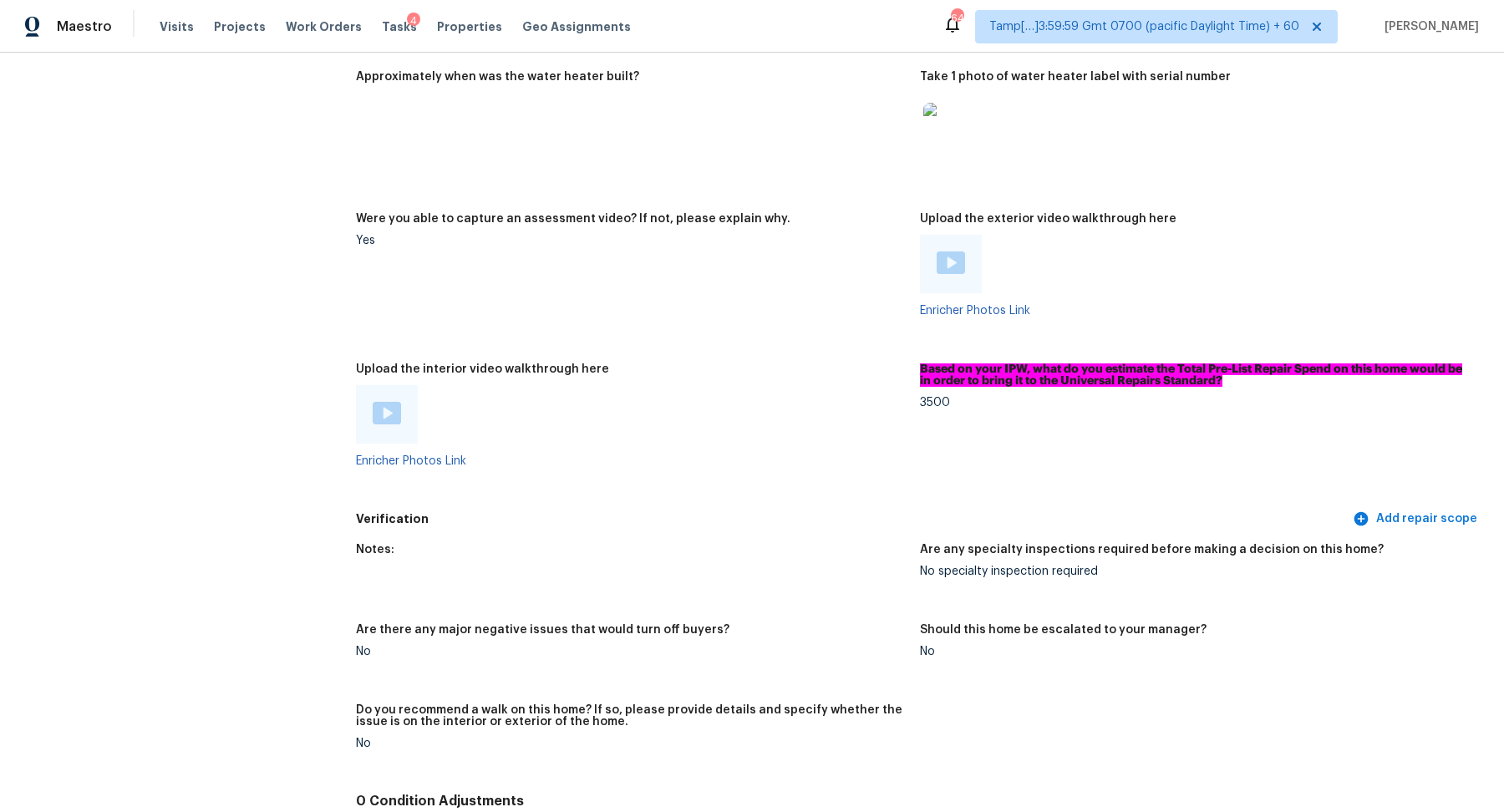
scroll to position [2592, 0]
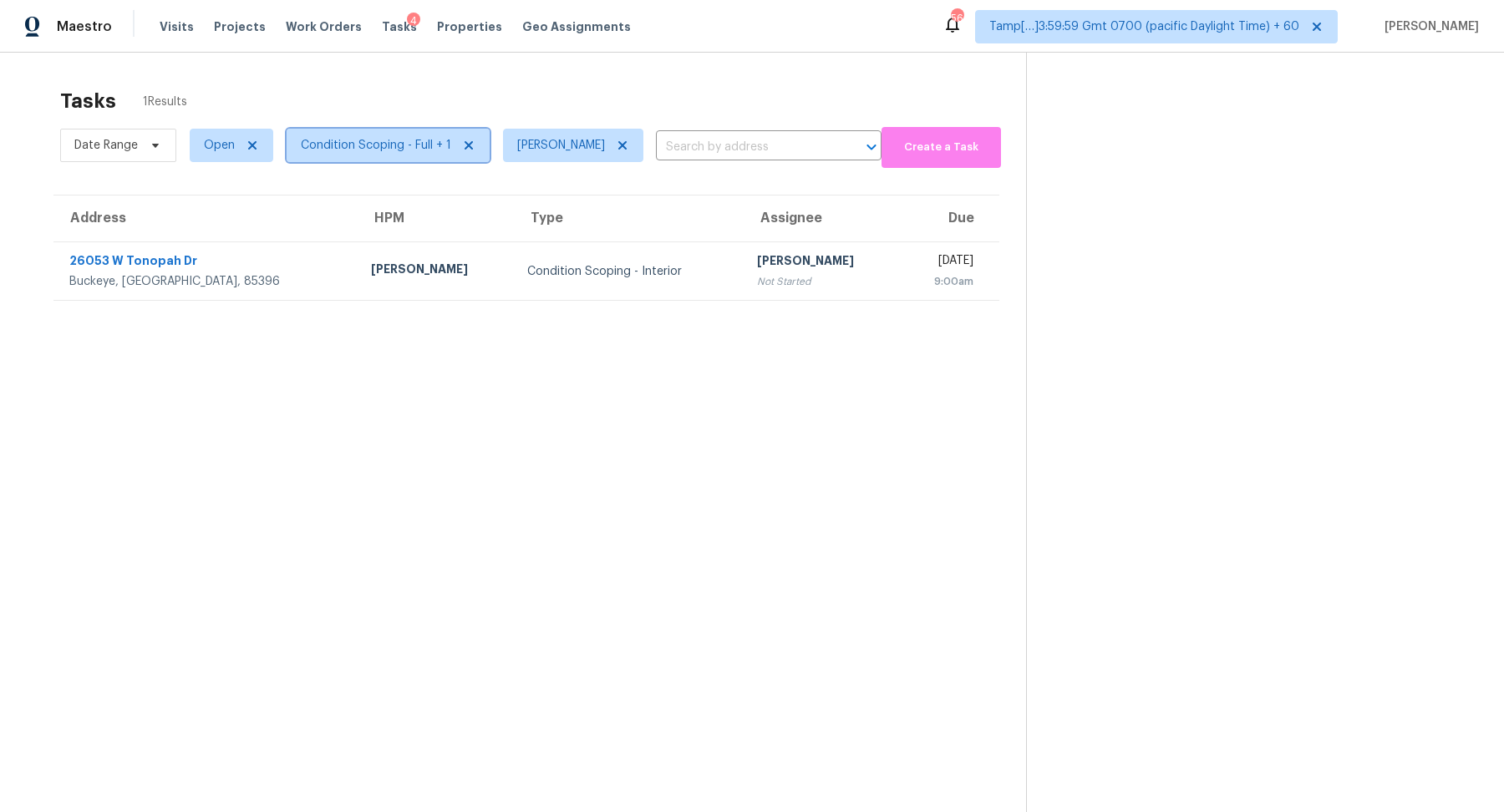
click at [383, 148] on span "Condition Scoping - Full + 1" at bounding box center [376, 145] width 151 height 17
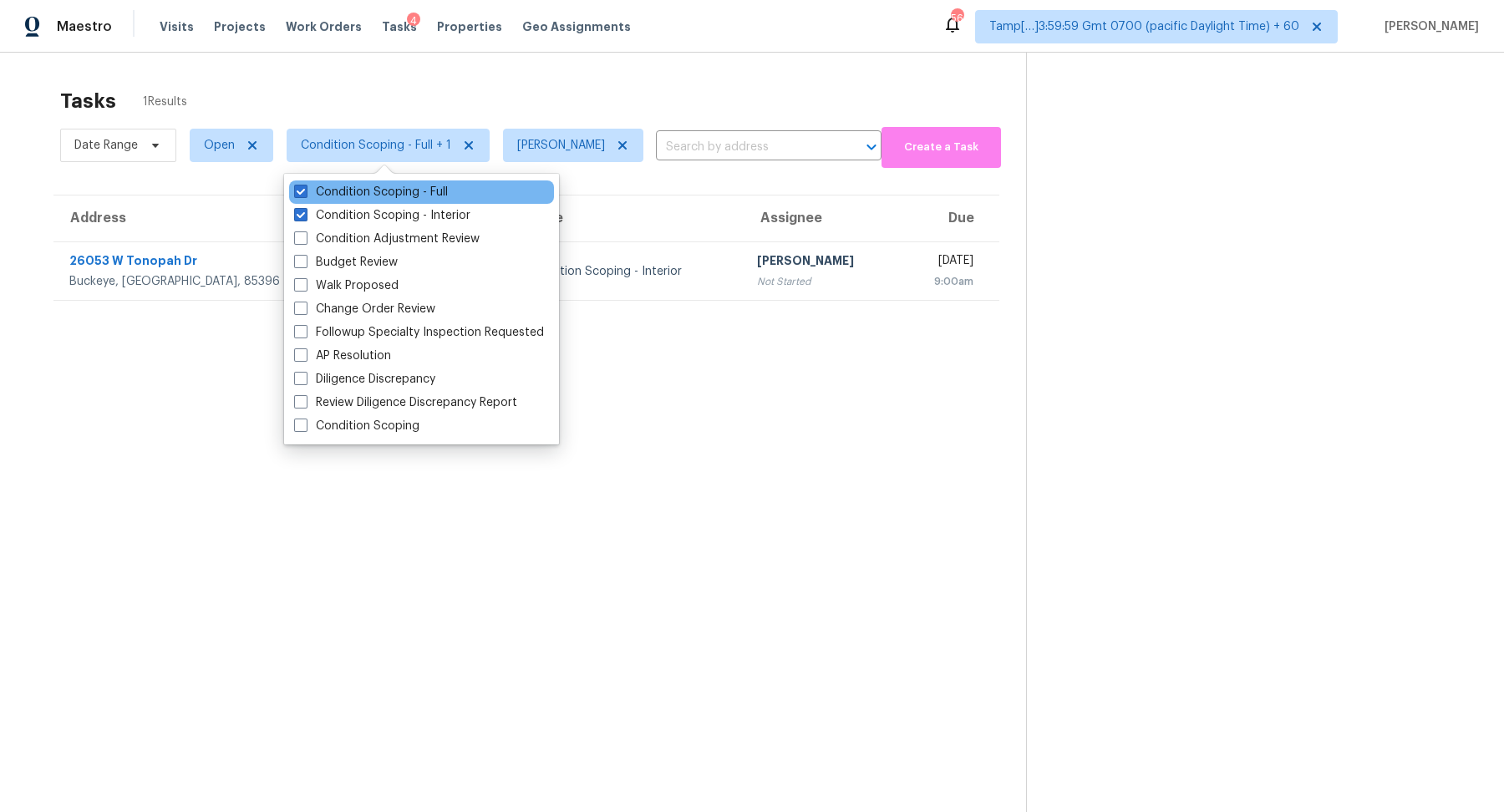
click at [402, 203] on div "Condition Scoping - Full" at bounding box center [421, 192] width 265 height 23
click at [401, 212] on label "Condition Scoping - Interior" at bounding box center [382, 215] width 176 height 17
click at [305, 212] on input "Condition Scoping - Interior" at bounding box center [299, 213] width 11 height 11
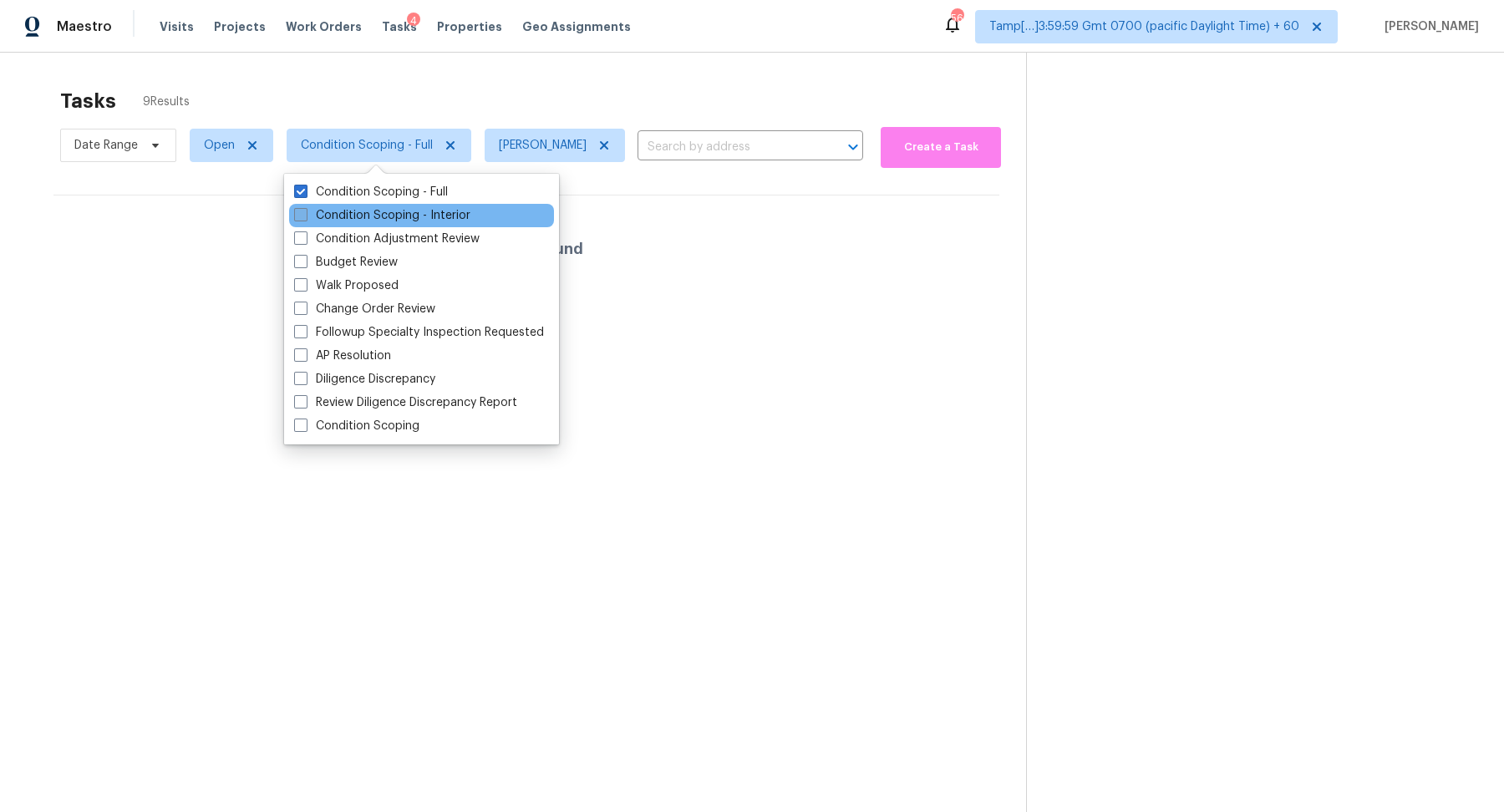
click at [401, 212] on label "Condition Scoping - Interior" at bounding box center [382, 215] width 176 height 17
click at [305, 212] on input "Condition Scoping - Interior" at bounding box center [299, 213] width 11 height 11
checkbox input "true"
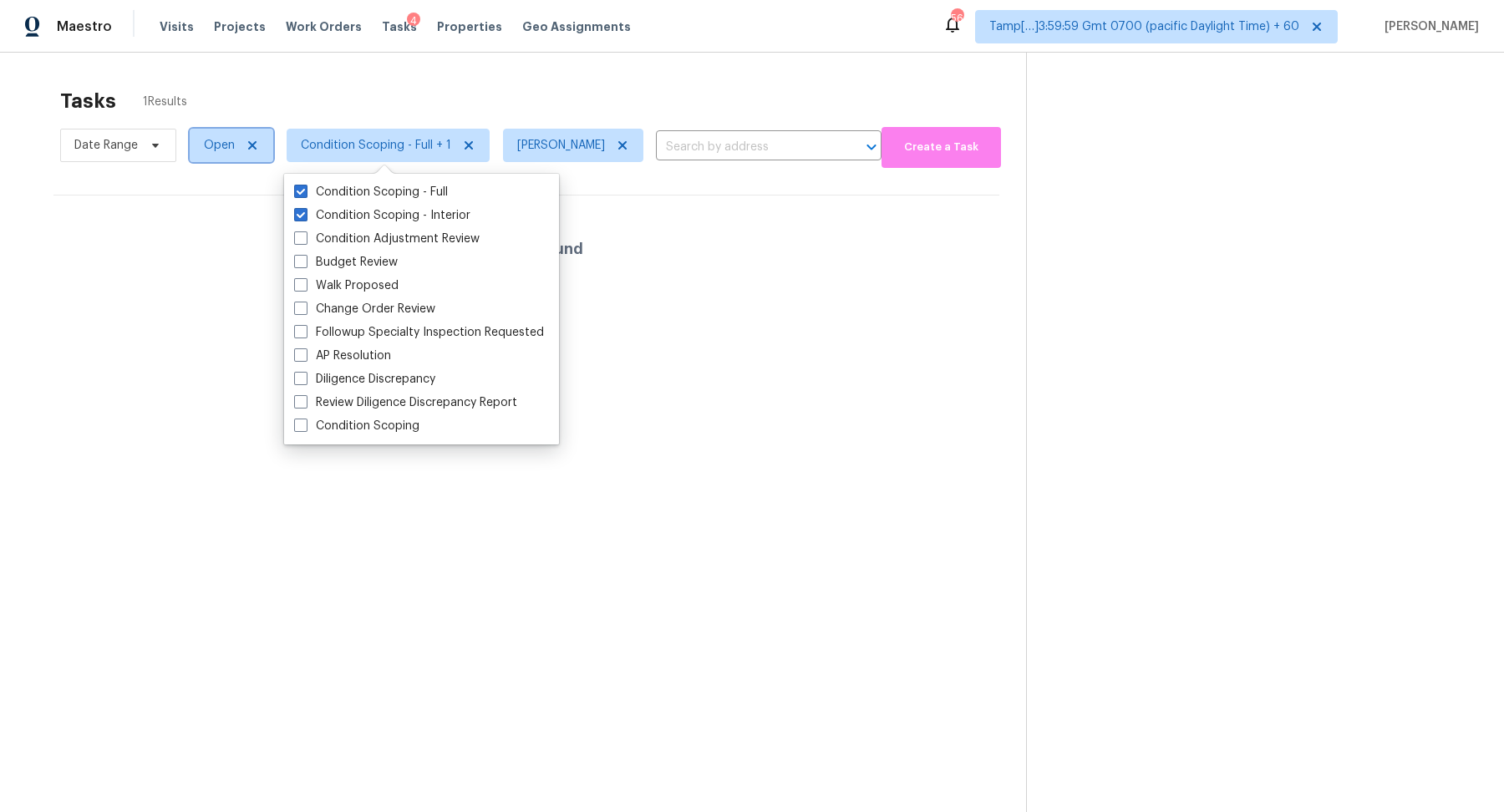
click at [199, 151] on span "Open" at bounding box center [231, 145] width 83 height 34
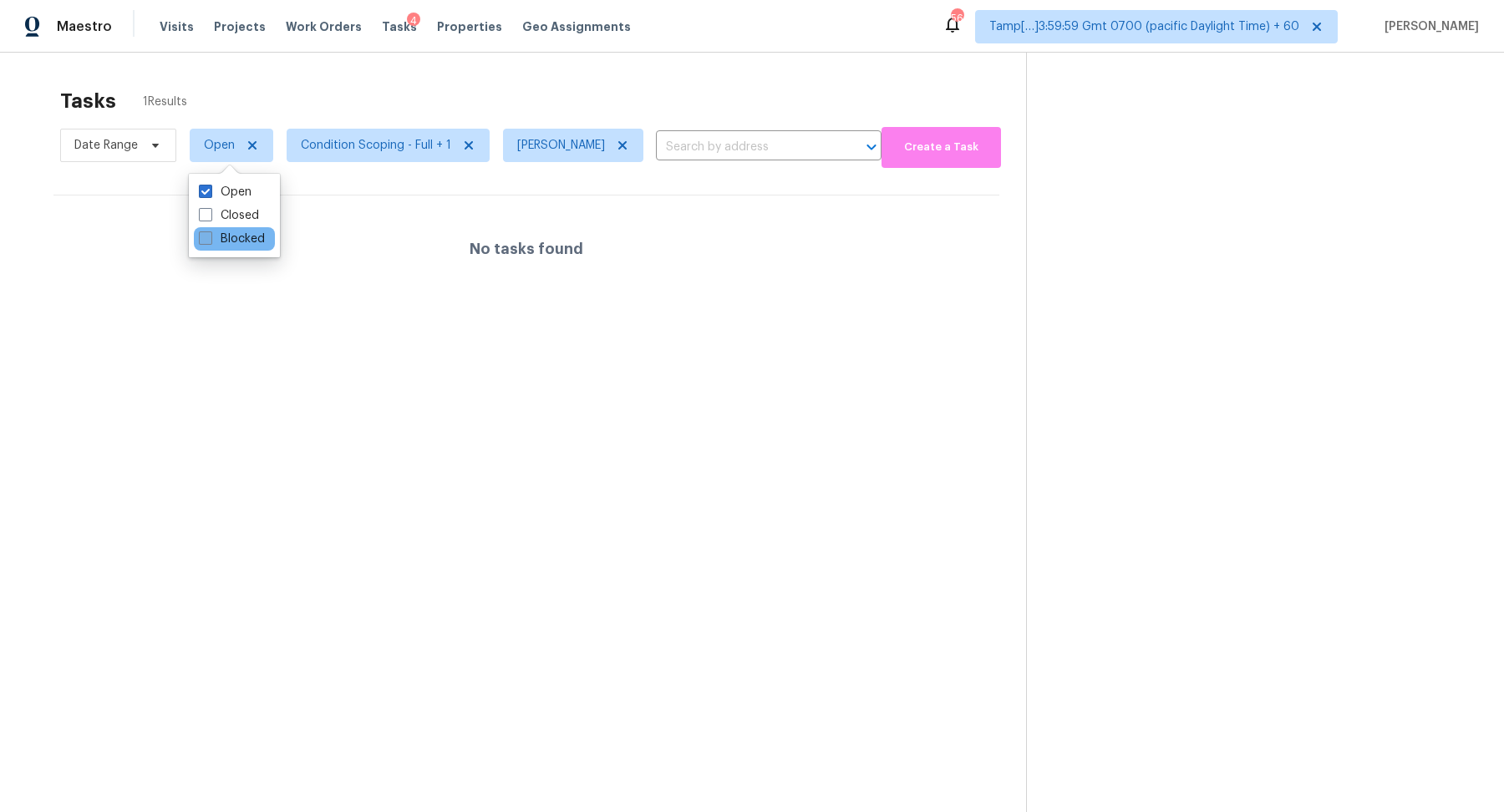
click at [221, 237] on label "Blocked" at bounding box center [232, 238] width 66 height 17
click at [210, 237] on input "Blocked" at bounding box center [205, 236] width 11 height 11
checkbox input "true"
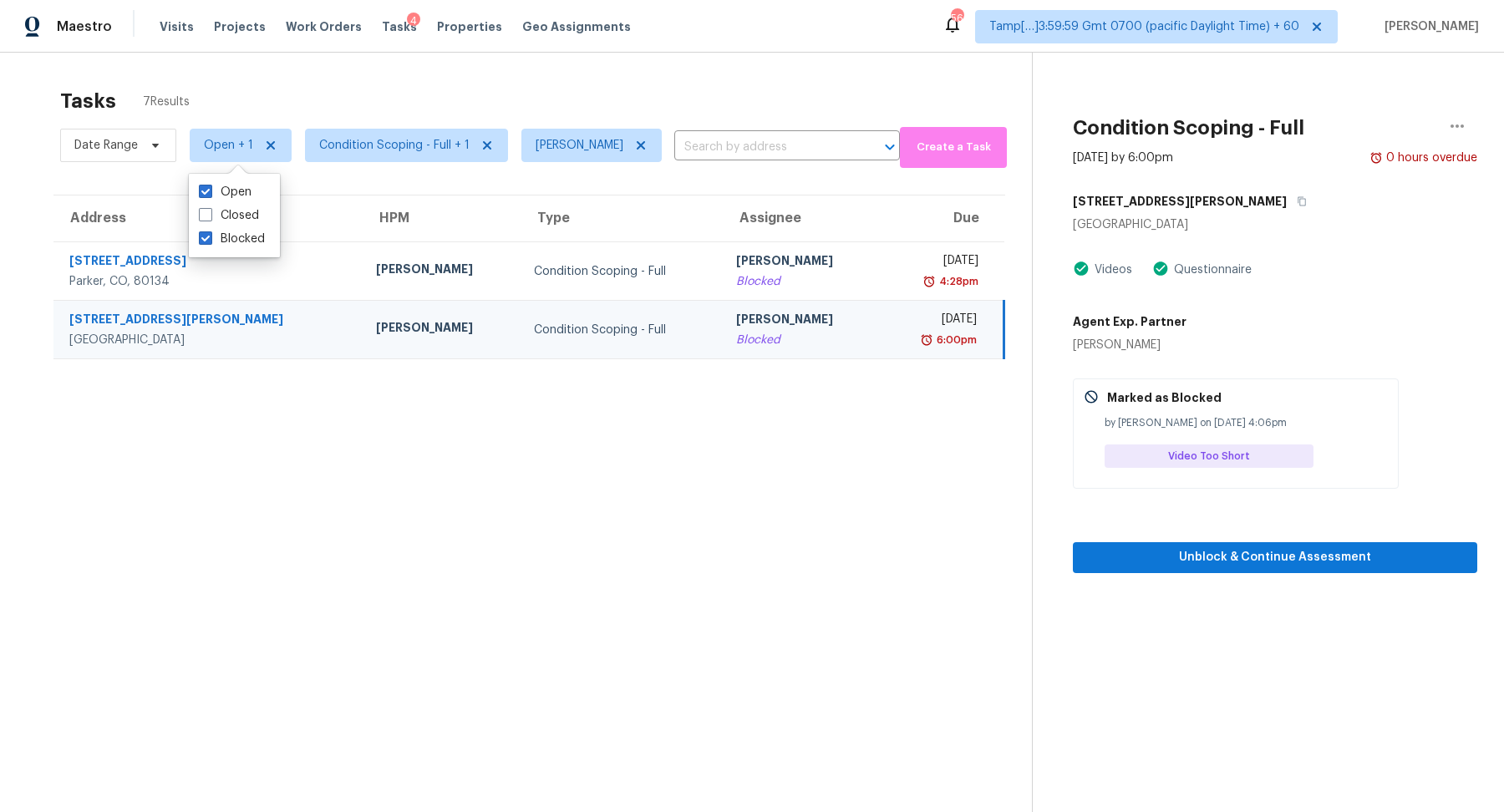
click at [476, 91] on div "Tasks 7 Results" at bounding box center [546, 101] width 972 height 43
